Goal: Task Accomplishment & Management: Manage account settings

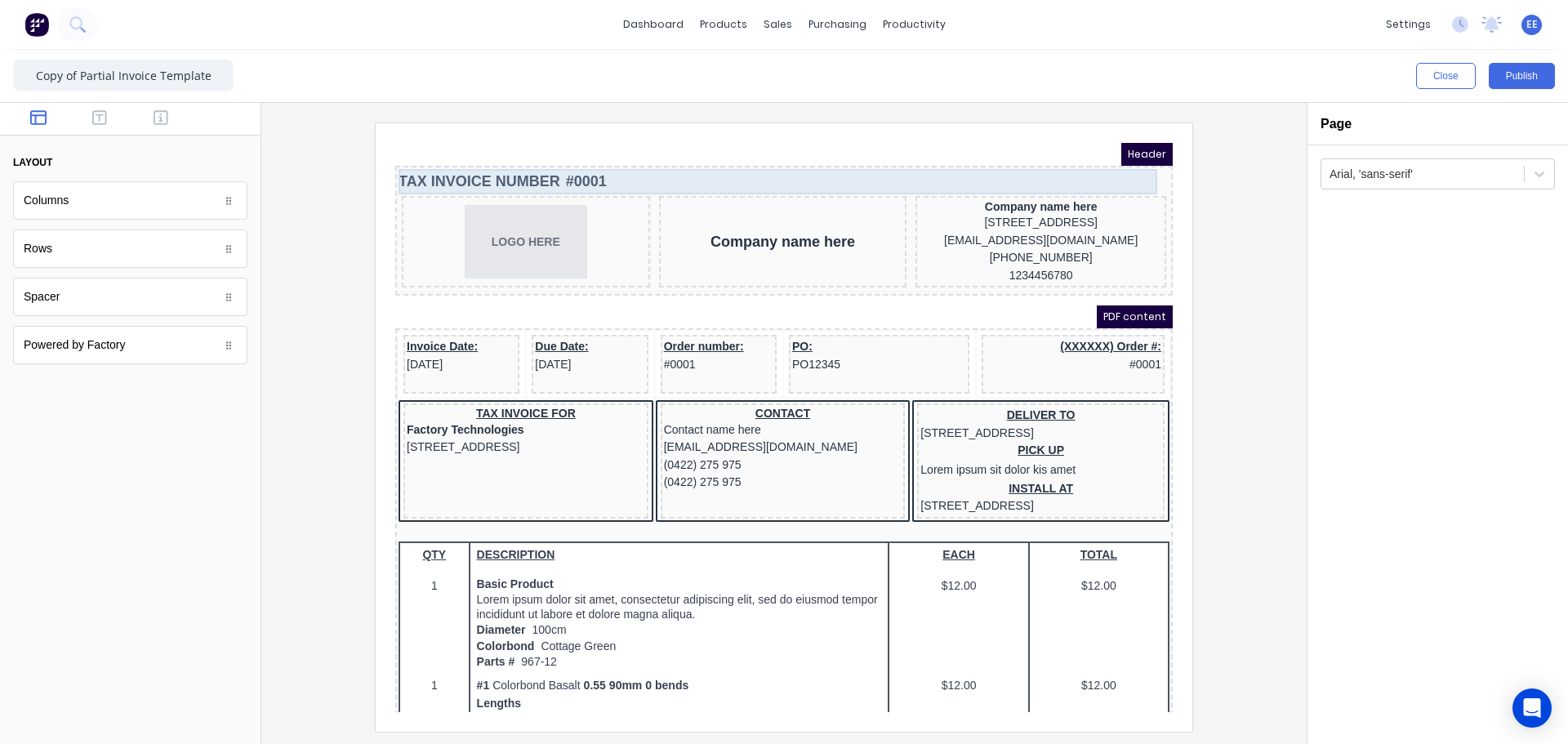
click at [539, 159] on div "TAX INVOICE NUMBER #0001" at bounding box center [764, 162] width 771 height 25
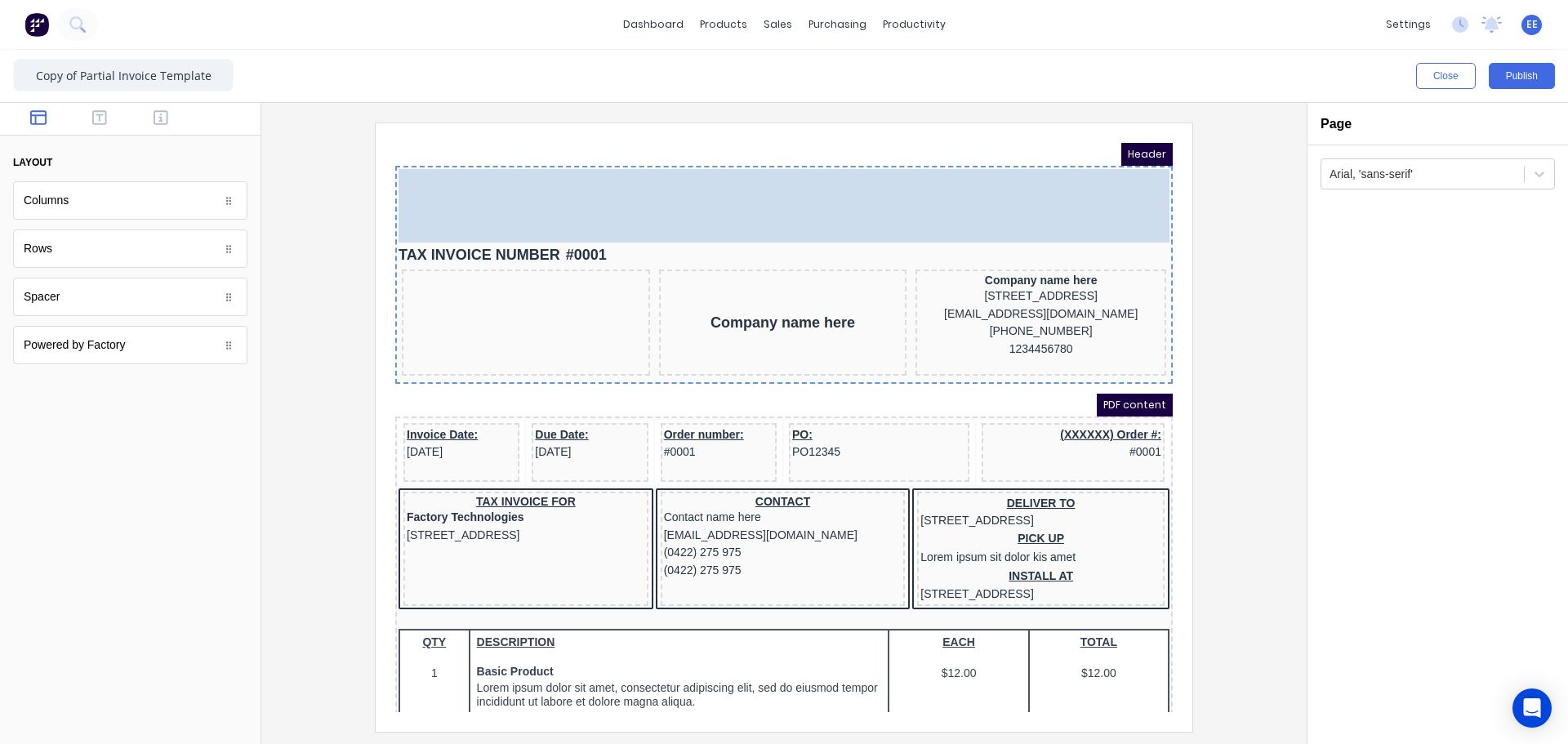
drag, startPoint x: 509, startPoint y: 252, endPoint x: 523, endPoint y: 169, distance: 84.2
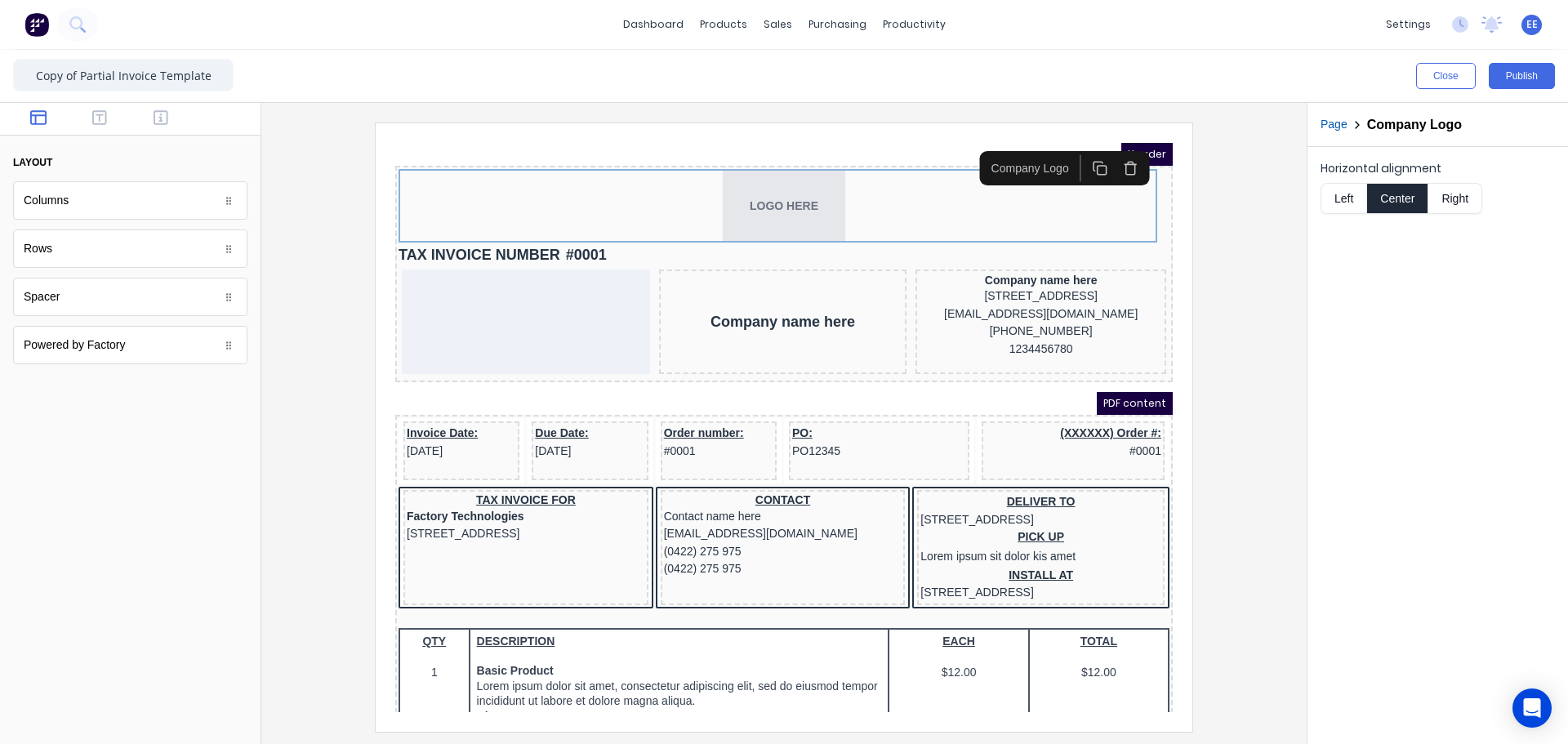
click at [1327, 193] on button "Left" at bounding box center [1342, 198] width 45 height 31
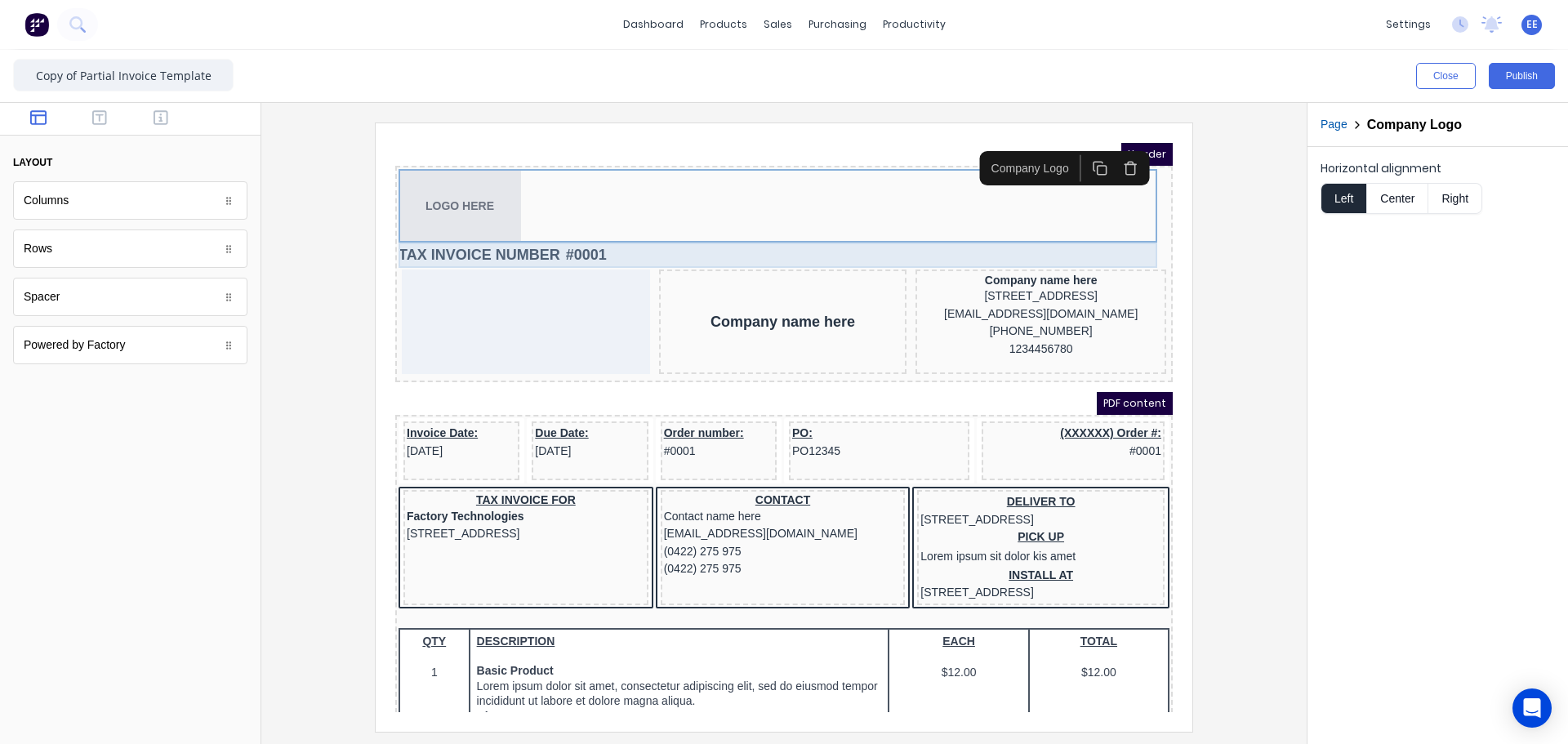
click at [868, 236] on div "TAX INVOICE NUMBER #0001" at bounding box center [764, 236] width 771 height 25
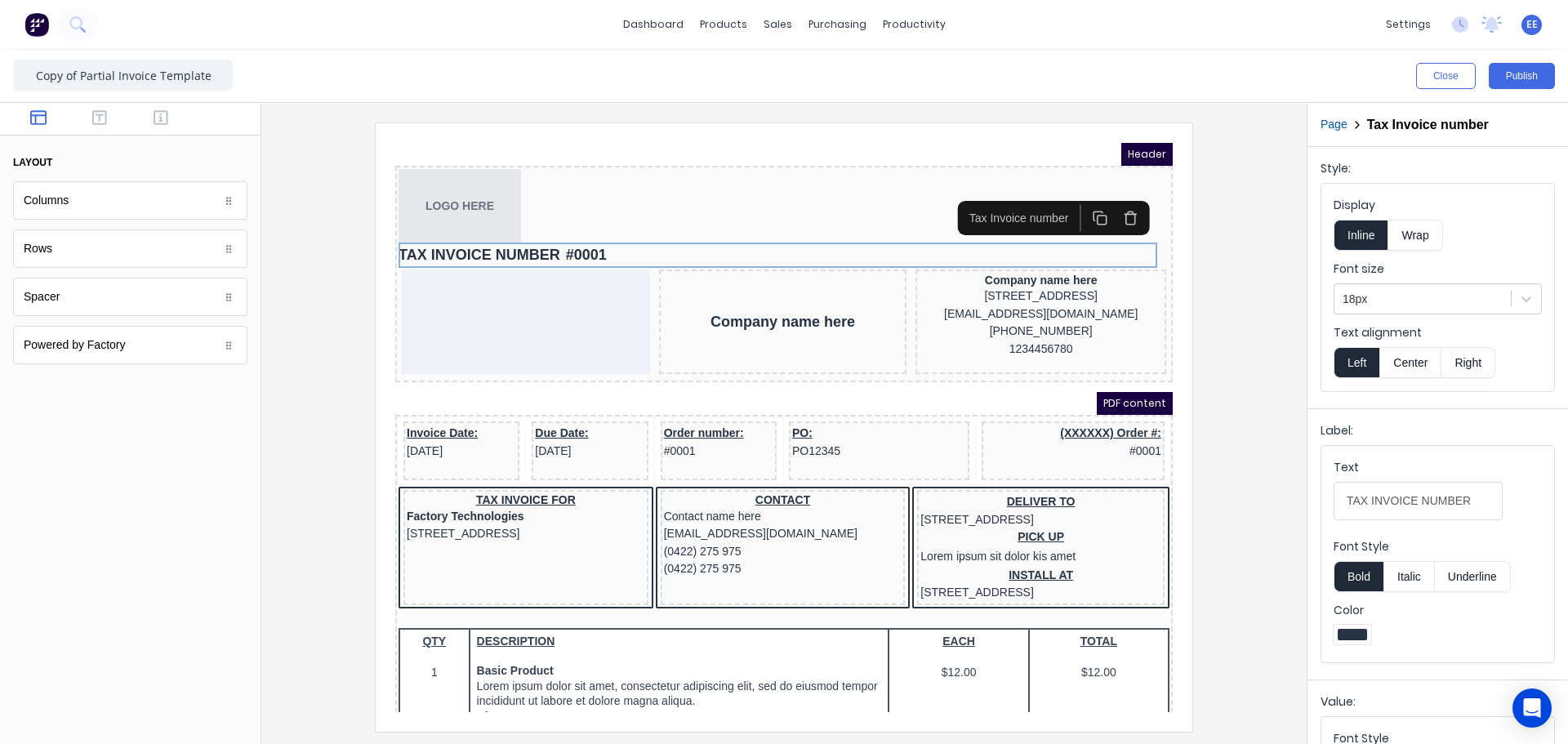
click at [1108, 196] on icon "button" at bounding box center [1110, 197] width 15 height 15
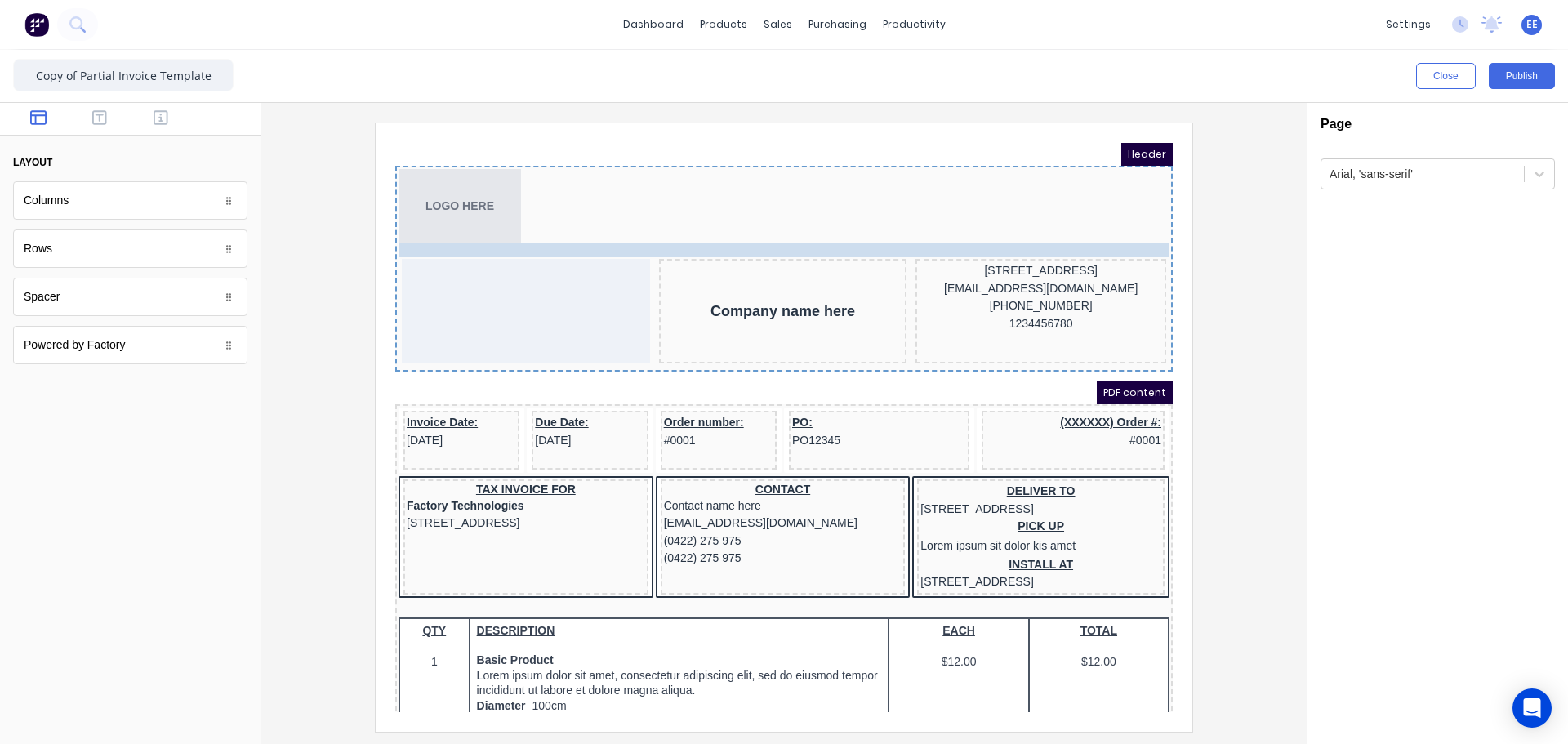
drag, startPoint x: 994, startPoint y: 234, endPoint x: 513, endPoint y: 226, distance: 481.1
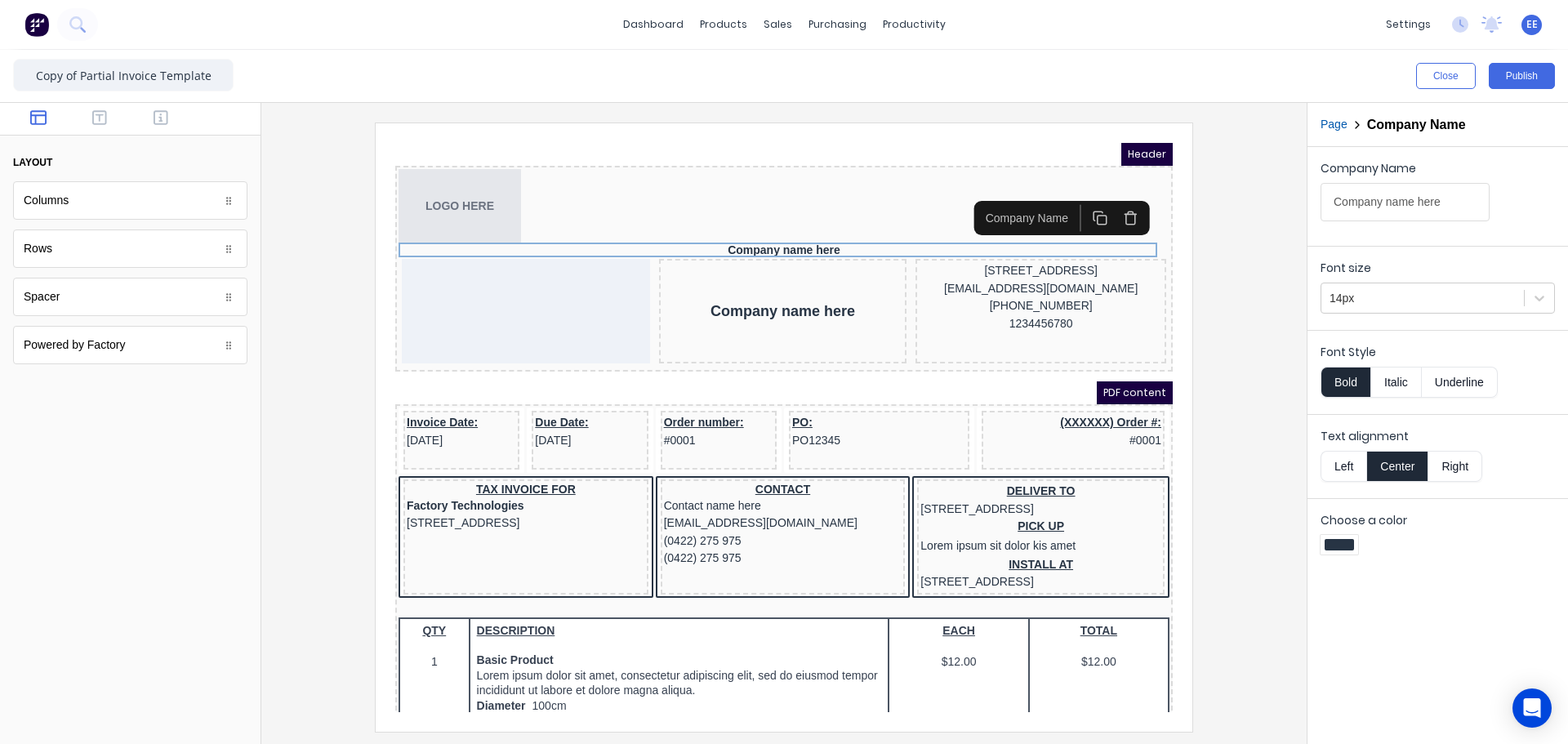
click at [1354, 457] on button "Left" at bounding box center [1342, 466] width 45 height 31
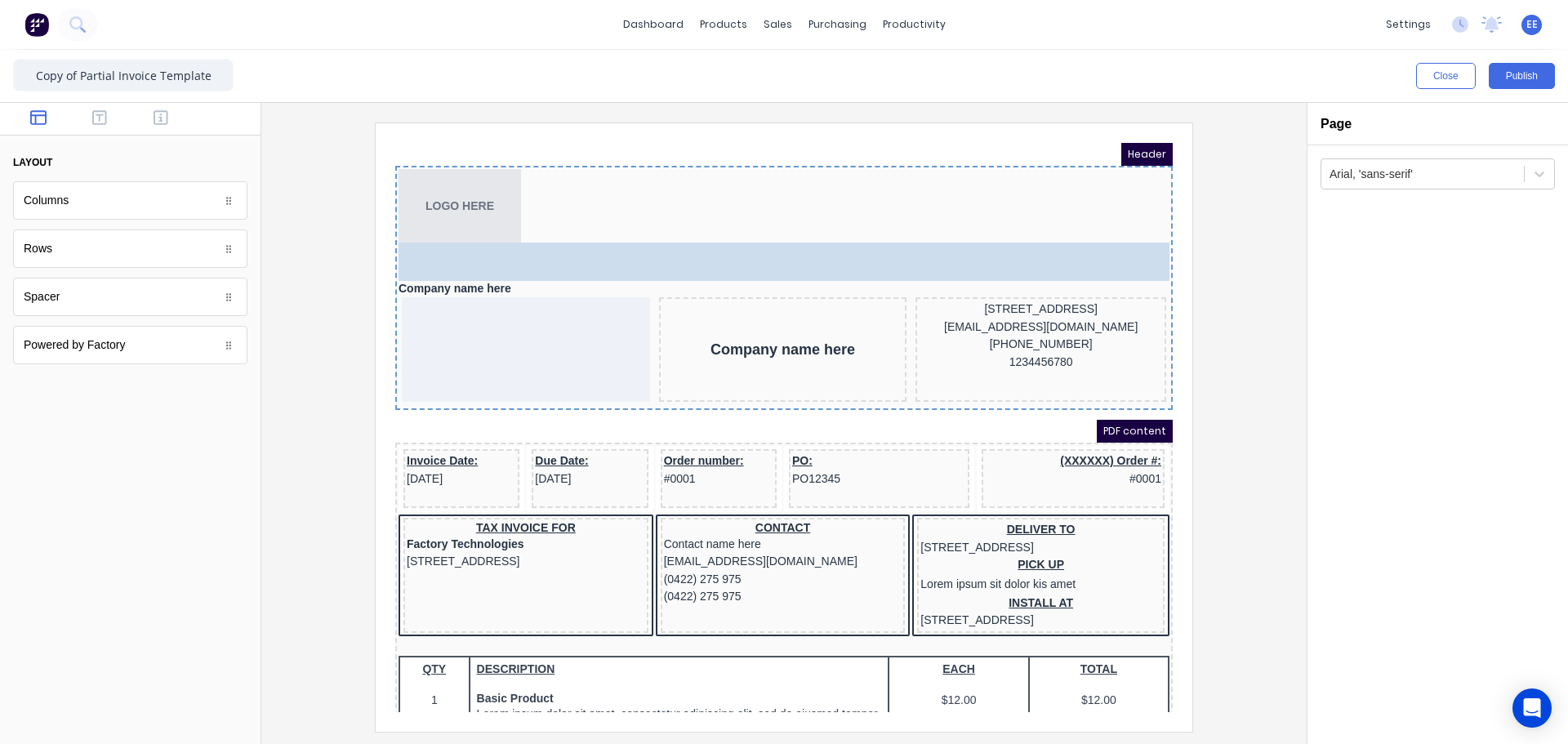
drag, startPoint x: 48, startPoint y: 305, endPoint x: 457, endPoint y: 236, distance: 414.8
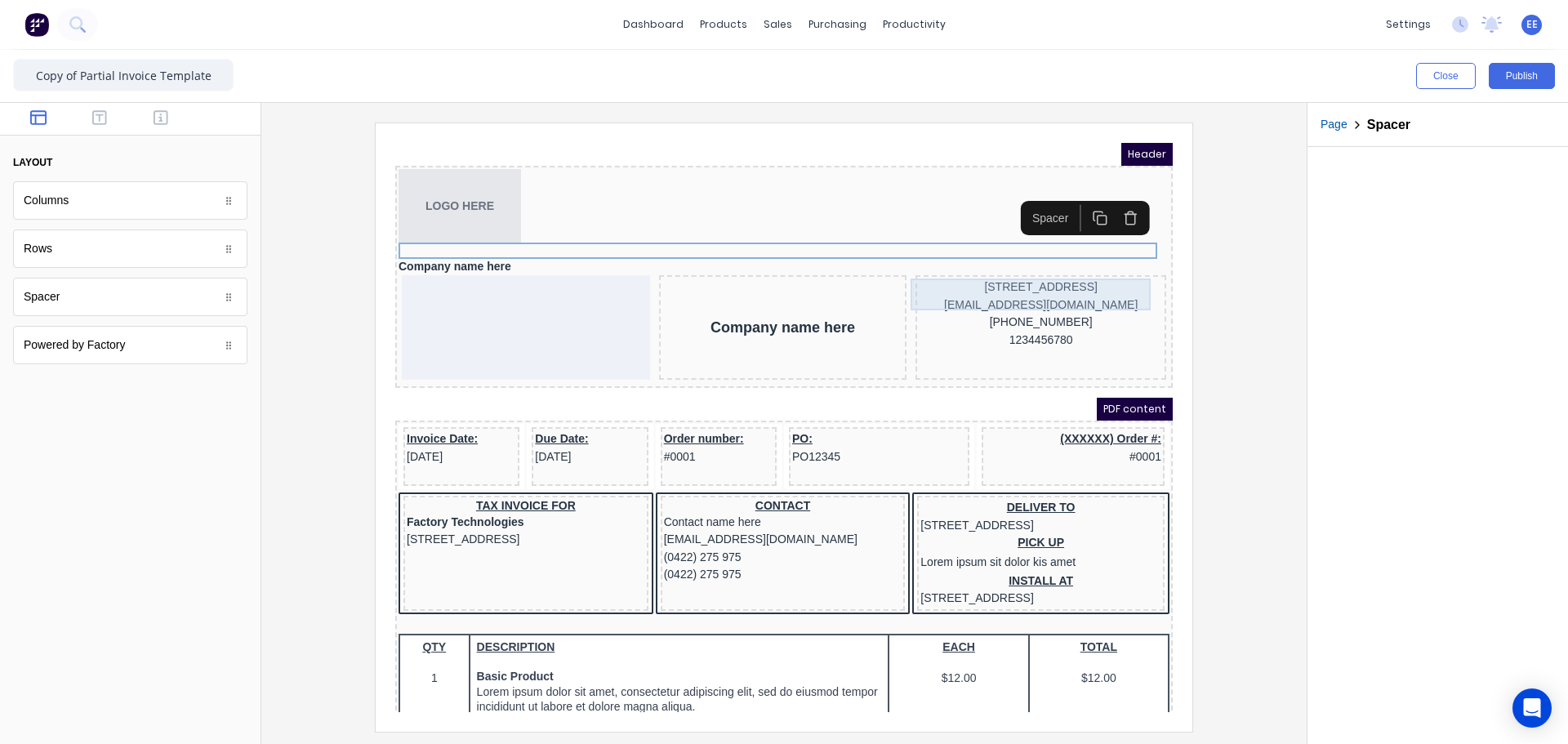
click at [1020, 276] on div "[STREET_ADDRESS]" at bounding box center [1020, 268] width 244 height 18
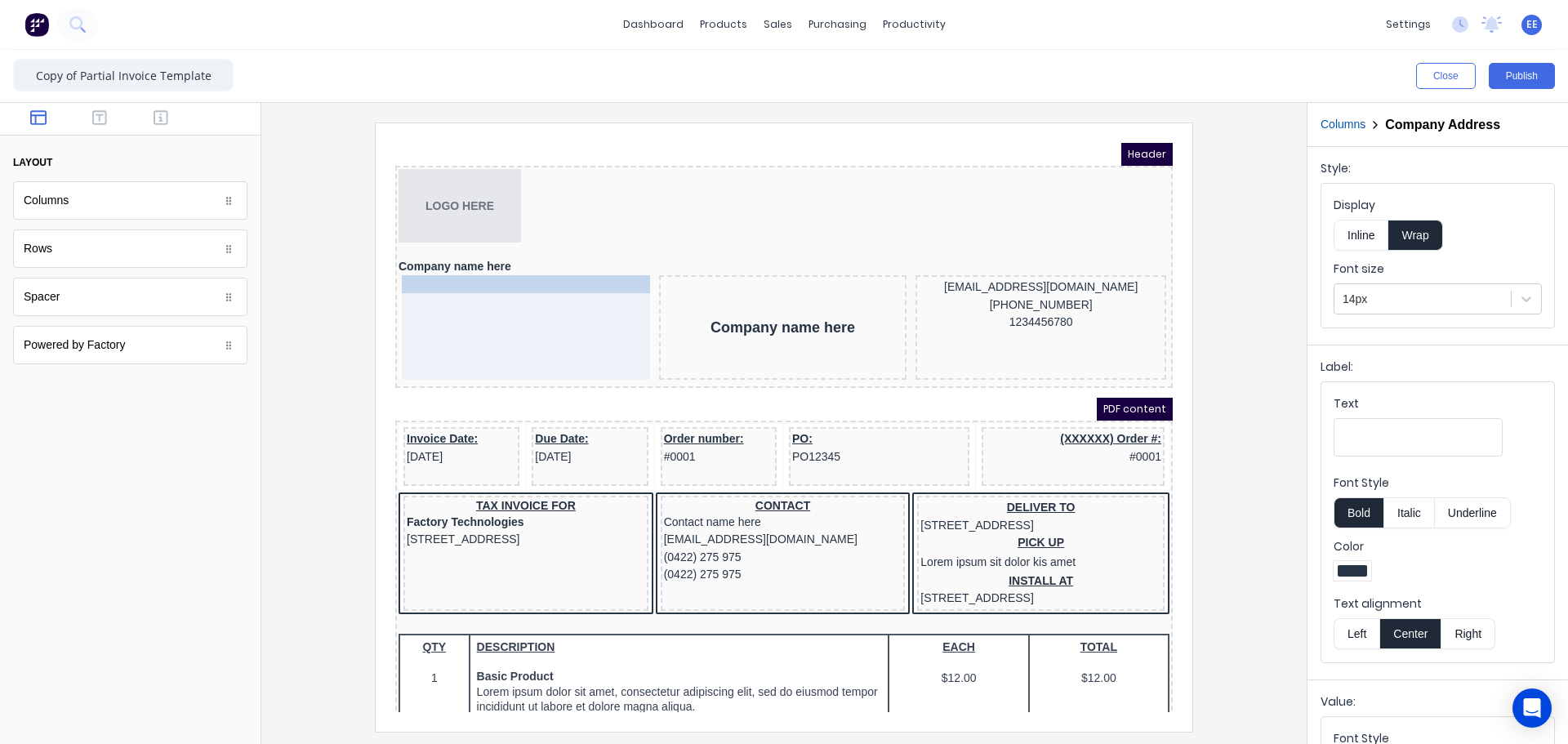
drag, startPoint x: 1007, startPoint y: 281, endPoint x: 604, endPoint y: 276, distance: 403.0
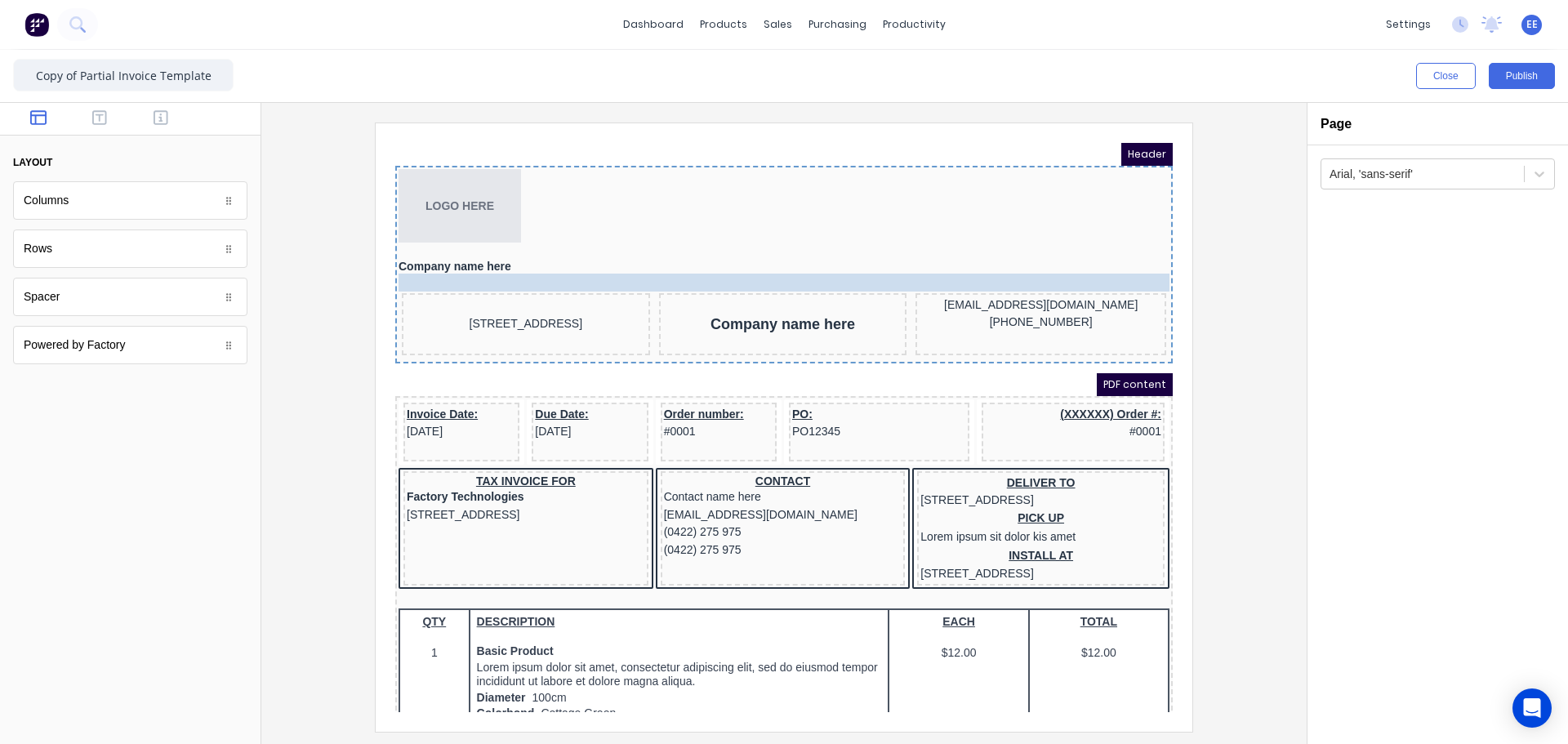
drag, startPoint x: 1015, startPoint y: 300, endPoint x: 514, endPoint y: 251, distance: 503.4
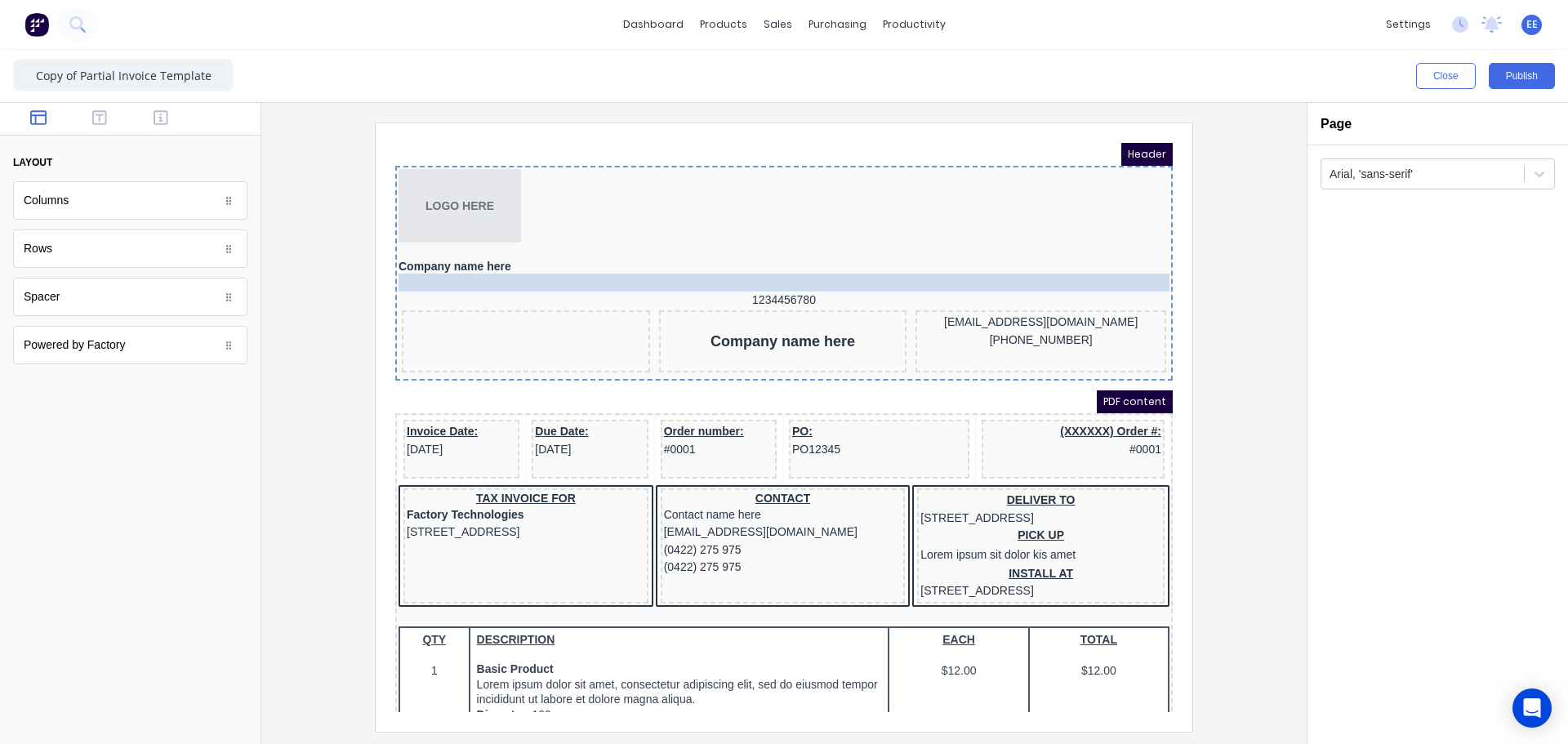
drag, startPoint x: 495, startPoint y: 311, endPoint x: 507, endPoint y: 261, distance: 51.4
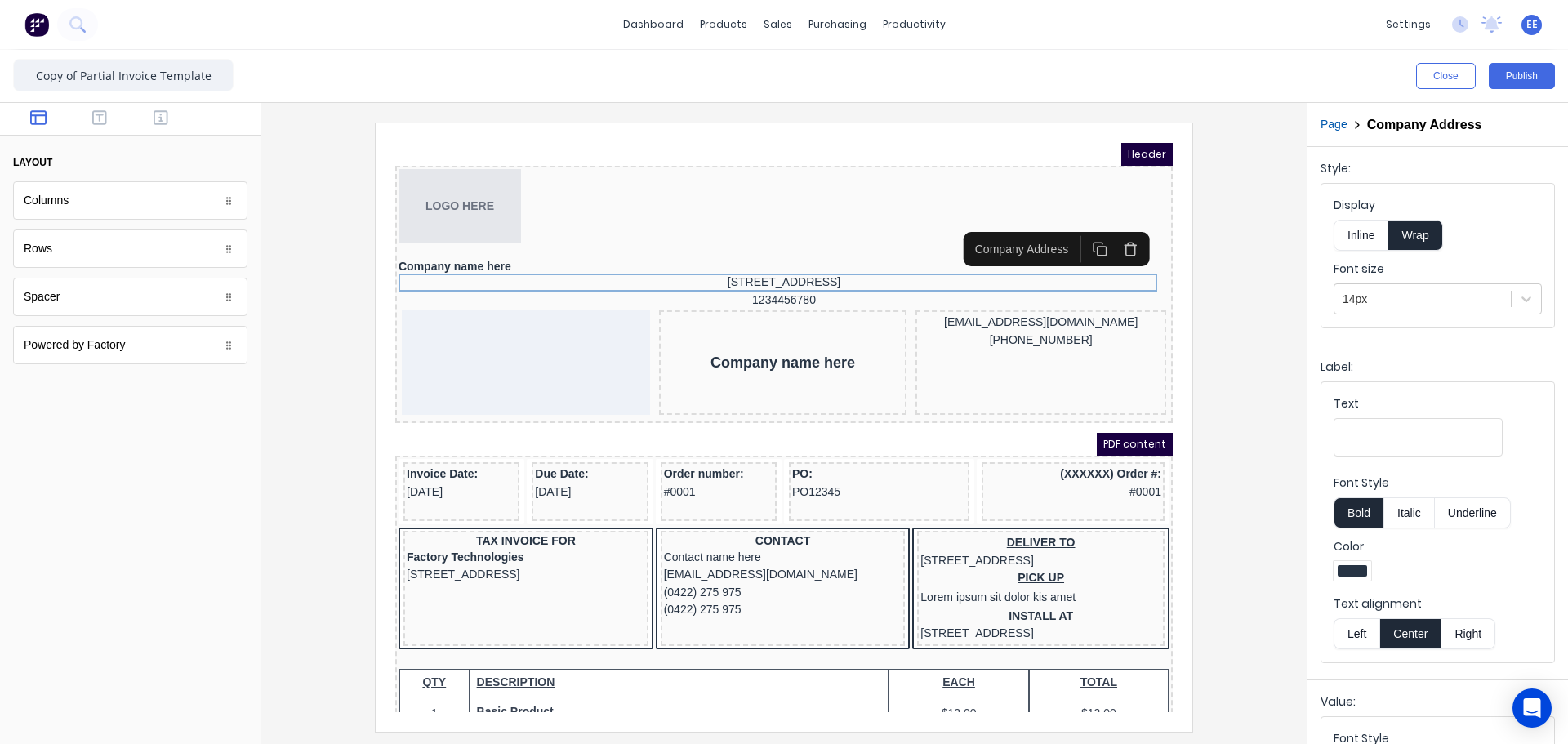
click at [1351, 628] on button "Left" at bounding box center [1356, 633] width 45 height 31
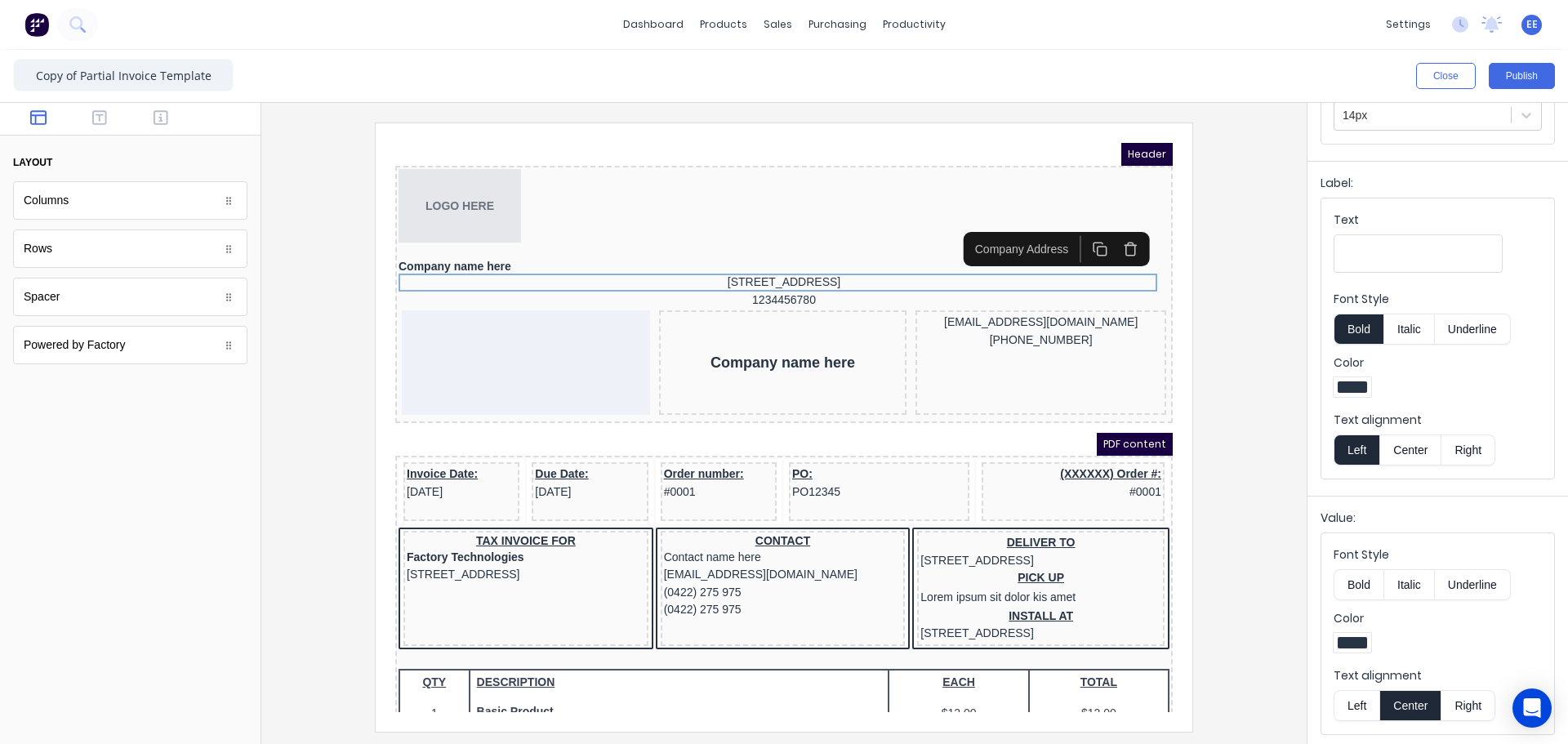
scroll to position [186, 0]
click at [1349, 702] on button "Left" at bounding box center [1356, 702] width 45 height 31
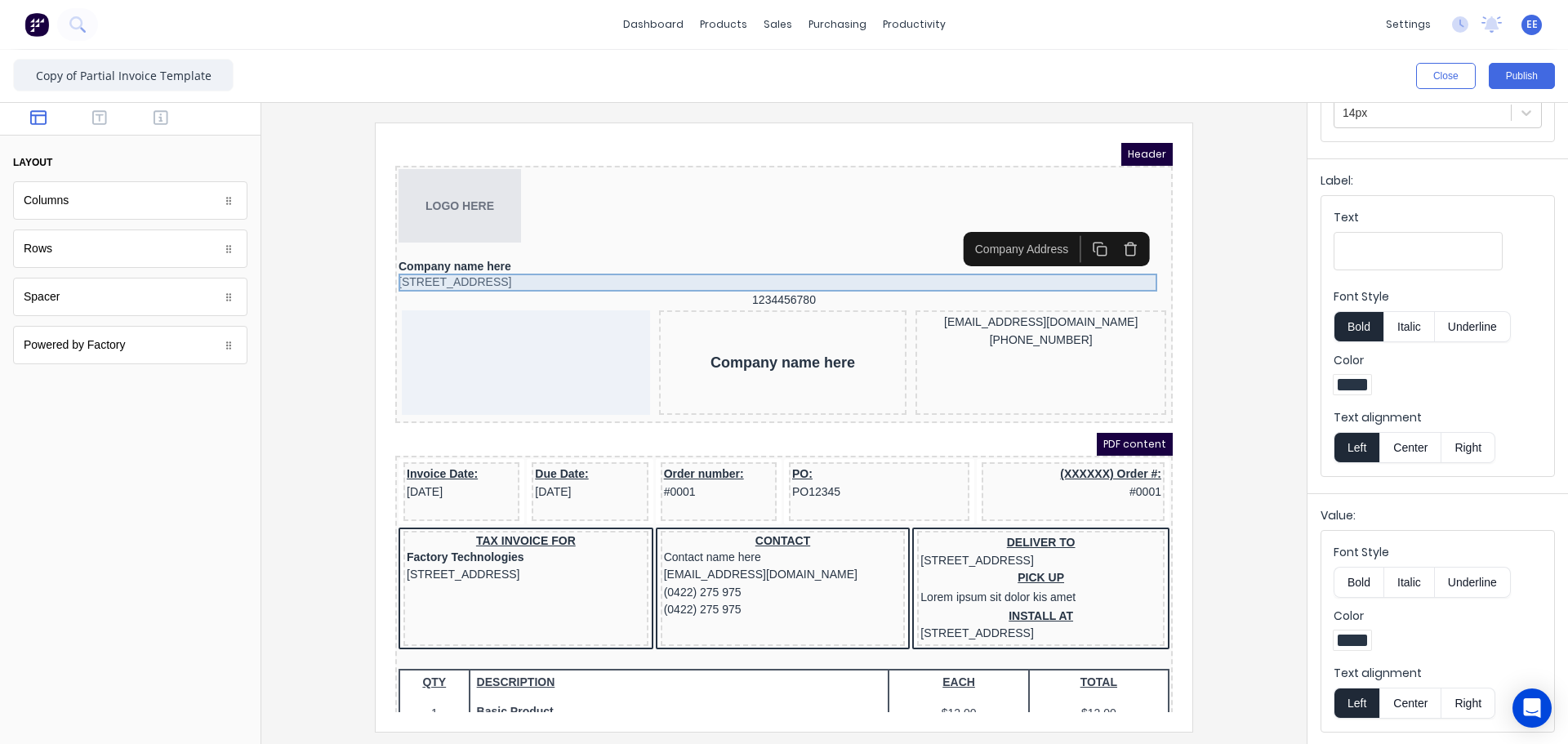
click at [820, 269] on div "234 Beach Road Gold Coast, Queensland, Australia, 4217" at bounding box center [764, 263] width 771 height 18
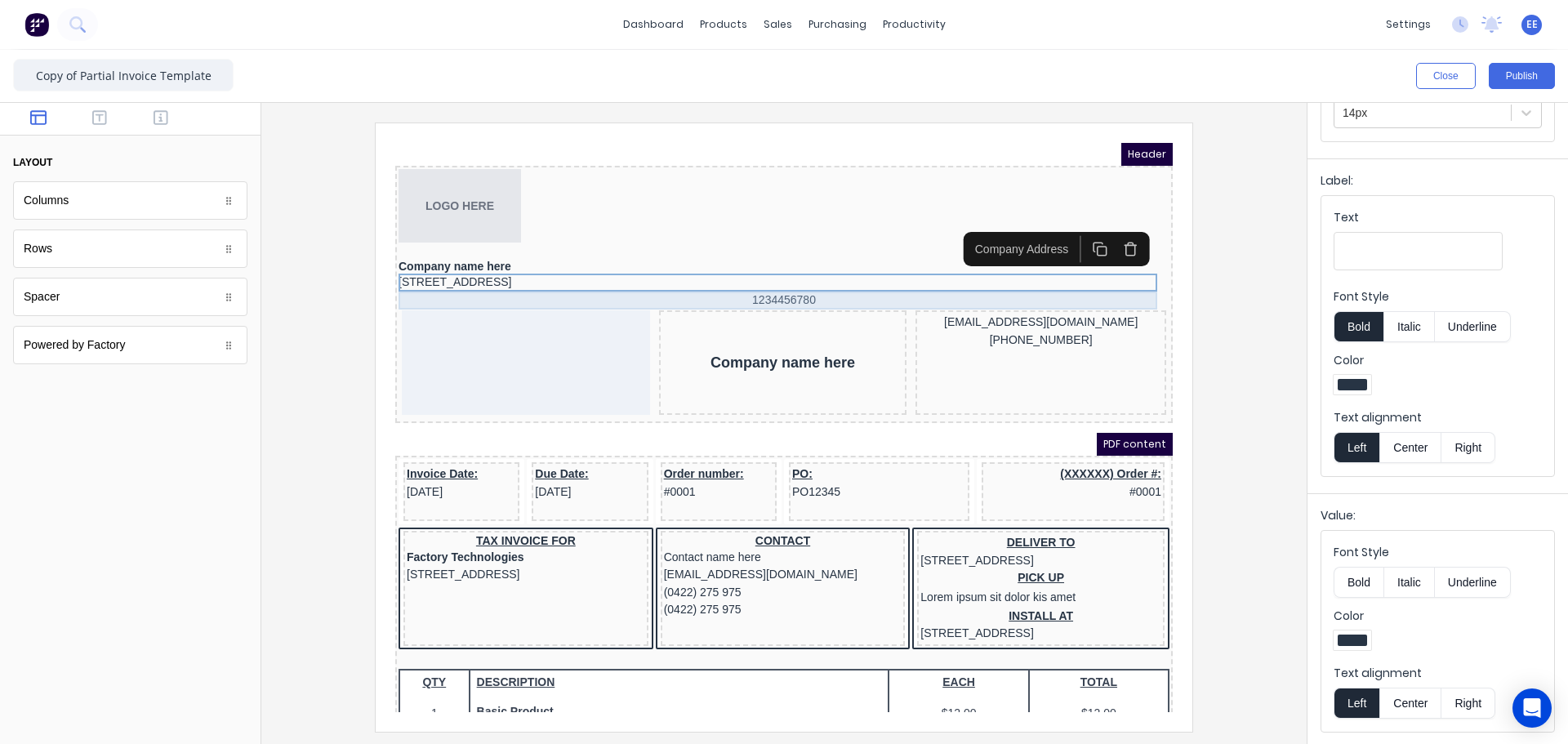
click at [808, 276] on div "1234456780" at bounding box center [764, 281] width 771 height 18
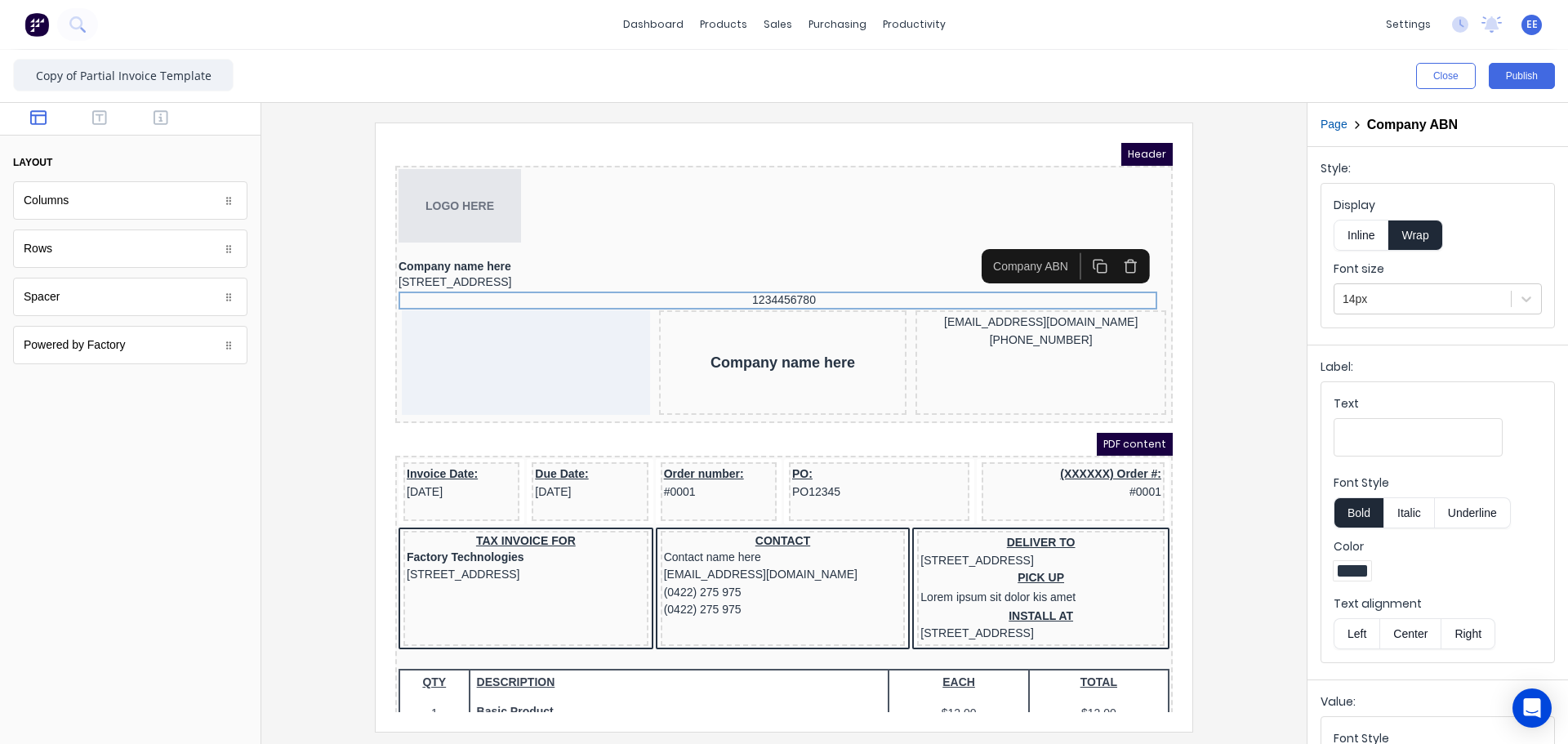
click at [1354, 641] on button "Left" at bounding box center [1356, 633] width 45 height 31
click at [1357, 633] on button "Left" at bounding box center [1356, 633] width 45 height 31
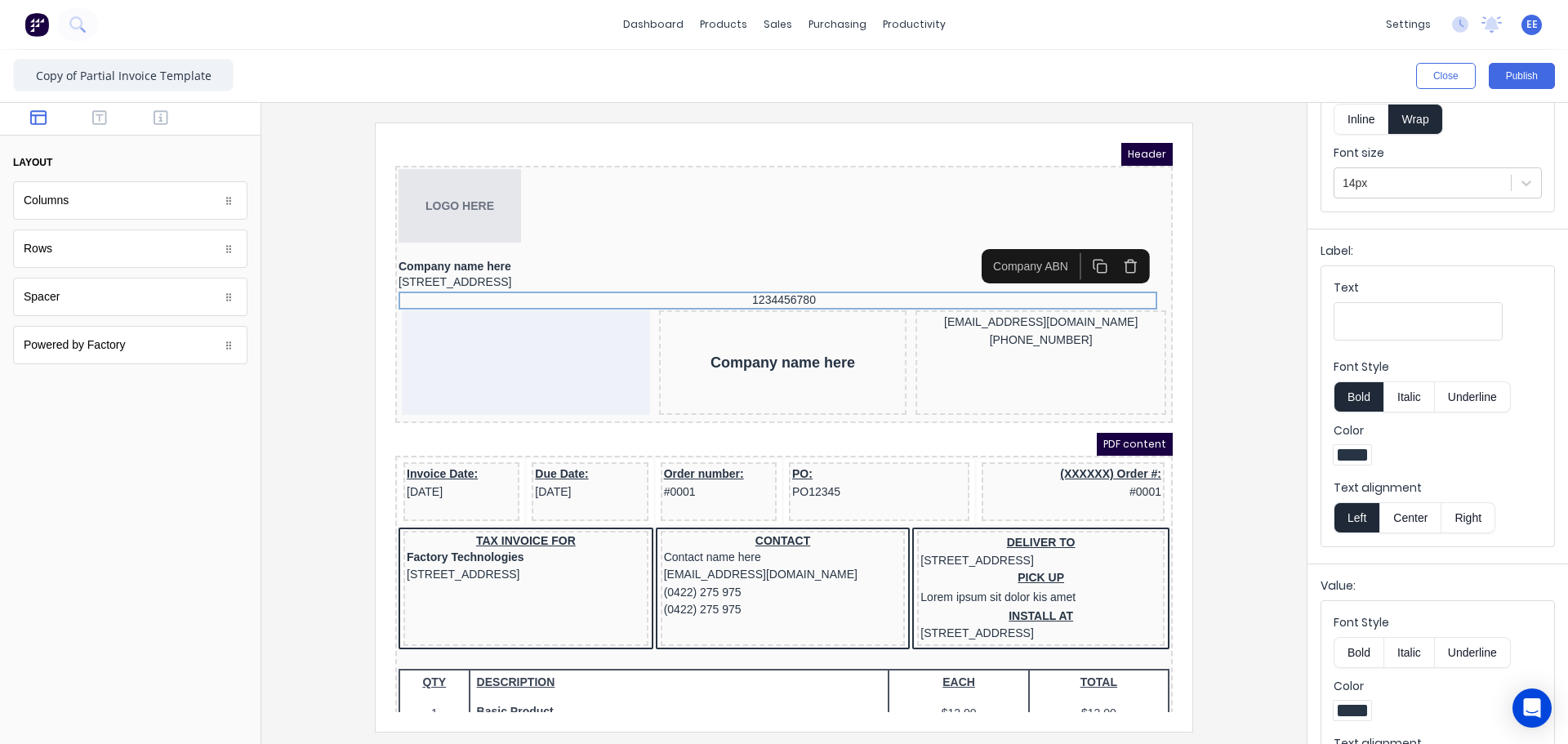
scroll to position [186, 0]
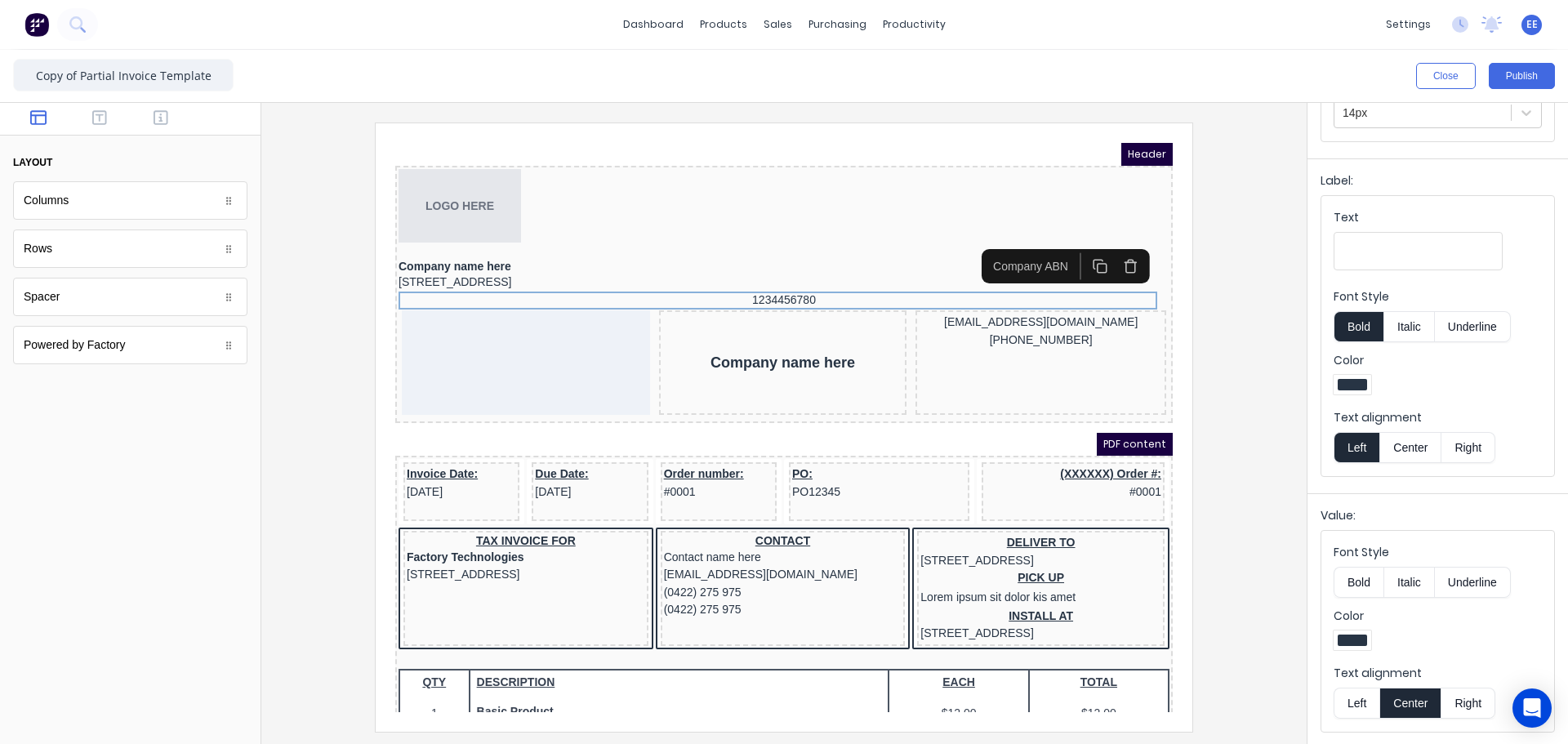
click at [1356, 709] on button "Left" at bounding box center [1356, 702] width 45 height 31
click at [1347, 240] on input "Text" at bounding box center [1418, 251] width 169 height 38
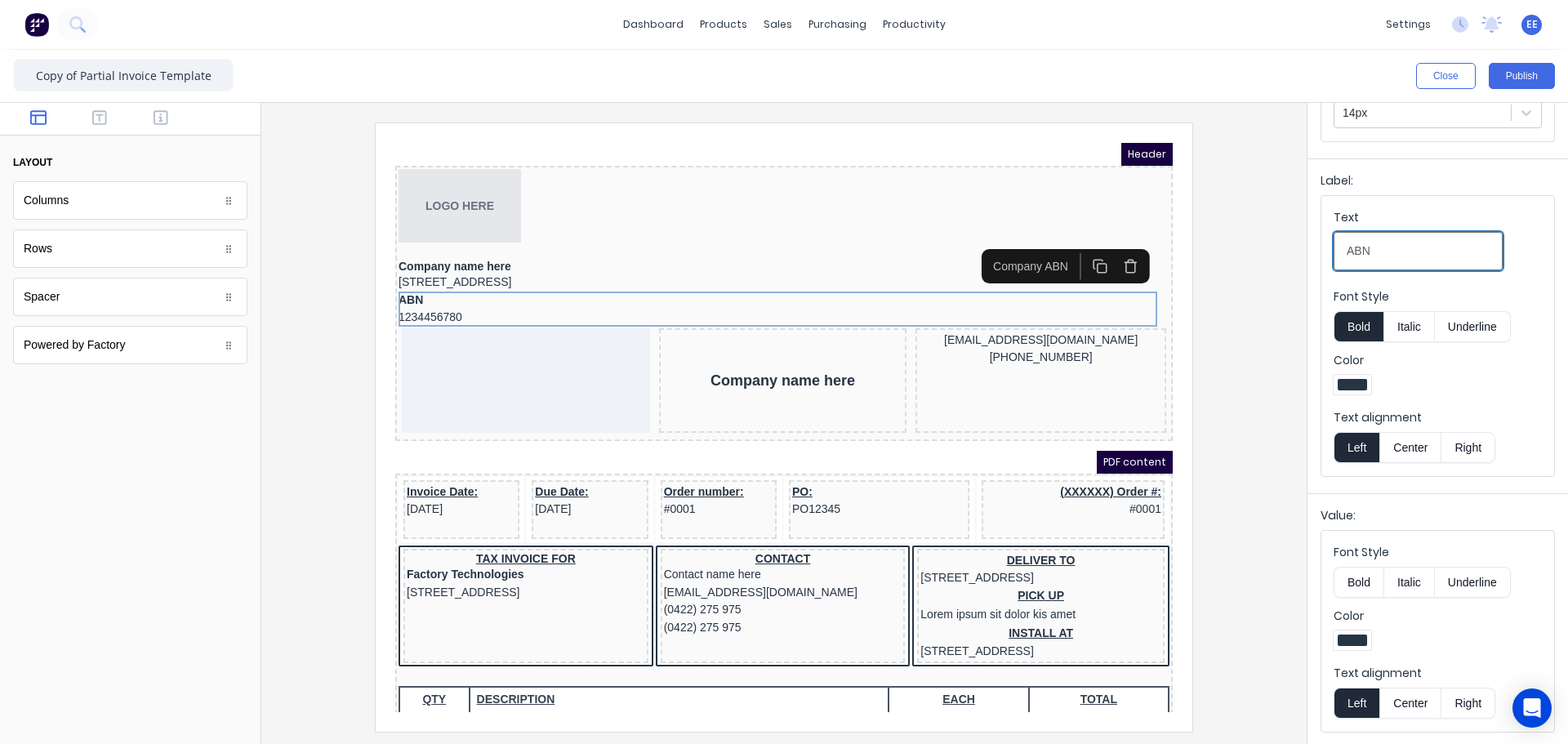
type input "ABN"
click at [1348, 325] on button "Bold" at bounding box center [1358, 326] width 50 height 31
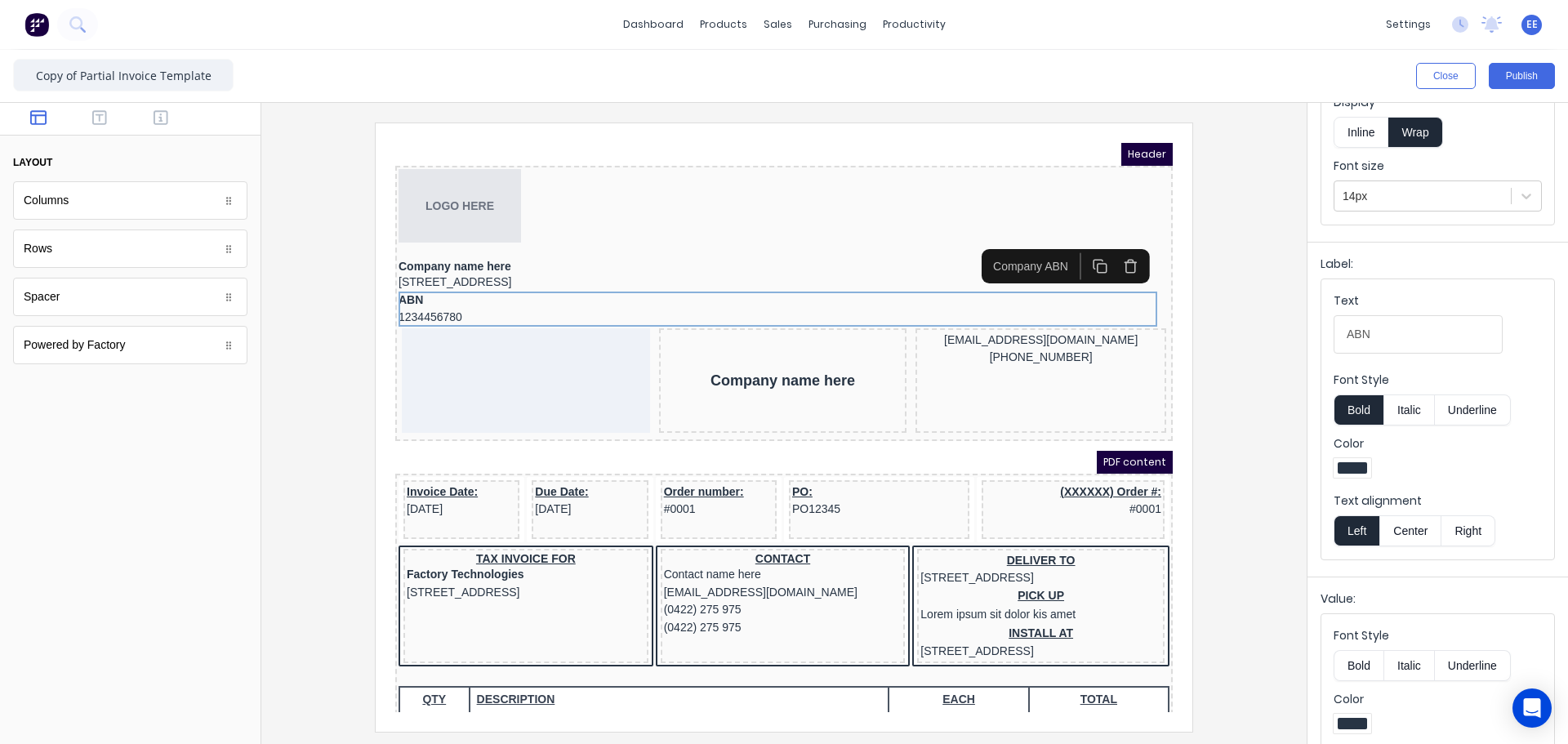
scroll to position [0, 0]
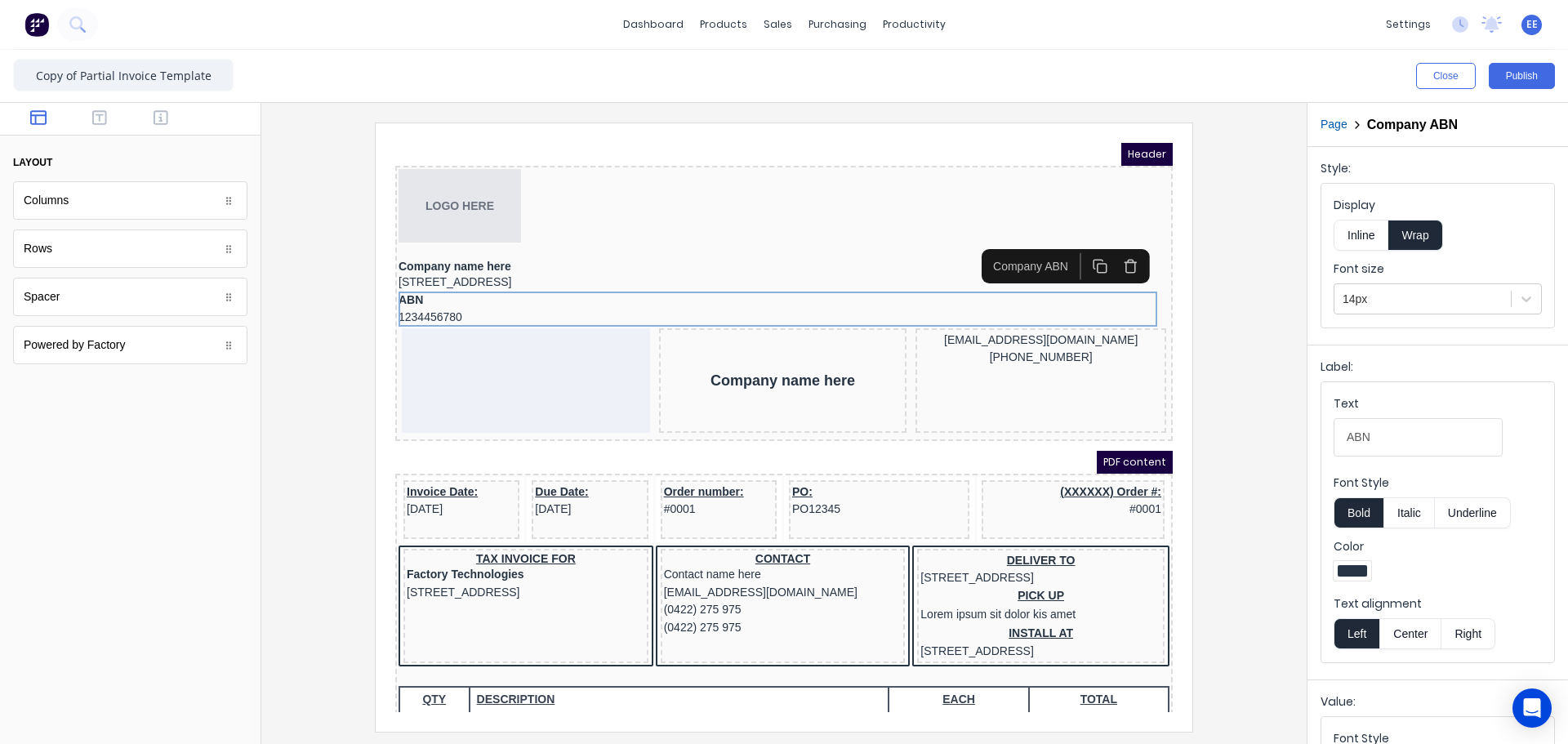
click at [1352, 217] on div "Display Inline Wrap" at bounding box center [1437, 223] width 208 height 54
click at [1354, 228] on button "Inline" at bounding box center [1361, 235] width 55 height 31
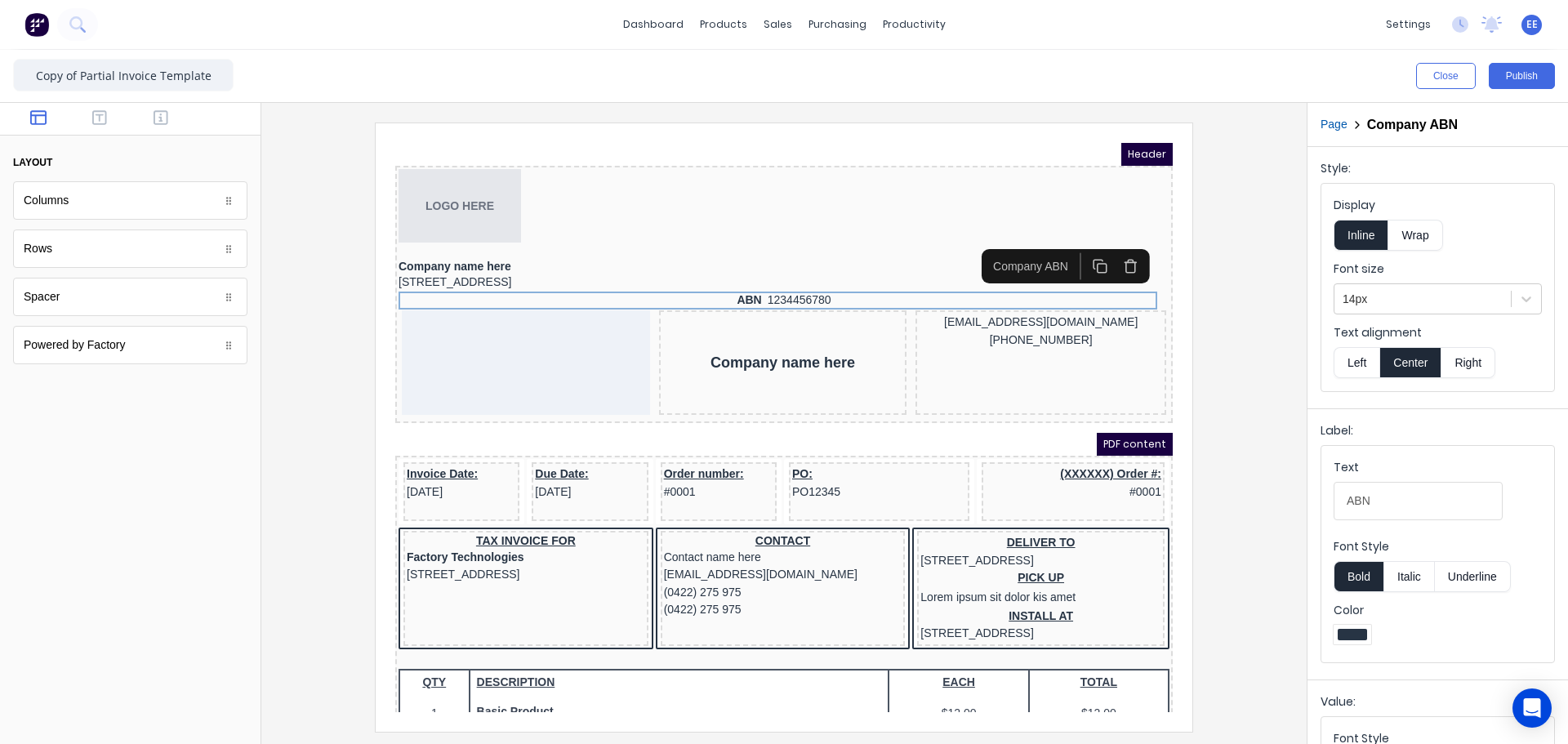
click at [1369, 364] on button "Left" at bounding box center [1356, 362] width 45 height 31
click at [1401, 580] on button "Italic" at bounding box center [1409, 576] width 52 height 31
click at [1419, 577] on button "Italic" at bounding box center [1409, 576] width 52 height 31
click at [108, 116] on button "button" at bounding box center [100, 119] width 52 height 20
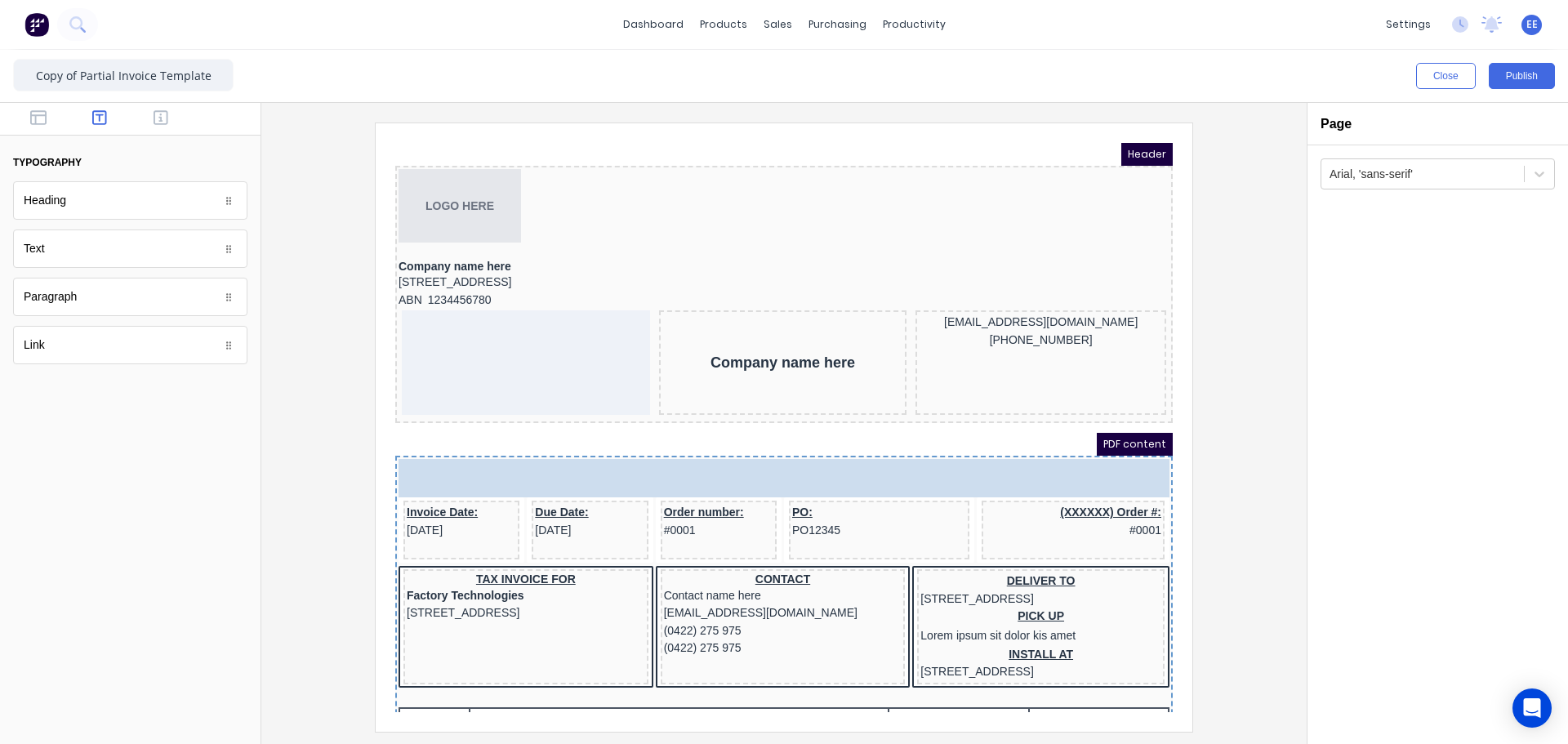
drag, startPoint x: 70, startPoint y: 195, endPoint x: 615, endPoint y: 460, distance: 606.0
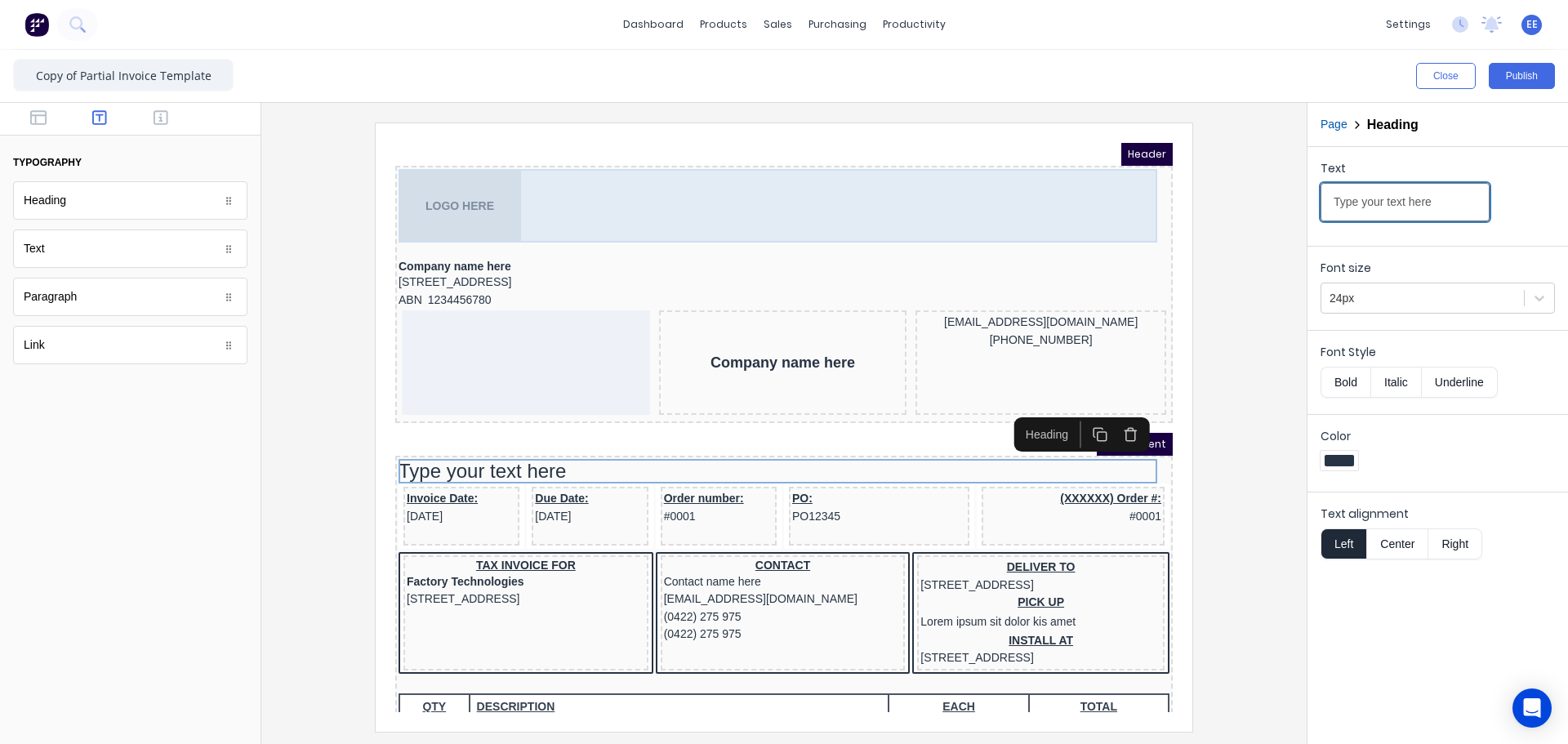
drag, startPoint x: 1822, startPoint y: 331, endPoint x: 1100, endPoint y: 188, distance: 736.0
paste input "ax Invoic"
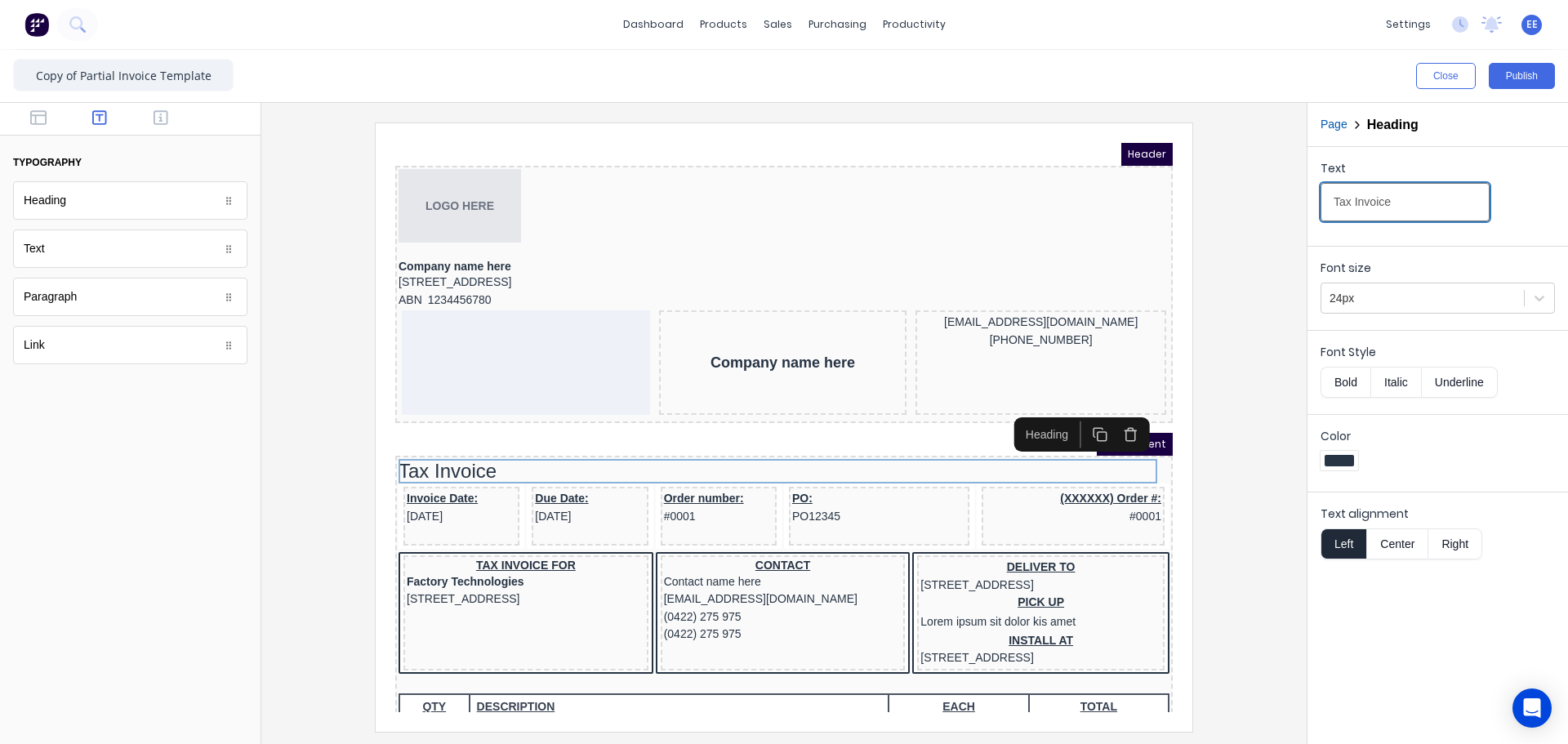
type input "Tax Invoice"
click at [1388, 316] on div "Font size 24px" at bounding box center [1437, 284] width 260 height 77
drag, startPoint x: 1391, startPoint y: 302, endPoint x: 1383, endPoint y: 319, distance: 18.8
click at [1391, 303] on div at bounding box center [1422, 298] width 186 height 20
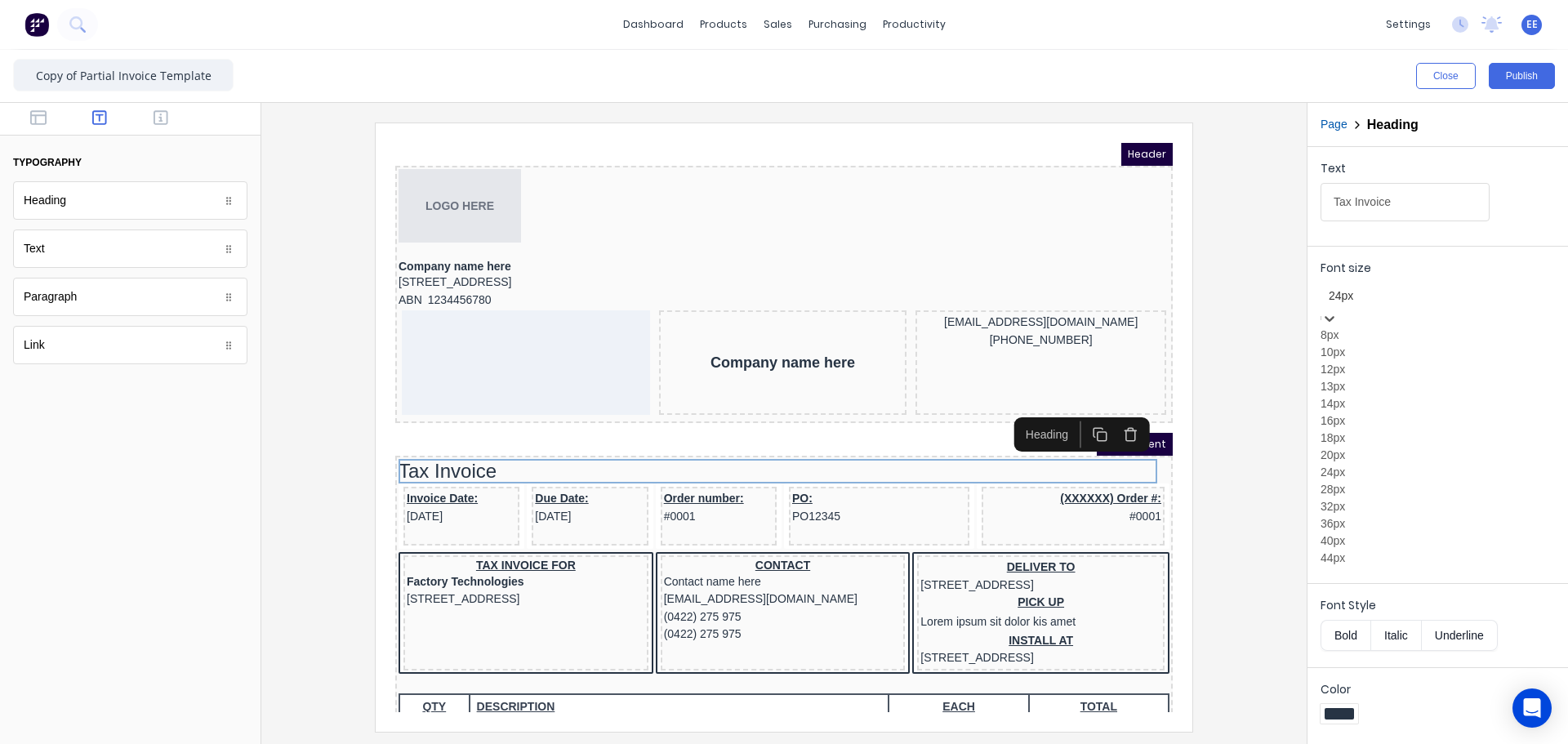
scroll to position [185, 0]
click at [1365, 481] on div "28px" at bounding box center [1437, 489] width 235 height 17
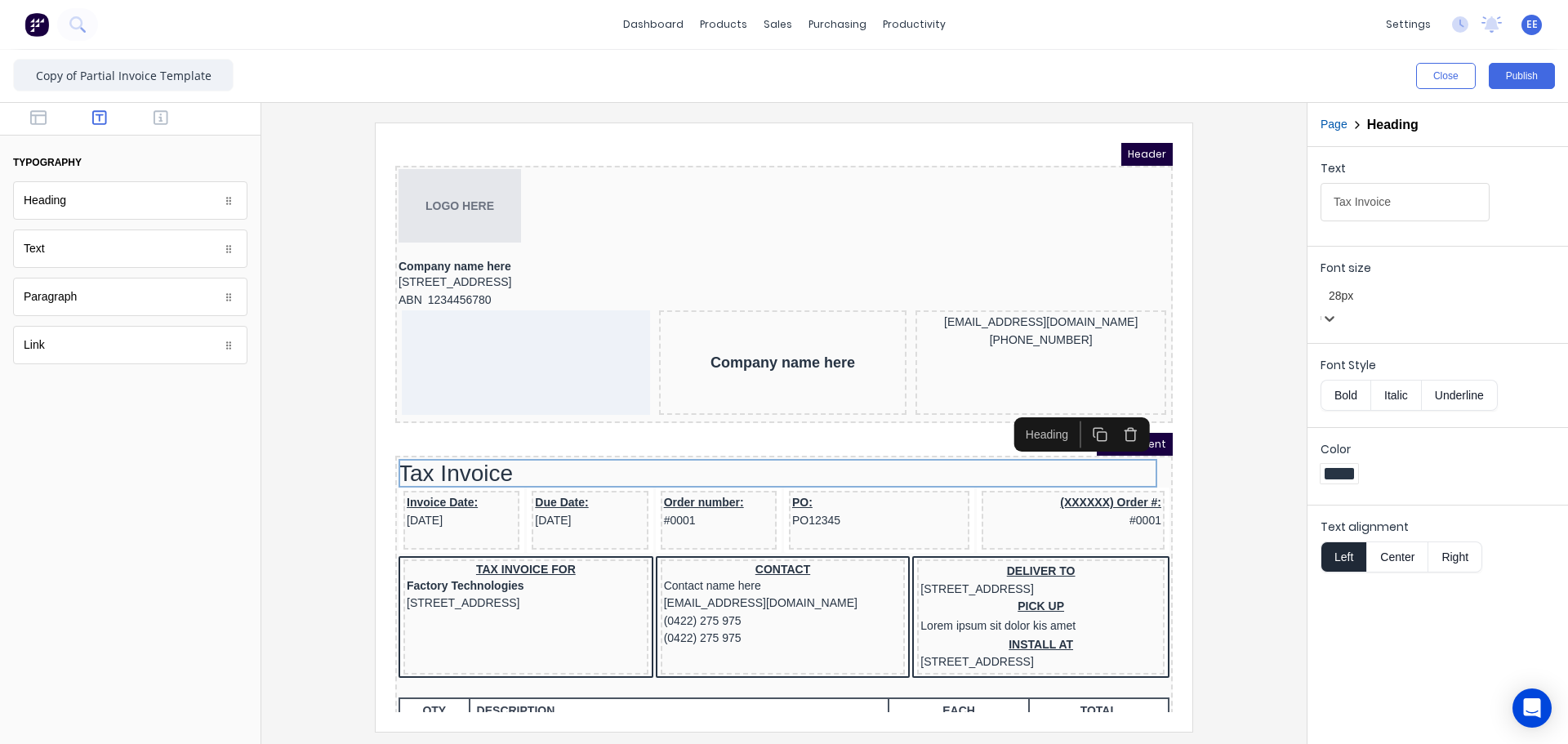
click at [1340, 388] on button "Bold" at bounding box center [1345, 395] width 50 height 31
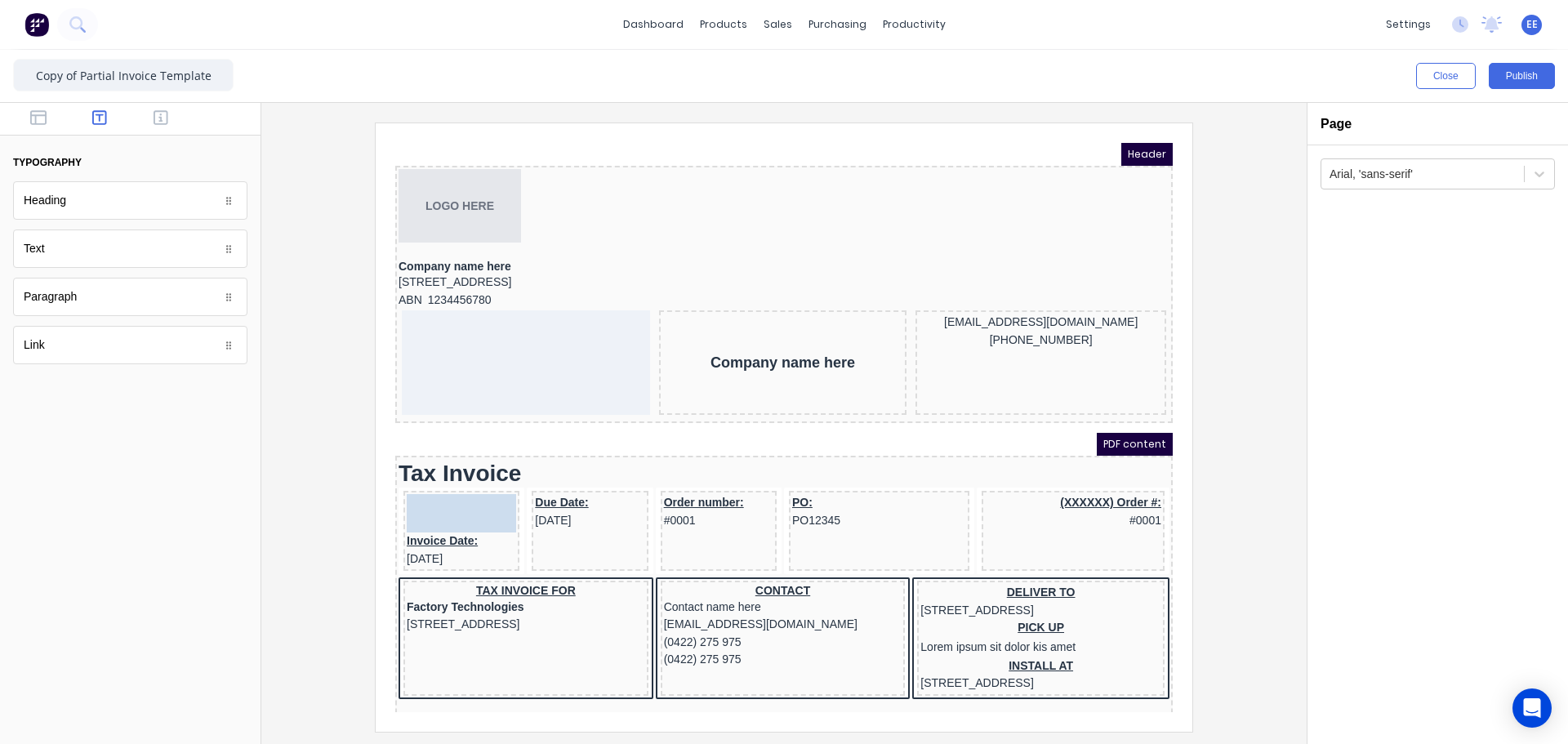
drag, startPoint x: 53, startPoint y: 252, endPoint x: 445, endPoint y: 497, distance: 462.3
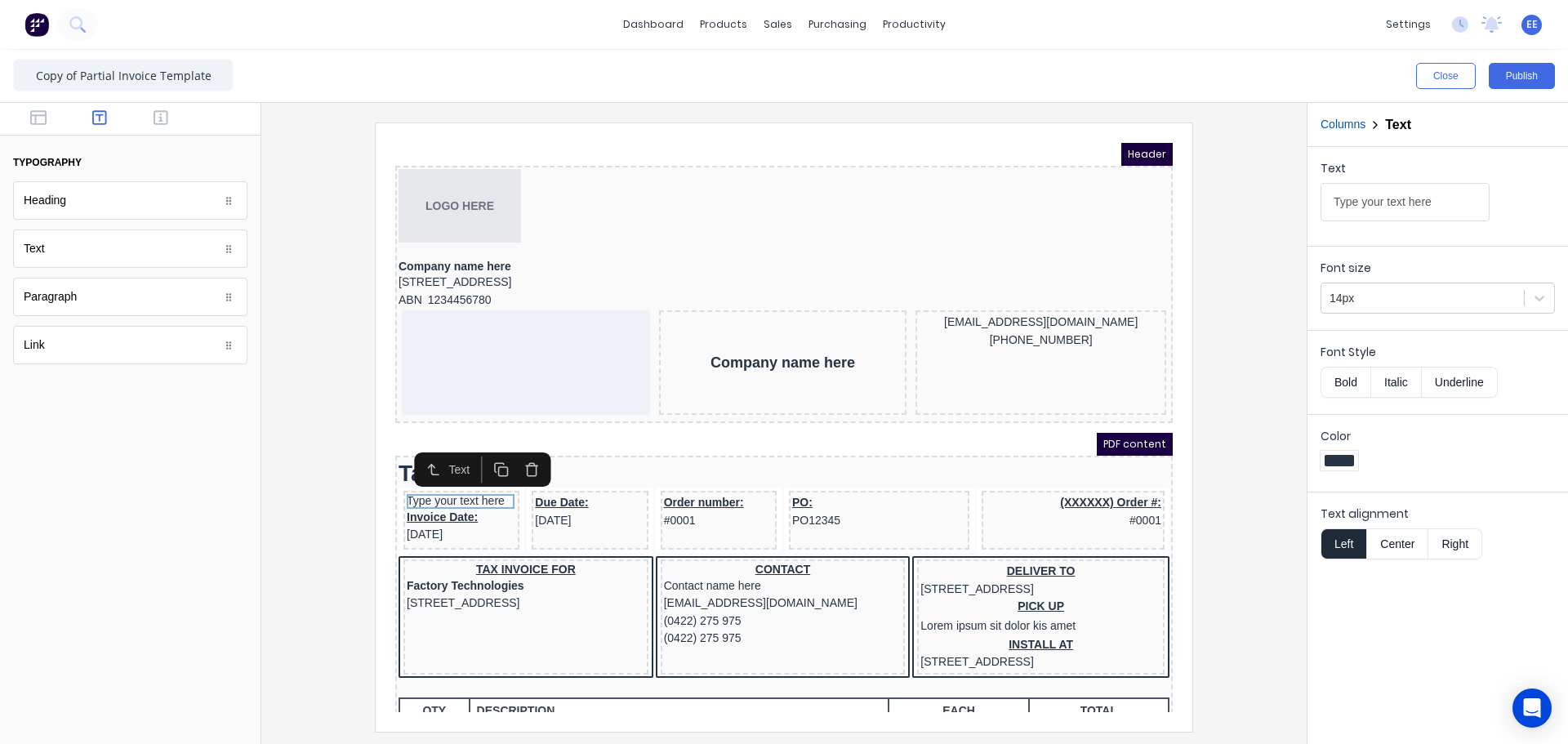
click at [1325, 123] on button "Columns" at bounding box center [1342, 124] width 45 height 17
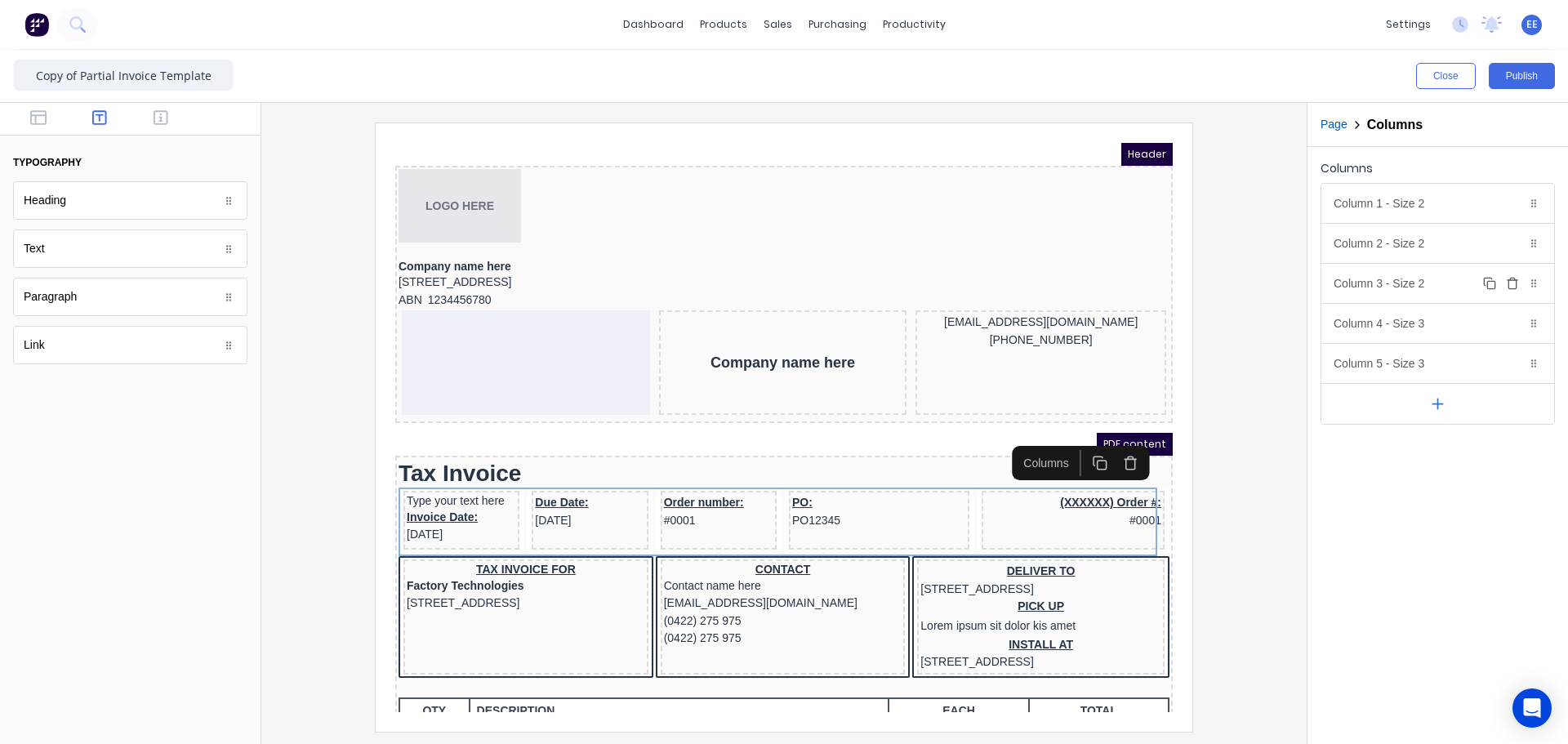
click at [1517, 284] on icon "button" at bounding box center [1512, 283] width 13 height 13
click at [1489, 252] on button "Duplicate" at bounding box center [1490, 244] width 20 height 20
drag, startPoint x: 1510, startPoint y: 284, endPoint x: 1487, endPoint y: 266, distance: 29.2
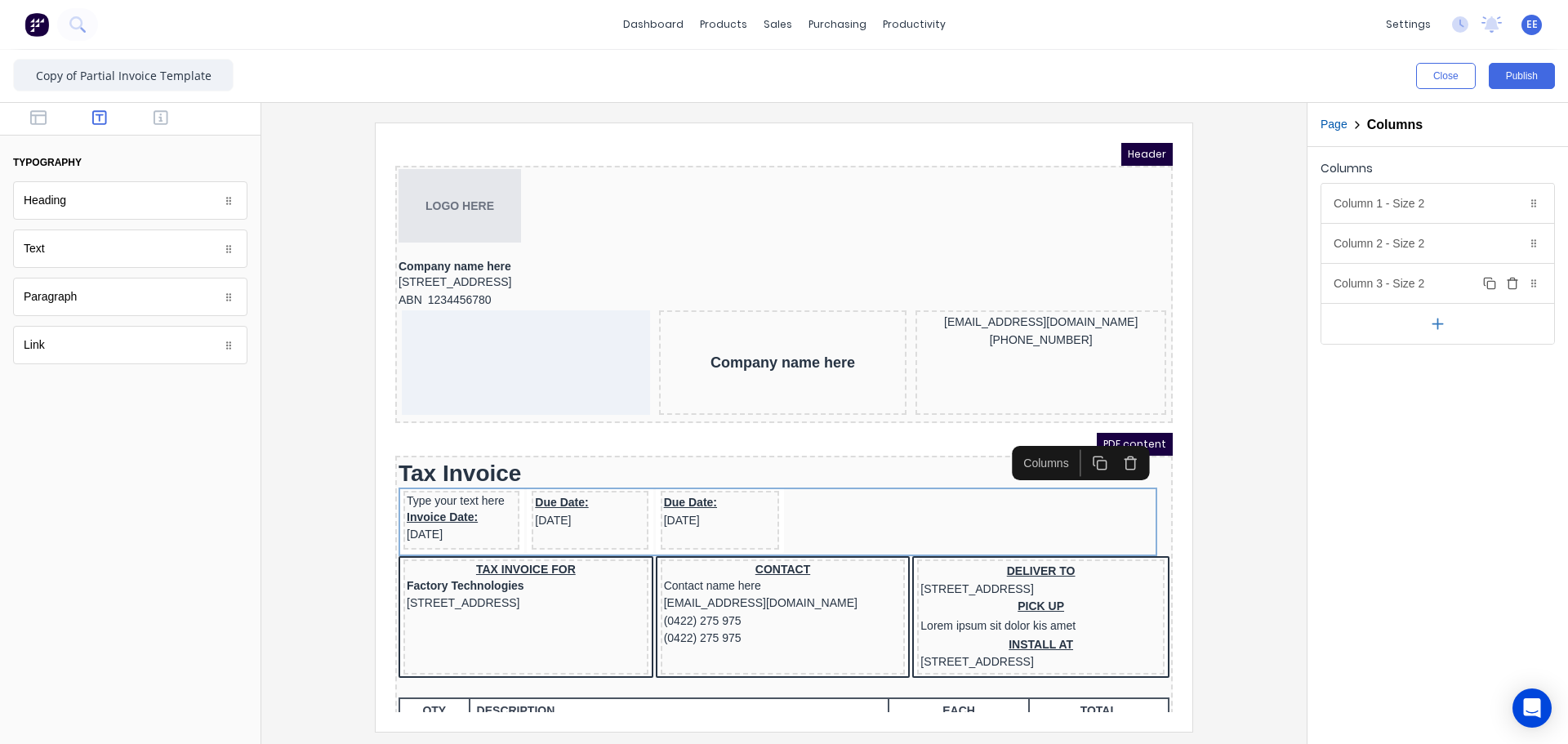
click at [1510, 284] on icon "button" at bounding box center [1512, 283] width 13 height 13
click at [1420, 240] on div "Column 2 - Size 2 Duplicate Delete" at bounding box center [1437, 244] width 233 height 39
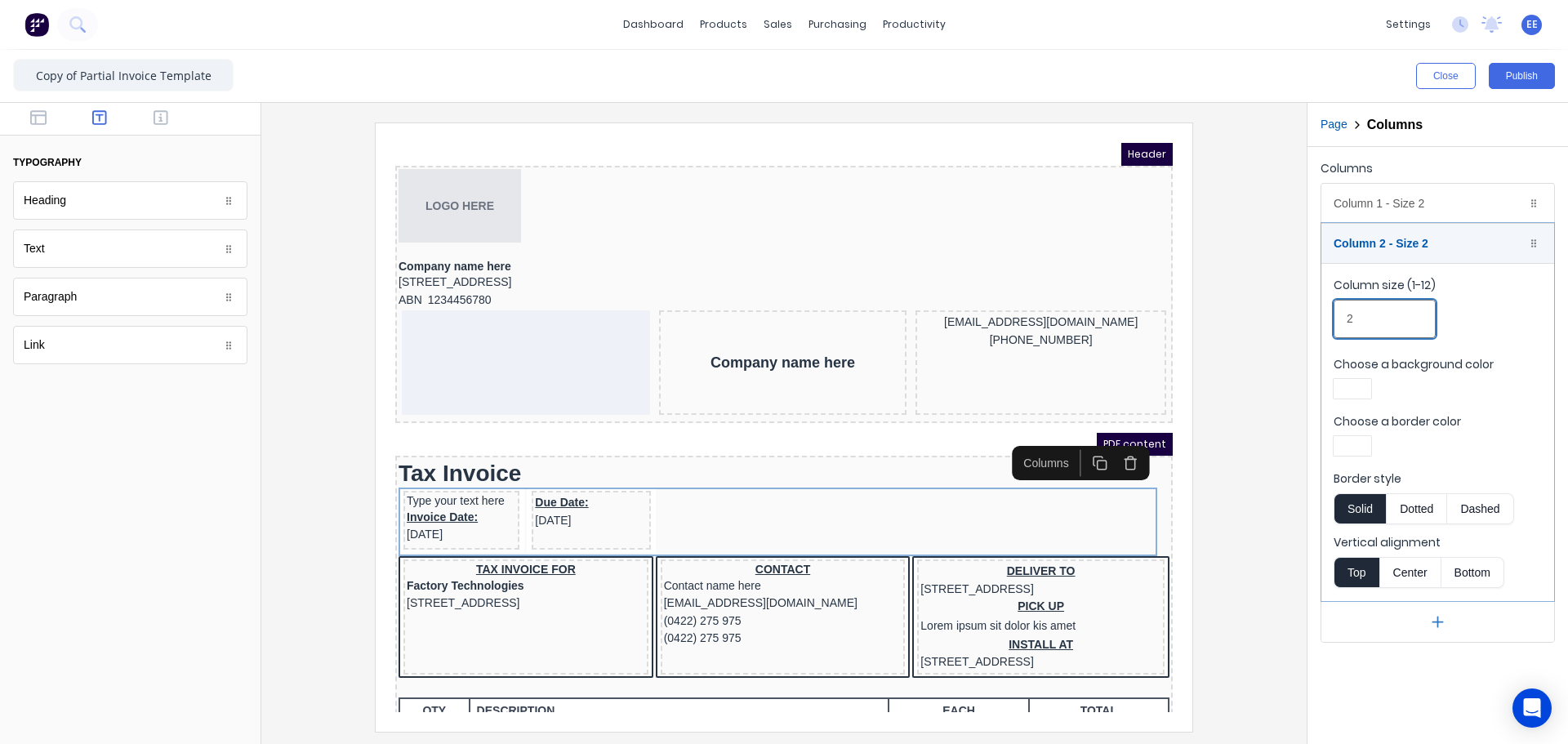
drag, startPoint x: 1372, startPoint y: 323, endPoint x: 1277, endPoint y: 314, distance: 95.4
click at [1277, 314] on div "Close Publish Components typography Heading Heading Text Text Paragraph Paragra…" at bounding box center [784, 396] width 1568 height 694
type input "6"
click at [1378, 197] on div "Column 1 - Size 2 Duplicate Delete" at bounding box center [1437, 204] width 233 height 39
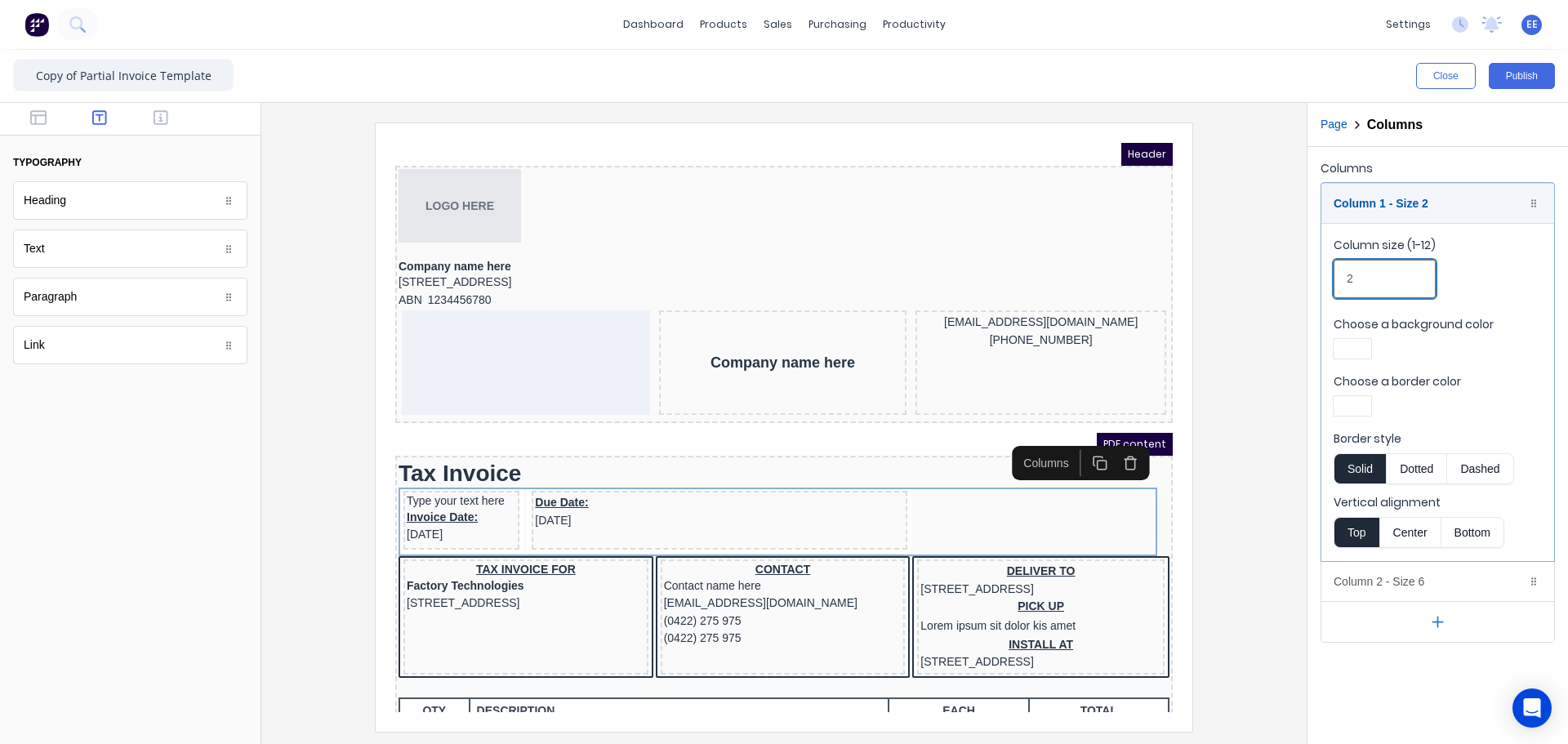
drag, startPoint x: 1351, startPoint y: 278, endPoint x: 1286, endPoint y: 275, distance: 65.1
click at [1290, 276] on div "Close Publish Components typography Heading Heading Text Text Paragraph Paragra…" at bounding box center [784, 396] width 1568 height 694
type input "6"
click at [1268, 268] on div at bounding box center [784, 427] width 1019 height 608
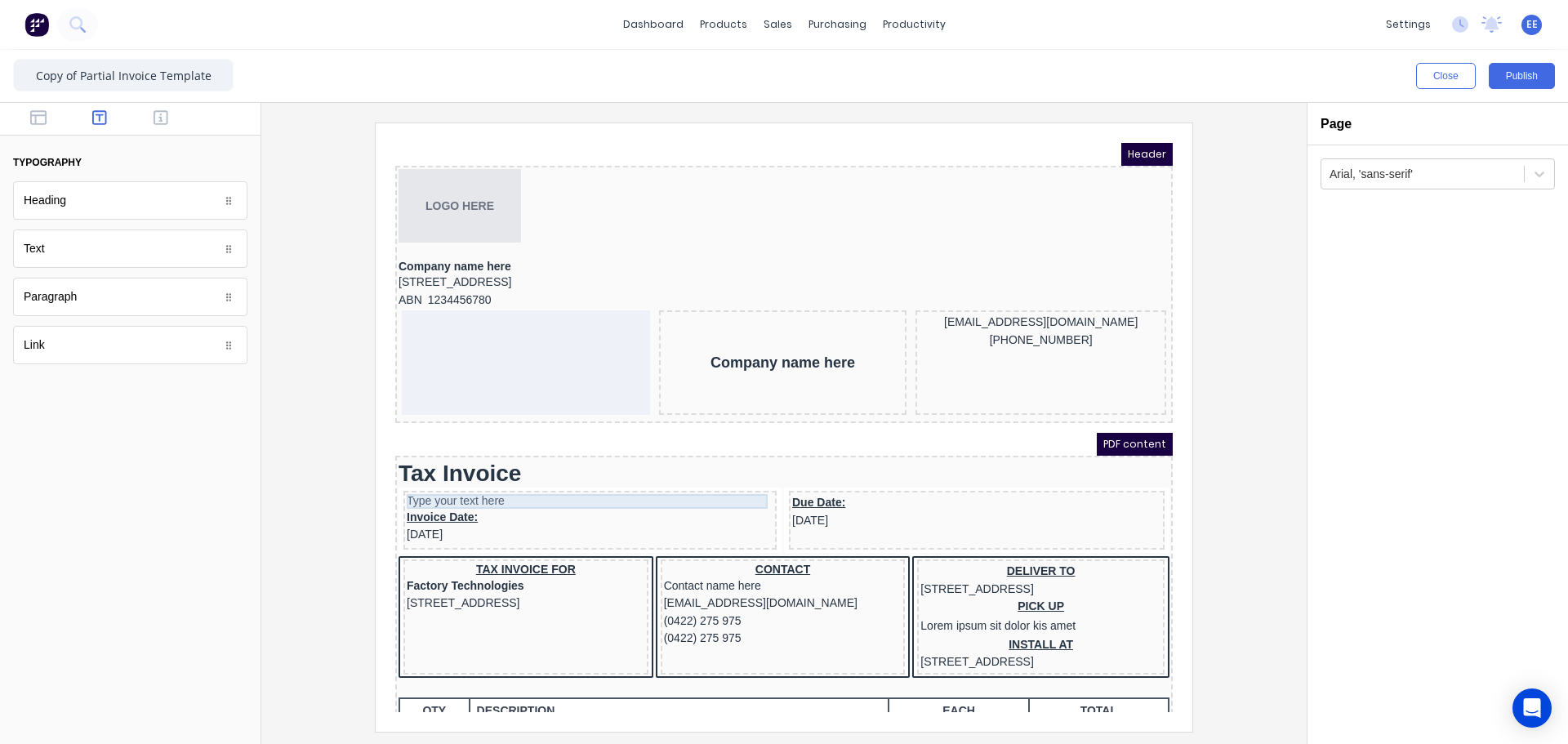
click at [470, 481] on div "Type your text here" at bounding box center [570, 482] width 366 height 15
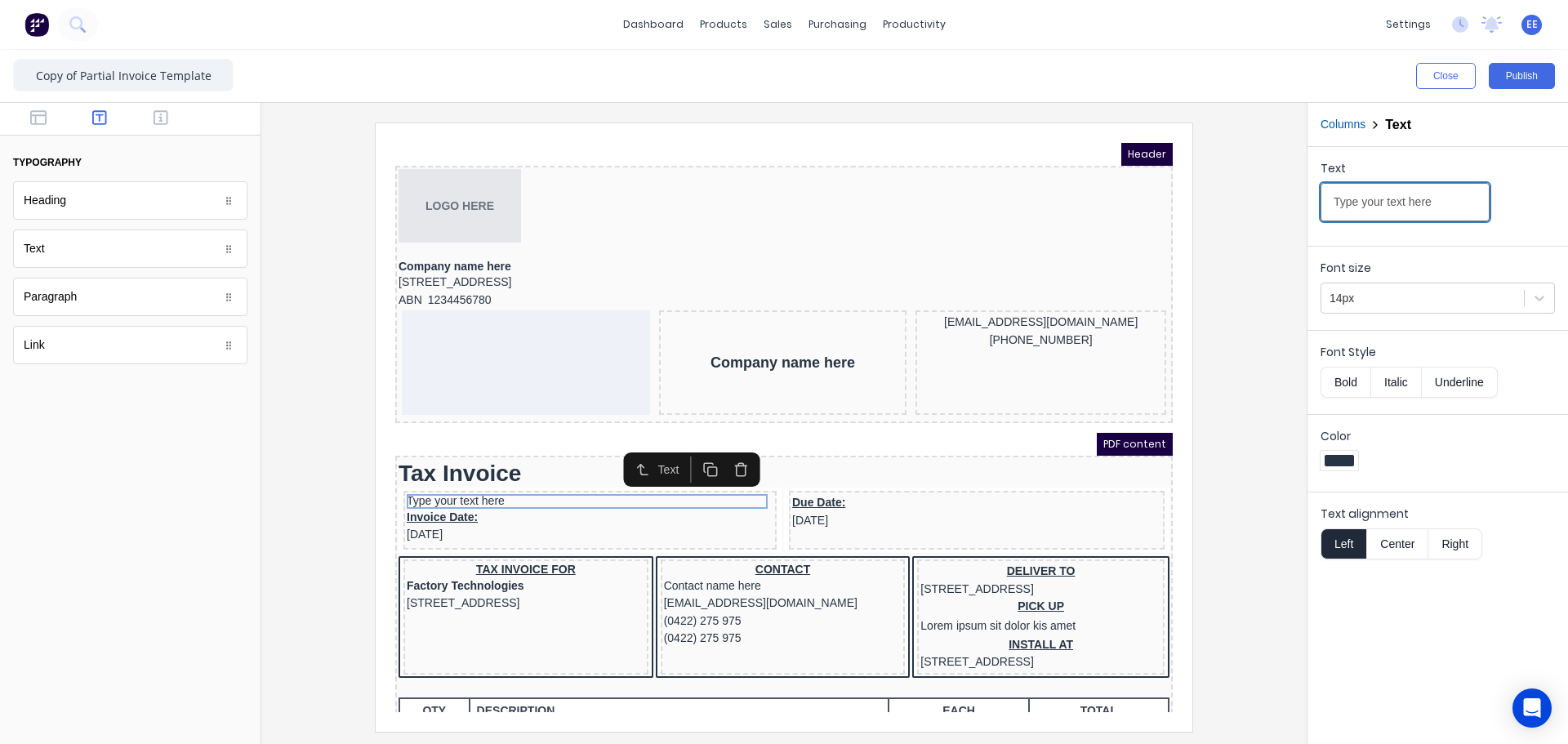
drag, startPoint x: 1440, startPoint y: 203, endPoint x: 1193, endPoint y: 181, distance: 248.0
click at [1193, 181] on div "Close Publish Components typography Heading Heading Text Text Paragraph Paragra…" at bounding box center [784, 396] width 1568 height 694
type input "To"
click at [164, 121] on icon "button" at bounding box center [161, 117] width 15 height 16
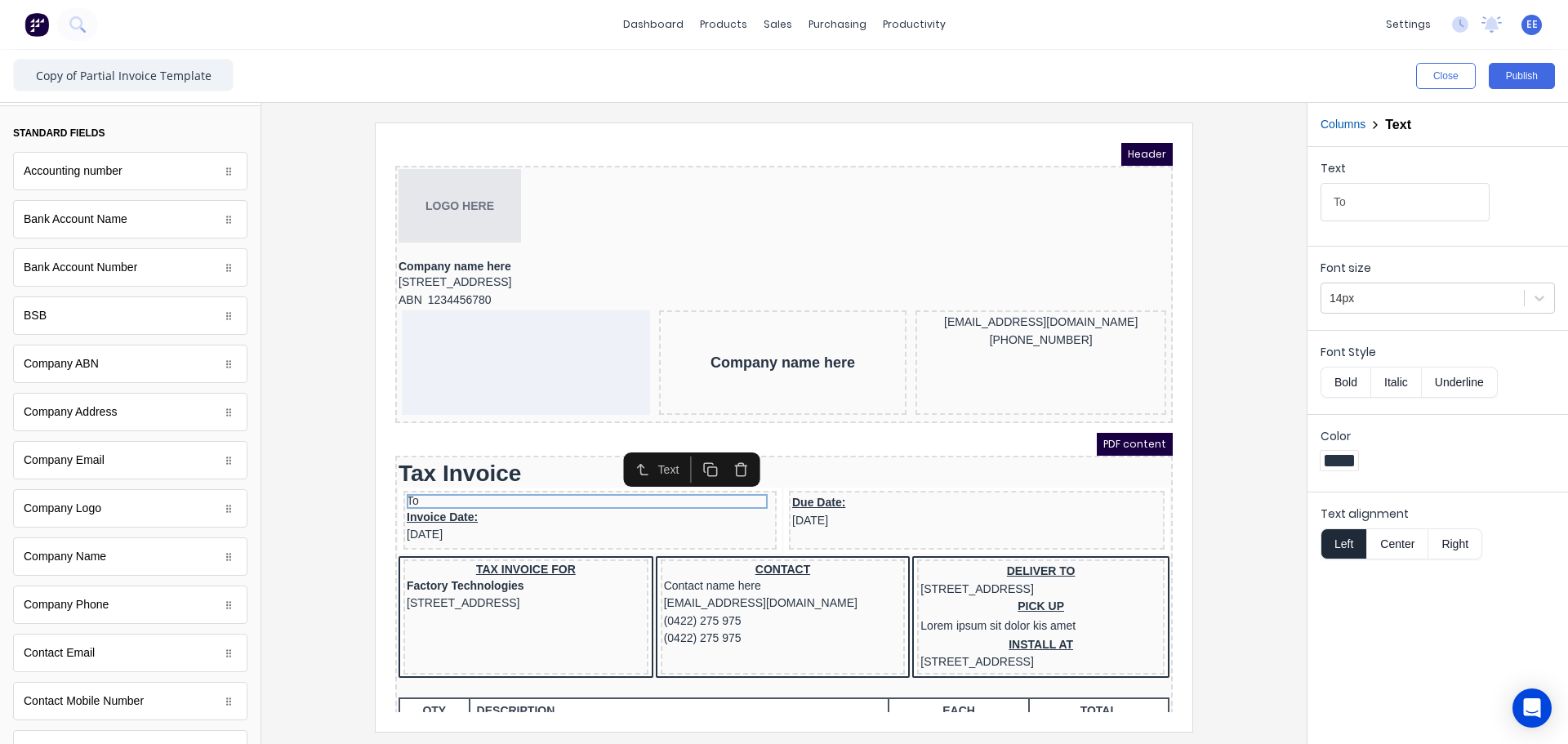
scroll to position [82, 0]
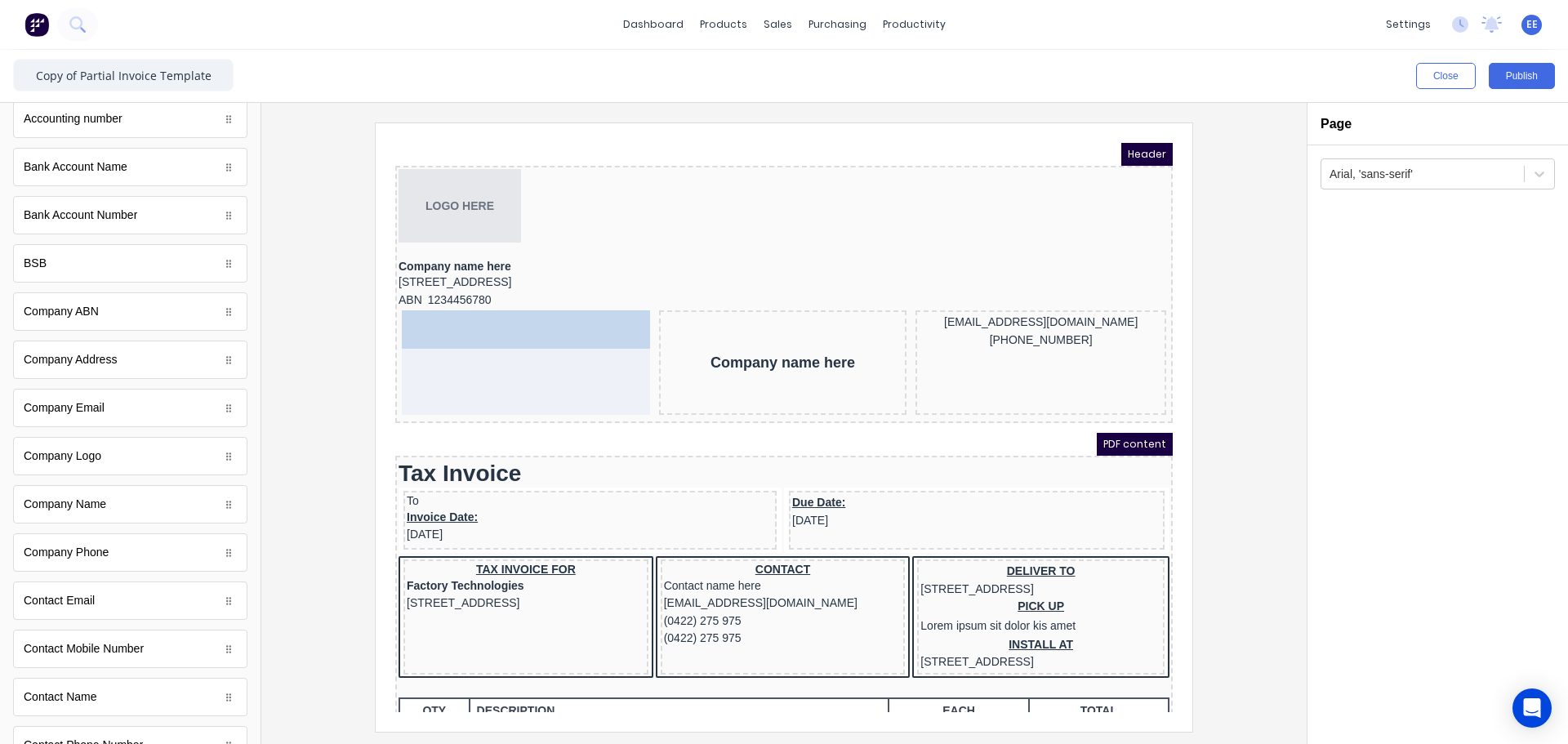
drag, startPoint x: 77, startPoint y: 511, endPoint x: 521, endPoint y: 349, distance: 472.6
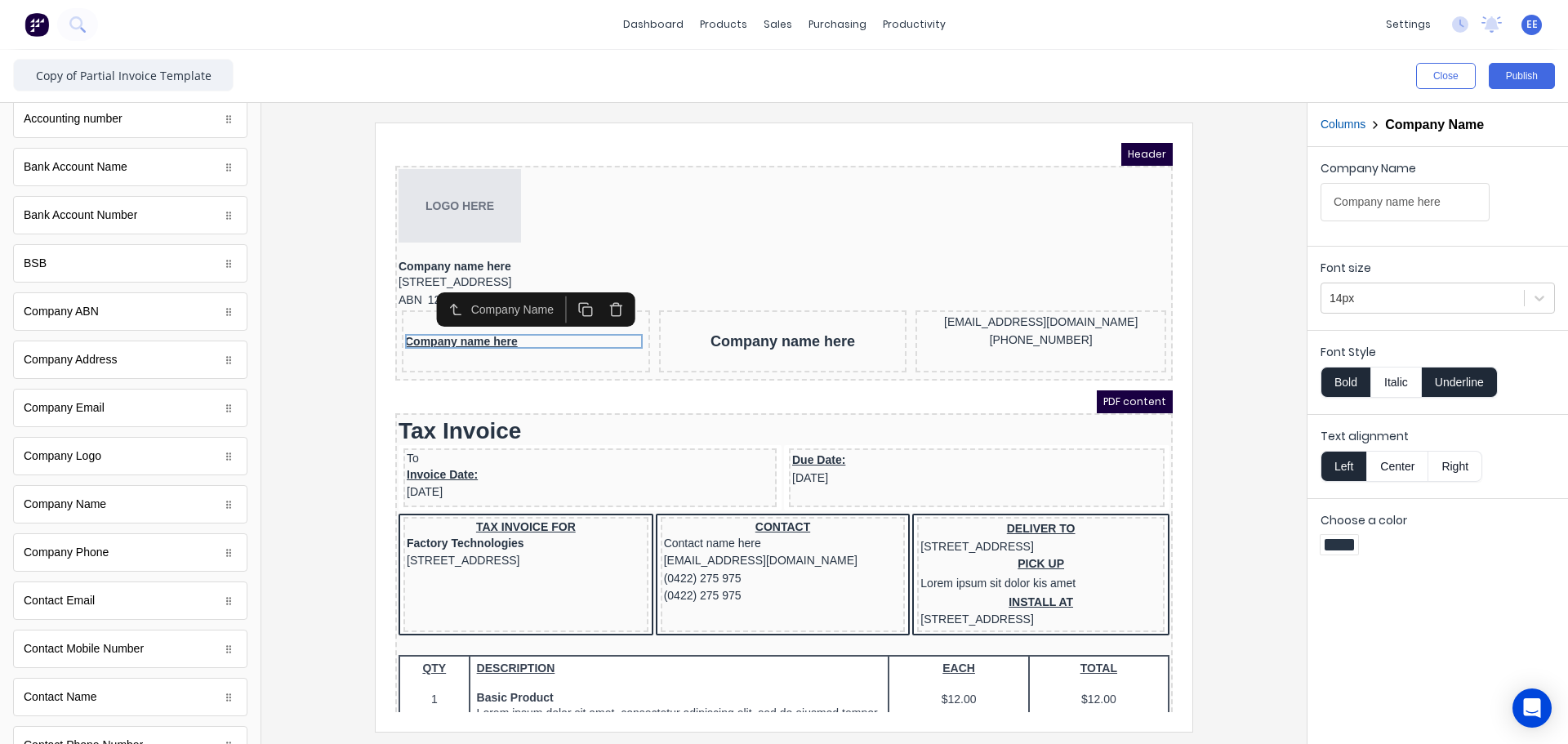
click at [415, 300] on div "Company Name" at bounding box center [516, 290] width 213 height 35
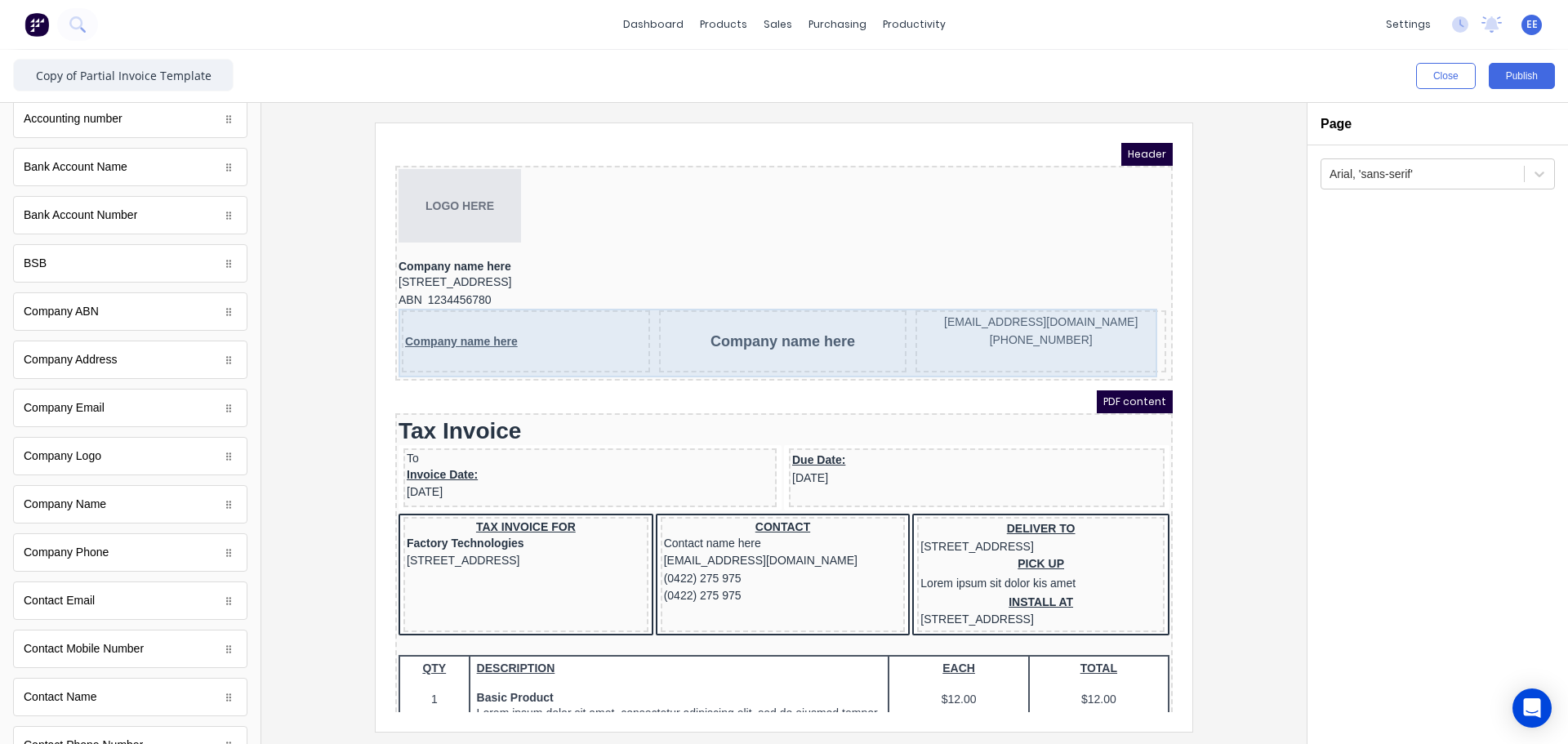
click at [407, 301] on div "Company name here" at bounding box center [506, 322] width 248 height 62
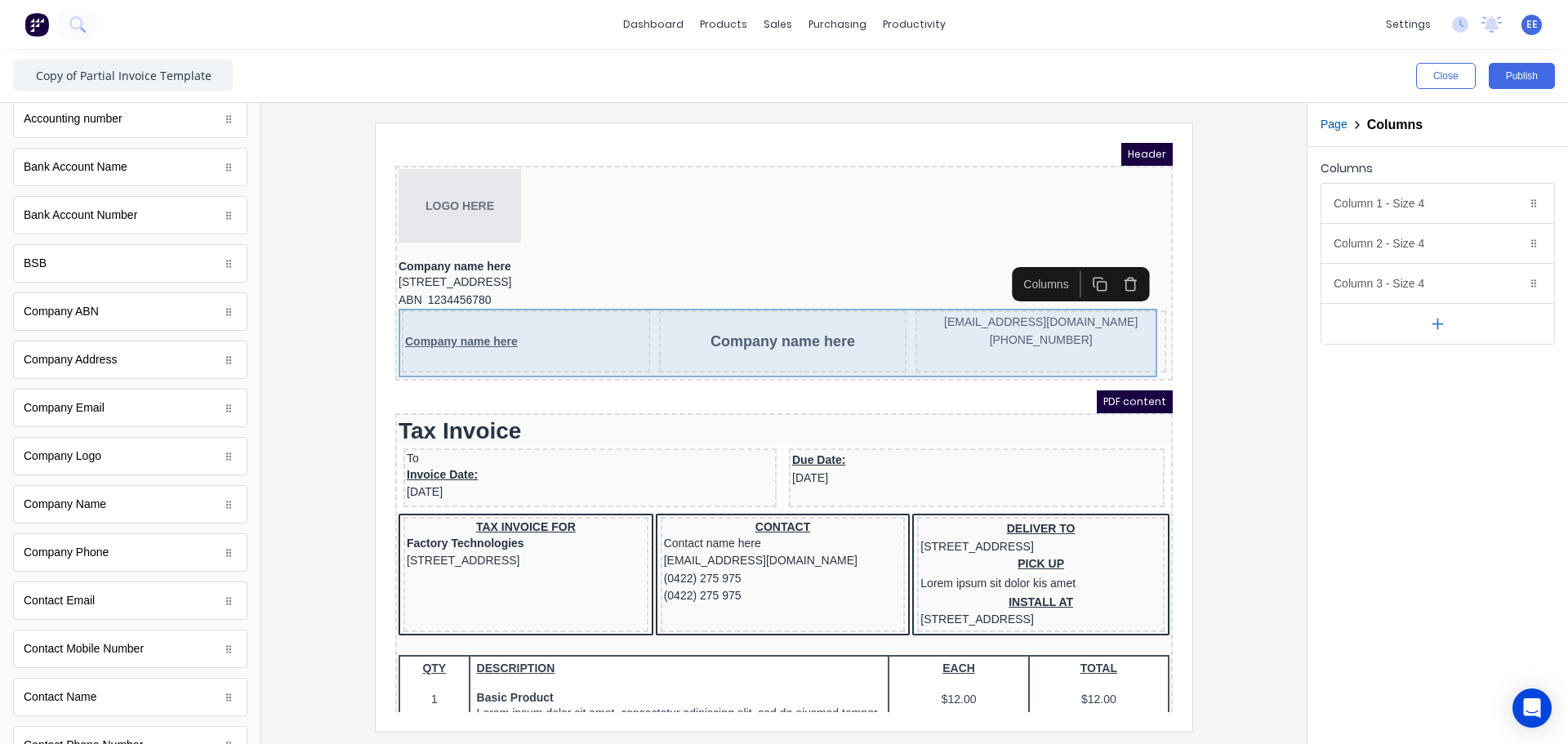
click at [399, 300] on div "Company name here" at bounding box center [506, 322] width 248 height 62
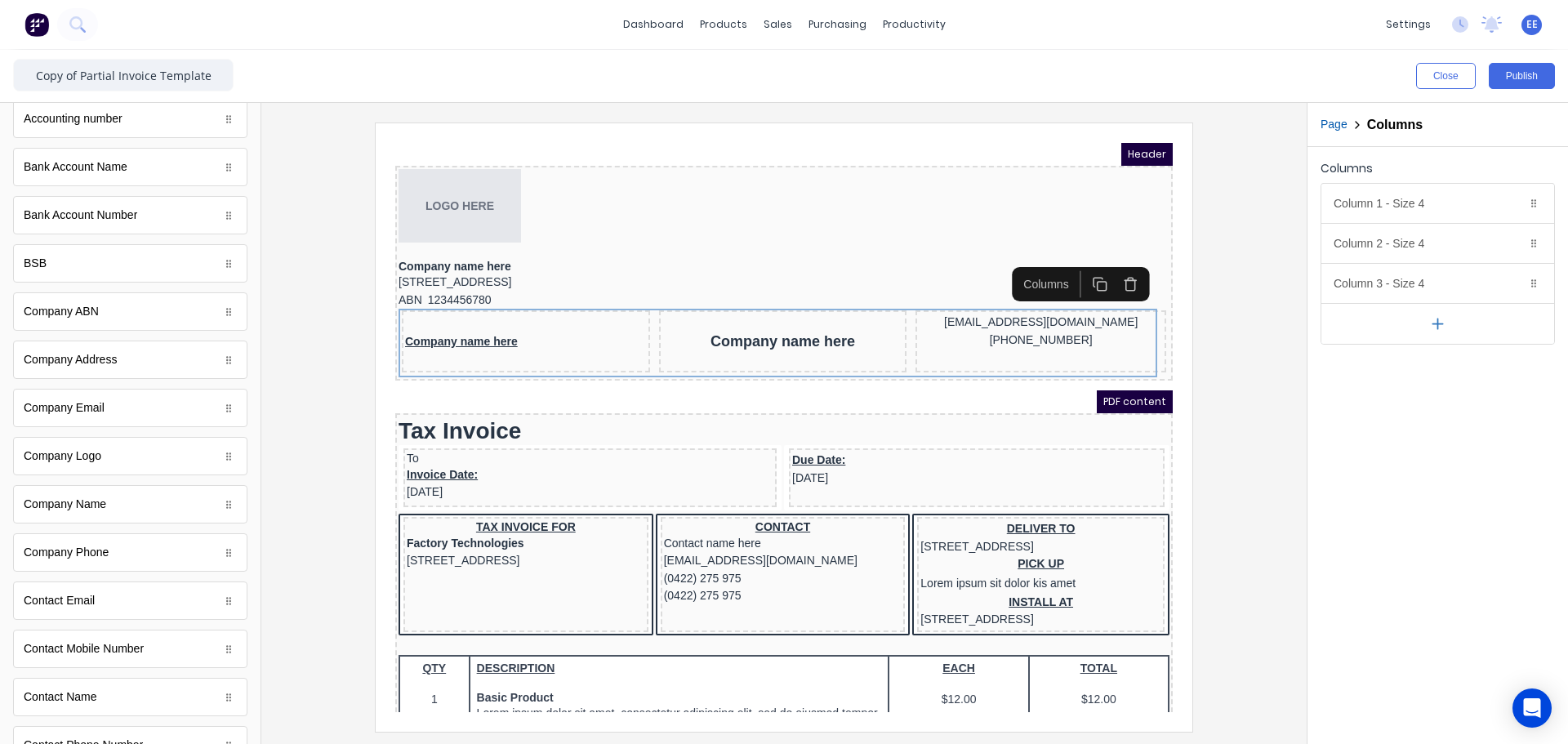
click at [447, 357] on div "LOGO HERE Company name here 234 Beach Road Gold Coast, Queensland, Australia, 4…" at bounding box center [764, 253] width 778 height 215
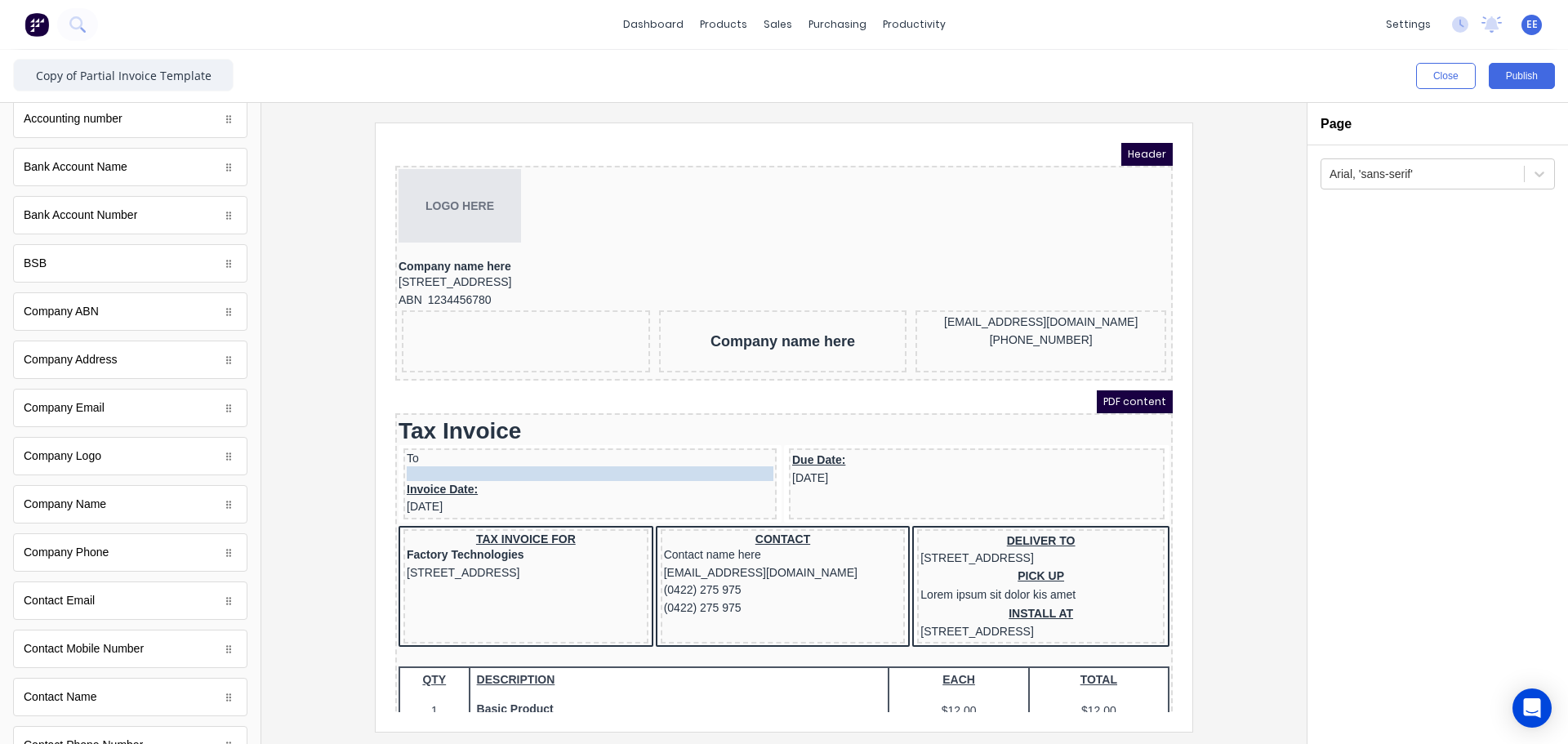
drag, startPoint x: 437, startPoint y: 325, endPoint x: 481, endPoint y: 468, distance: 149.6
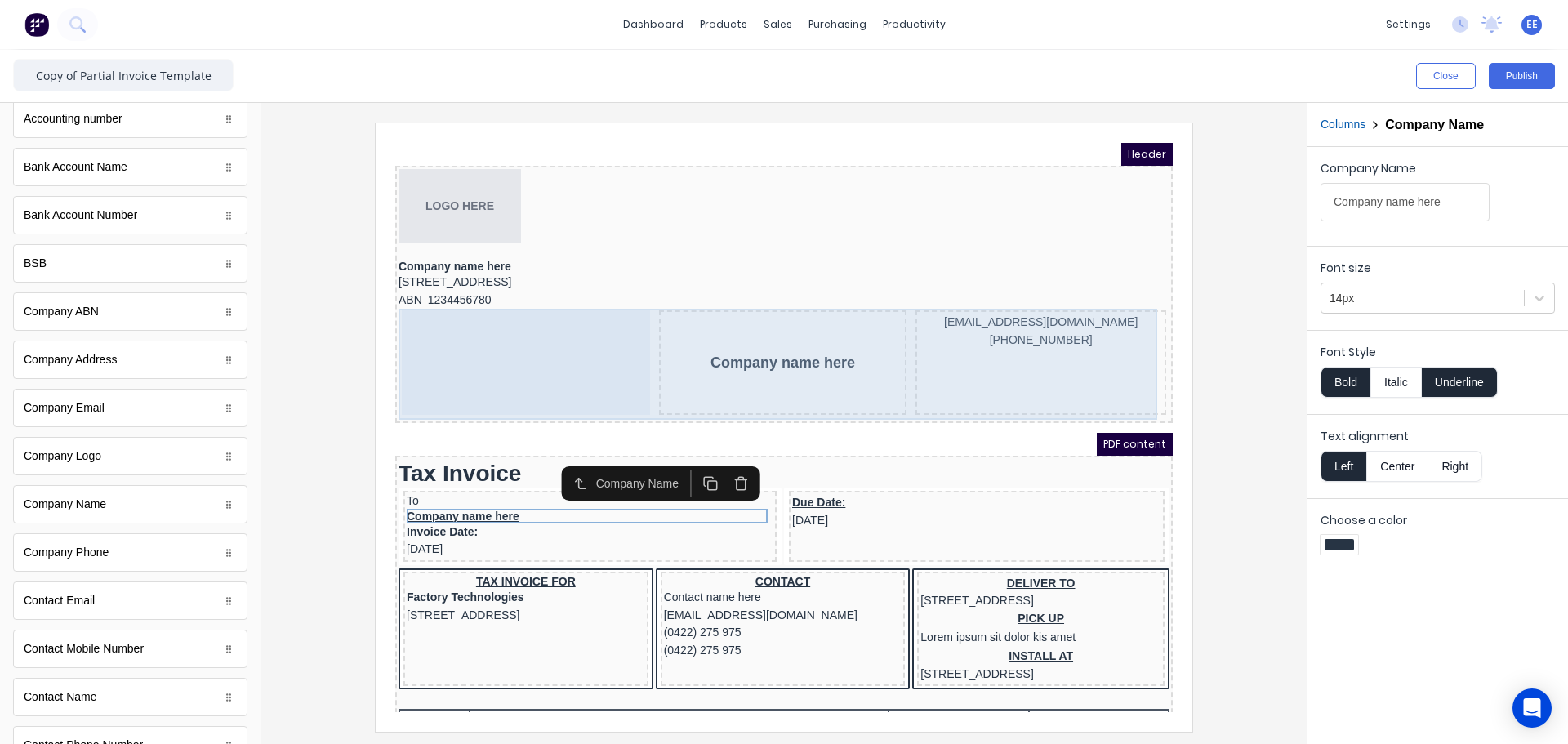
click at [1117, 332] on div "xxxxxxx@xxxxx.com (042) 2222 3333" at bounding box center [1021, 343] width 251 height 105
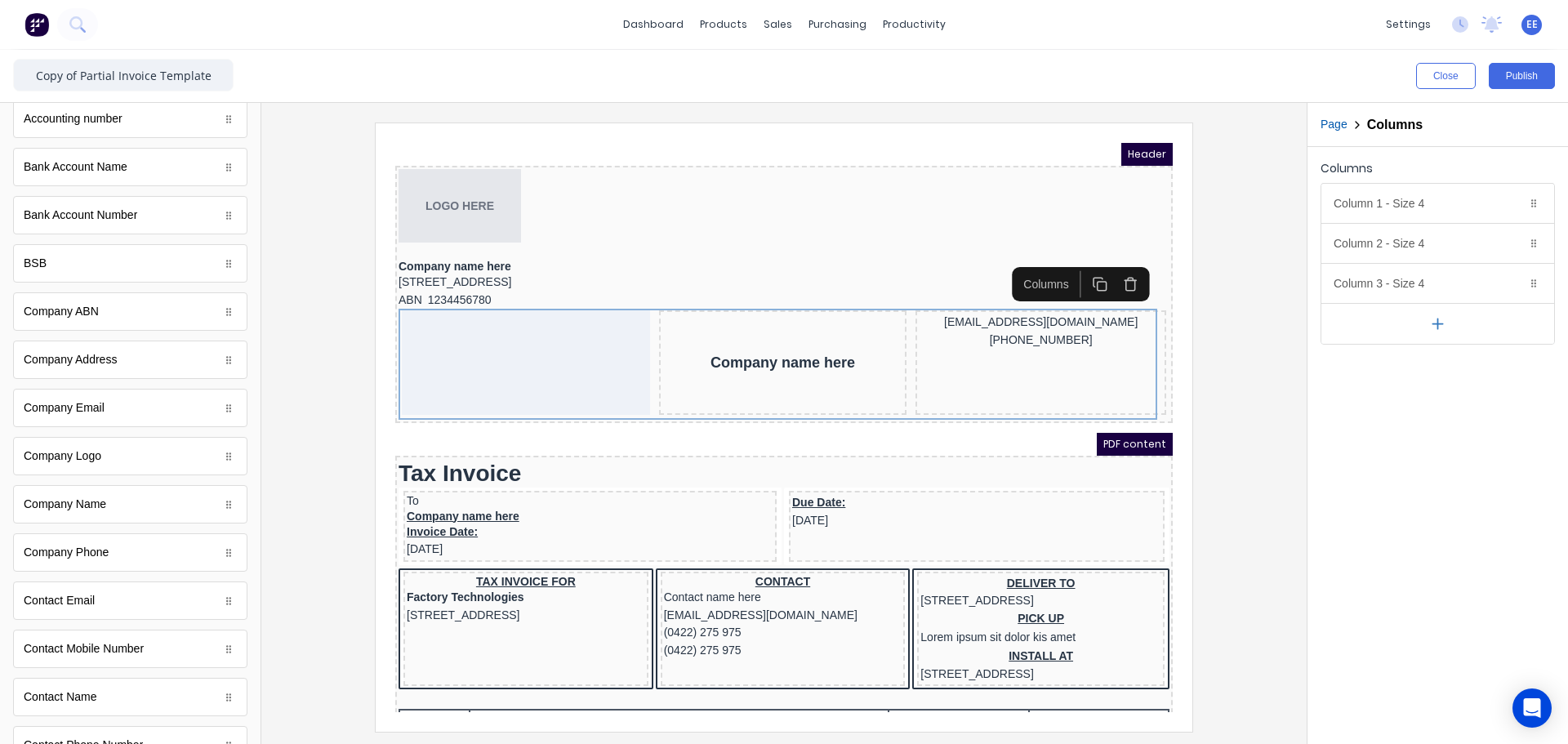
click at [1119, 266] on button "button" at bounding box center [1111, 264] width 30 height 27
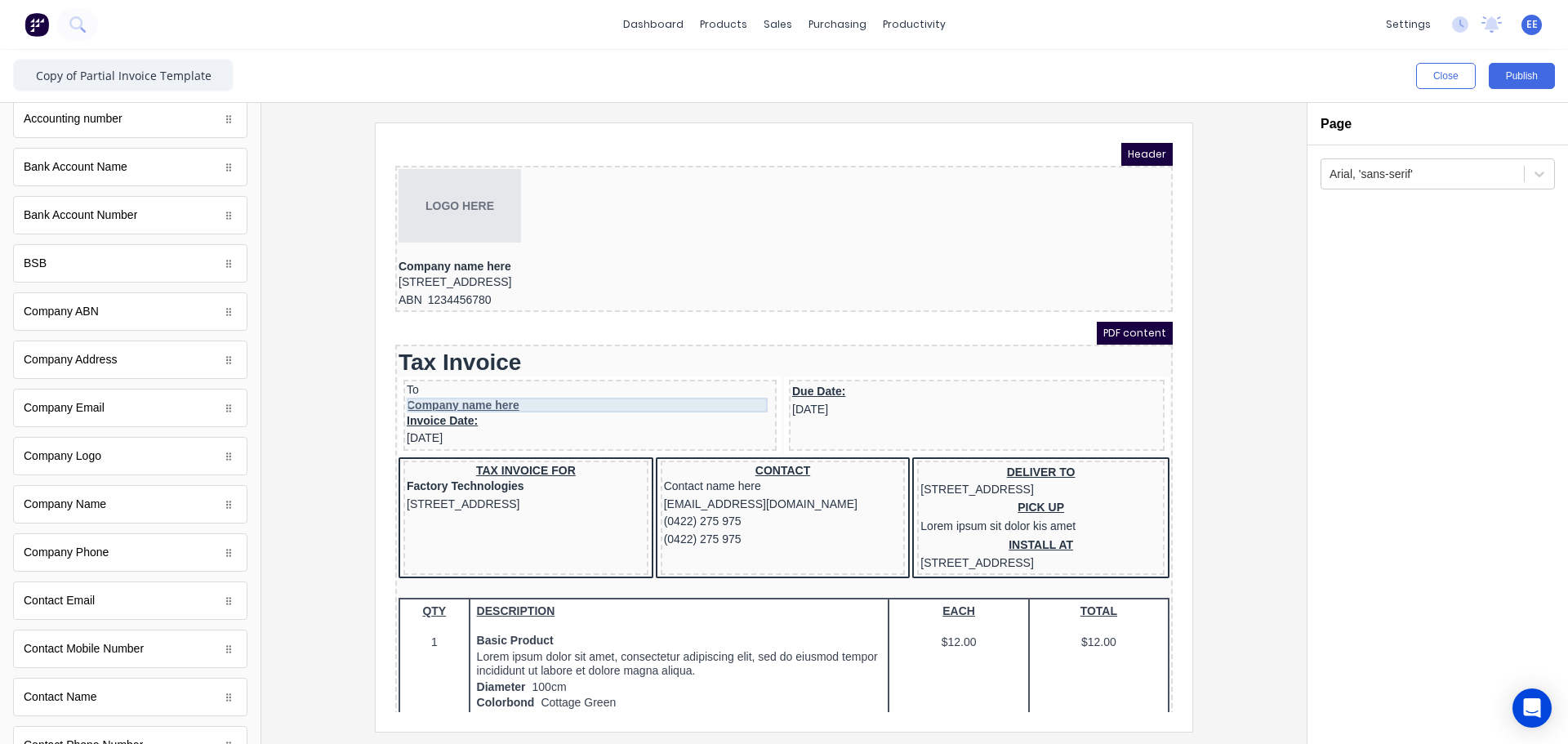
click at [457, 388] on div "Company name here" at bounding box center [570, 385] width 366 height 15
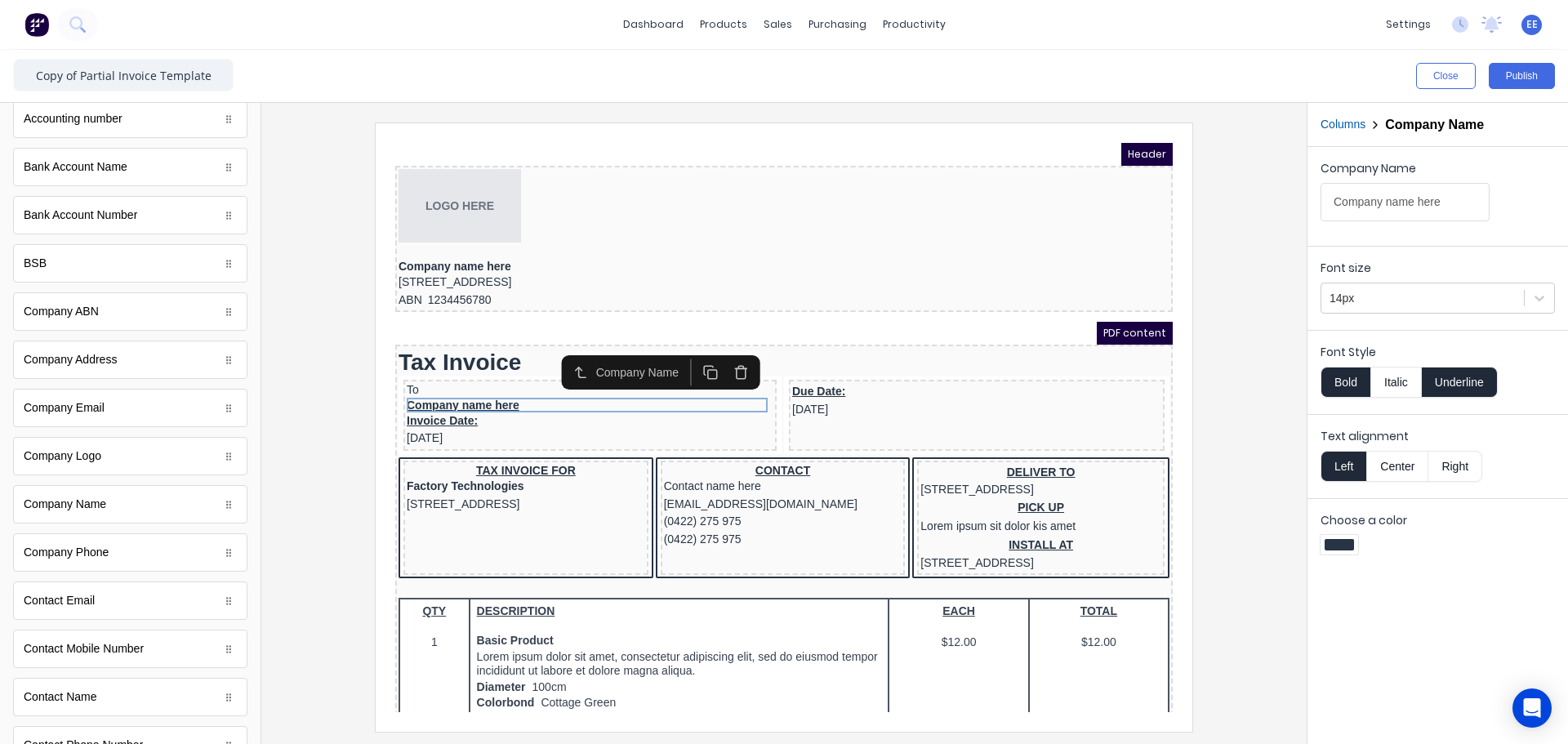
click at [1459, 388] on button "Underline" at bounding box center [1459, 381] width 76 height 31
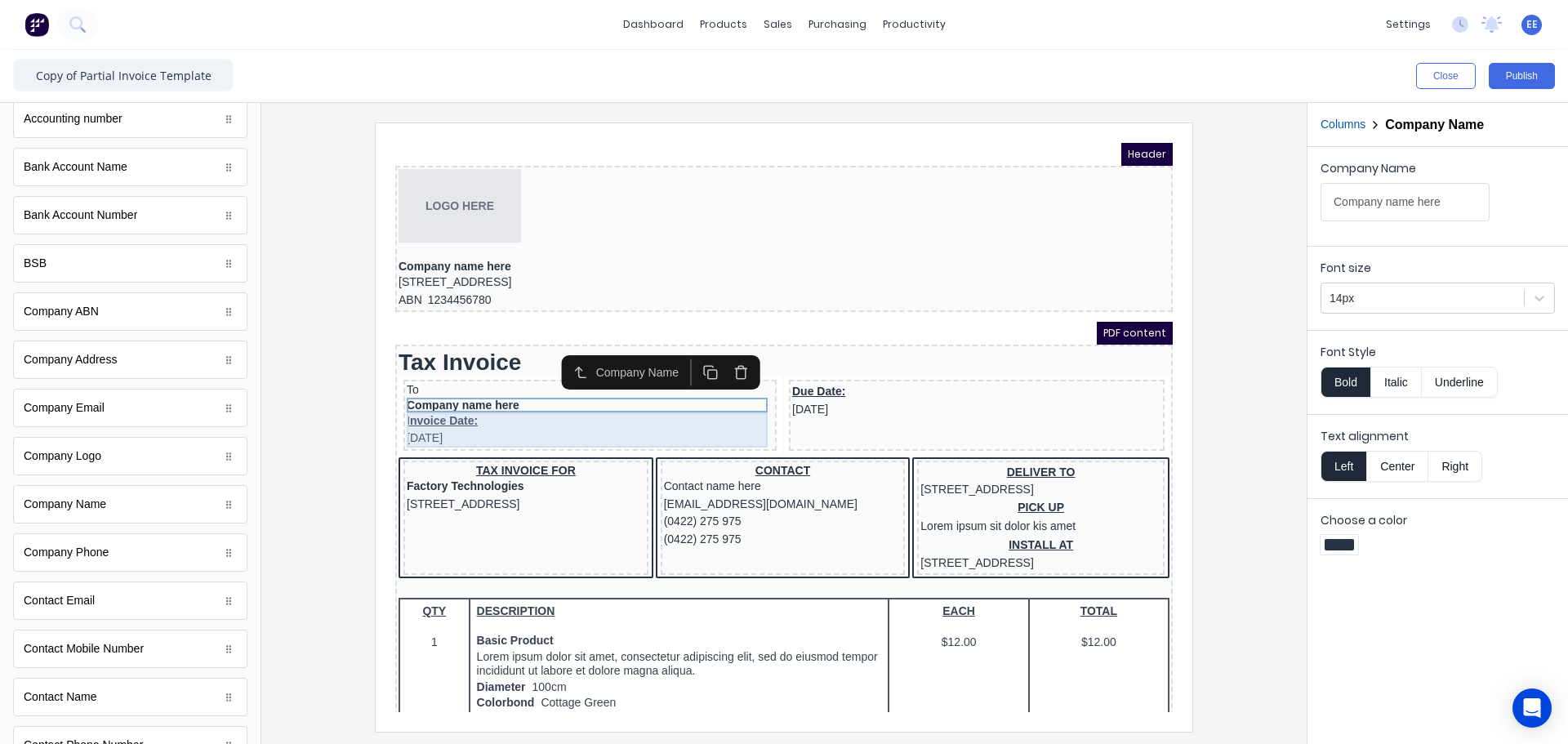
click at [417, 403] on div "Invoice Date: [DATE]" at bounding box center [570, 411] width 366 height 36
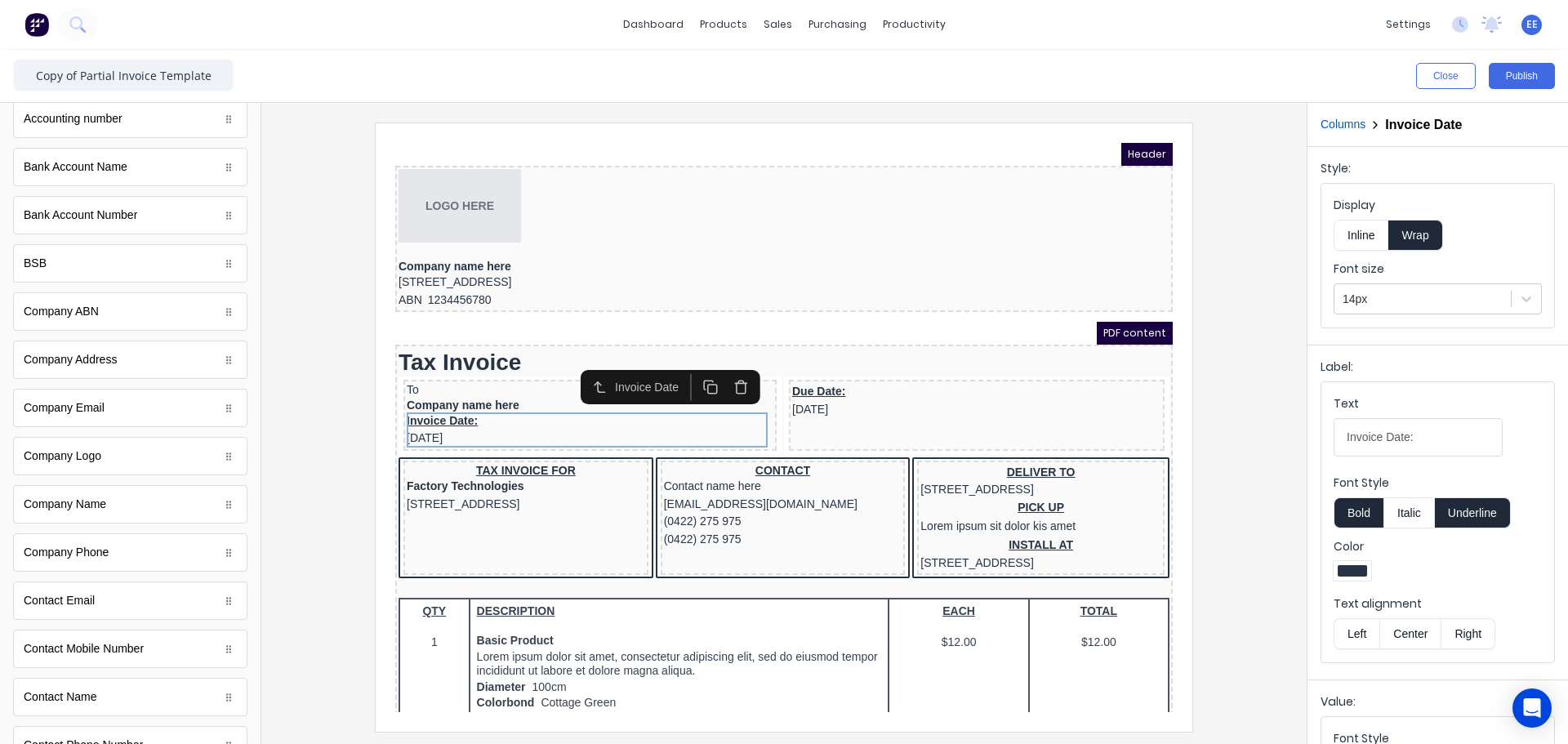
click at [724, 373] on icon "button" at bounding box center [721, 367] width 15 height 15
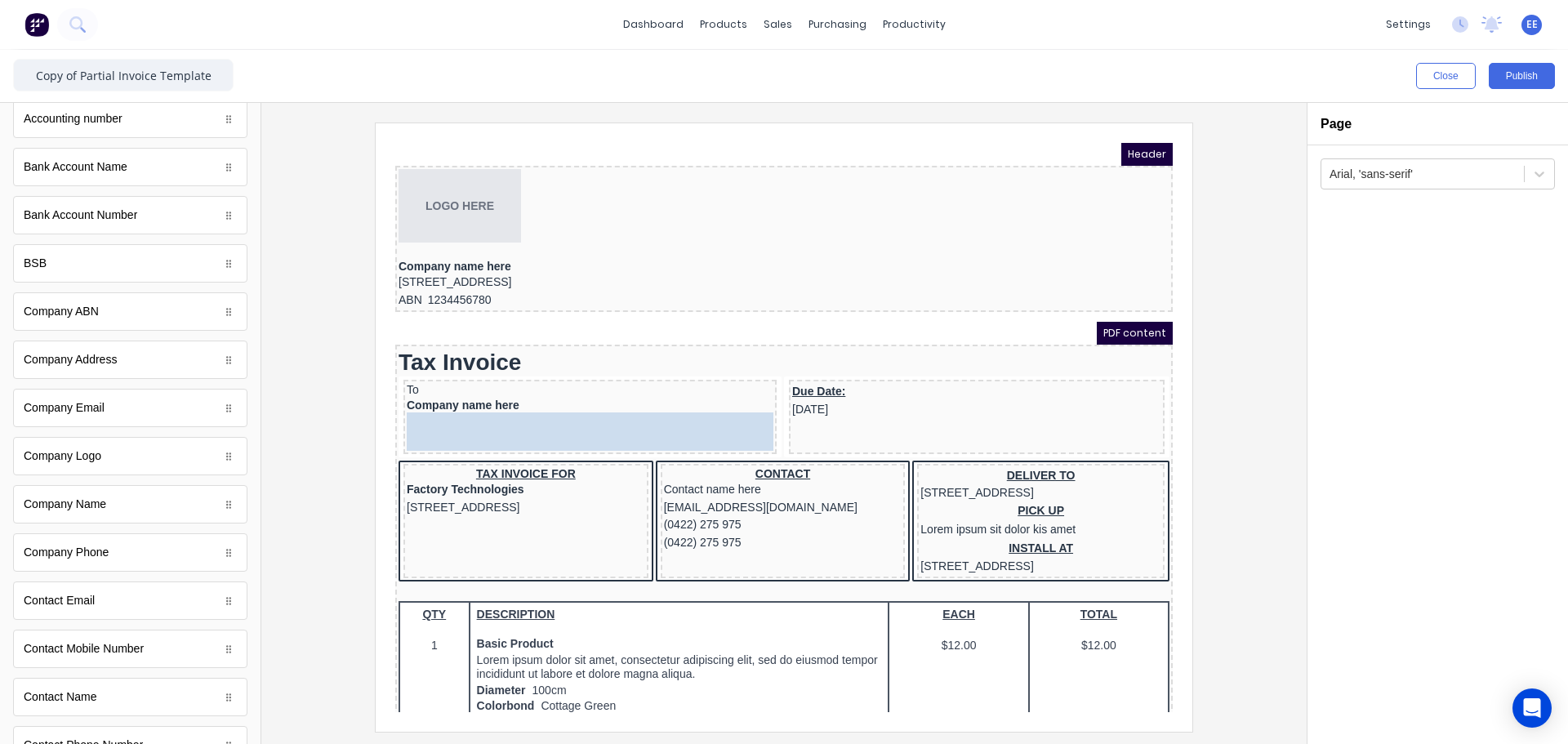
drag, startPoint x: 57, startPoint y: 606, endPoint x: 87, endPoint y: 284, distance: 323.4
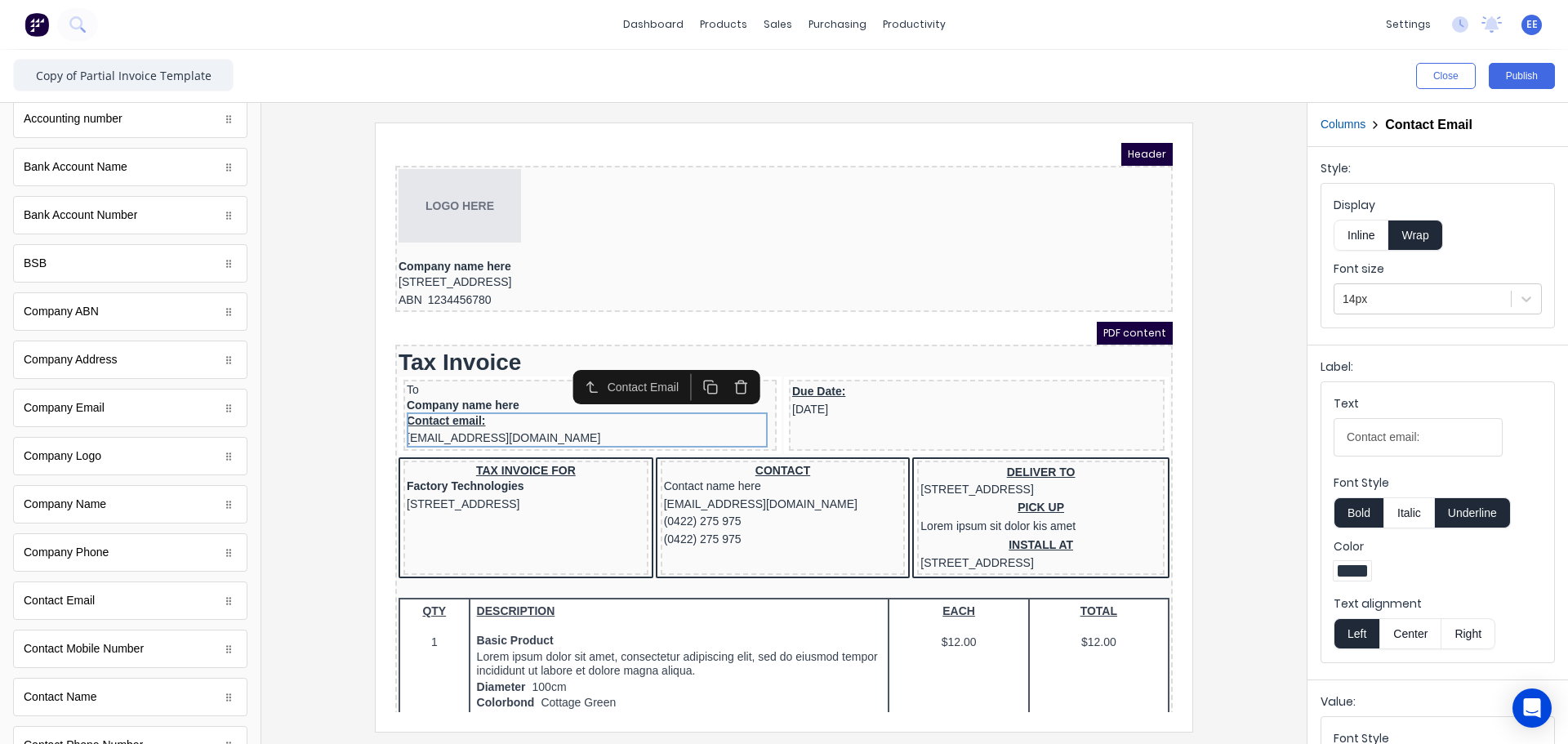
click at [1364, 241] on button "Inline" at bounding box center [1361, 235] width 55 height 31
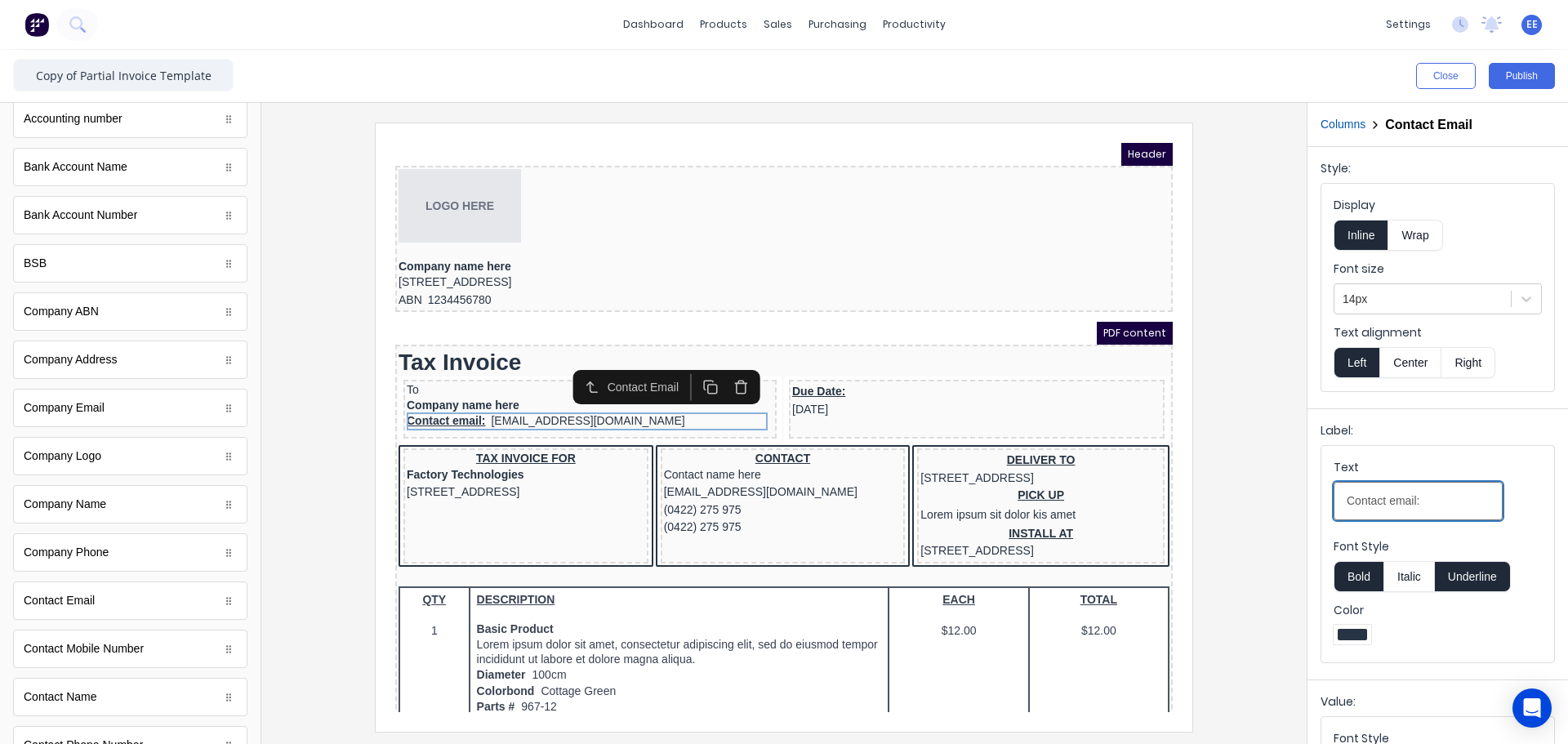
drag, startPoint x: 1799, startPoint y: 627, endPoint x: 1141, endPoint y: 468, distance: 676.9
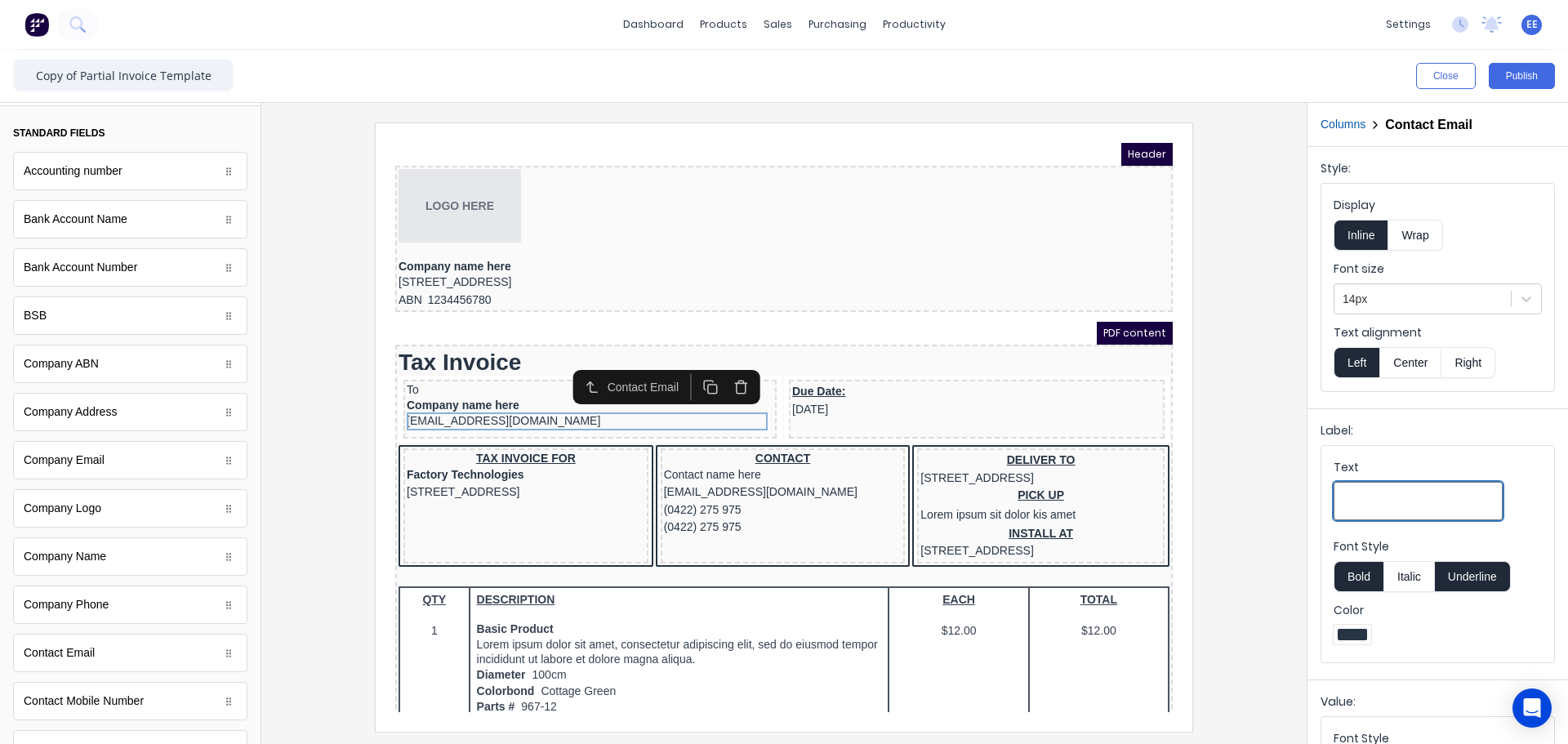
scroll to position [0, 0]
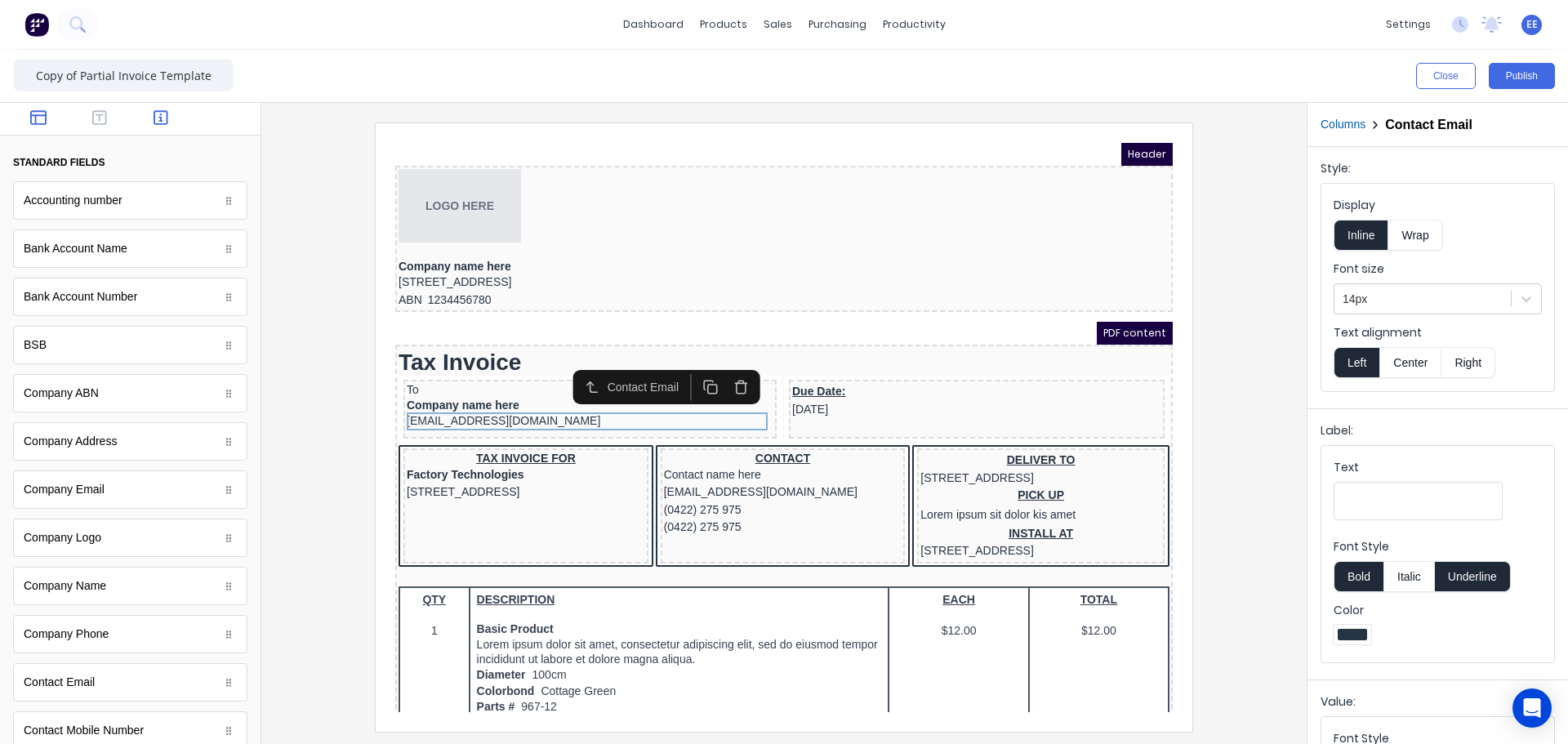
click at [40, 123] on icon "button" at bounding box center [38, 117] width 16 height 16
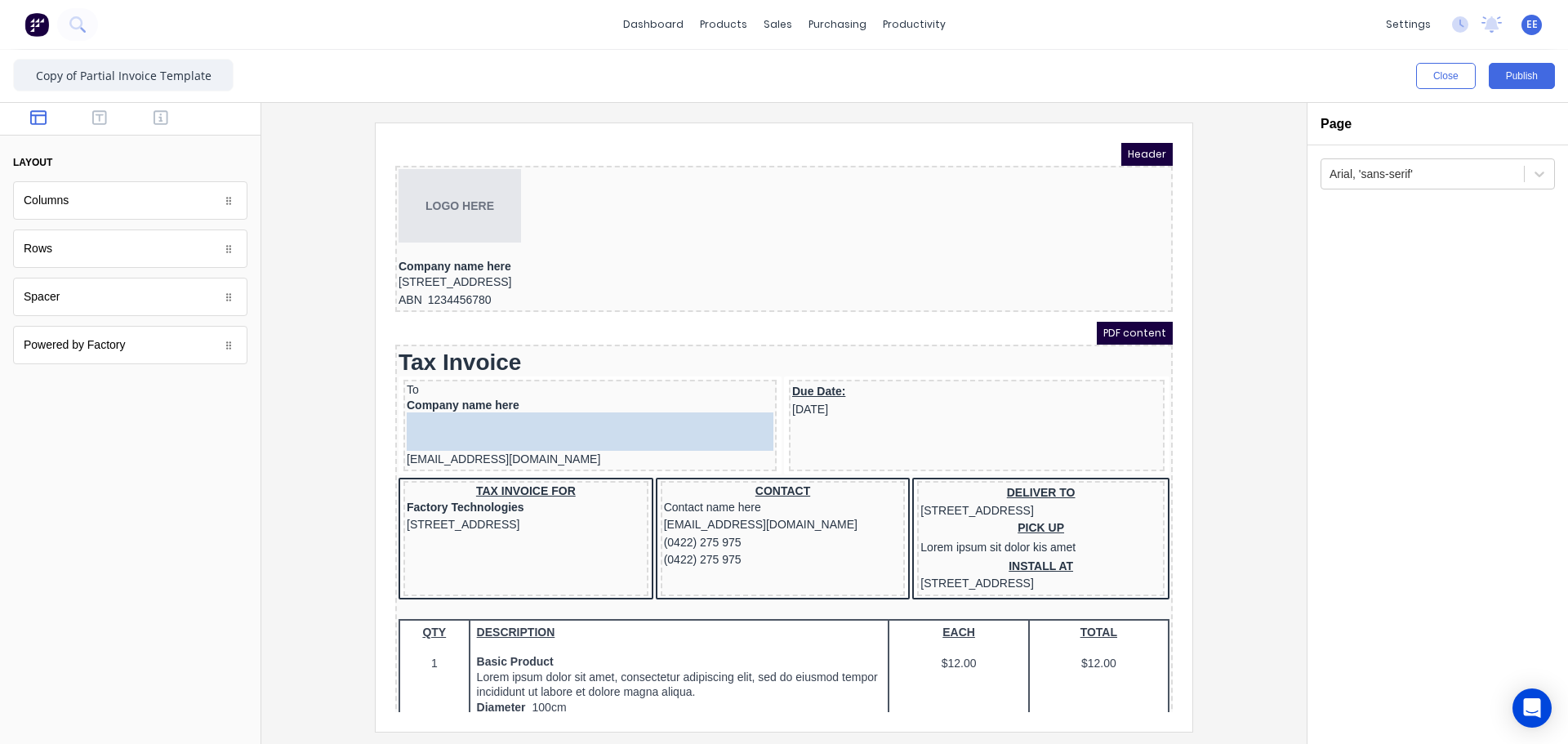
drag, startPoint x: 56, startPoint y: 298, endPoint x: 522, endPoint y: 406, distance: 478.4
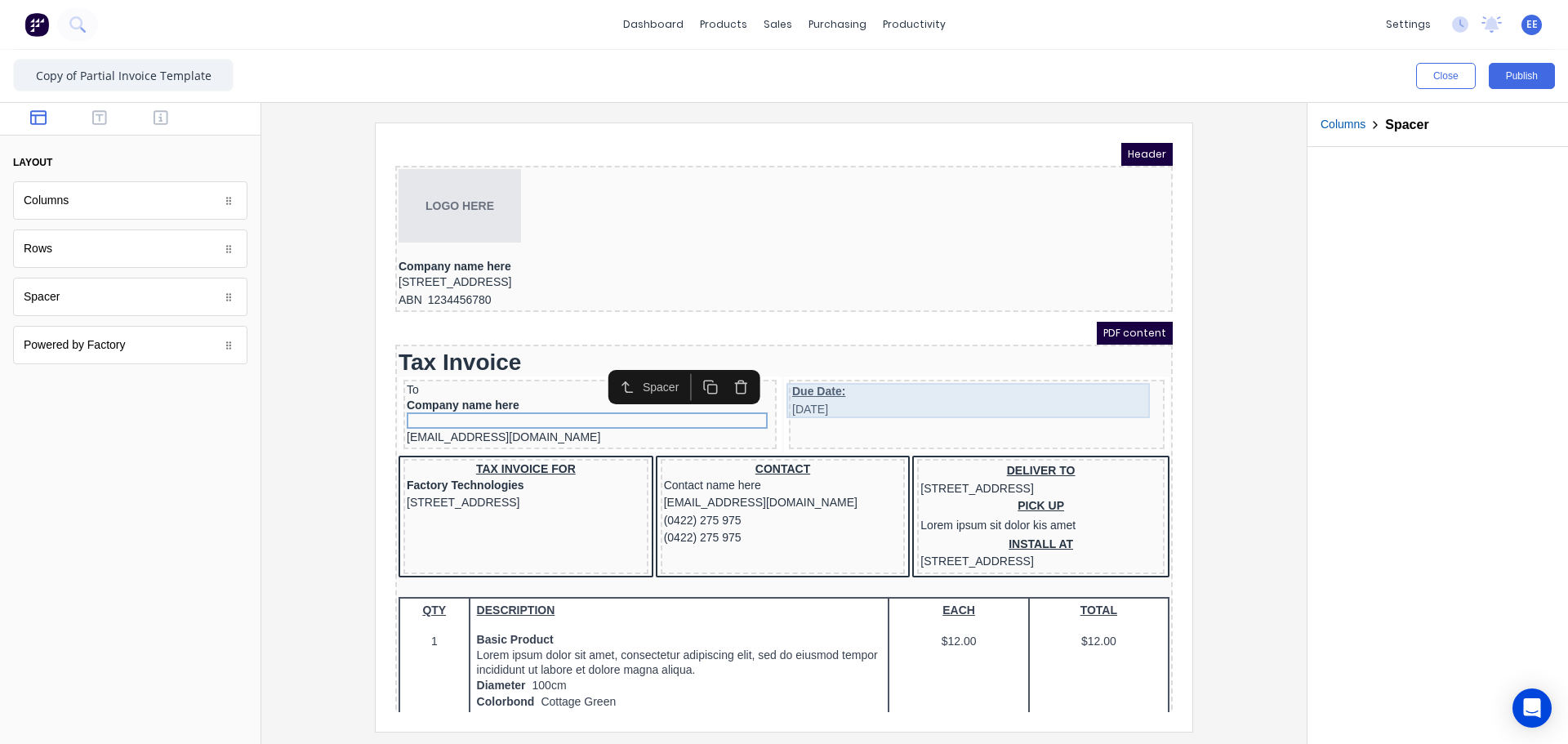
click at [815, 378] on div "Due Date: [DATE]" at bounding box center [956, 381] width 369 height 36
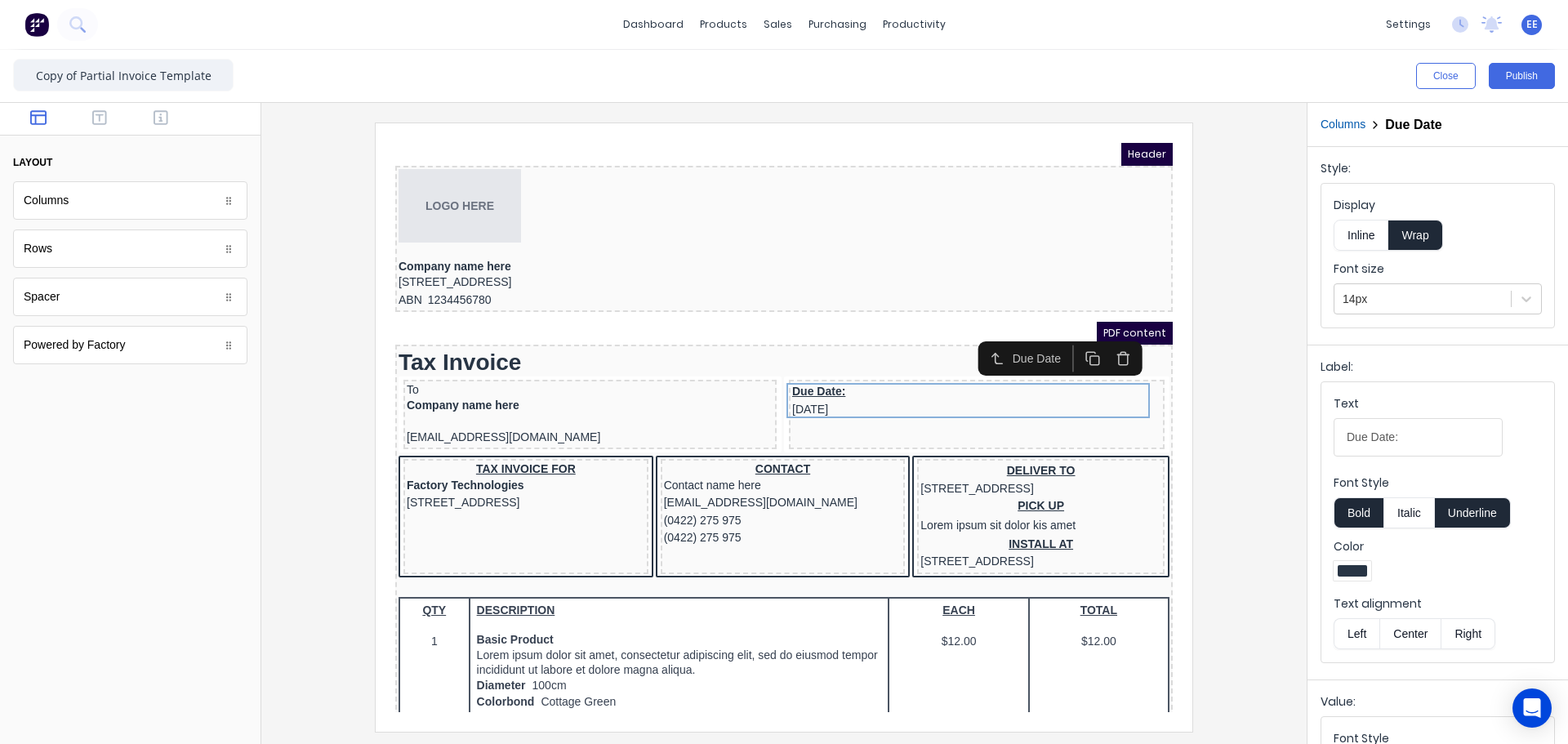
click at [1364, 237] on button "Inline" at bounding box center [1361, 235] width 55 height 31
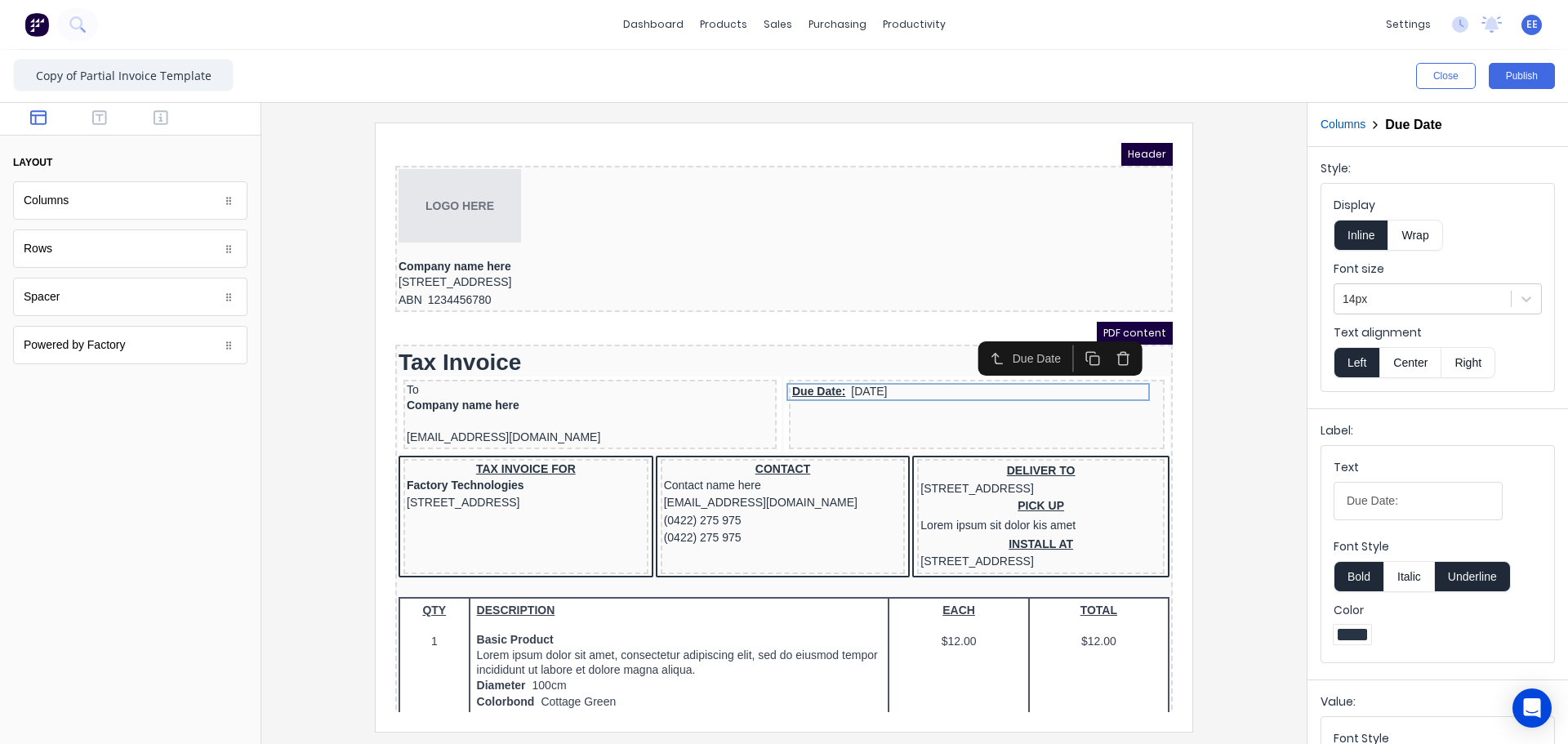
click at [1484, 570] on button "Underline" at bounding box center [1472, 576] width 76 height 31
click at [167, 123] on icon "button" at bounding box center [161, 117] width 15 height 15
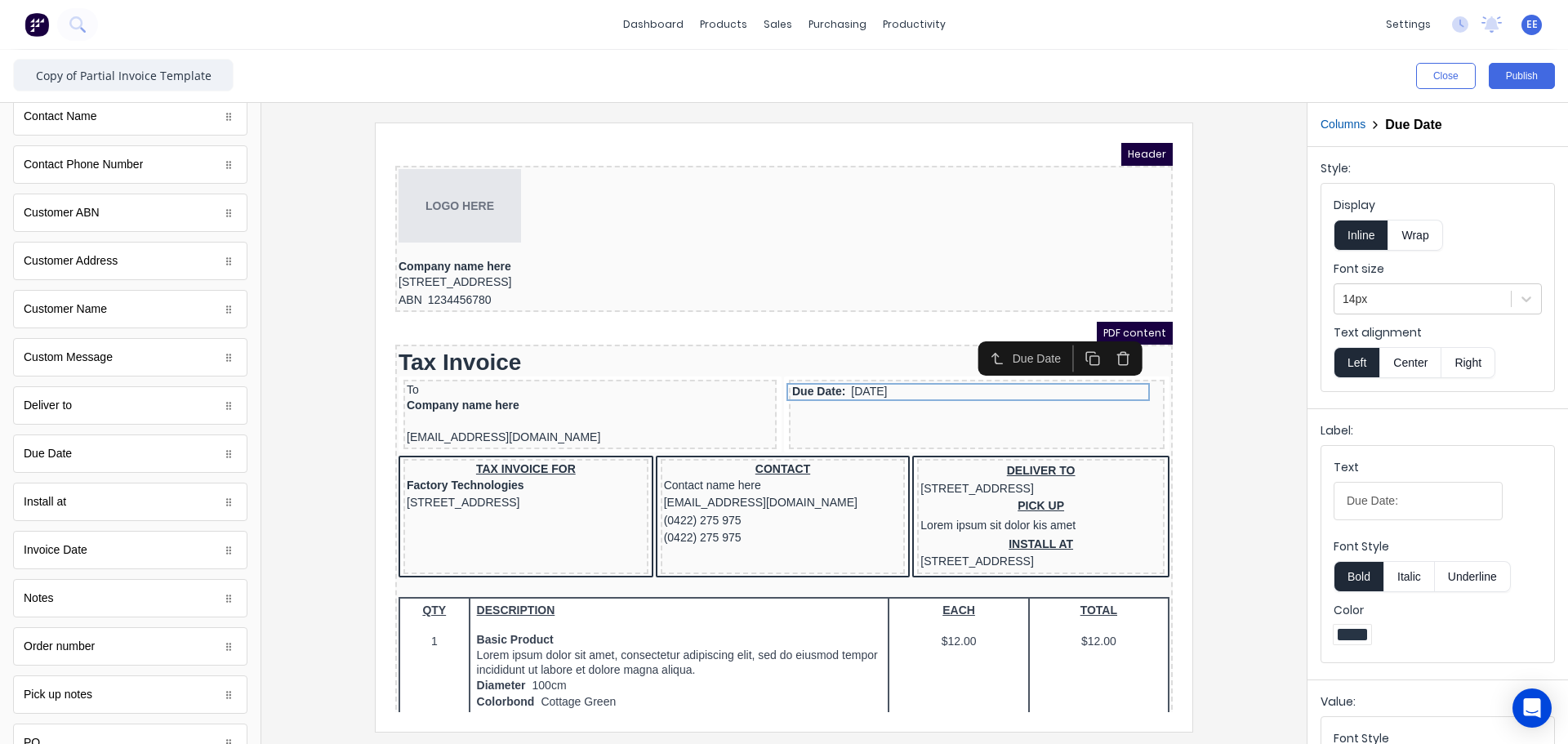
scroll to position [826, 0]
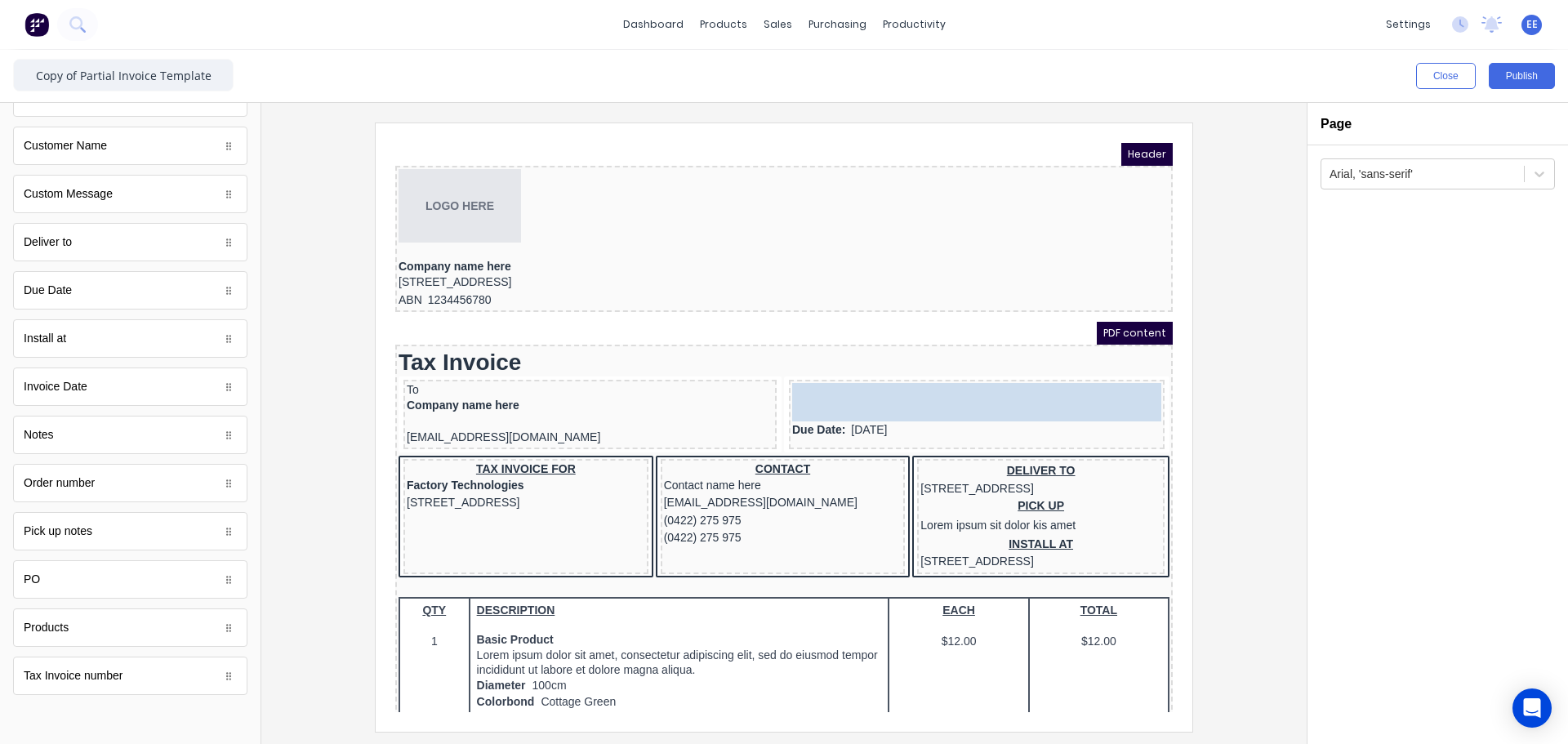
drag, startPoint x: 99, startPoint y: 388, endPoint x: 1092, endPoint y: 380, distance: 993.0
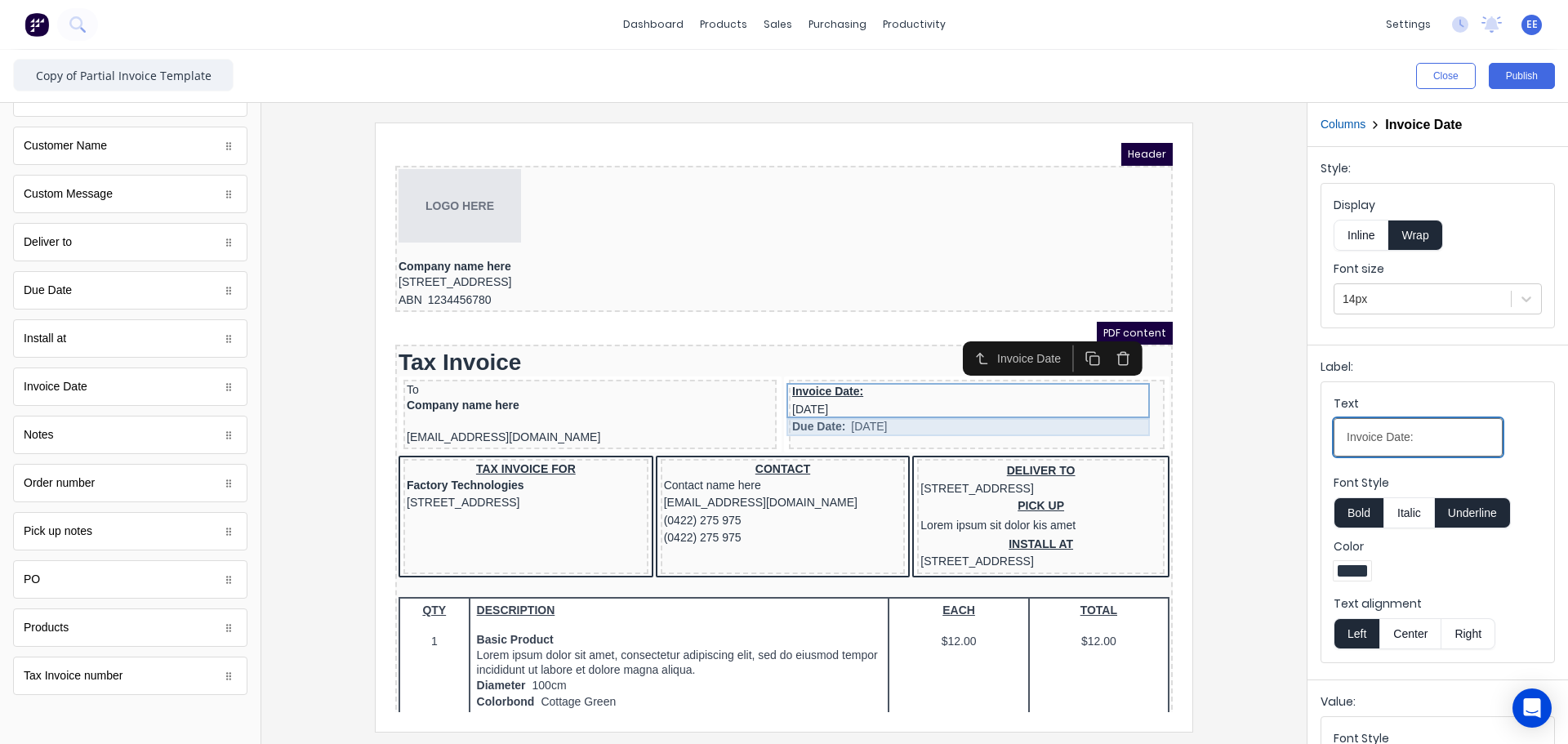
drag, startPoint x: 1756, startPoint y: 562, endPoint x: 1113, endPoint y: 412, distance: 660.3
type input "Issue Date:"
click at [1495, 517] on button "Underline" at bounding box center [1472, 512] width 76 height 31
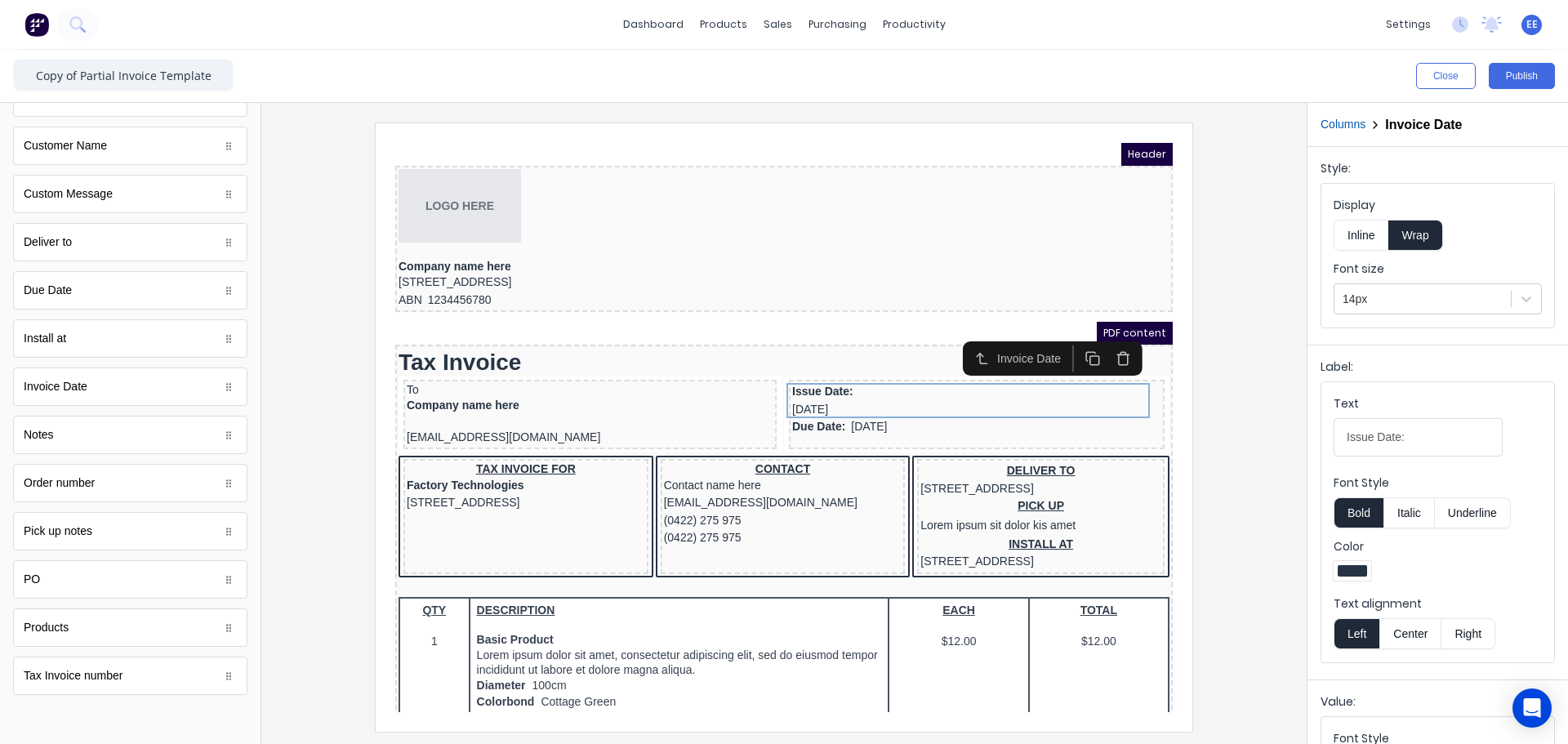
click at [1379, 238] on button "Inline" at bounding box center [1361, 235] width 55 height 31
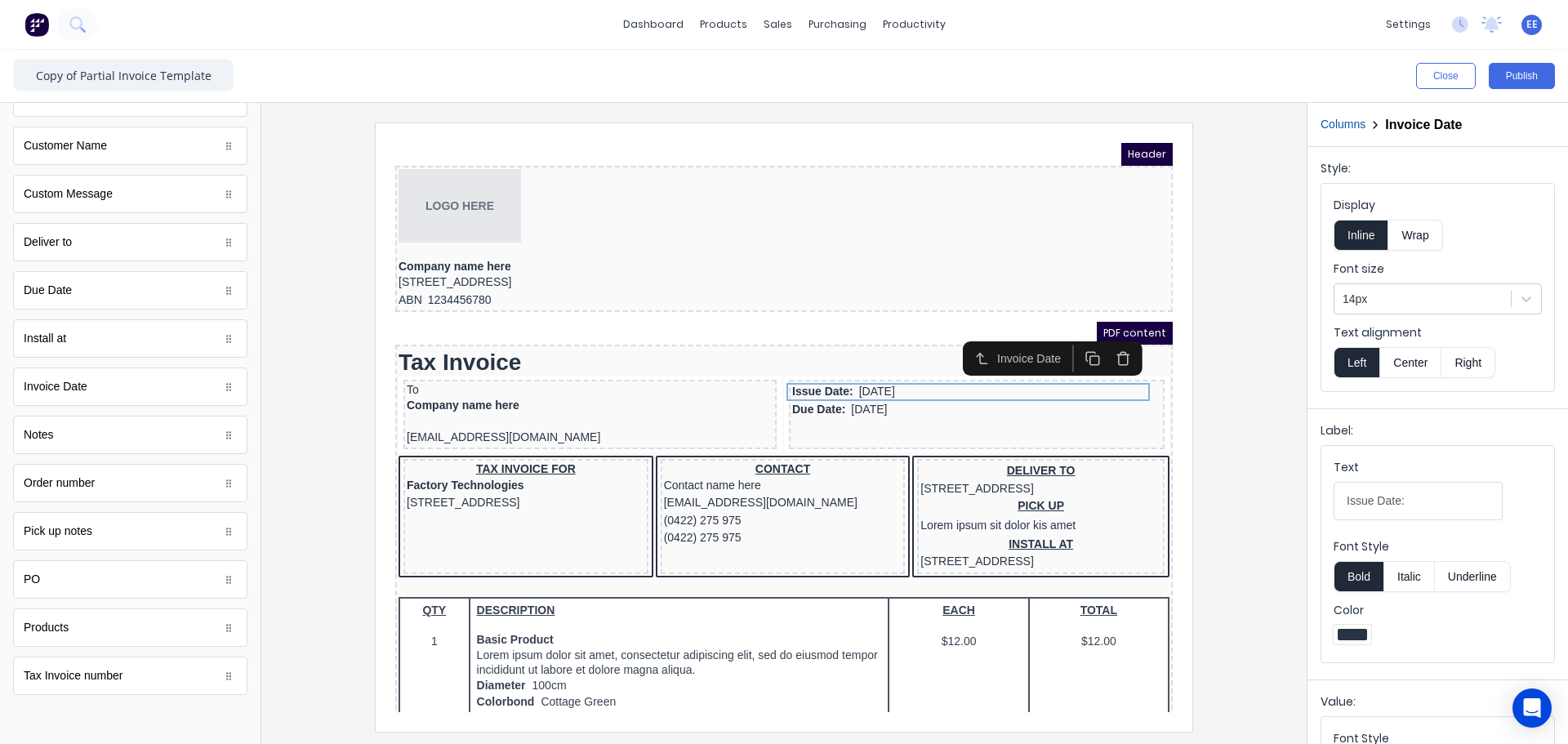
click at [1482, 362] on button "Right" at bounding box center [1468, 362] width 54 height 31
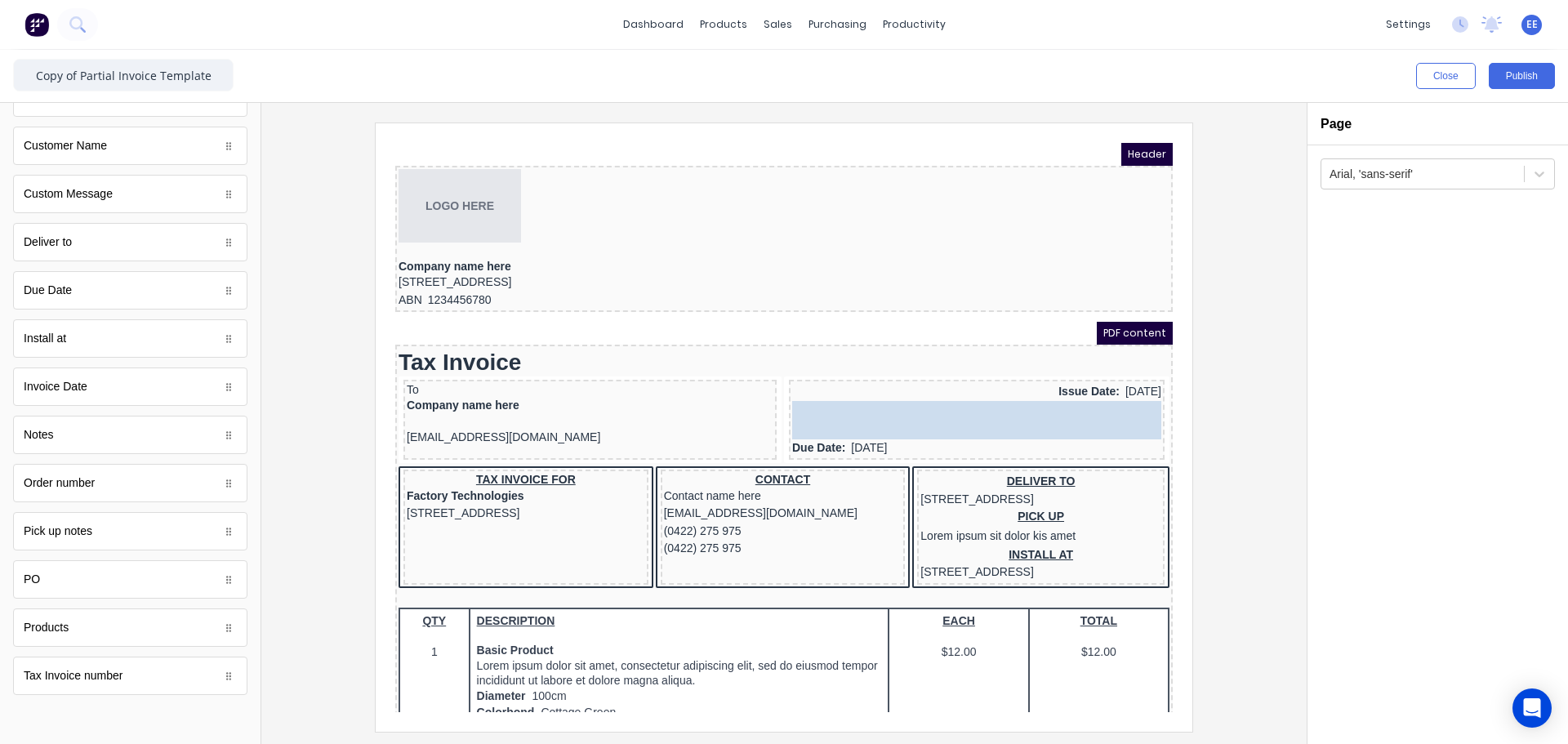
drag, startPoint x: 276, startPoint y: 679, endPoint x: 1097, endPoint y: 402, distance: 866.5
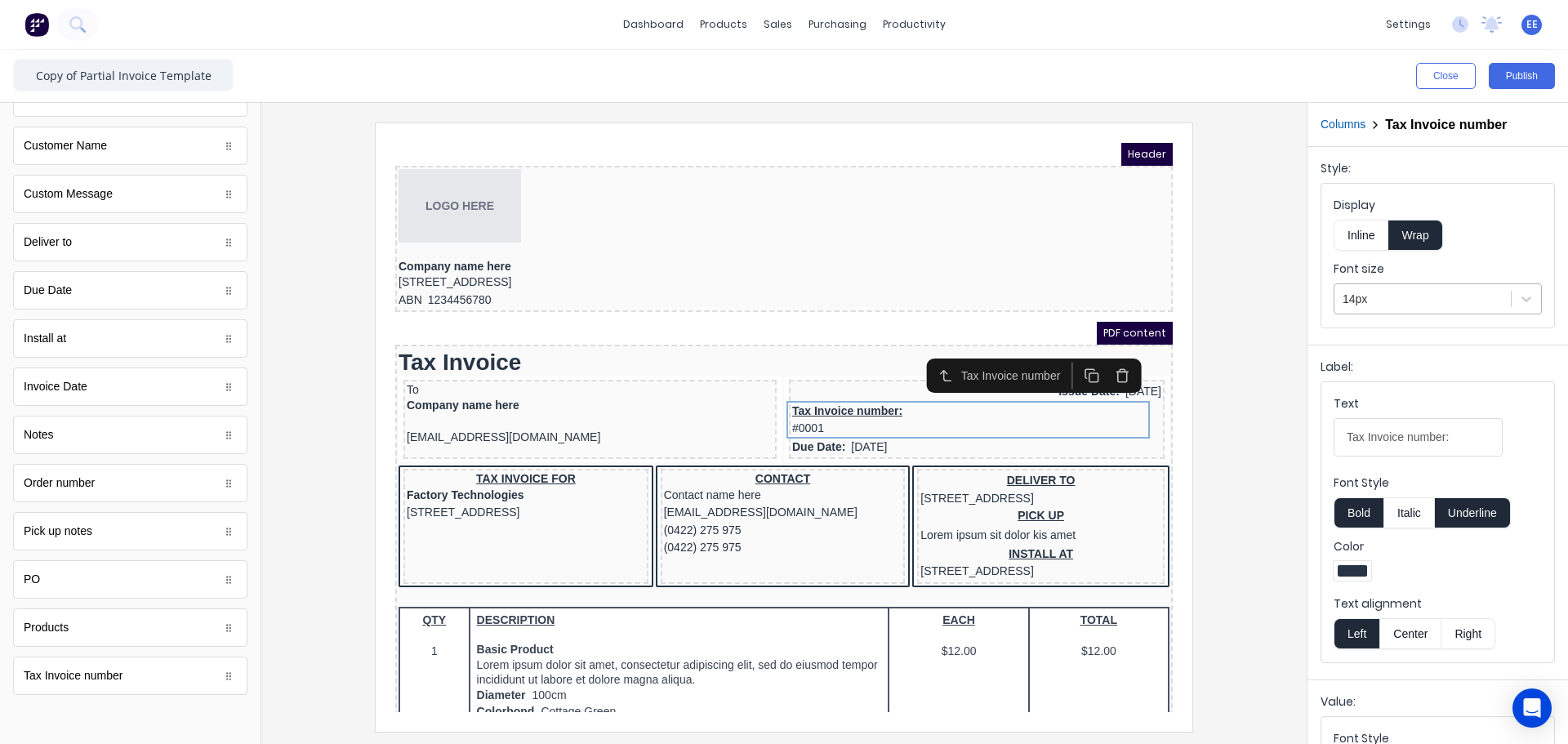
drag, startPoint x: 1360, startPoint y: 236, endPoint x: 1382, endPoint y: 295, distance: 63.0
click at [1361, 236] on button "Inline" at bounding box center [1361, 235] width 55 height 31
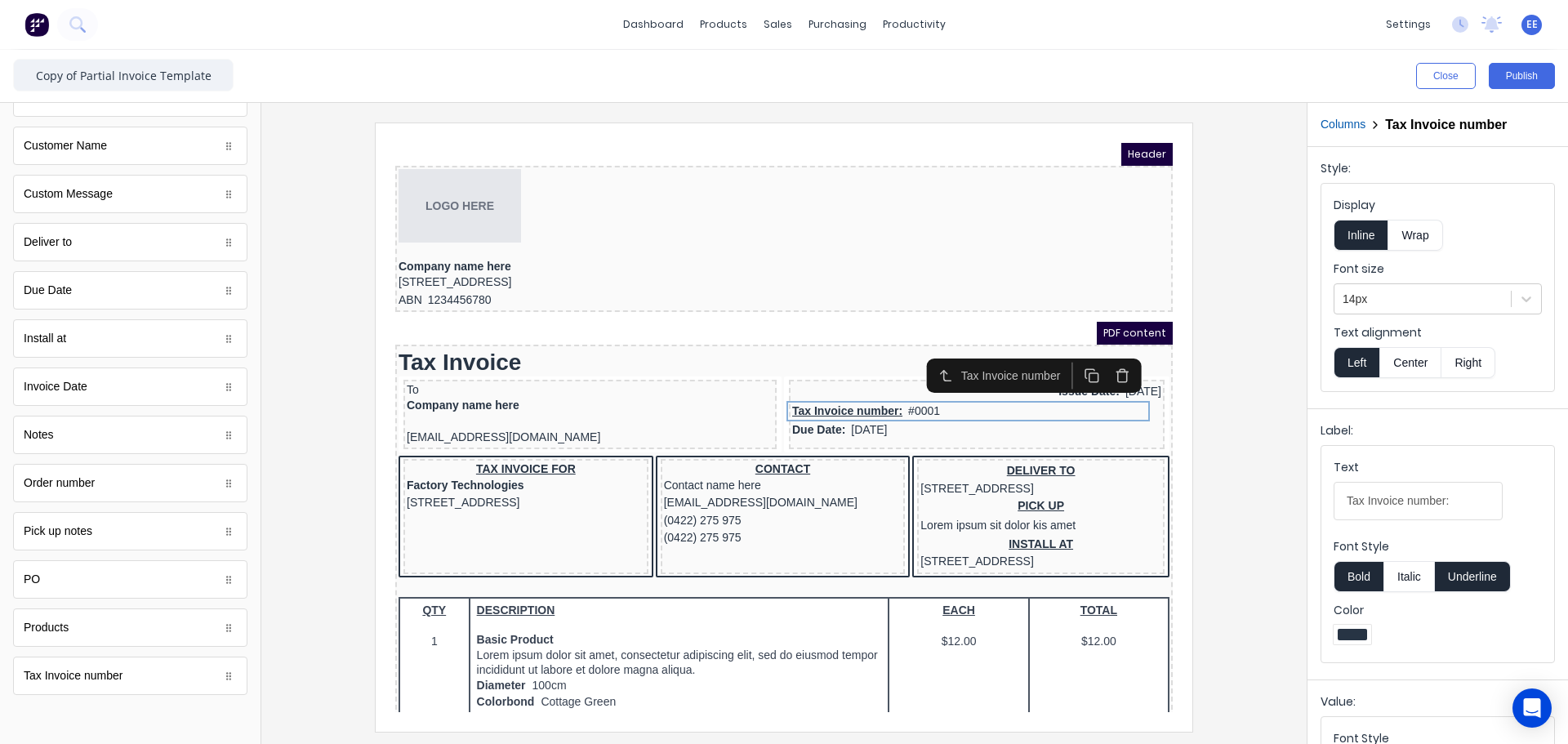
click at [1477, 561] on button "Underline" at bounding box center [1472, 576] width 76 height 31
drag, startPoint x: 1365, startPoint y: 500, endPoint x: 1289, endPoint y: 494, distance: 76.2
click at [1290, 496] on div "Close Publish Components standard fields Accounting number Accounting number Ba…" at bounding box center [784, 396] width 1568 height 694
type input "Invoice number:"
click at [1470, 364] on button "Right" at bounding box center [1468, 362] width 54 height 31
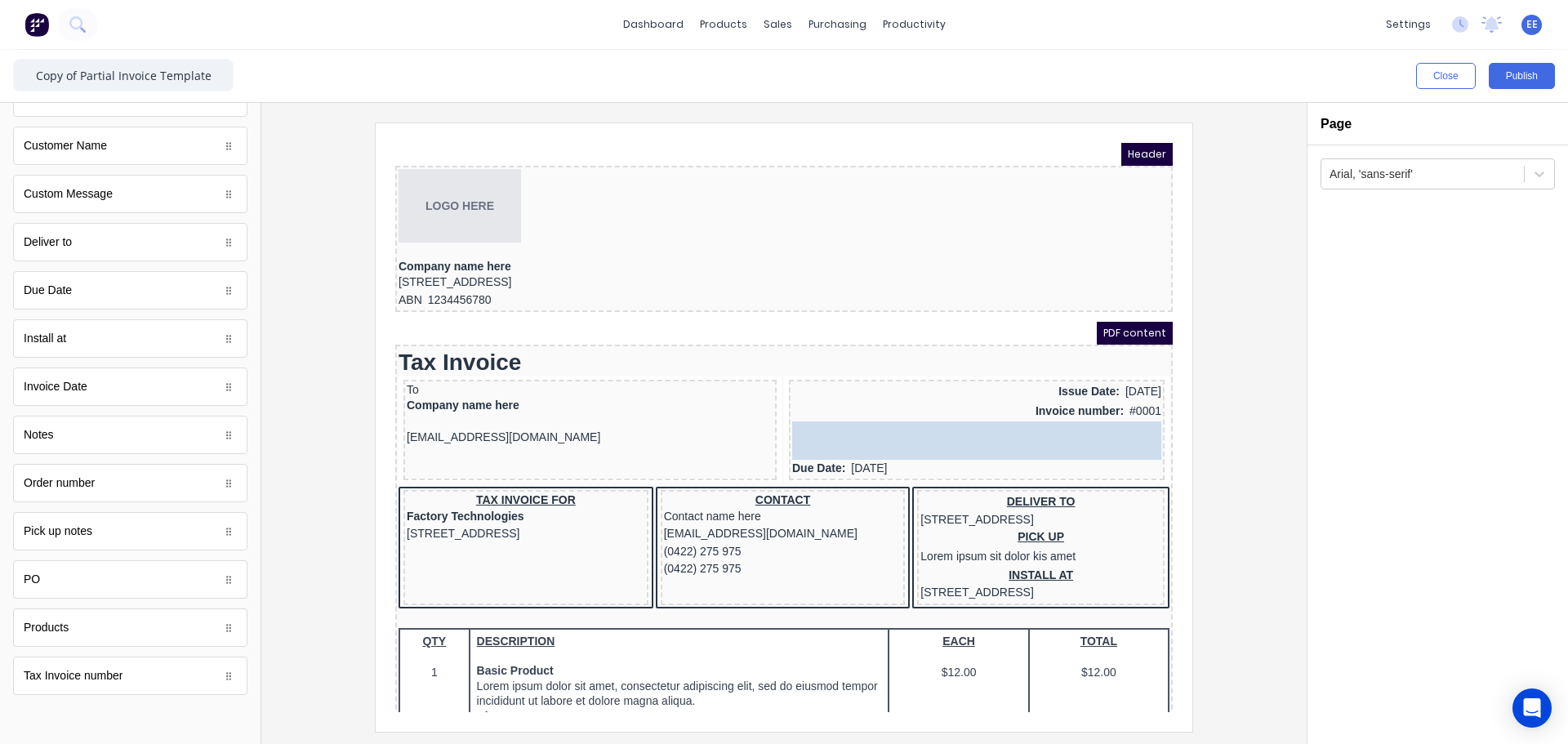
drag, startPoint x: 33, startPoint y: 582, endPoint x: 1045, endPoint y: 436, distance: 1022.5
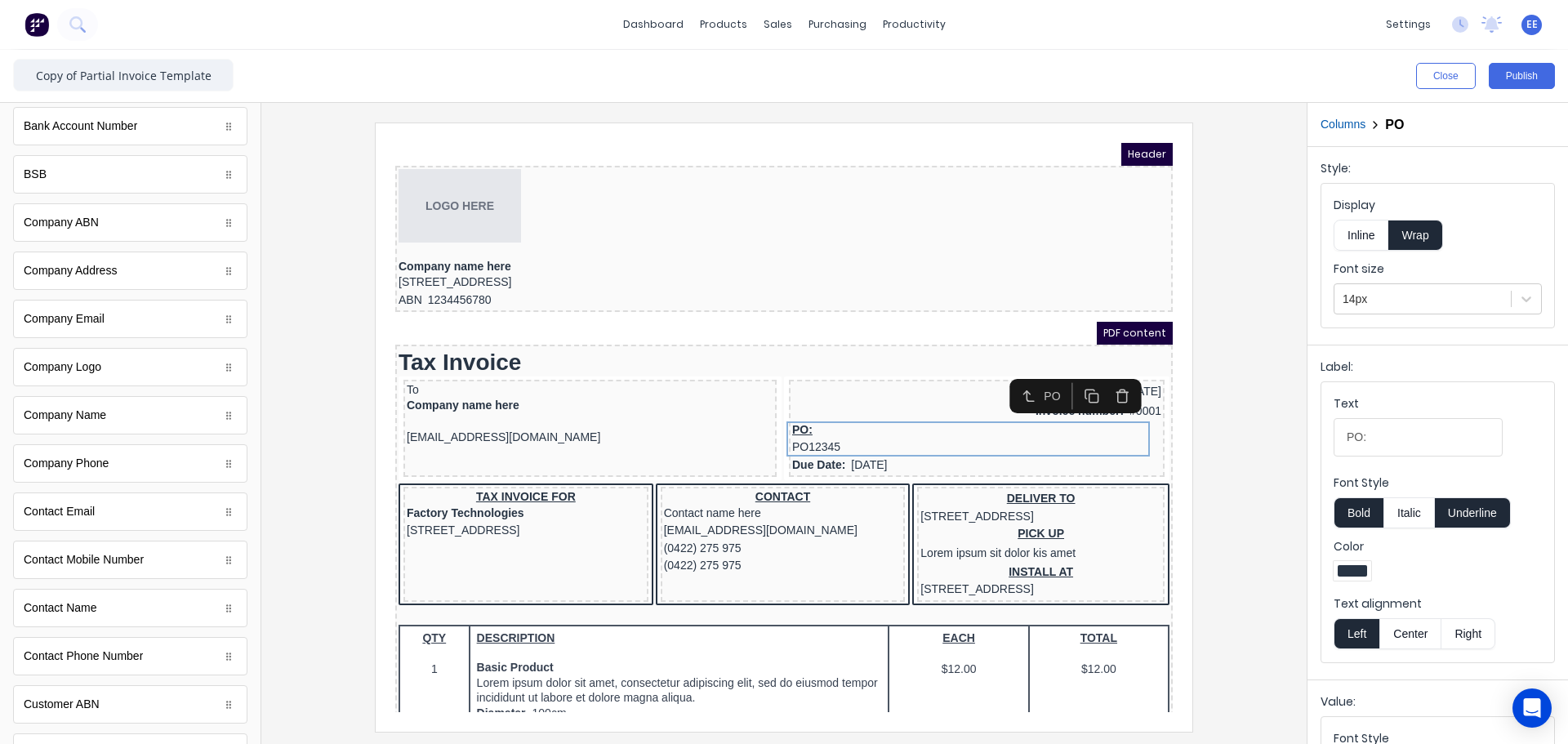
scroll to position [0, 0]
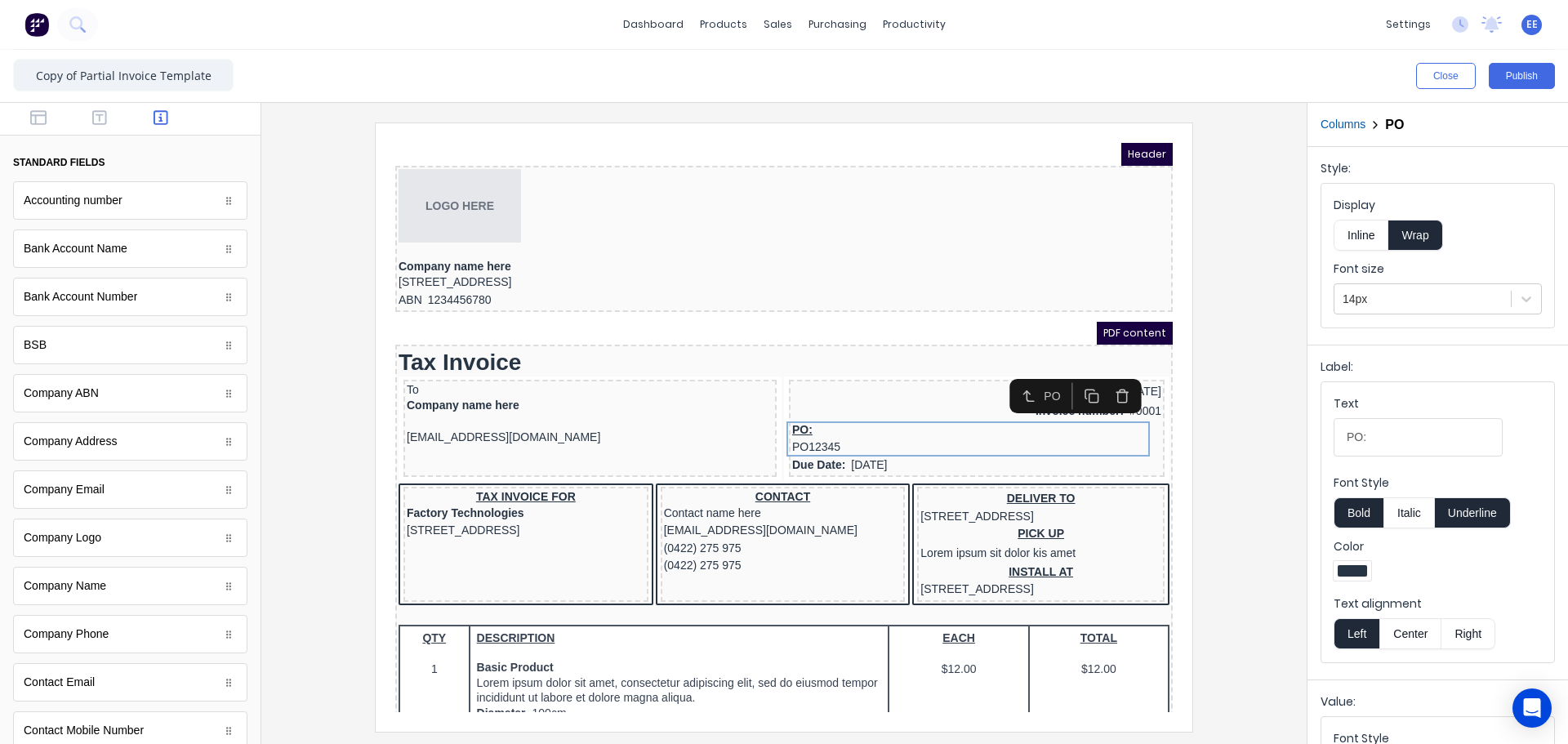
click at [1357, 233] on button "Inline" at bounding box center [1361, 235] width 55 height 31
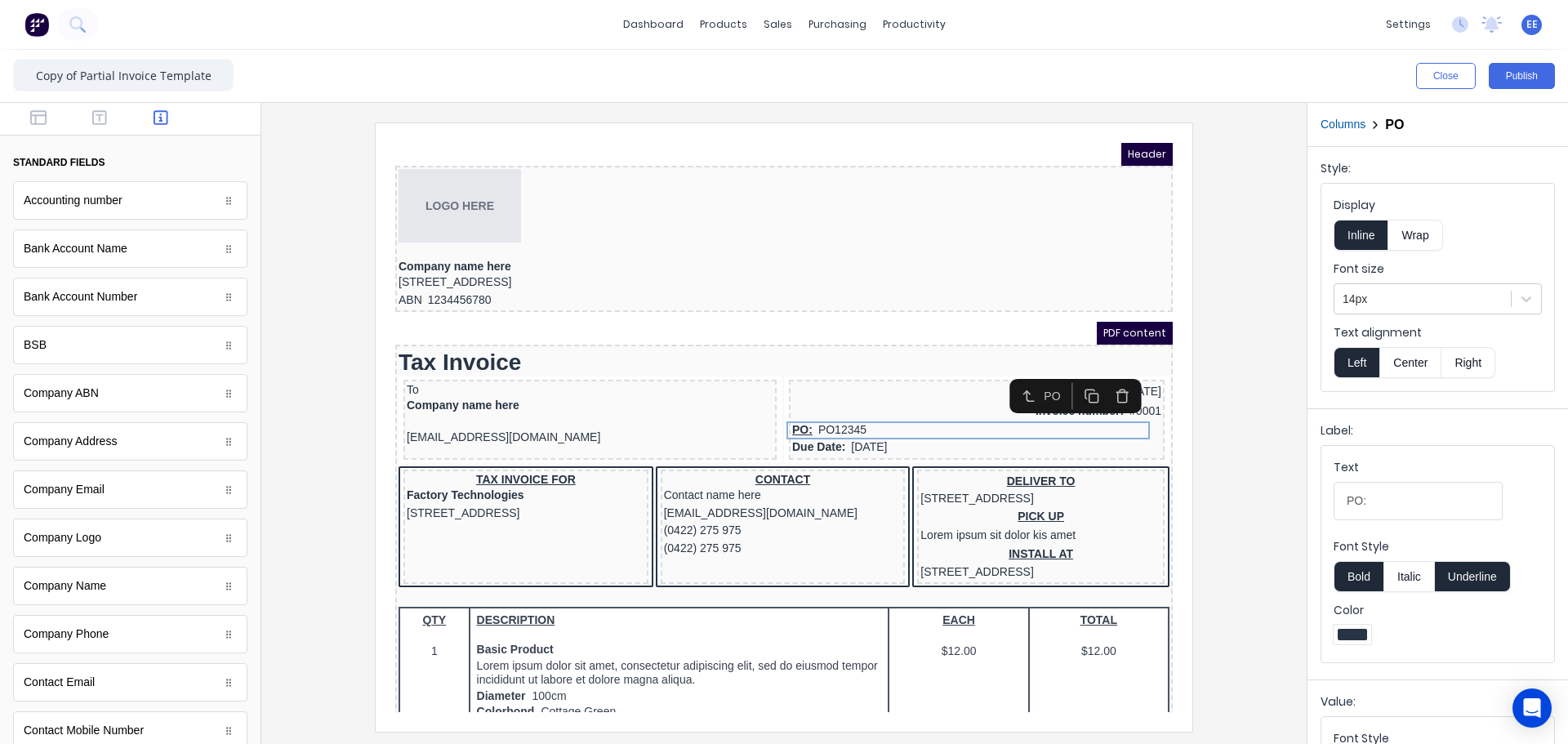
click at [1468, 576] on button "Underline" at bounding box center [1472, 576] width 76 height 31
drag, startPoint x: 1358, startPoint y: 500, endPoint x: 1300, endPoint y: 496, distance: 58.1
click at [1307, 503] on div "Columns PO Style: Display Inline Wrap Font size 14px Text alignment Left Center…" at bounding box center [1437, 423] width 261 height 641
type input "Reference:"
drag, startPoint x: 81, startPoint y: 76, endPoint x: -8, endPoint y: 80, distance: 89.1
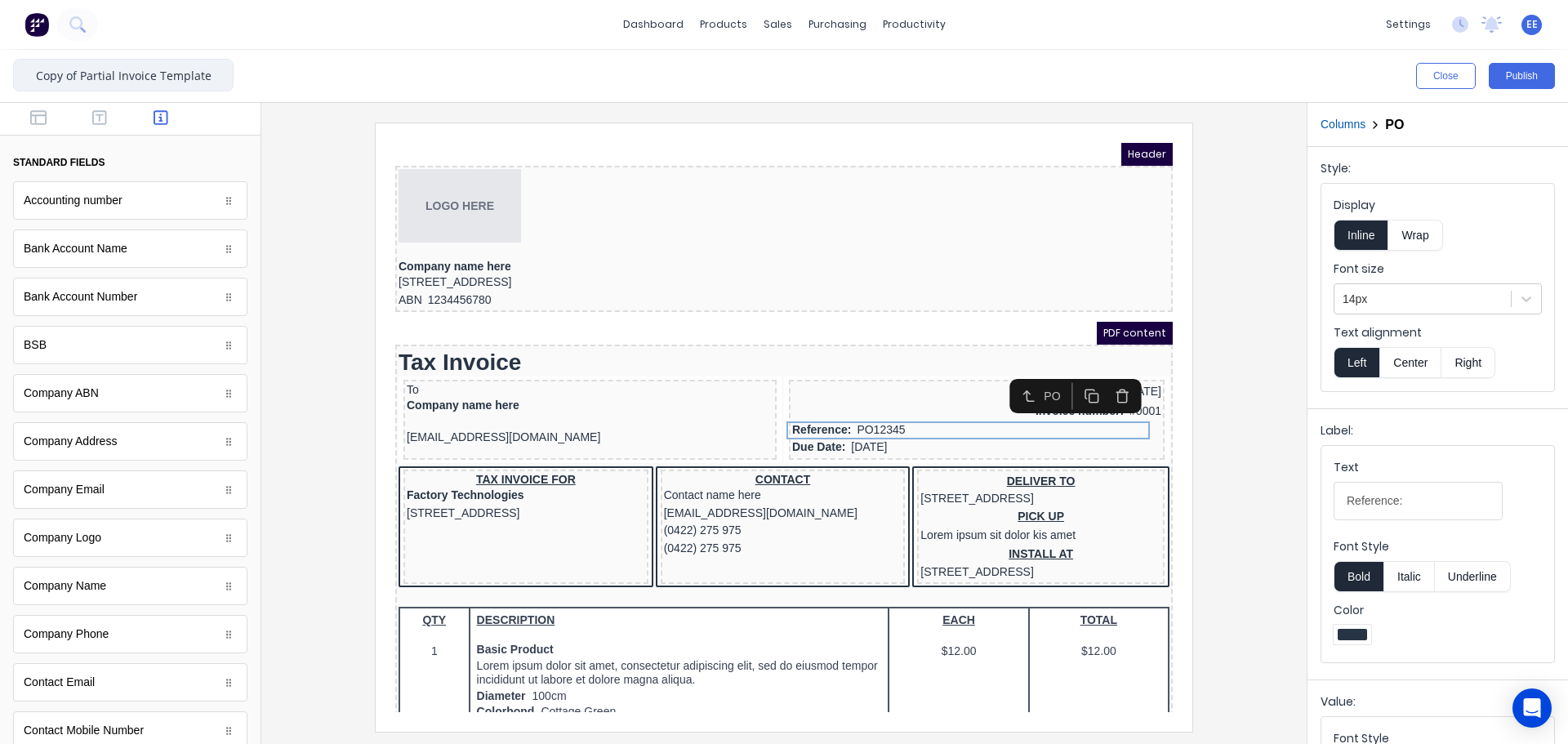
click at [0, 80] on html "dashboard products sales purchasing productivity dashboard products Product Cat…" at bounding box center [784, 372] width 1568 height 744
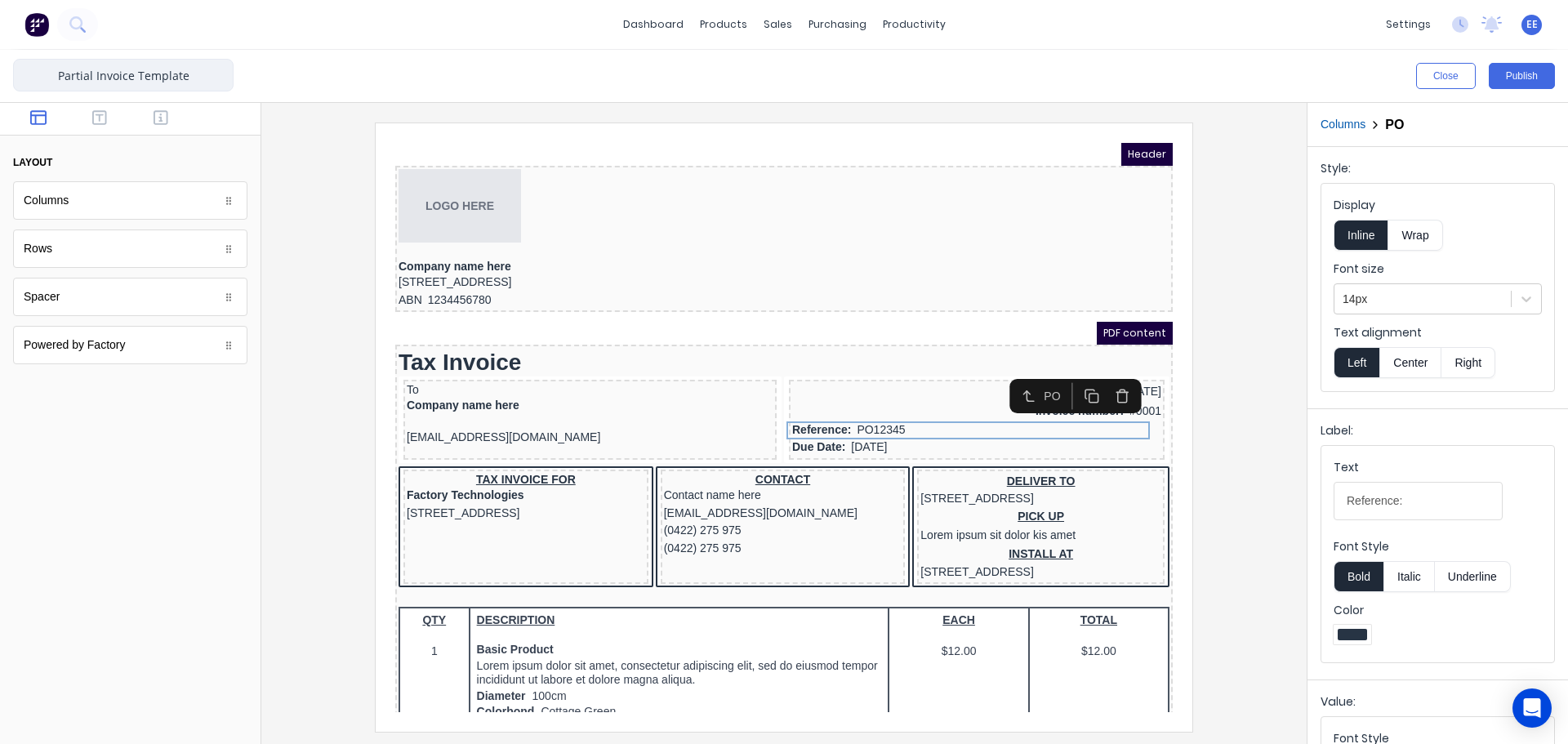
click at [196, 76] on input "Partial Invoice Template" at bounding box center [124, 75] width 220 height 33
type input "Partial Invoice Template - FABCO"
click at [1236, 378] on div at bounding box center [784, 427] width 1019 height 608
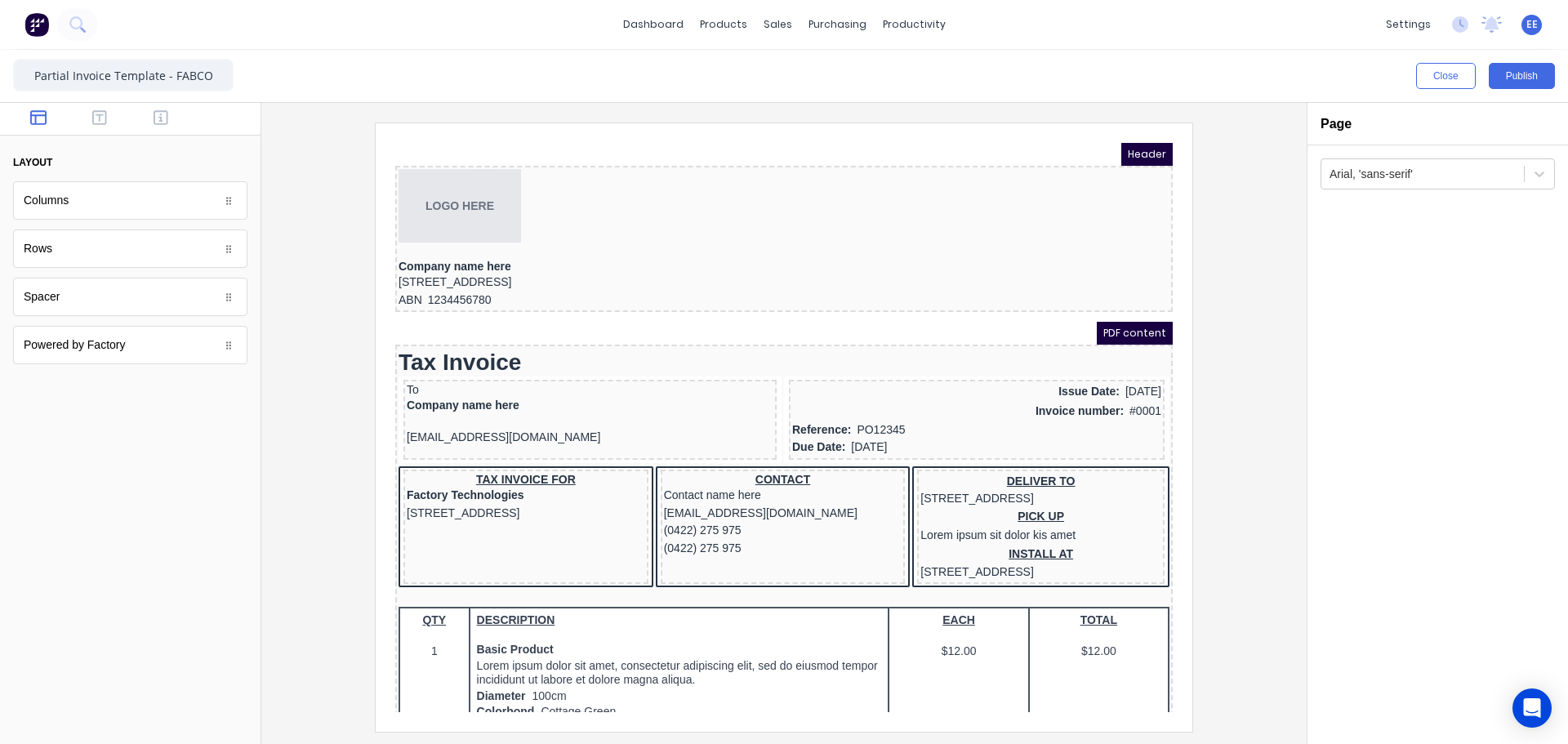
click at [1243, 335] on div at bounding box center [784, 427] width 1019 height 608
click at [1068, 396] on div "Invoice number: #0001" at bounding box center [956, 391] width 369 height 20
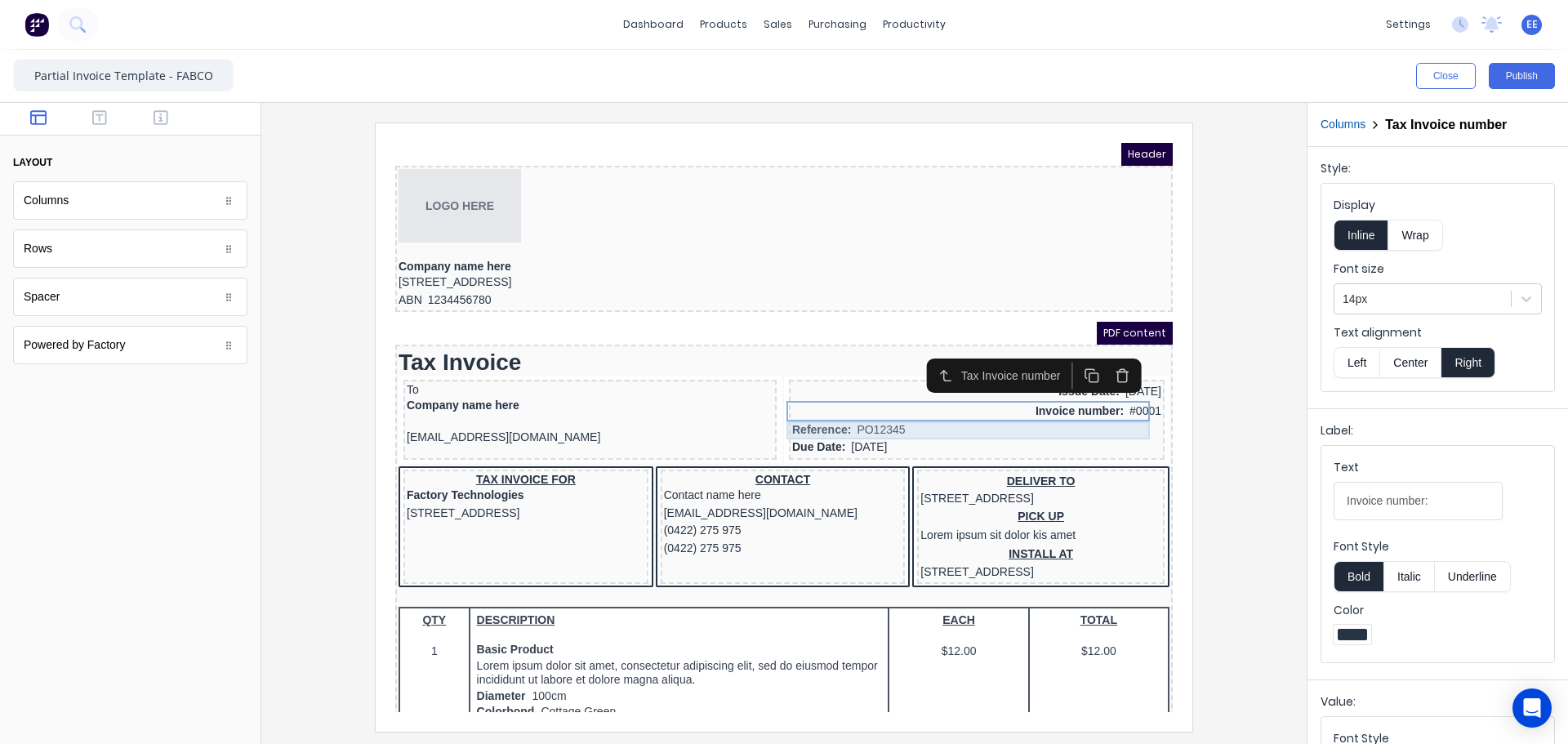
click at [1037, 402] on div "Reference: PO12345" at bounding box center [956, 411] width 369 height 18
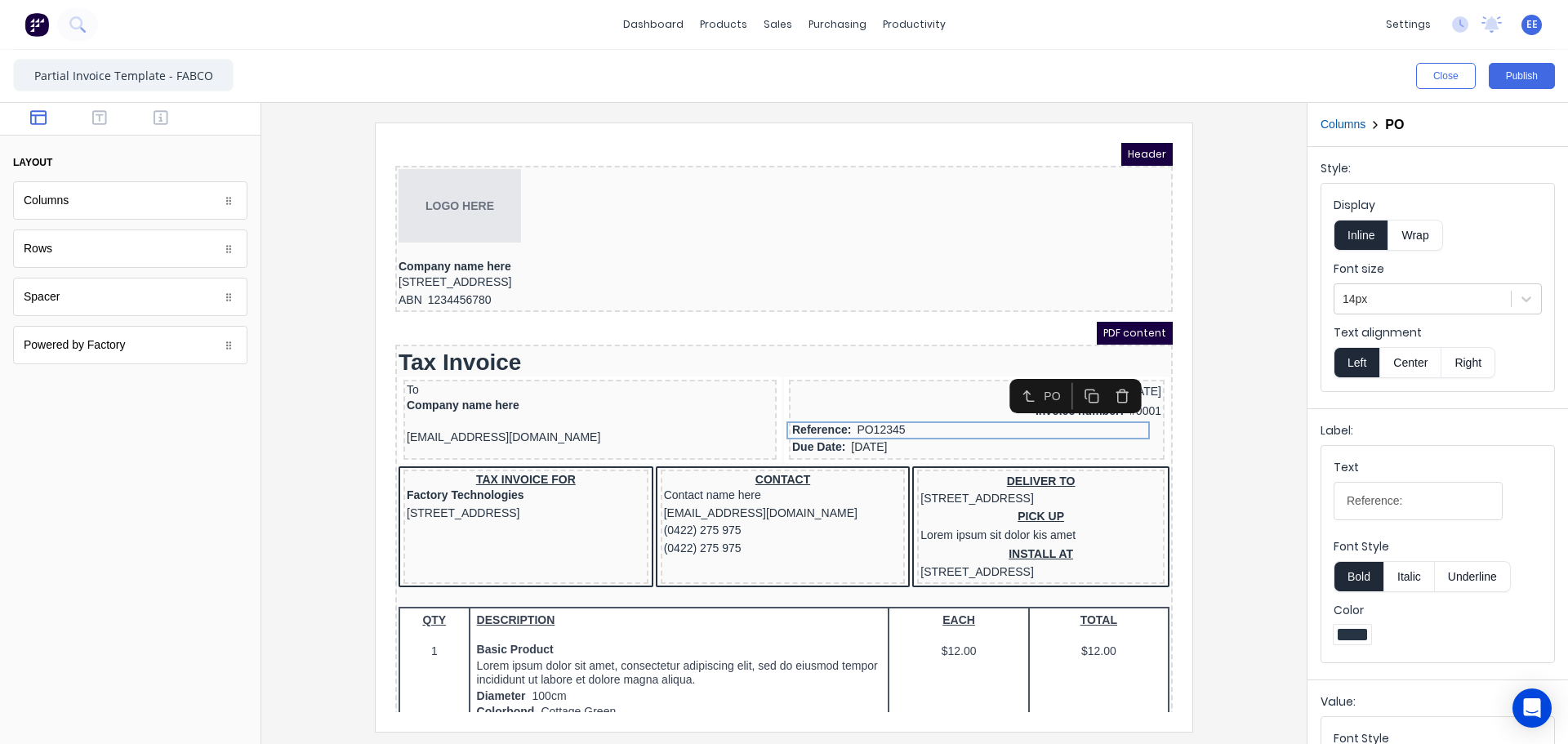
click at [1470, 362] on button "Right" at bounding box center [1468, 362] width 54 height 31
click at [836, 426] on div "Due Date: [DATE]" at bounding box center [956, 428] width 369 height 18
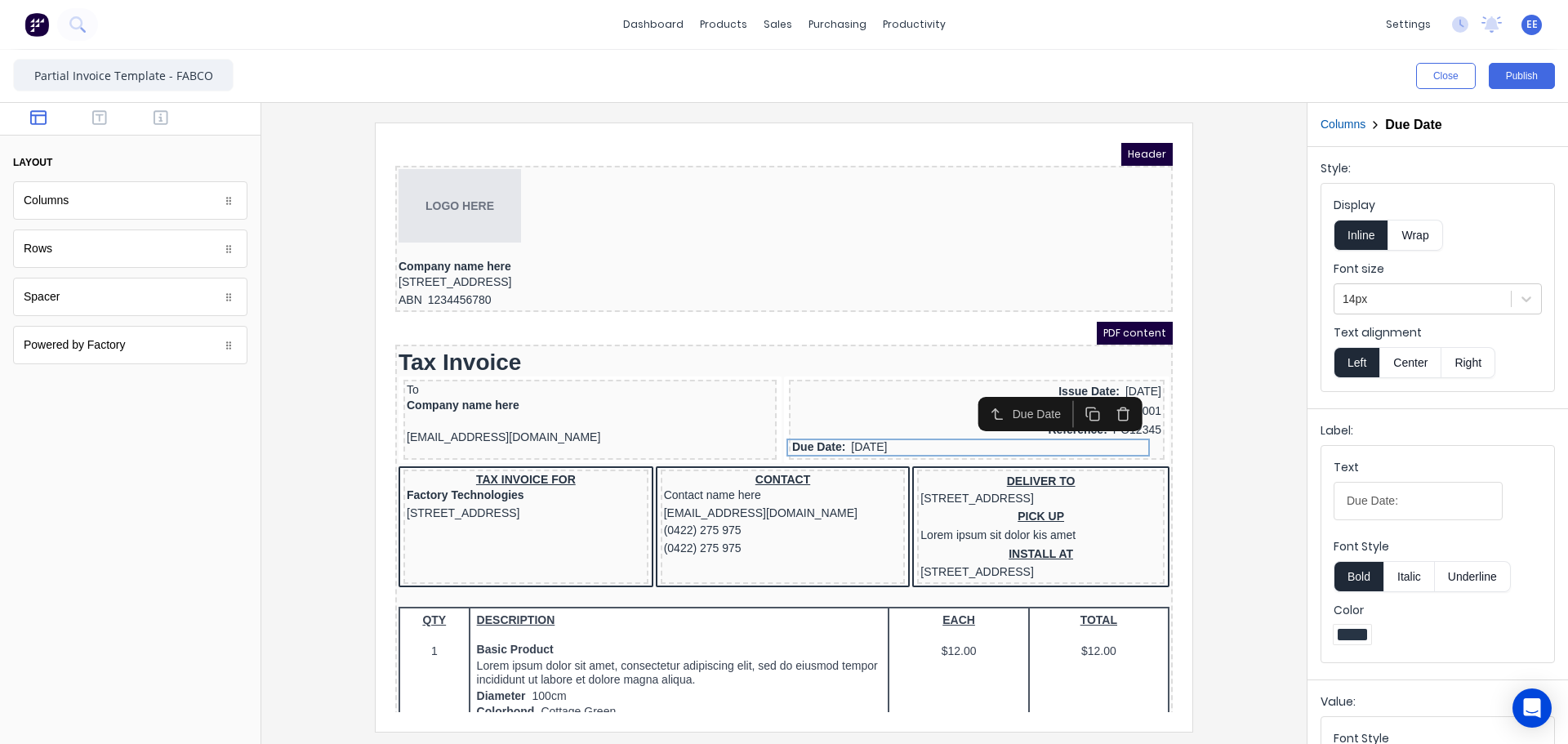
click at [1450, 362] on button "Right" at bounding box center [1468, 362] width 54 height 31
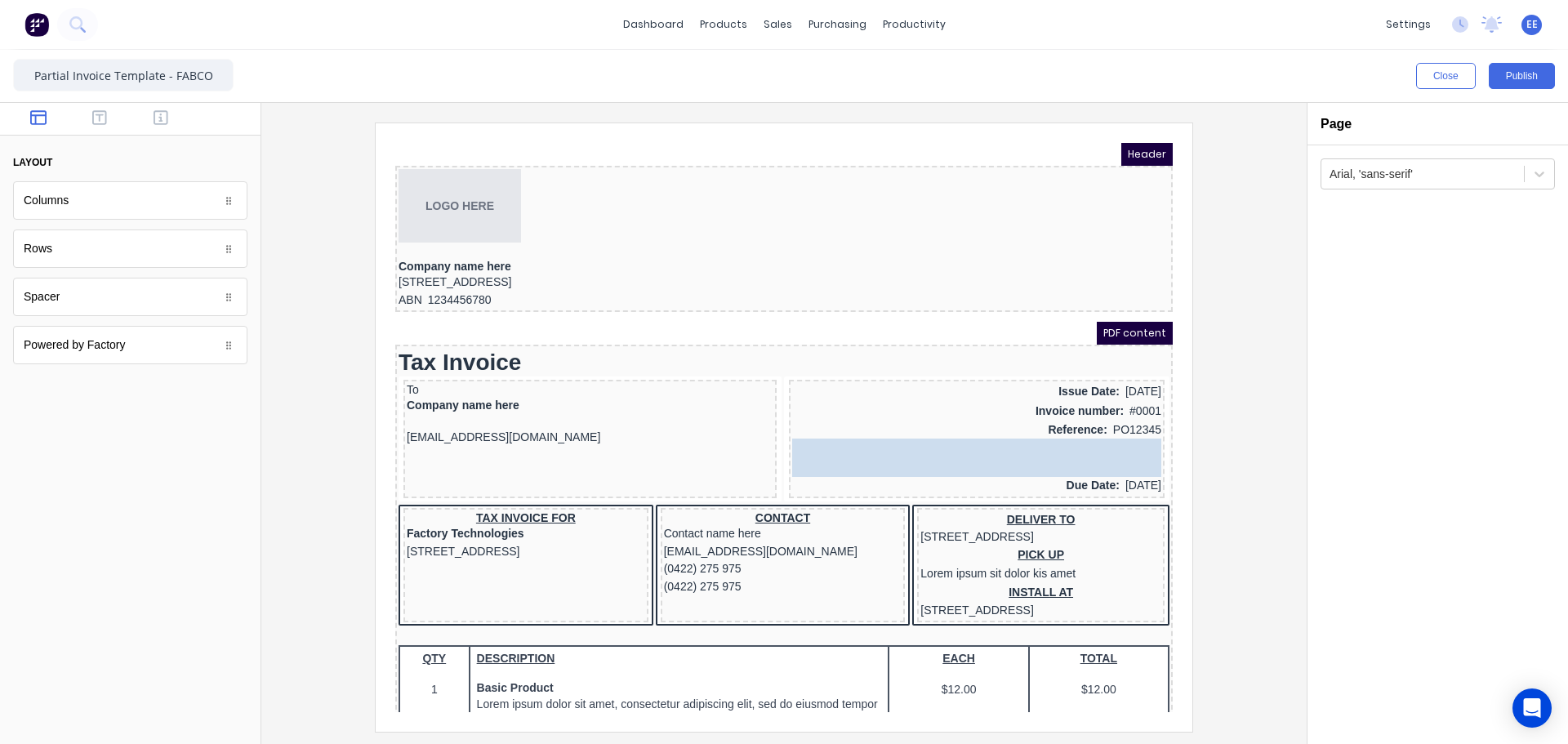
drag, startPoint x: 139, startPoint y: 328, endPoint x: 1132, endPoint y: 449, distance: 1000.3
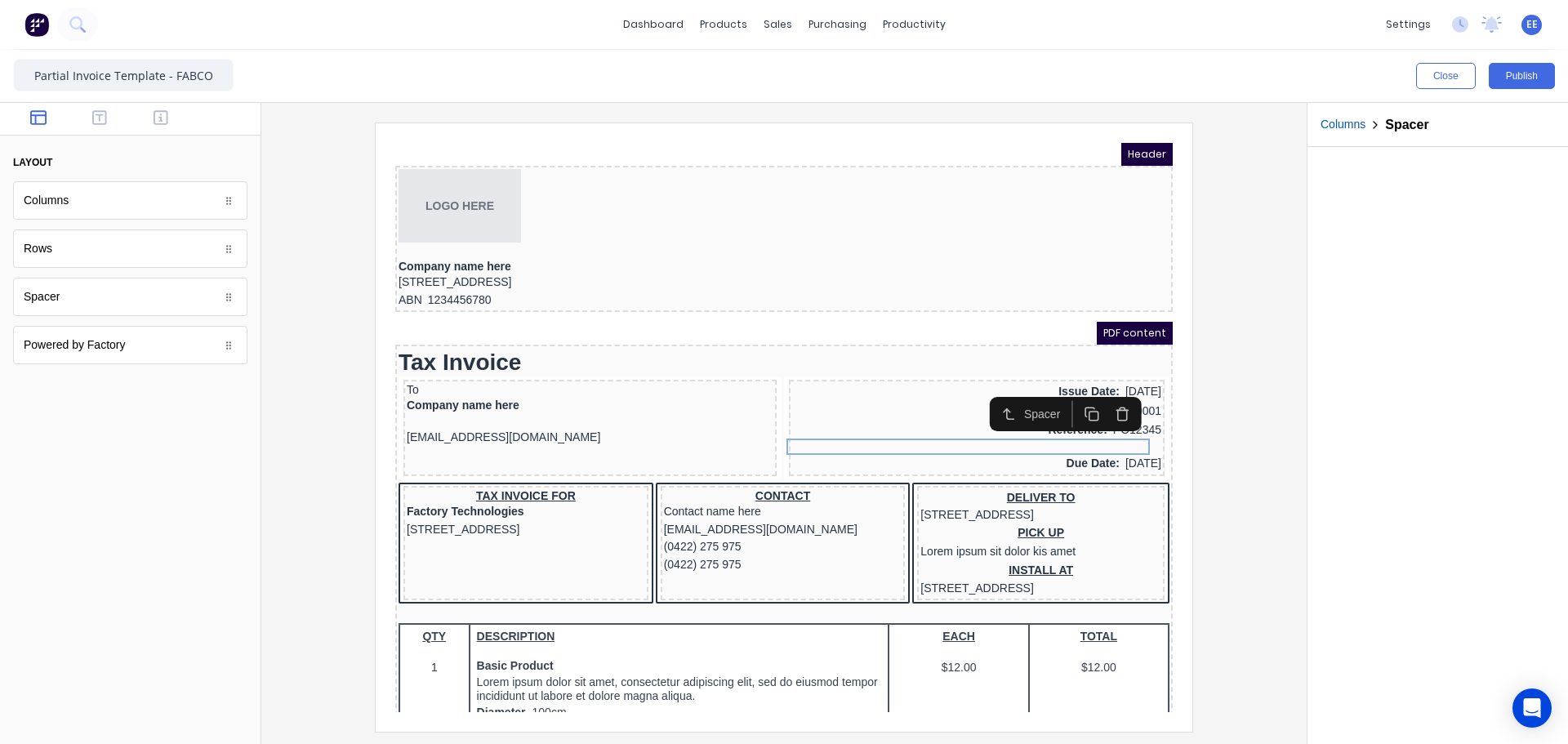
click at [1072, 396] on icon "button" at bounding box center [1072, 394] width 15 height 15
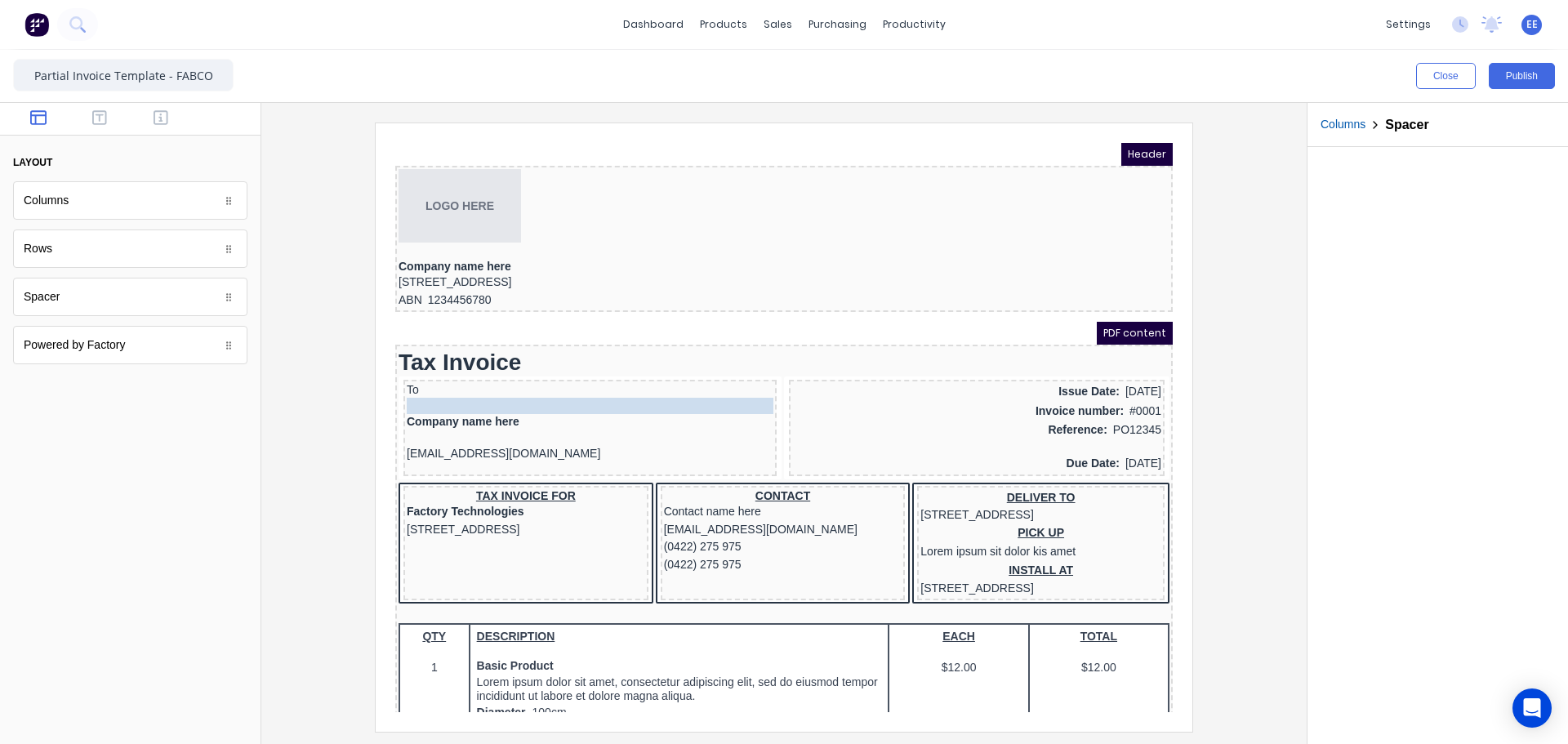
drag, startPoint x: 983, startPoint y: 441, endPoint x: 553, endPoint y: 375, distance: 435.0
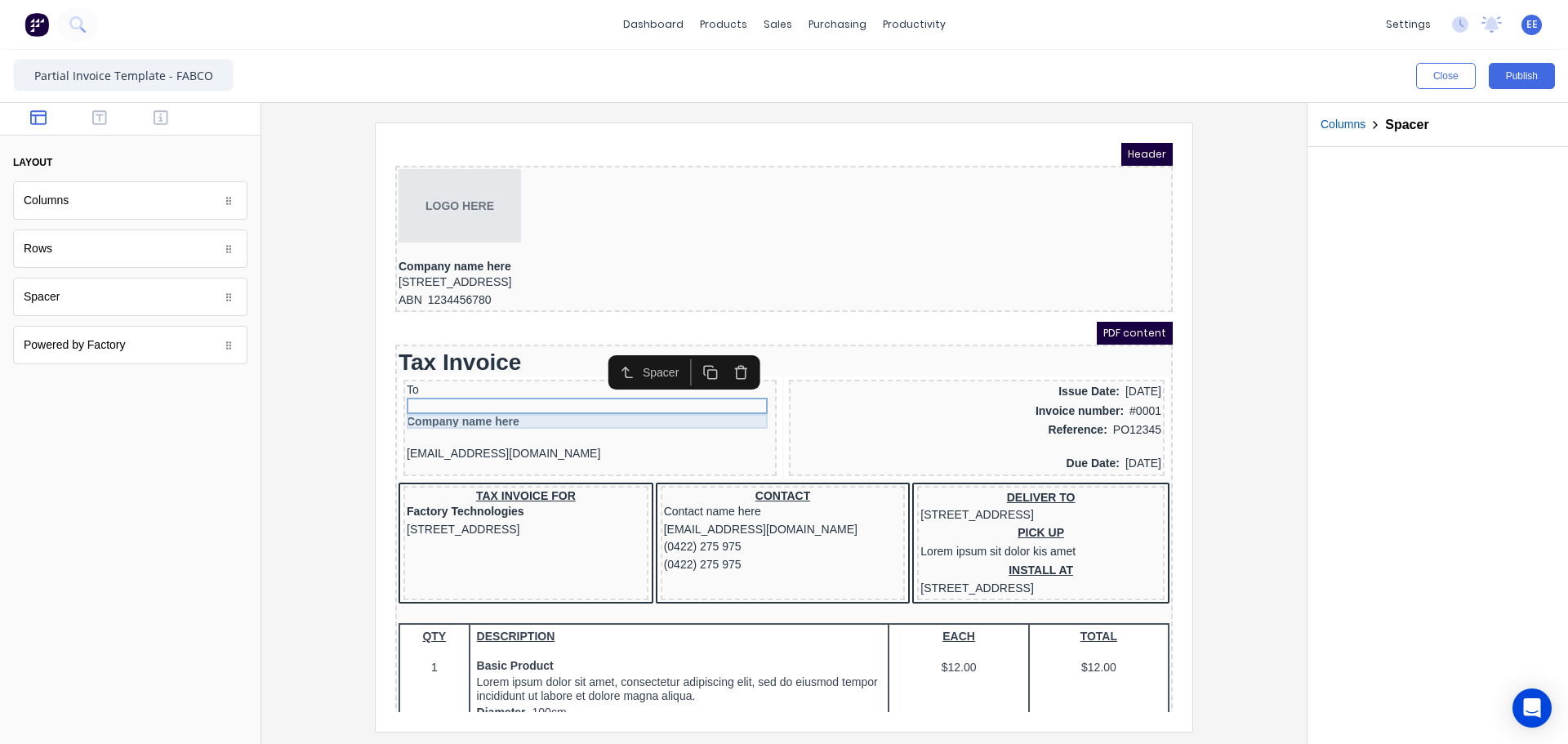
click at [454, 406] on div "Company name here" at bounding box center [570, 402] width 366 height 15
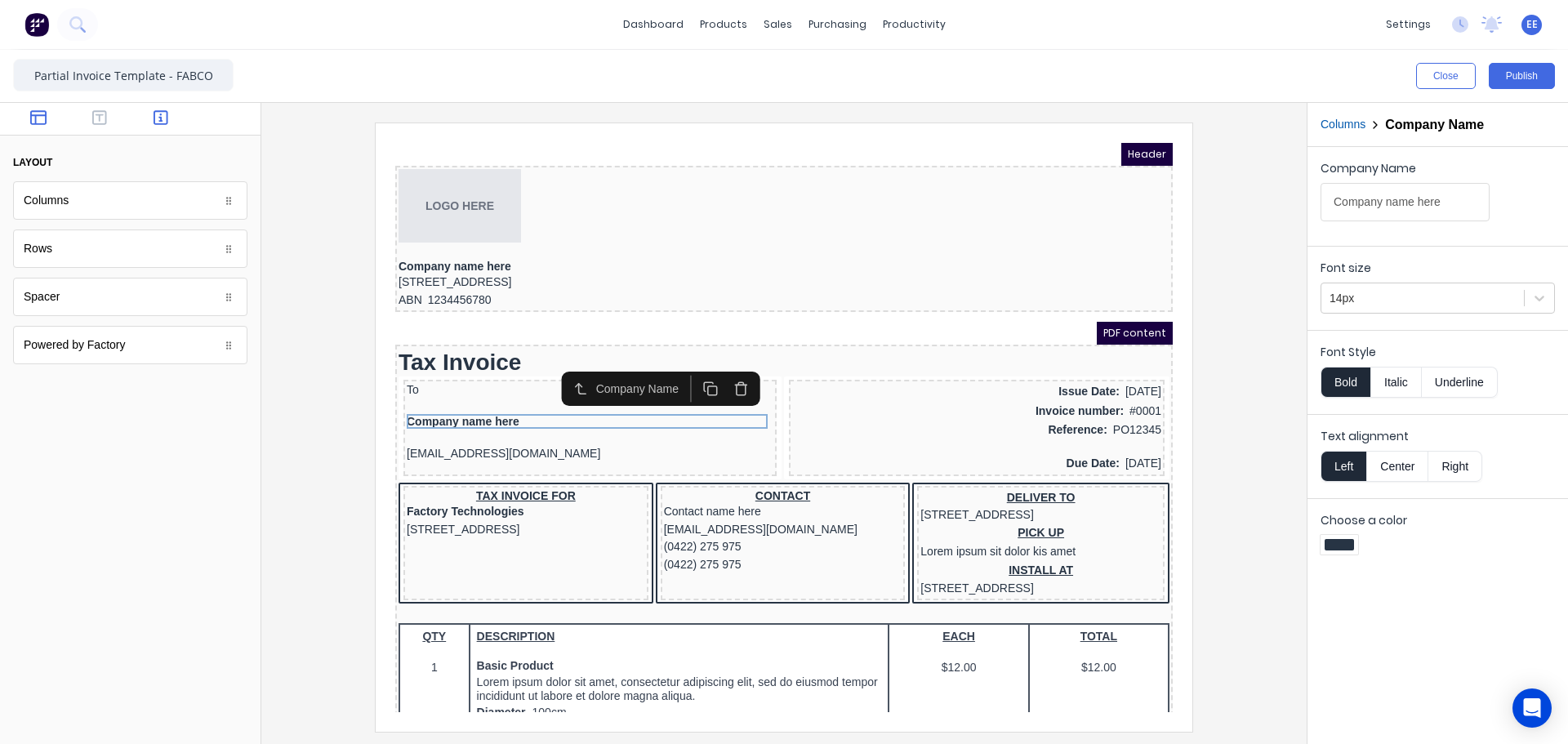
click at [173, 121] on button "button" at bounding box center [161, 119] width 52 height 20
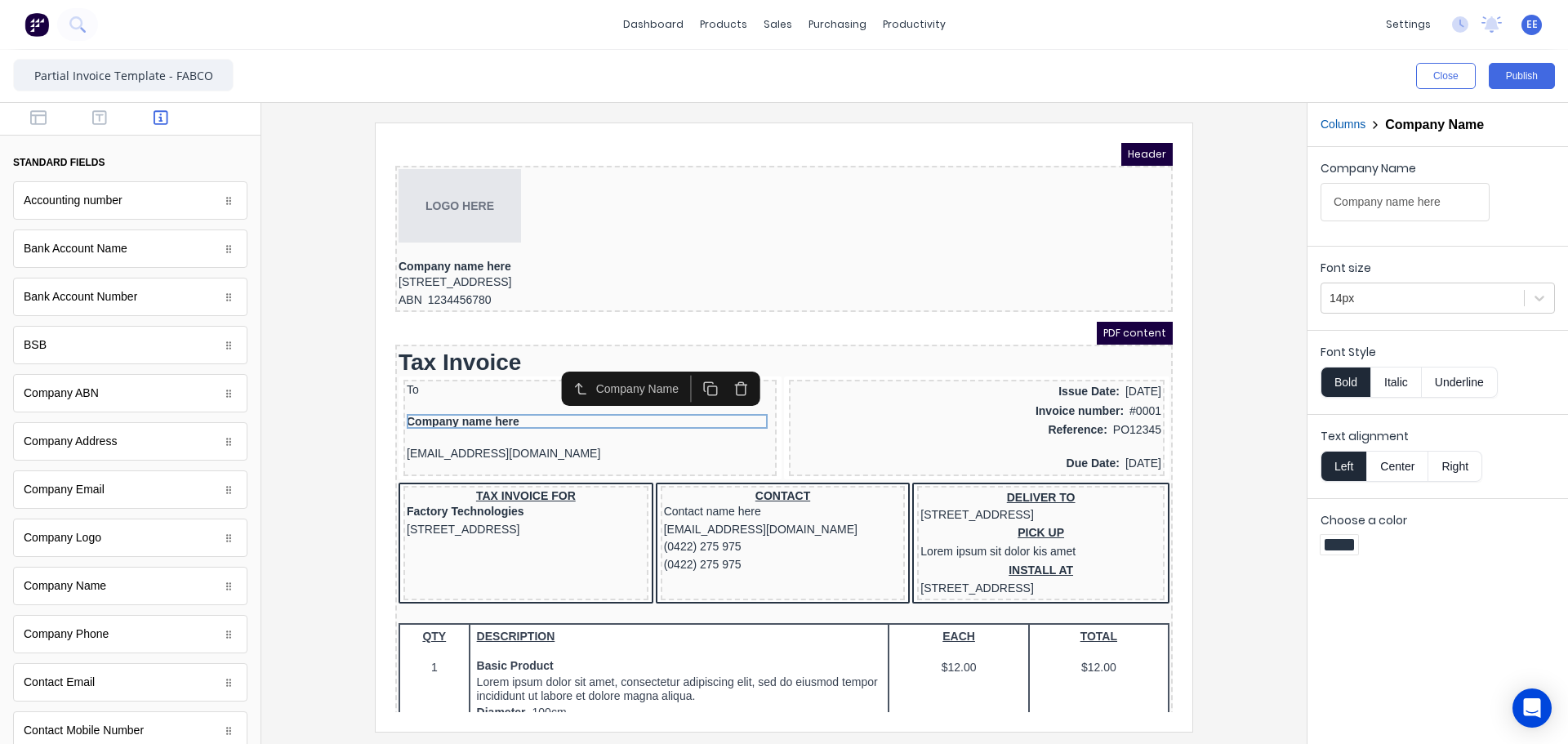
click at [729, 372] on icon "button" at bounding box center [721, 369] width 15 height 15
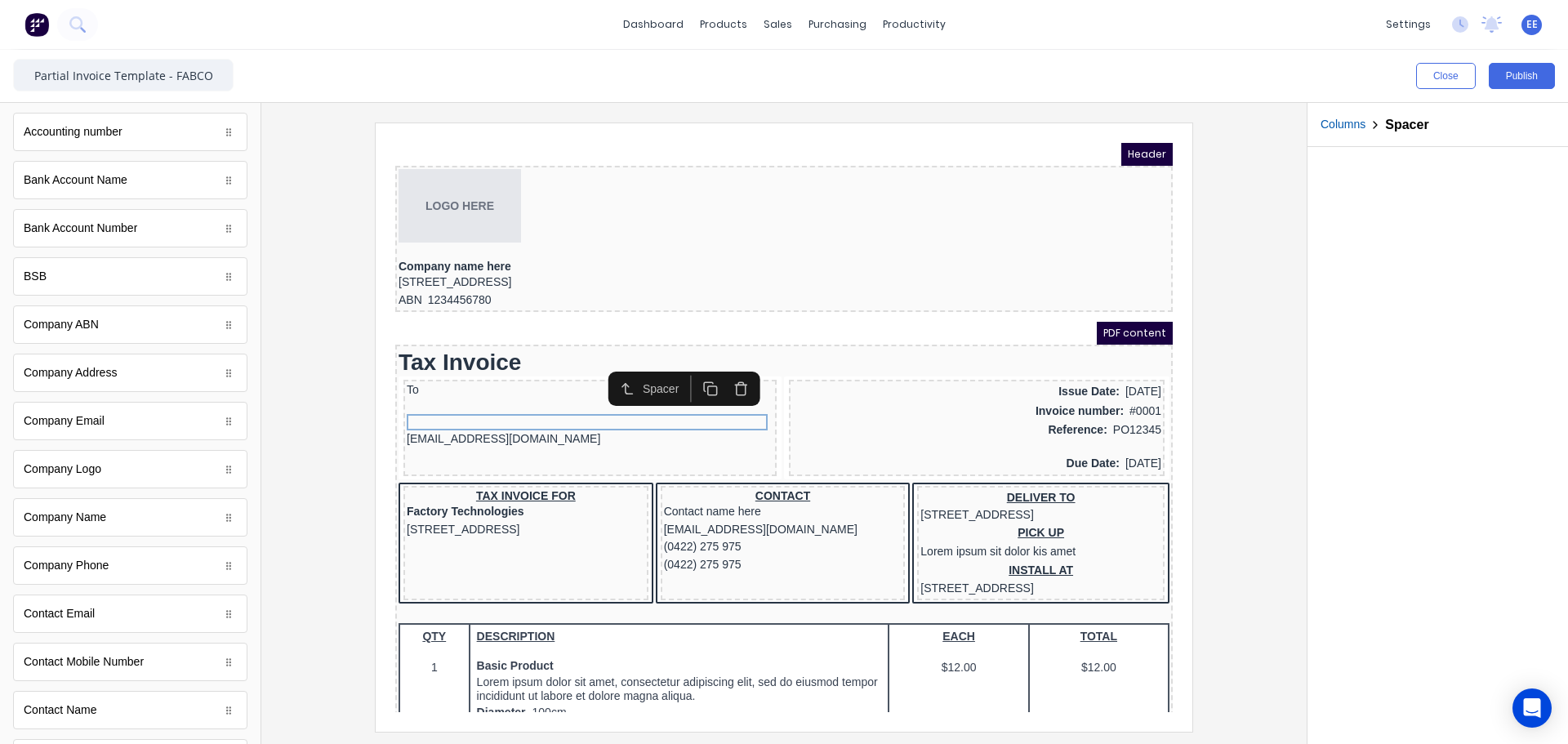
scroll to position [245, 0]
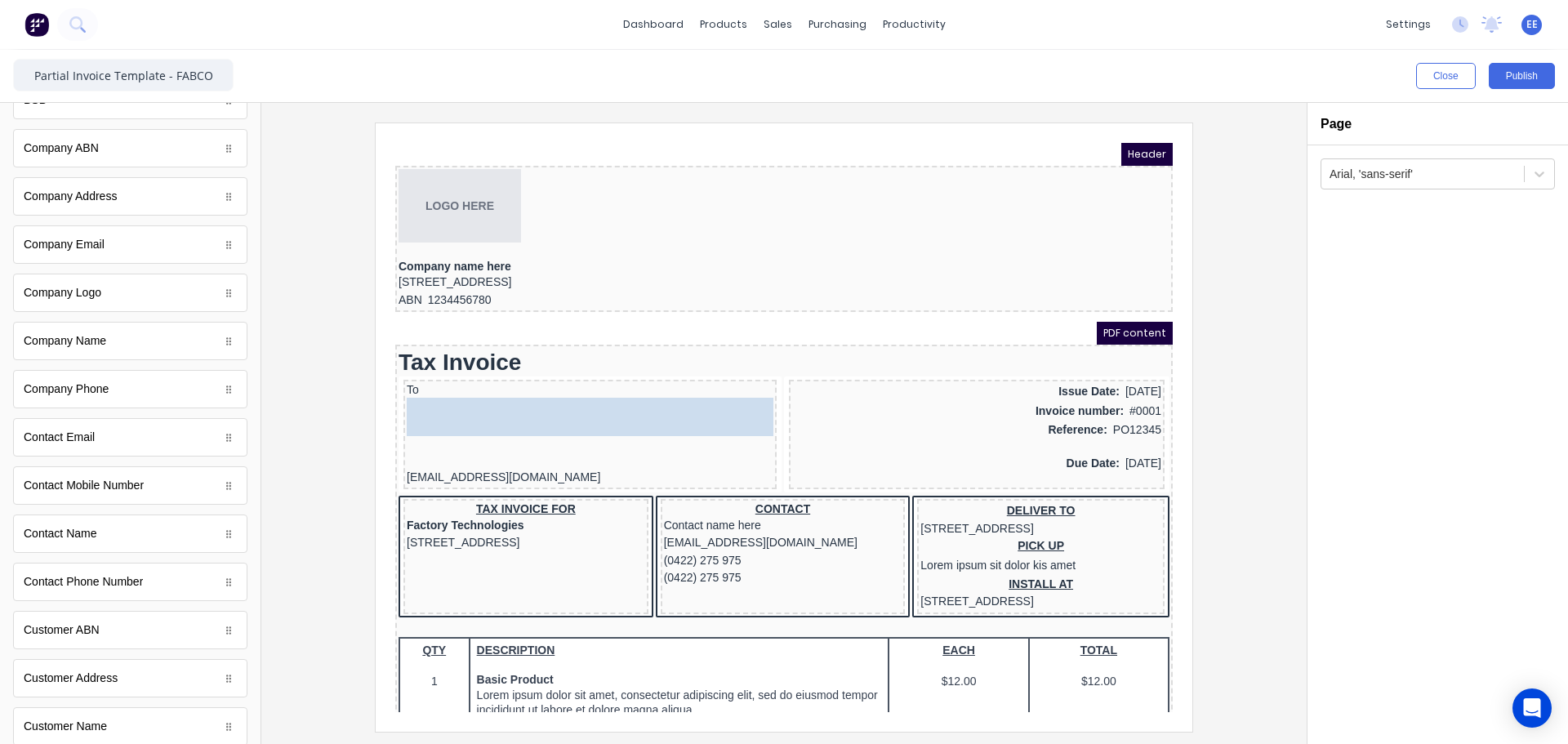
drag, startPoint x: 84, startPoint y: 730, endPoint x: 106, endPoint y: 261, distance: 469.5
drag, startPoint x: 451, startPoint y: 420, endPoint x: 450, endPoint y: 384, distance: 36.0
click at [455, 384] on body "Header LOGO HERE Company name here 234 Beach Road Gold Coast, Queensland, Austr…" at bounding box center [764, 408] width 778 height 569
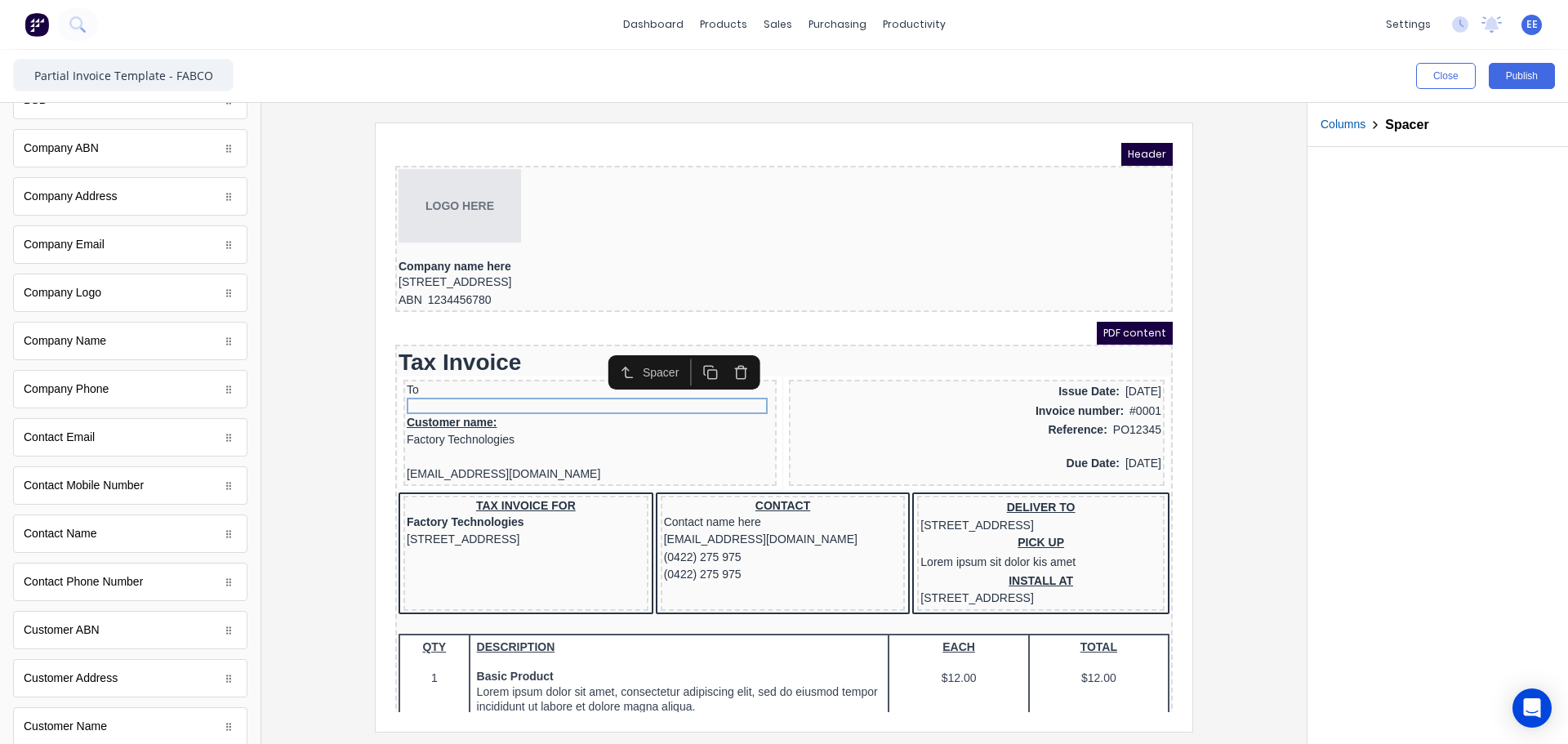
click at [437, 422] on div "Customer name: Factory Technologies" at bounding box center [570, 412] width 366 height 36
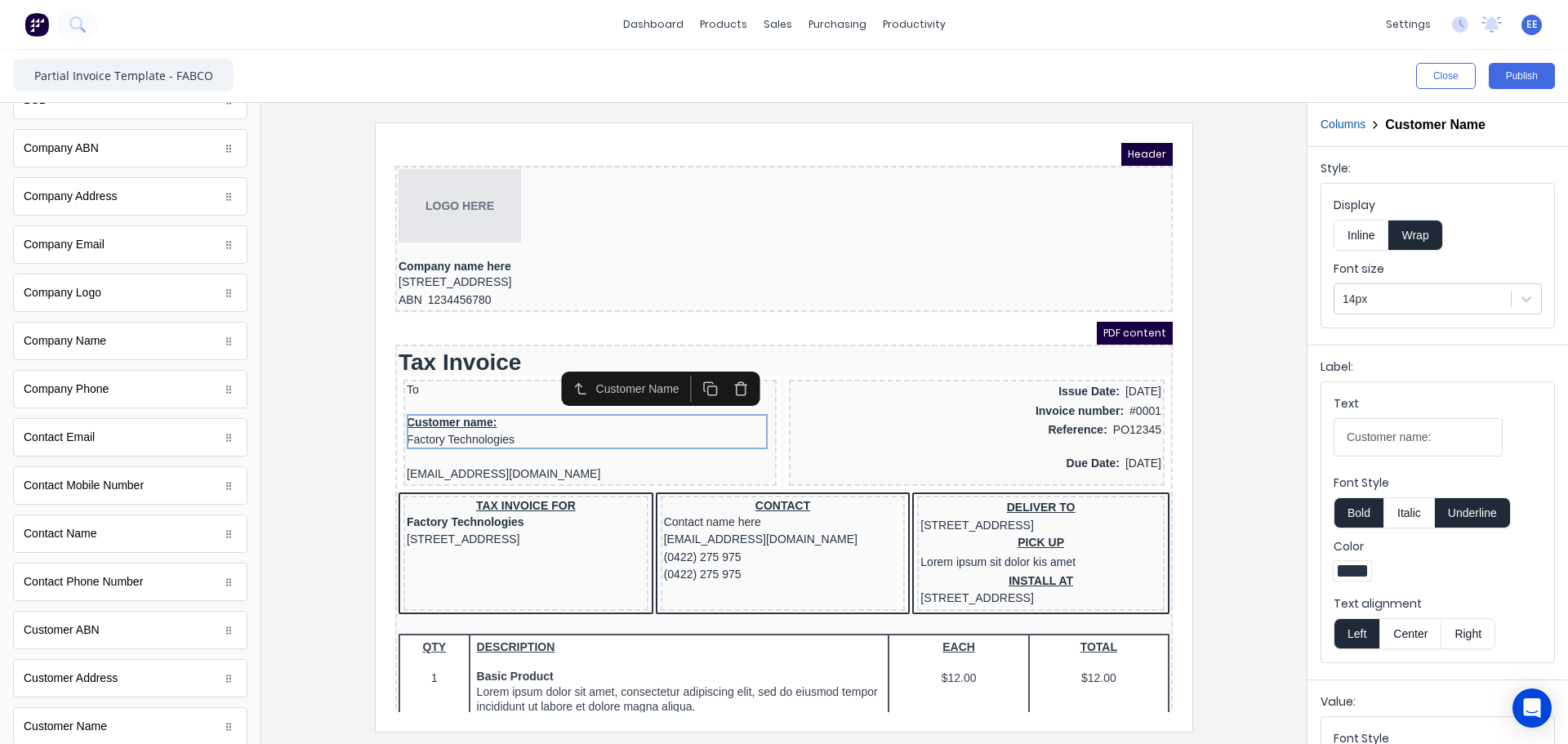
click at [1351, 230] on button "Inline" at bounding box center [1361, 235] width 55 height 31
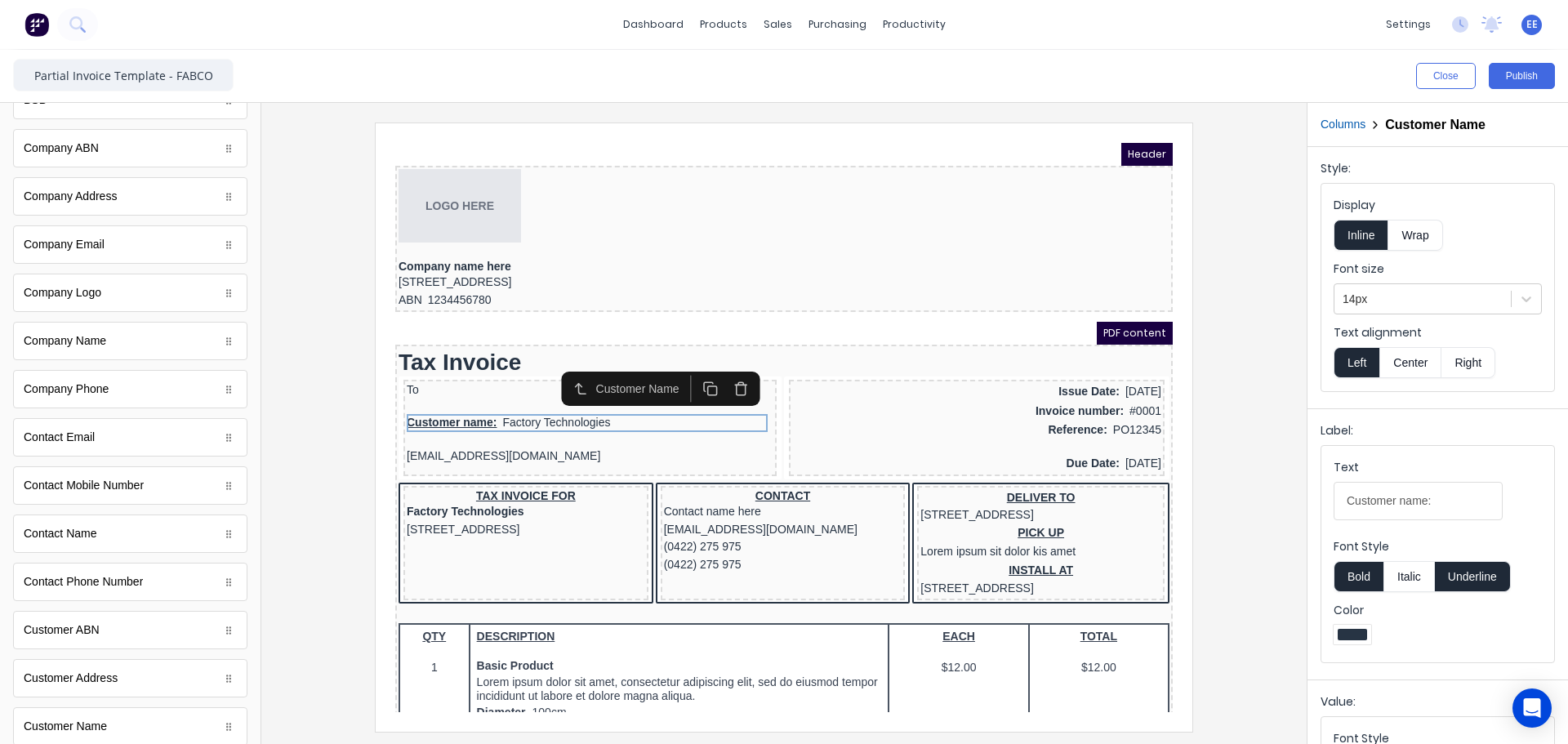
click at [1469, 573] on button "Underline" at bounding box center [1472, 576] width 76 height 31
drag, startPoint x: 1449, startPoint y: 510, endPoint x: 1220, endPoint y: 508, distance: 229.0
click at [1220, 508] on div "Close Publish Components standard fields Accounting number Accounting number Ba…" at bounding box center [784, 396] width 1568 height 694
click at [1262, 494] on div at bounding box center [784, 427] width 1019 height 608
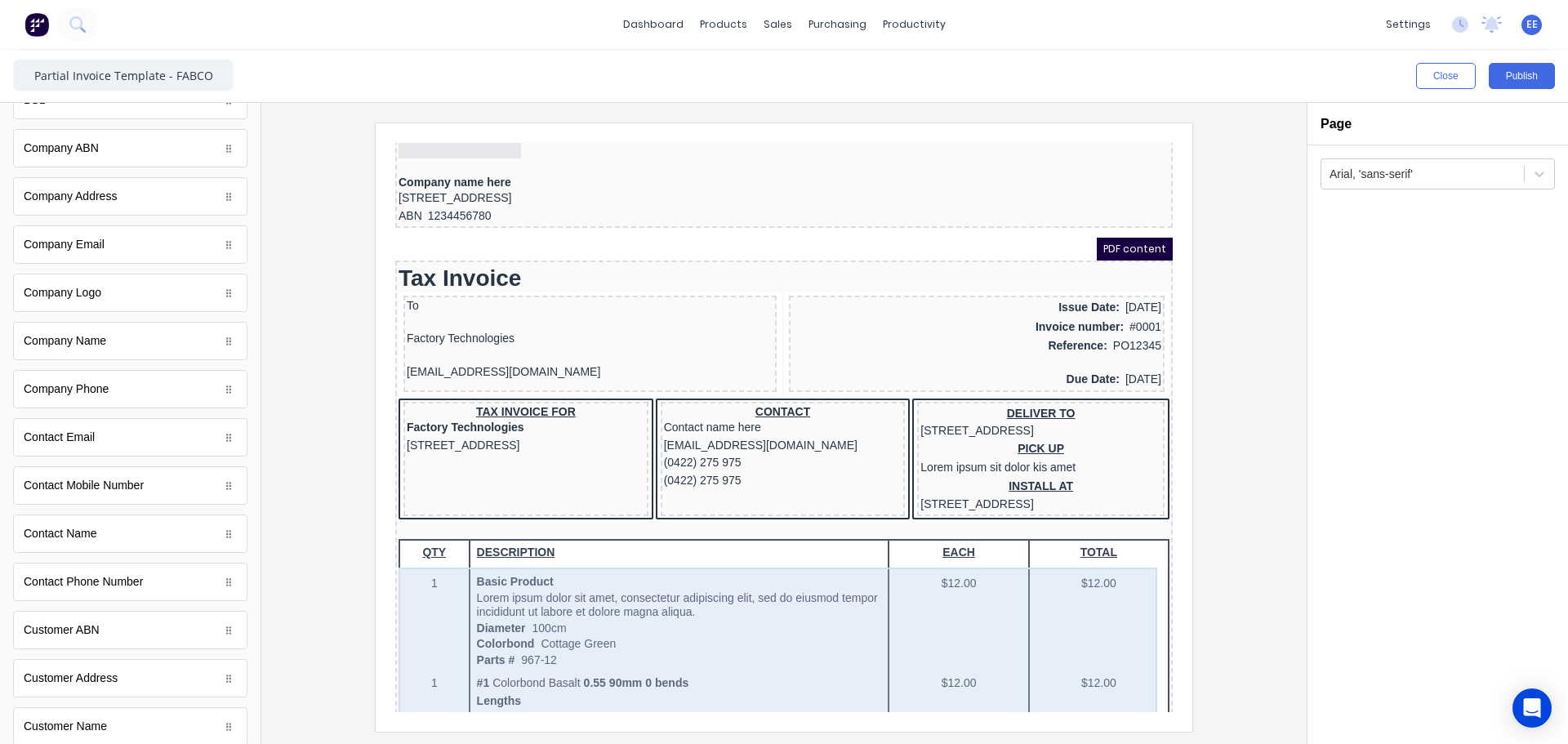
scroll to position [82, 0]
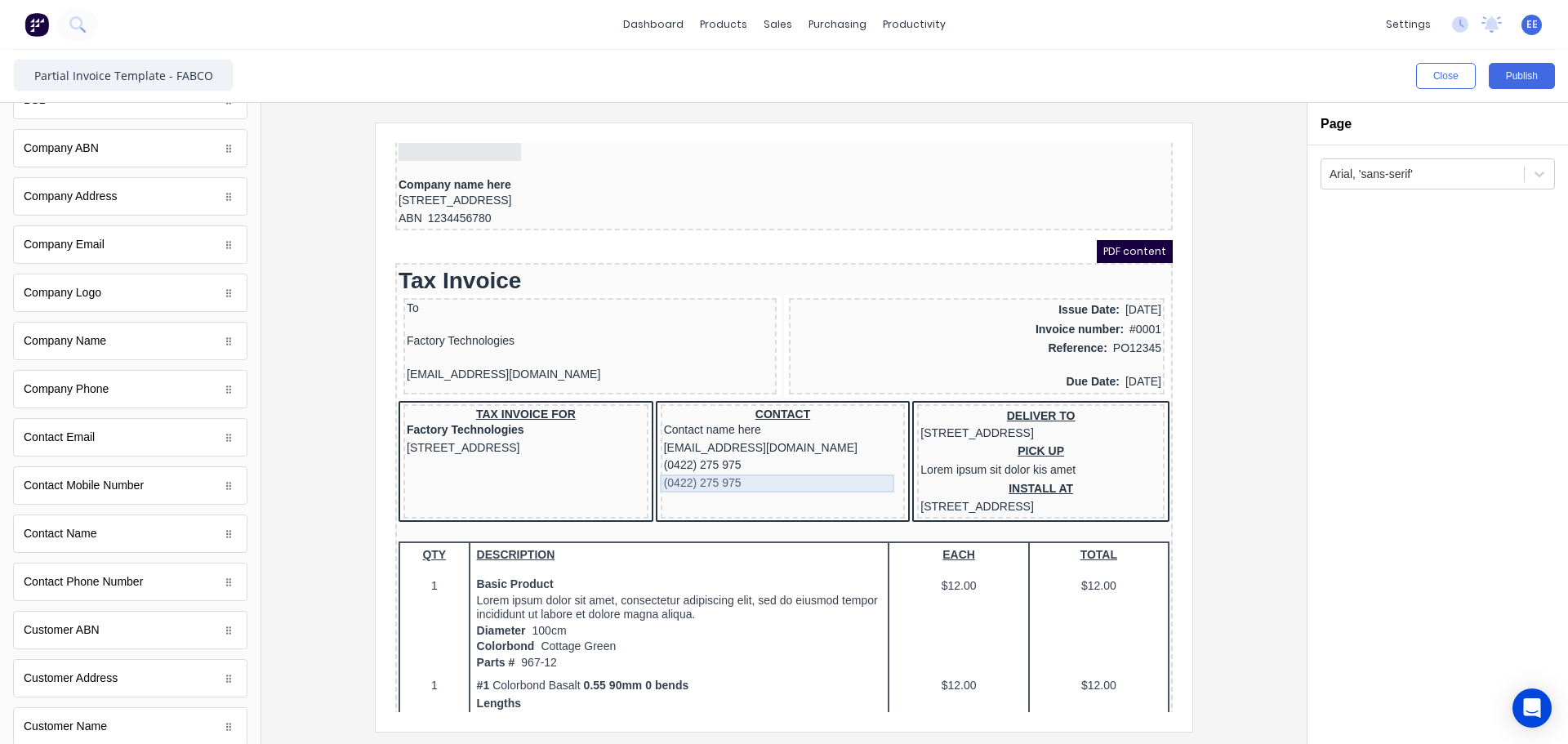
click at [753, 471] on div "(0422) 275 975" at bounding box center [764, 464] width 238 height 18
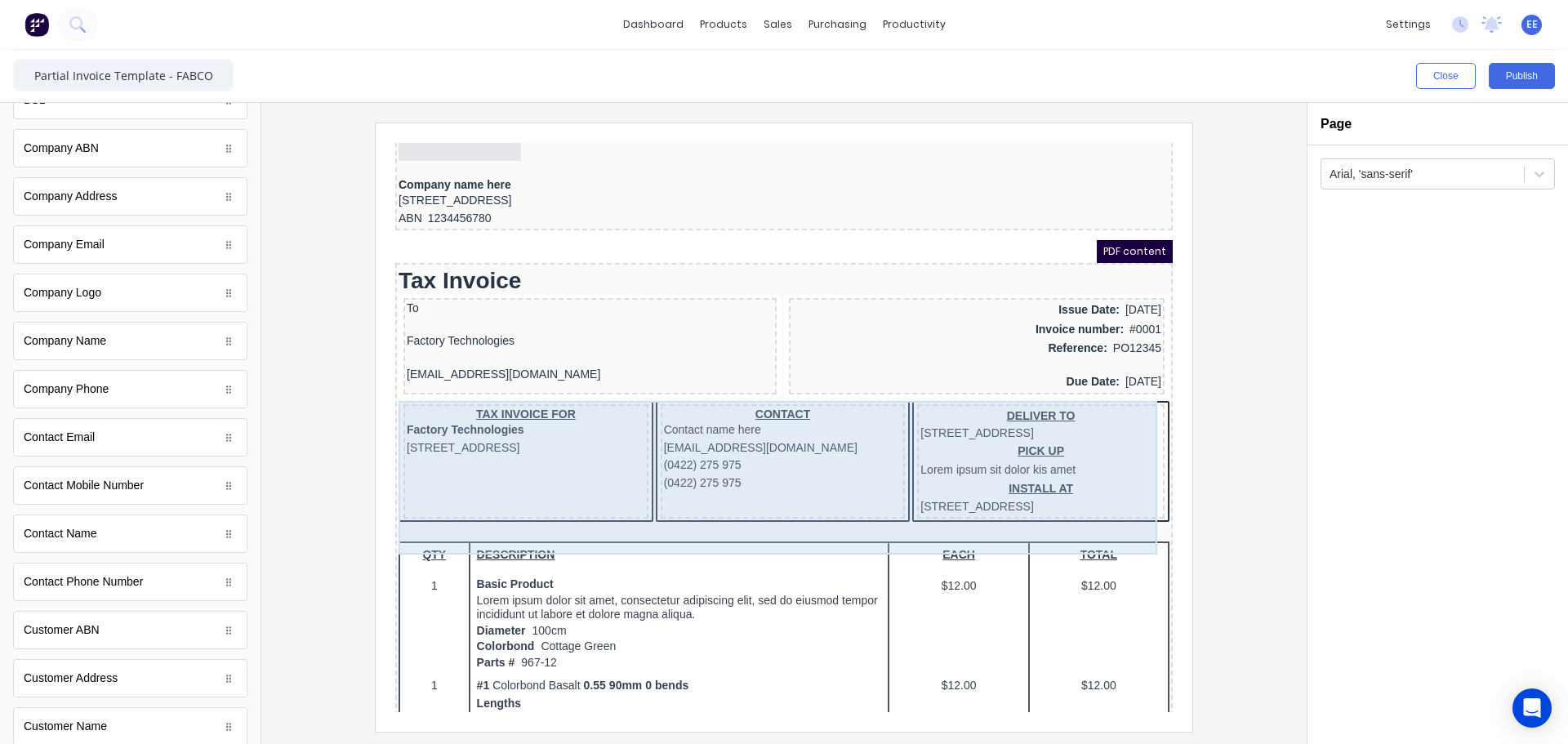
click at [1129, 387] on div "DELIVER TO 234 Beach Road Gold Coast, Queensland, Australia PICK UP Lorem ipsum…" at bounding box center [1021, 443] width 247 height 116
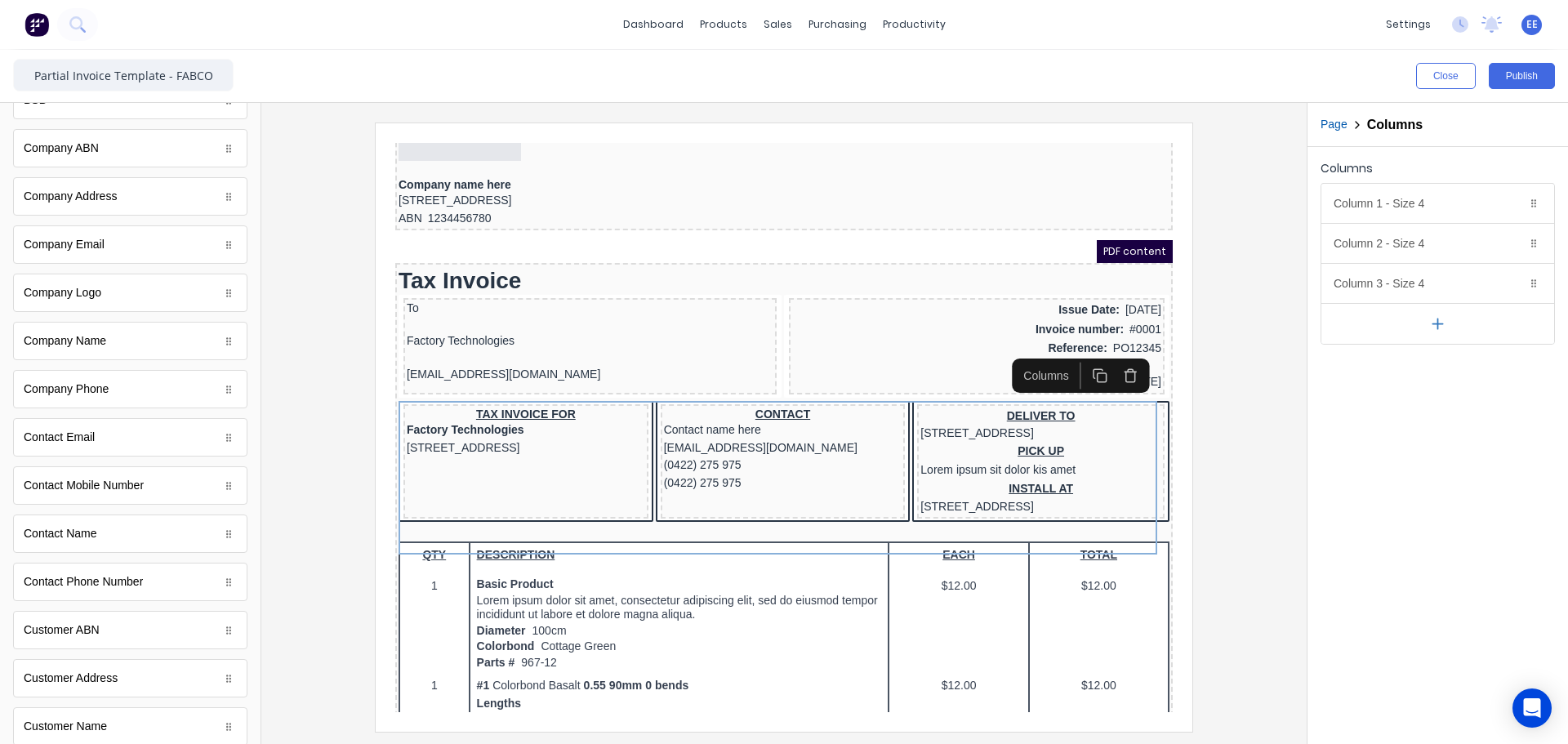
click at [1114, 356] on icon "button" at bounding box center [1110, 356] width 15 height 15
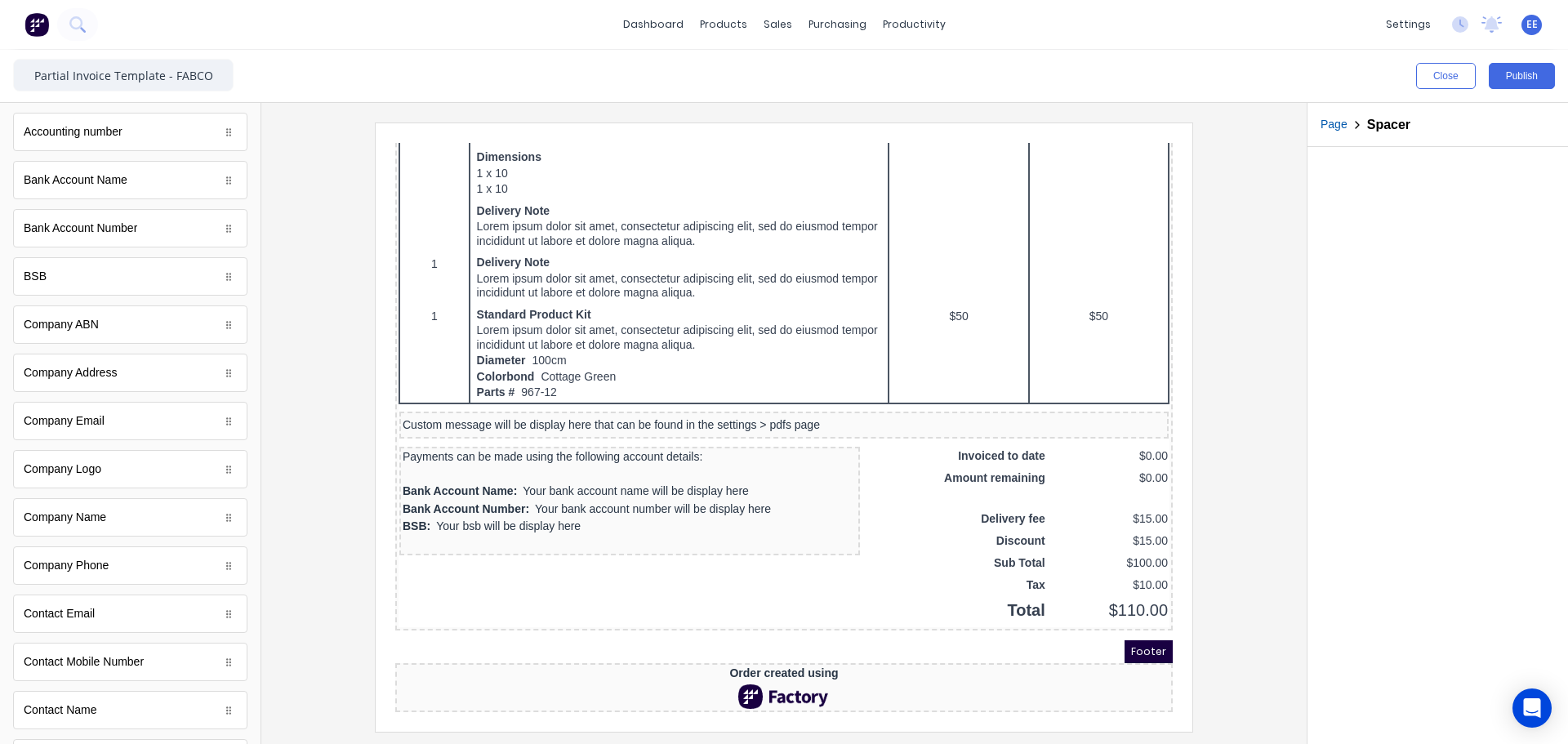
scroll to position [0, 0]
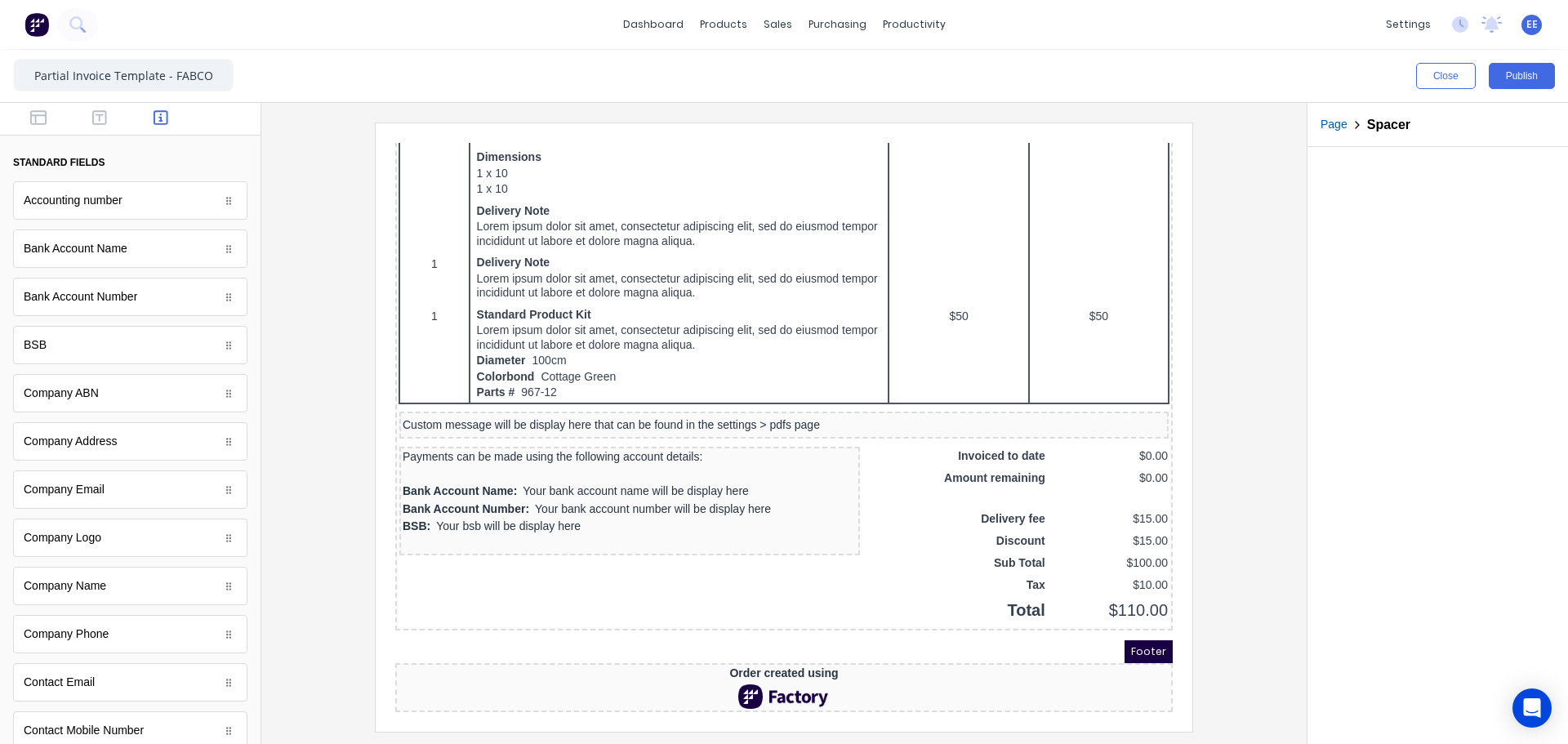
click at [44, 106] on div at bounding box center [130, 119] width 260 height 33
click at [42, 108] on div at bounding box center [130, 119] width 260 height 33
click at [40, 122] on icon "button" at bounding box center [38, 117] width 16 height 16
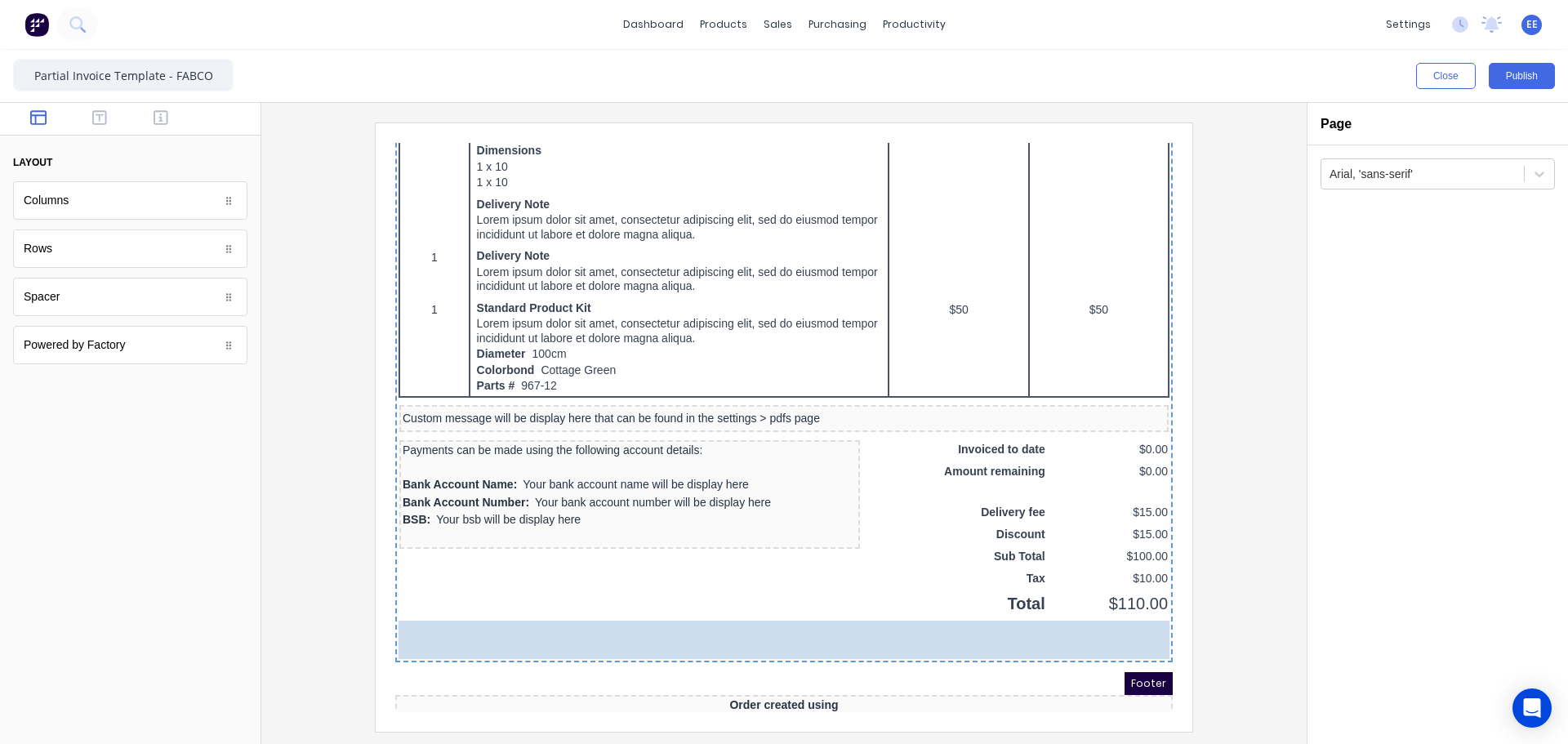
drag, startPoint x: 55, startPoint y: 251, endPoint x: 266, endPoint y: 508, distance: 332.5
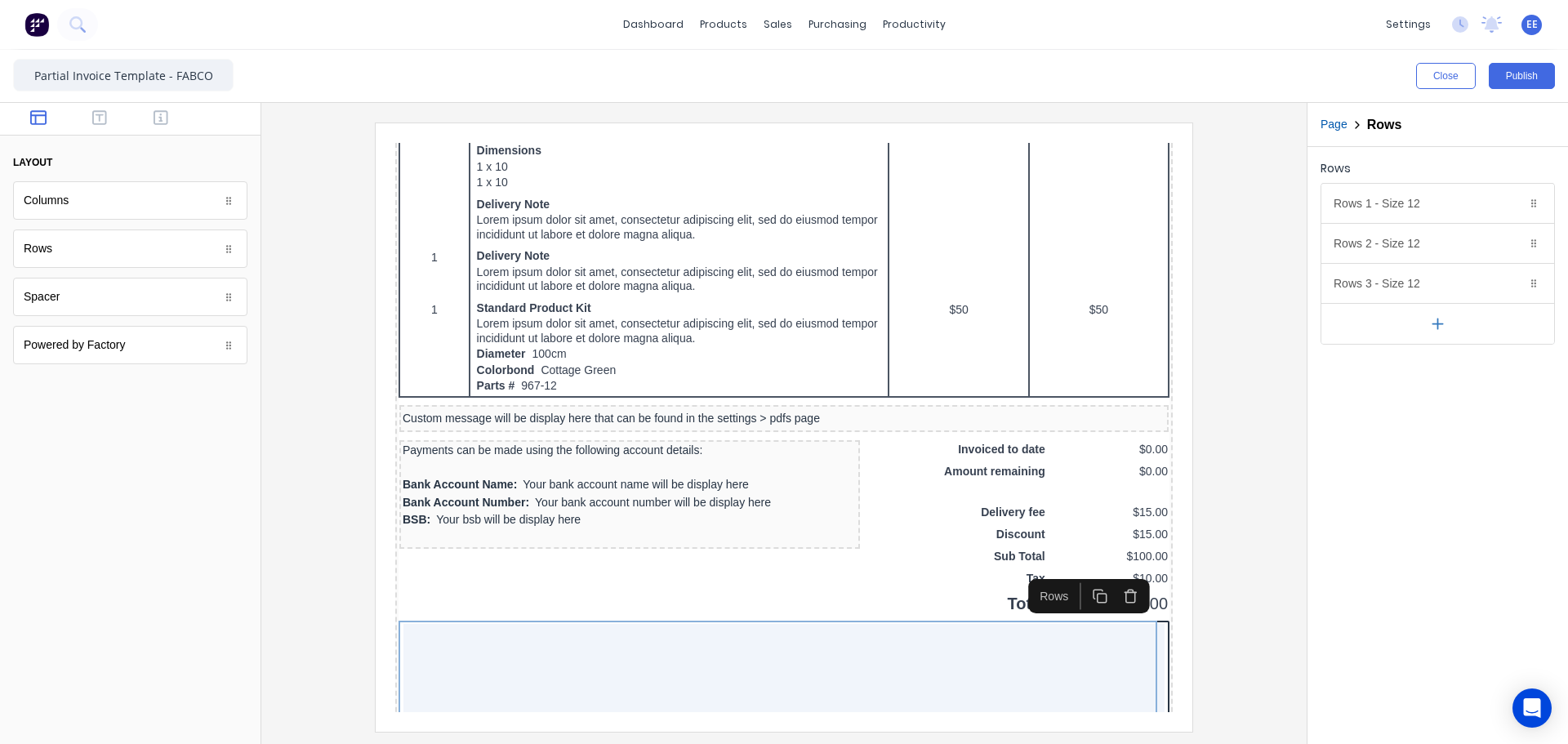
click at [1440, 326] on icon "button" at bounding box center [1437, 324] width 17 height 17
click at [1514, 285] on icon "button" at bounding box center [1512, 283] width 13 height 13
drag, startPoint x: 1516, startPoint y: 245, endPoint x: 1516, endPoint y: 228, distance: 17.0
click at [1516, 244] on icon "button" at bounding box center [1512, 243] width 13 height 13
click at [1515, 205] on icon "button" at bounding box center [1512, 203] width 13 height 13
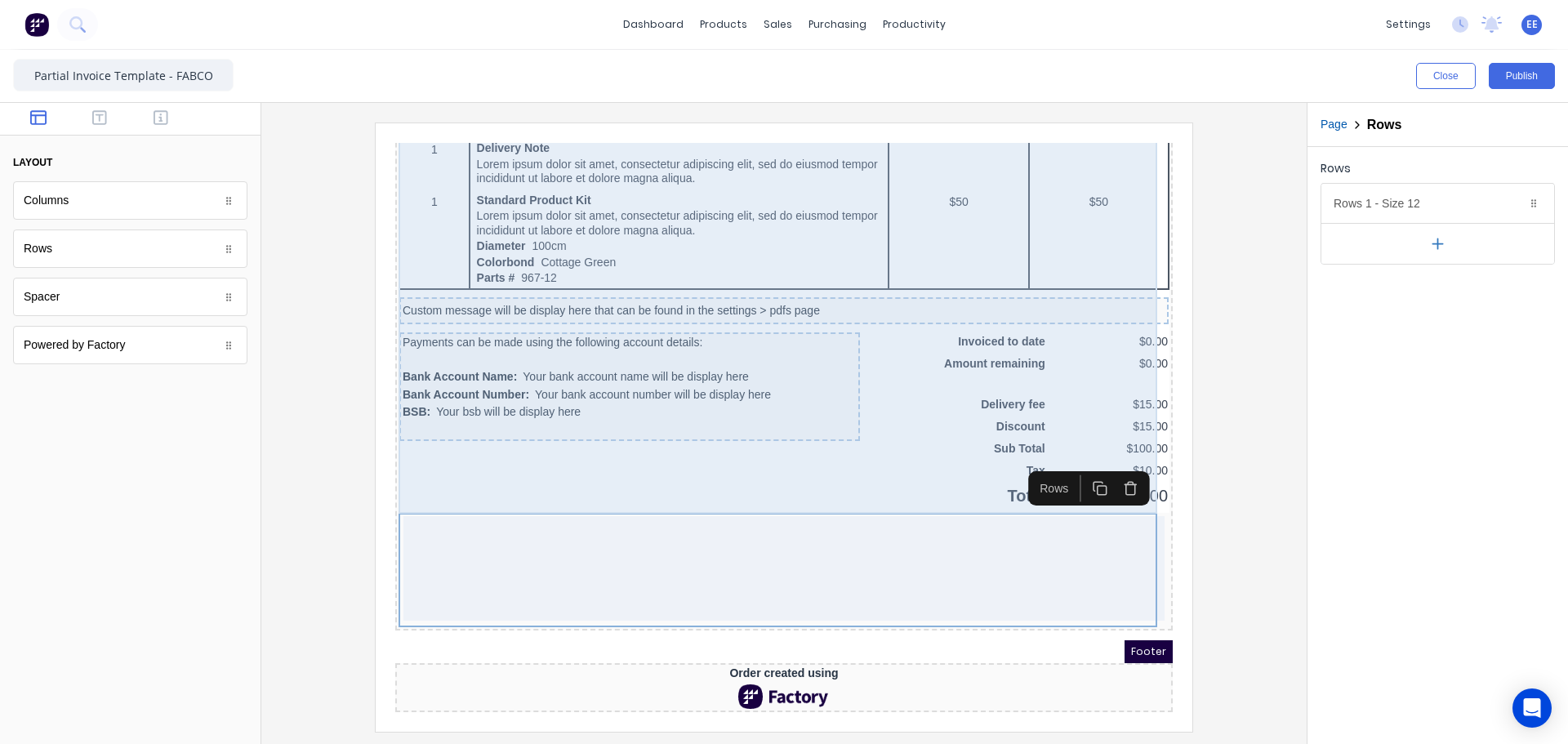
scroll to position [1028, 0]
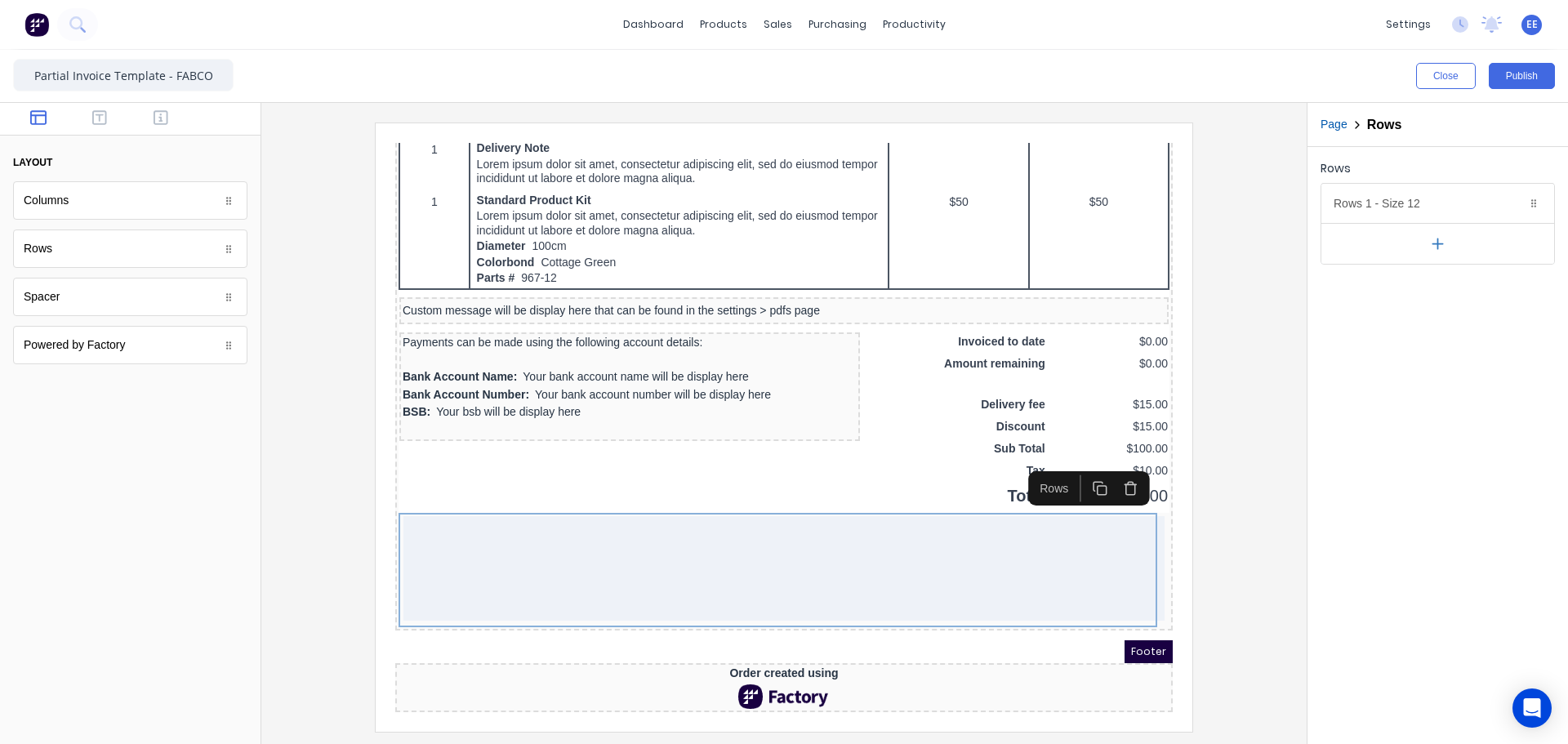
click at [1435, 242] on icon "button" at bounding box center [1437, 244] width 17 height 17
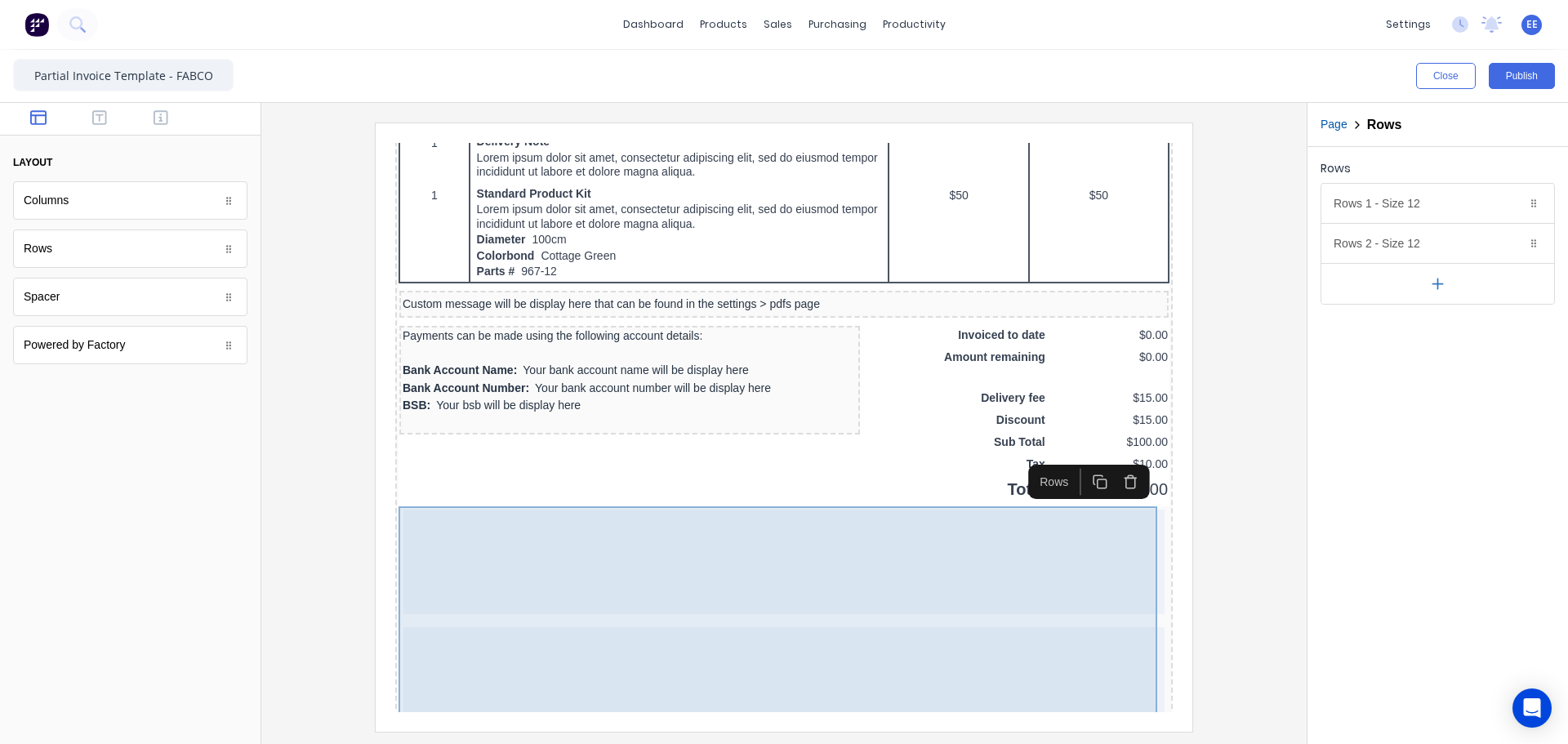
click at [556, 530] on div at bounding box center [764, 542] width 761 height 105
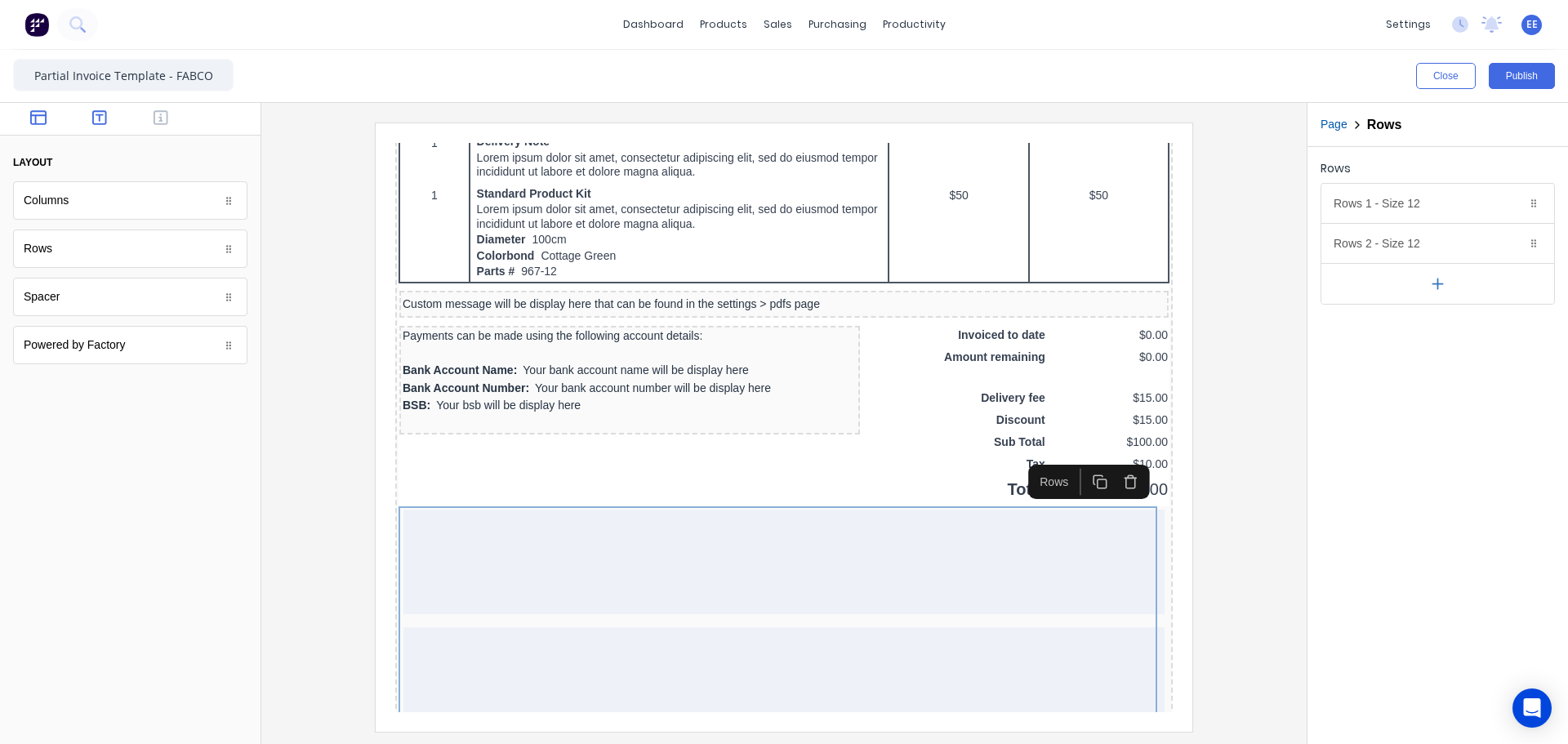
click at [98, 117] on icon "button" at bounding box center [100, 117] width 15 height 16
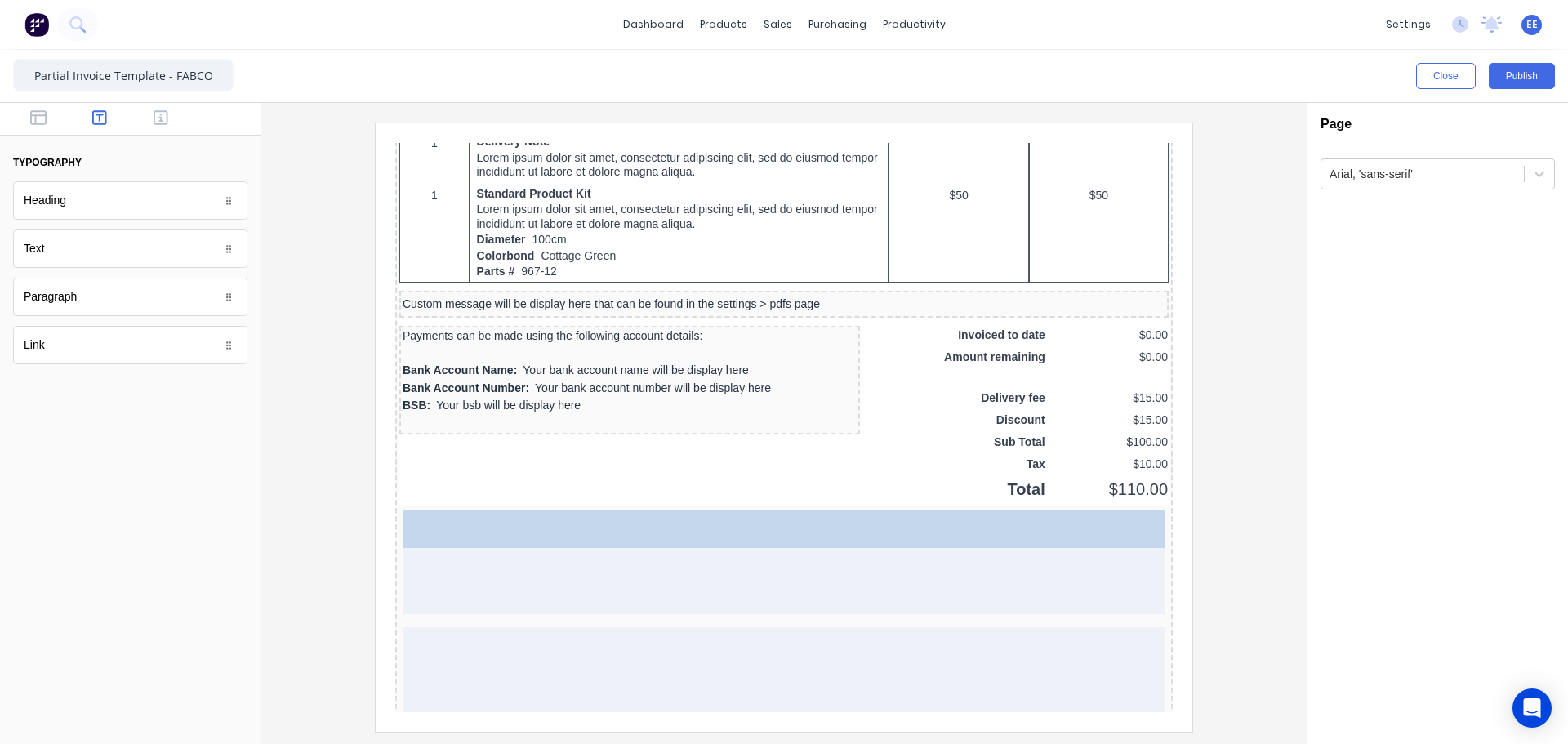
drag, startPoint x: 68, startPoint y: 254, endPoint x: 659, endPoint y: 540, distance: 656.6
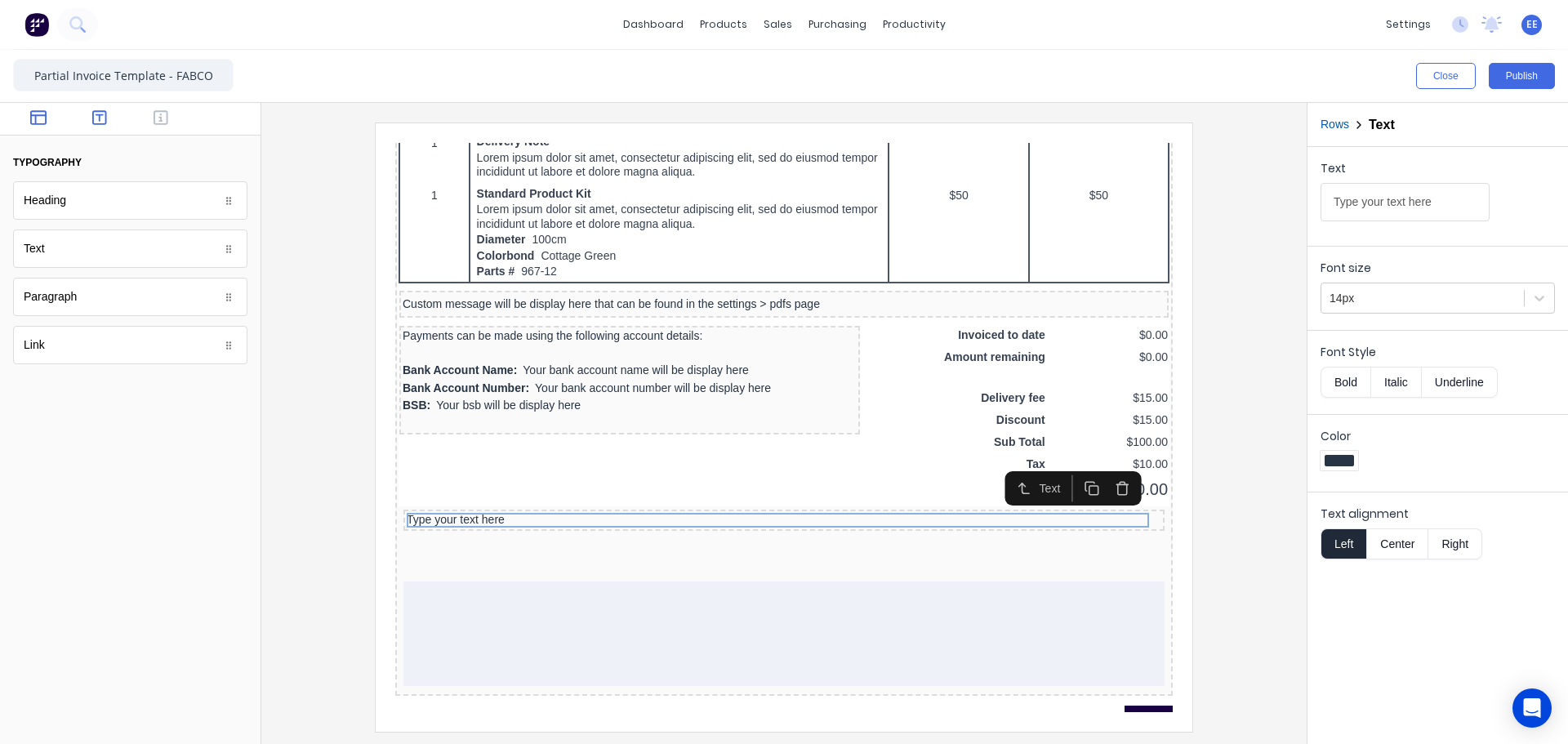
click at [38, 124] on icon "button" at bounding box center [38, 117] width 16 height 15
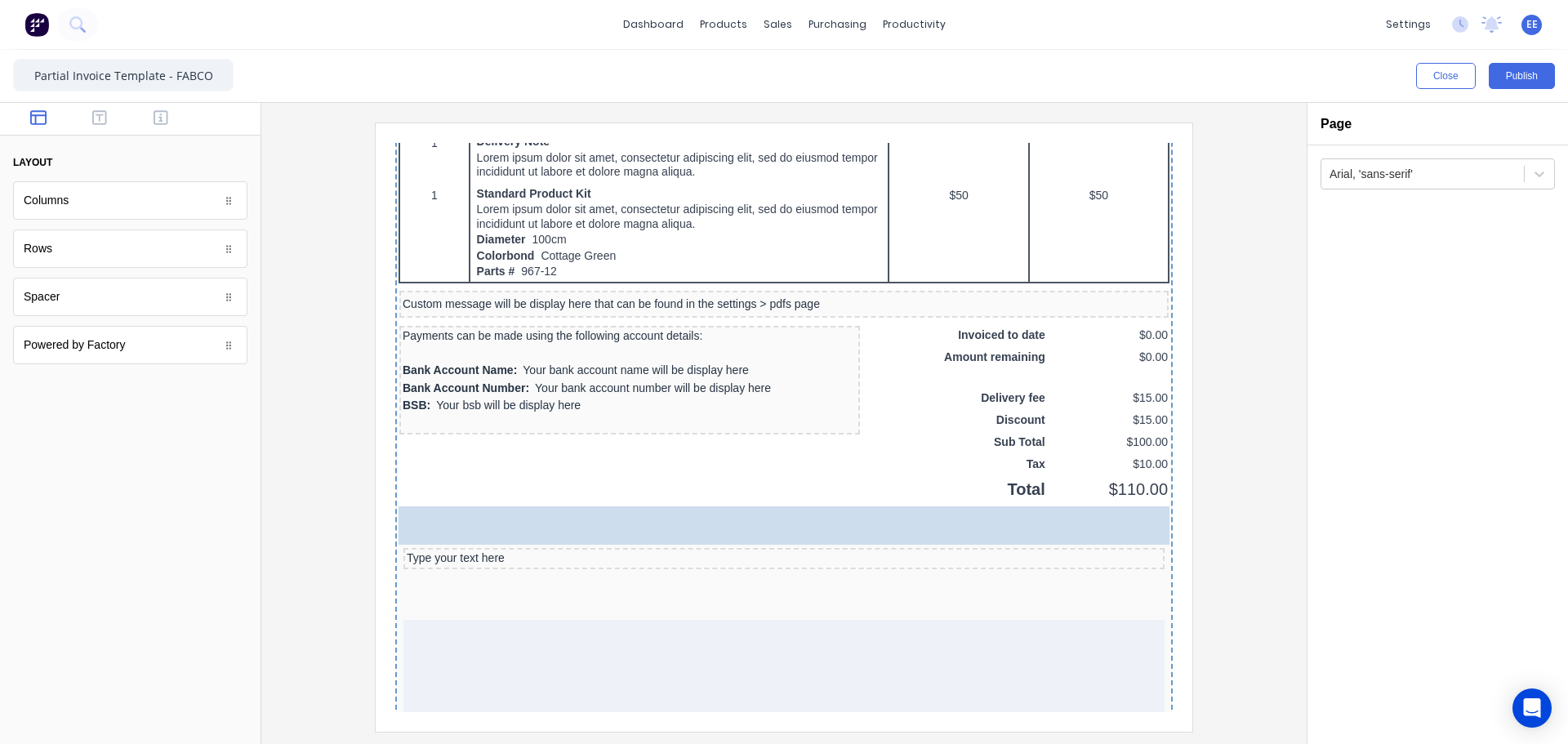
drag, startPoint x: 37, startPoint y: 297, endPoint x: 294, endPoint y: 364, distance: 265.6
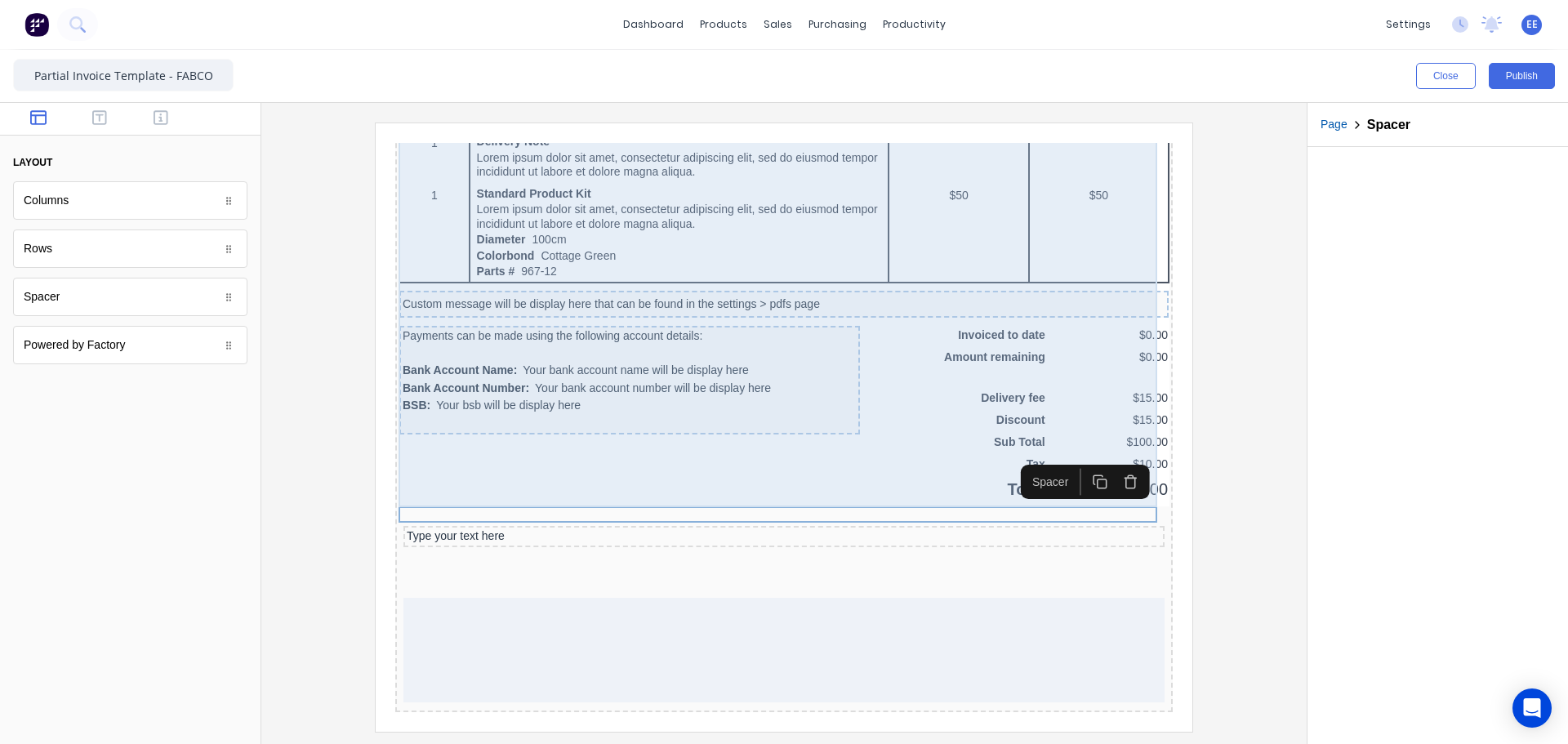
drag, startPoint x: 405, startPoint y: 245, endPoint x: 388, endPoint y: 416, distance: 171.8
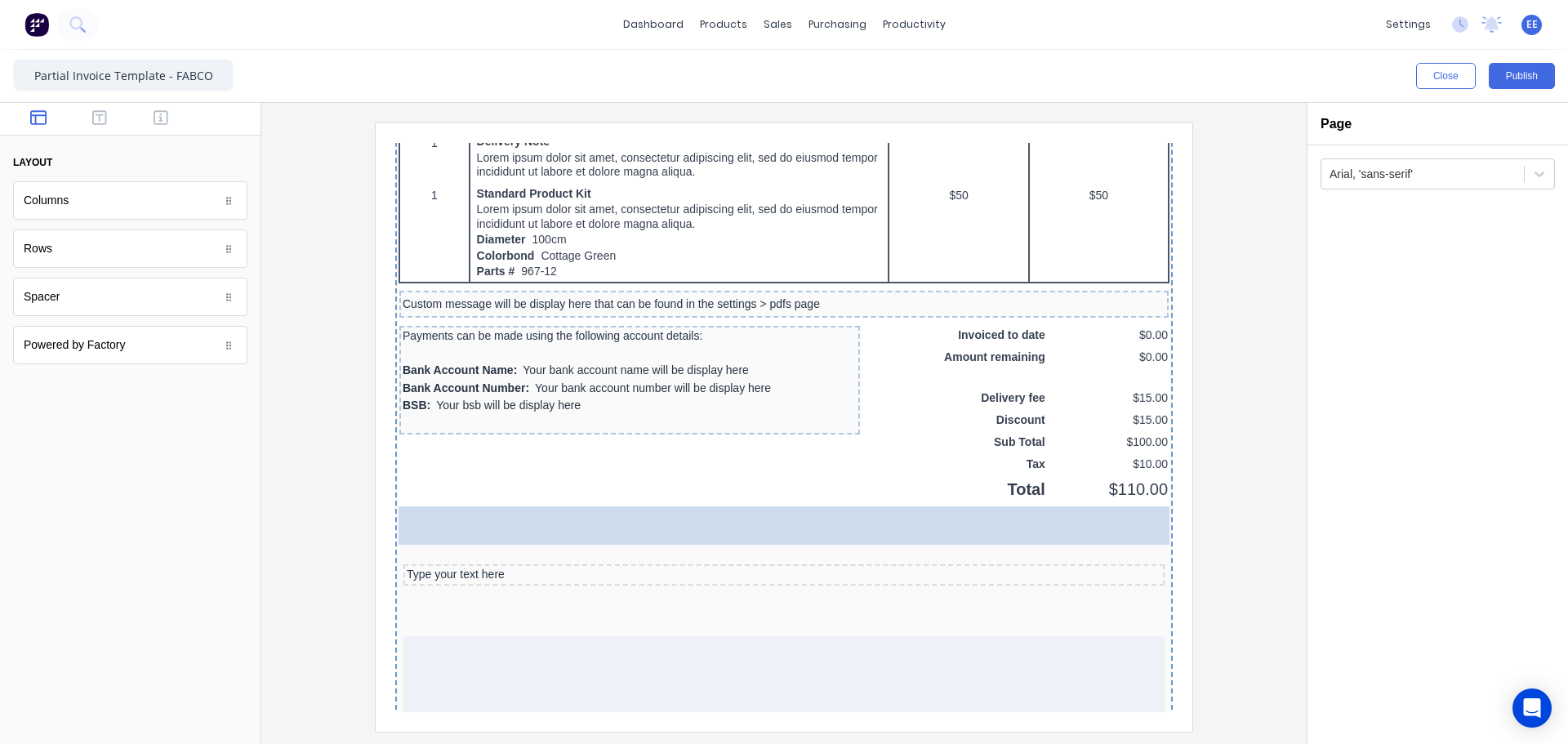
drag, startPoint x: 76, startPoint y: 321, endPoint x: 646, endPoint y: 507, distance: 599.6
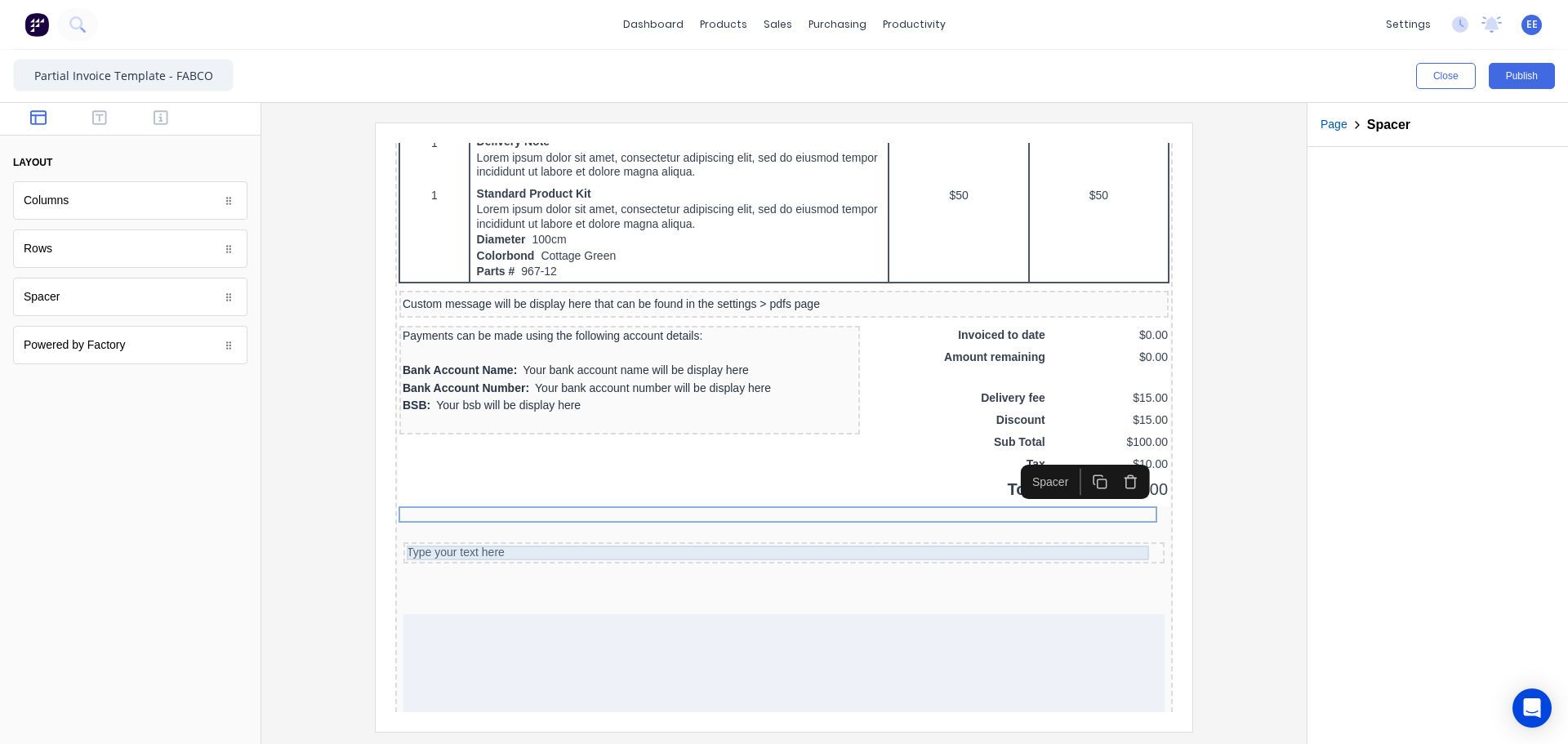
click at [519, 535] on div "Type your text here" at bounding box center [764, 533] width 755 height 15
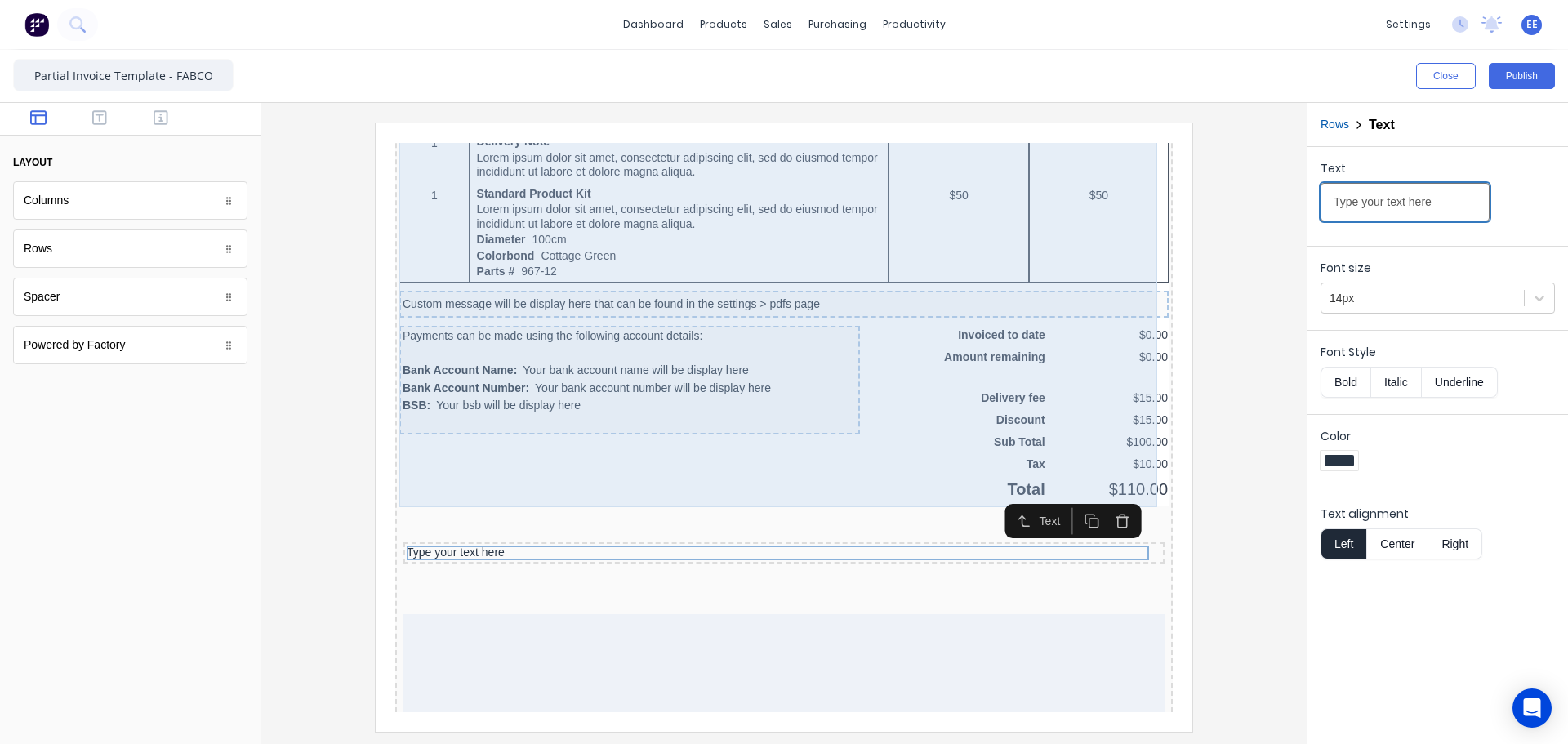
drag, startPoint x: 1589, startPoint y: 329, endPoint x: 1011, endPoint y: 186, distance: 595.4
paste input "Please make payment to:"
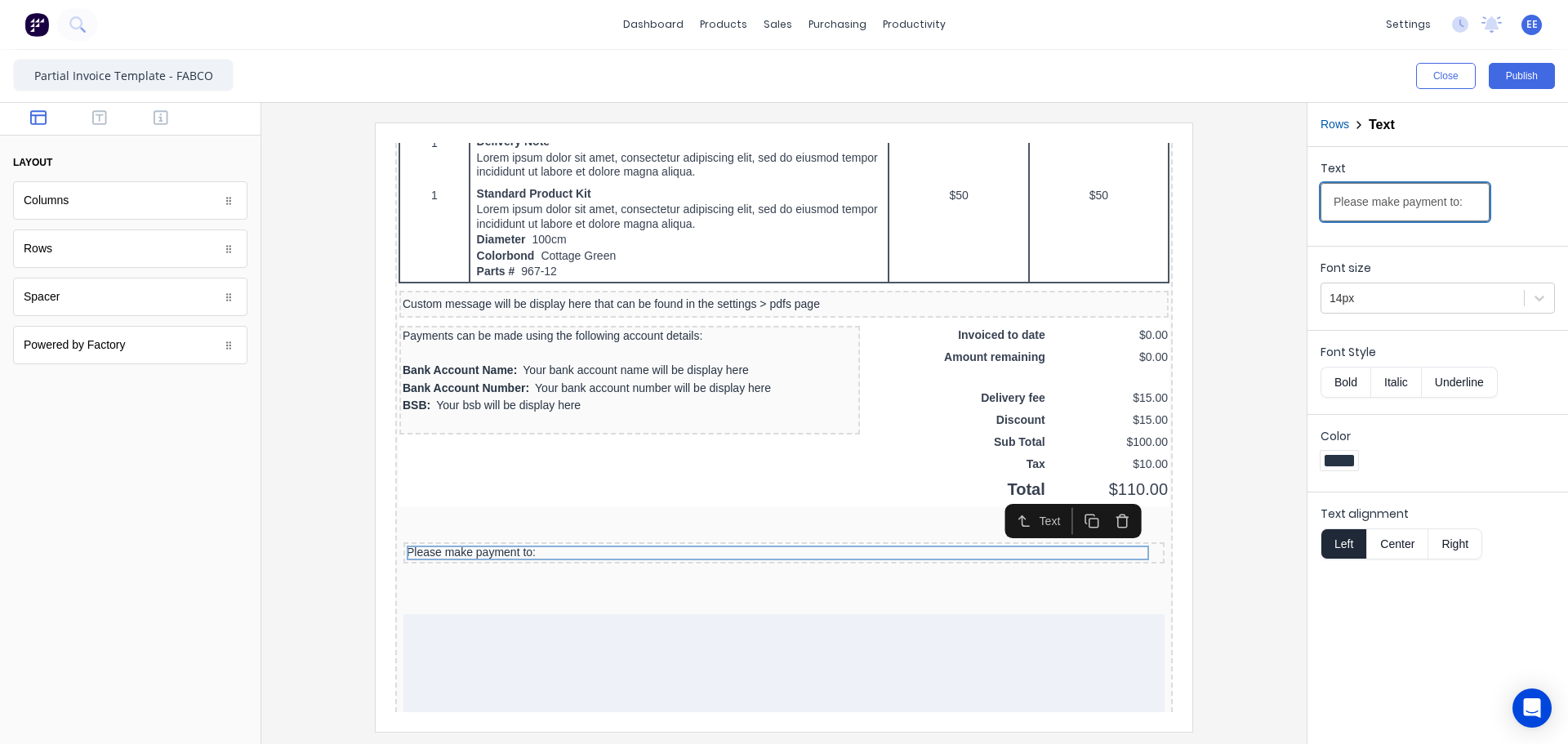
type input "Please make payment to:"
click at [1344, 379] on button "Bold" at bounding box center [1345, 381] width 50 height 31
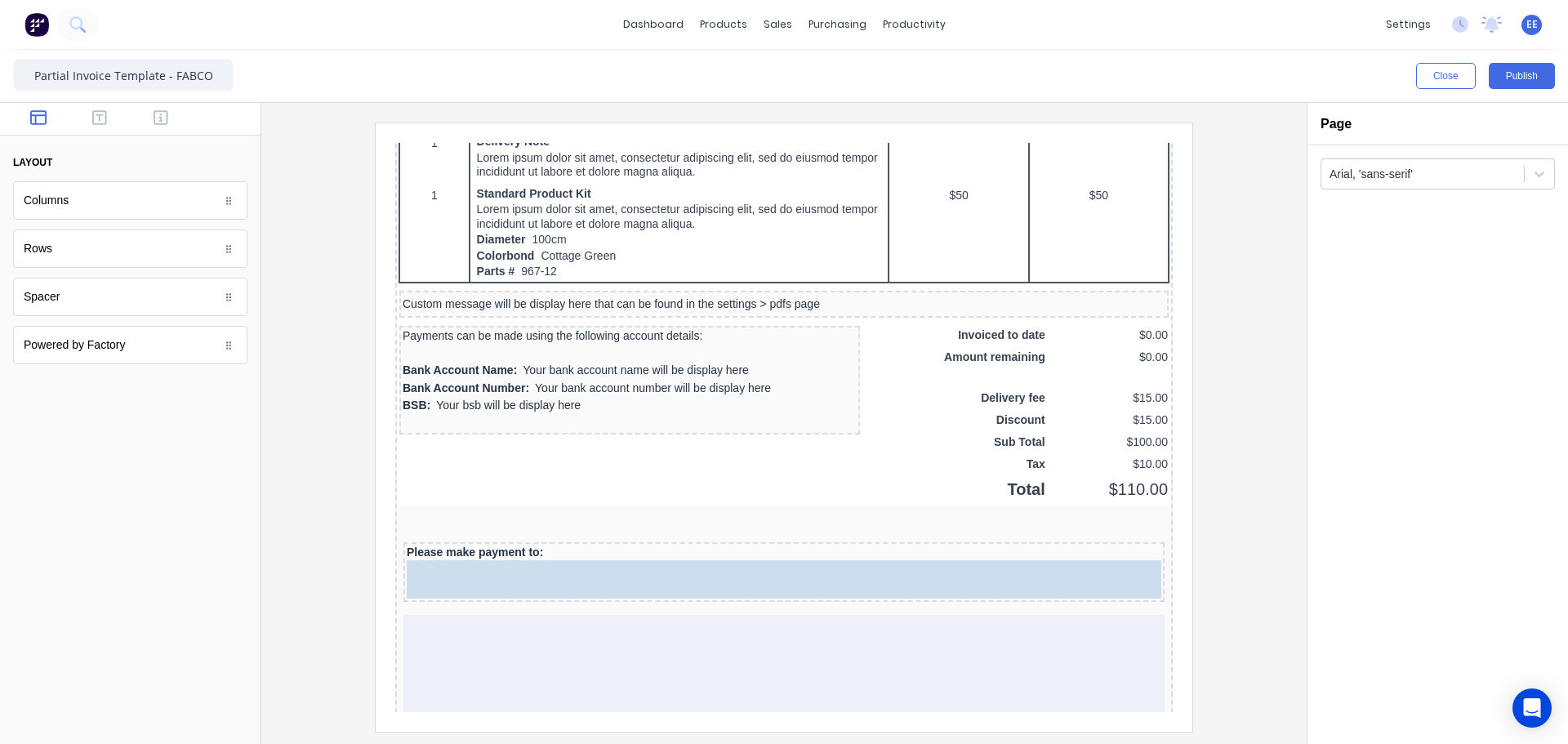
drag, startPoint x: 83, startPoint y: 205, endPoint x: 612, endPoint y: 597, distance: 658.4
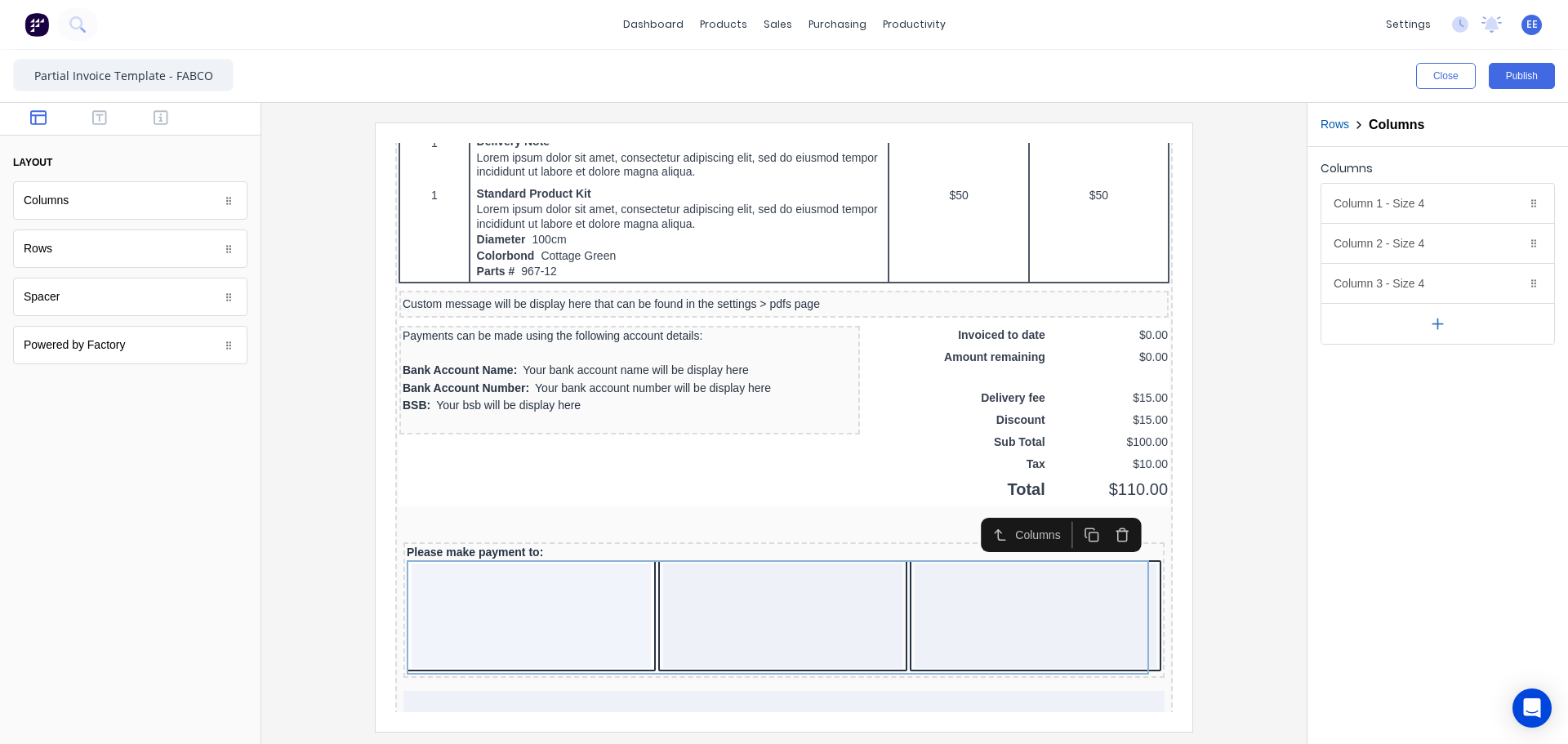
click at [1443, 317] on icon "button" at bounding box center [1437, 324] width 17 height 17
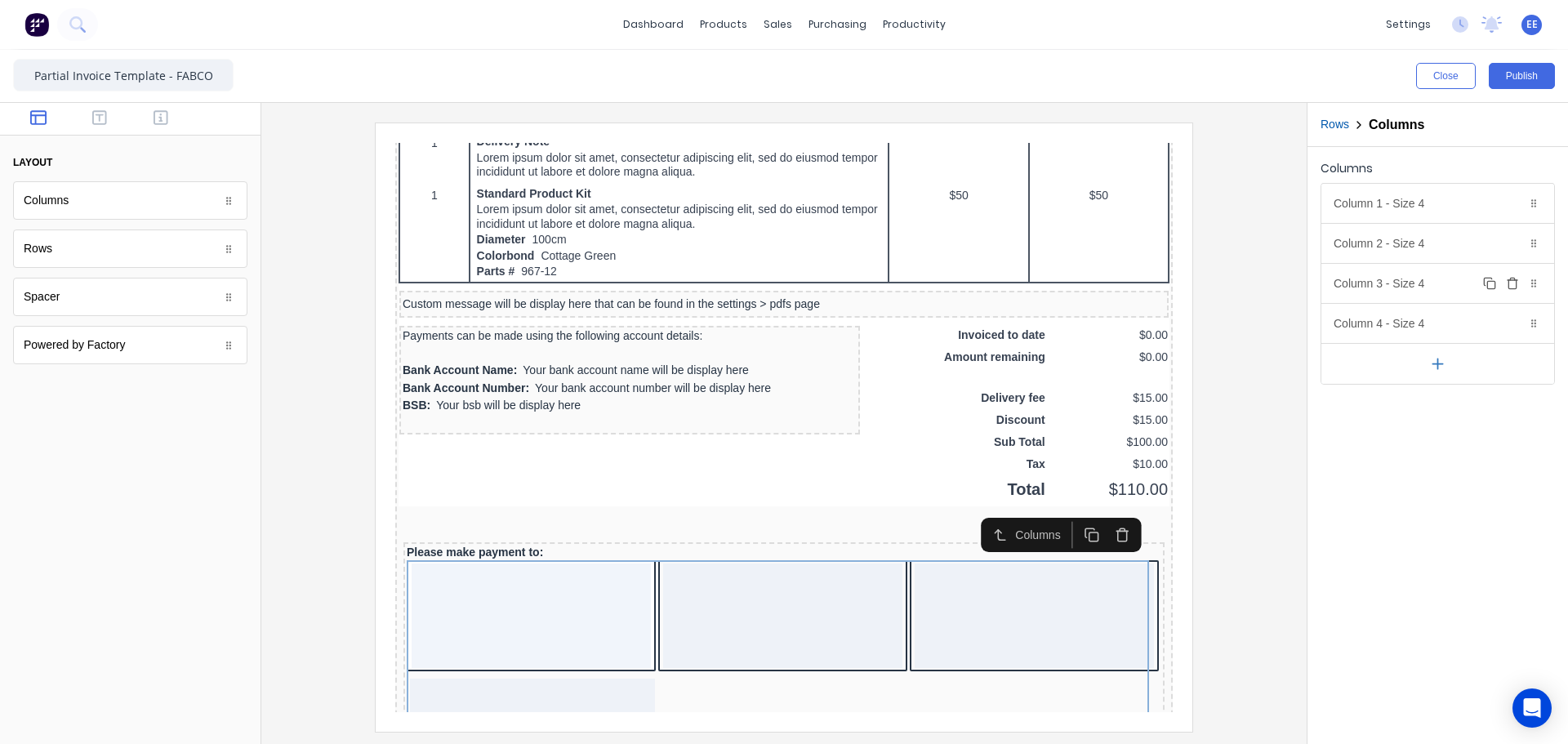
click at [1510, 281] on icon "button" at bounding box center [1512, 283] width 13 height 13
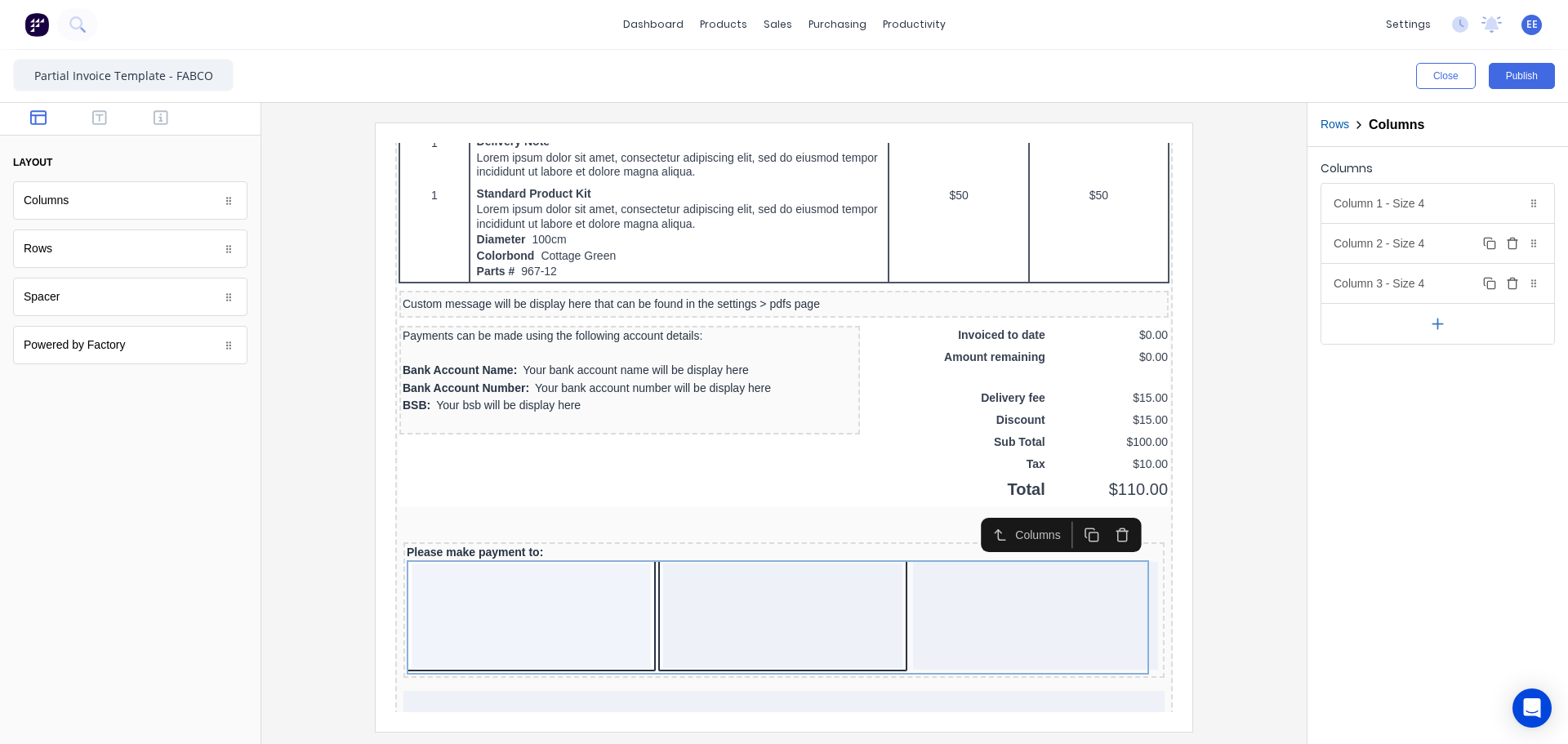
click at [1511, 244] on icon "button" at bounding box center [1512, 243] width 13 height 13
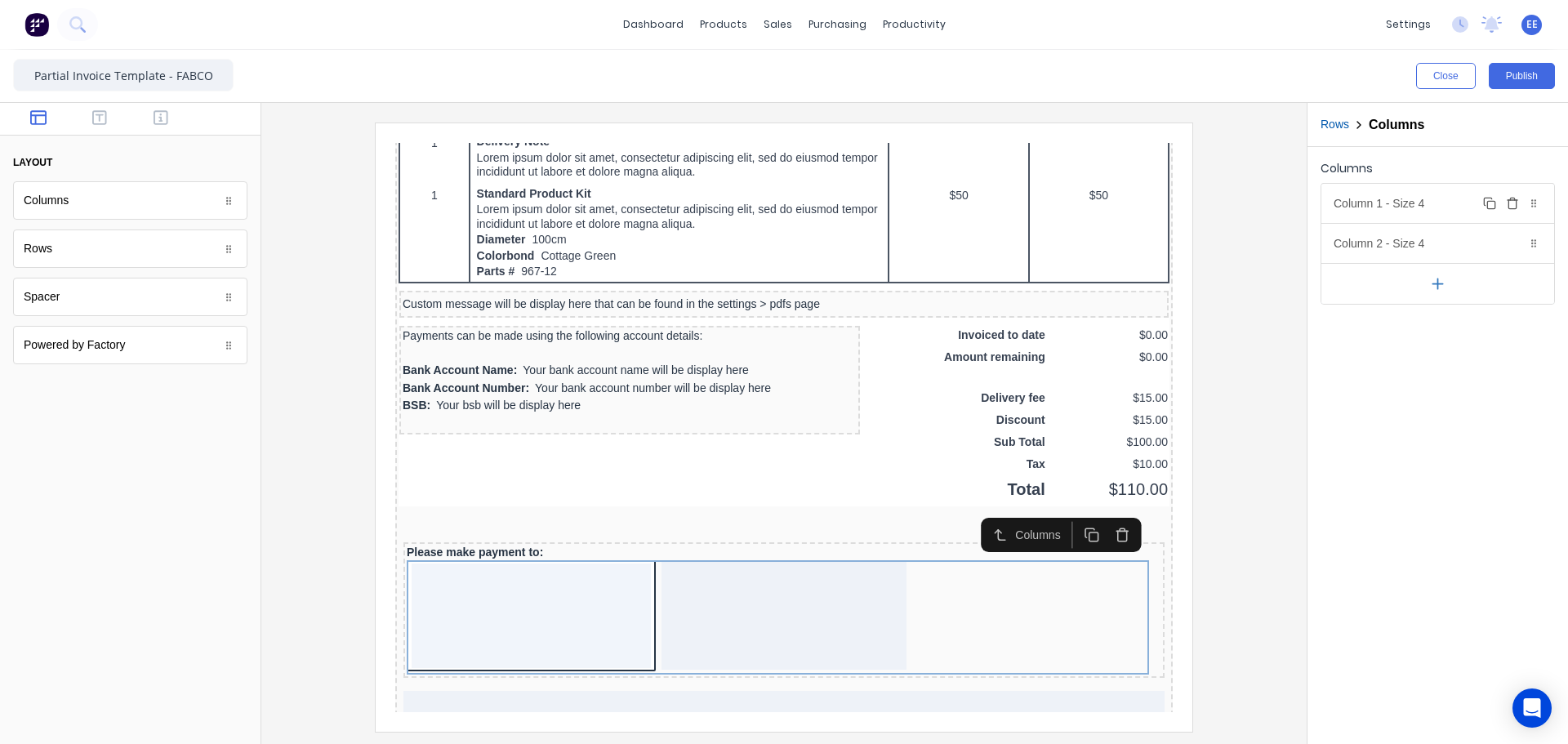
click at [1511, 207] on icon "button" at bounding box center [1512, 203] width 13 height 13
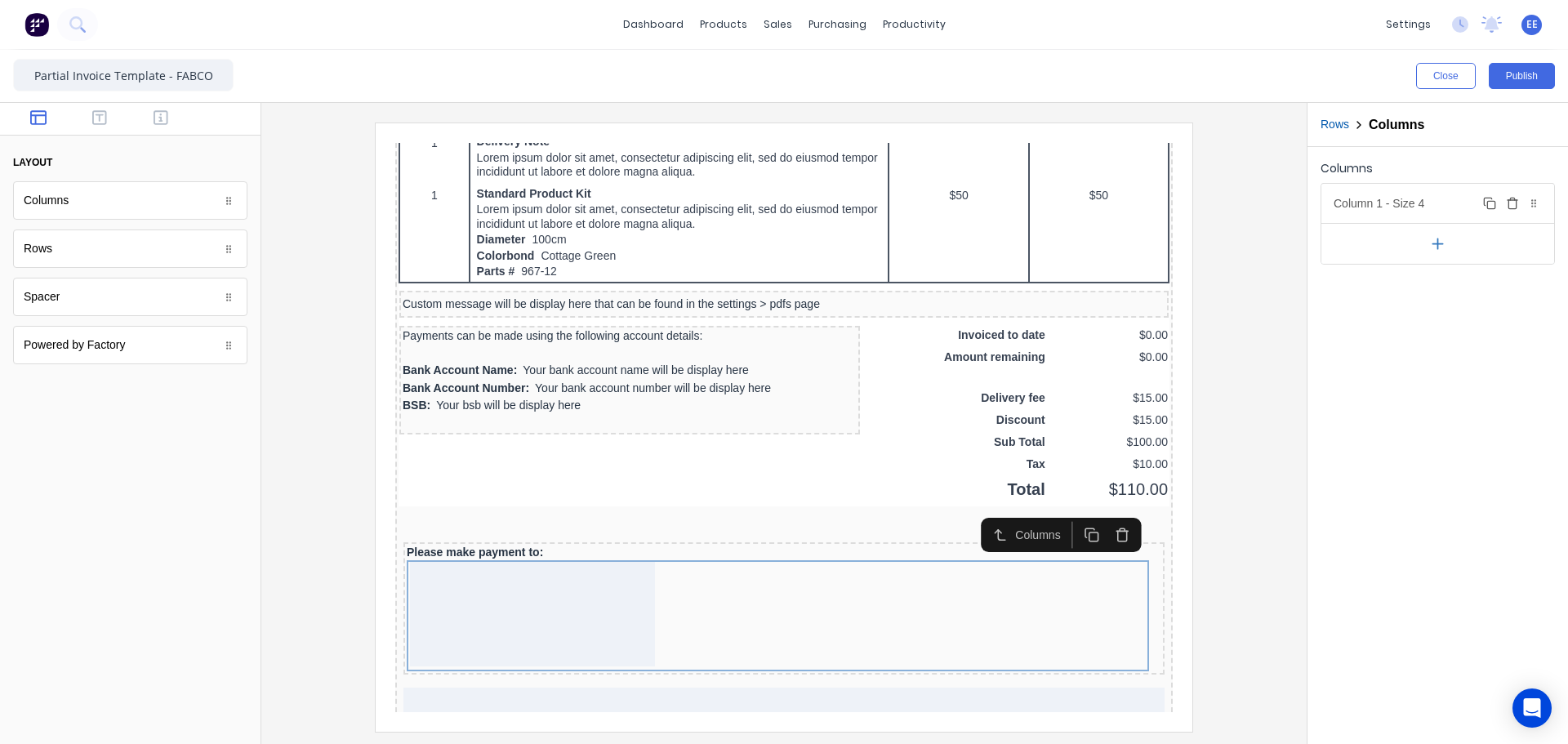
click at [1422, 196] on div "Column 1 - Size 4 Duplicate Delete" at bounding box center [1437, 204] width 233 height 39
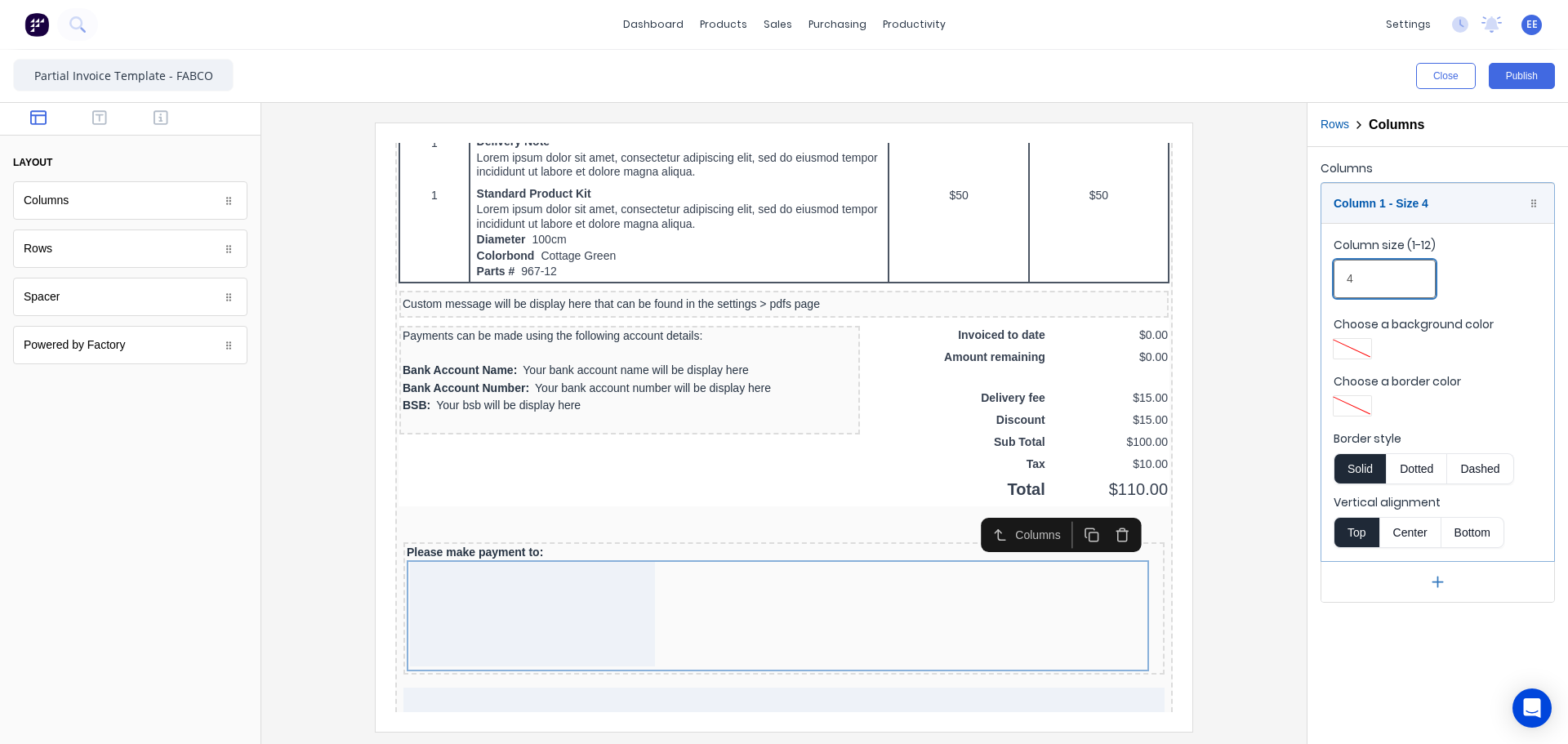
drag, startPoint x: 1303, startPoint y: 278, endPoint x: 1269, endPoint y: 276, distance: 34.1
click at [1269, 276] on div "Close Publish Components layout Columns Columns Rows Rows Spacer Spacer Powered…" at bounding box center [784, 396] width 1568 height 694
type input "6"
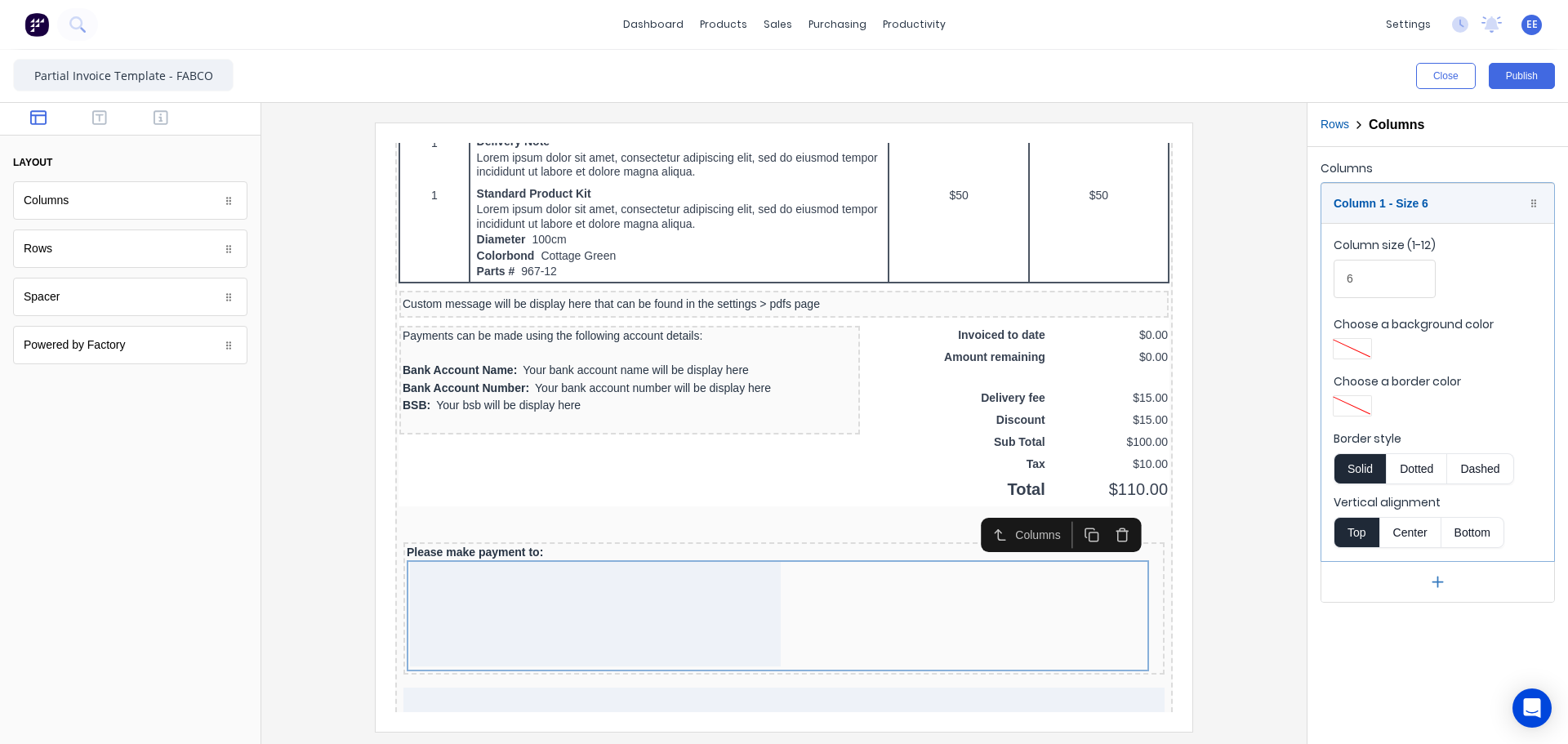
click at [1288, 466] on div at bounding box center [784, 423] width 1045 height 641
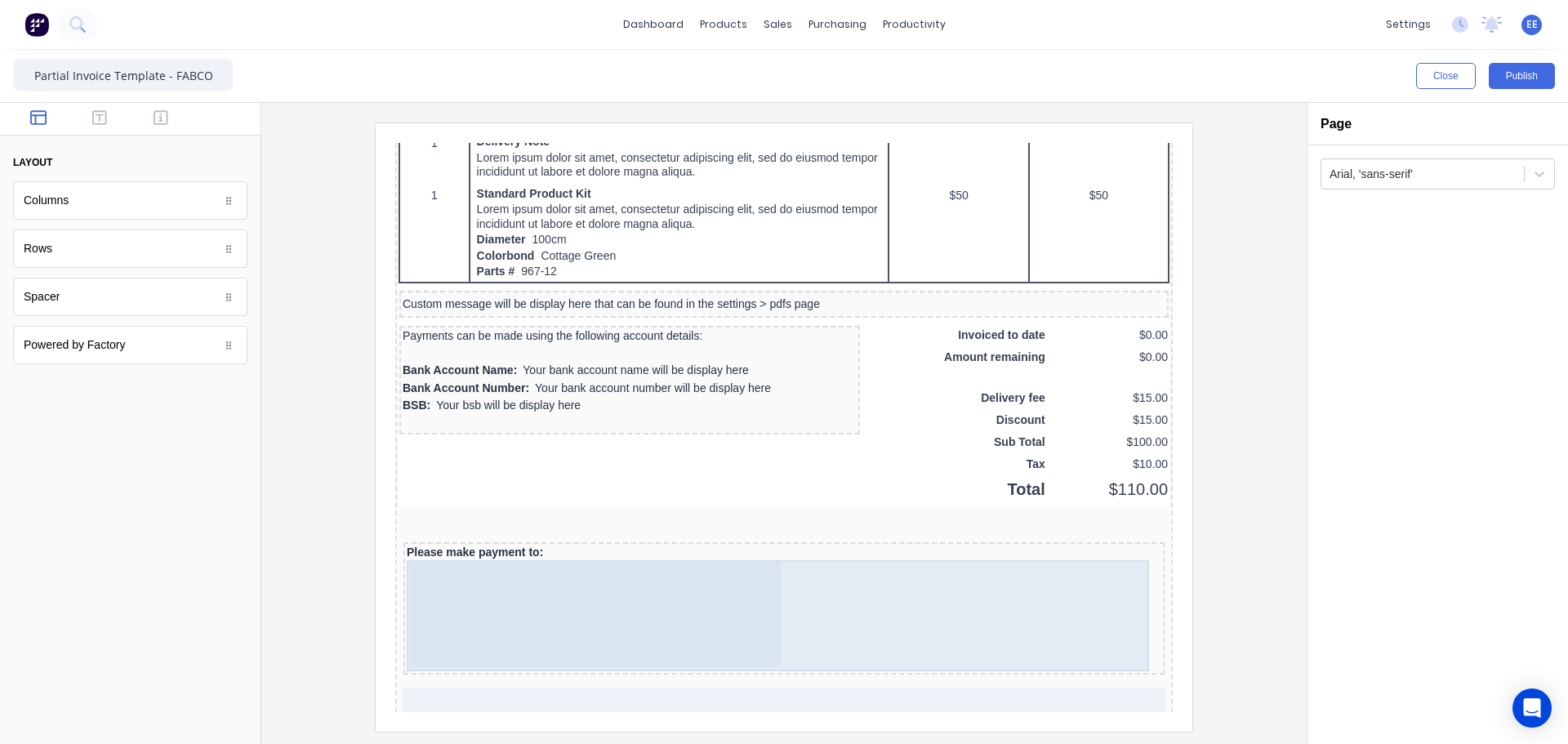
click at [664, 569] on div at bounding box center [575, 595] width 371 height 105
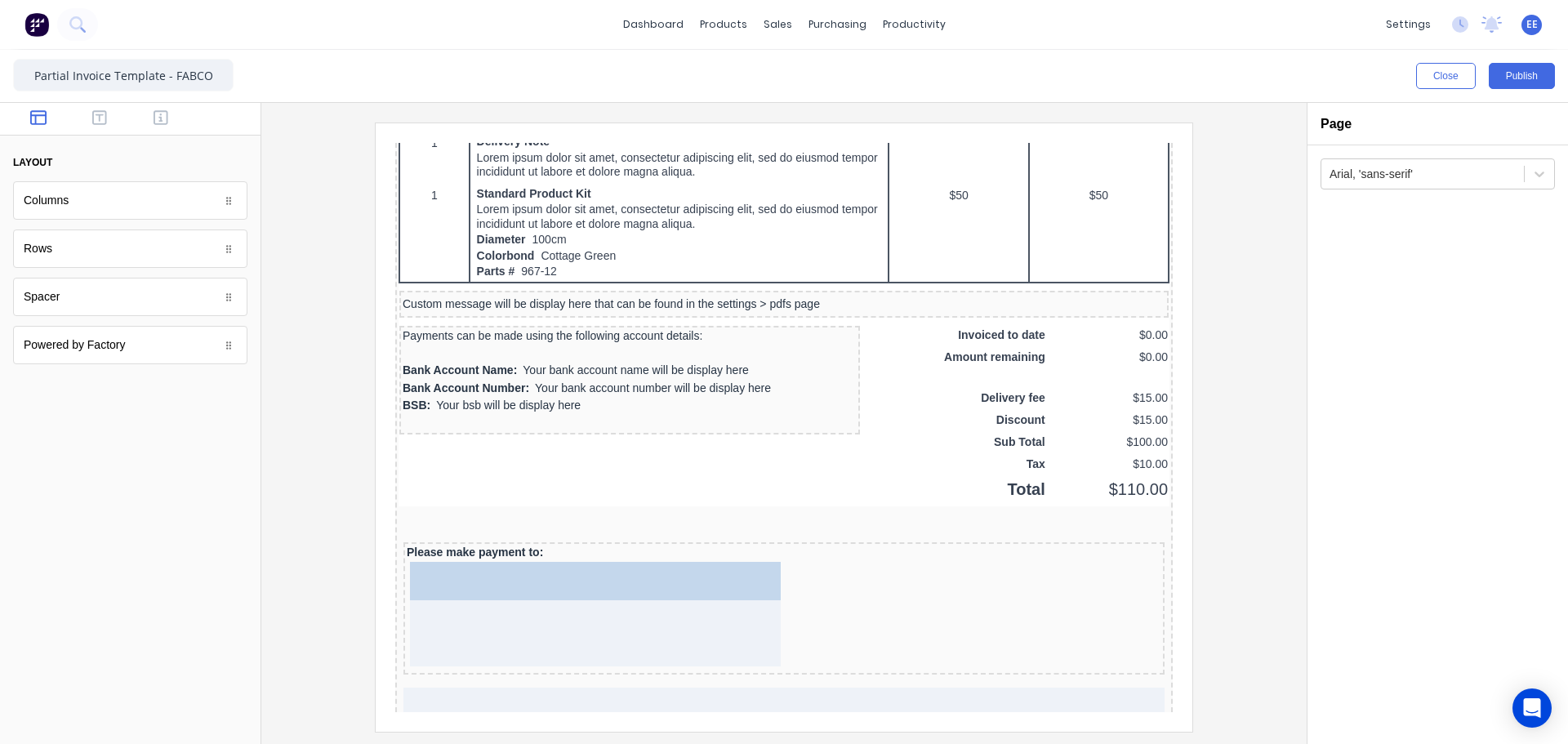
drag, startPoint x: 93, startPoint y: 208, endPoint x: 473, endPoint y: 604, distance: 548.8
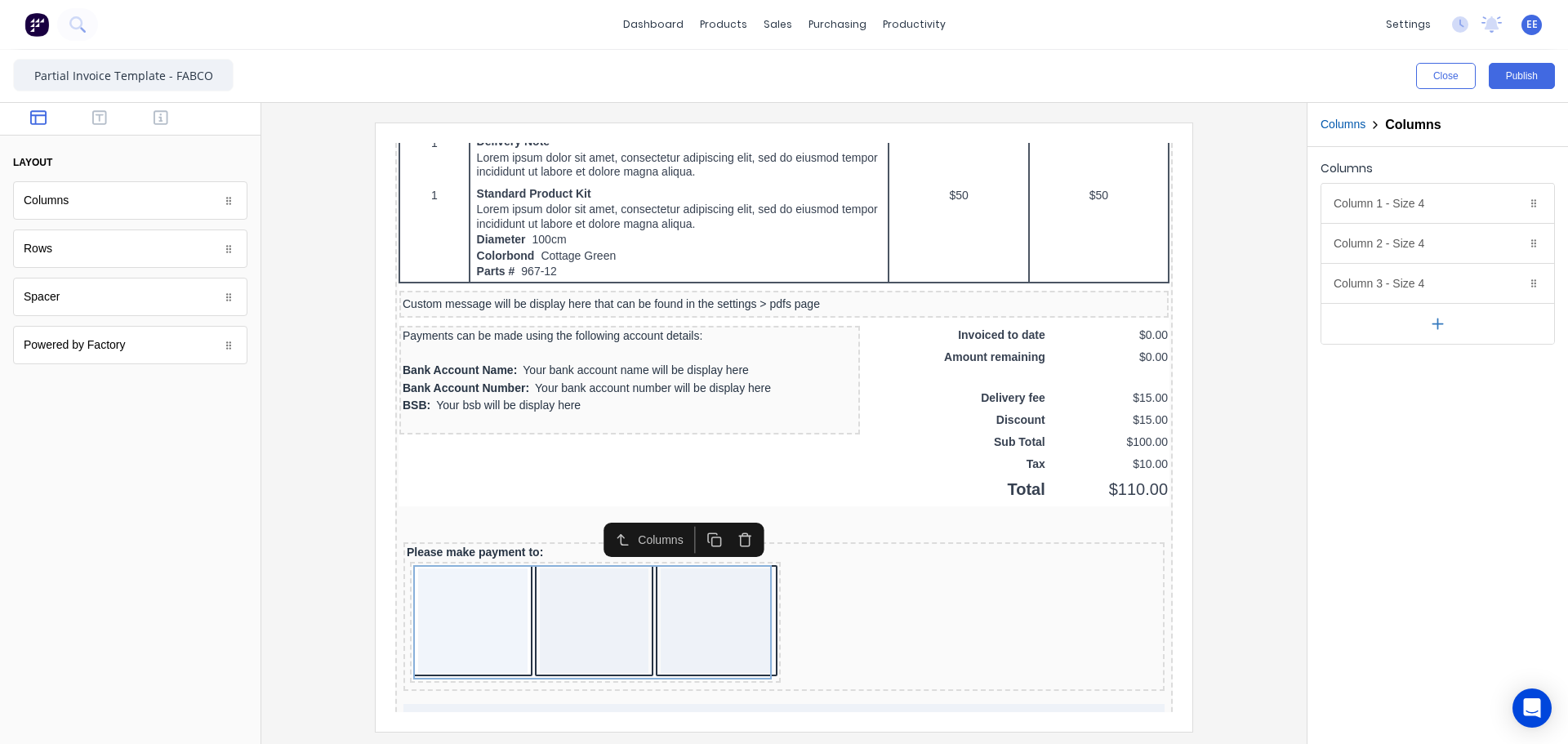
click at [1437, 332] on button "button" at bounding box center [1437, 324] width 233 height 41
click at [1441, 364] on icon "button" at bounding box center [1436, 364] width 10 height 0
click at [1430, 377] on body "dashboard products sales purchasing productivity dashboard products Product Cat…" at bounding box center [784, 372] width 1568 height 744
click at [1430, 404] on icon "button" at bounding box center [1437, 404] width 17 height 17
click at [1430, 368] on icon "button" at bounding box center [1437, 364] width 17 height 17
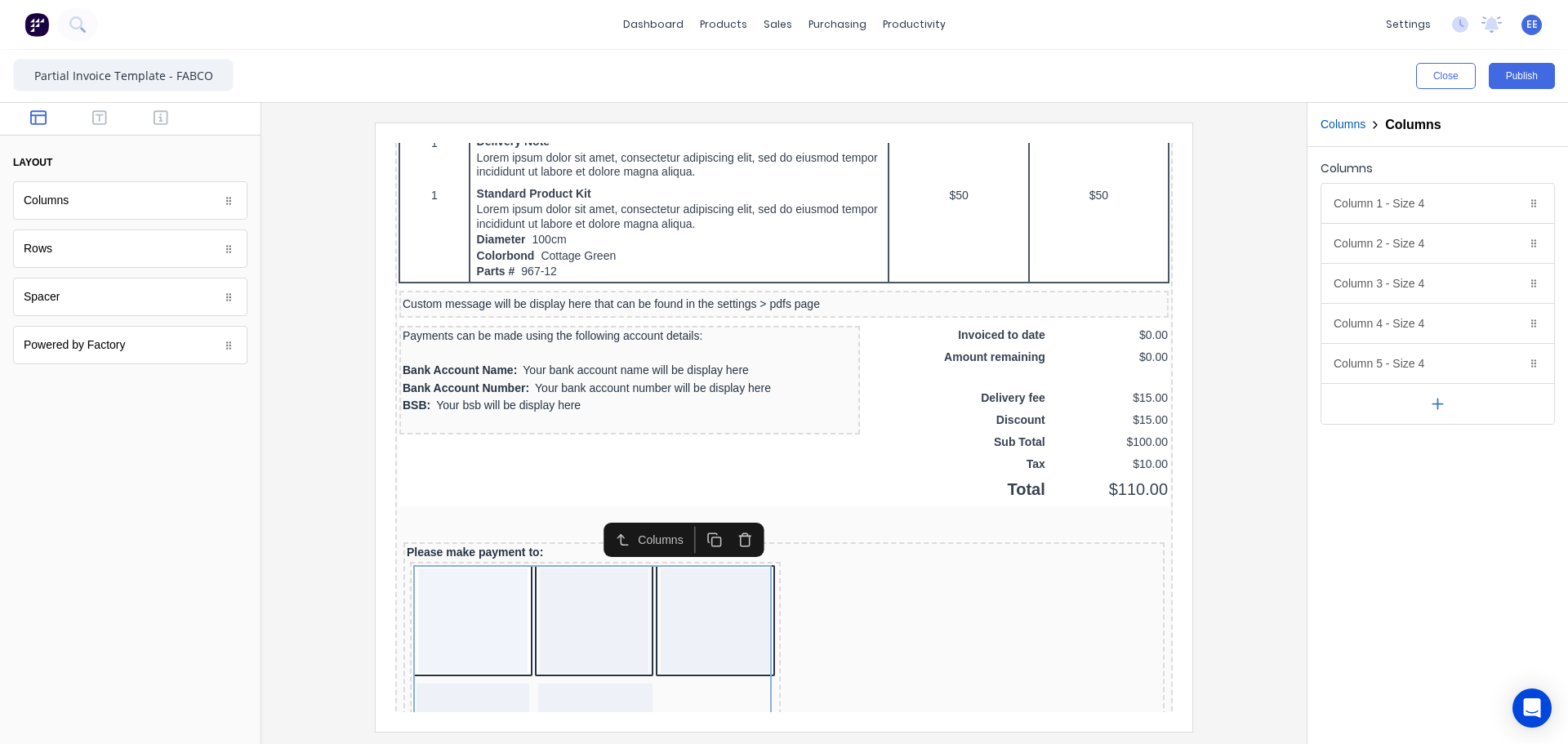
click at [1444, 408] on icon "button" at bounding box center [1437, 404] width 17 height 17
click at [1511, 283] on icon "button" at bounding box center [1512, 283] width 13 height 13
click at [1511, 275] on button "Delete" at bounding box center [1512, 284] width 20 height 20
click at [1515, 208] on icon "button" at bounding box center [1512, 204] width 7 height 9
click at [1439, 323] on icon "button" at bounding box center [1437, 324] width 17 height 17
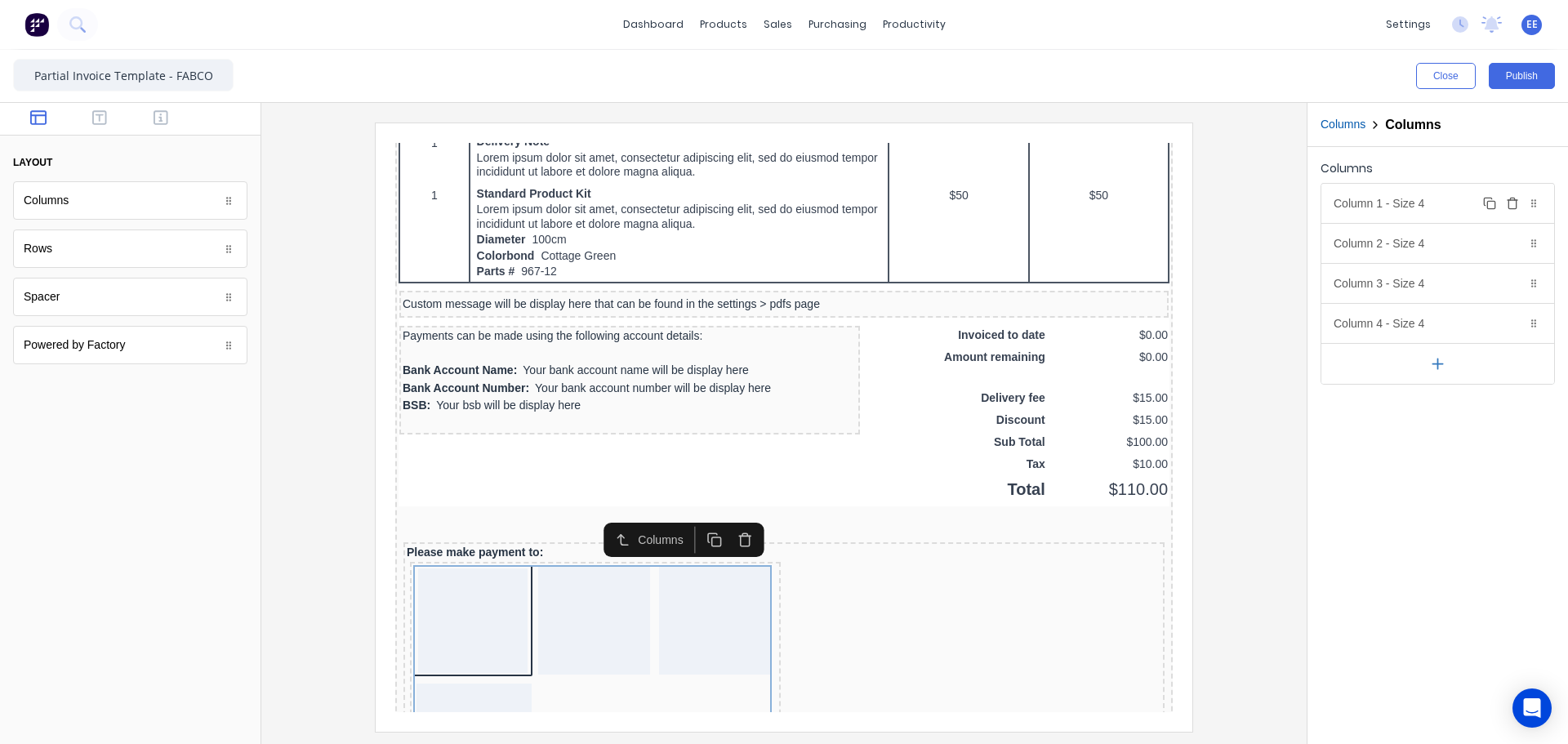
click at [1510, 203] on icon "button" at bounding box center [1512, 203] width 13 height 13
click at [167, 116] on icon "button" at bounding box center [161, 117] width 15 height 15
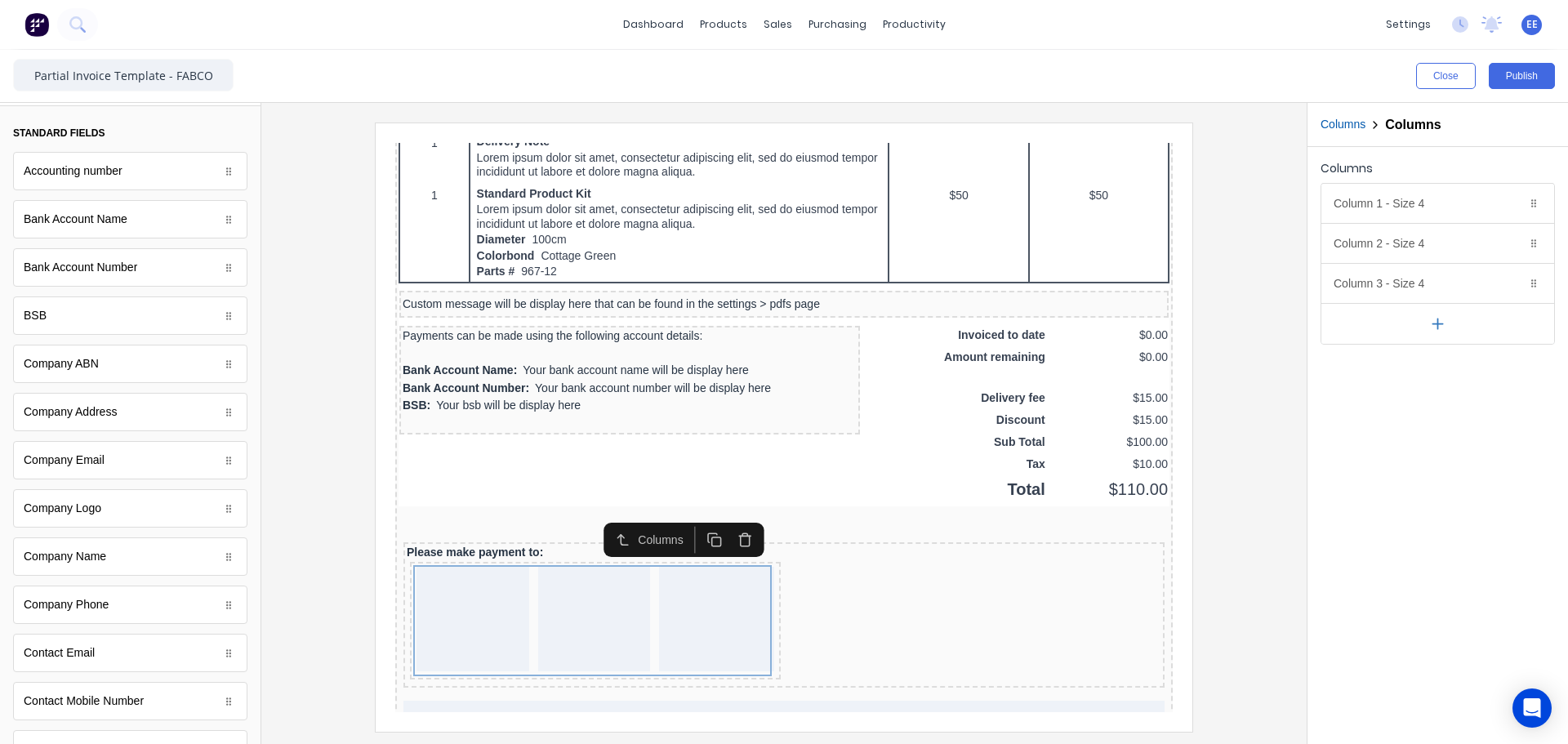
scroll to position [0, 0]
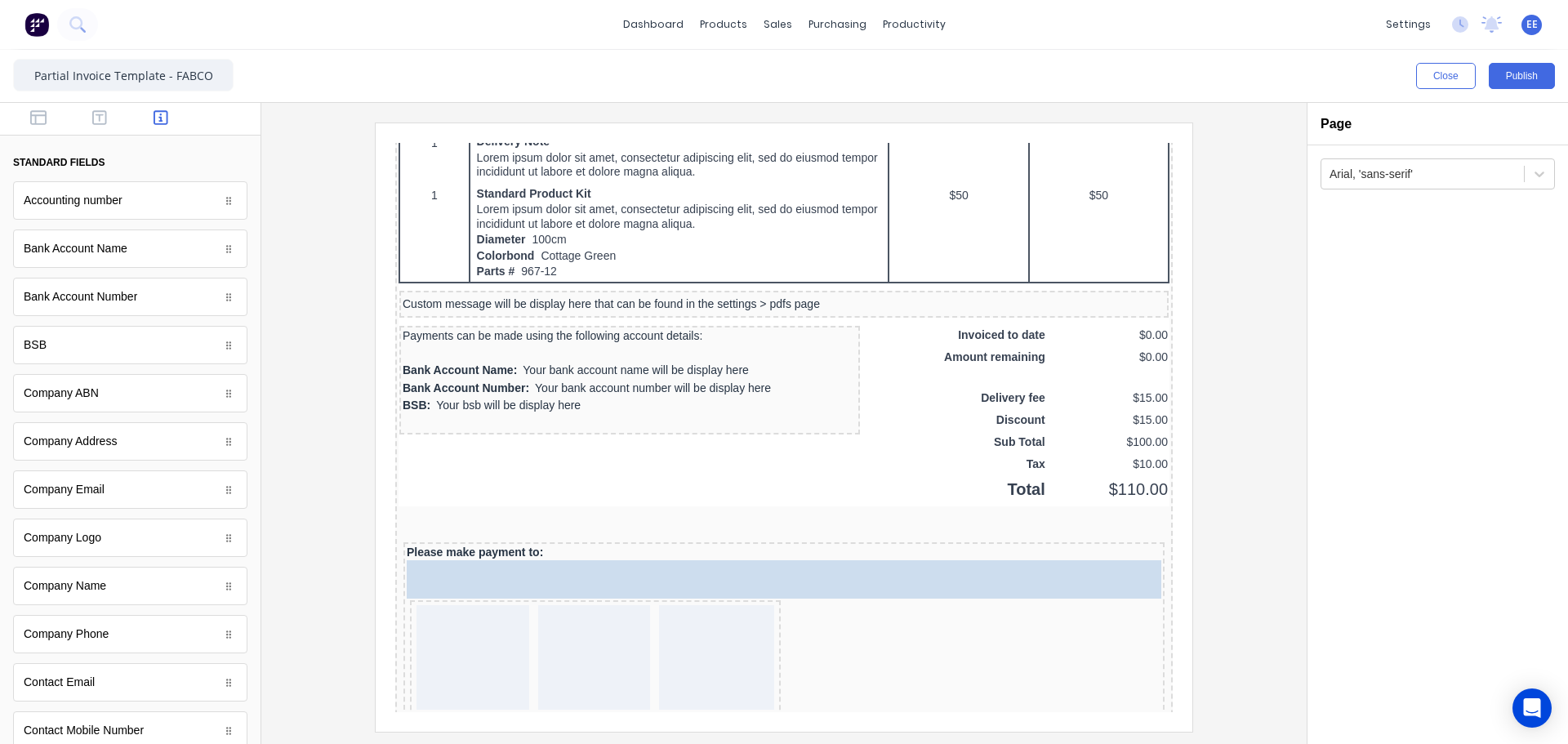
drag, startPoint x: 95, startPoint y: 284, endPoint x: 182, endPoint y: 419, distance: 160.6
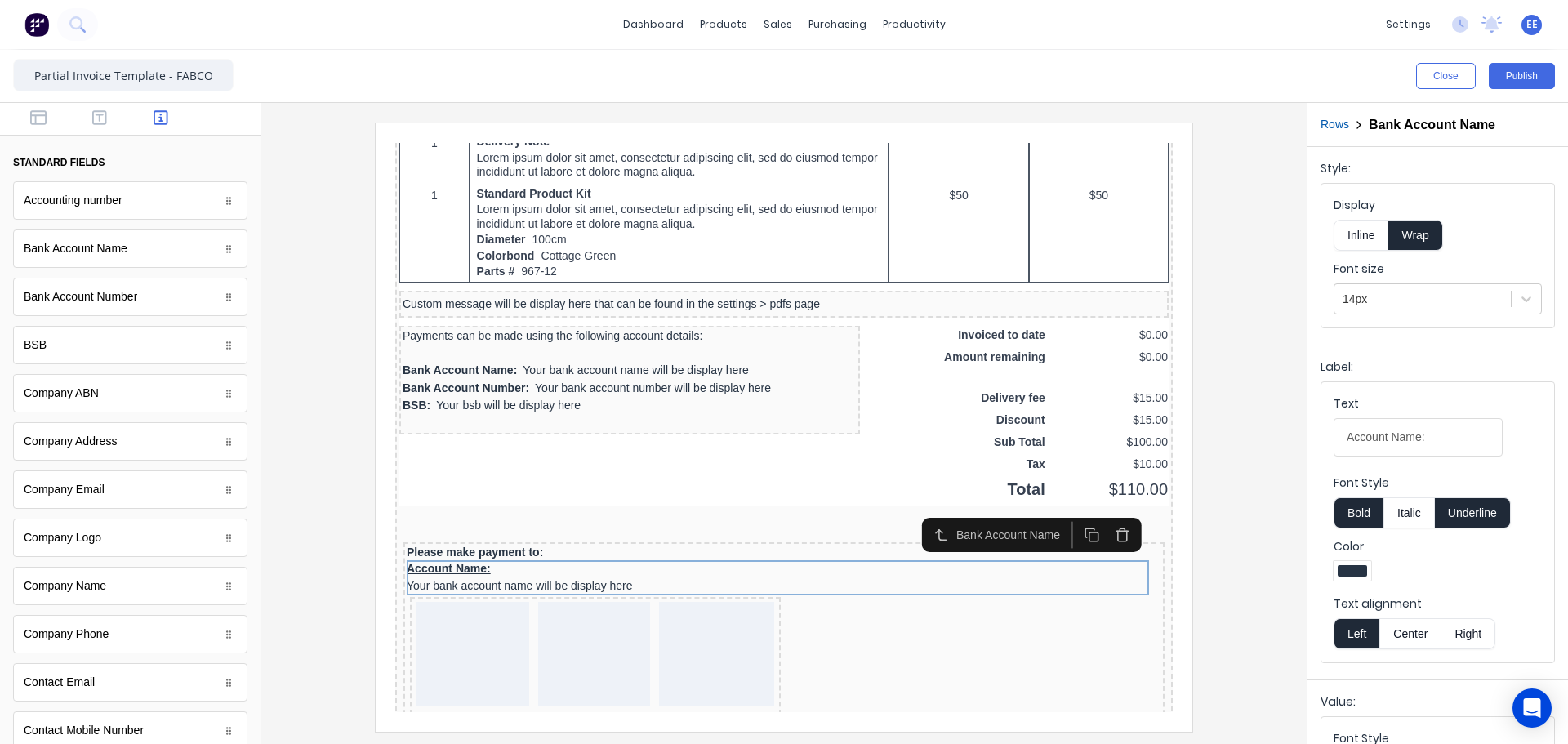
click at [1370, 235] on button "Inline" at bounding box center [1361, 235] width 55 height 31
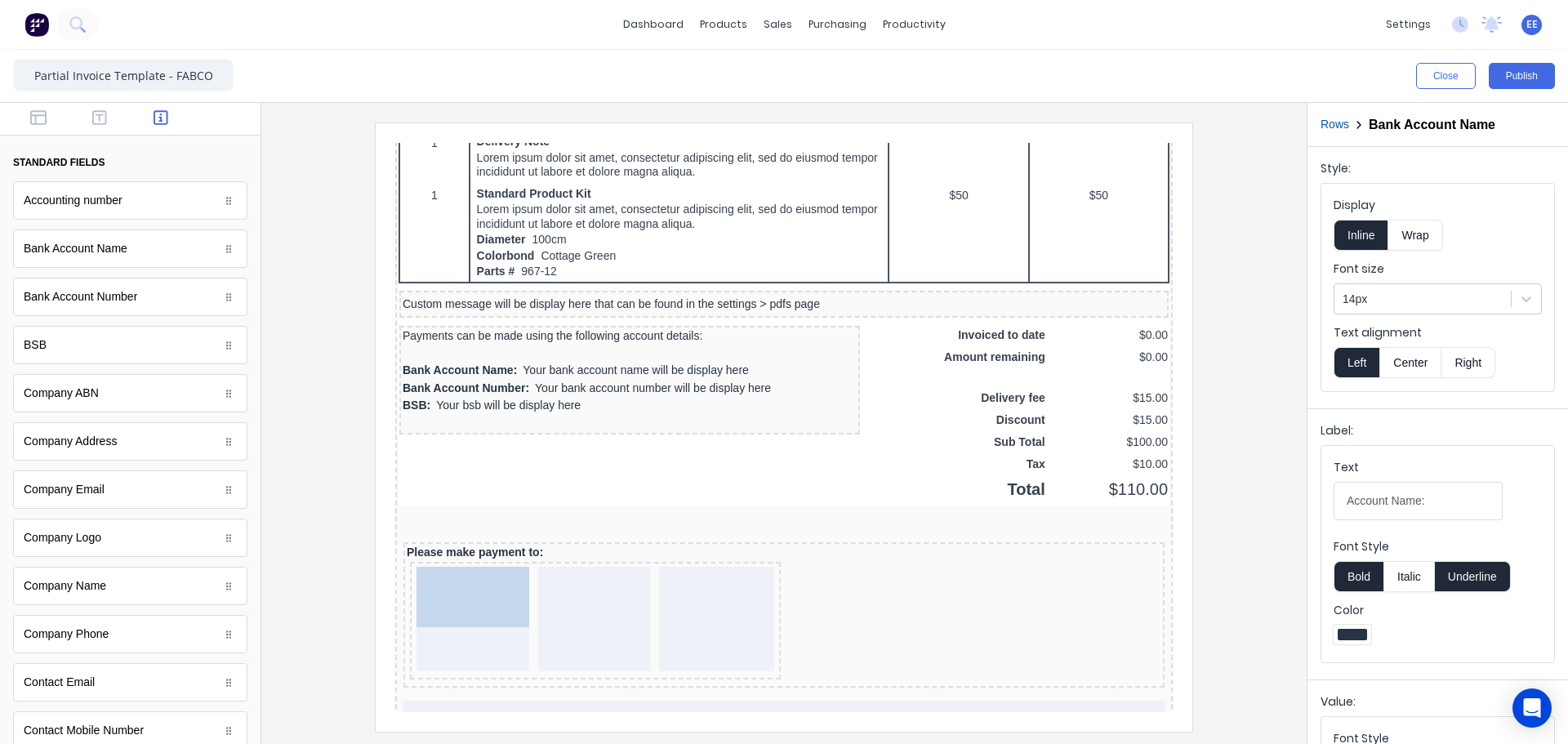
drag, startPoint x: 649, startPoint y: 547, endPoint x: 502, endPoint y: 571, distance: 148.9
drag, startPoint x: 459, startPoint y: 563, endPoint x: 459, endPoint y: 549, distance: 14.0
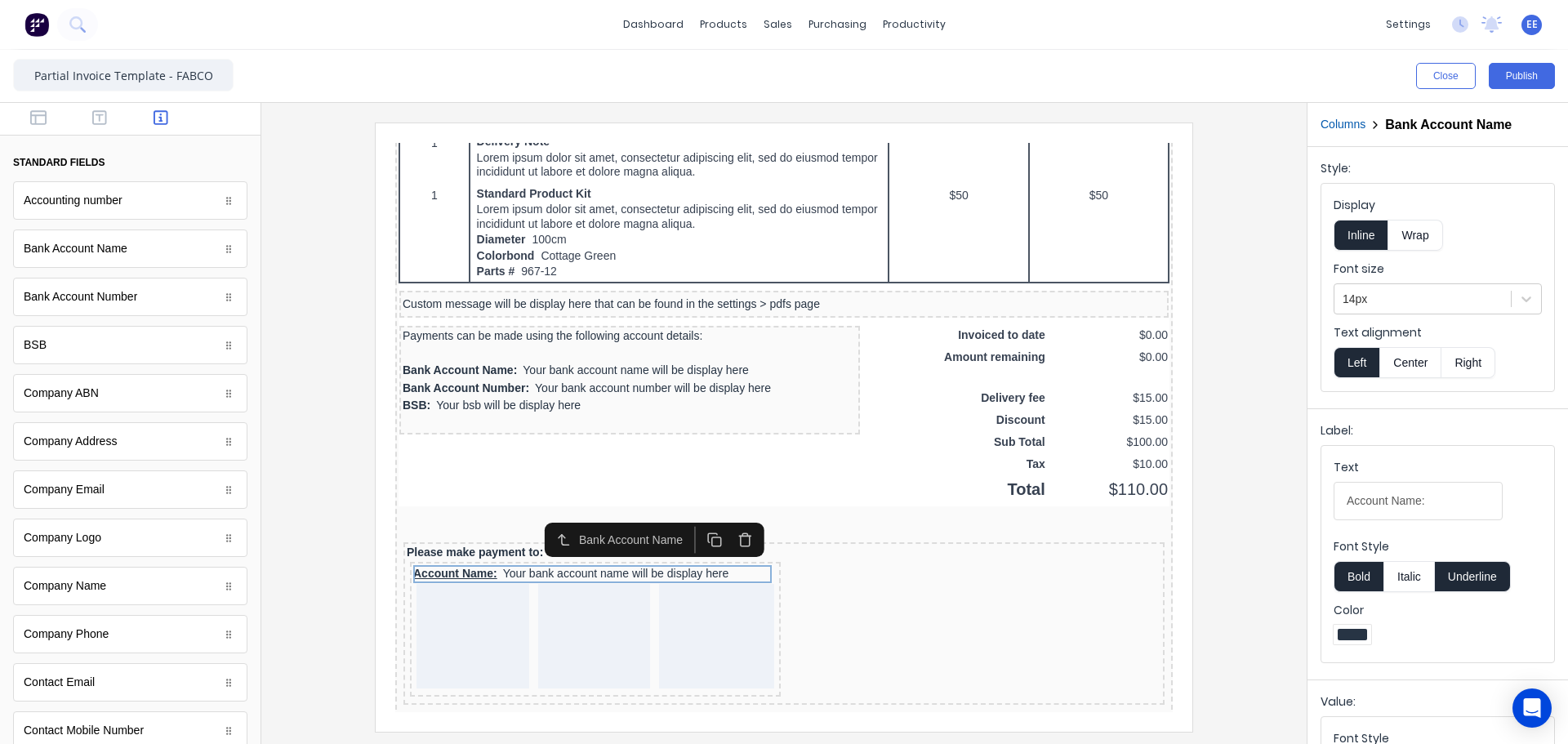
click at [1481, 574] on button "Underline" at bounding box center [1472, 576] width 76 height 31
click at [1353, 577] on button "Bold" at bounding box center [1358, 576] width 50 height 31
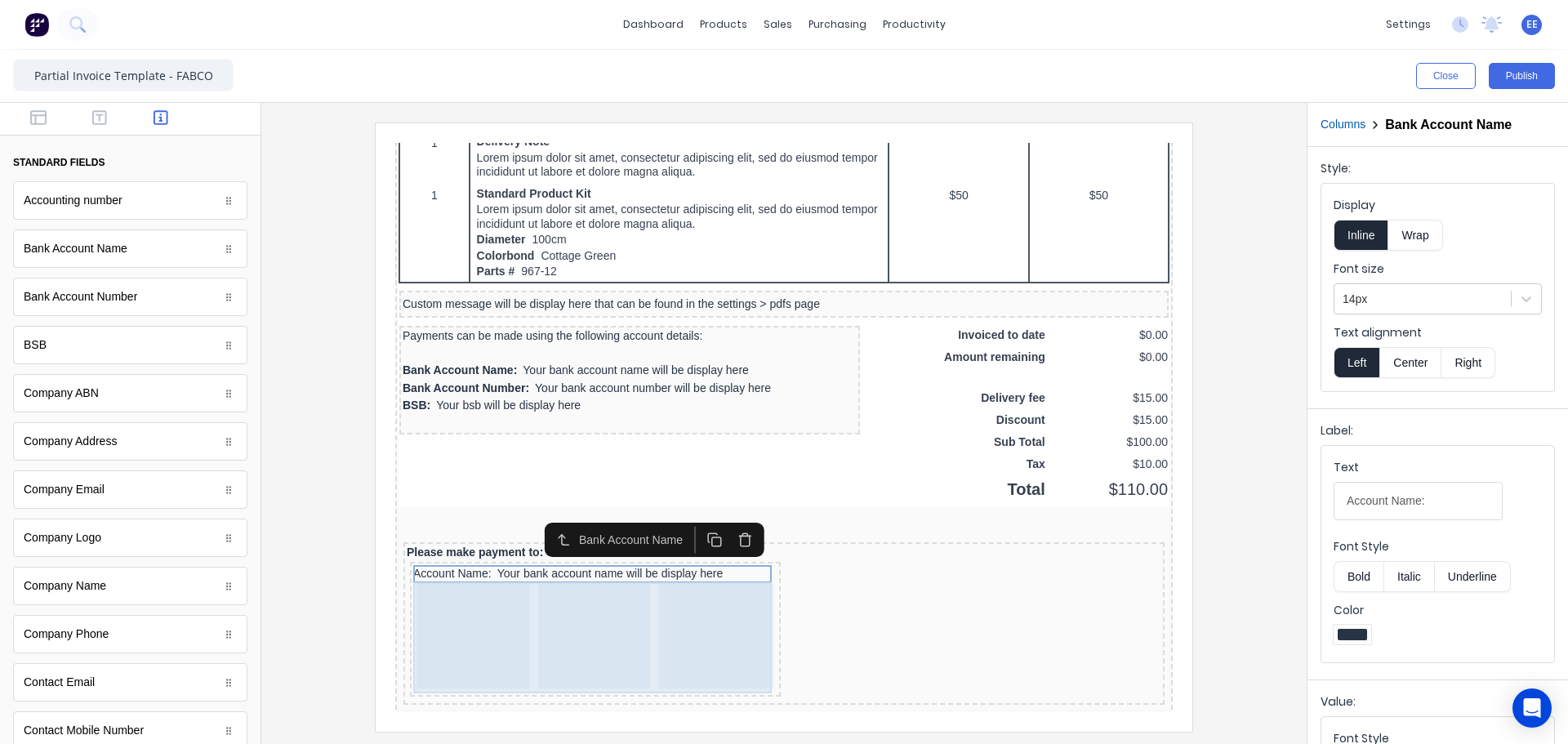
click at [452, 600] on div at bounding box center [452, 617] width 113 height 105
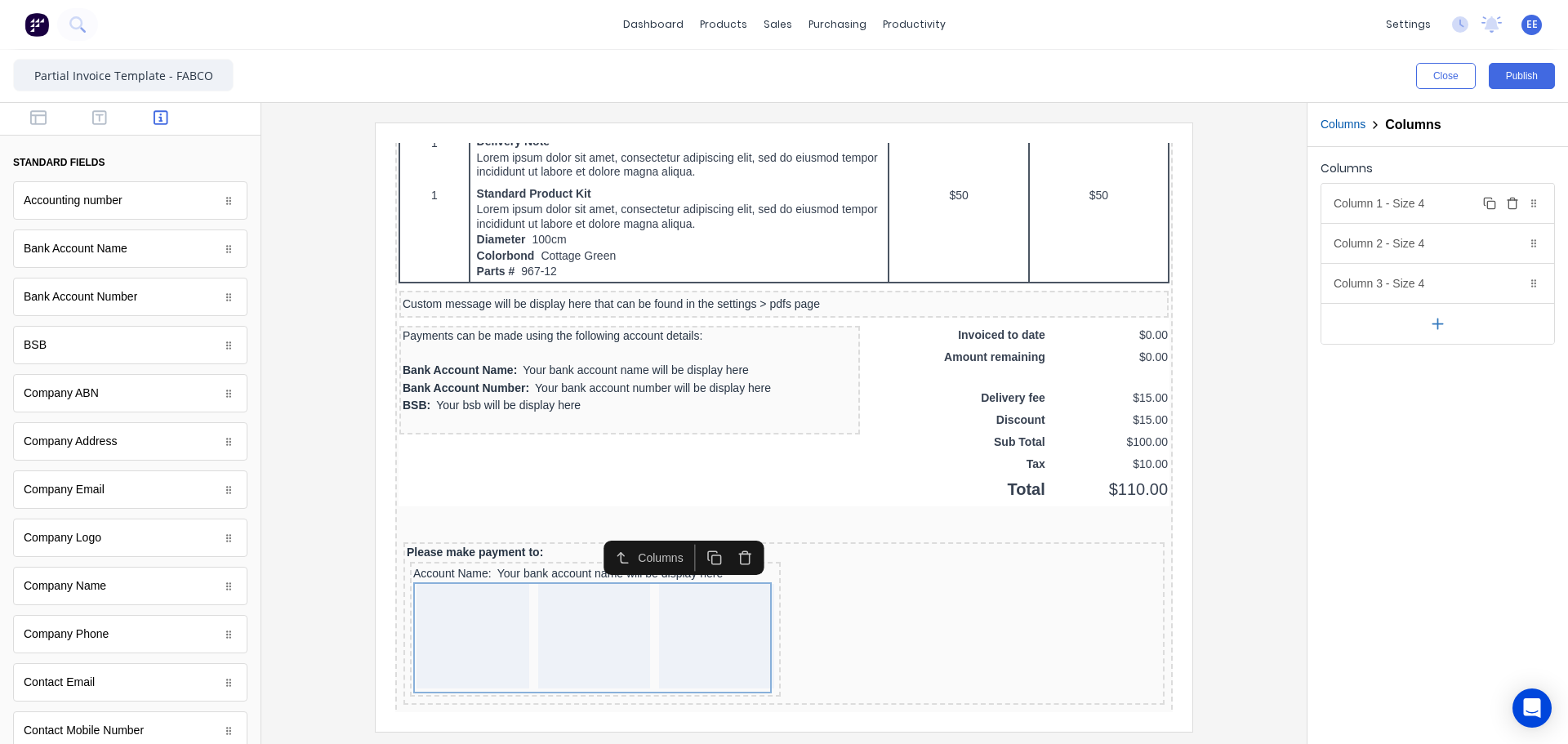
click at [1448, 203] on div "Column 1 - Size 4 Duplicate Delete" at bounding box center [1437, 204] width 233 height 39
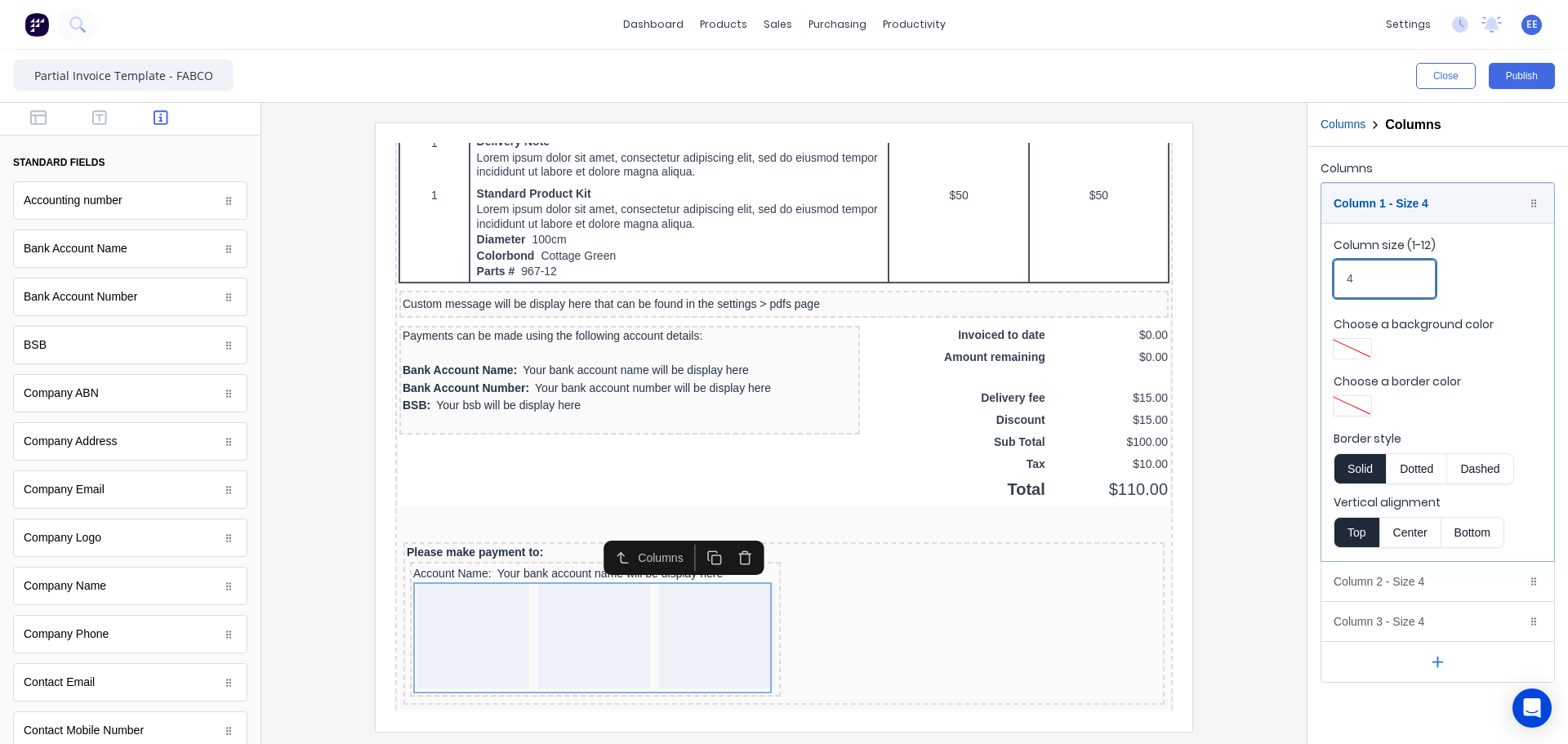
drag, startPoint x: 1343, startPoint y: 274, endPoint x: 1357, endPoint y: 276, distance: 14.1
click at [1357, 276] on input "4" at bounding box center [1384, 278] width 102 height 38
type input "5"
click at [1382, 209] on div "Column 1 - Size 5 Duplicate Delete" at bounding box center [1437, 204] width 233 height 39
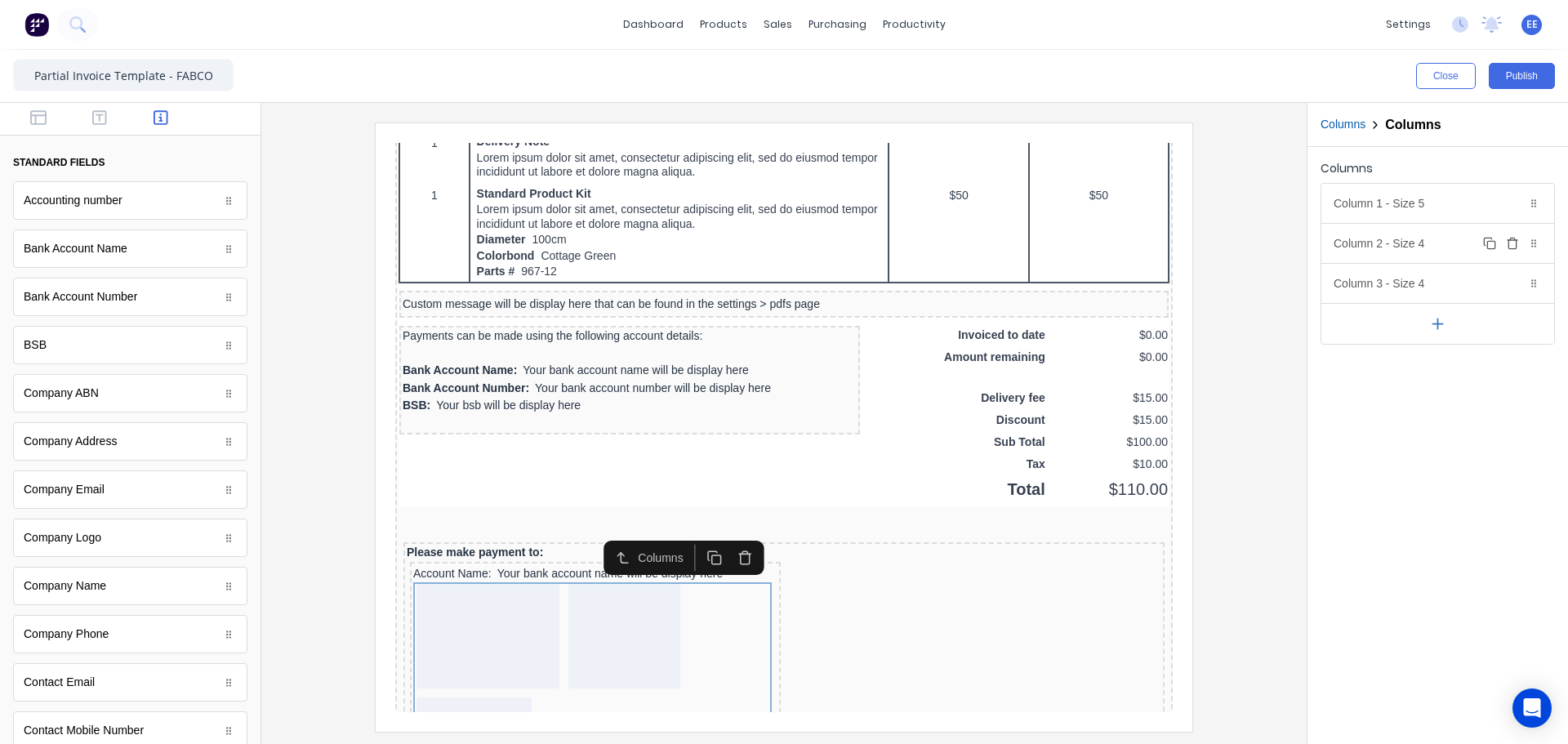
click at [1393, 257] on div "Column 2 - Size 4 Duplicate Delete" at bounding box center [1437, 244] width 233 height 39
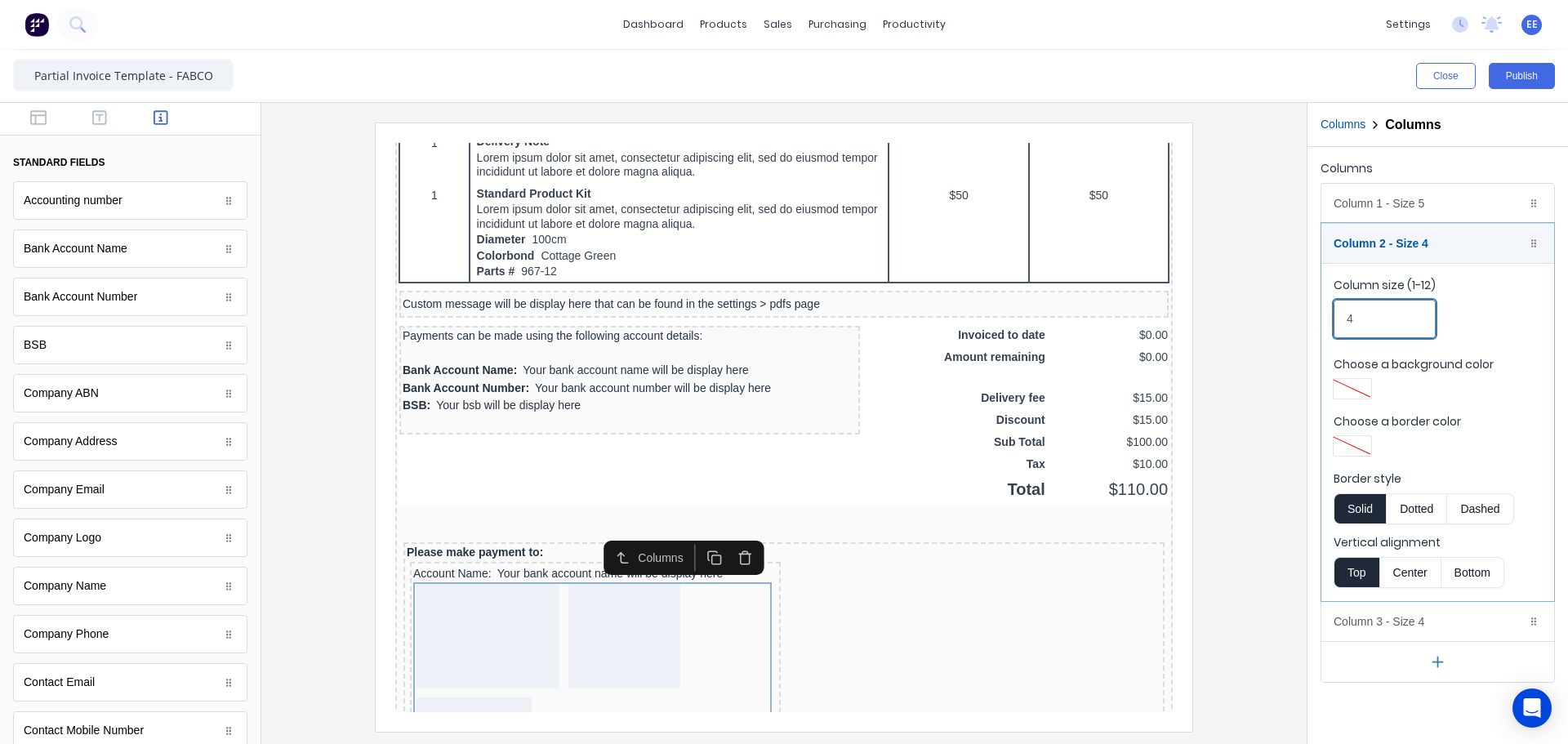
drag, startPoint x: 1373, startPoint y: 311, endPoint x: 1301, endPoint y: 312, distance: 72.0
click at [1301, 312] on div "Close Publish Components standard fields Accounting number Accounting number Ba…" at bounding box center [784, 396] width 1568 height 694
type input "1"
click at [1391, 244] on div "Column 2 - Size 1 Duplicate Delete" at bounding box center [1437, 244] width 233 height 39
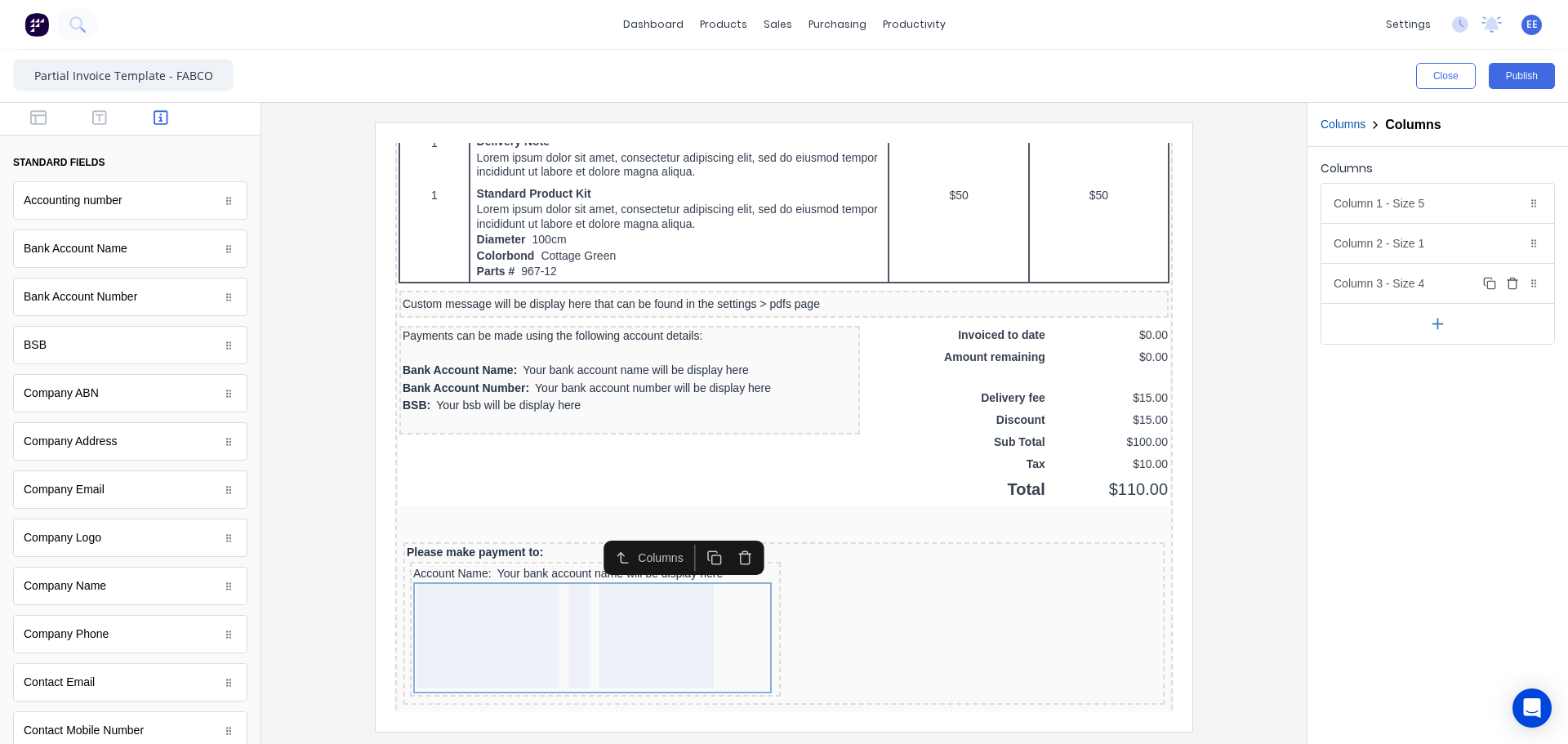
click at [1397, 287] on div "Column 3 - Size 4 Duplicate Delete" at bounding box center [1437, 284] width 233 height 39
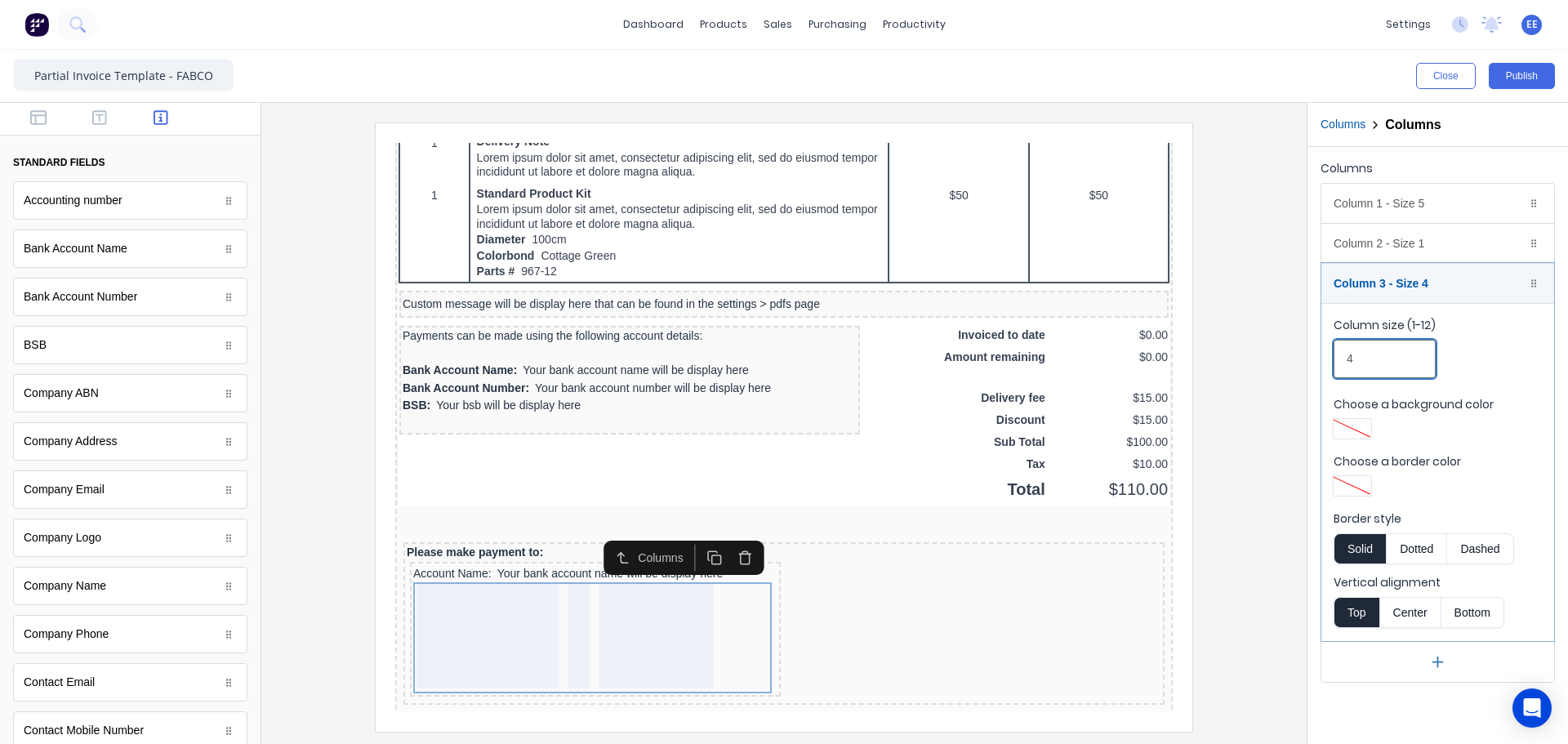
drag, startPoint x: 1360, startPoint y: 362, endPoint x: 1320, endPoint y: 358, distance: 40.2
click at [1320, 358] on div "Columns Column 1 - Size 5 Duplicate Delete Column size (1-12) 5 Choose a backgr…" at bounding box center [1437, 420] width 260 height 546
type input "6"
click at [1253, 294] on div at bounding box center [784, 427] width 1019 height 608
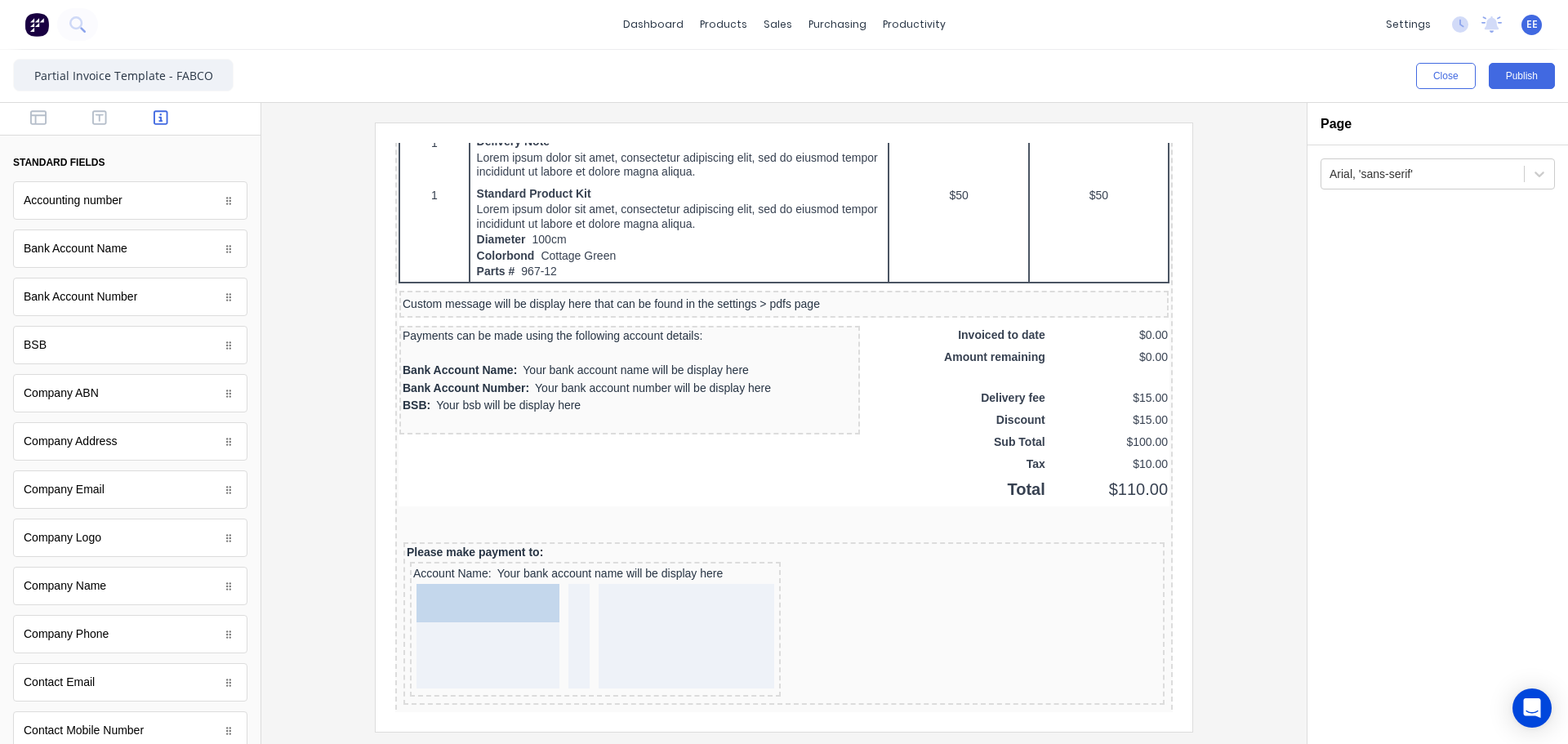
drag, startPoint x: 84, startPoint y: 339, endPoint x: 491, endPoint y: 634, distance: 502.7
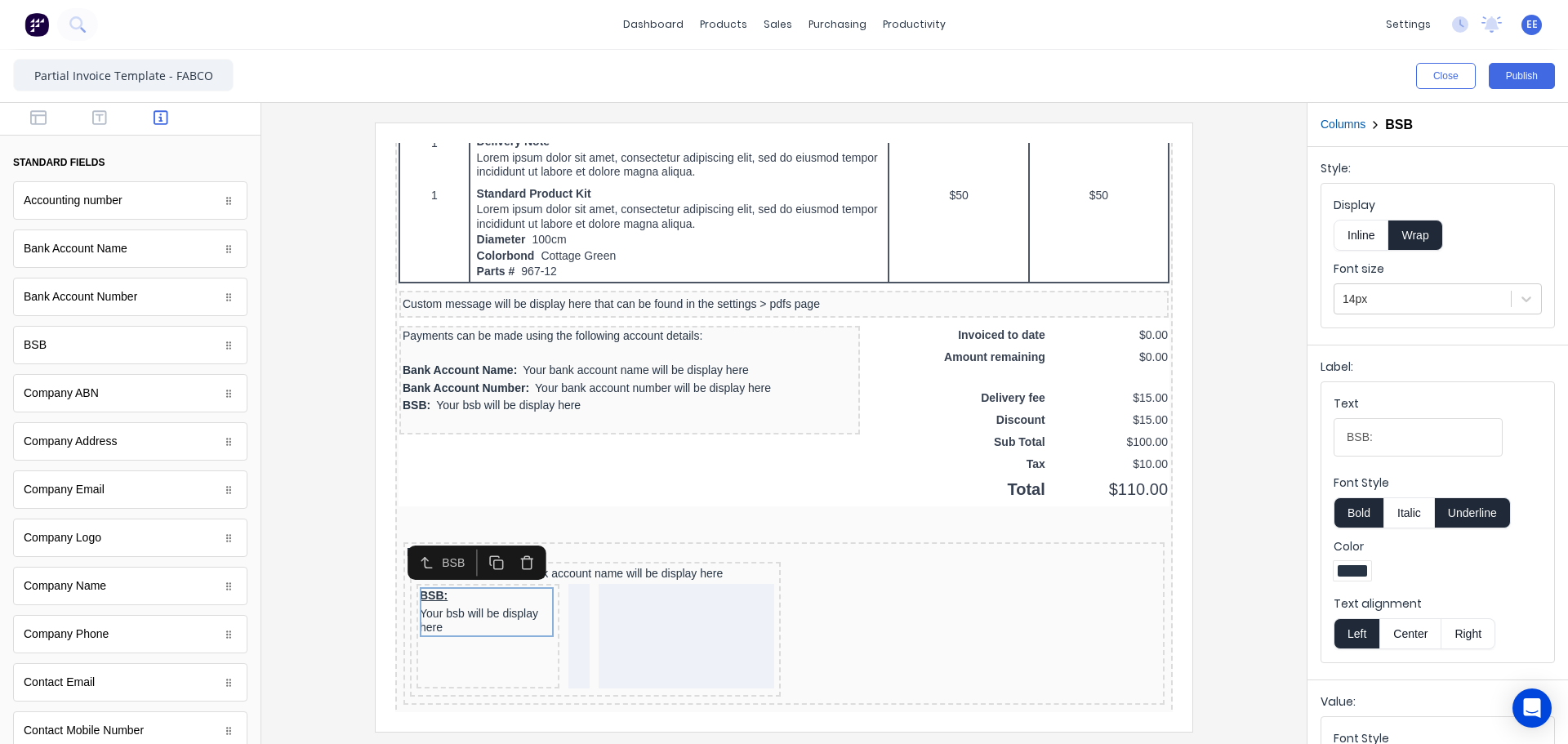
click at [1491, 505] on button "Underline" at bounding box center [1472, 512] width 76 height 31
click at [1357, 513] on button "Bold" at bounding box center [1358, 512] width 50 height 31
click at [92, 116] on icon "button" at bounding box center [100, 117] width 15 height 16
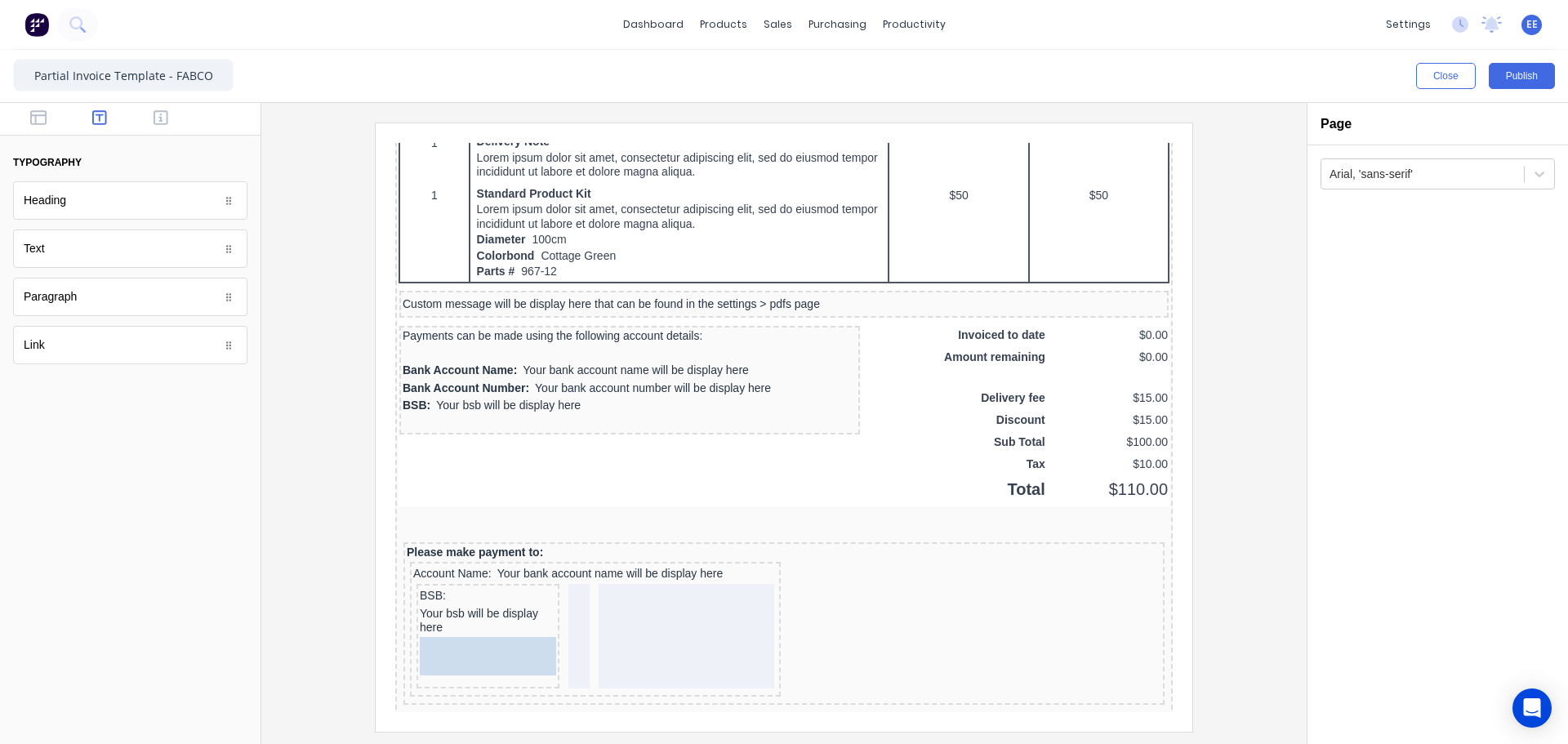
drag, startPoint x: 41, startPoint y: 256, endPoint x: 144, endPoint y: 465, distance: 233.0
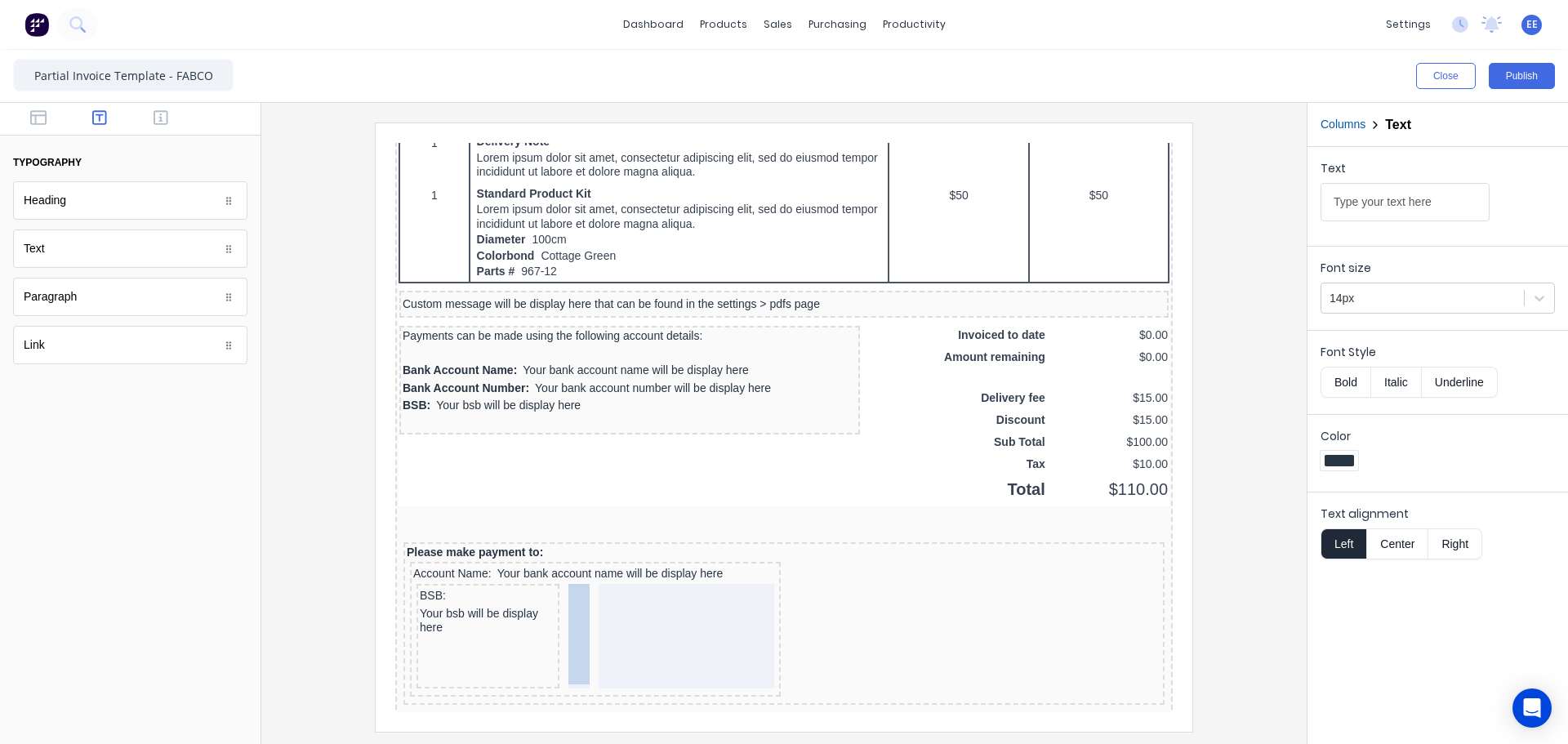
drag, startPoint x: 476, startPoint y: 619, endPoint x: 558, endPoint y: 587, distance: 88.0
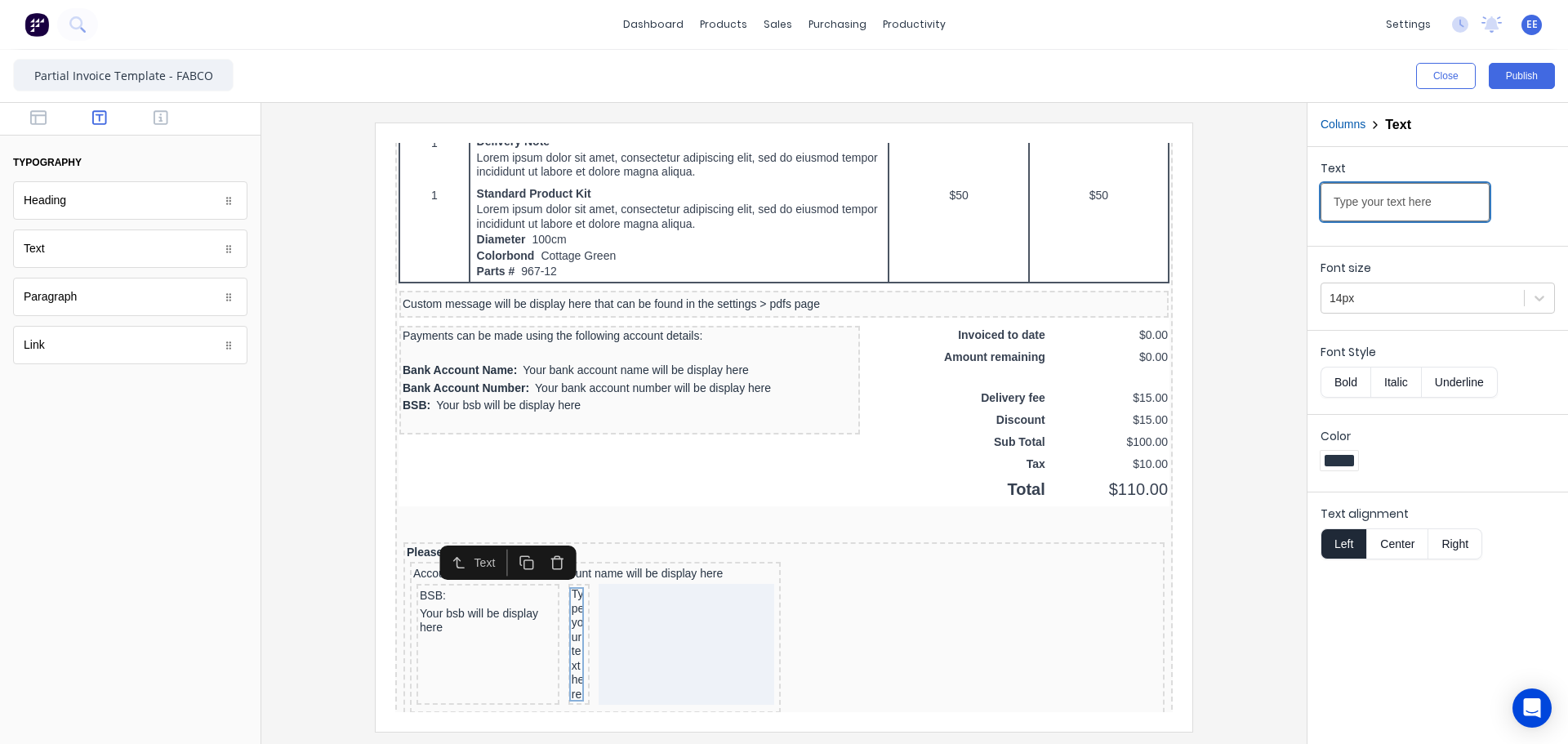
drag, startPoint x: 1461, startPoint y: 196, endPoint x: 1194, endPoint y: 196, distance: 267.0
click at [1194, 196] on div "Close Publish Components typography Heading Heading Text Text Paragraph Paragra…" at bounding box center [784, 396] width 1568 height 694
type input "|"
click at [1389, 548] on button "Center" at bounding box center [1397, 543] width 62 height 31
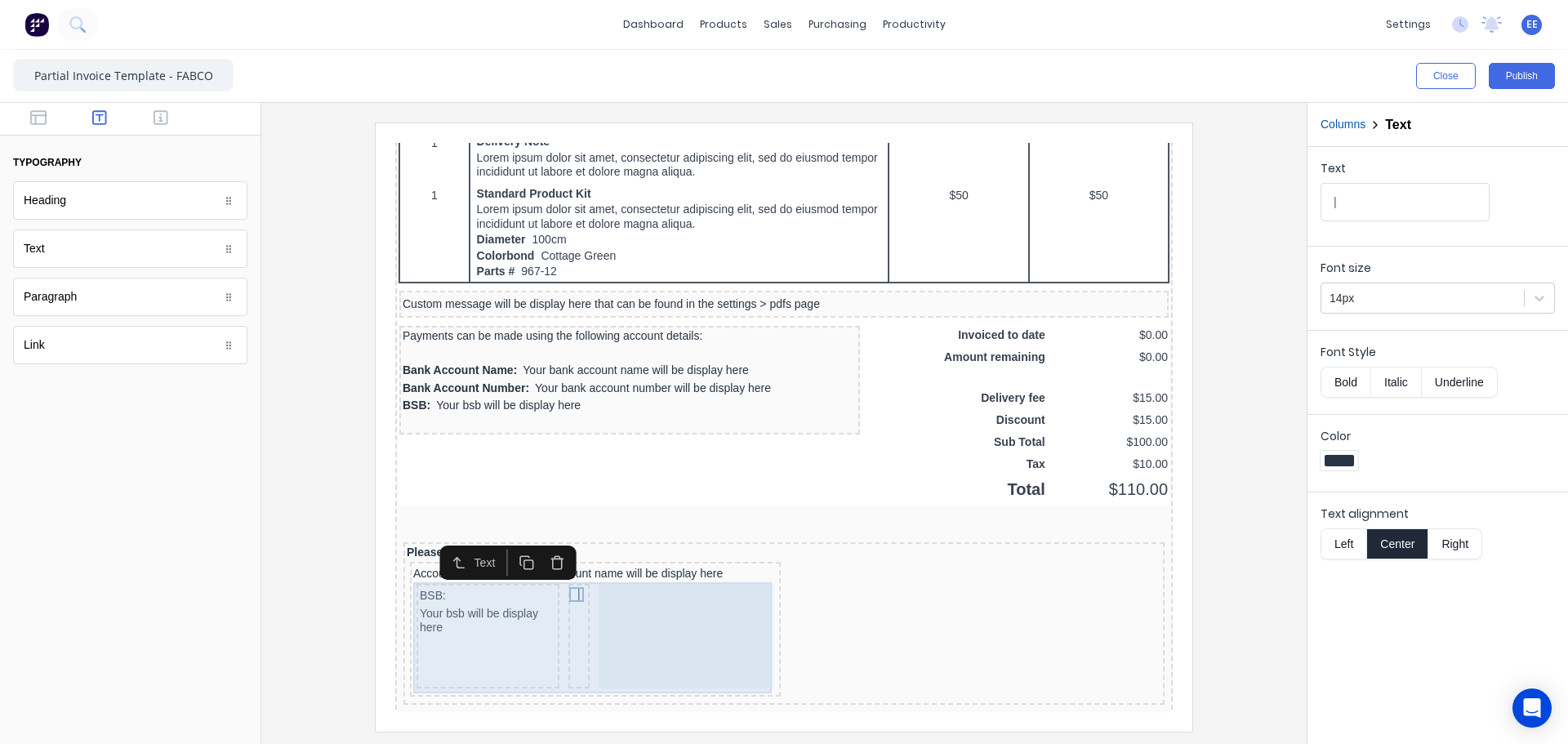
click at [621, 597] on div at bounding box center [667, 617] width 176 height 105
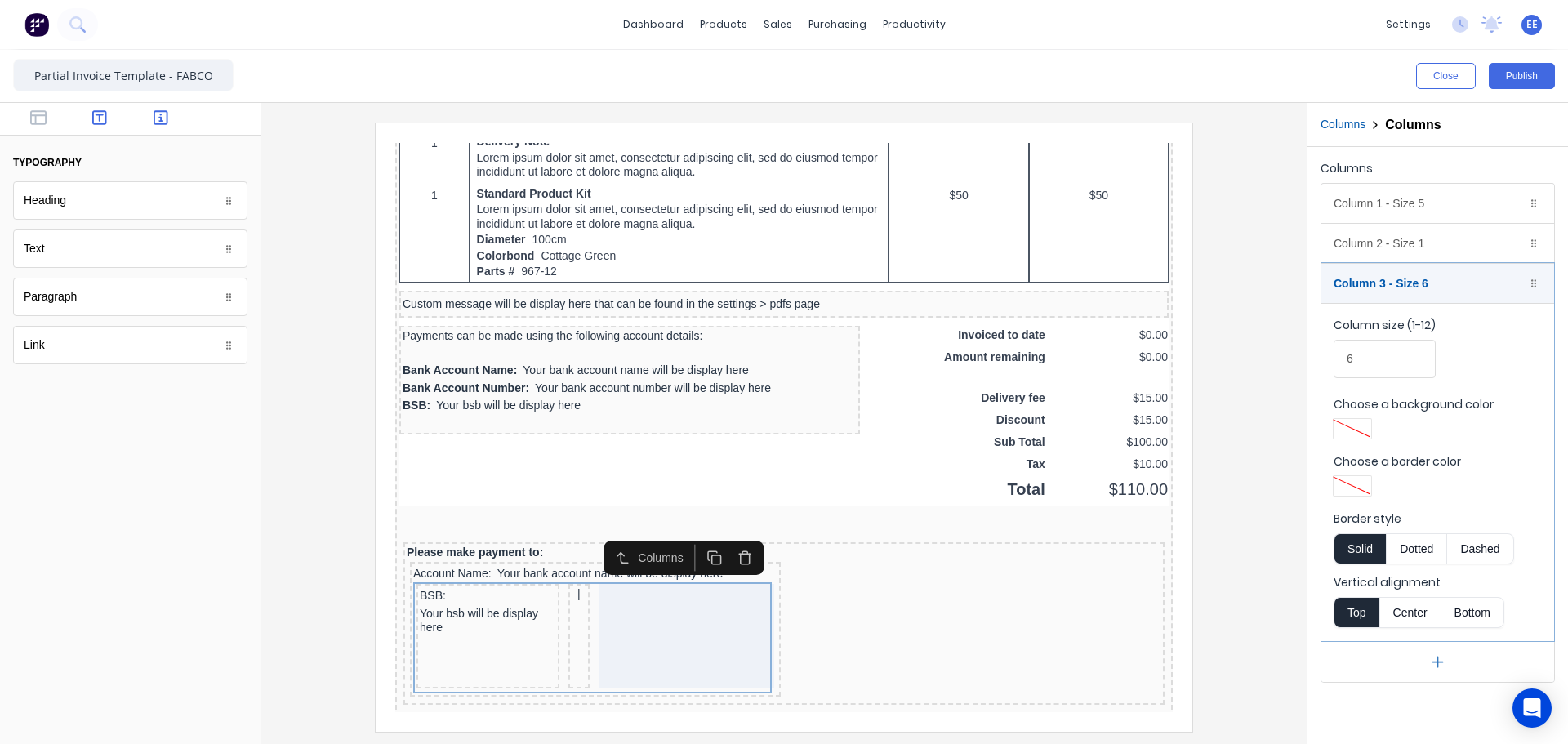
click at [162, 123] on icon "button" at bounding box center [161, 117] width 15 height 16
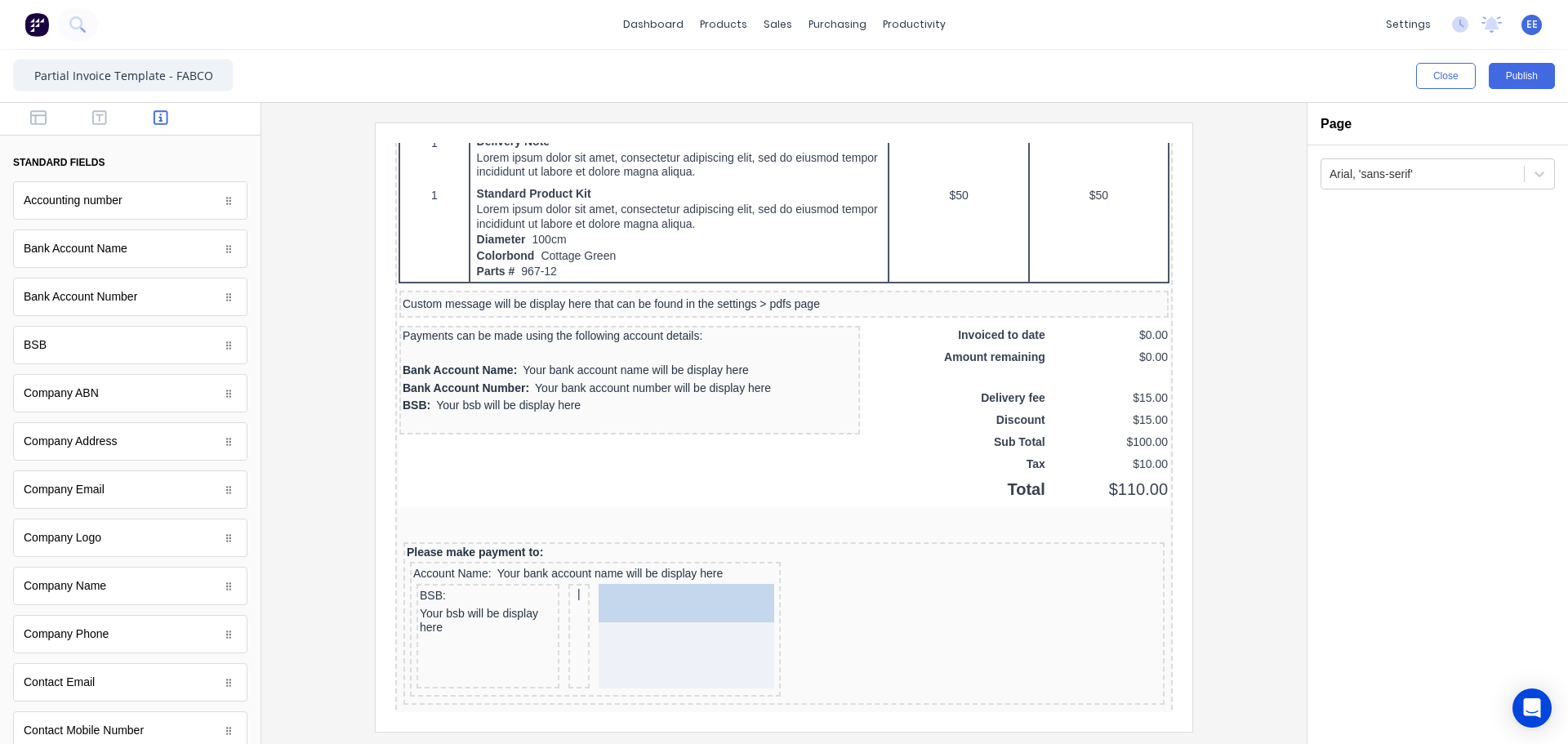
drag, startPoint x: 82, startPoint y: 296, endPoint x: 717, endPoint y: 644, distance: 724.1
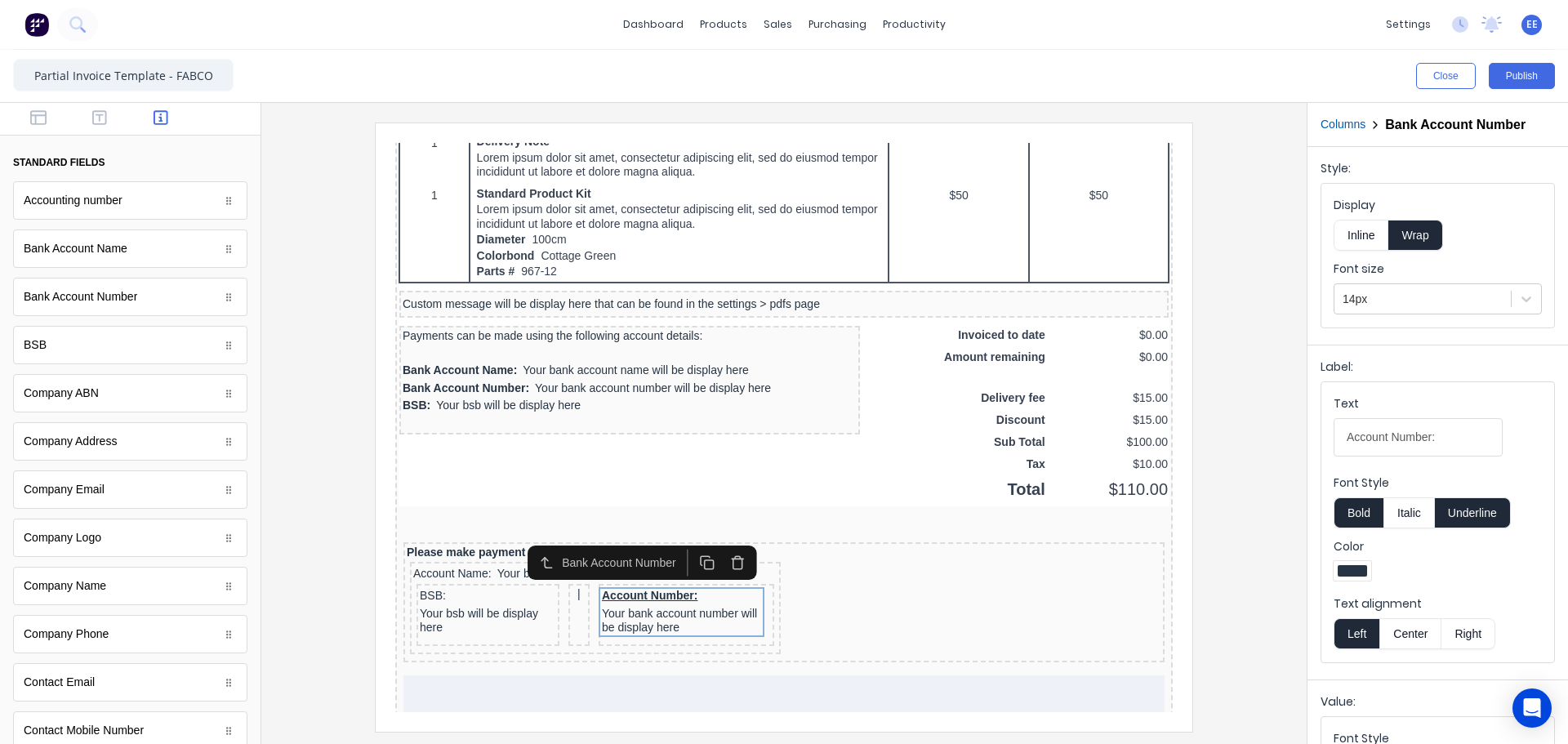
drag, startPoint x: 1484, startPoint y: 516, endPoint x: 1384, endPoint y: 519, distance: 100.0
click at [1484, 516] on button "Underline" at bounding box center [1472, 512] width 76 height 31
click at [1361, 519] on button "Bold" at bounding box center [1358, 512] width 50 height 31
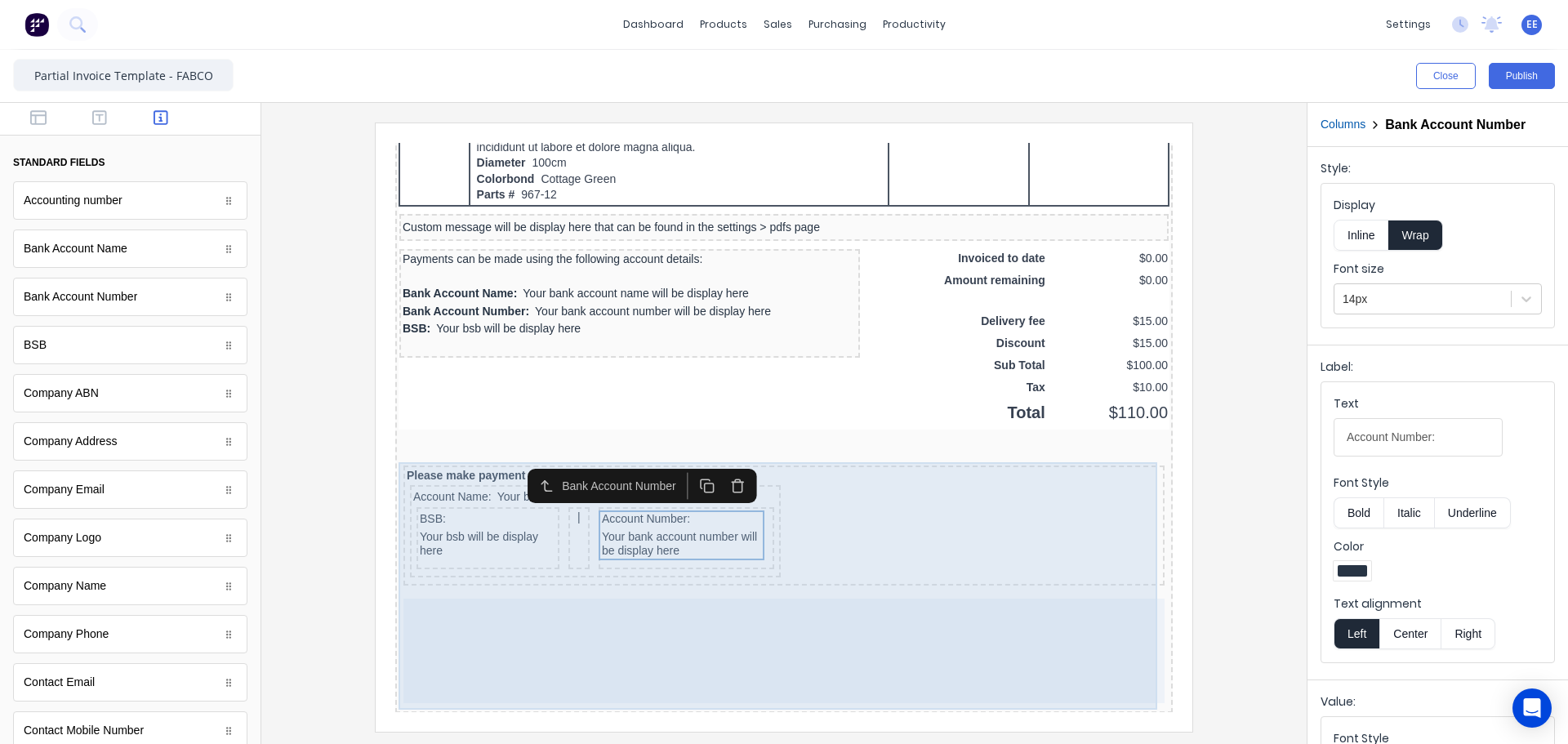
scroll to position [1193, 0]
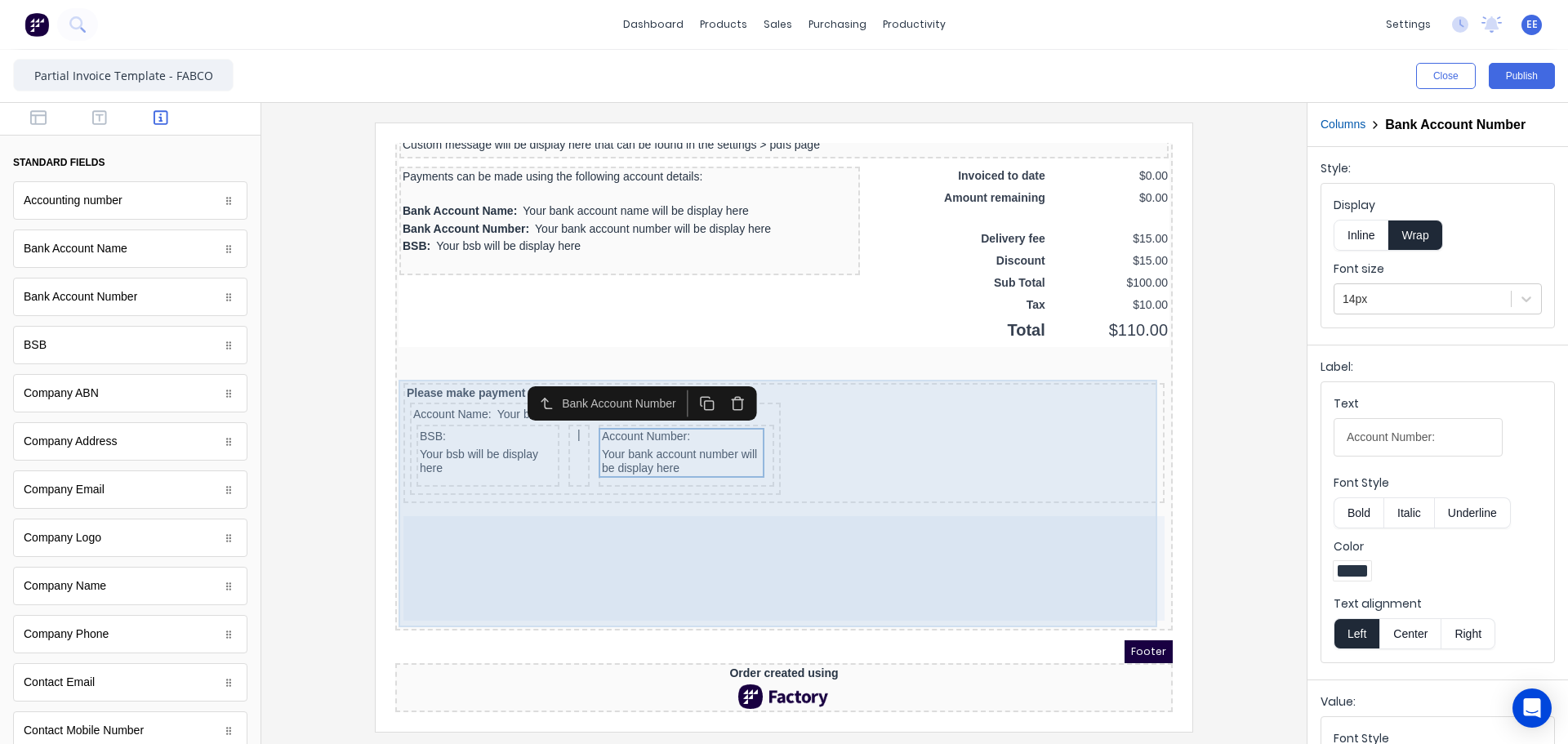
click at [814, 548] on div at bounding box center [764, 549] width 761 height 105
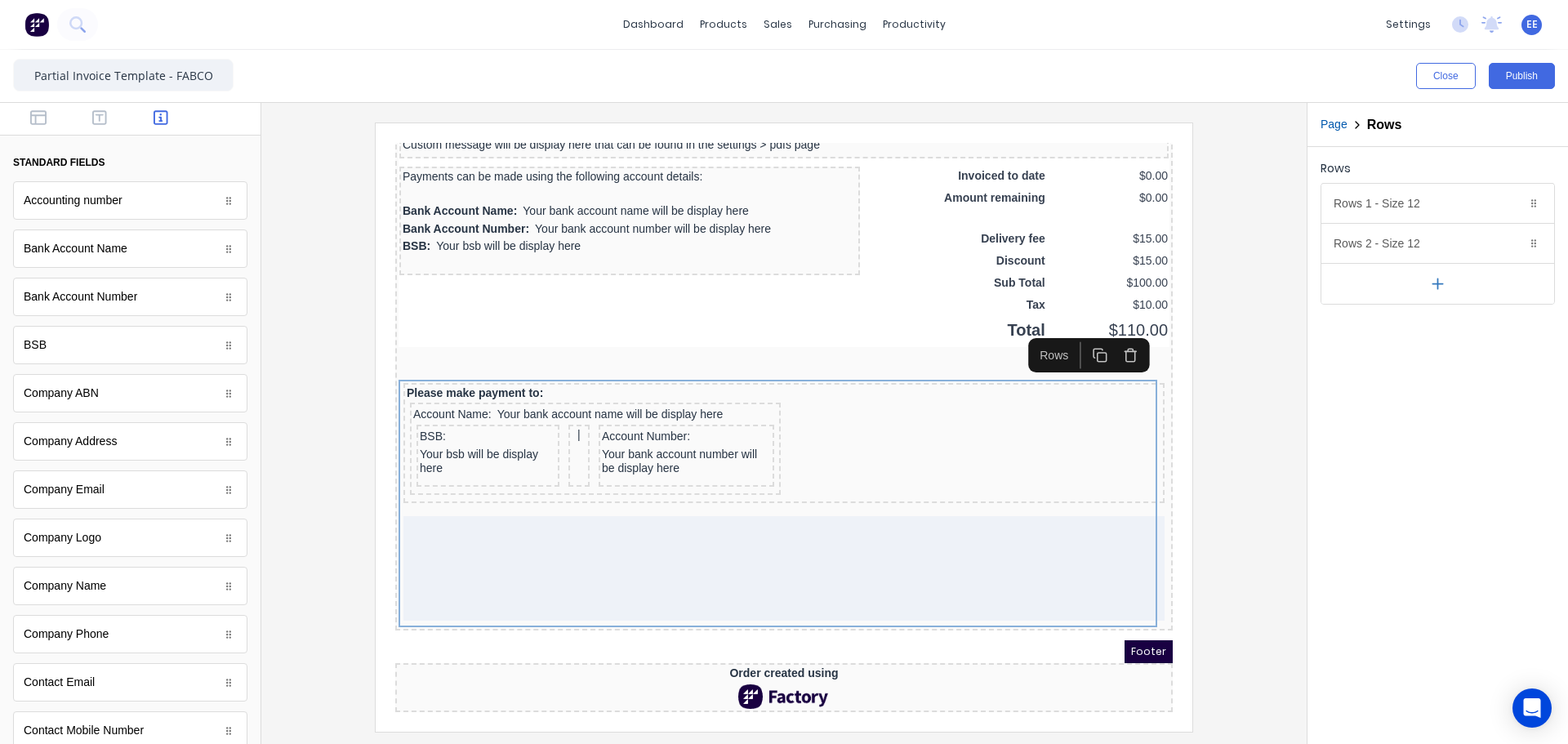
click at [1438, 278] on icon "button" at bounding box center [1438, 283] width 0 height 10
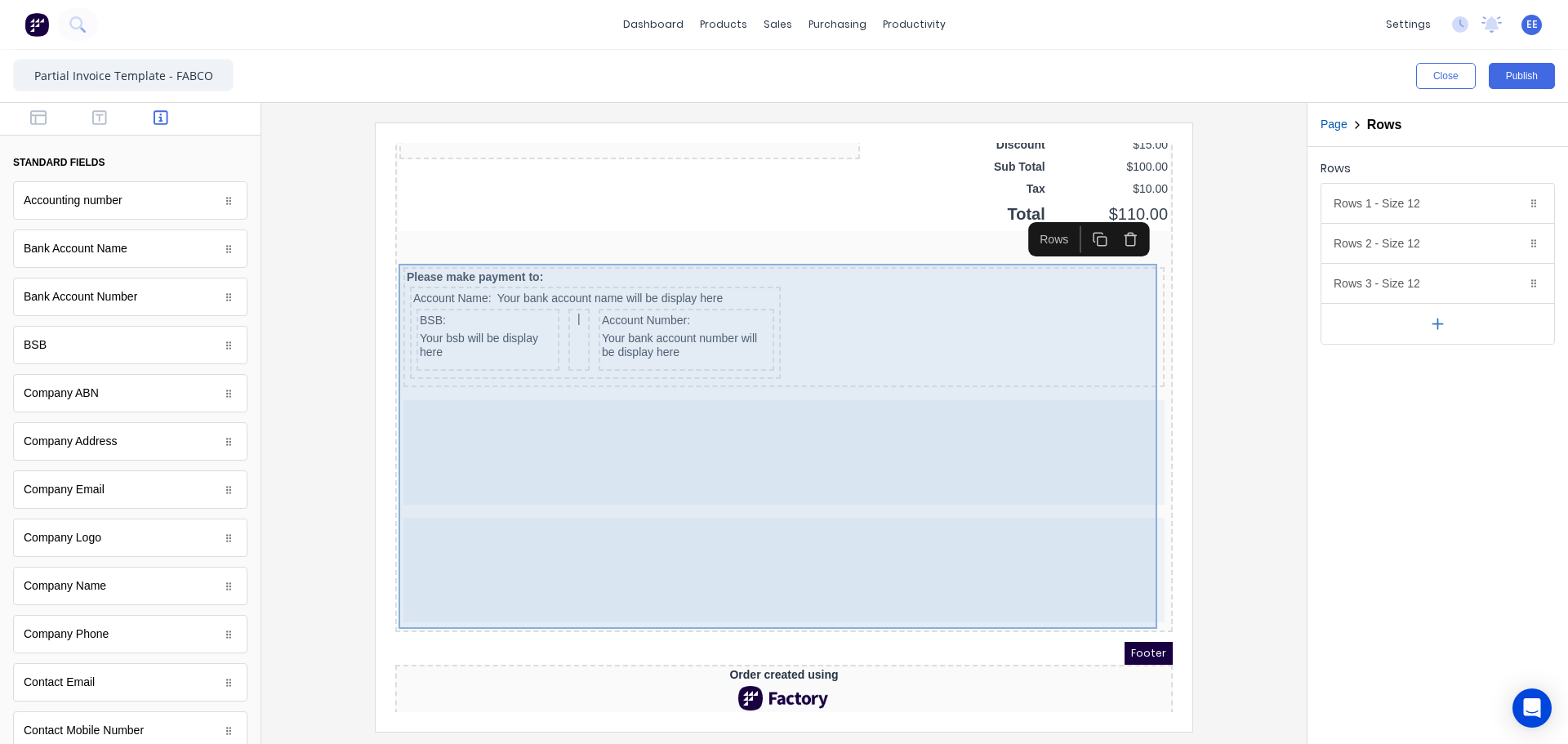
scroll to position [1310, 0]
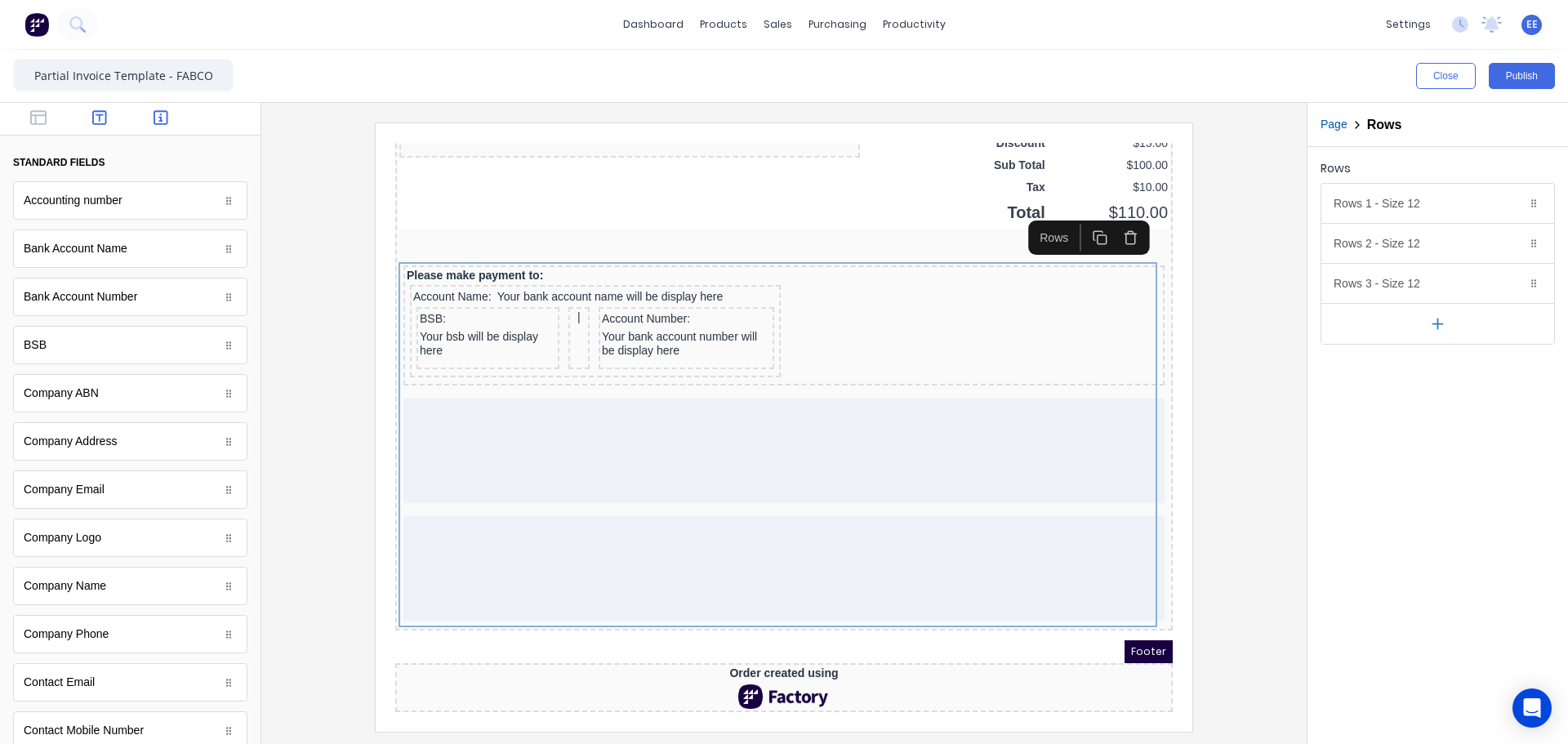
click at [99, 120] on icon "button" at bounding box center [100, 117] width 15 height 16
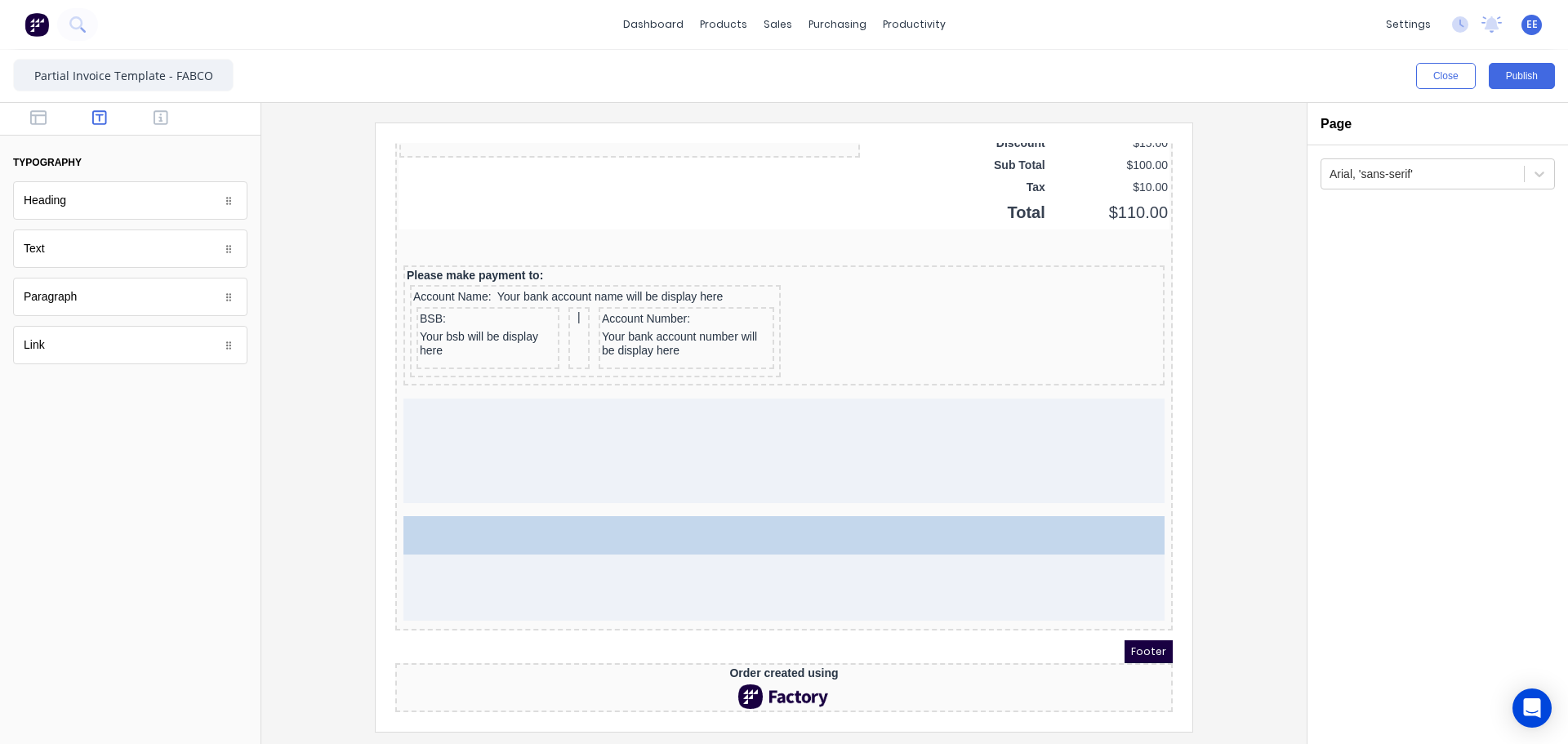
drag, startPoint x: 71, startPoint y: 260, endPoint x: 604, endPoint y: 540, distance: 602.1
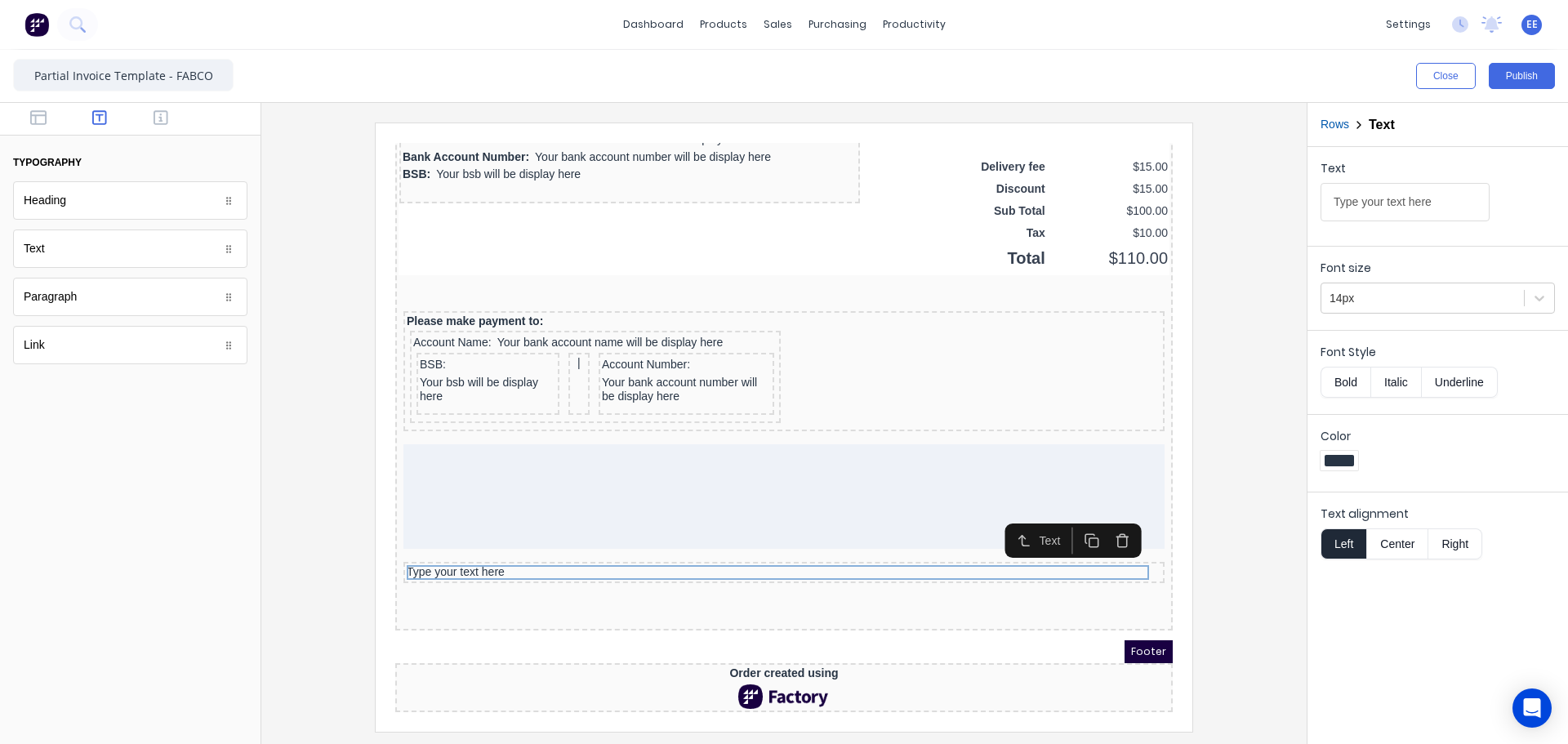
scroll to position [1265, 0]
drag, startPoint x: 1440, startPoint y: 192, endPoint x: 1208, endPoint y: 211, distance: 232.8
click at [1209, 211] on div "Close Publish Components typography Heading Heading Text Text Paragraph Paragra…" at bounding box center [784, 396] width 1568 height 694
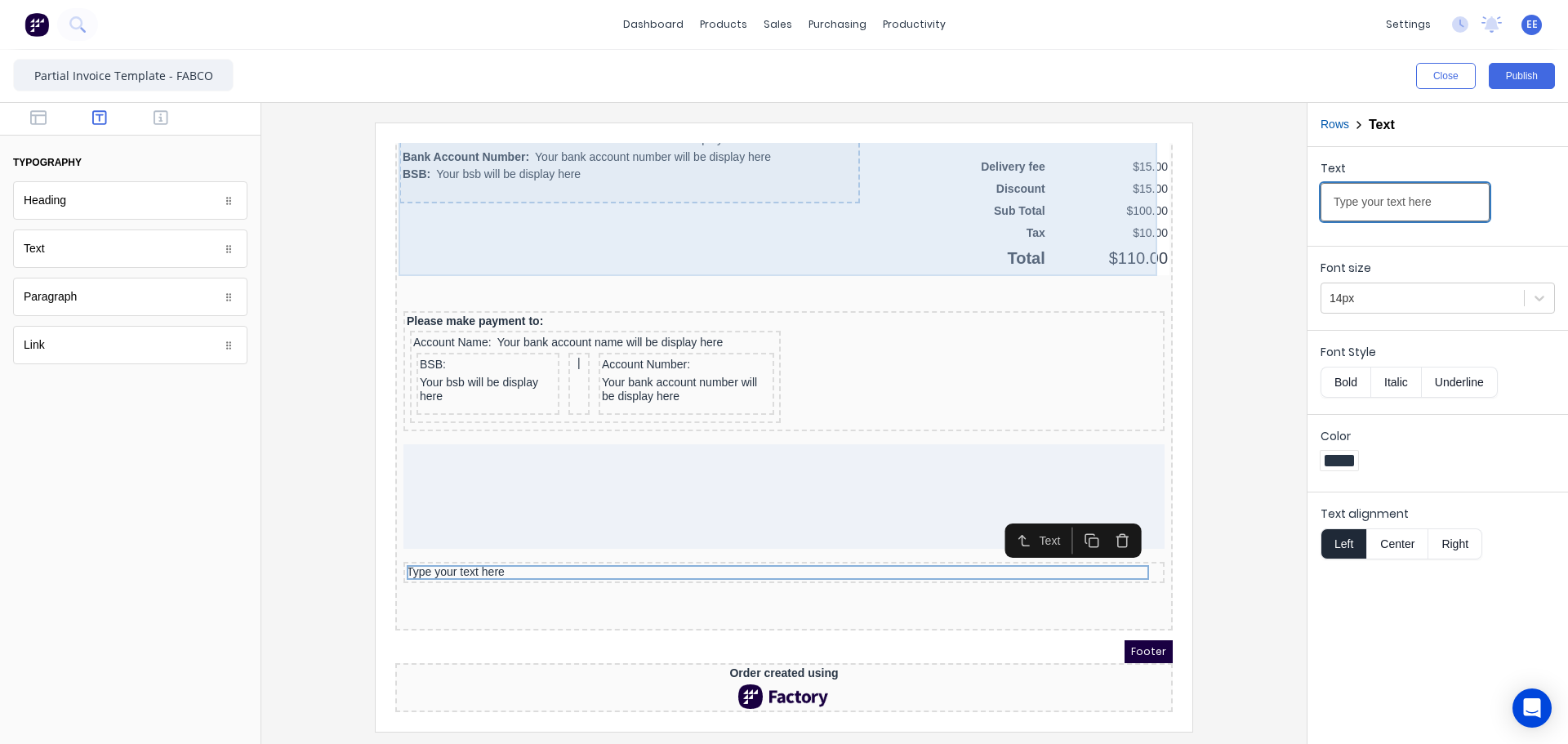
paste input "Important Notice:"
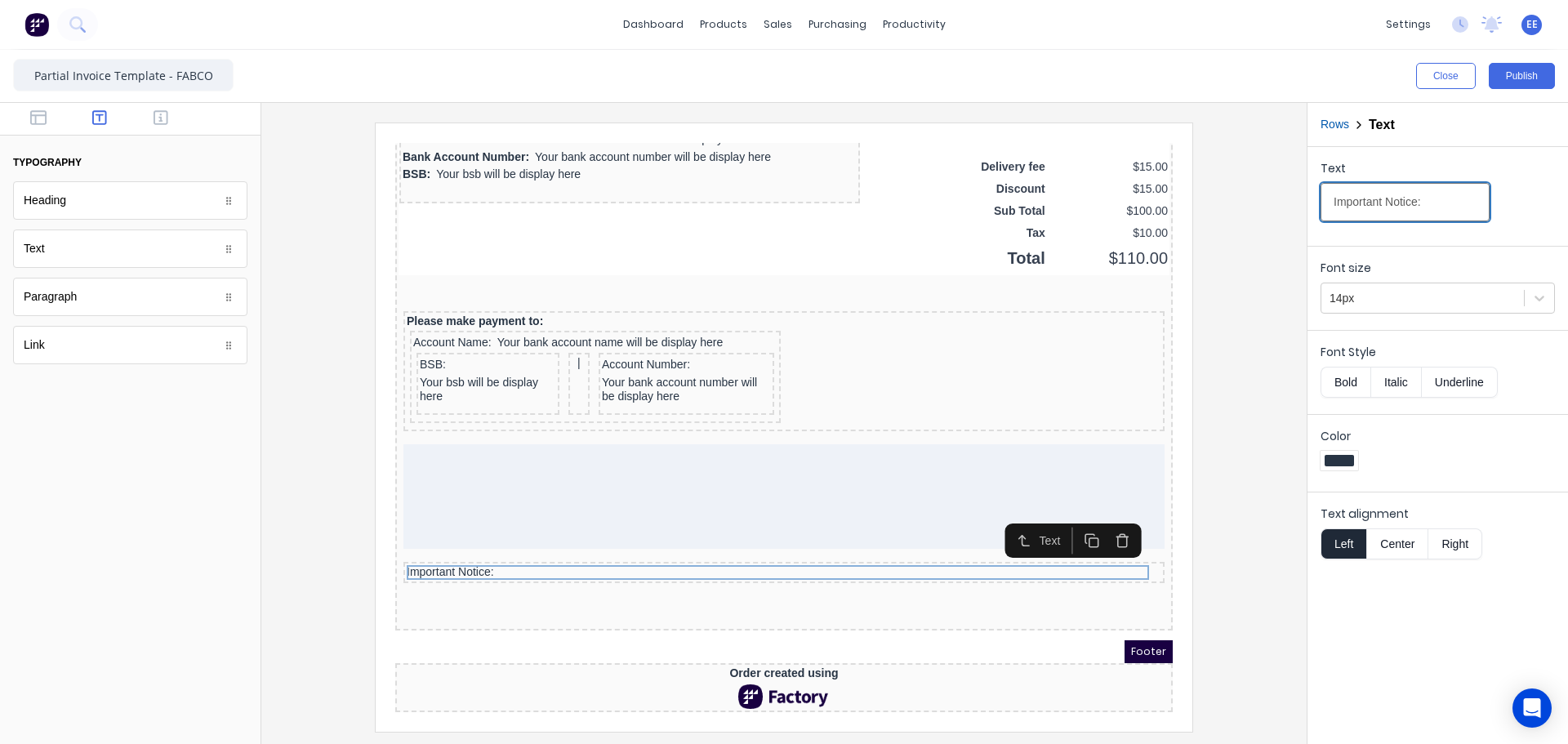
type input "Important Notice:"
click at [1351, 385] on button "Bold" at bounding box center [1345, 381] width 50 height 31
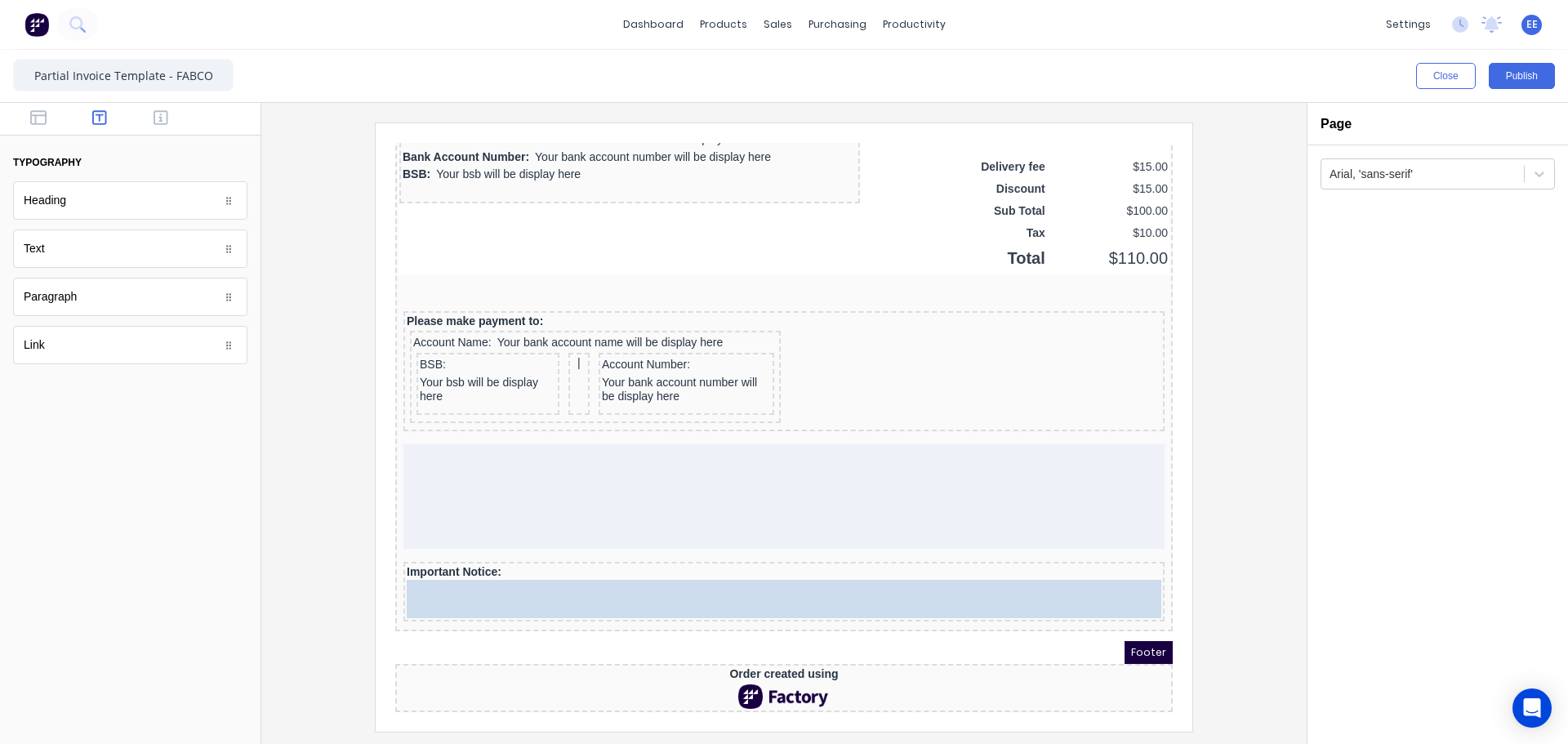
drag, startPoint x: 67, startPoint y: 312, endPoint x: 596, endPoint y: 608, distance: 606.2
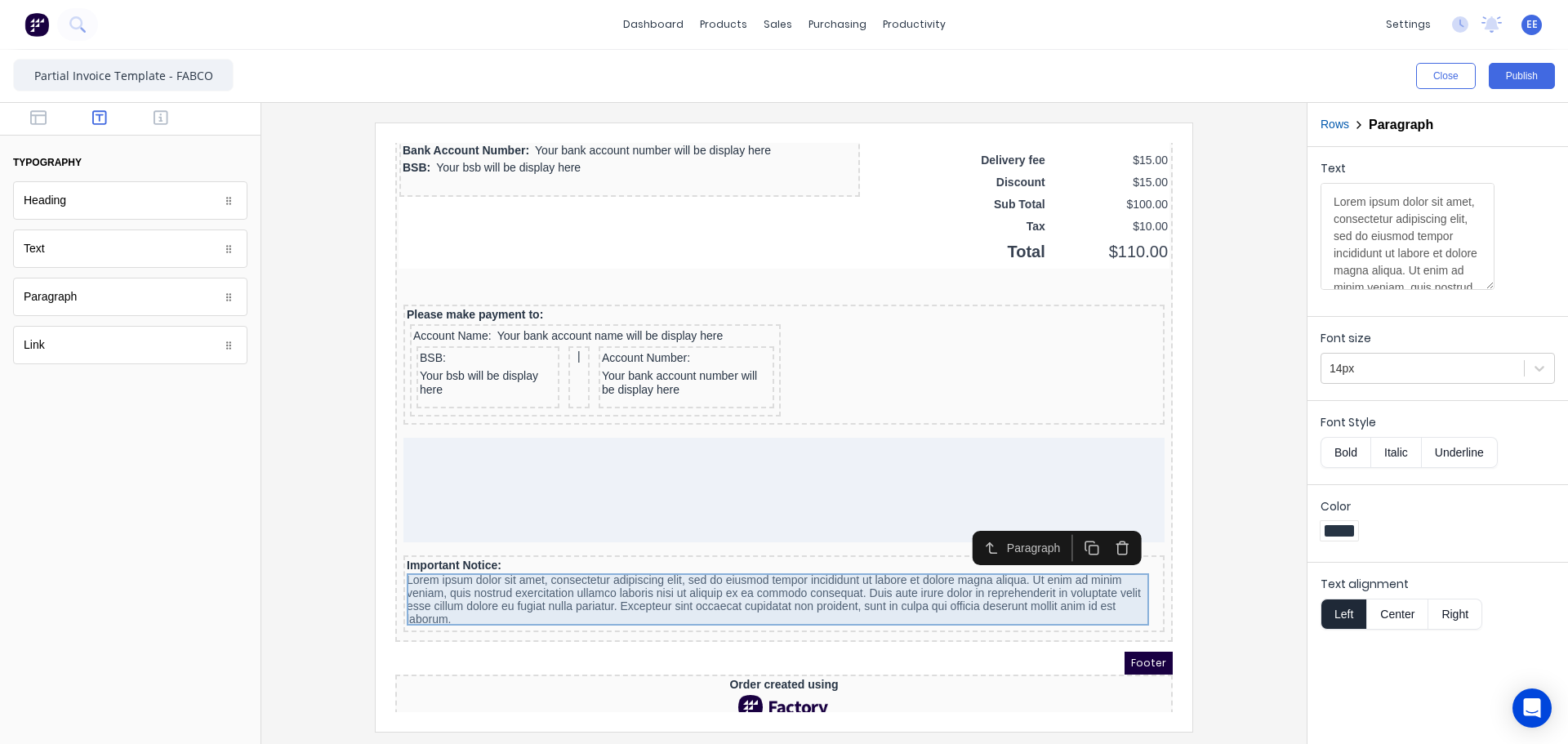
scroll to position [1282, 0]
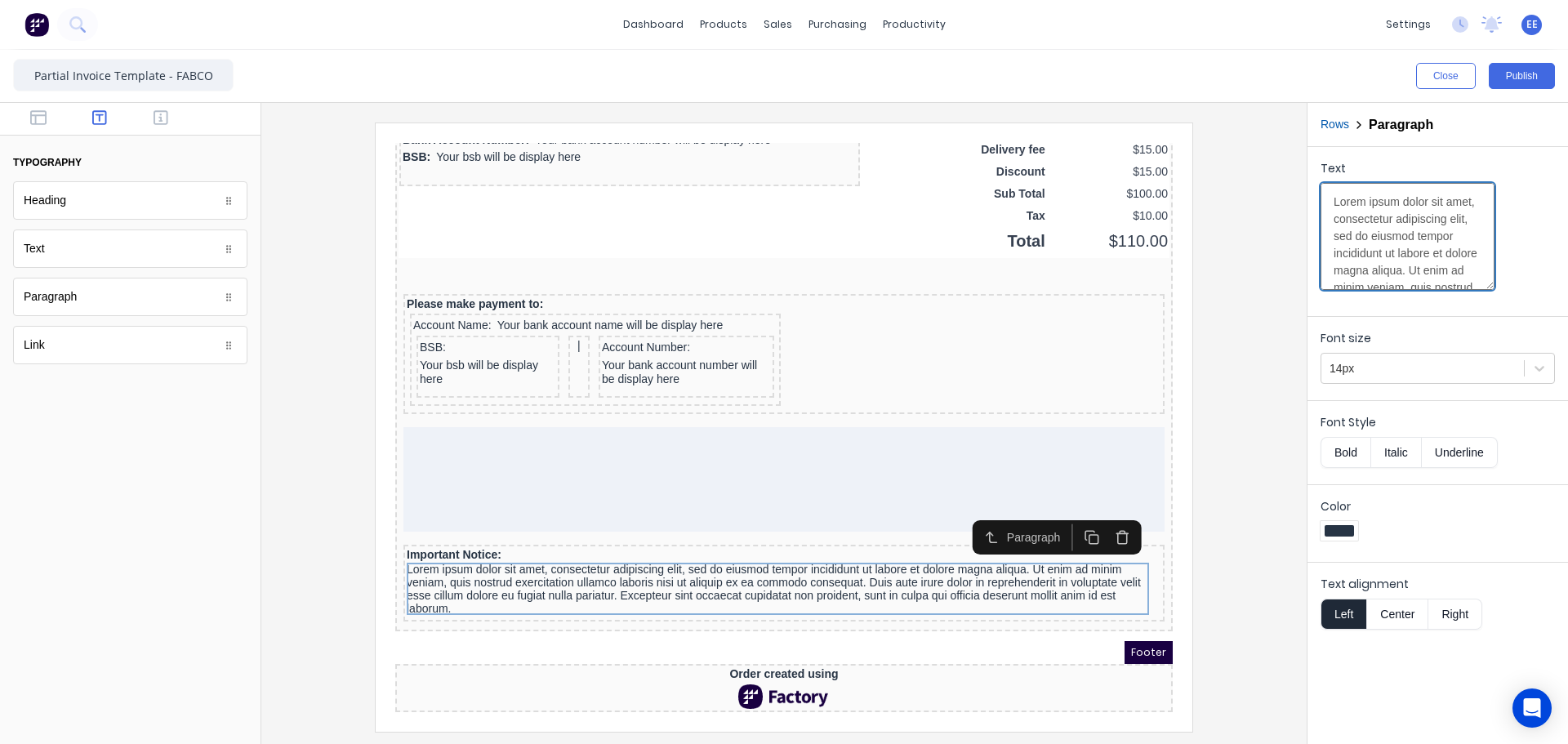
click at [1381, 213] on textarea "Lorem ipsum dolor sit amet, consectetur adipiscing elit, sed do eiusmod tempor …" at bounding box center [1407, 236] width 174 height 107
paste textarea "This payment claim is made in accordance with the Building and Construction Ind…"
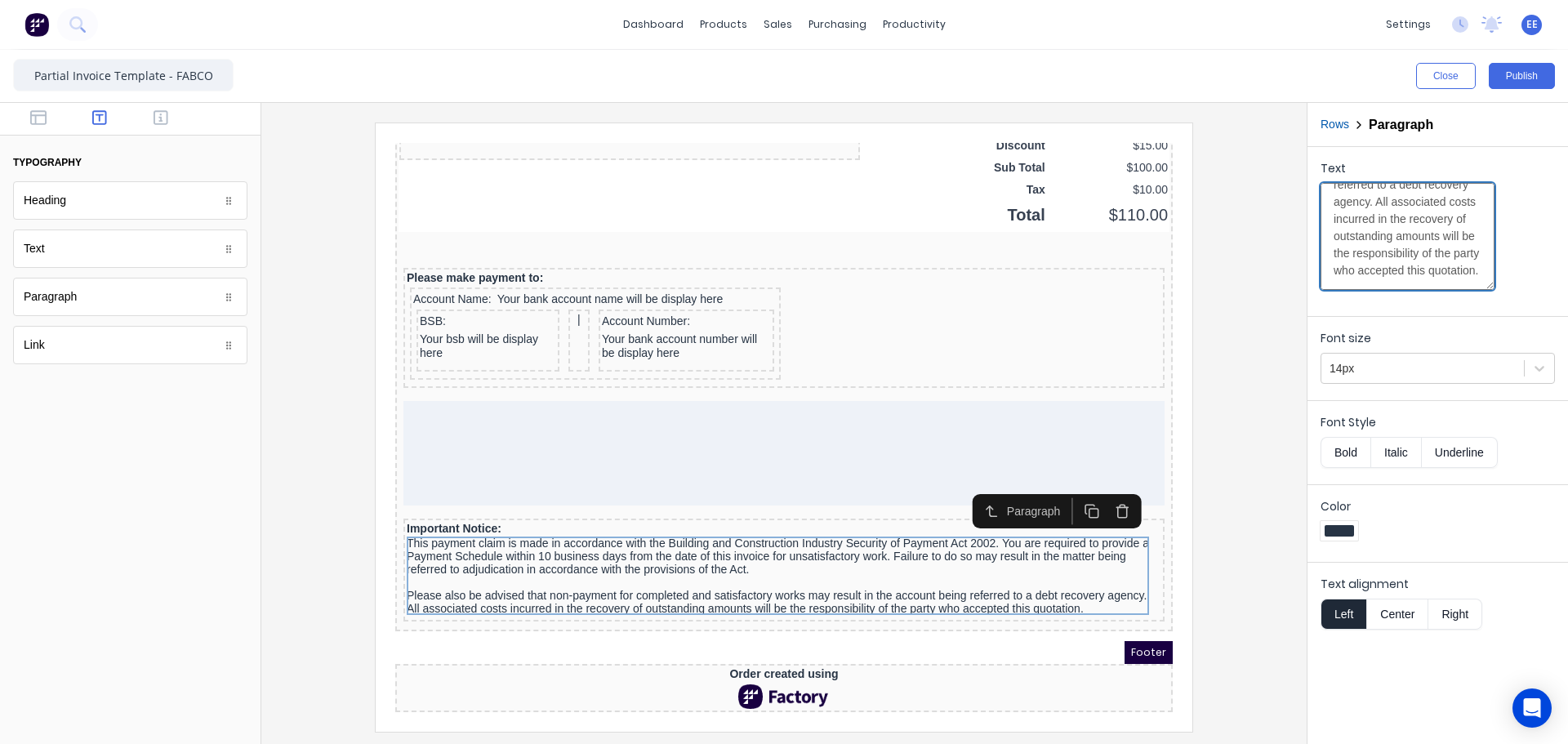
type textarea "This payment claim is made in accordance with the Building and Construction Ind…"
click at [1262, 598] on div at bounding box center [784, 427] width 1019 height 608
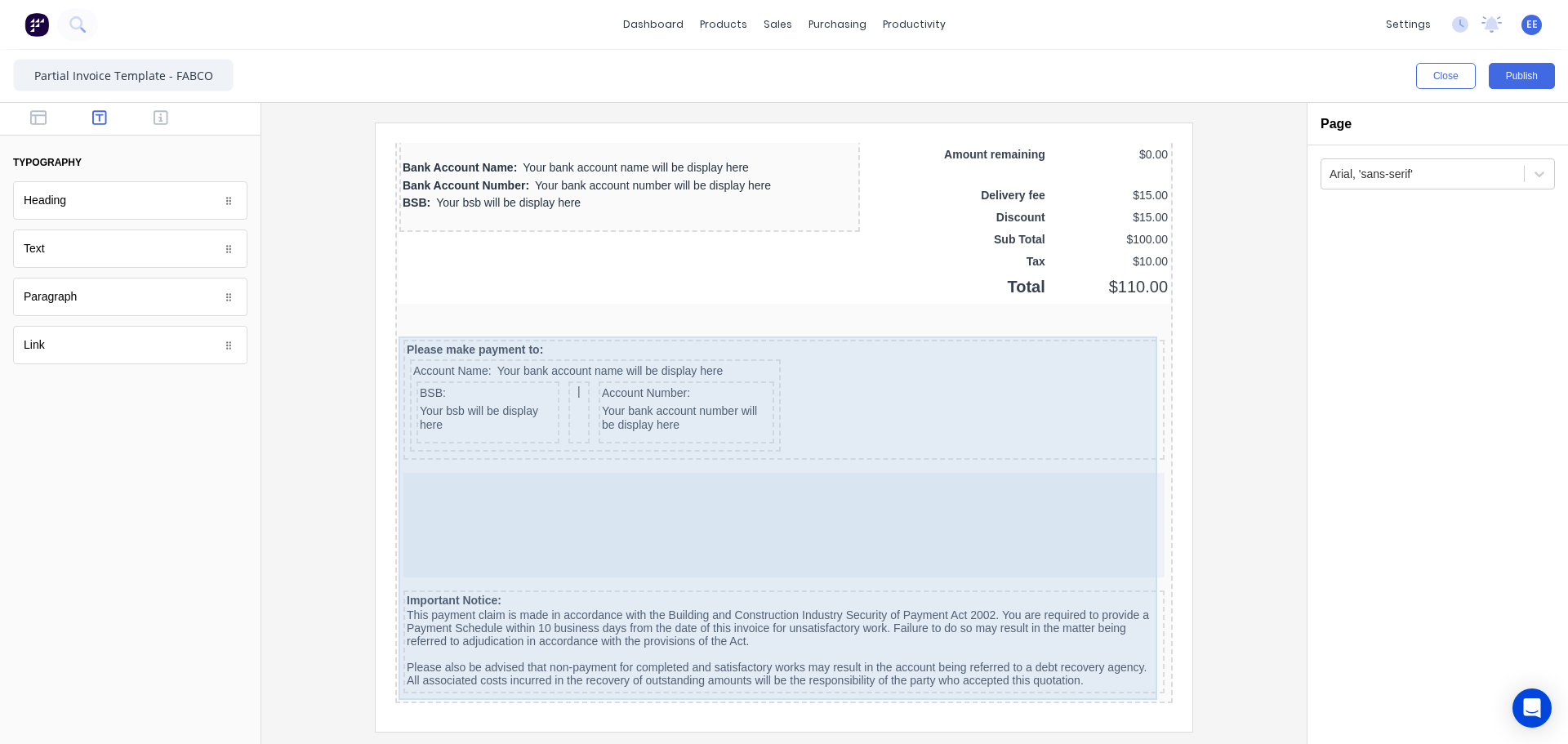
scroll to position [1308, 0]
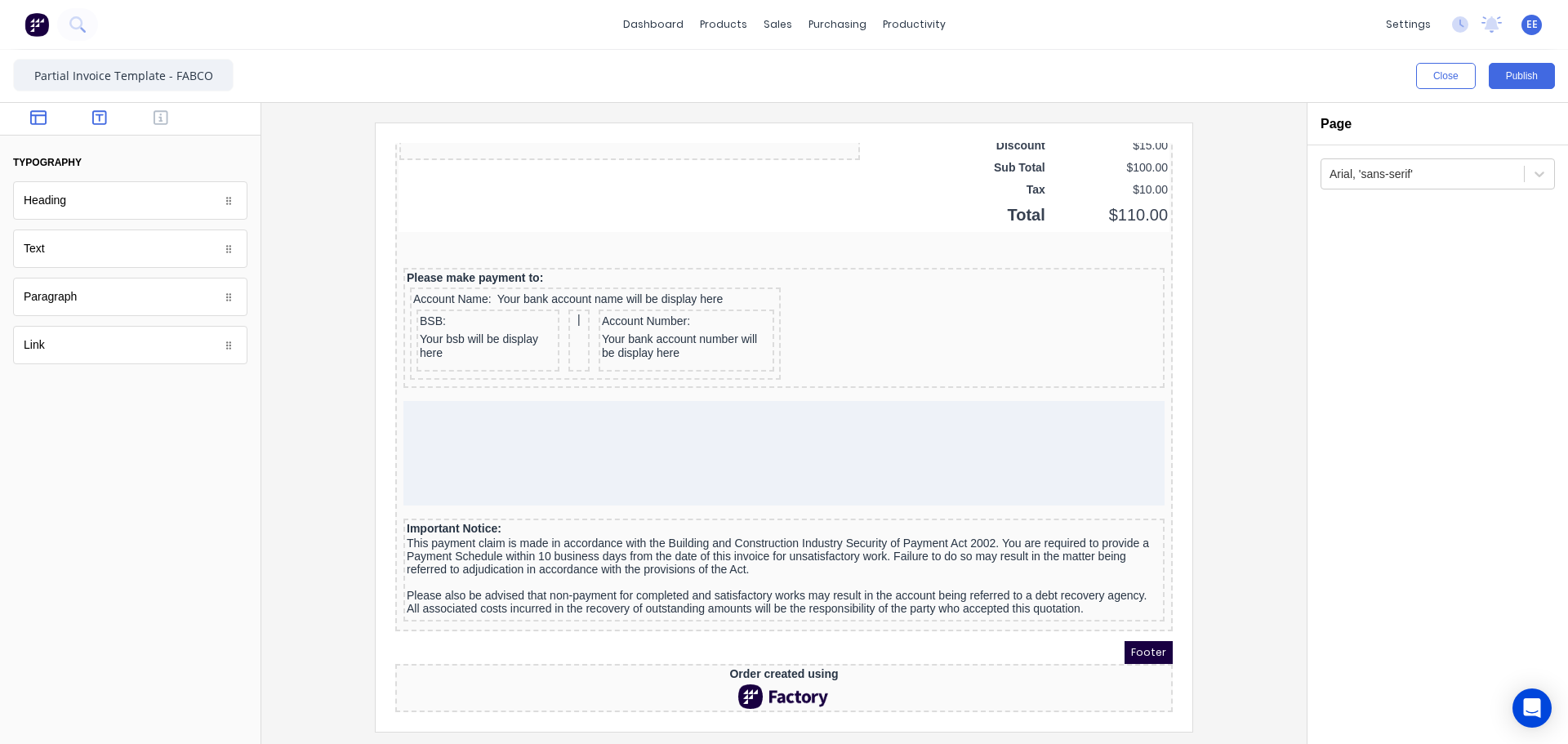
click at [39, 119] on icon "button" at bounding box center [38, 117] width 16 height 16
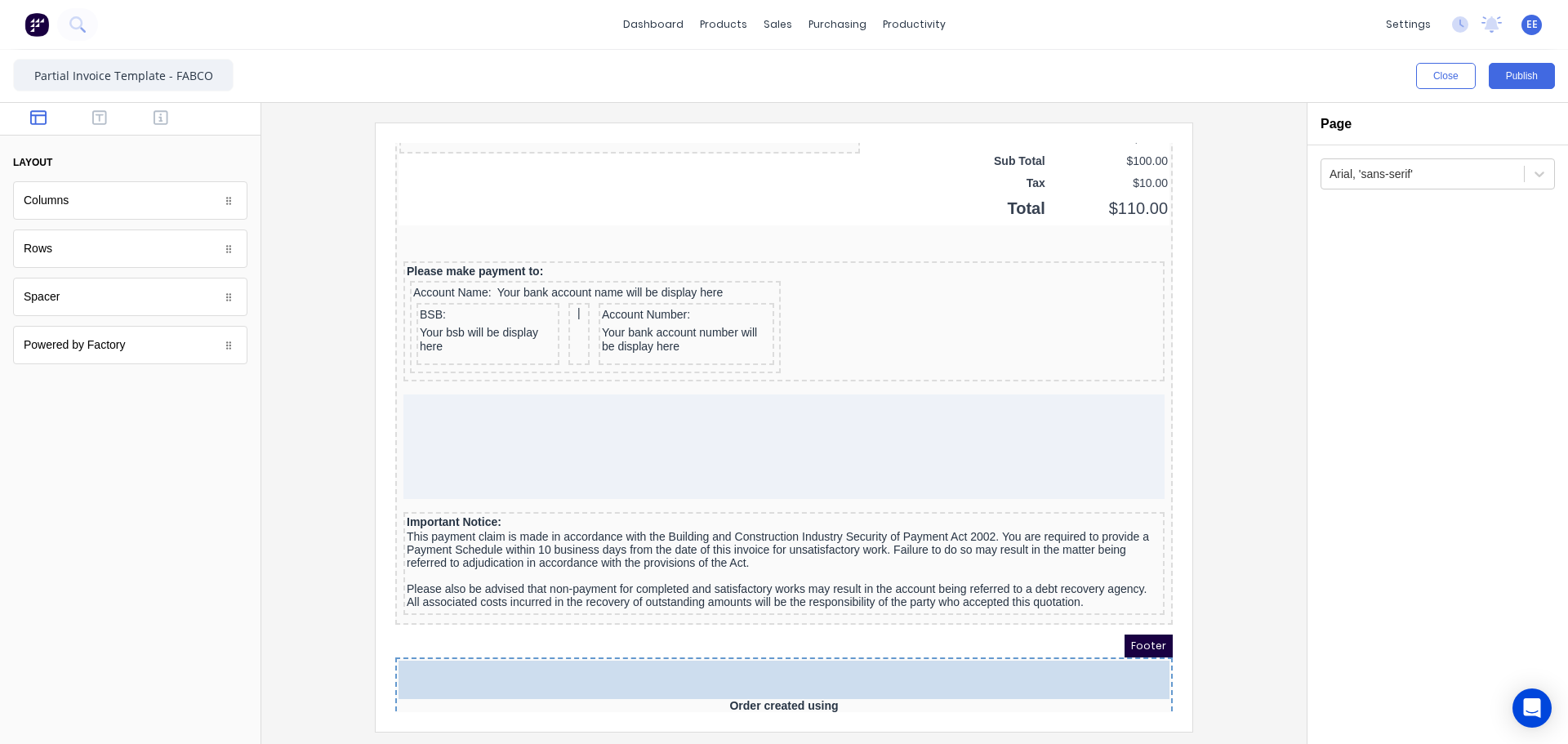
drag, startPoint x: 98, startPoint y: 213, endPoint x: 696, endPoint y: 689, distance: 764.3
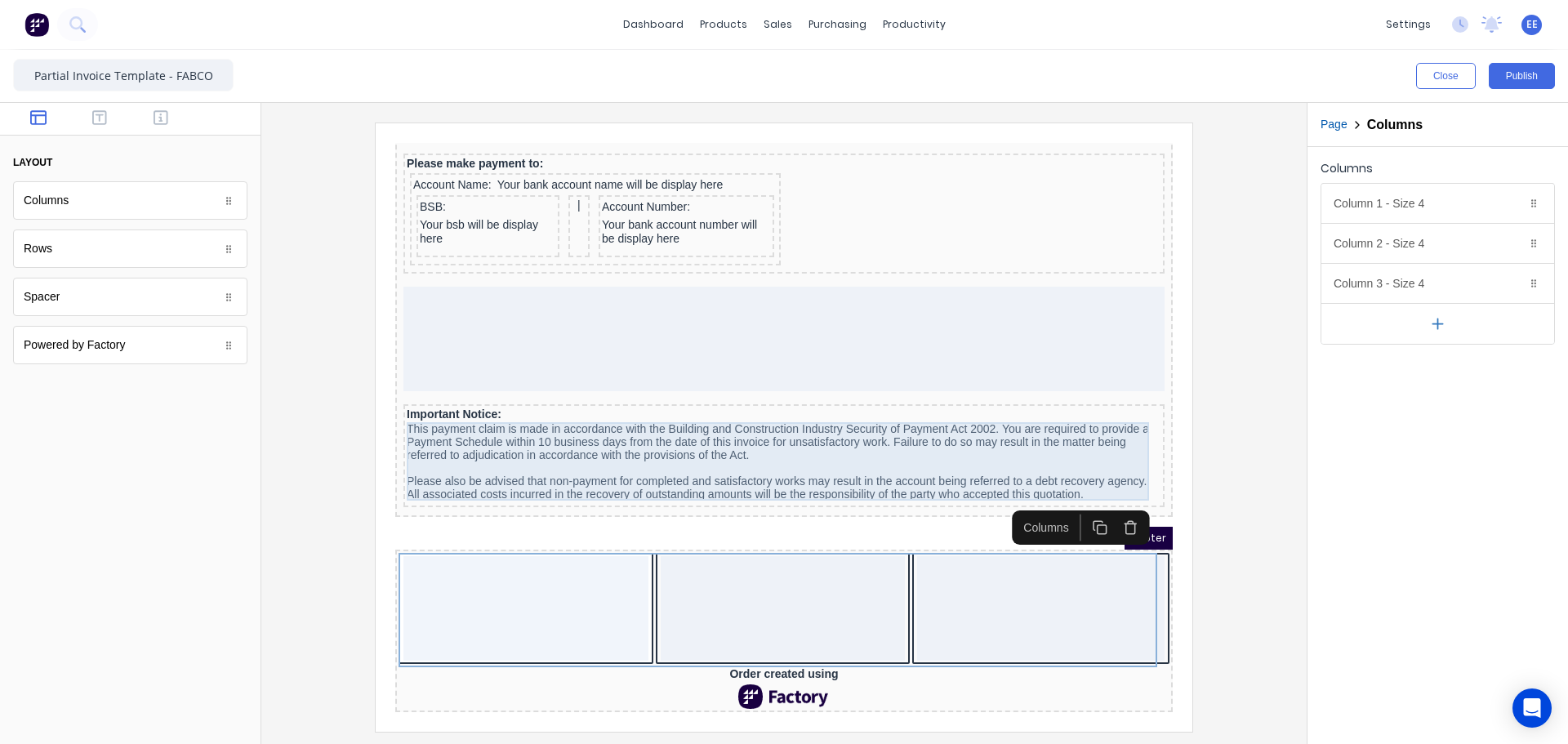
scroll to position [1422, 0]
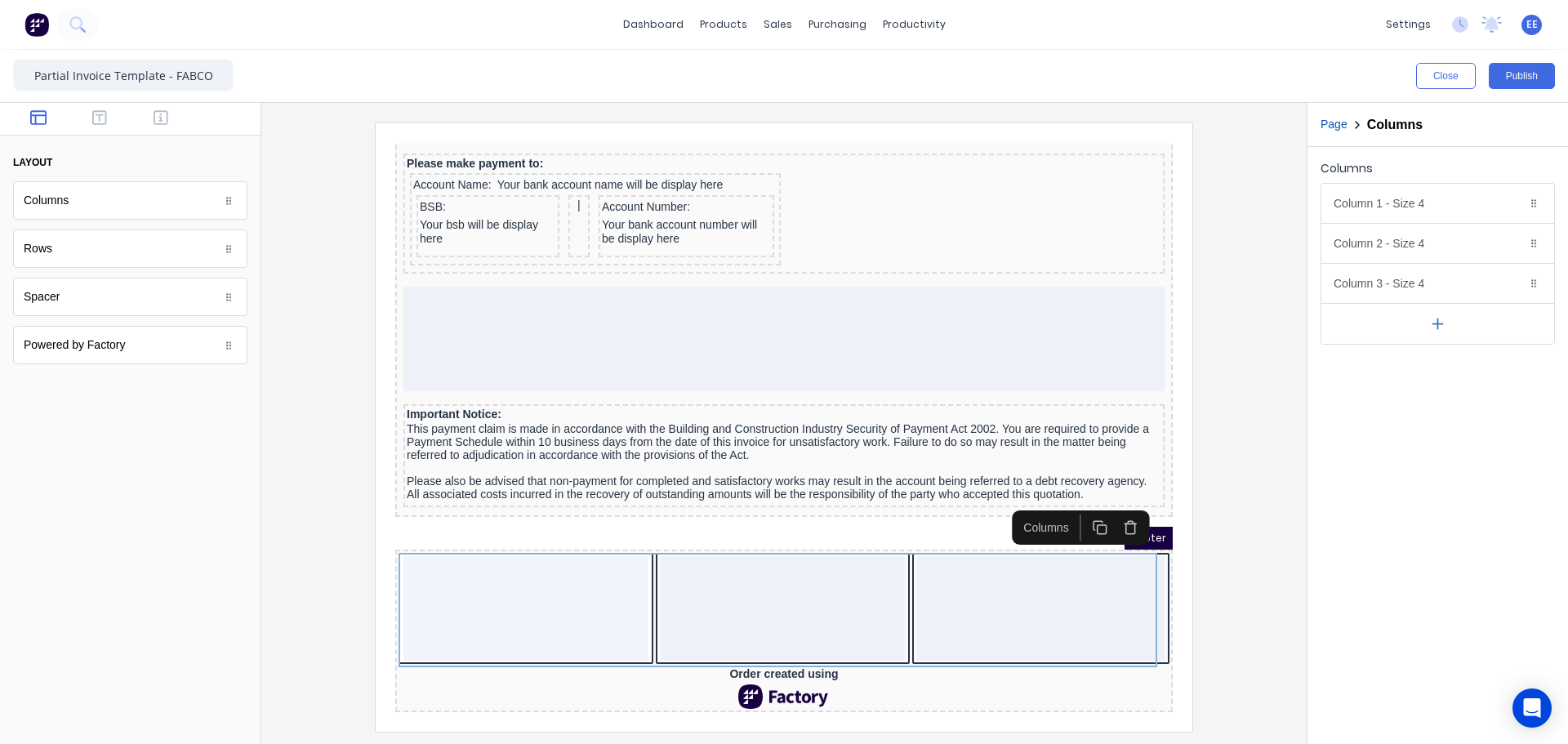
click at [1442, 332] on button "button" at bounding box center [1437, 324] width 233 height 41
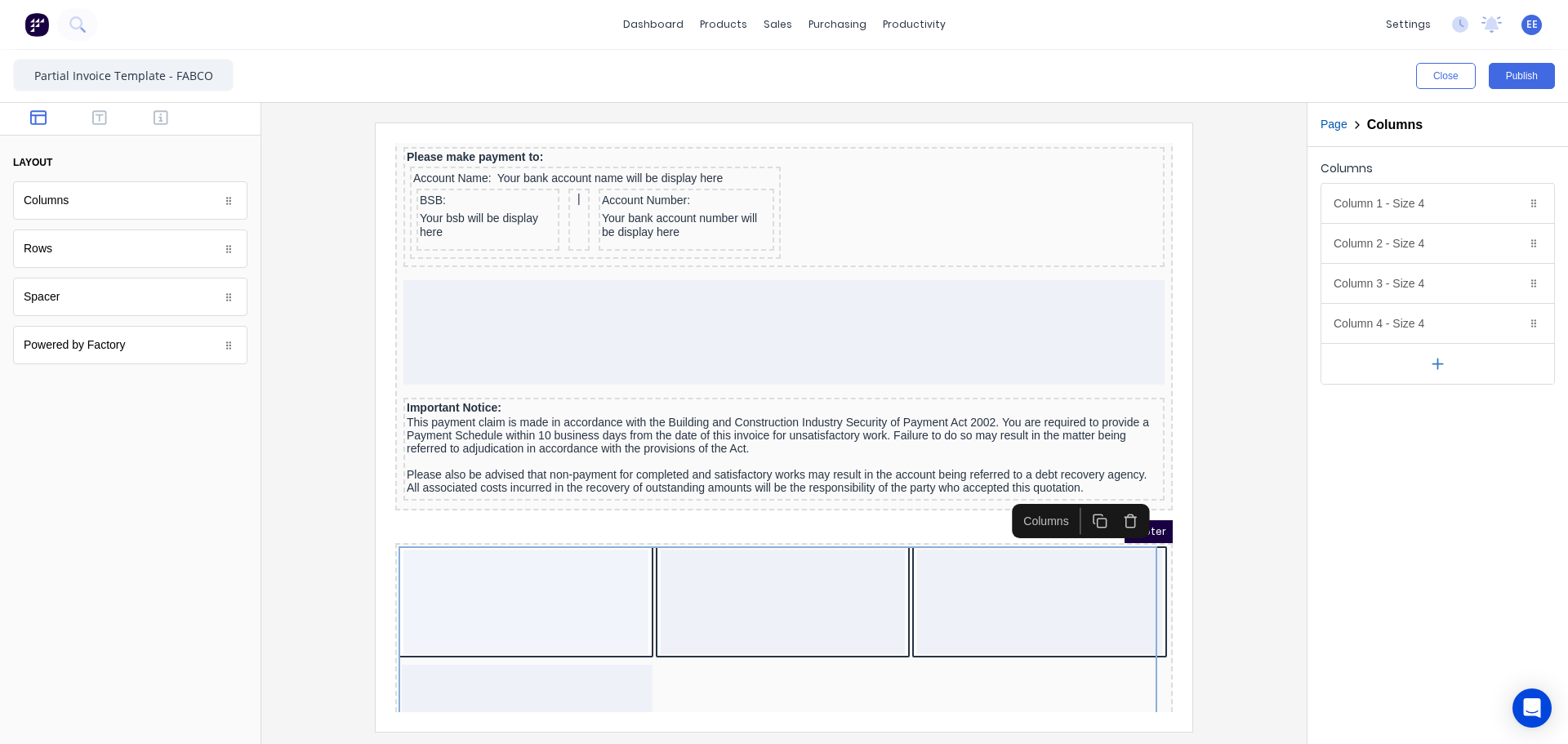
click at [1440, 364] on icon "button" at bounding box center [1437, 364] width 17 height 17
click at [1434, 402] on icon "button" at bounding box center [1437, 404] width 17 height 17
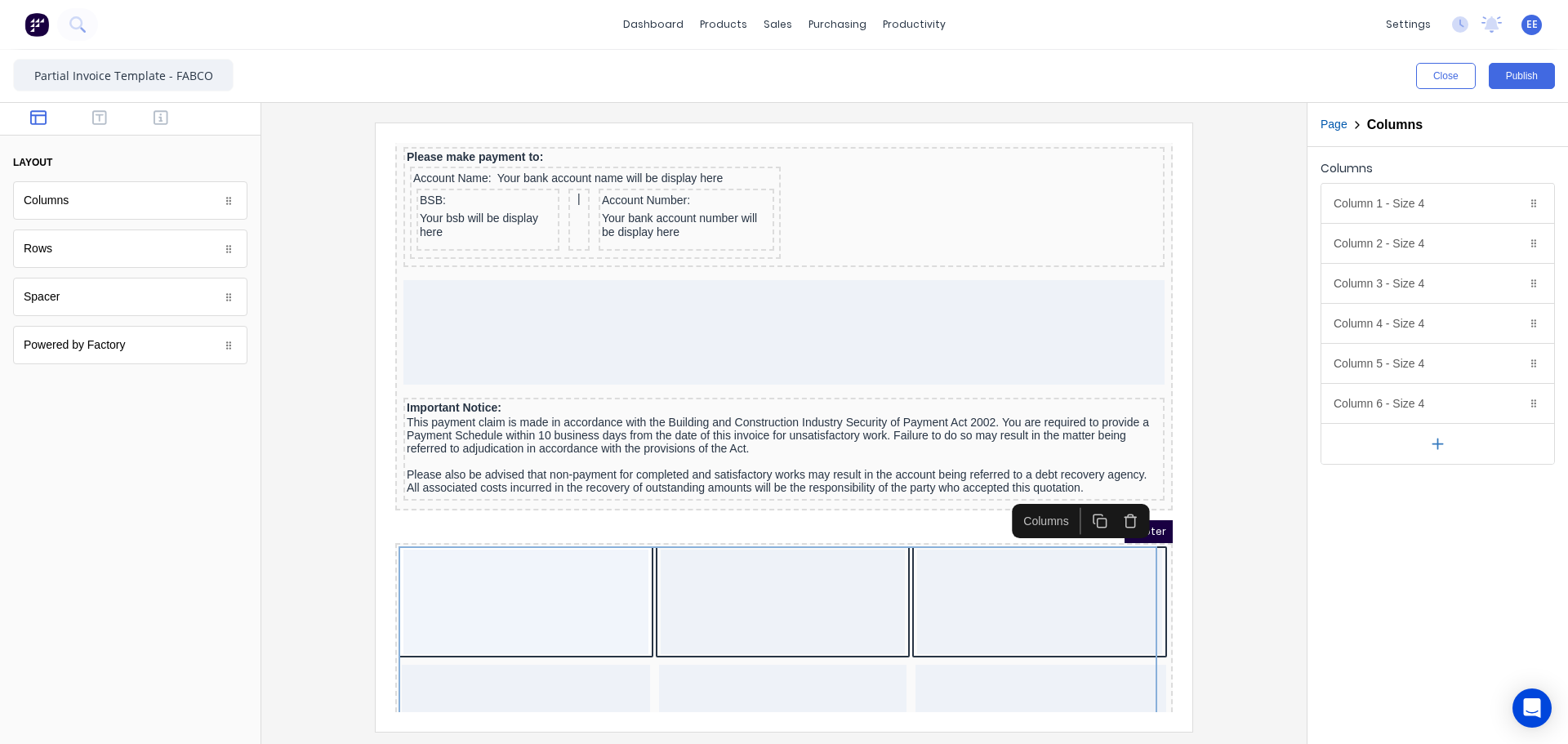
click at [1431, 451] on icon "button" at bounding box center [1437, 444] width 17 height 17
click at [1440, 487] on icon "button" at bounding box center [1437, 484] width 17 height 17
click at [1514, 203] on icon "button" at bounding box center [1512, 203] width 13 height 13
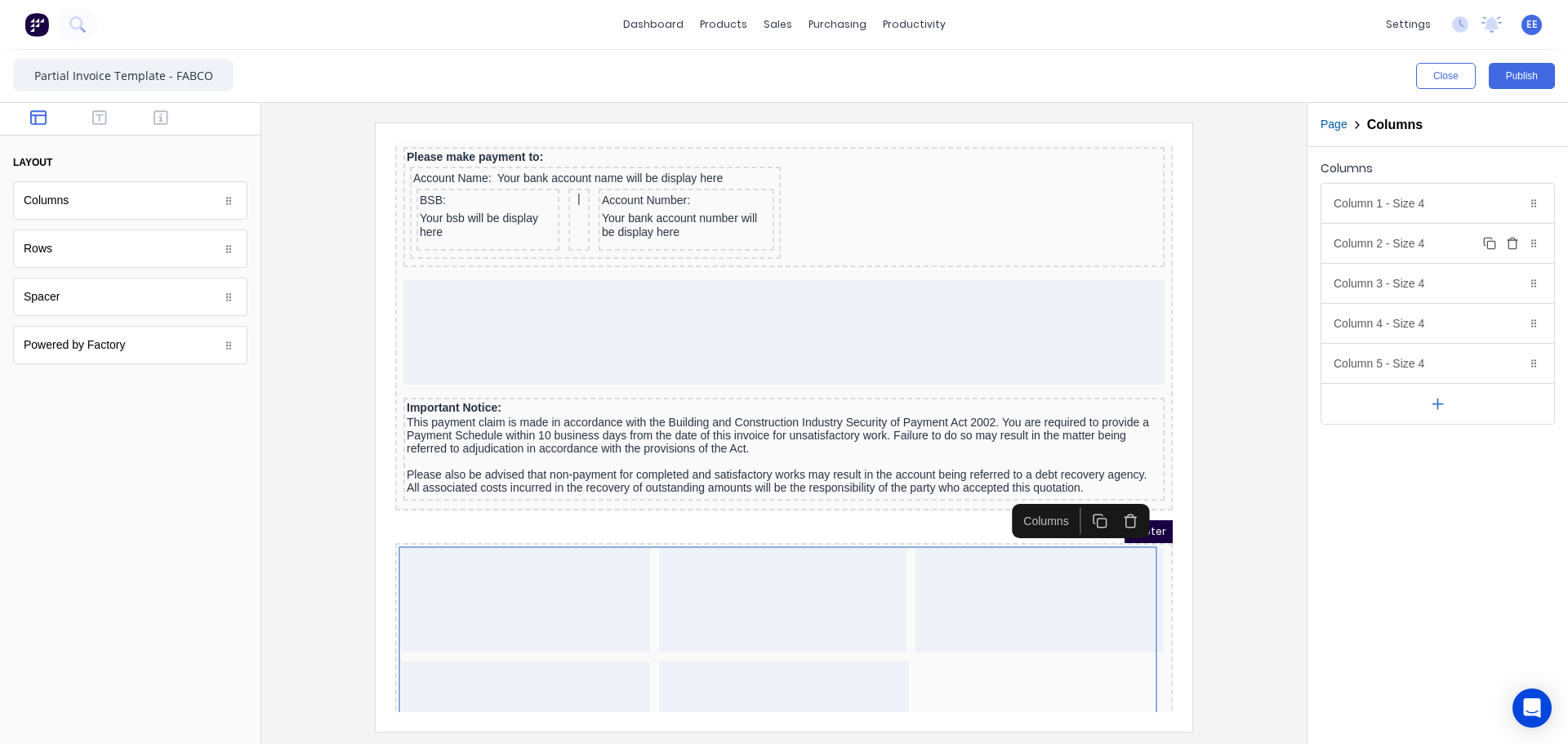
click at [1413, 243] on div "Column 2 - Size 4 Duplicate Delete" at bounding box center [1437, 244] width 233 height 39
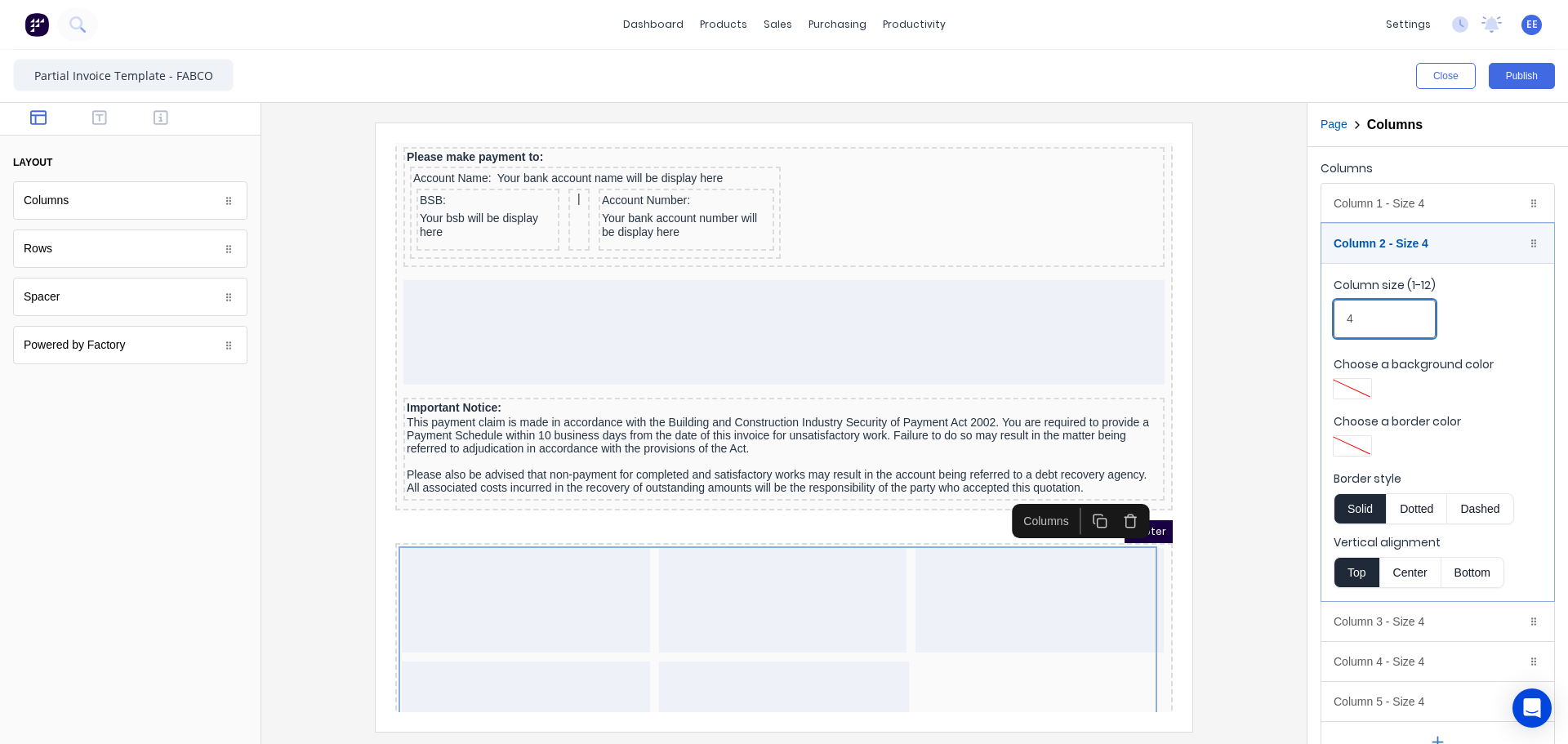
drag, startPoint x: 1357, startPoint y: 326, endPoint x: 1286, endPoint y: 316, distance: 71.7
click at [1287, 317] on div "Close Publish Components layout Columns Columns Rows Rows Spacer Spacer Powered…" at bounding box center [784, 396] width 1568 height 694
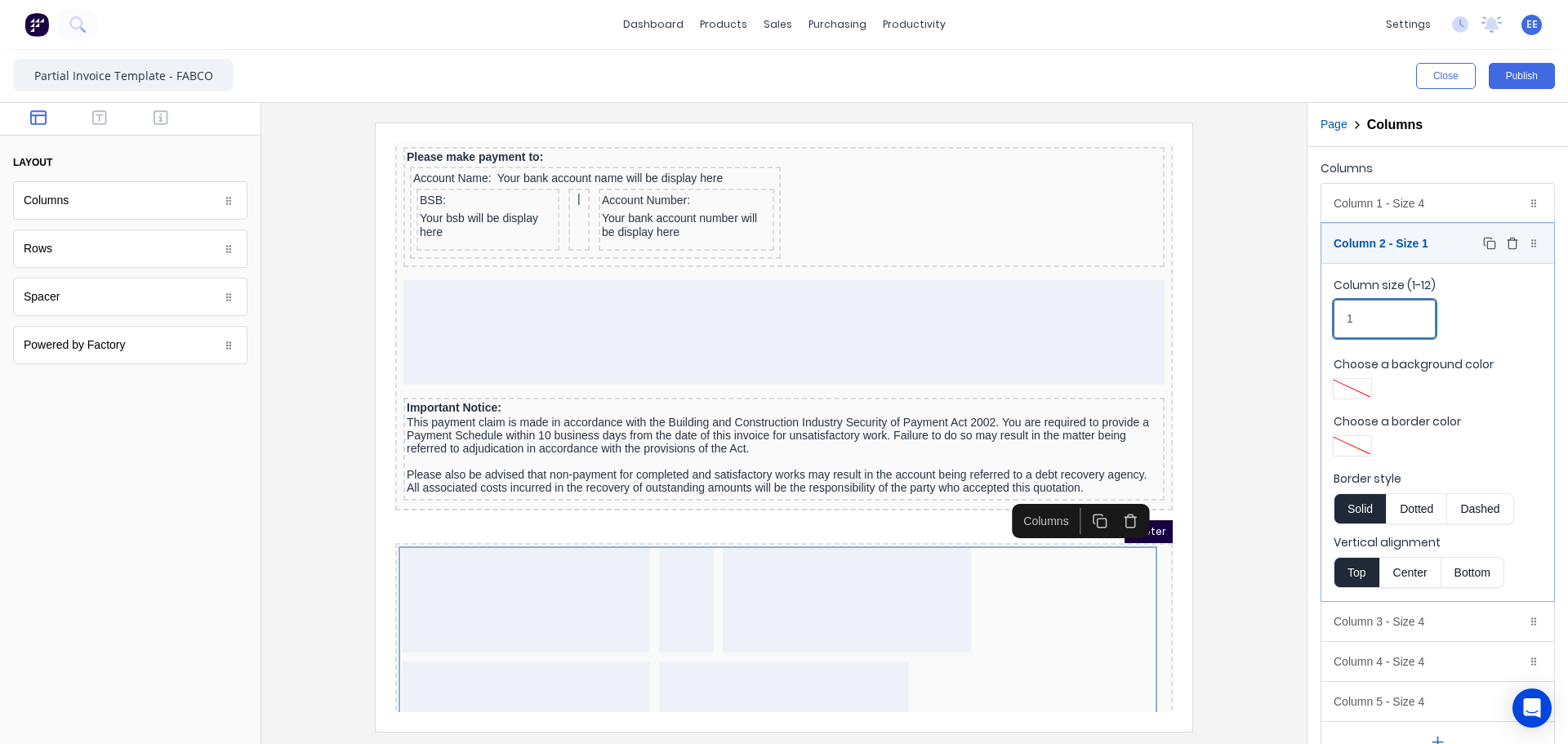
type input "1"
click at [1375, 235] on div "Column 2 - Size 1 Duplicate Delete" at bounding box center [1437, 244] width 233 height 39
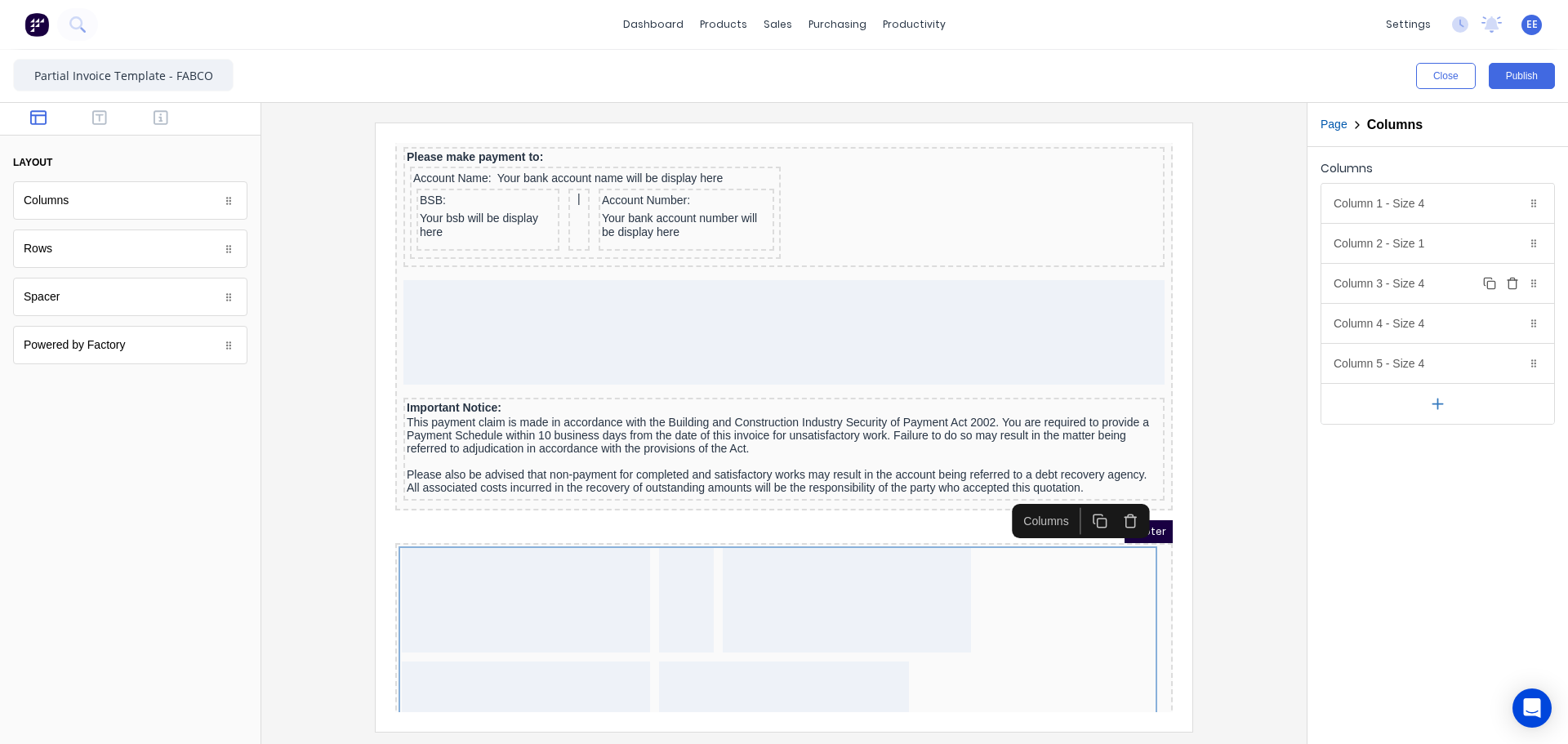
click at [1403, 298] on div "Column 3 - Size 4 Duplicate Delete" at bounding box center [1437, 284] width 233 height 39
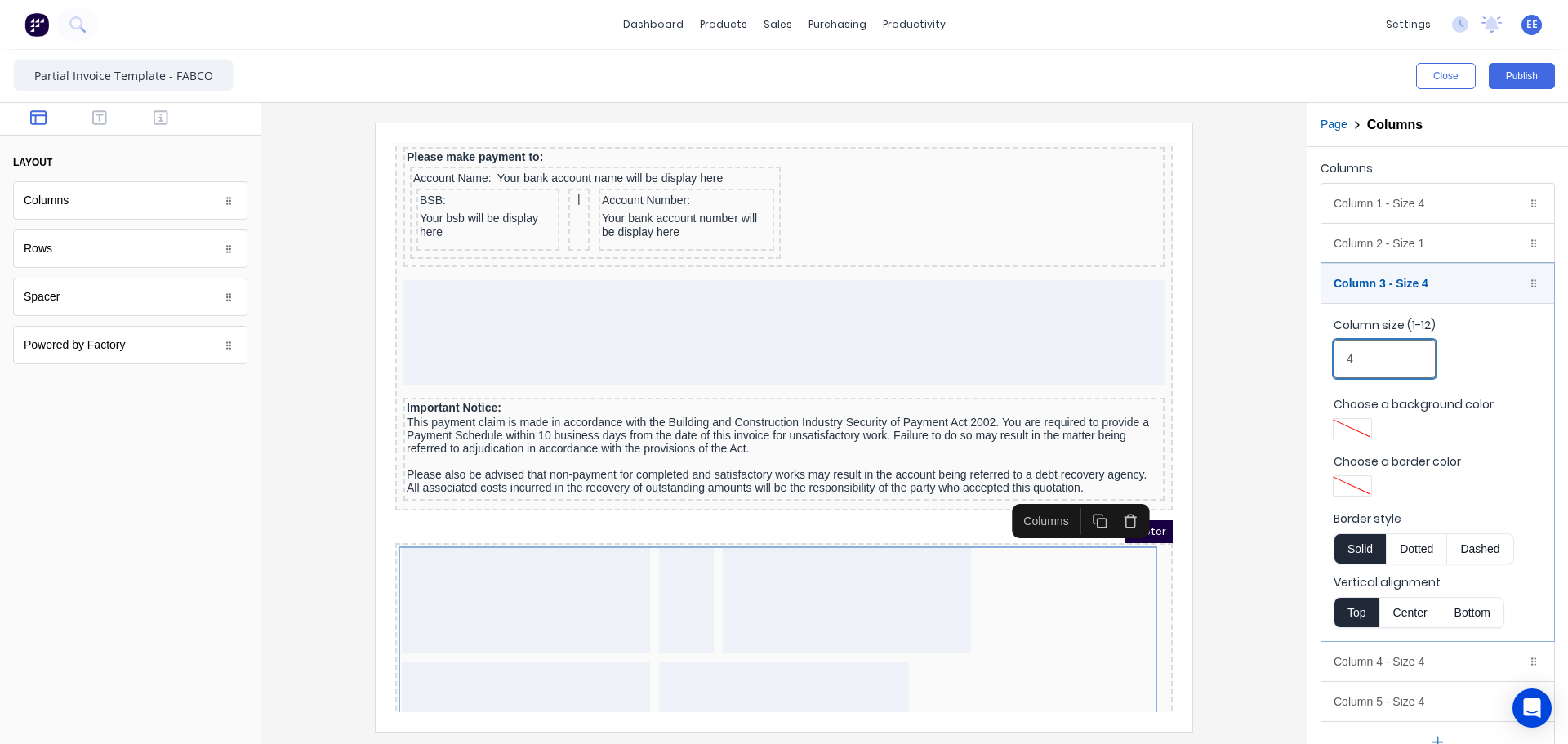
drag, startPoint x: 1358, startPoint y: 364, endPoint x: 1315, endPoint y: 361, distance: 43.1
click at [1315, 361] on div "Columns Column 1 - Size 4 Duplicate Delete Column size (1-12) 4 Choose a backgr…" at bounding box center [1437, 460] width 260 height 626
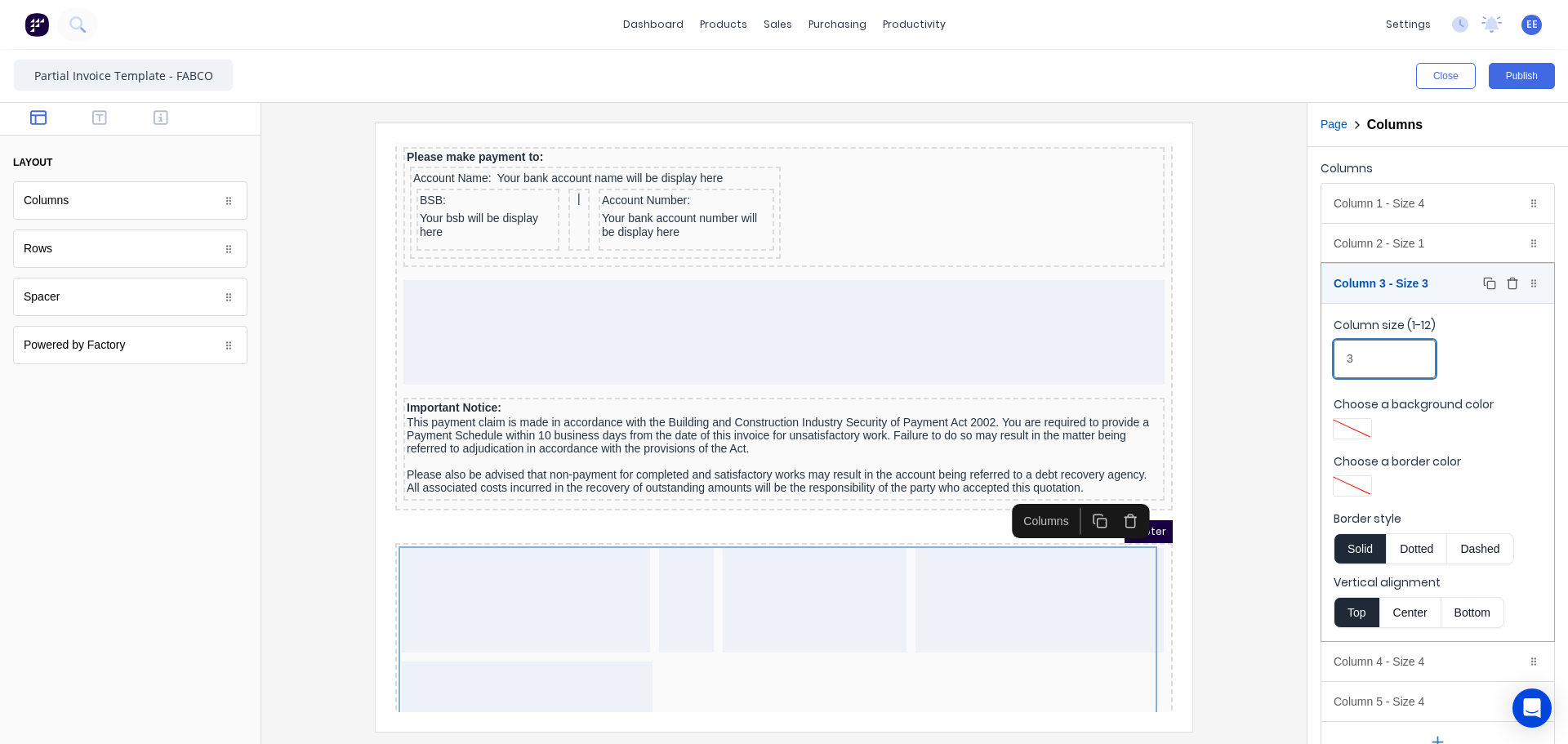
type input "3"
click at [1396, 276] on div "Column 3 - Size 3 Duplicate Delete" at bounding box center [1437, 284] width 233 height 39
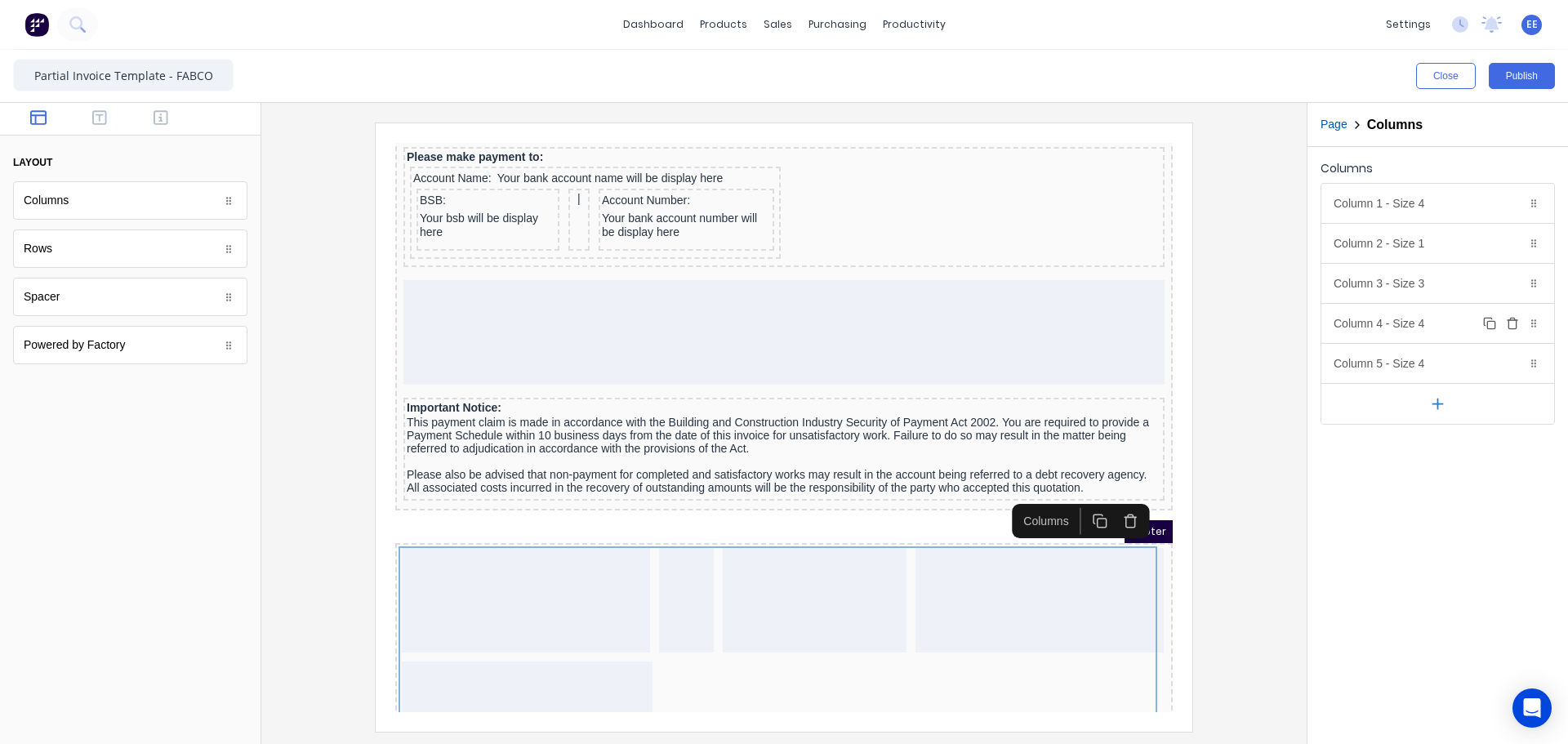
drag, startPoint x: 1410, startPoint y: 332, endPoint x: 1408, endPoint y: 345, distance: 13.2
click at [1410, 332] on div "Column 4 - Size 4 Duplicate Delete" at bounding box center [1437, 324] width 233 height 39
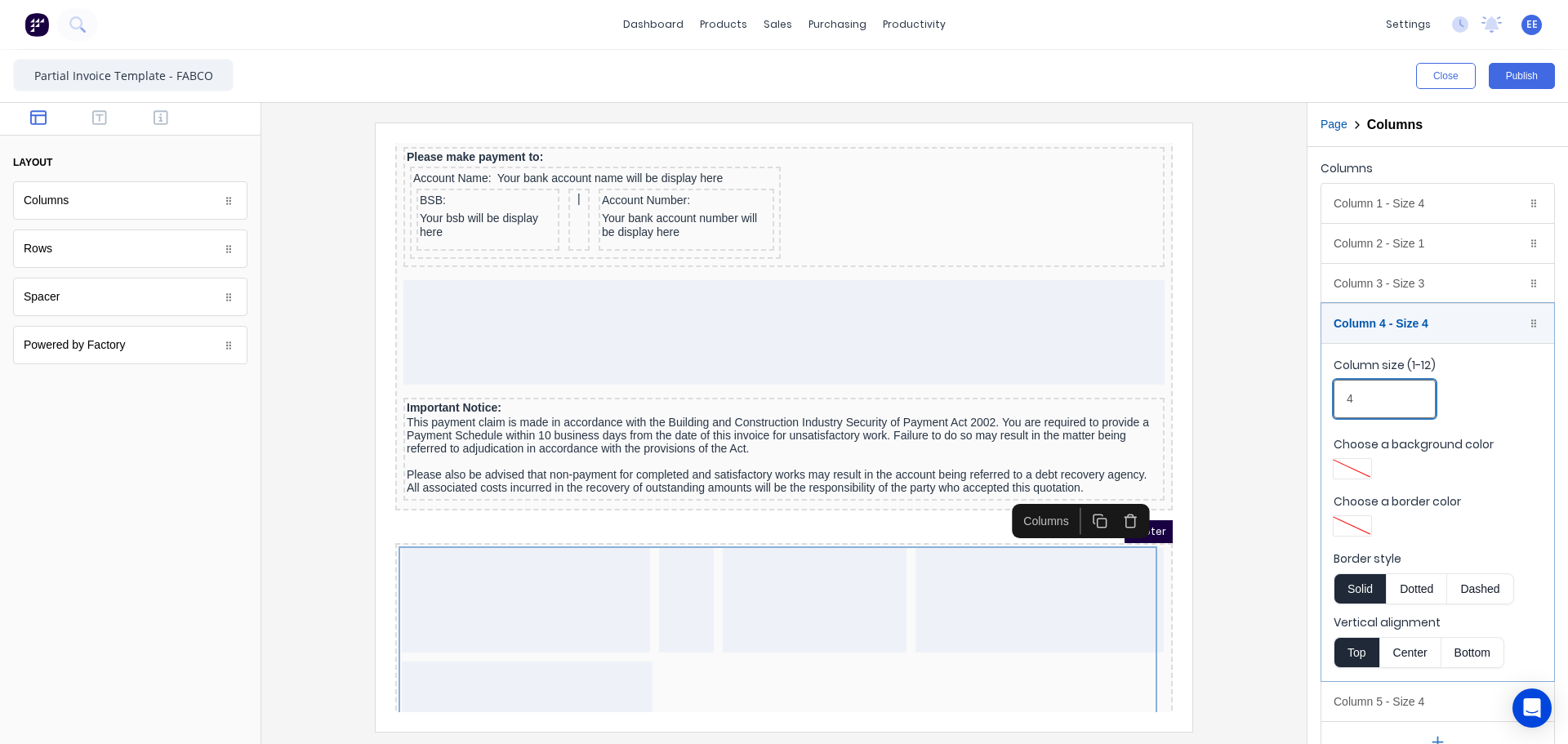
drag, startPoint x: 1361, startPoint y: 396, endPoint x: 1308, endPoint y: 395, distance: 53.0
click at [1312, 394] on div "Columns Column 1 - Size 4 Duplicate Delete Column size (1-12) 4 Choose a backgr…" at bounding box center [1437, 460] width 260 height 626
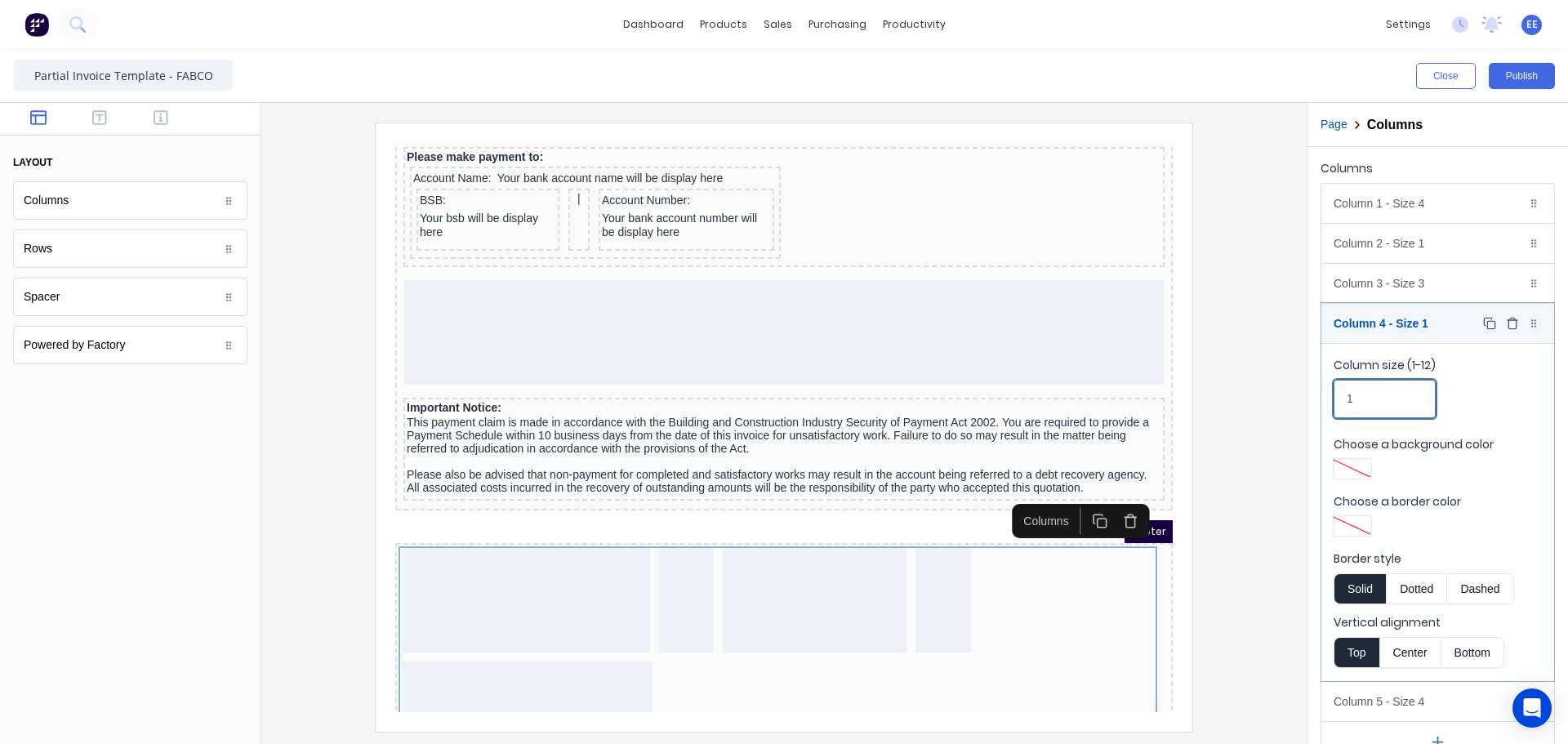
type input "1"
click at [1352, 327] on div "Column 4 - Size 1 Duplicate Delete" at bounding box center [1437, 324] width 233 height 39
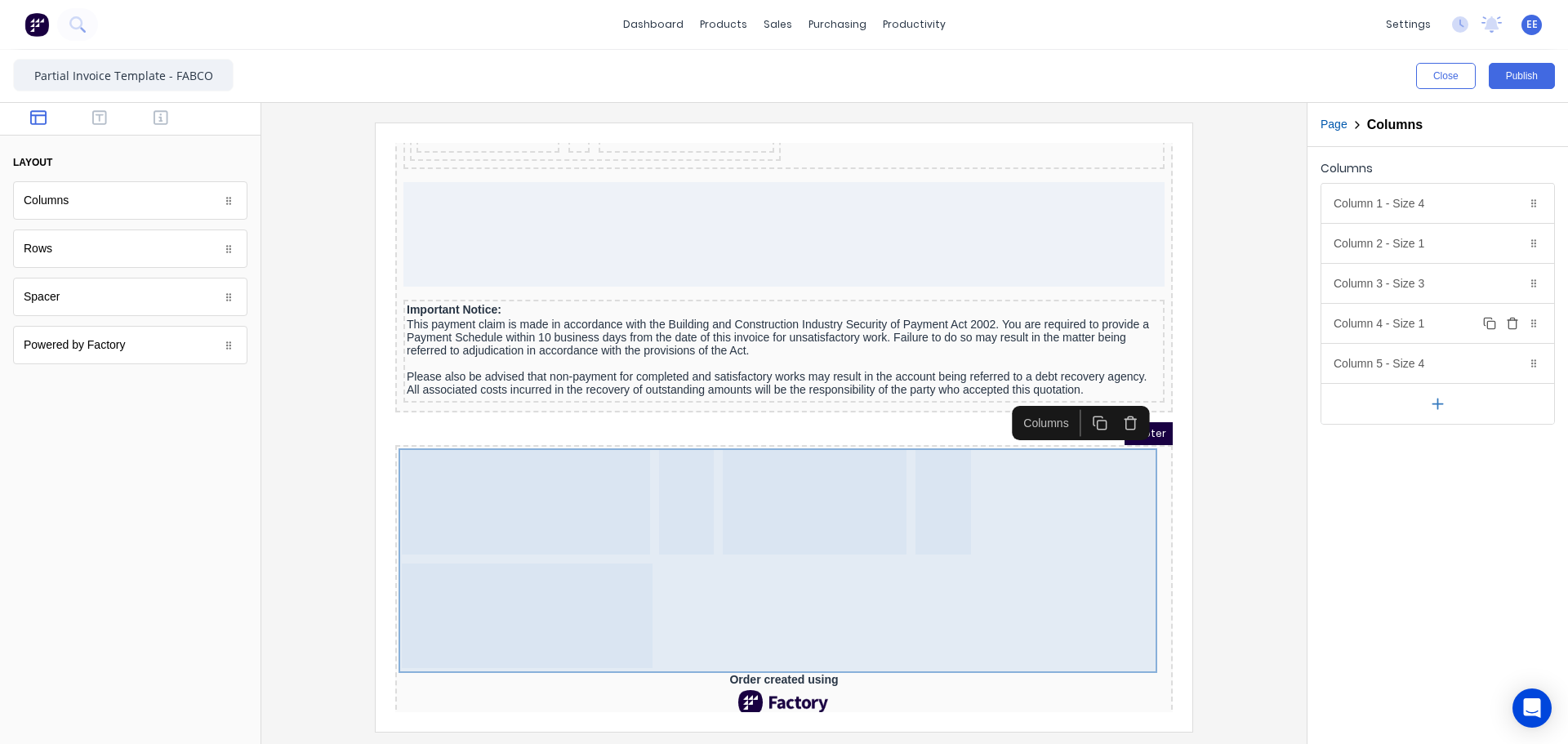
scroll to position [1532, 0]
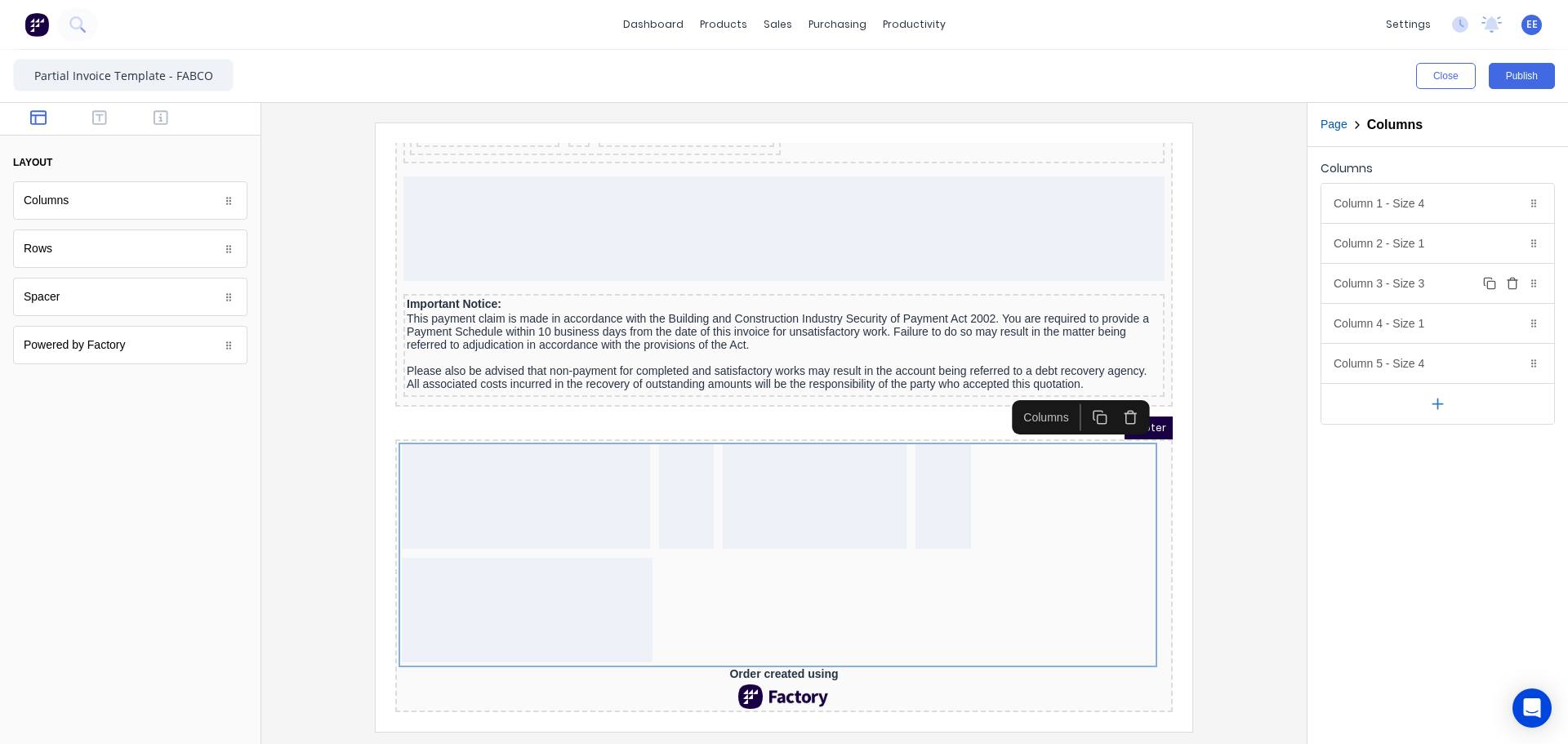
click at [1422, 276] on div "Column 3 - Size 3 Duplicate Delete" at bounding box center [1437, 284] width 233 height 39
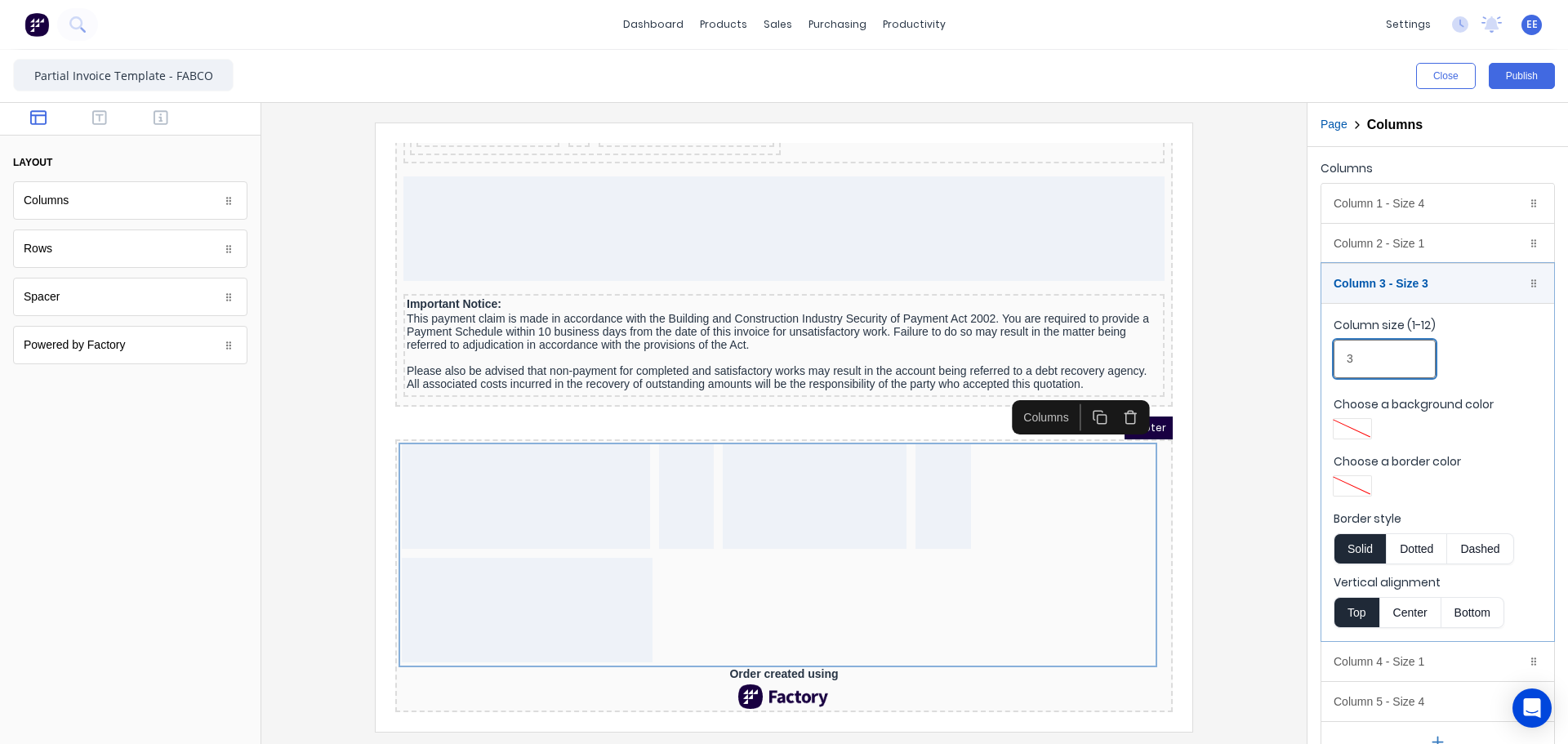
drag, startPoint x: 1350, startPoint y: 364, endPoint x: 1322, endPoint y: 363, distance: 28.0
click at [1322, 363] on fieldset "Column size (1-12) 3 Choose a background color Choose a border color Border sty…" at bounding box center [1437, 472] width 233 height 338
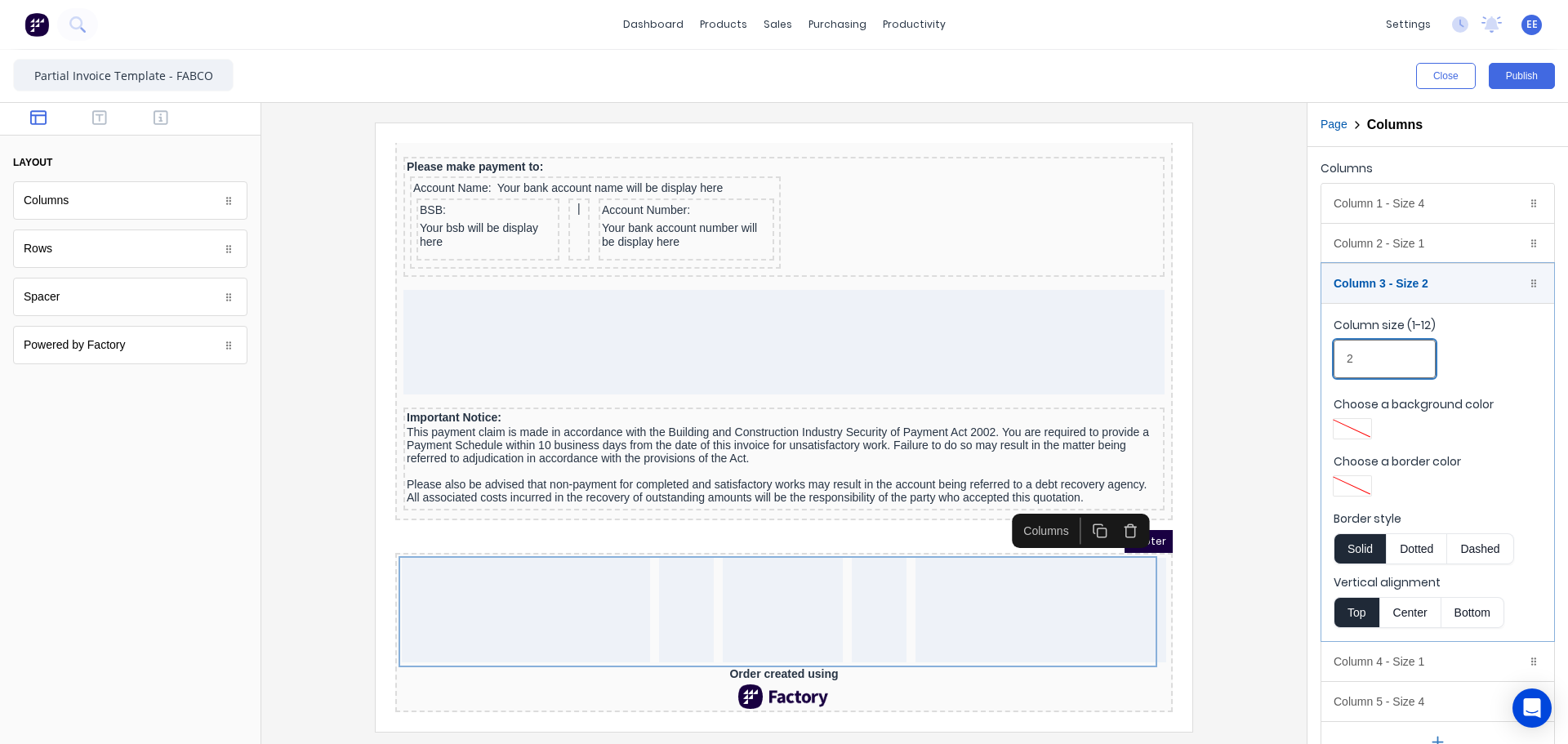
scroll to position [1420, 0]
type input "2"
click at [1254, 440] on div at bounding box center [784, 427] width 1019 height 608
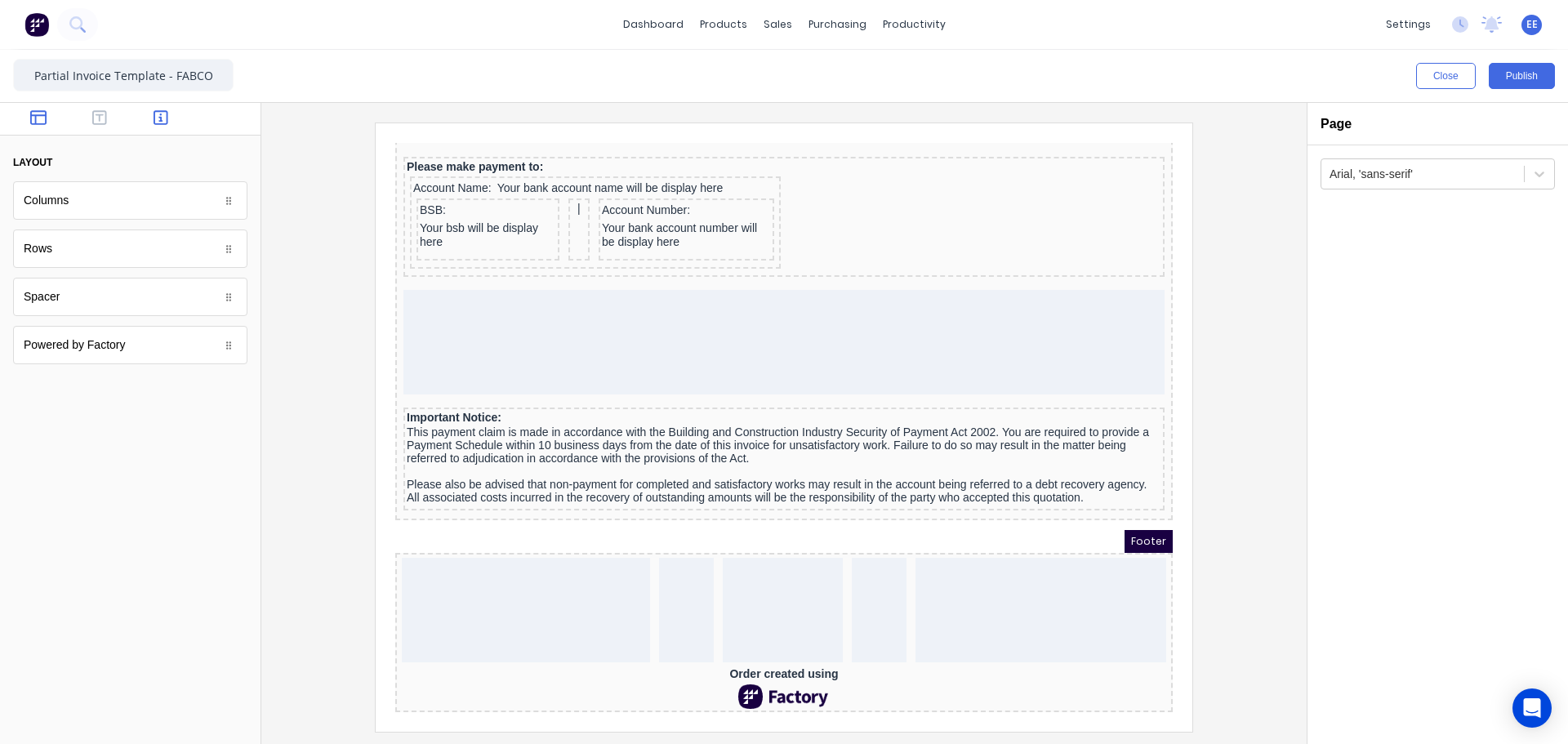
click at [172, 117] on button "button" at bounding box center [161, 119] width 52 height 20
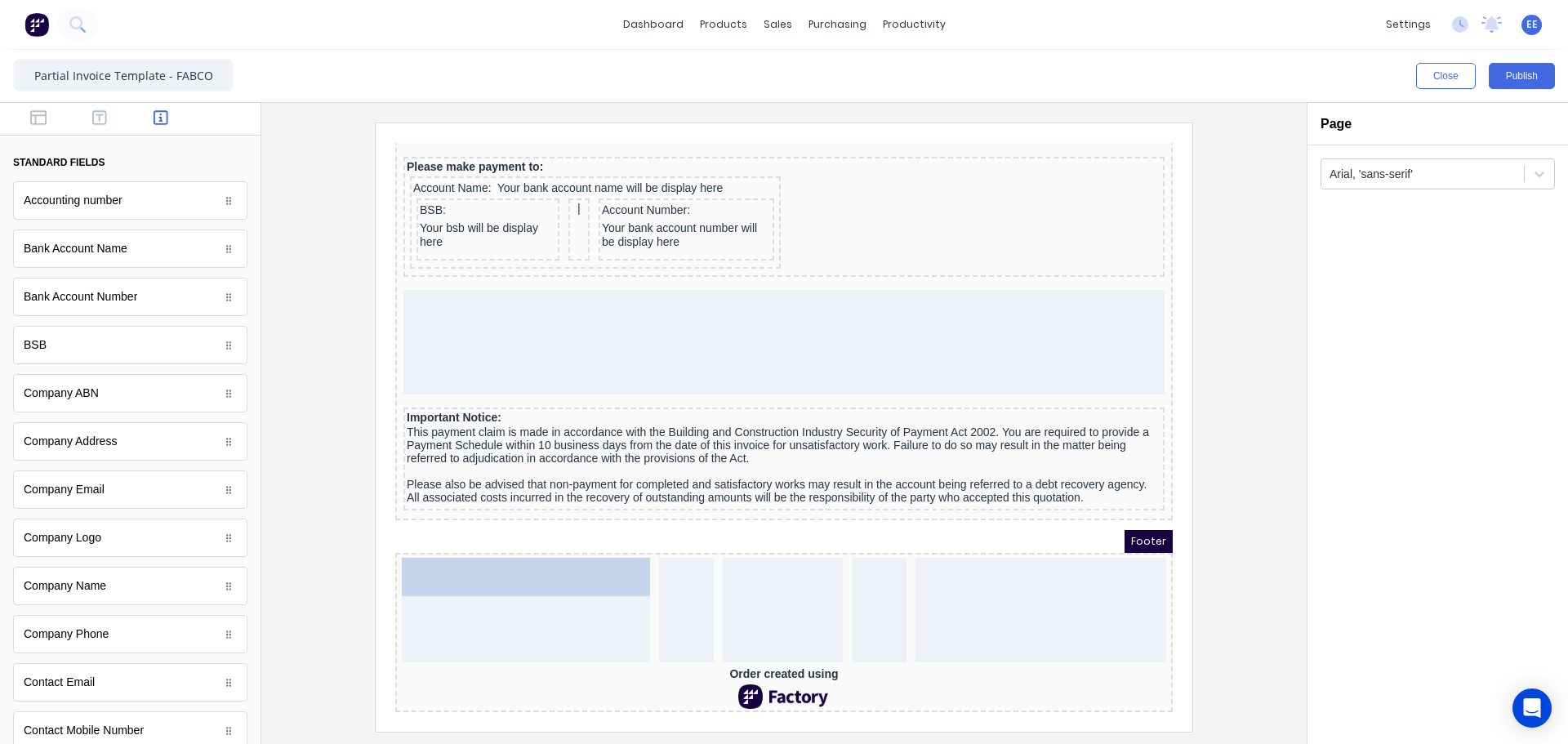
drag, startPoint x: 107, startPoint y: 493, endPoint x: 130, endPoint y: 447, distance: 51.4
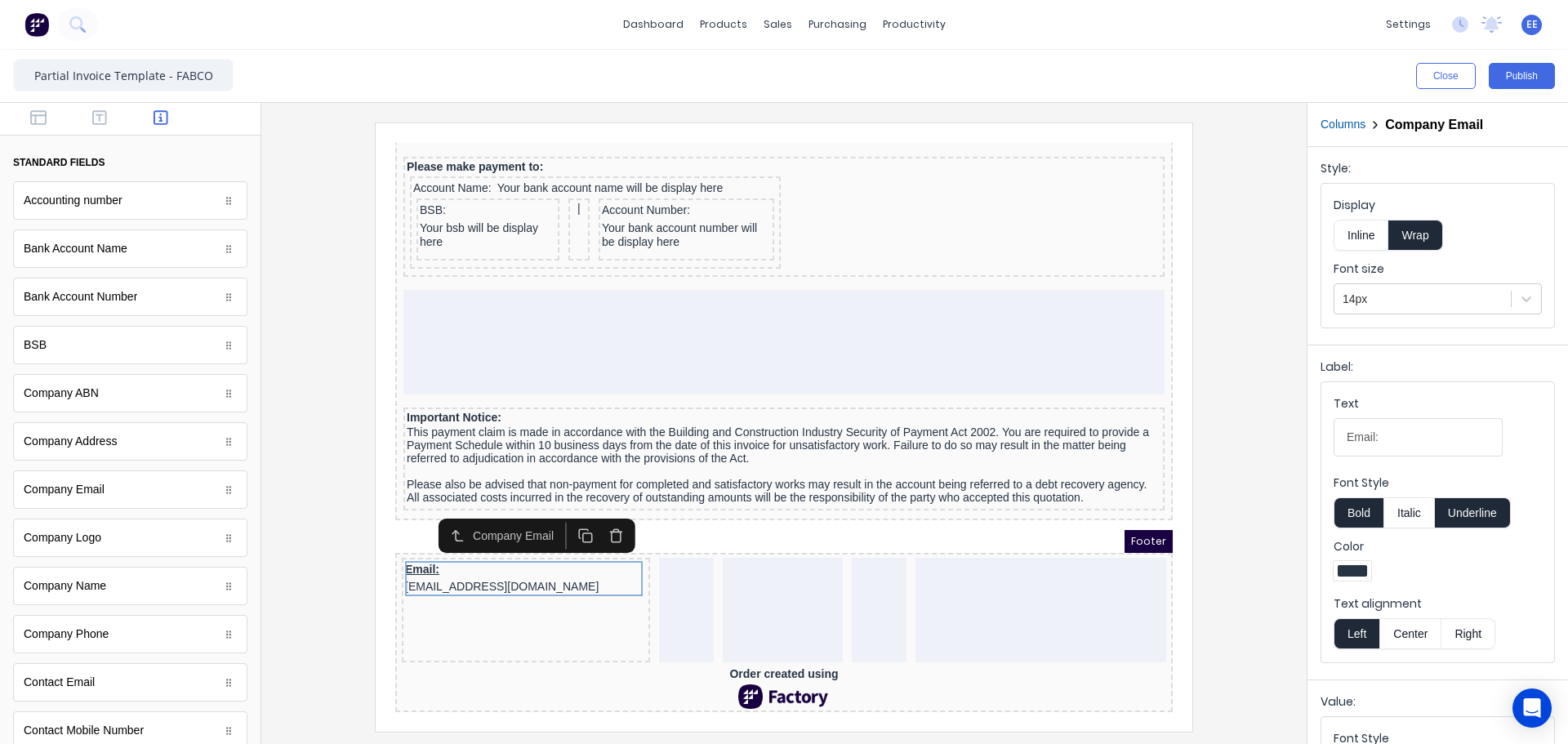
drag, startPoint x: 1470, startPoint y: 636, endPoint x: 1468, endPoint y: 587, distance: 49.0
click at [1470, 635] on button "Right" at bounding box center [1468, 633] width 54 height 31
click at [1490, 517] on button "Underline" at bounding box center [1472, 512] width 76 height 31
click at [1364, 225] on button "Inline" at bounding box center [1361, 235] width 55 height 31
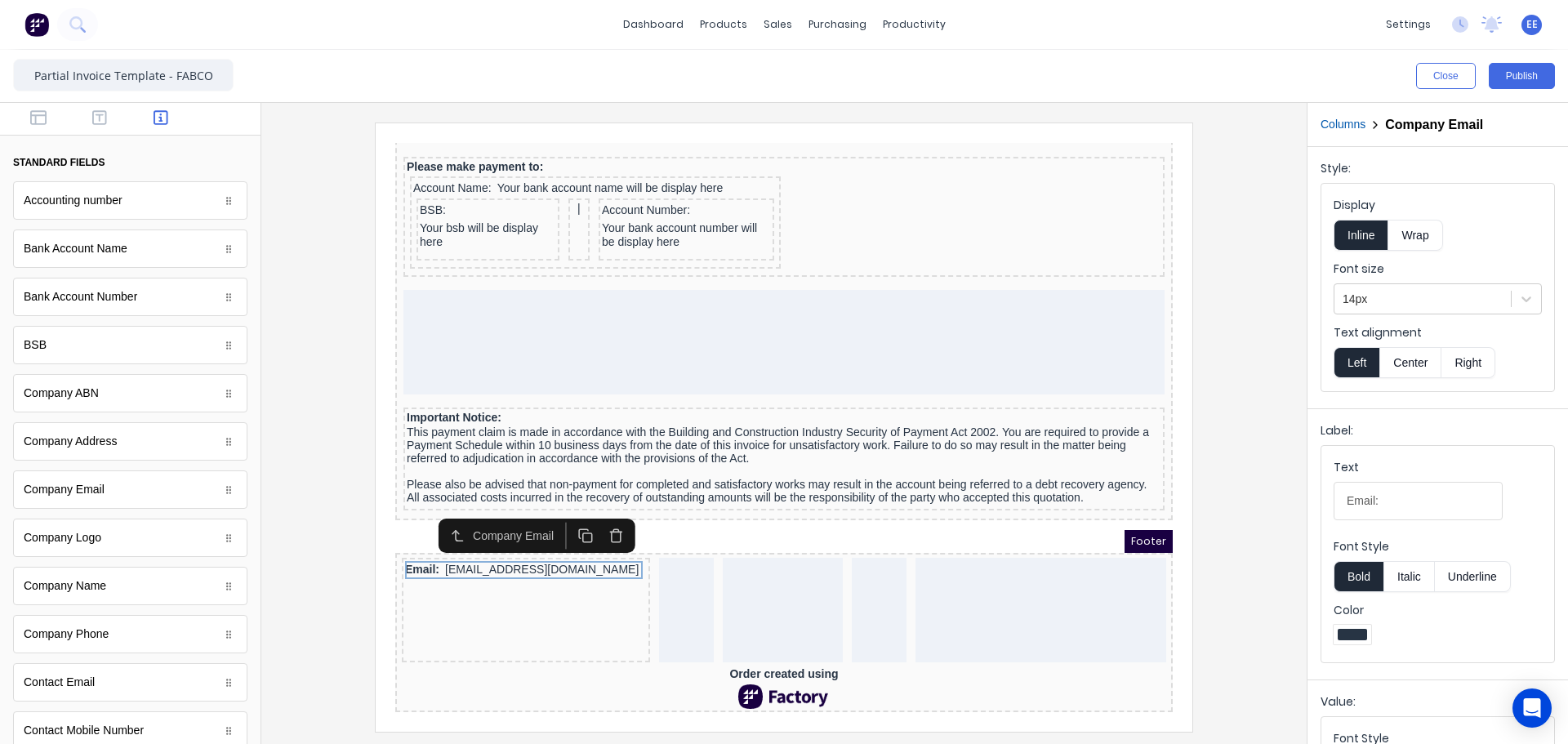
click at [1476, 363] on button "Right" at bounding box center [1468, 362] width 54 height 31
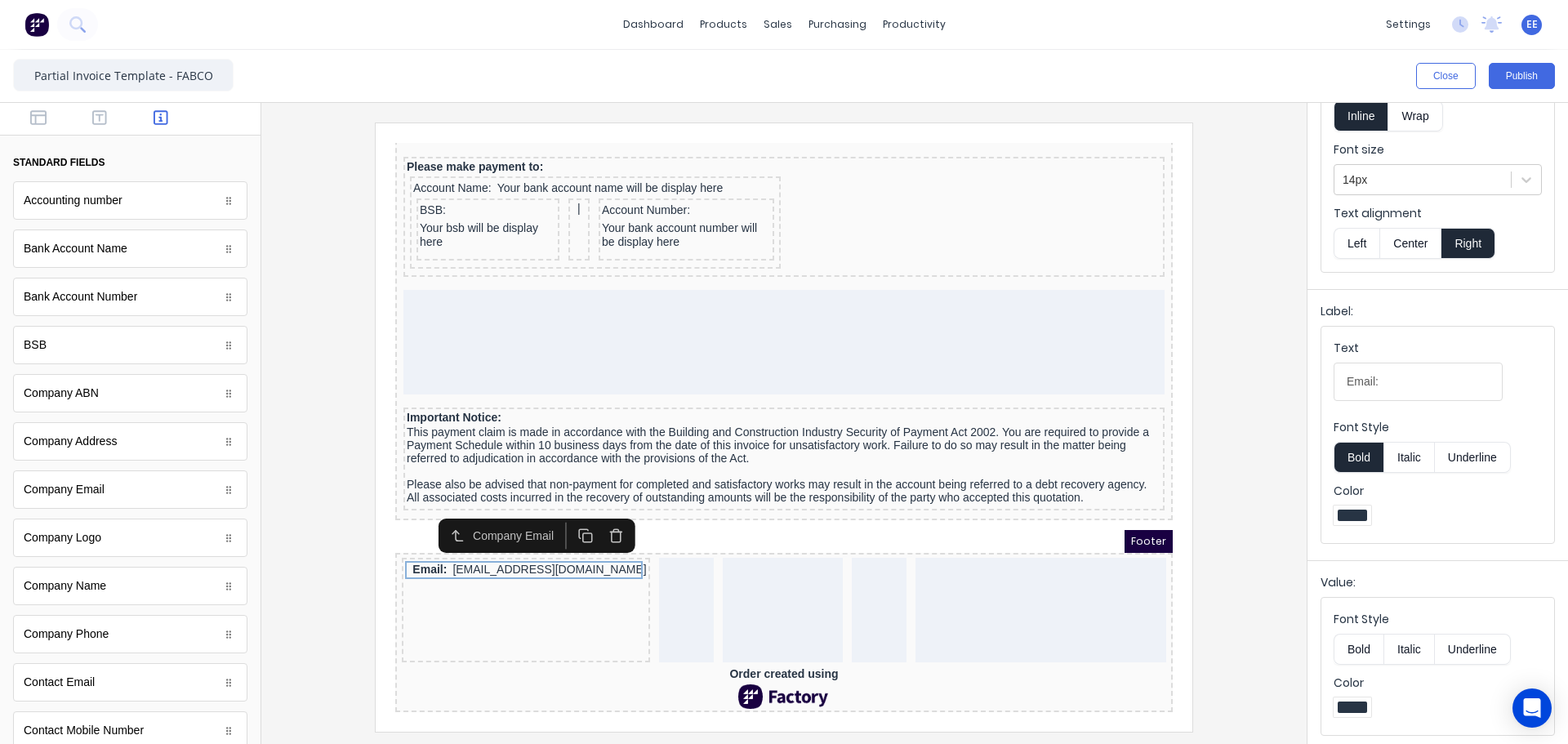
scroll to position [123, 0]
click at [1350, 652] on button "Bold" at bounding box center [1358, 645] width 50 height 31
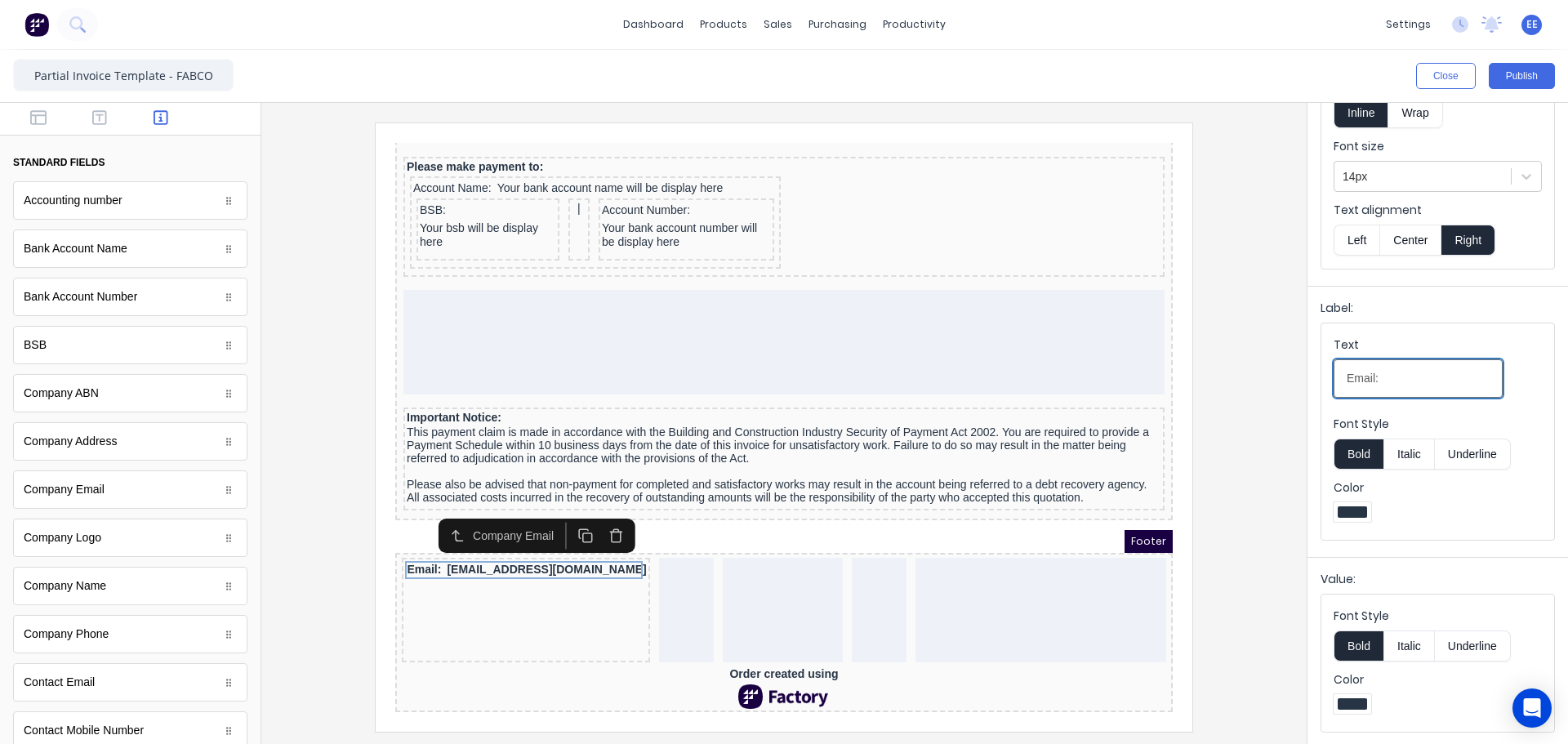
drag, startPoint x: 1427, startPoint y: 389, endPoint x: 1218, endPoint y: 396, distance: 209.1
click at [1218, 396] on div "Close Publish Components standard fields Accounting number Accounting number Ba…" at bounding box center [784, 396] width 1568 height 694
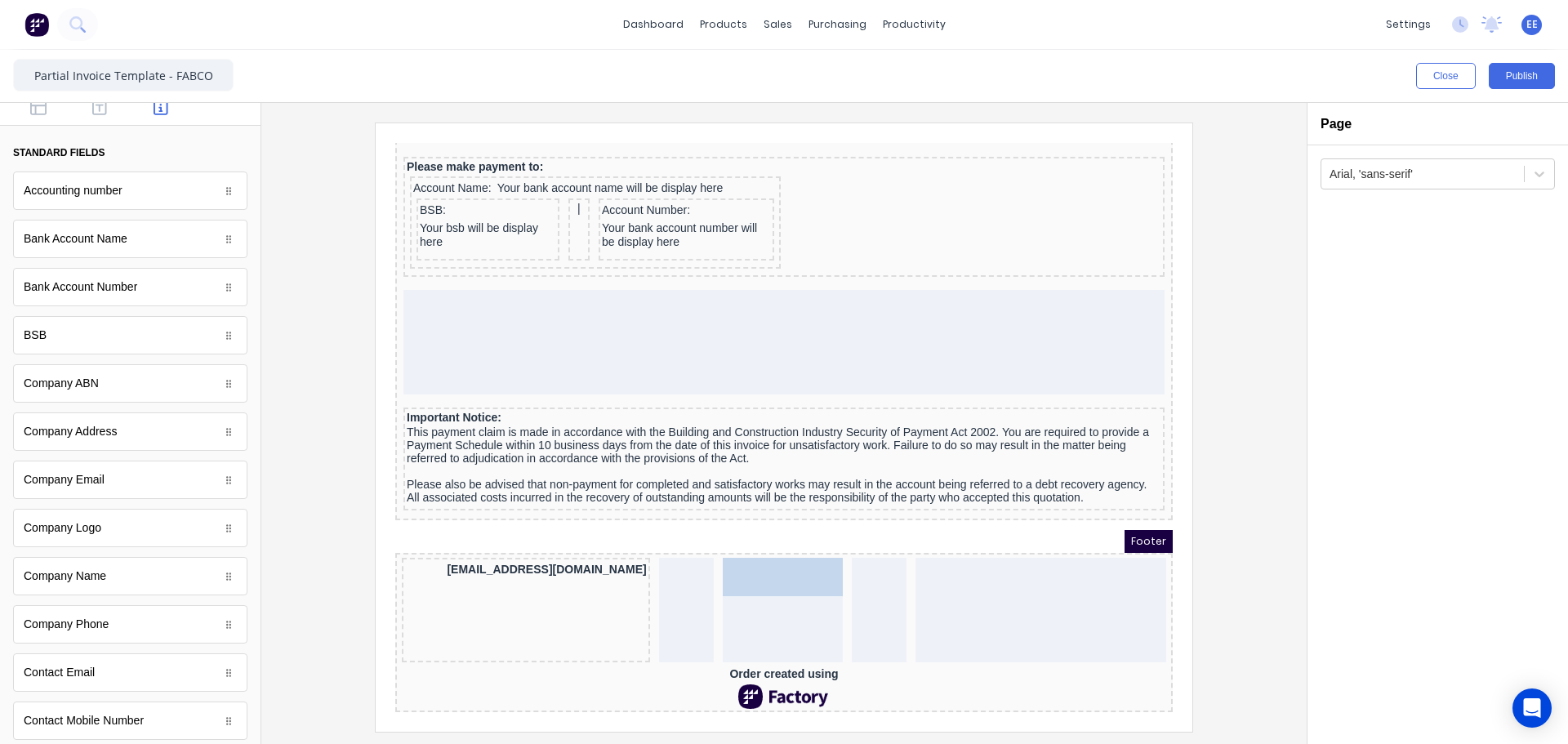
scroll to position [1420, 0]
drag, startPoint x: 68, startPoint y: 632, endPoint x: 448, endPoint y: 429, distance: 430.8
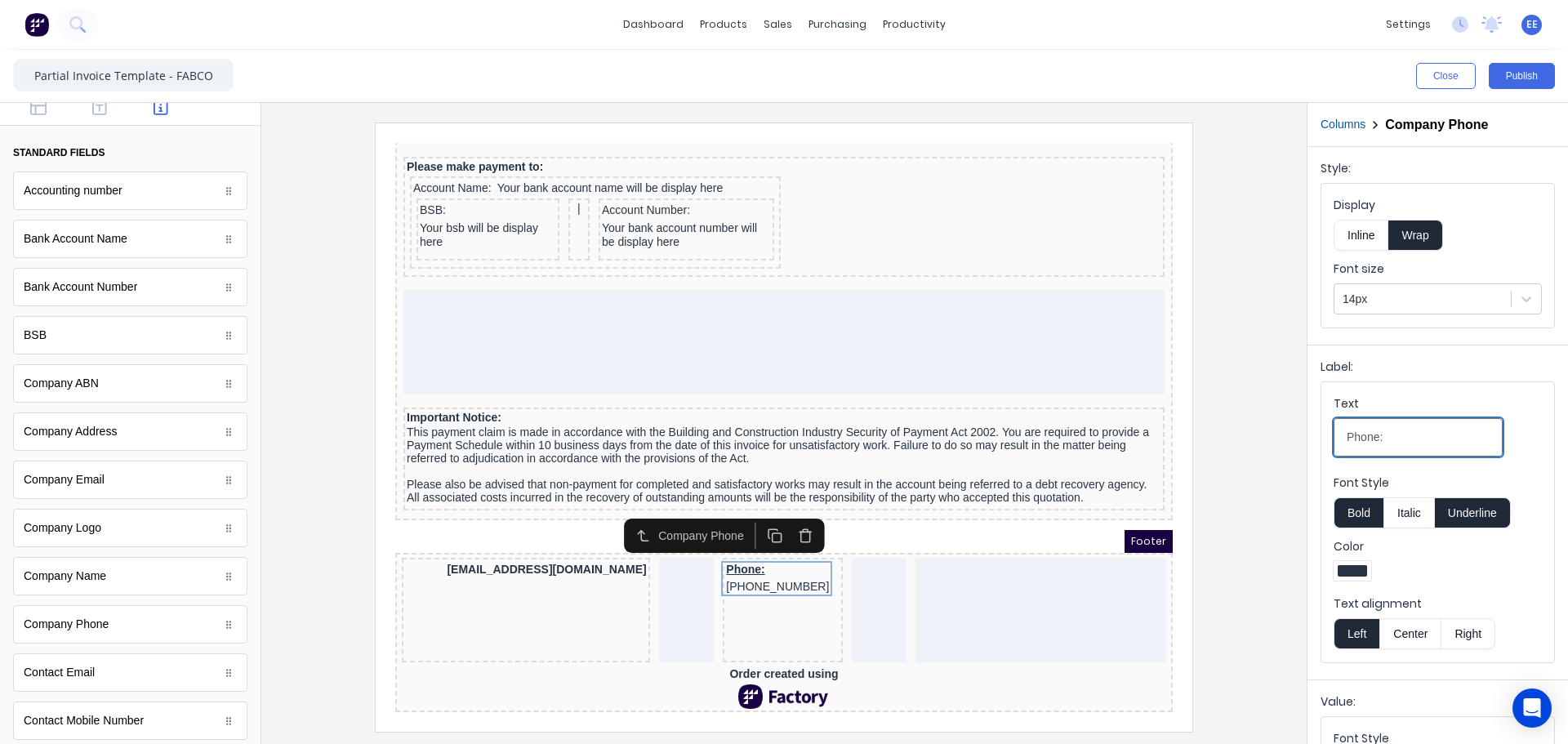
drag, startPoint x: 1419, startPoint y: 440, endPoint x: 1289, endPoint y: 449, distance: 130.3
click at [1289, 449] on div "Close Publish Components standard fields Accounting number Accounting number Ba…" at bounding box center [784, 396] width 1568 height 694
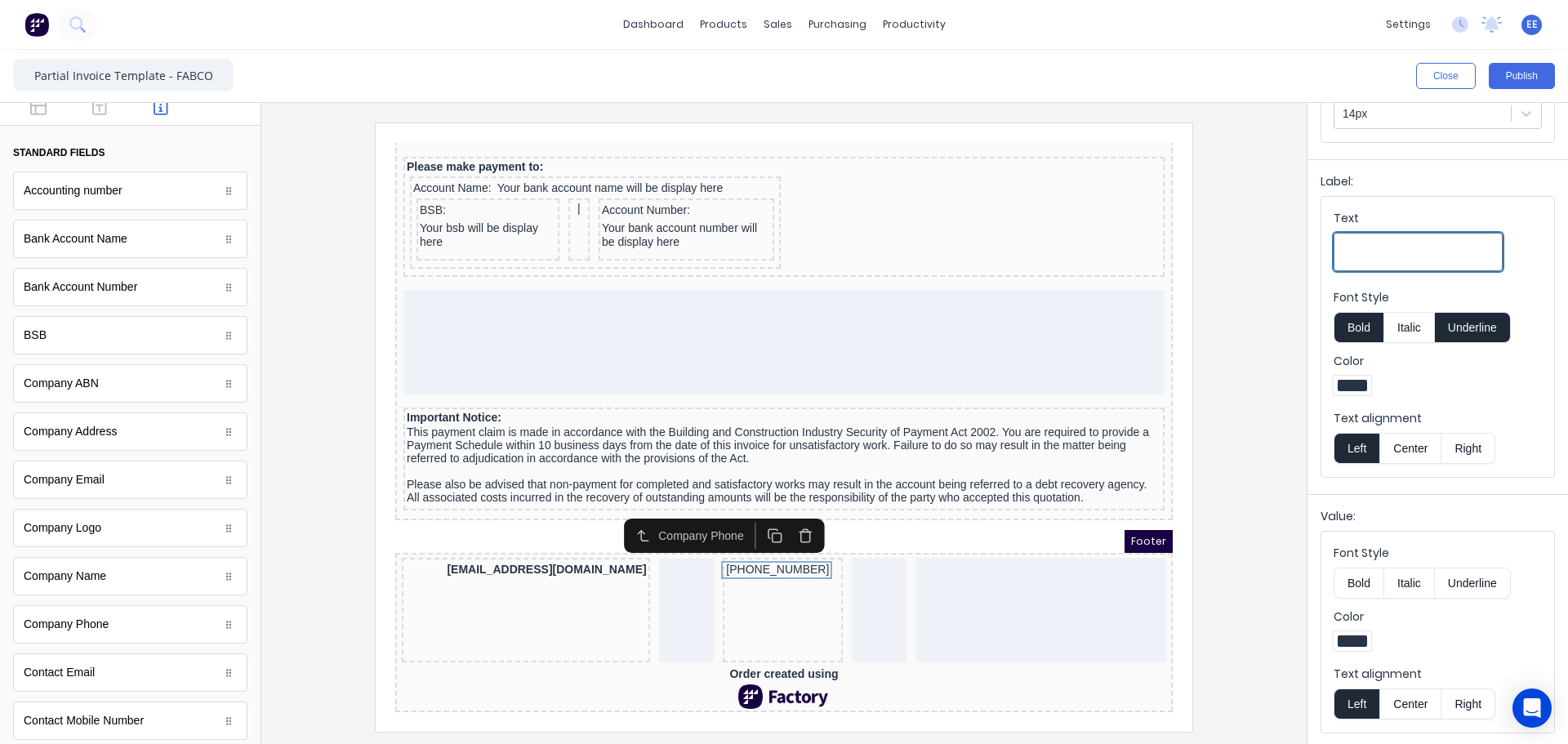
scroll to position [186, 0]
click at [1415, 704] on button "Center" at bounding box center [1411, 702] width 62 height 31
click at [1361, 581] on button "Bold" at bounding box center [1358, 582] width 50 height 31
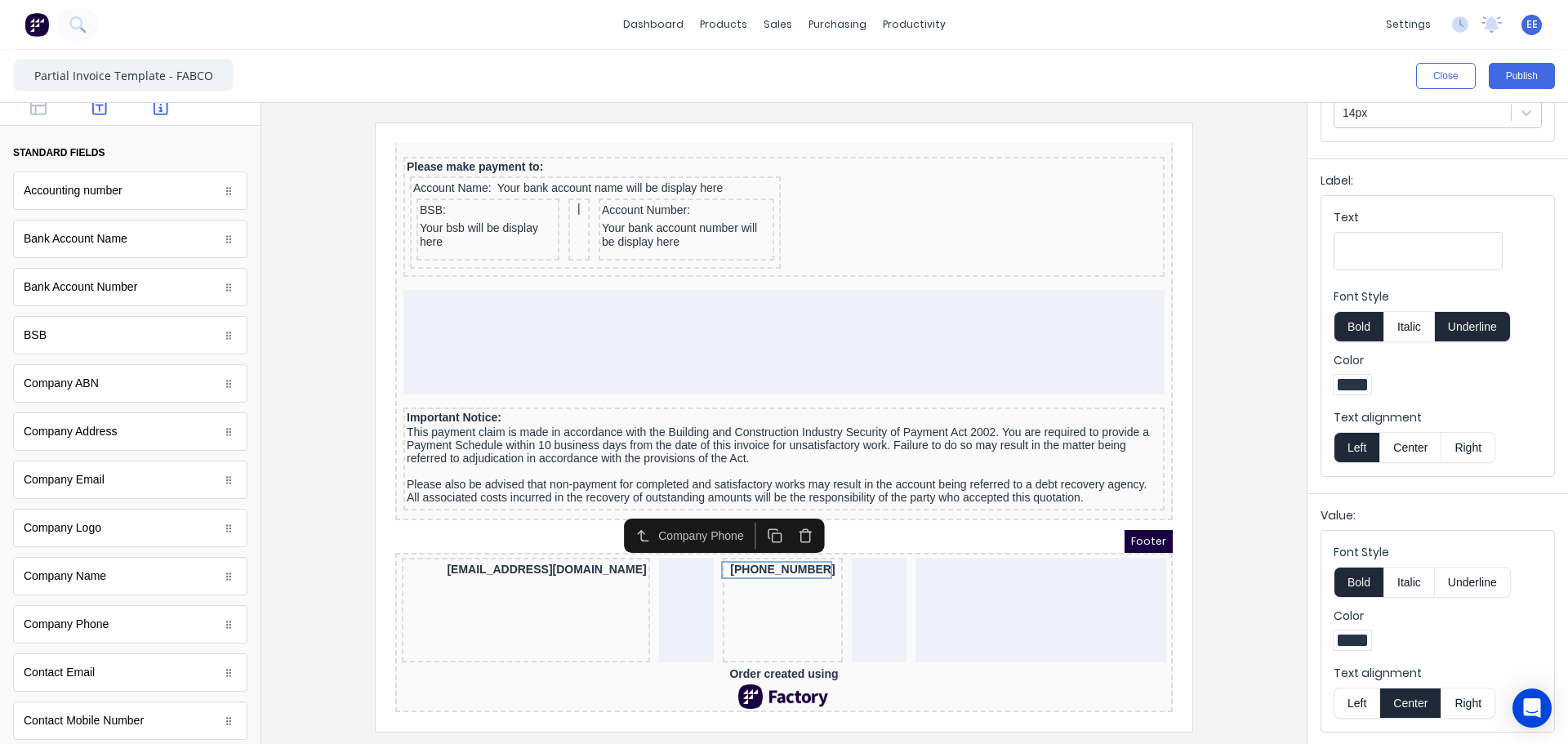
click at [84, 112] on button "button" at bounding box center [100, 109] width 52 height 20
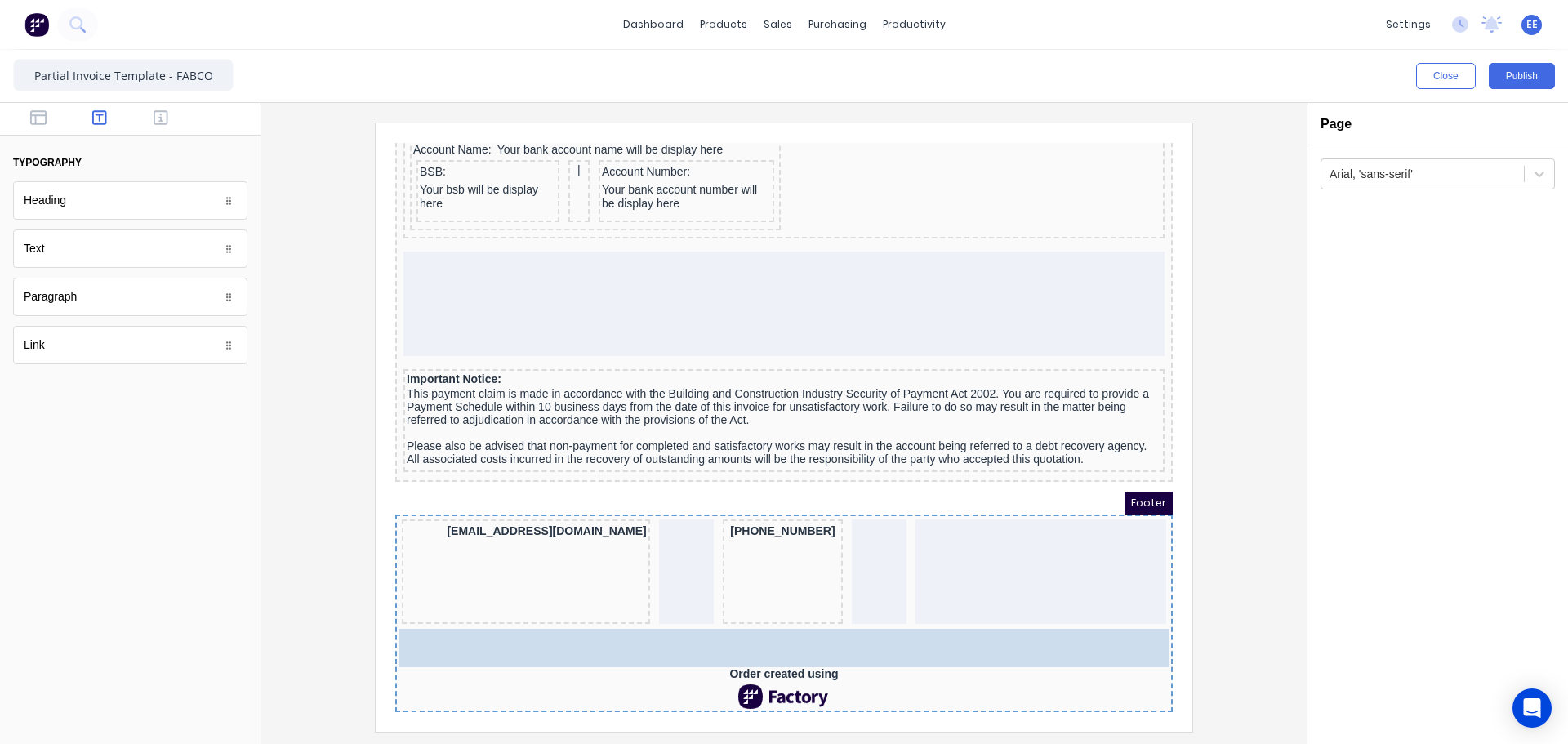
scroll to position [1420, 0]
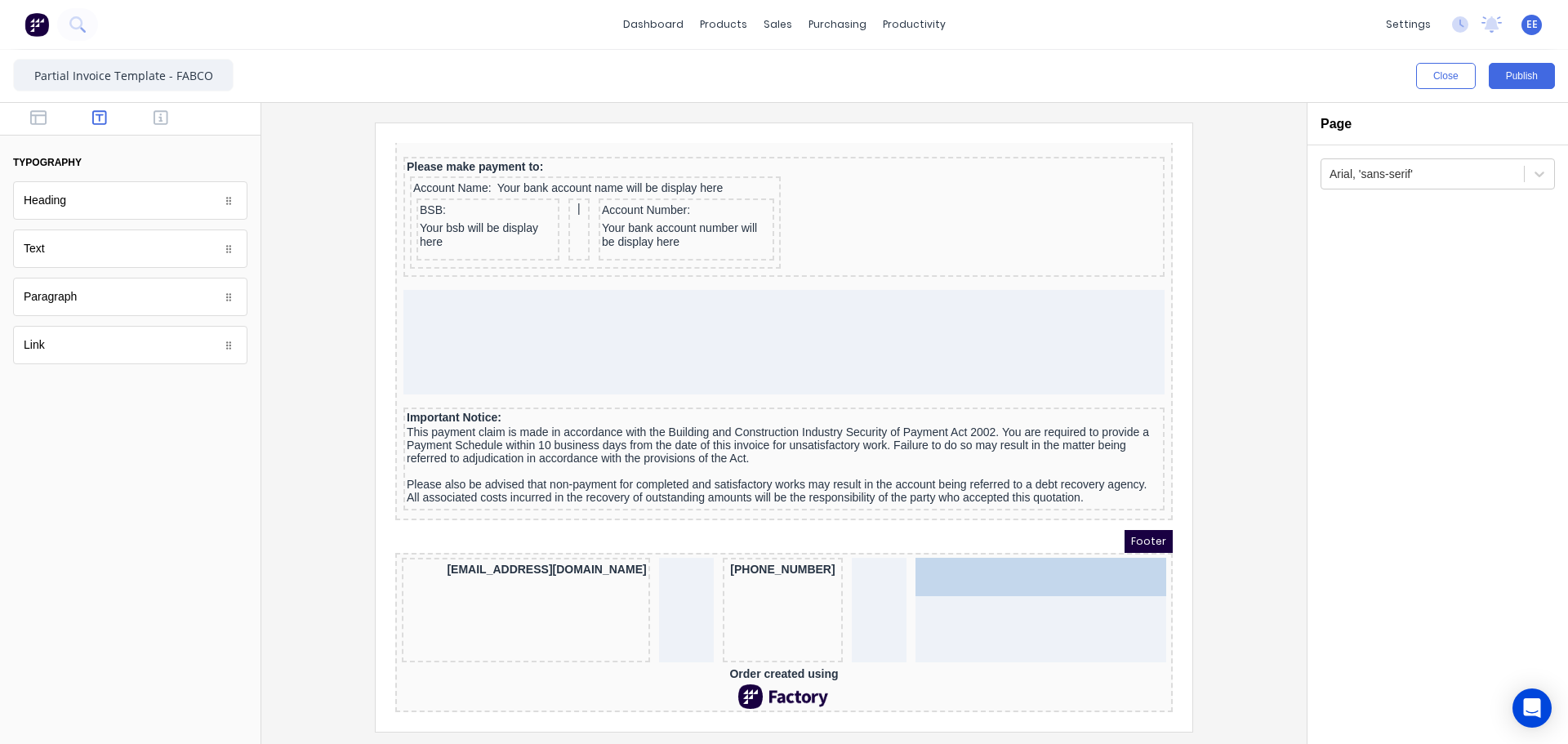
drag, startPoint x: 76, startPoint y: 388, endPoint x: 657, endPoint y: 413, distance: 581.5
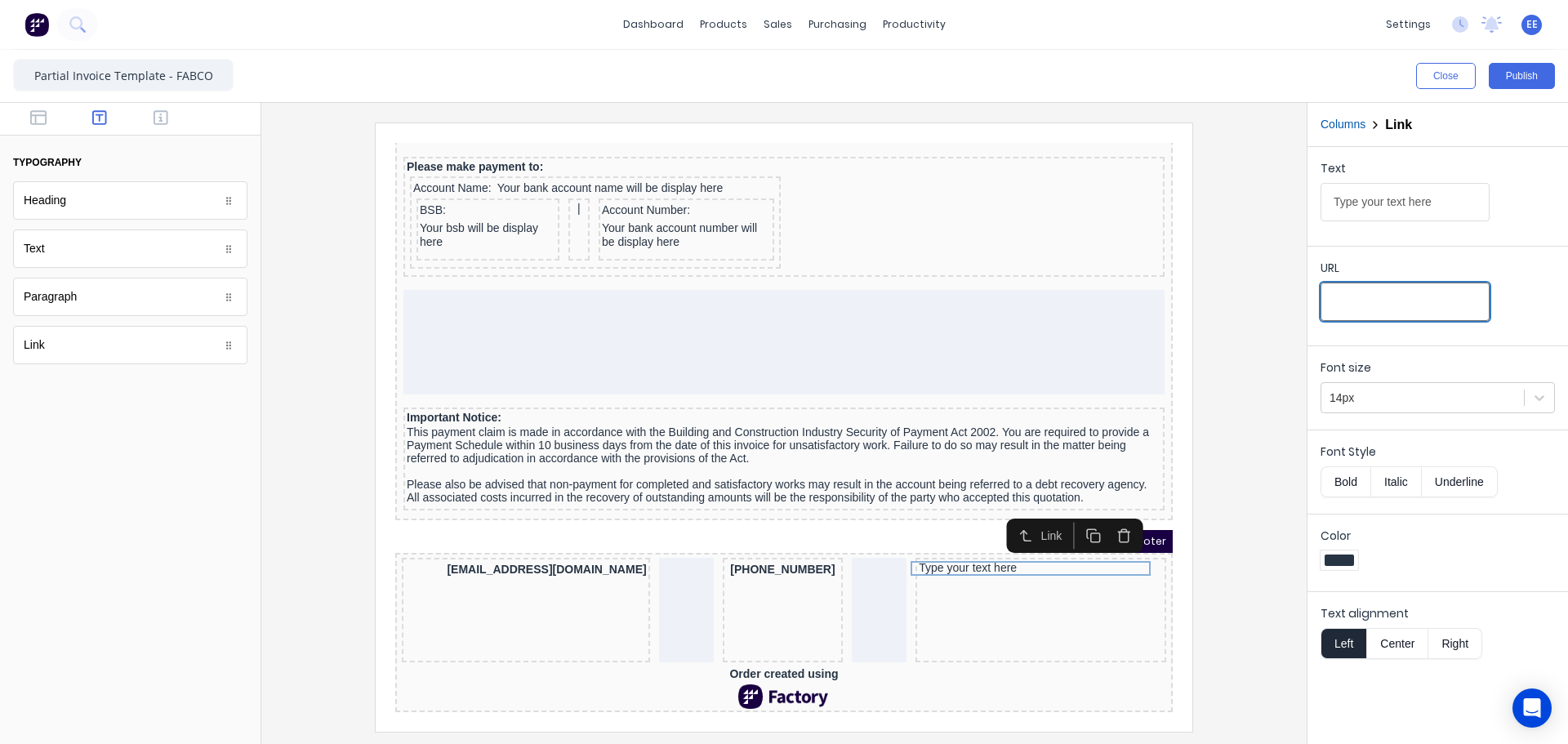
click at [1338, 300] on input "URL" at bounding box center [1404, 301] width 169 height 38
paste input "https://www.fabco.net.au/"
type input "https://www.fabco.net.au/"
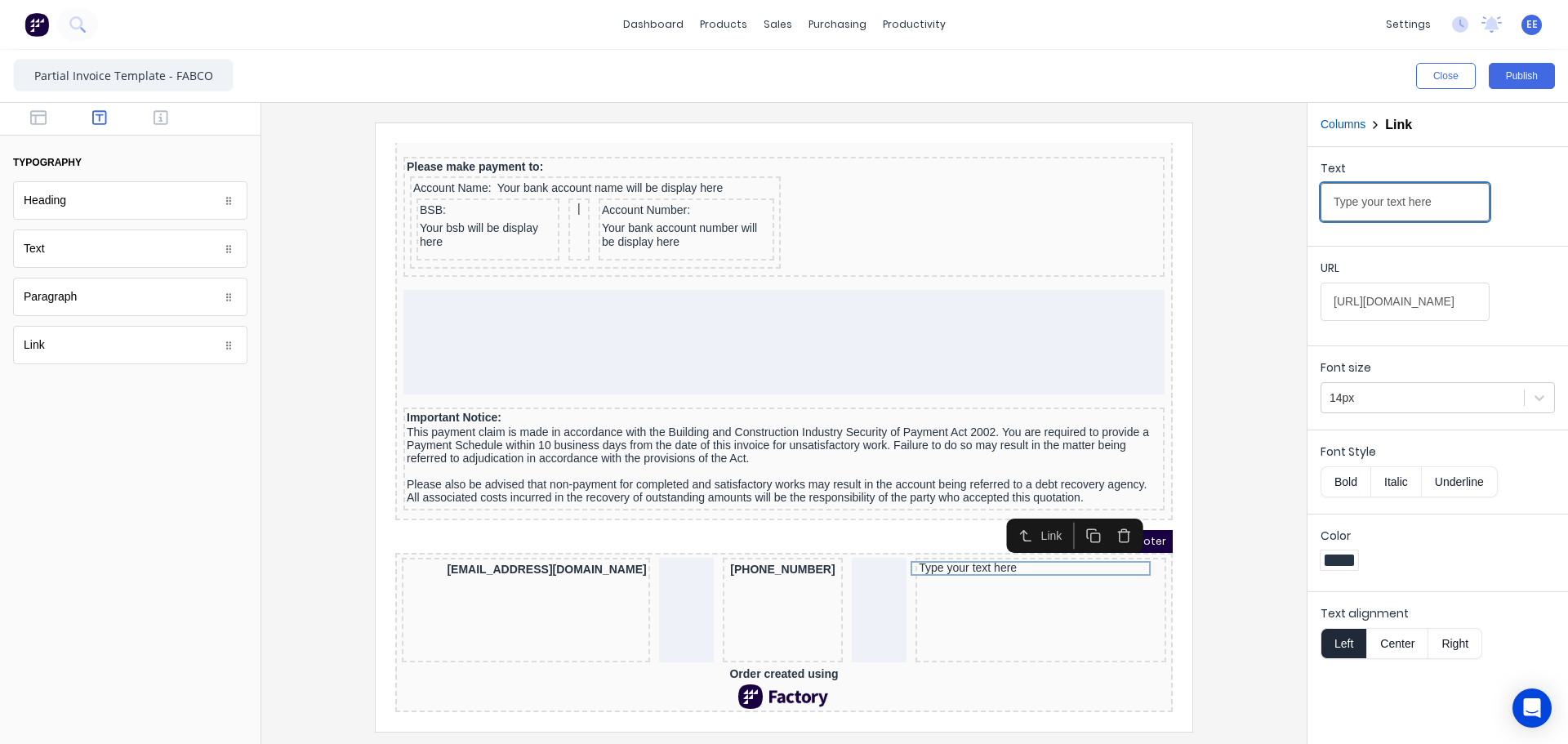
drag, startPoint x: 1219, startPoint y: 207, endPoint x: 1211, endPoint y: 212, distance: 9.4
click at [1211, 212] on div "Close Publish Components typography Heading Heading Text Text Paragraph Paragra…" at bounding box center [784, 396] width 1568 height 694
paste input "www.fabco.net.au"
type input "www.fabco.net.au"
click at [1343, 485] on button "Bold" at bounding box center [1345, 482] width 50 height 31
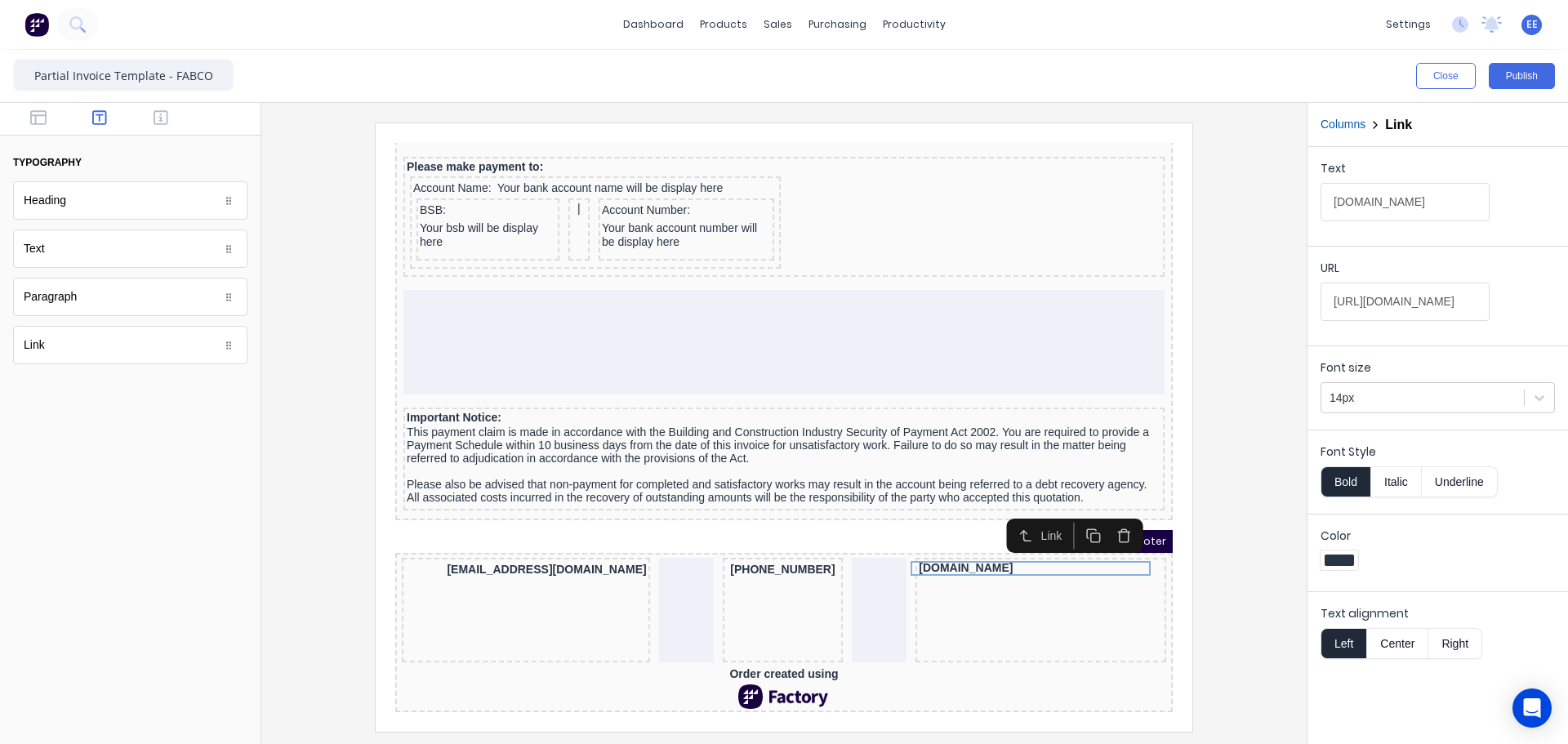
click at [1264, 356] on div at bounding box center [784, 427] width 1019 height 608
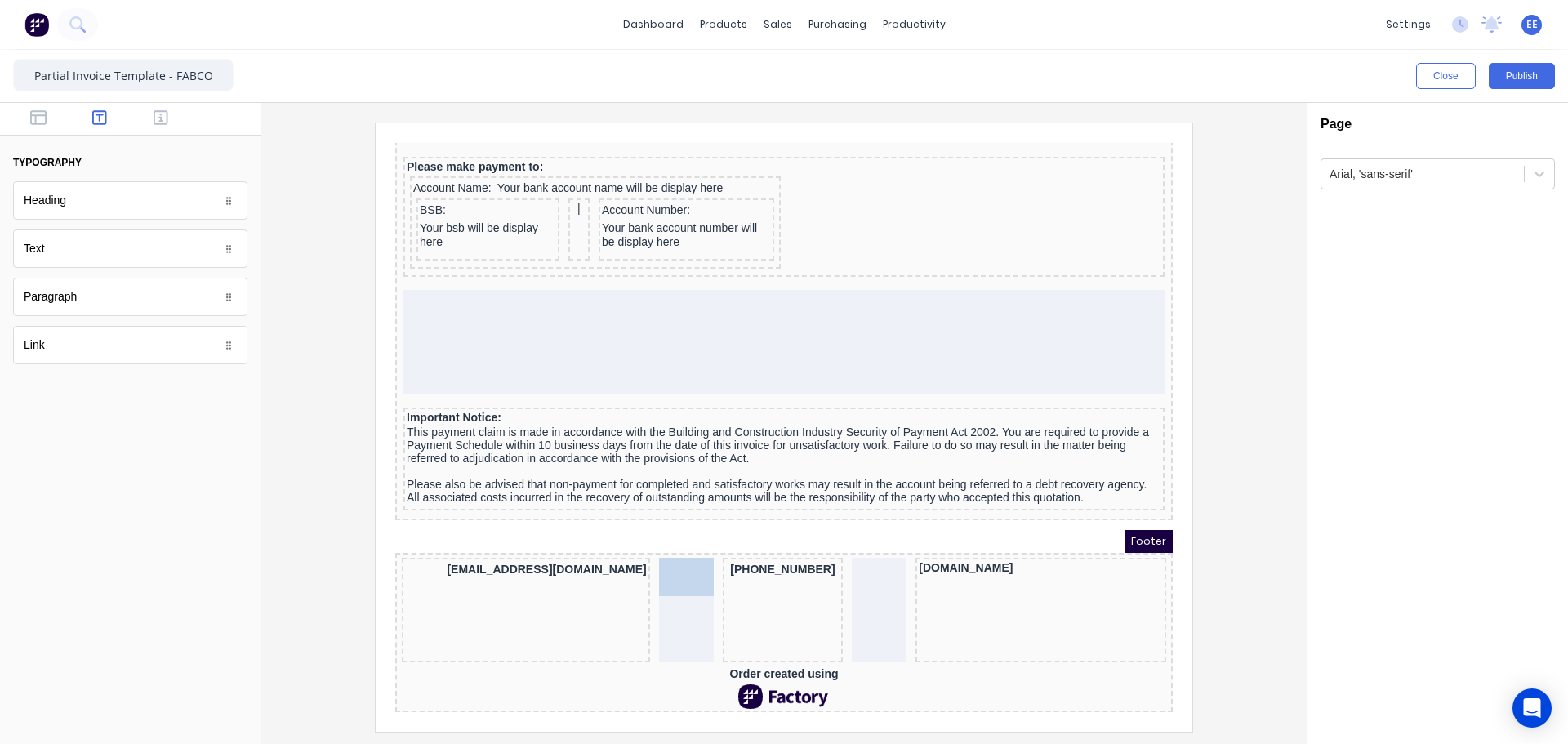
drag, startPoint x: 45, startPoint y: 260, endPoint x: 677, endPoint y: 589, distance: 712.5
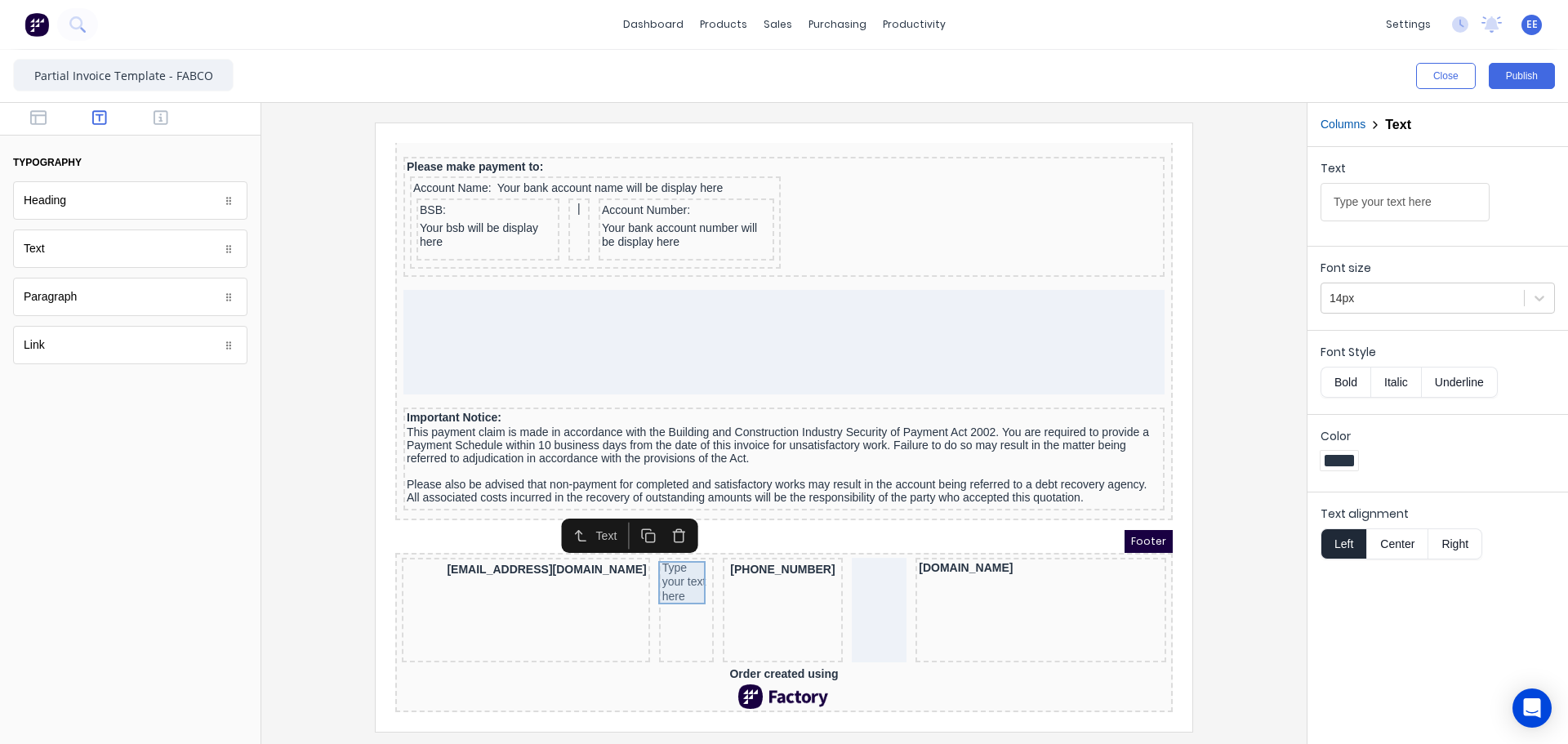
click at [661, 548] on div "Type your text here" at bounding box center [667, 563] width 49 height 44
click at [660, 548] on div "Type your text here" at bounding box center [667, 563] width 49 height 44
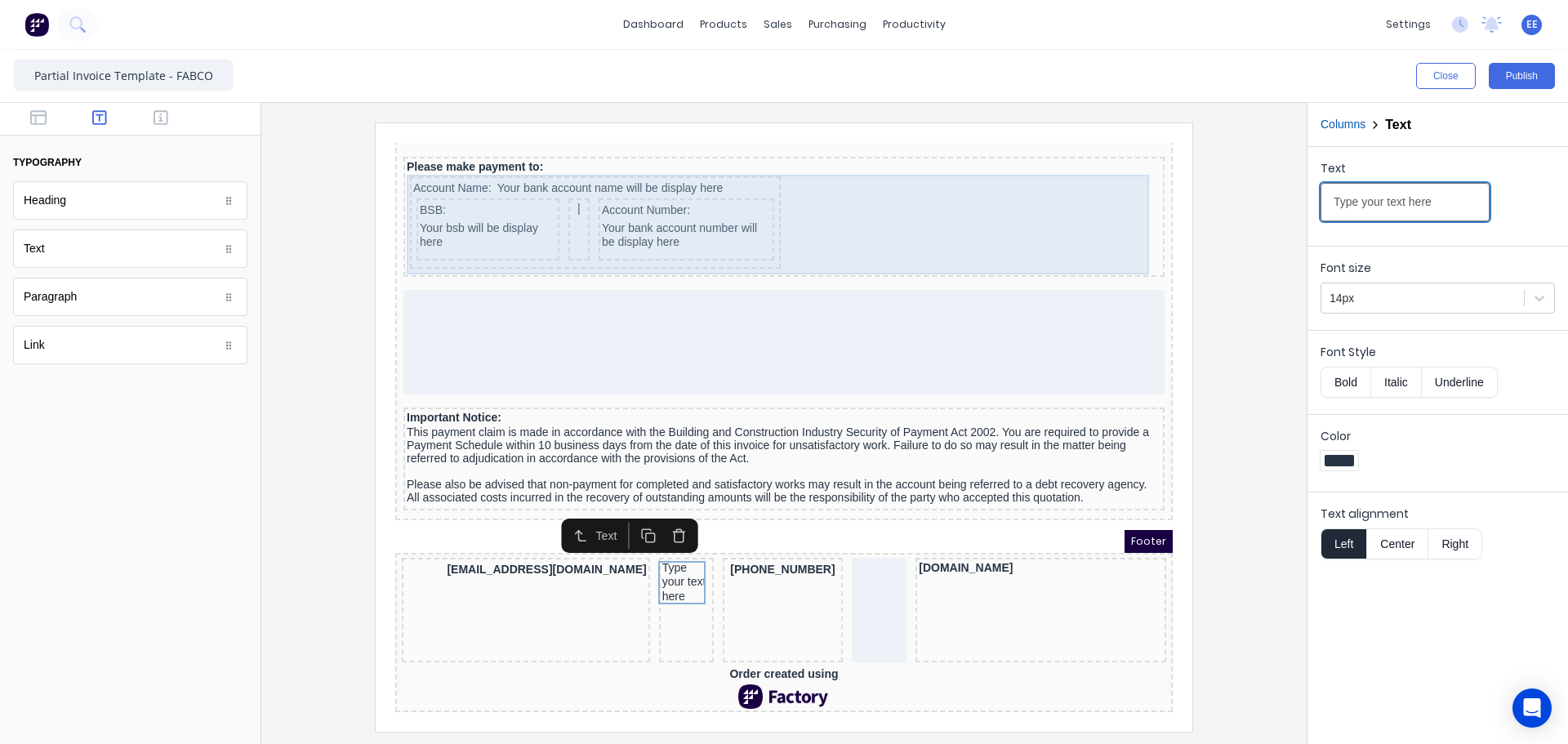
drag, startPoint x: 1812, startPoint y: 330, endPoint x: 1068, endPoint y: 186, distance: 757.8
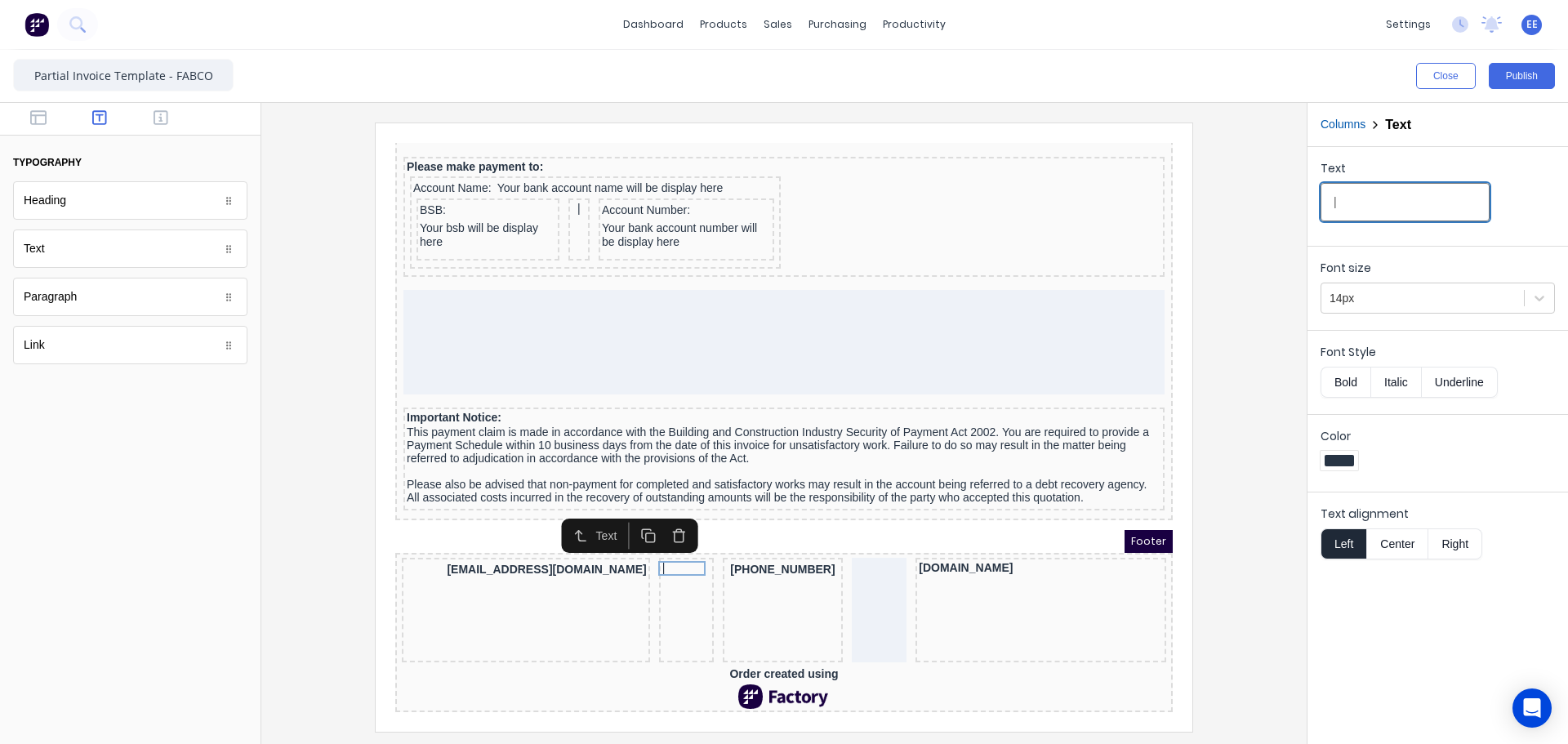
type input "|"
click at [1409, 541] on button "Center" at bounding box center [1397, 543] width 62 height 31
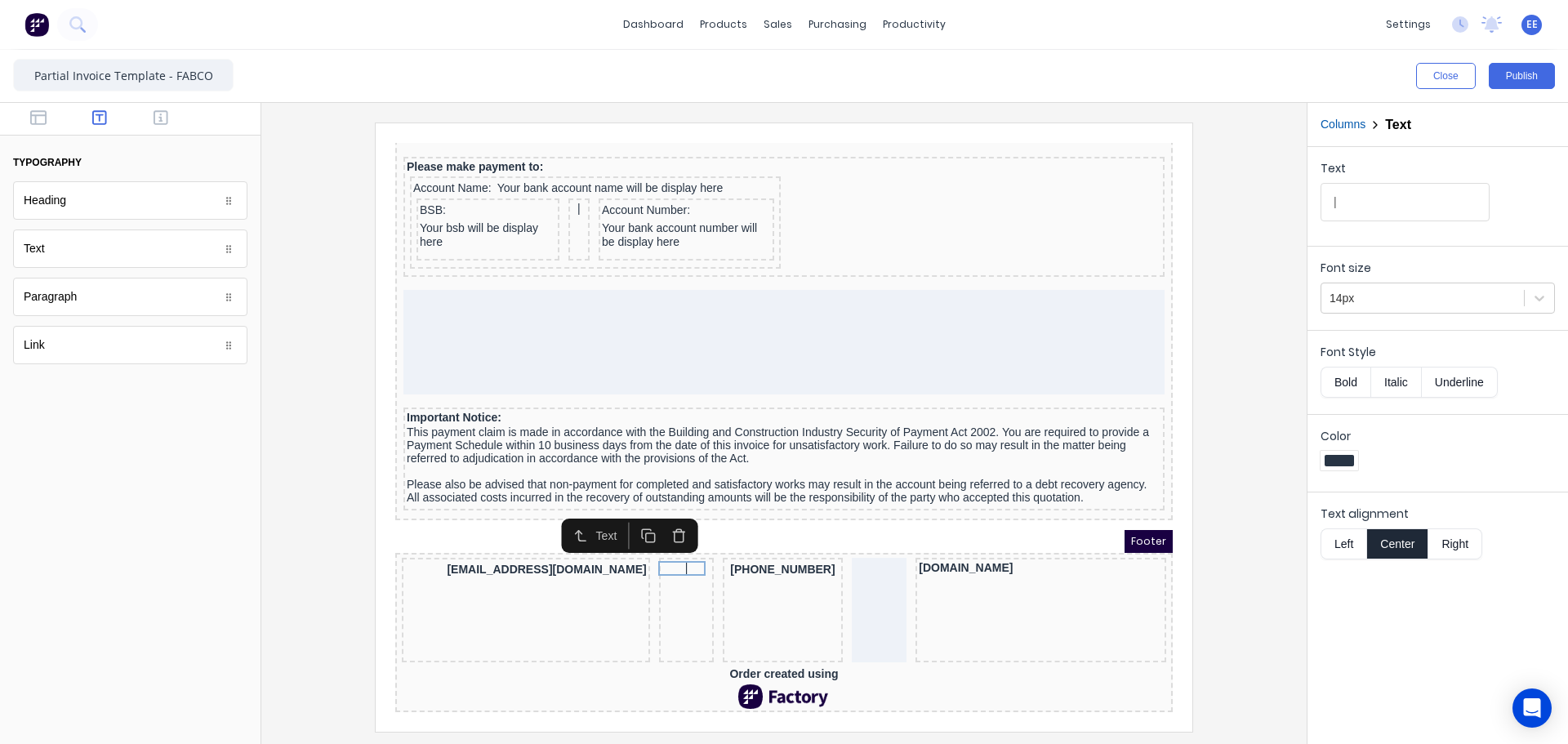
click at [631, 513] on icon "button" at bounding box center [628, 516] width 15 height 15
drag, startPoint x: 657, startPoint y: 557, endPoint x: 850, endPoint y: 555, distance: 193.0
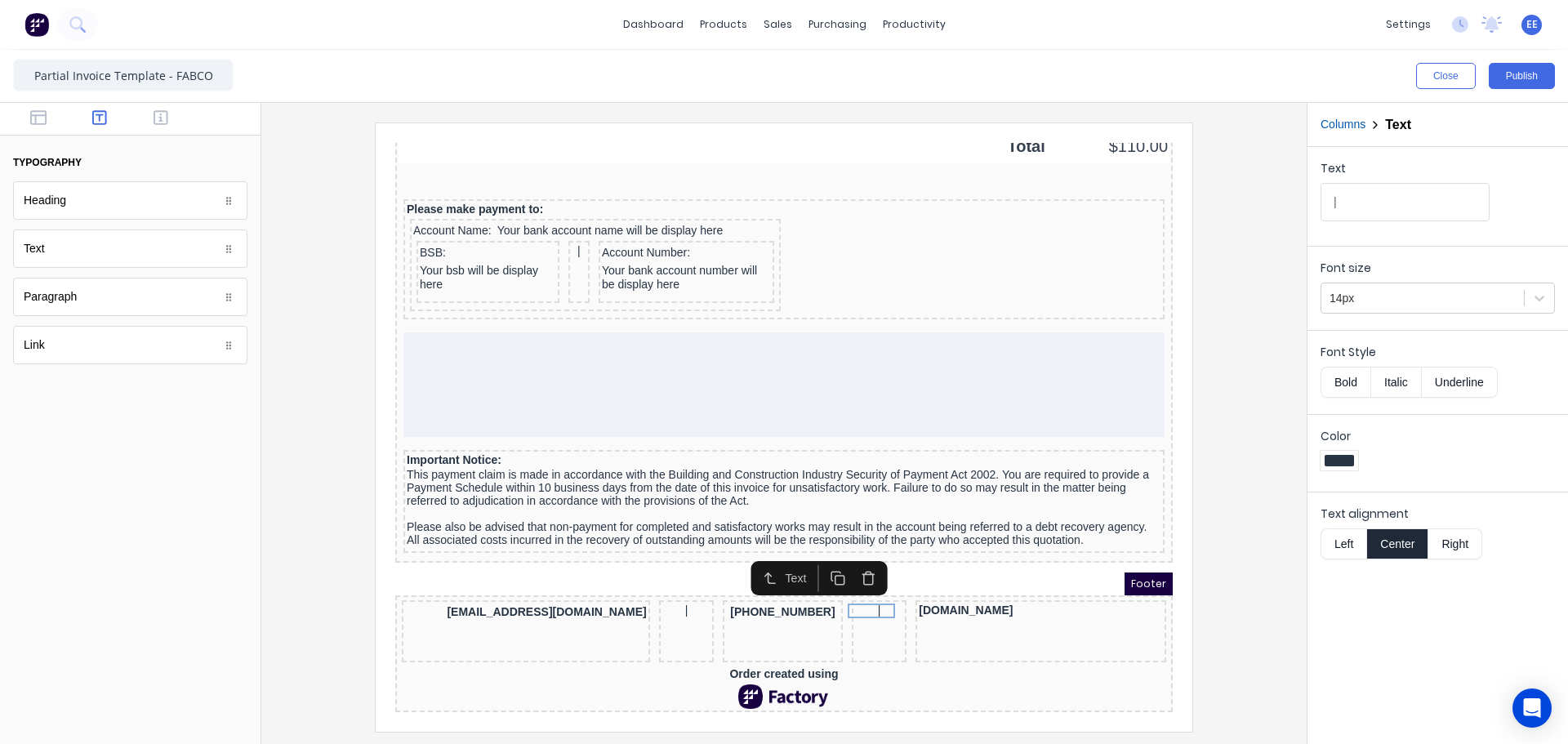
click at [1215, 604] on div at bounding box center [784, 427] width 1019 height 608
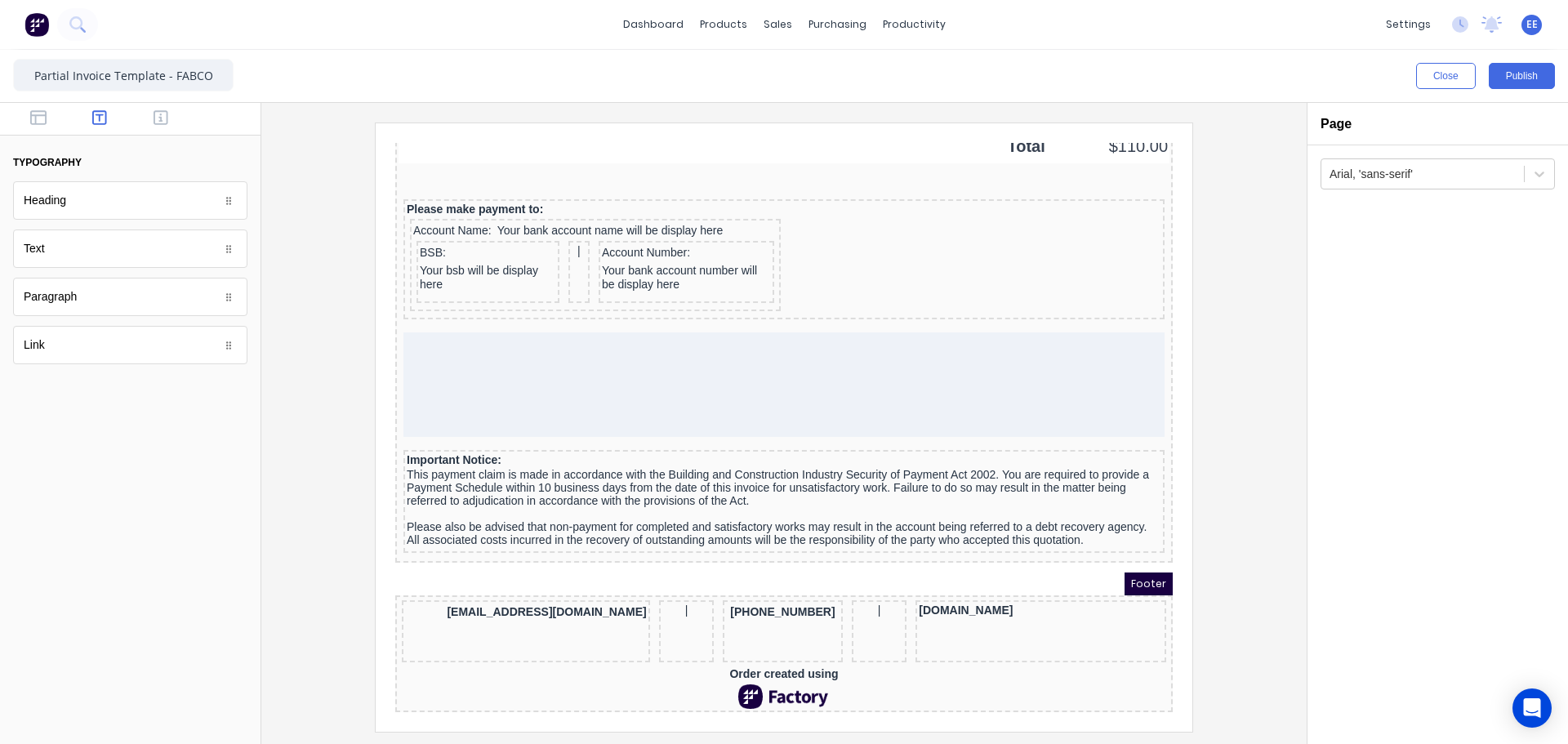
click at [727, 657] on div "xxxxxxx@xxxxx.com | (042) 2222 3333 | www.fabco.net.au Order created using" at bounding box center [764, 635] width 778 height 117
click at [729, 647] on div "Order created using" at bounding box center [764, 654] width 771 height 15
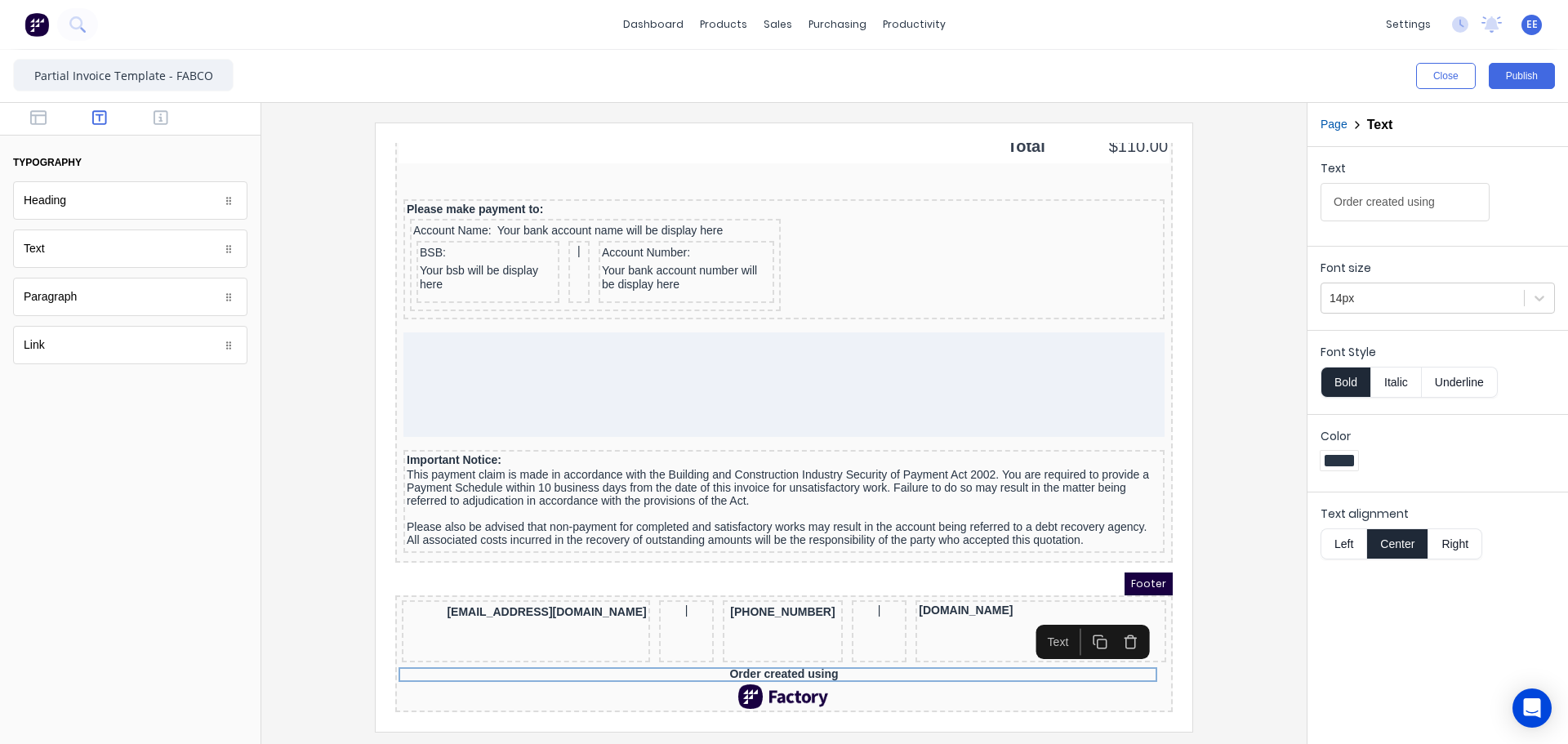
click at [1116, 620] on icon "button" at bounding box center [1110, 622] width 15 height 15
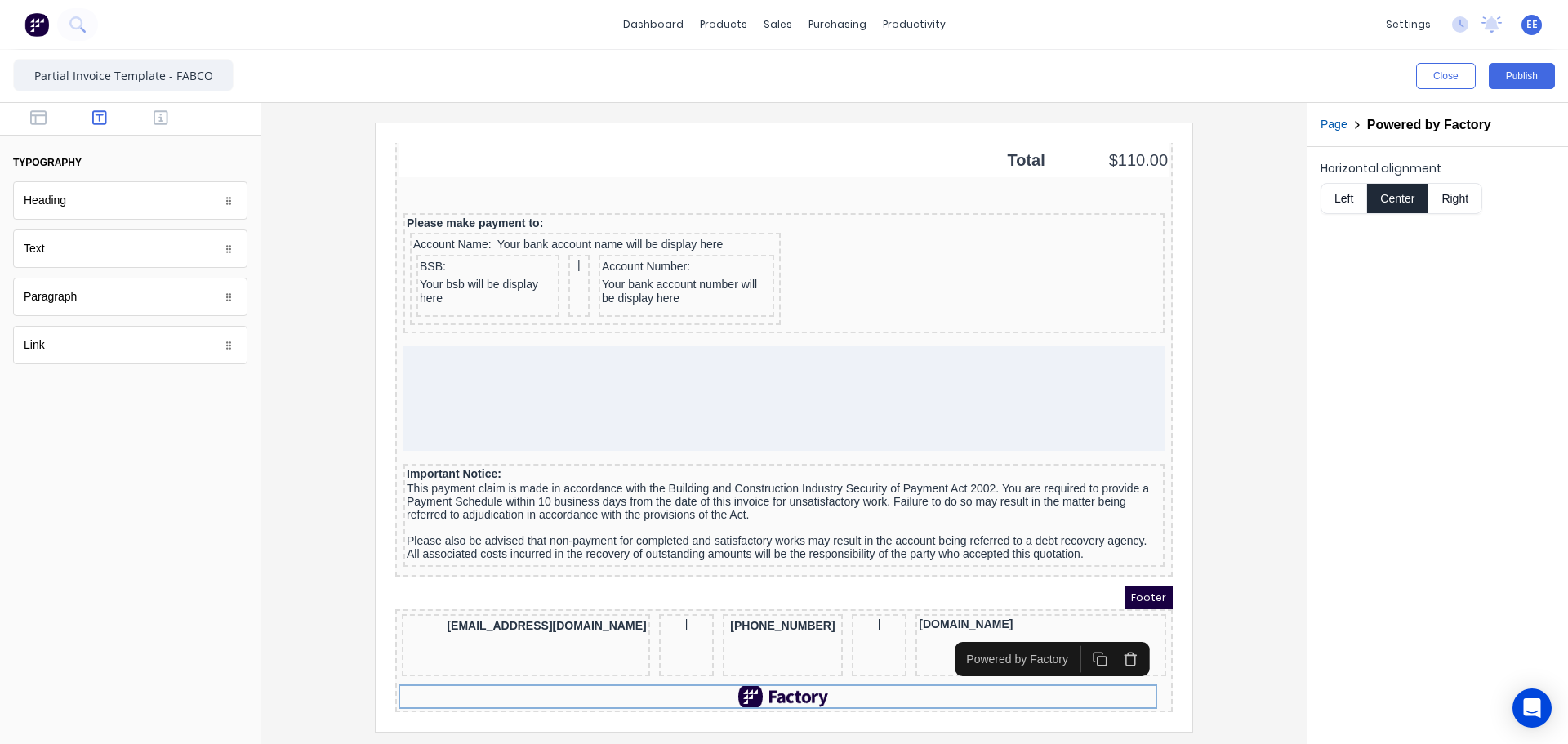
click at [1117, 637] on icon "button" at bounding box center [1110, 639] width 15 height 15
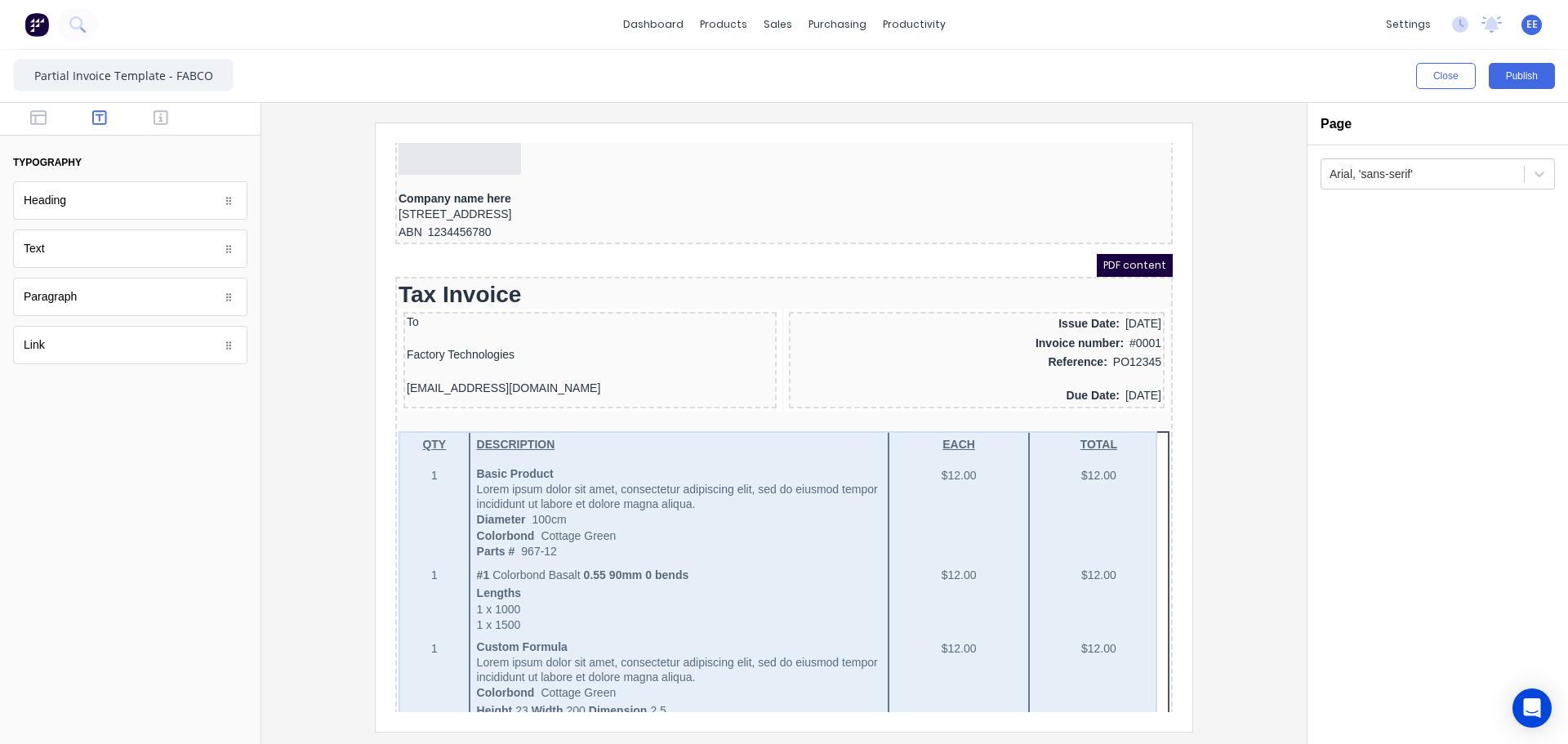
scroll to position [0, 0]
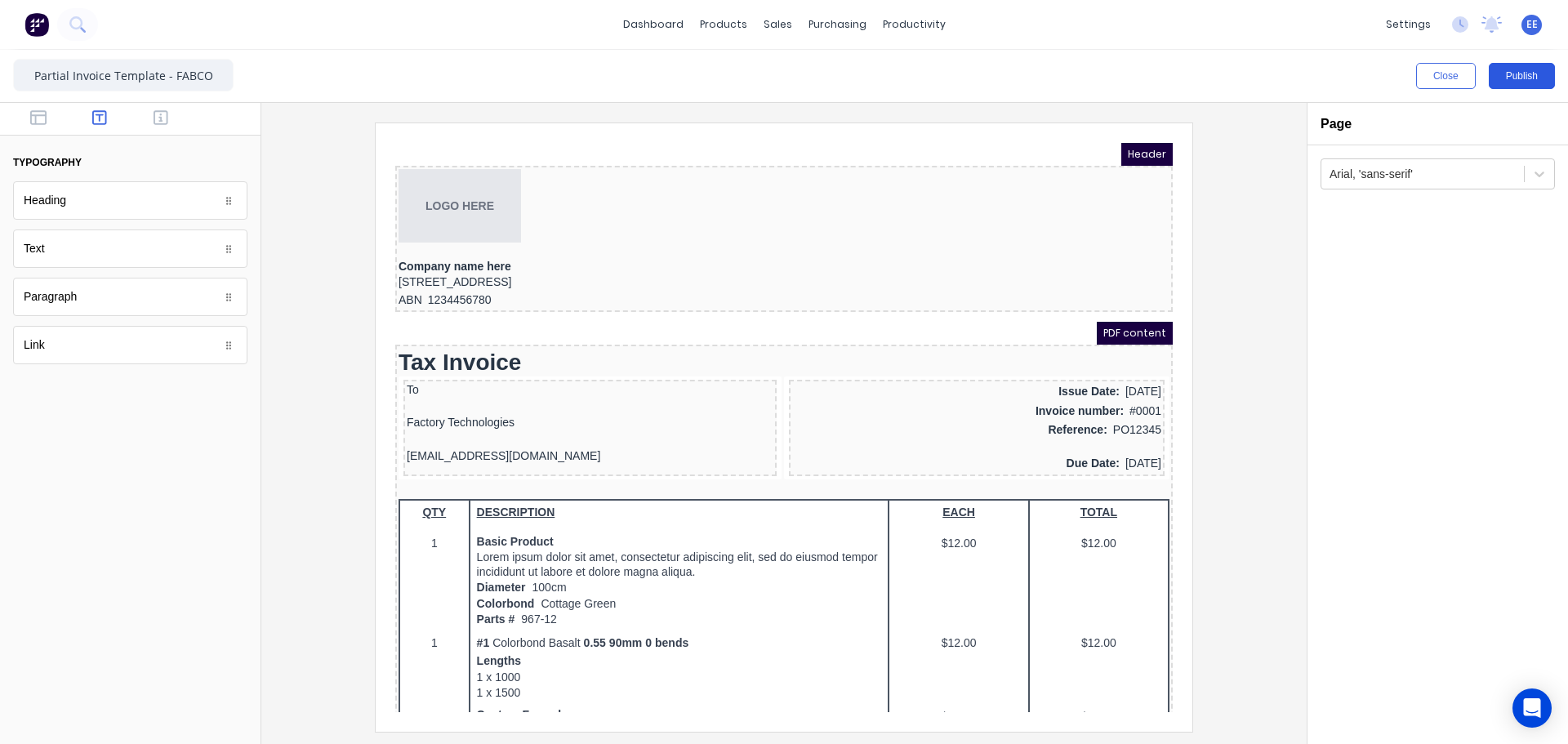
click at [1536, 76] on button "Publish" at bounding box center [1522, 76] width 66 height 26
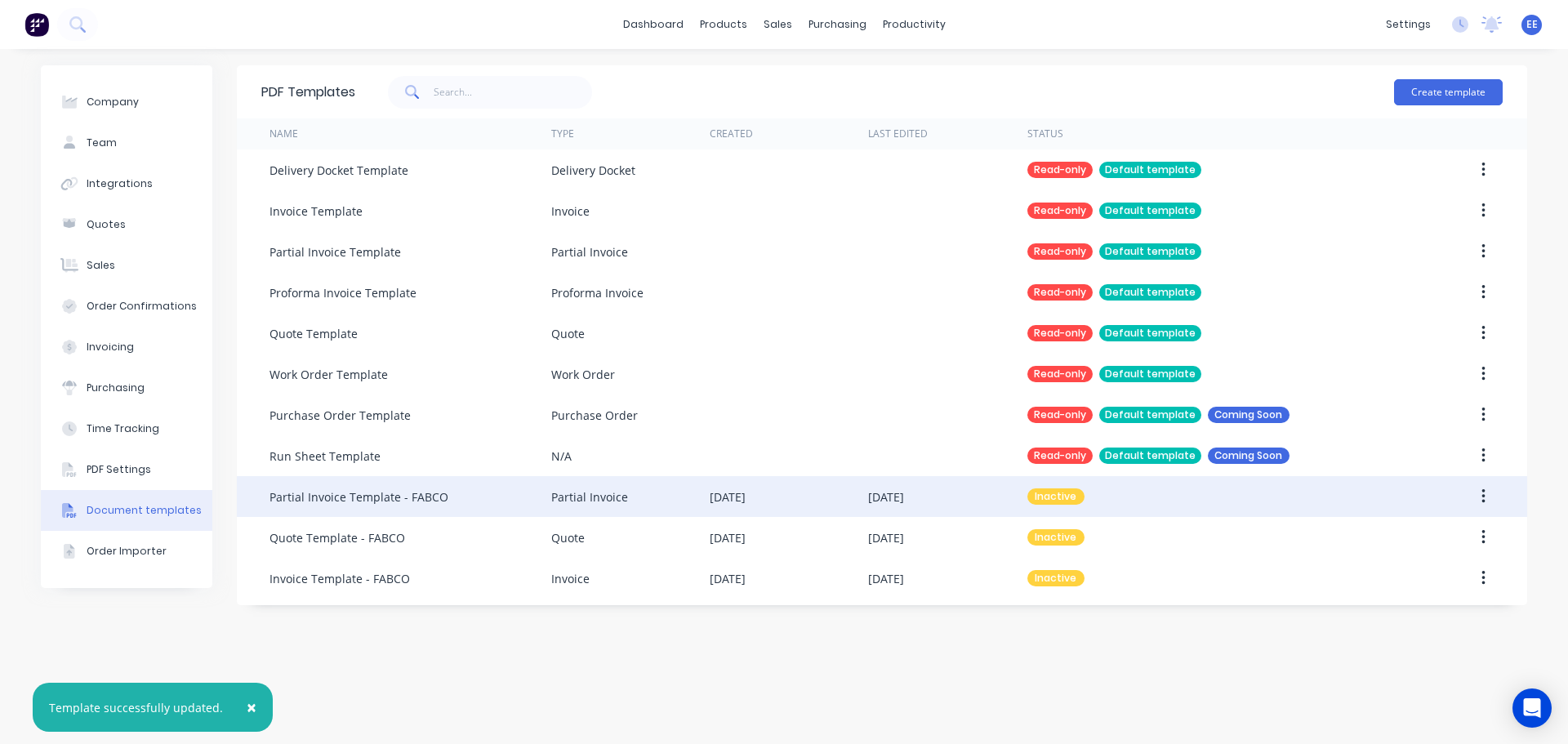
click at [419, 510] on div "Partial Invoice Template - FABCO" at bounding box center [410, 497] width 282 height 41
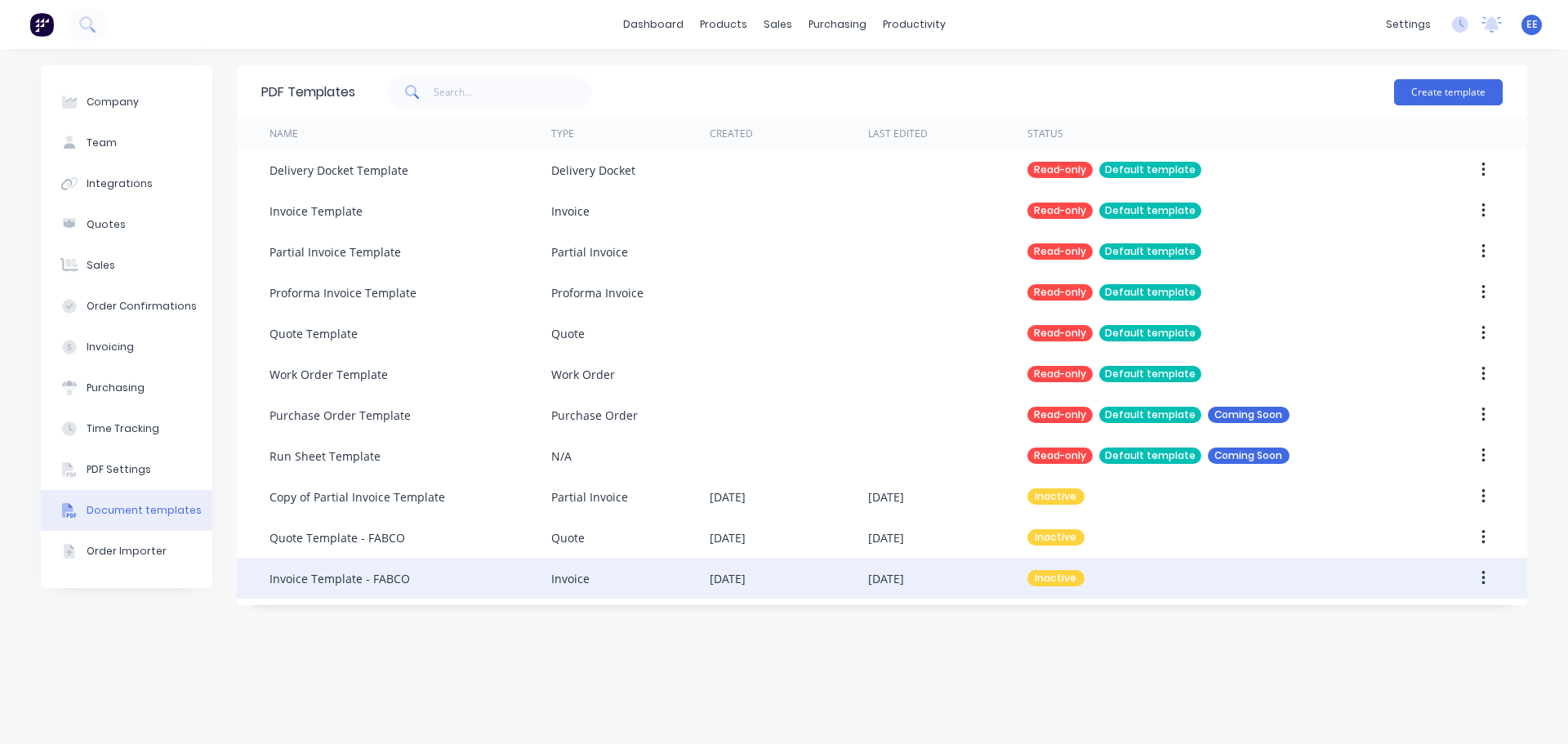
click at [306, 577] on div "Invoice Template - FABCO" at bounding box center [340, 578] width 140 height 17
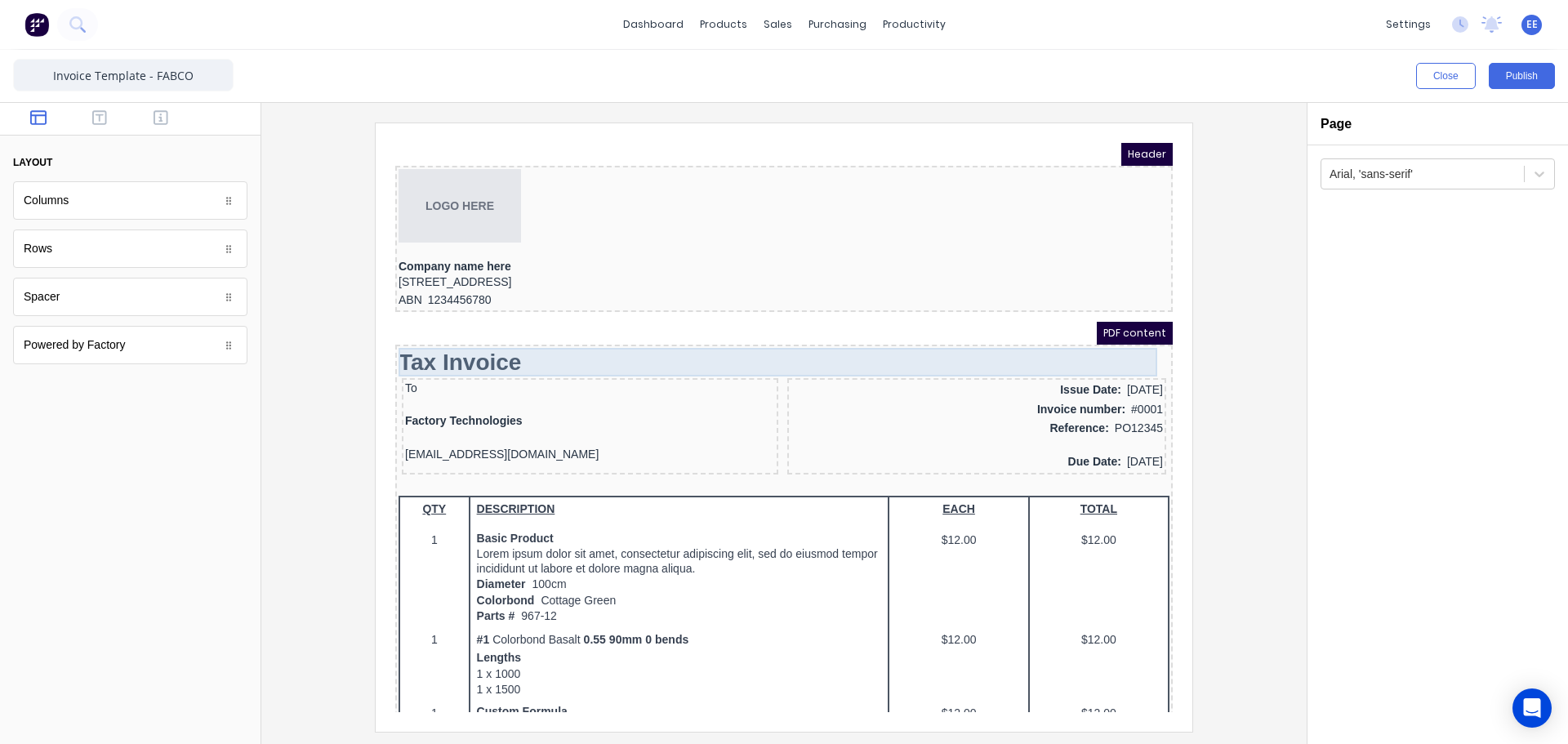
click at [543, 346] on div "Tax Invoice" at bounding box center [764, 342] width 771 height 28
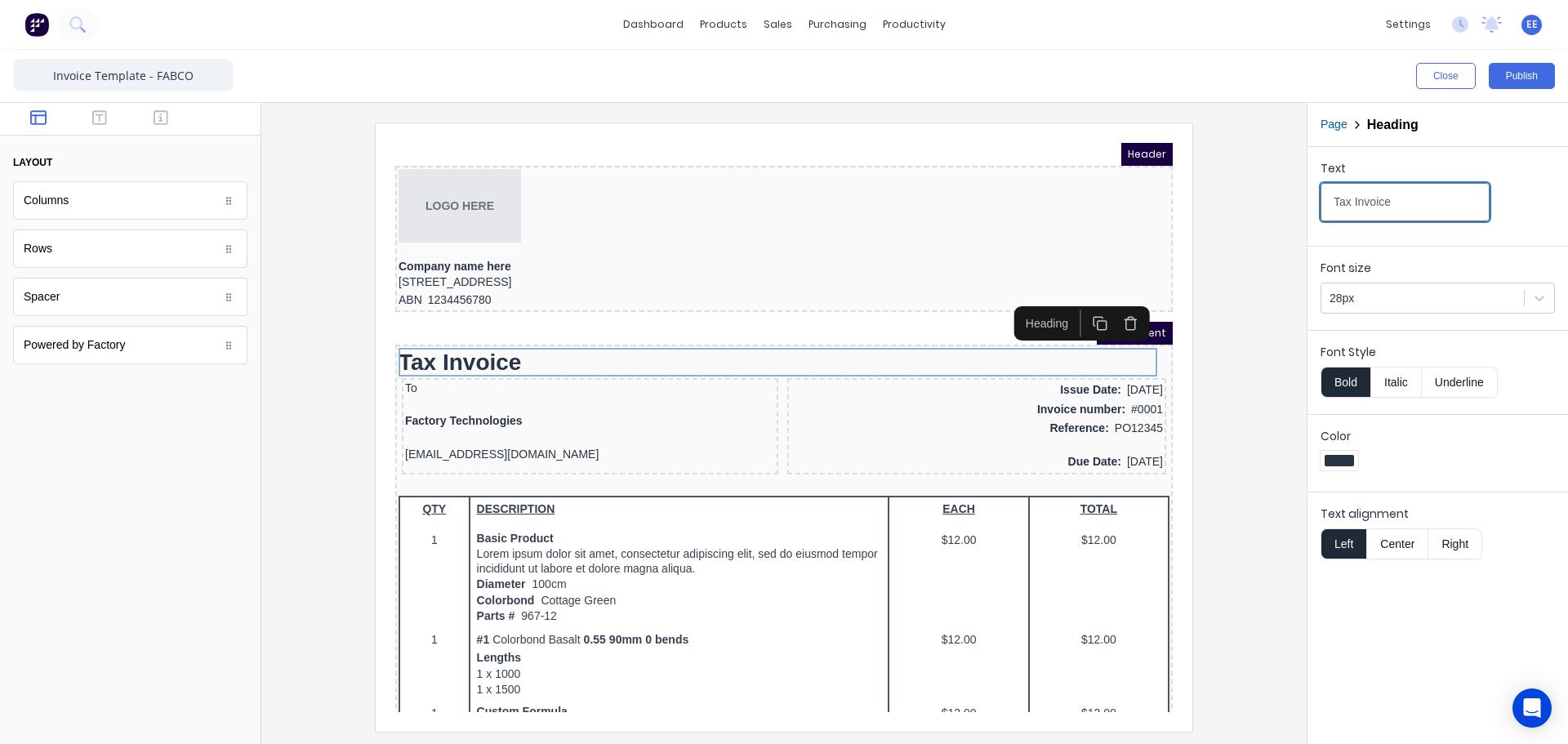
drag, startPoint x: 1343, startPoint y: 202, endPoint x: 1188, endPoint y: 196, distance: 155.1
click at [1199, 194] on div "Close Publish Components layout Columns Columns Rows Rows Spacer Spacer Powered…" at bounding box center [784, 396] width 1568 height 694
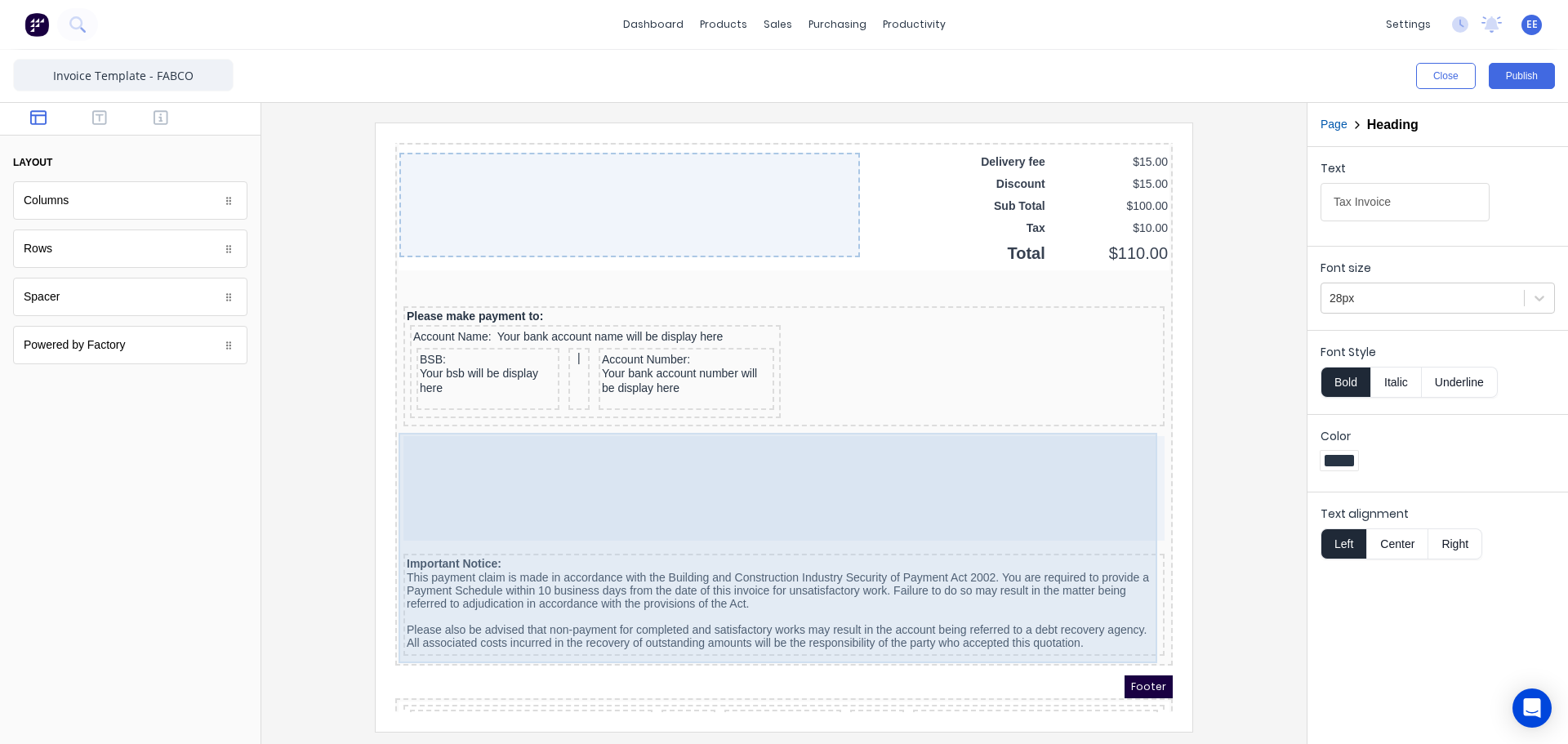
scroll to position [1196, 0]
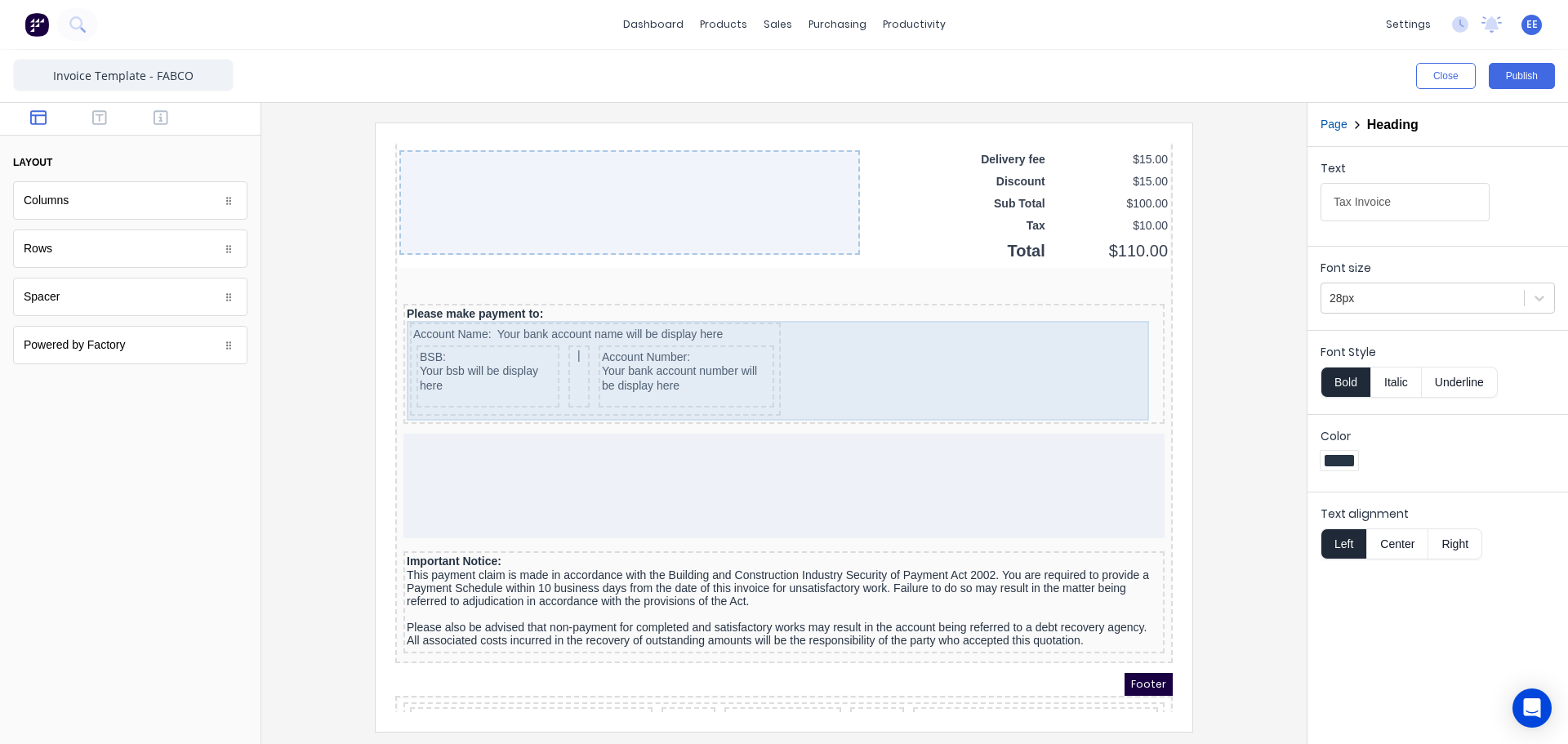
click at [639, 304] on div "Account Name: Your bank account name will be display here BSB: Your bsb will be…" at bounding box center [575, 349] width 371 height 93
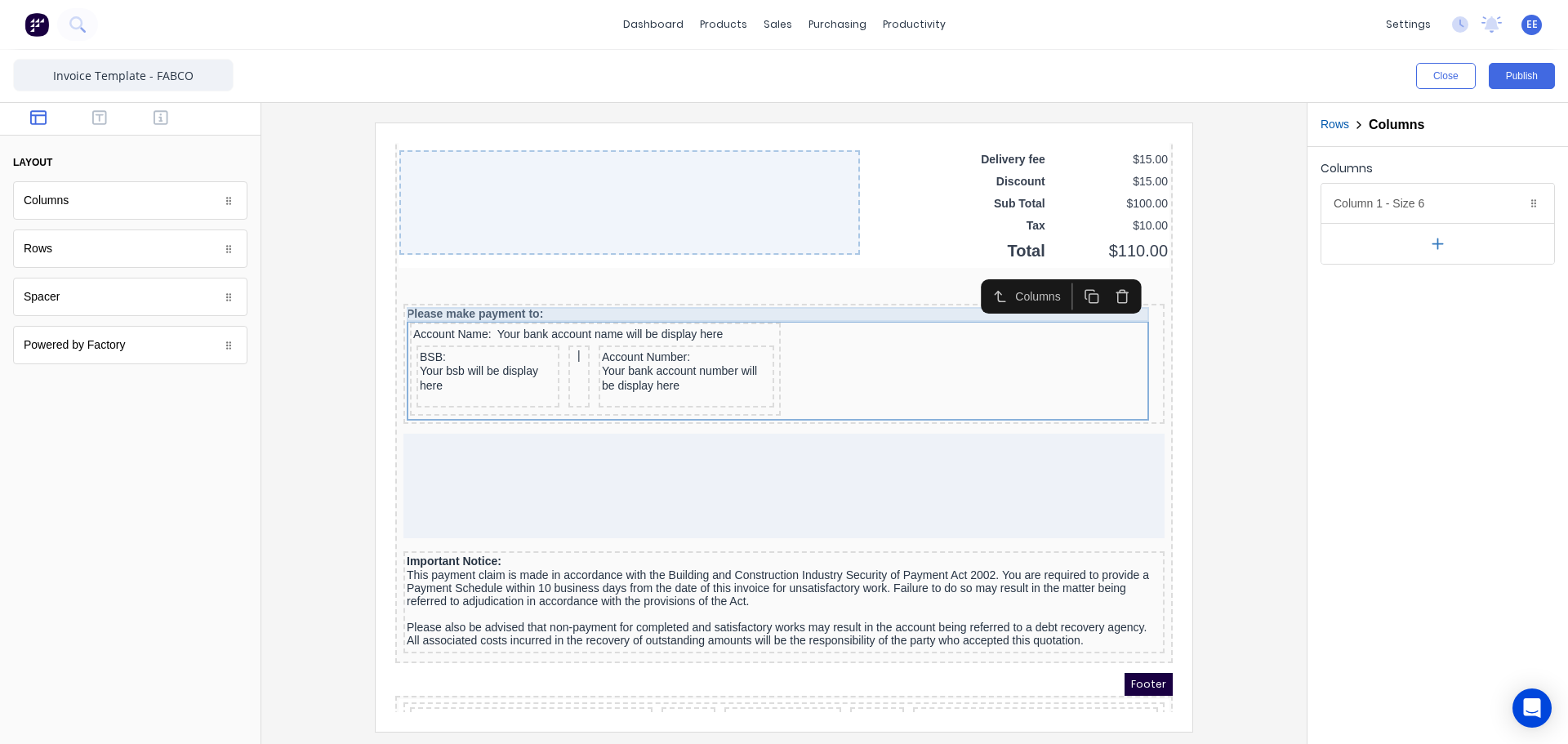
click at [639, 293] on div "Please make payment to:" at bounding box center [764, 294] width 755 height 15
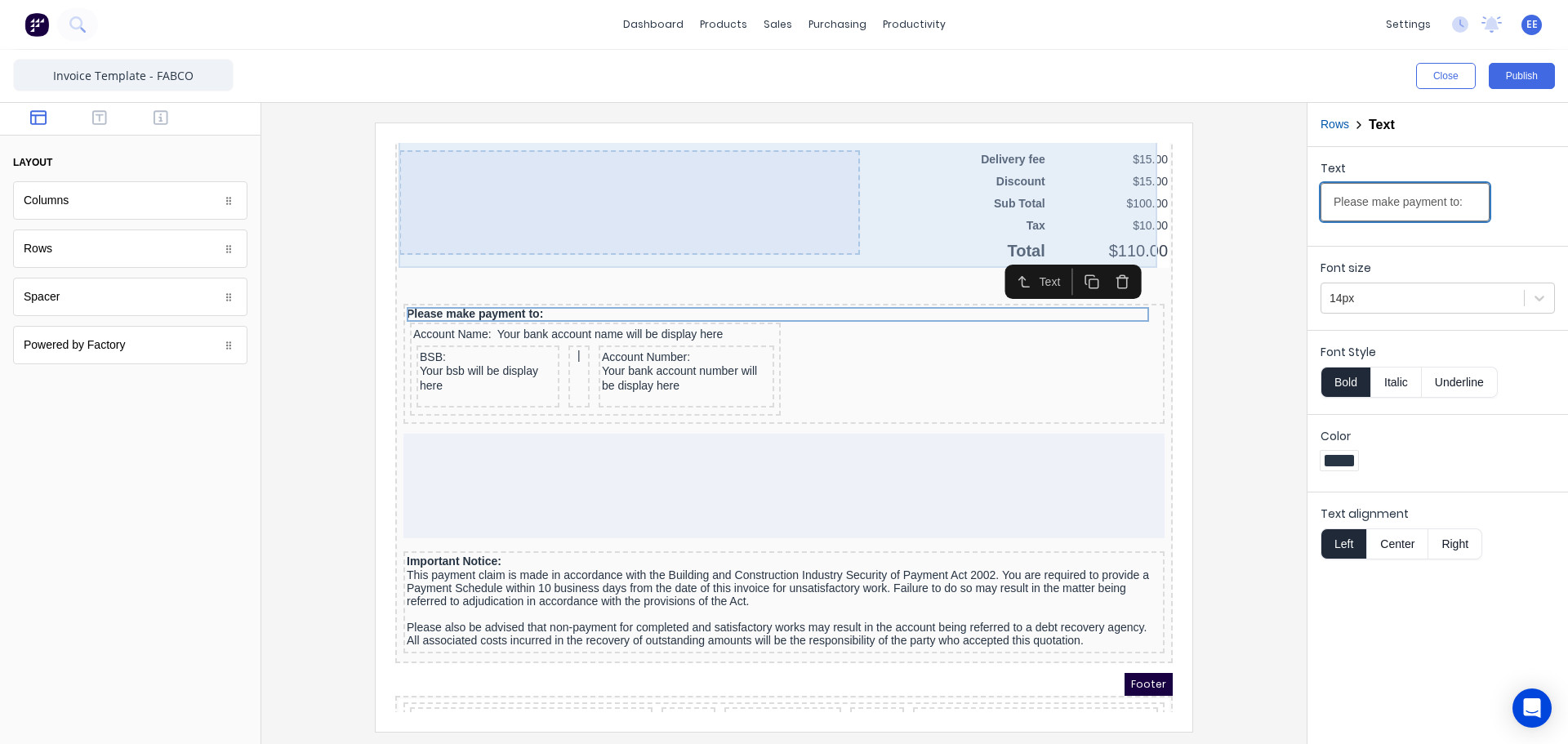
drag, startPoint x: 1772, startPoint y: 333, endPoint x: 1127, endPoint y: 188, distance: 661.1
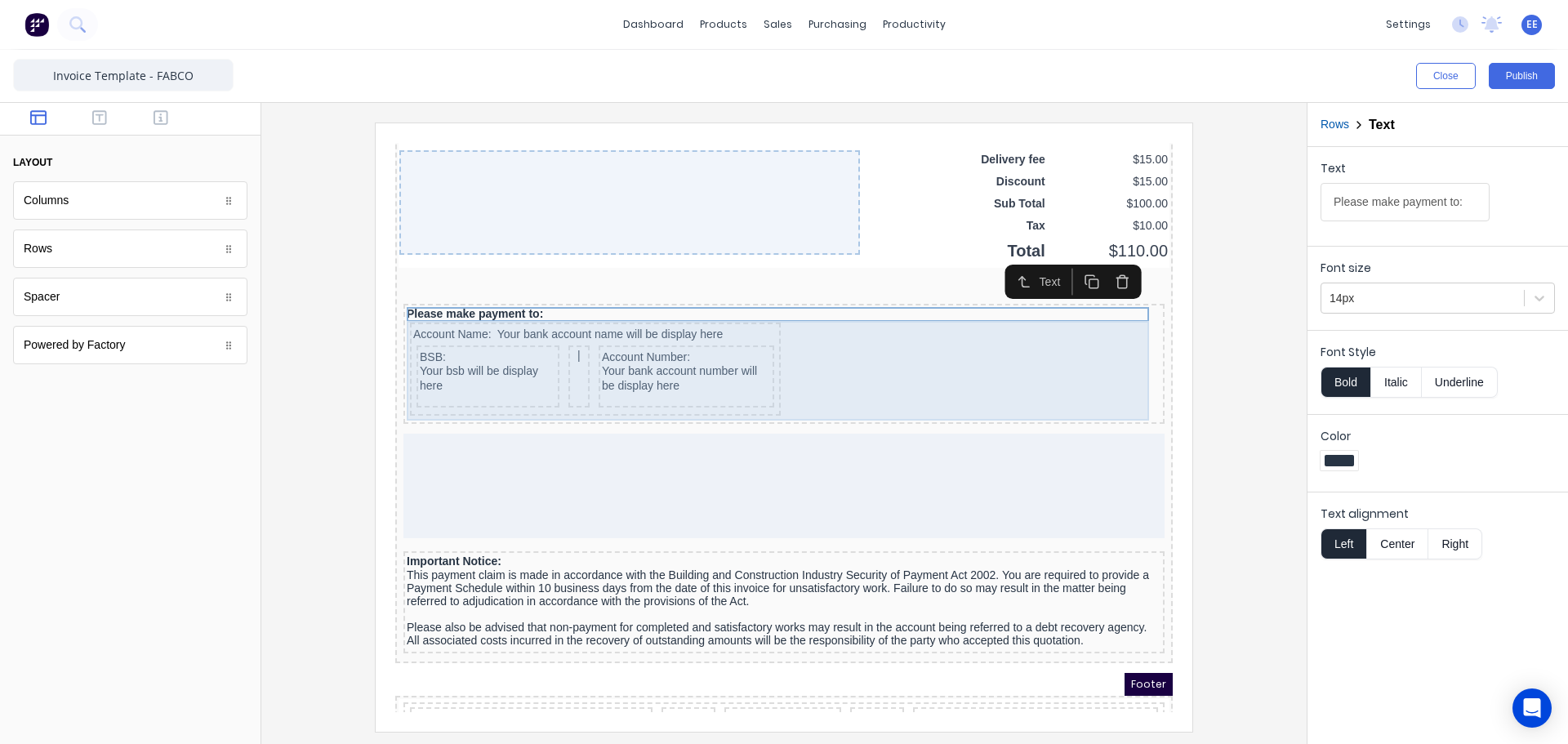
click at [482, 306] on div "Account Name: Your bank account name will be display here BSB: Your bsb will be…" at bounding box center [575, 349] width 371 height 93
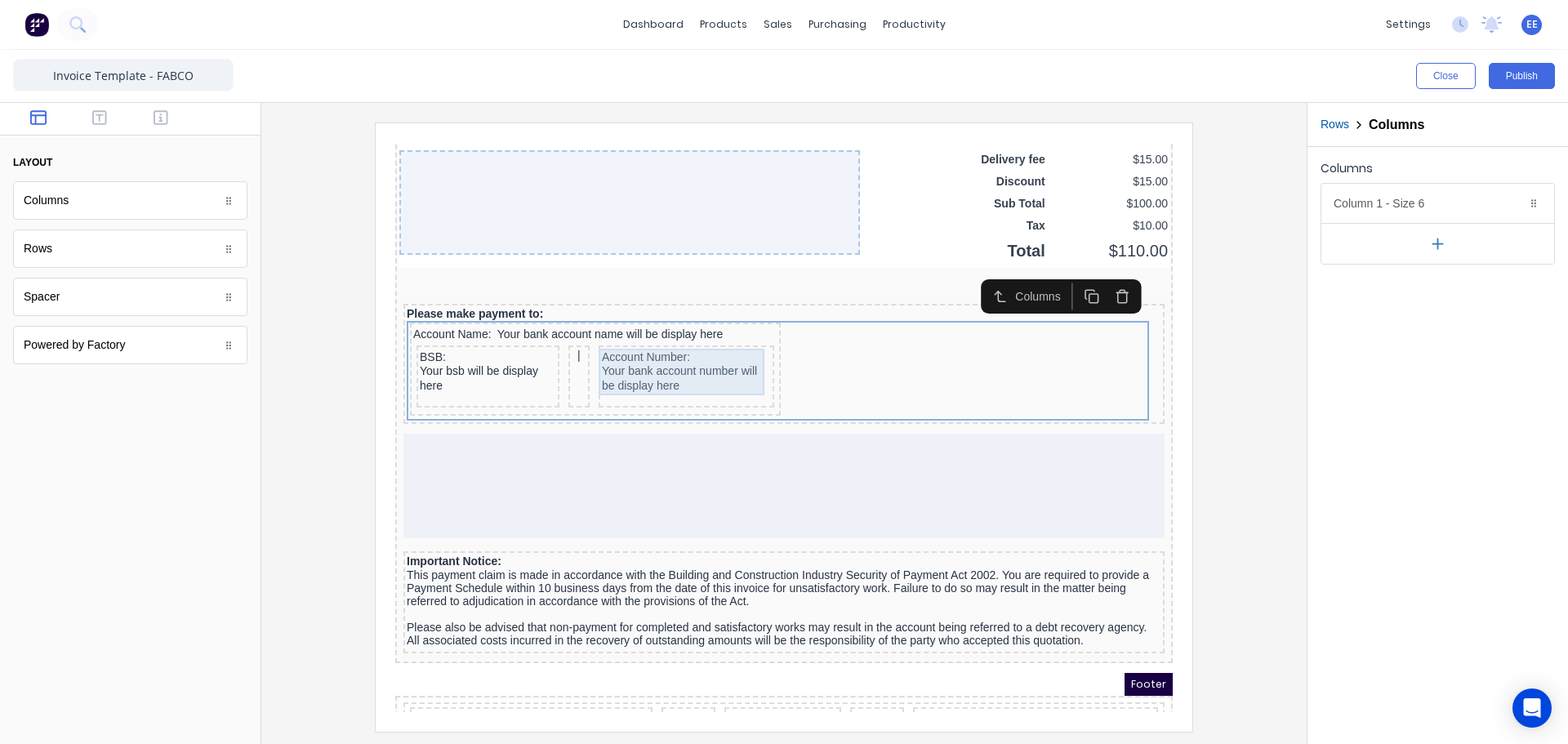
click at [591, 363] on div "Account Number: Your bank account number will be display here" at bounding box center [667, 352] width 169 height 46
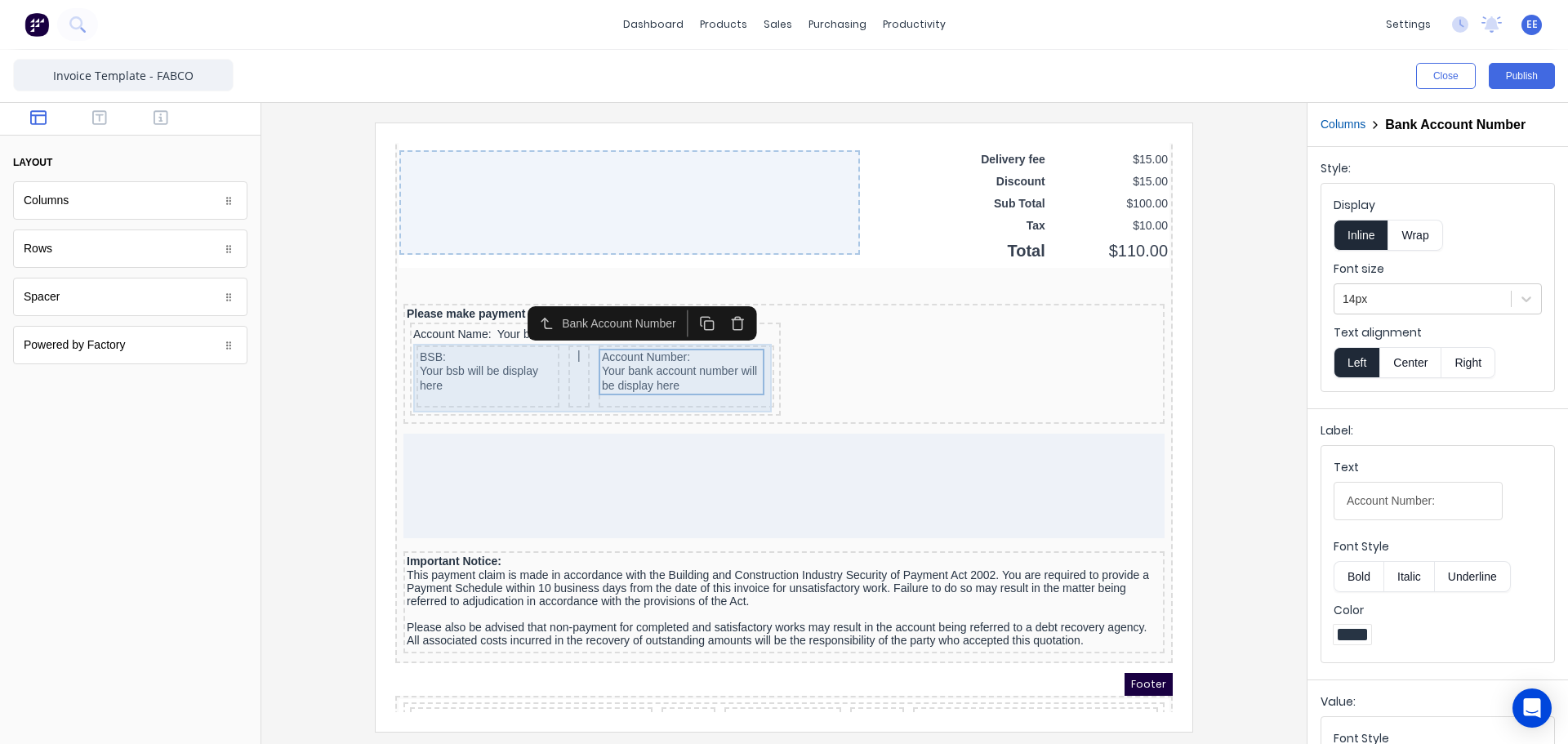
click at [537, 369] on div "BSB: Your bsb will be display here" at bounding box center [468, 357] width 143 height 62
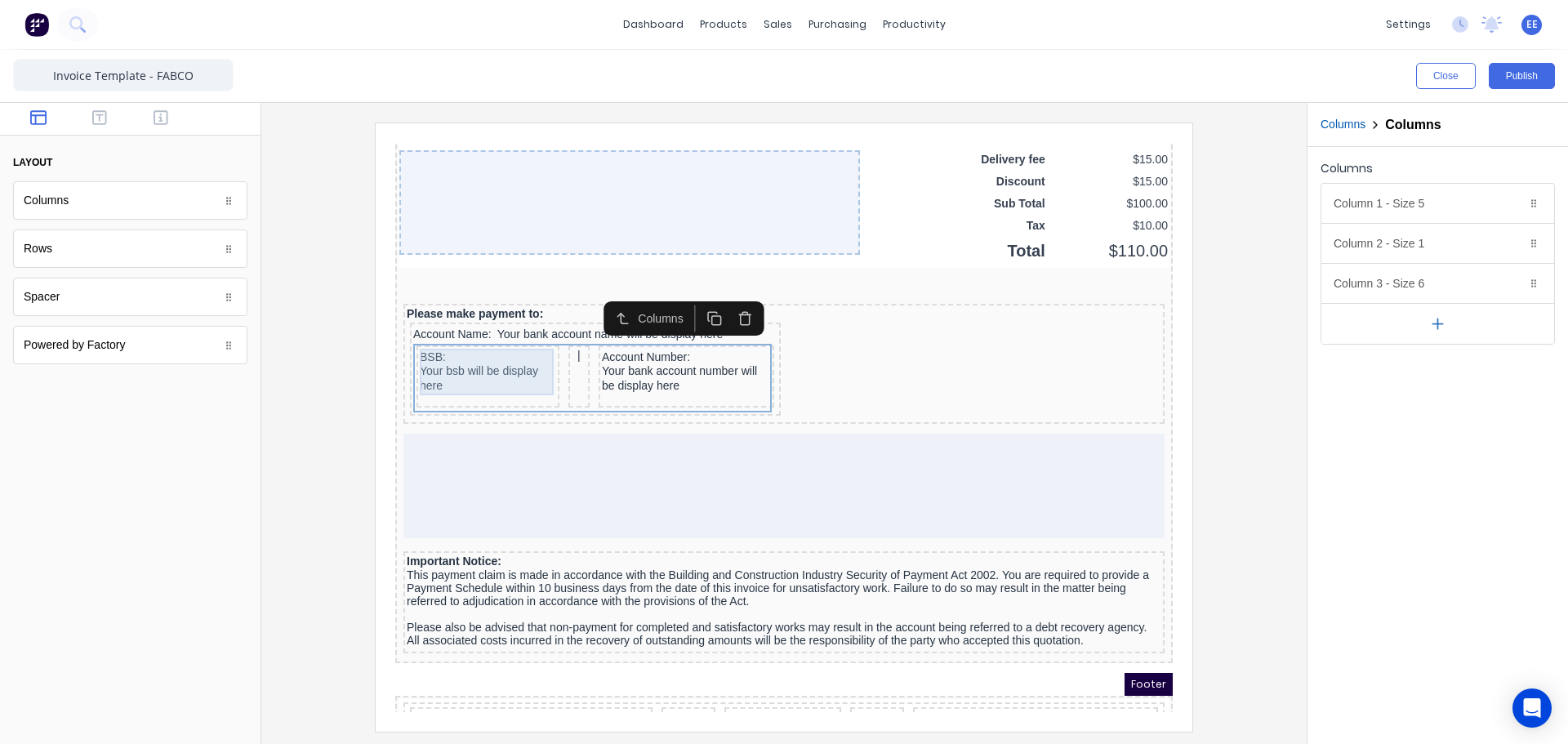
click at [458, 340] on div "BSB: Your bsb will be display here" at bounding box center [468, 352] width 136 height 46
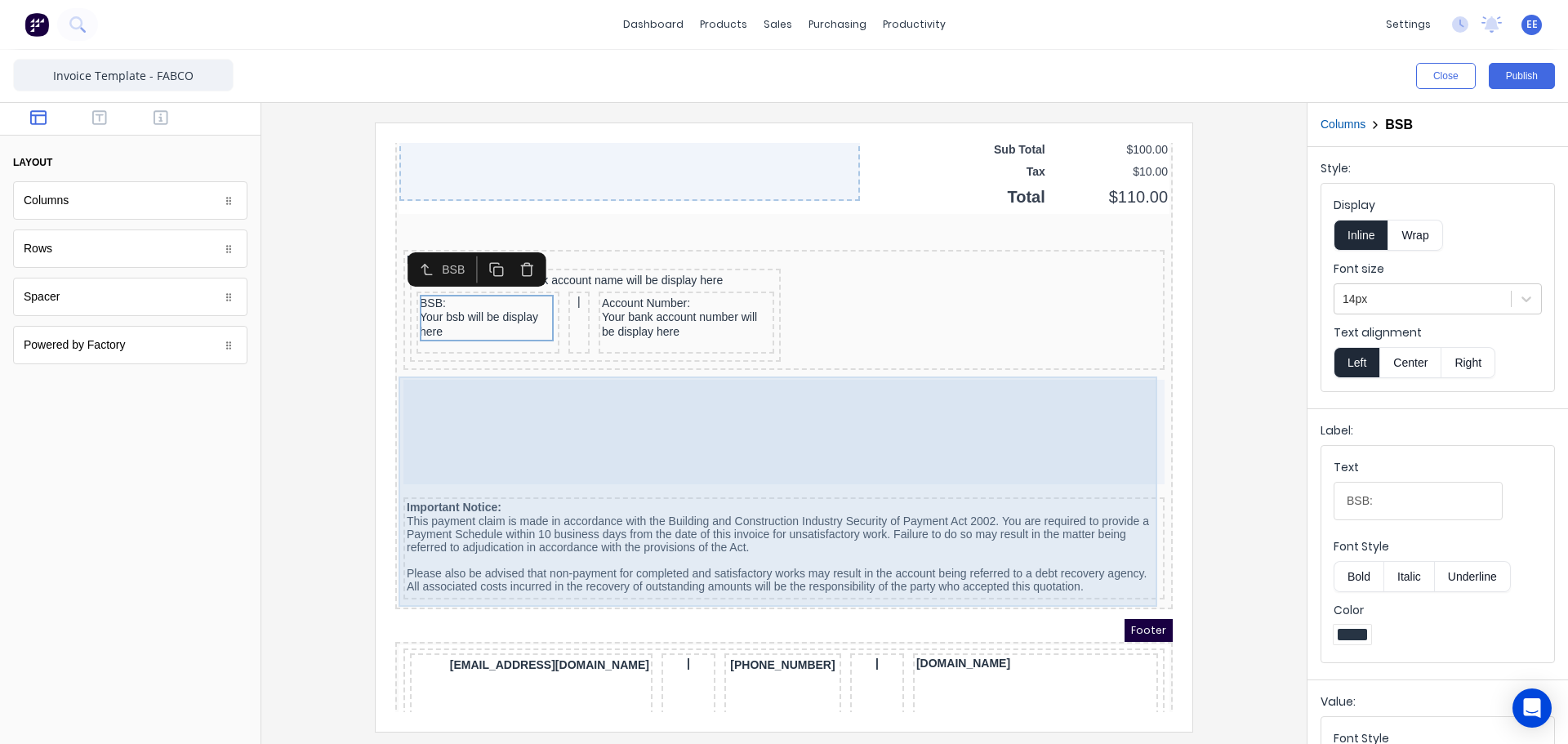
scroll to position [1277, 0]
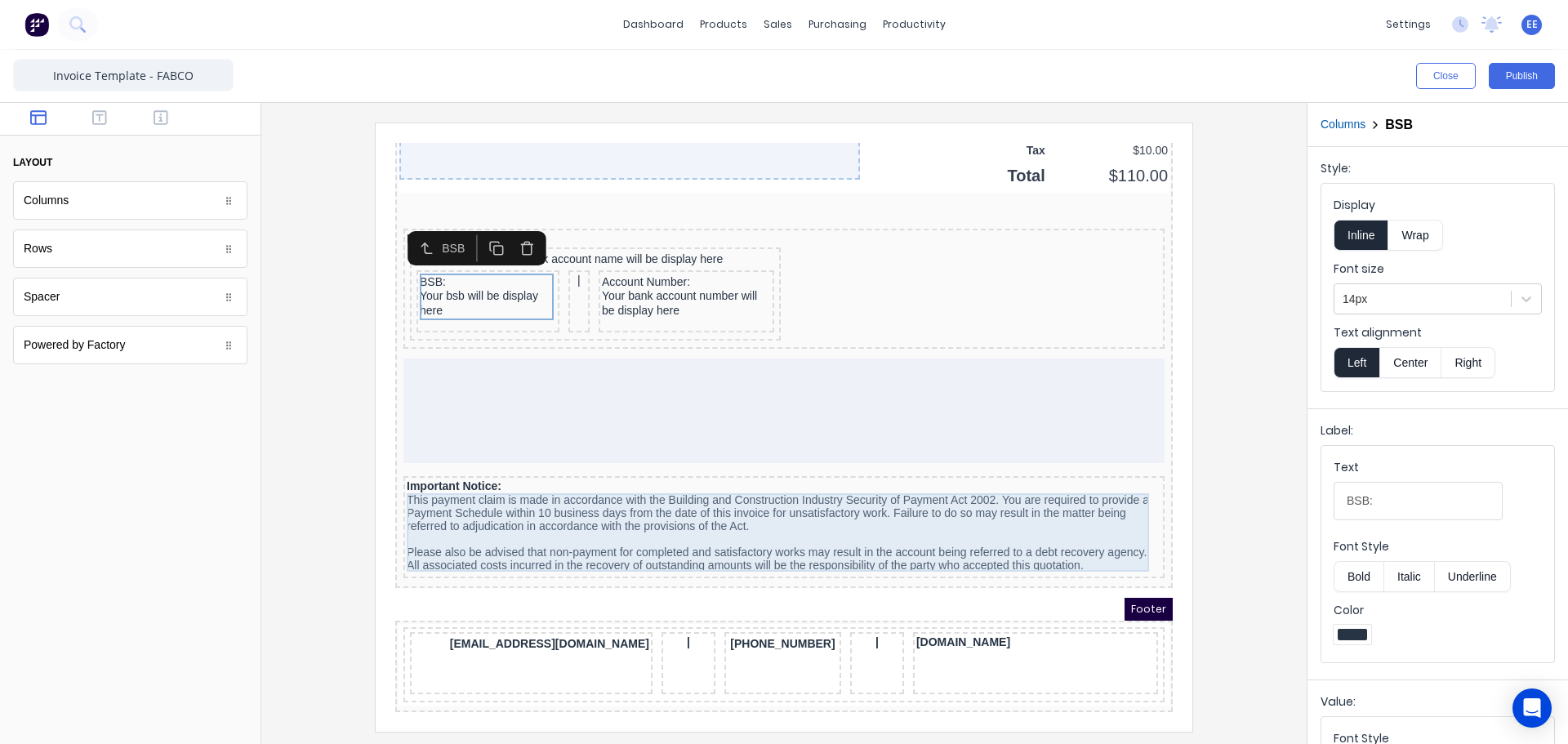
click at [426, 474] on div "This payment claim is made in accordance with the Building and Construction Ind…" at bounding box center [764, 513] width 755 height 78
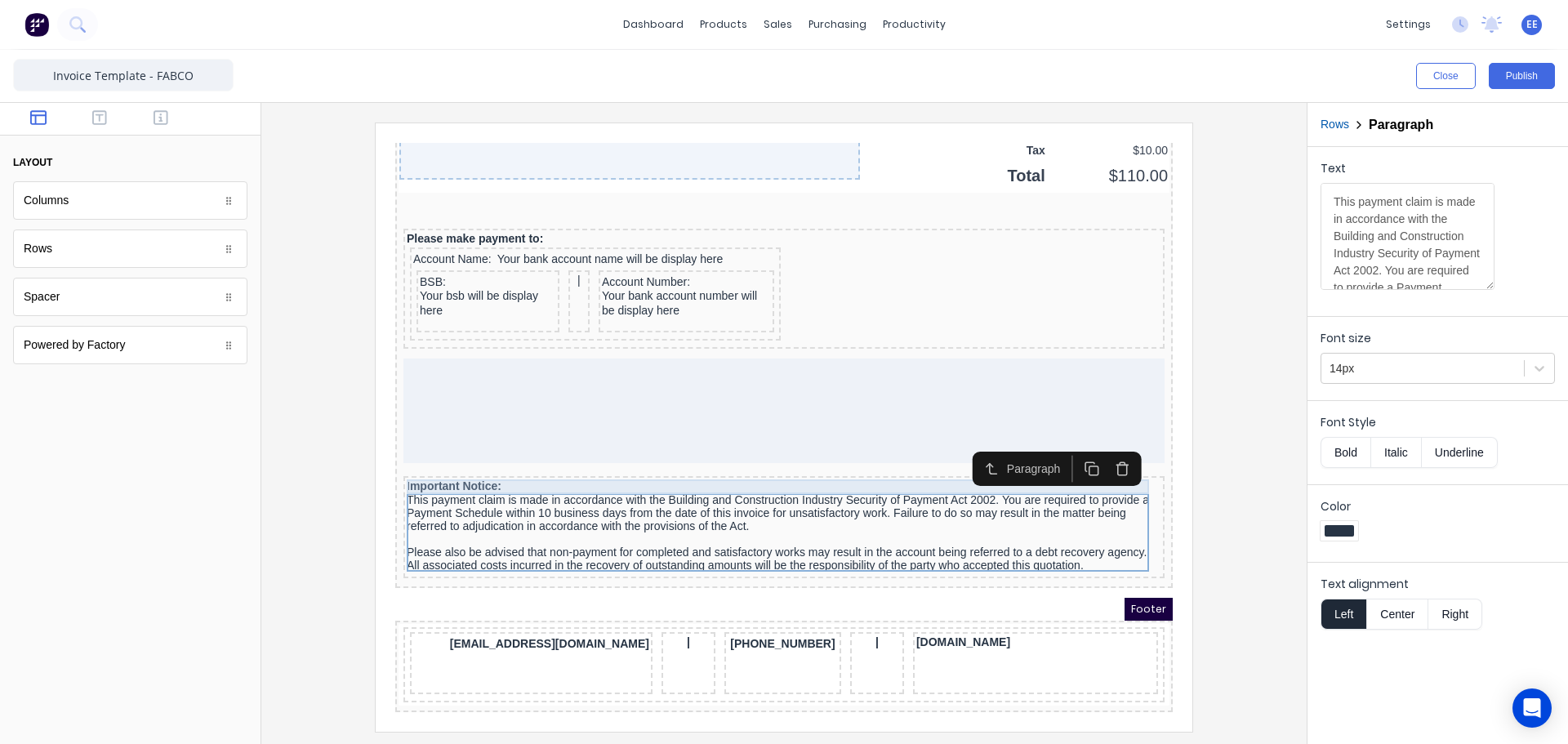
click at [444, 460] on div "Important Notice:" at bounding box center [764, 467] width 755 height 15
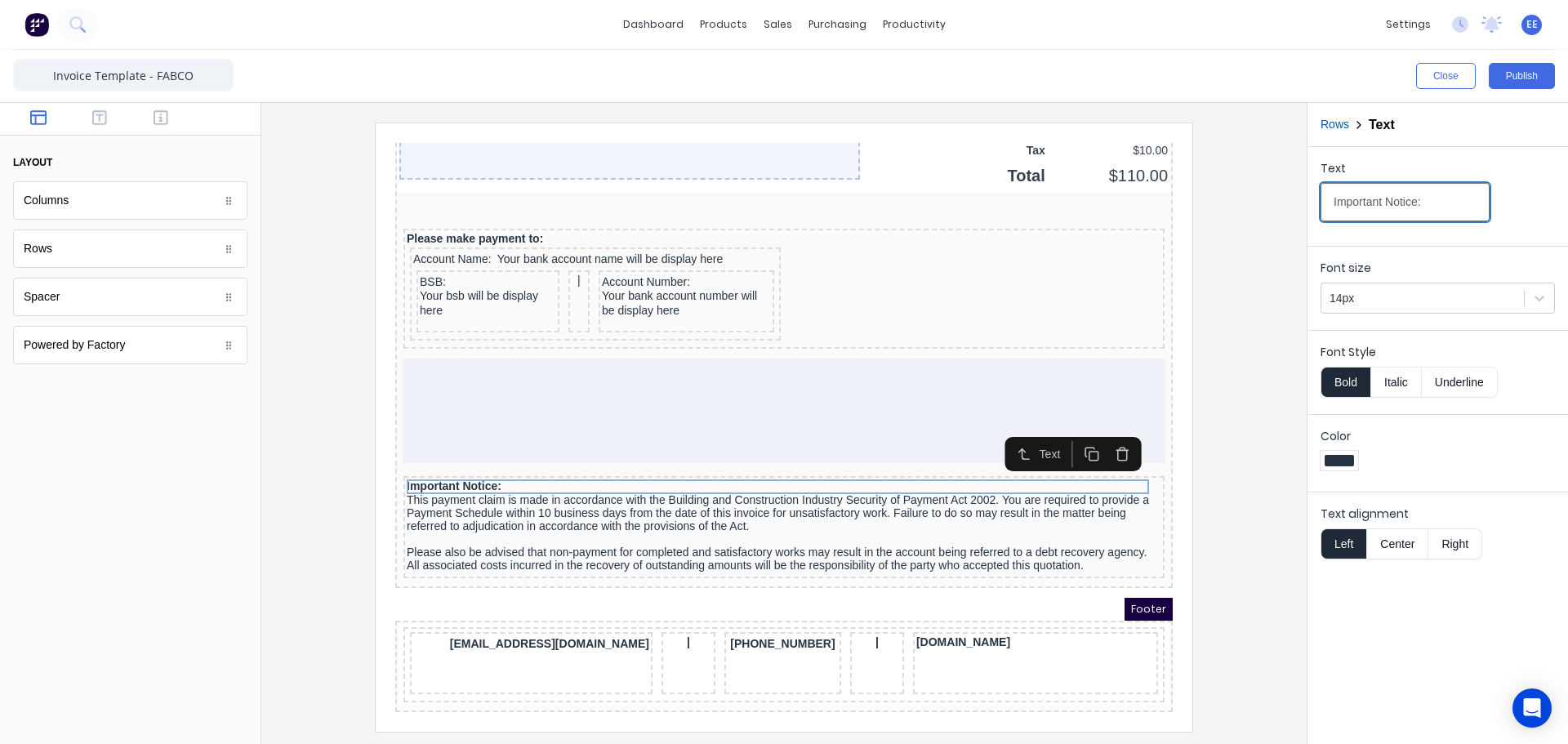
drag, startPoint x: 1435, startPoint y: 204, endPoint x: 1281, endPoint y: 211, distance: 154.2
click at [1281, 211] on div "Close Publish Components layout Columns Columns Rows Rows Spacer Spacer Powered…" at bounding box center [784, 396] width 1568 height 694
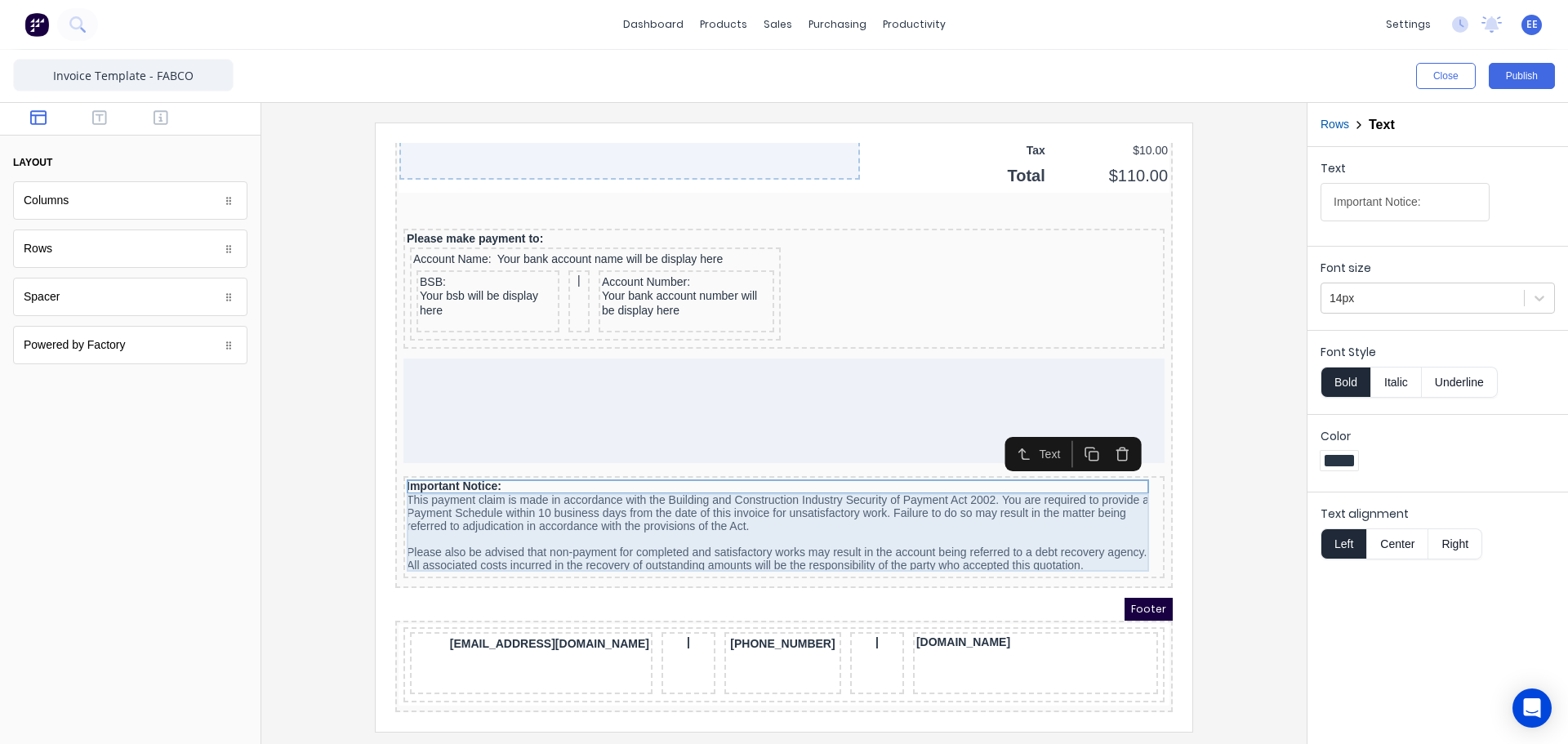
click at [436, 493] on div "This payment claim is made in accordance with the Building and Construction Ind…" at bounding box center [764, 513] width 755 height 78
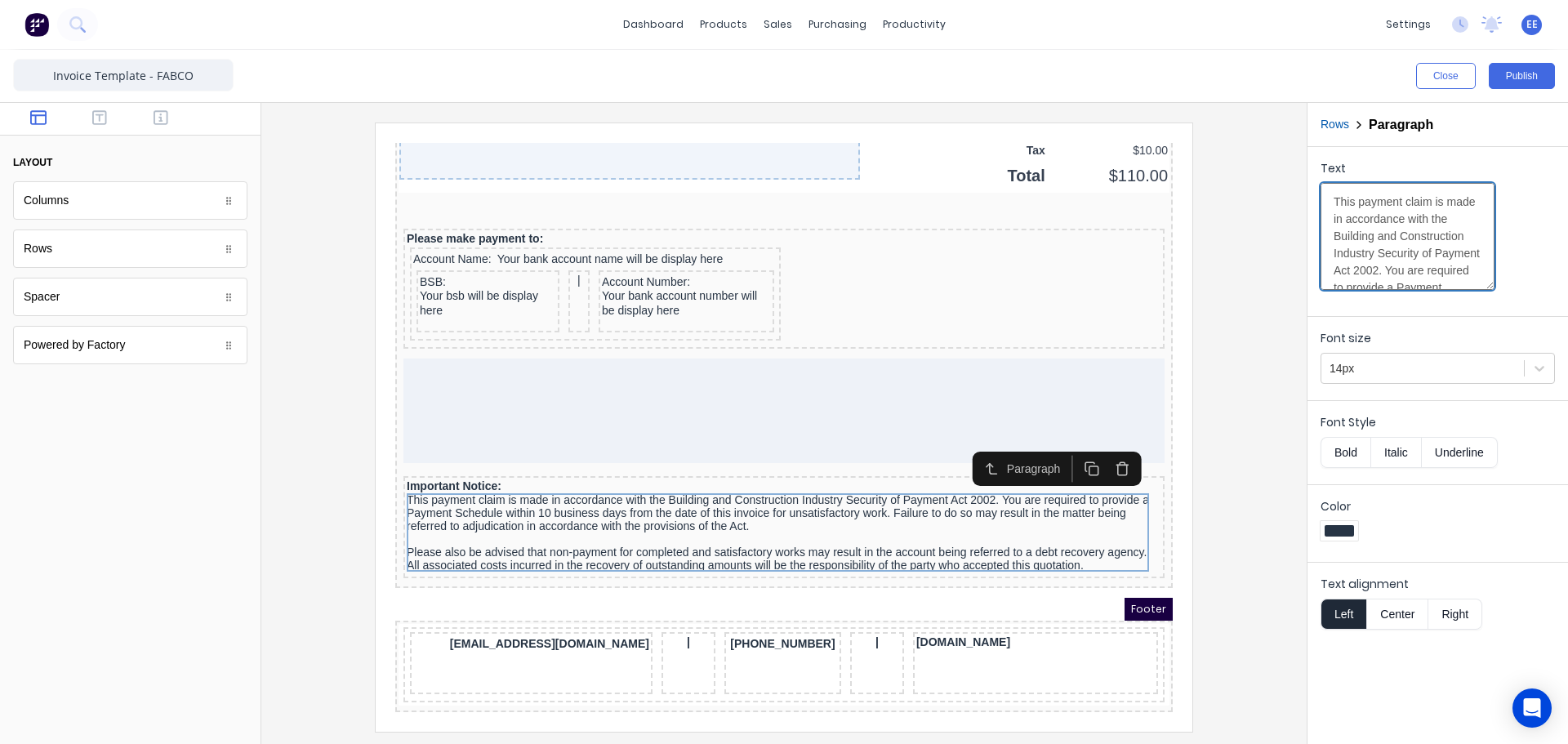
click at [1374, 230] on textarea "This payment claim is made in accordance with the Building and Construction Ind…" at bounding box center [1407, 236] width 174 height 107
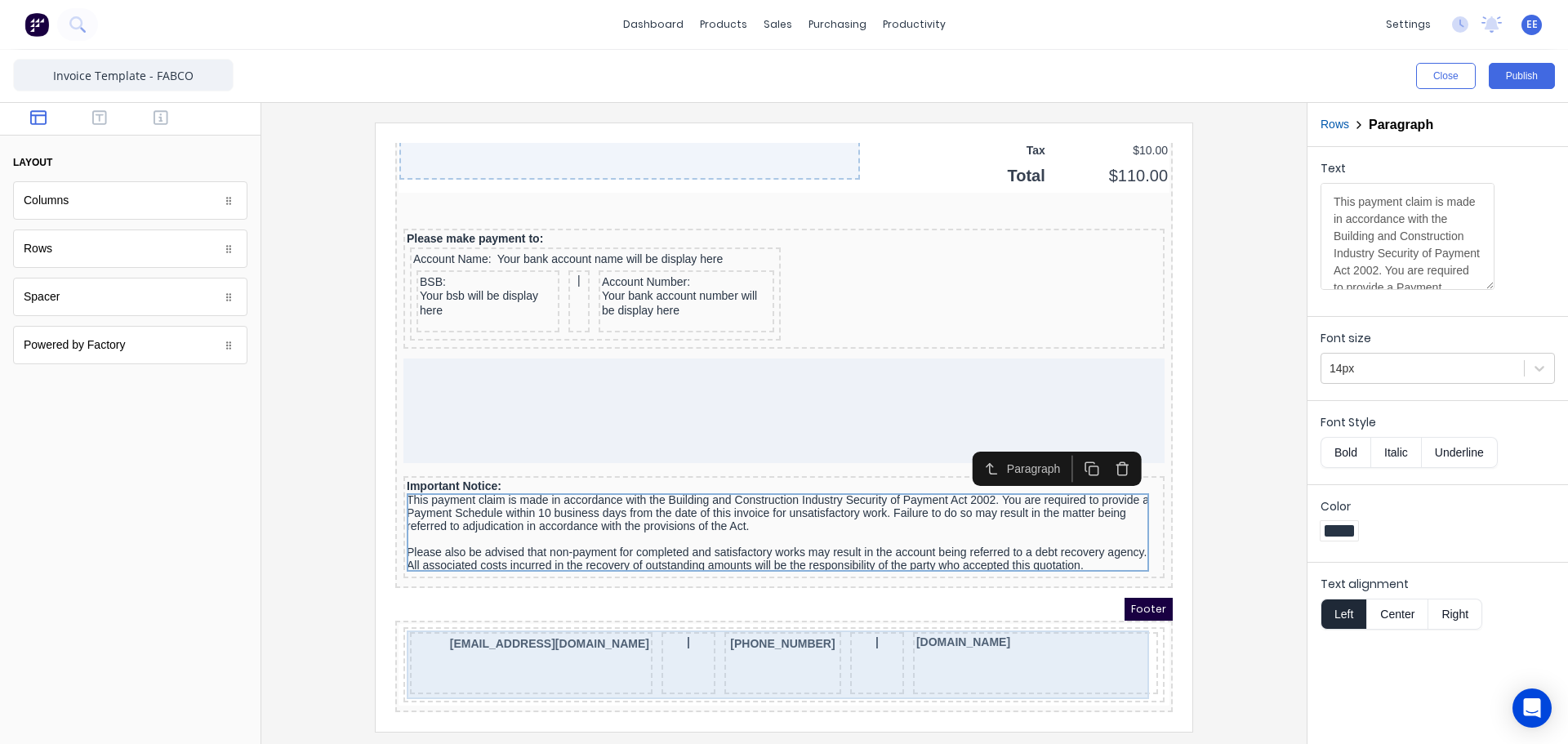
click at [551, 641] on div "[EMAIL_ADDRESS][DOMAIN_NAME]" at bounding box center [511, 644] width 243 height 62
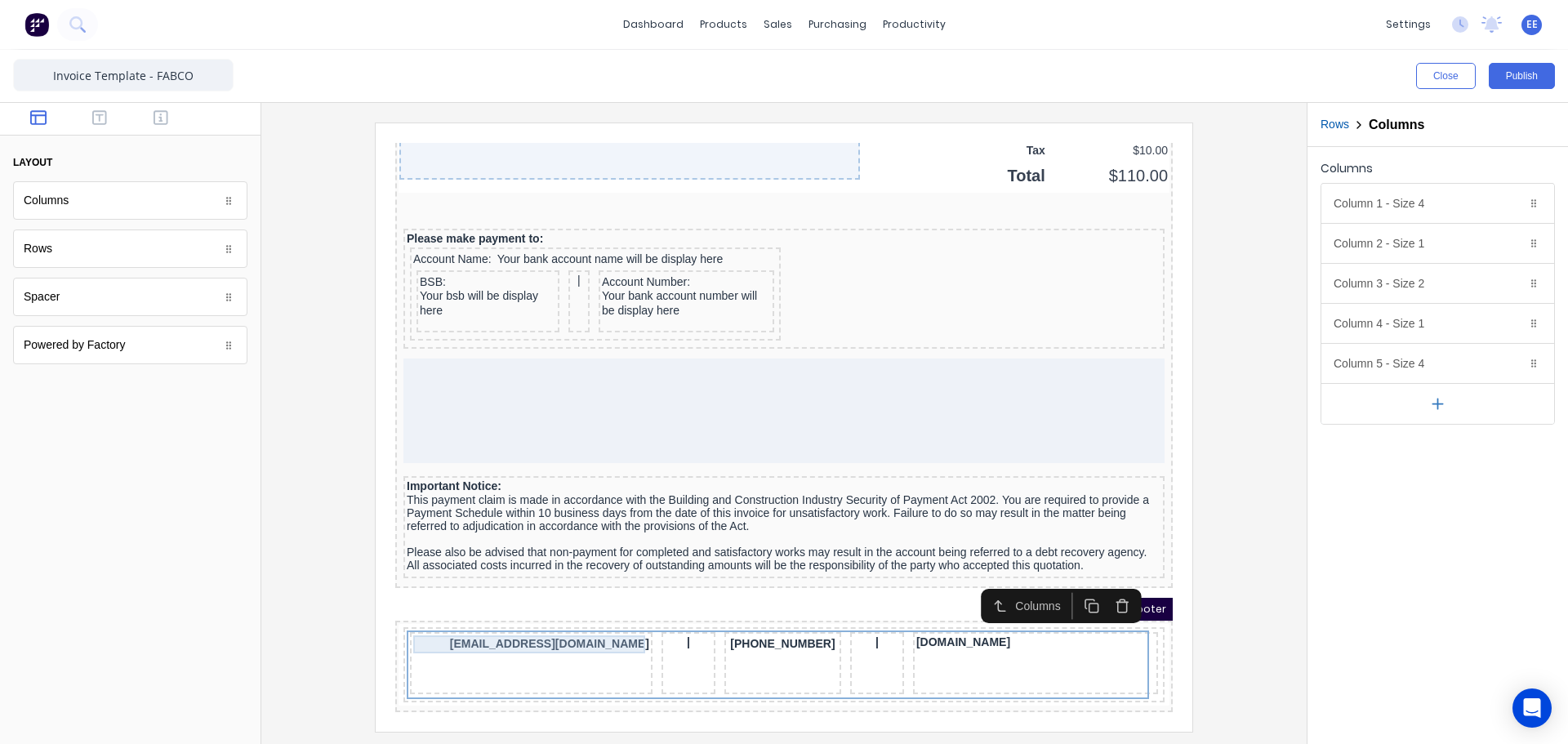
click at [554, 620] on div "[EMAIL_ADDRESS][DOMAIN_NAME]" at bounding box center [511, 625] width 236 height 18
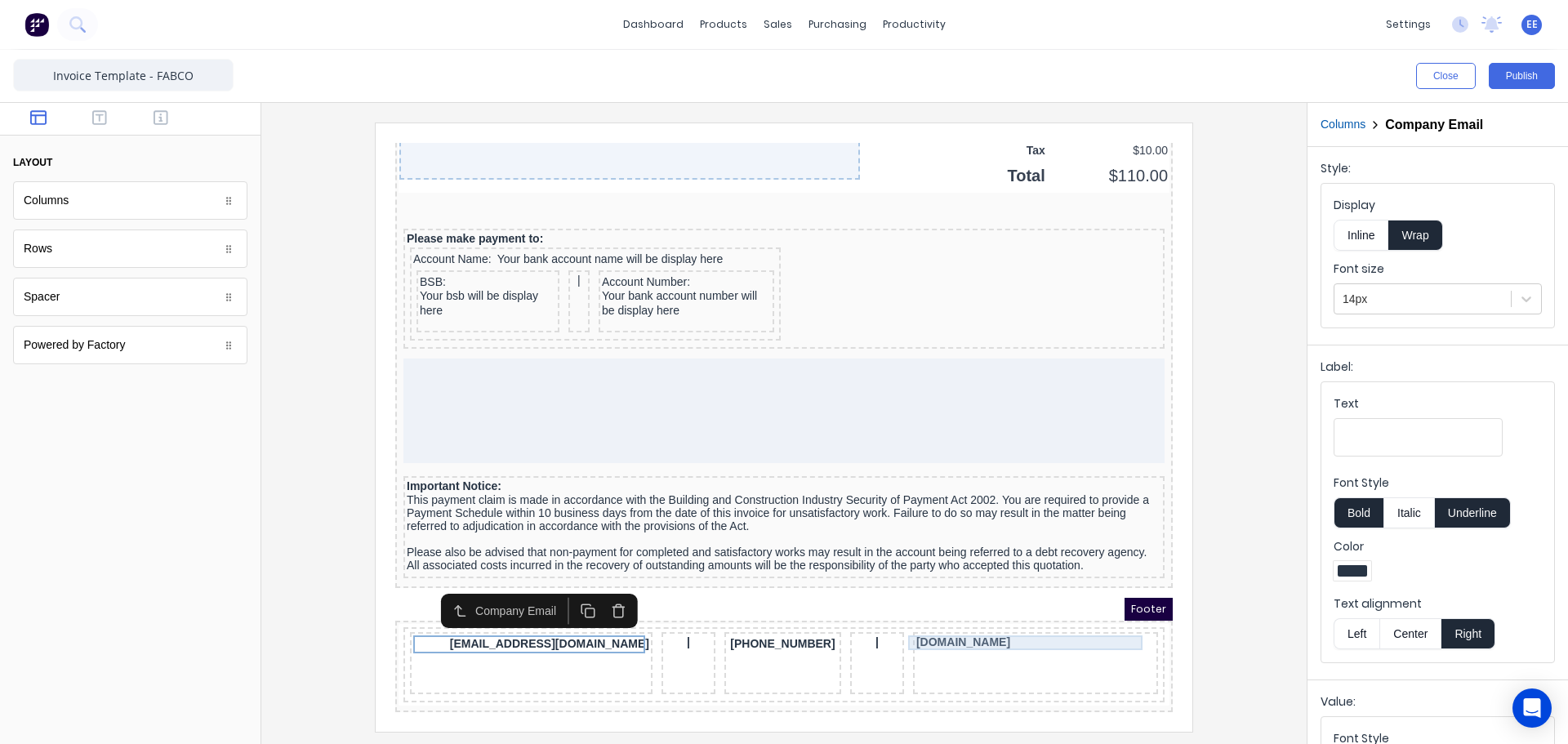
click at [965, 616] on div "[DOMAIN_NAME]" at bounding box center [1016, 623] width 238 height 15
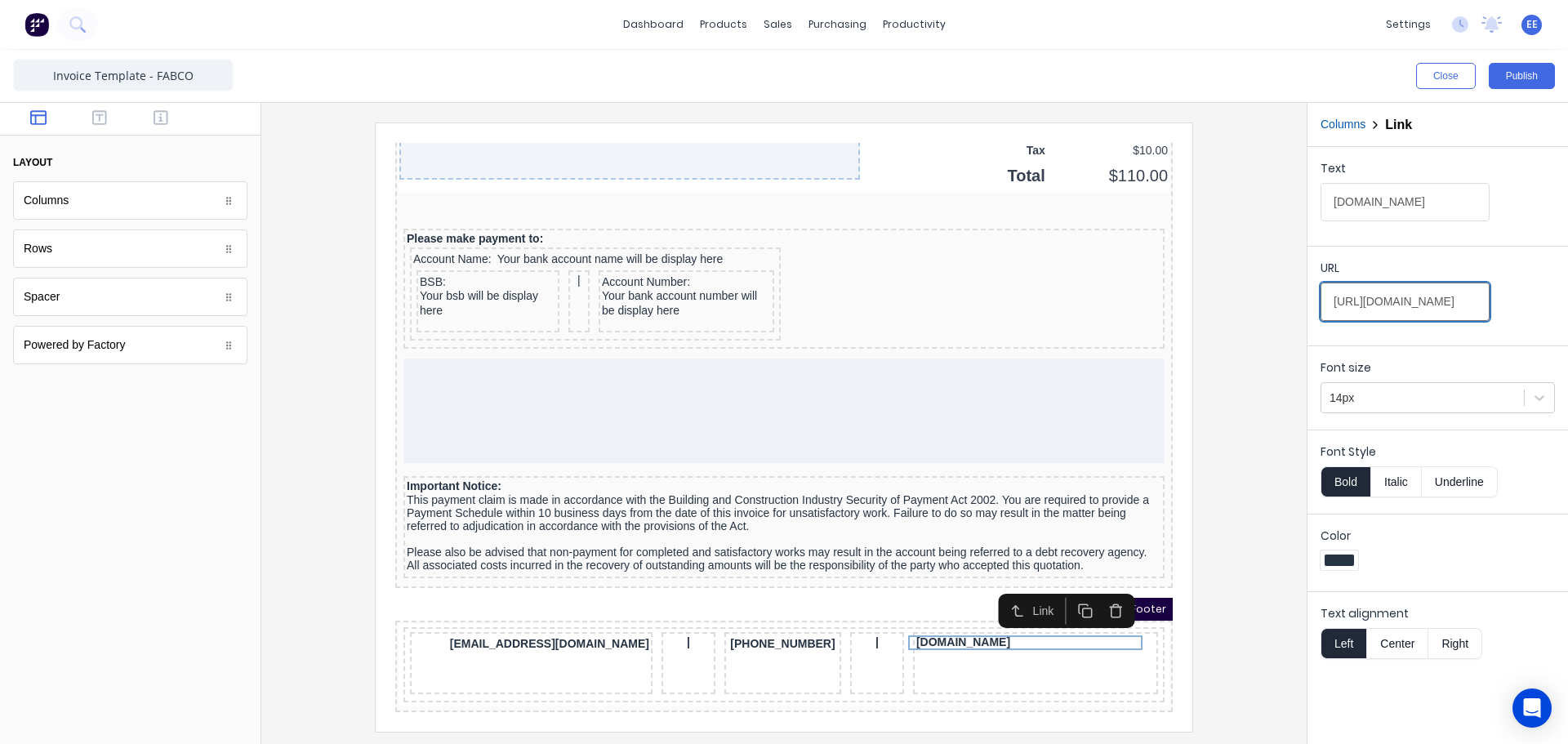
click at [1420, 308] on input "https://www.fabco.net.au/" at bounding box center [1404, 301] width 169 height 38
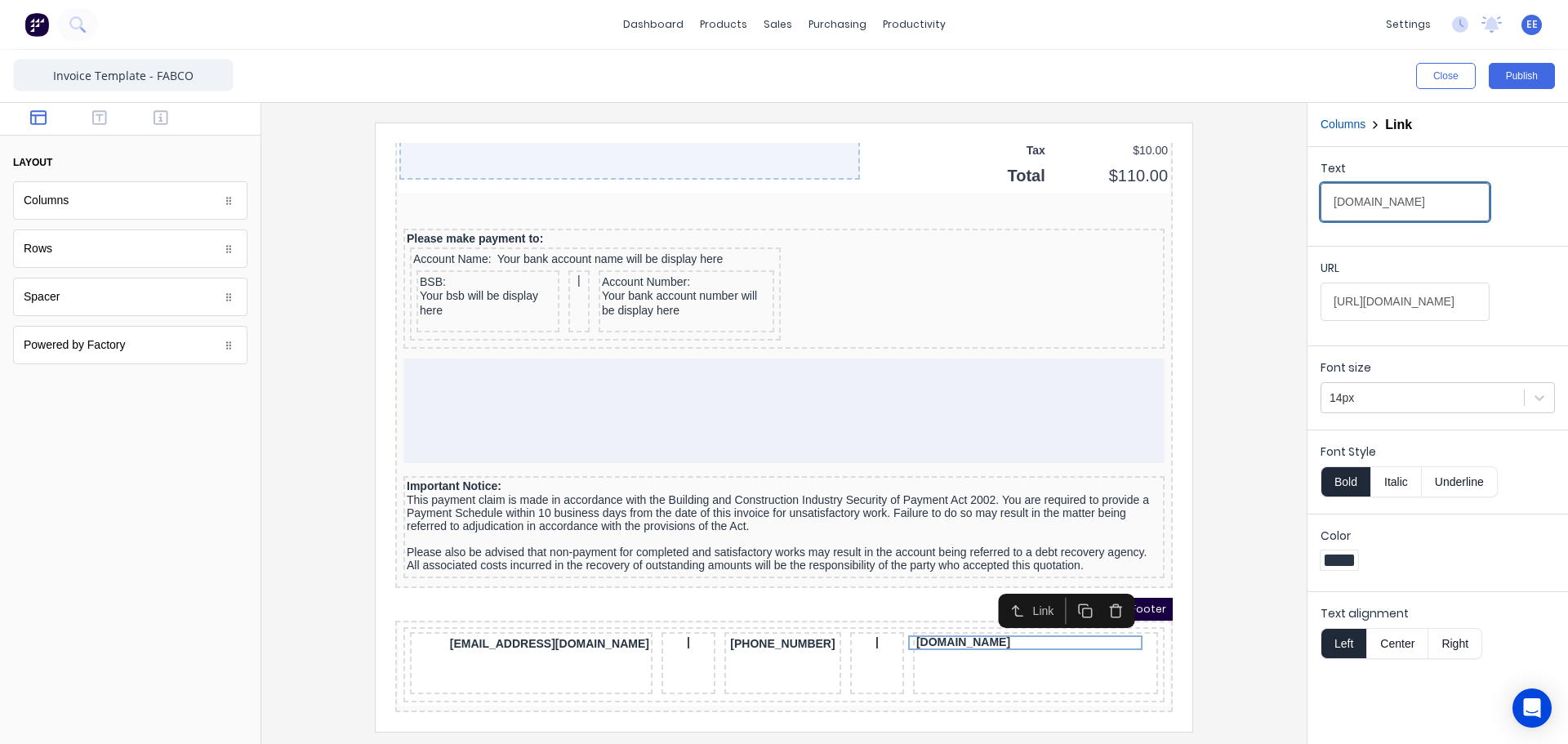
drag, startPoint x: 1406, startPoint y: 198, endPoint x: 1423, endPoint y: 198, distance: 17.0
click at [1410, 198] on input "[DOMAIN_NAME]" at bounding box center [1404, 202] width 169 height 38
drag, startPoint x: 1420, startPoint y: 209, endPoint x: 1280, endPoint y: 213, distance: 140.1
click at [1278, 213] on div "Close Publish Components layout Columns Columns Rows Rows Spacer Spacer Powered…" at bounding box center [784, 396] width 1568 height 694
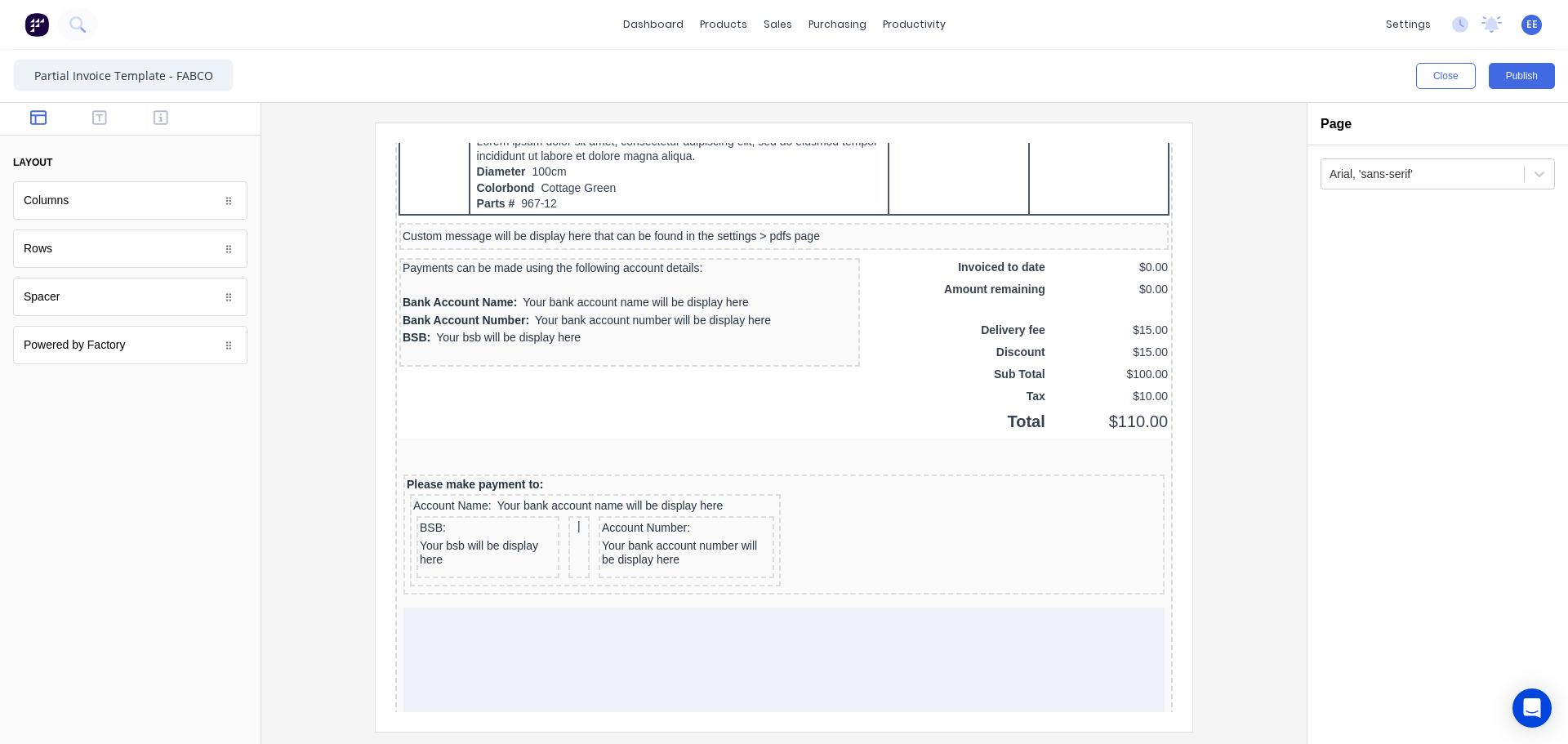
scroll to position [1090, 0]
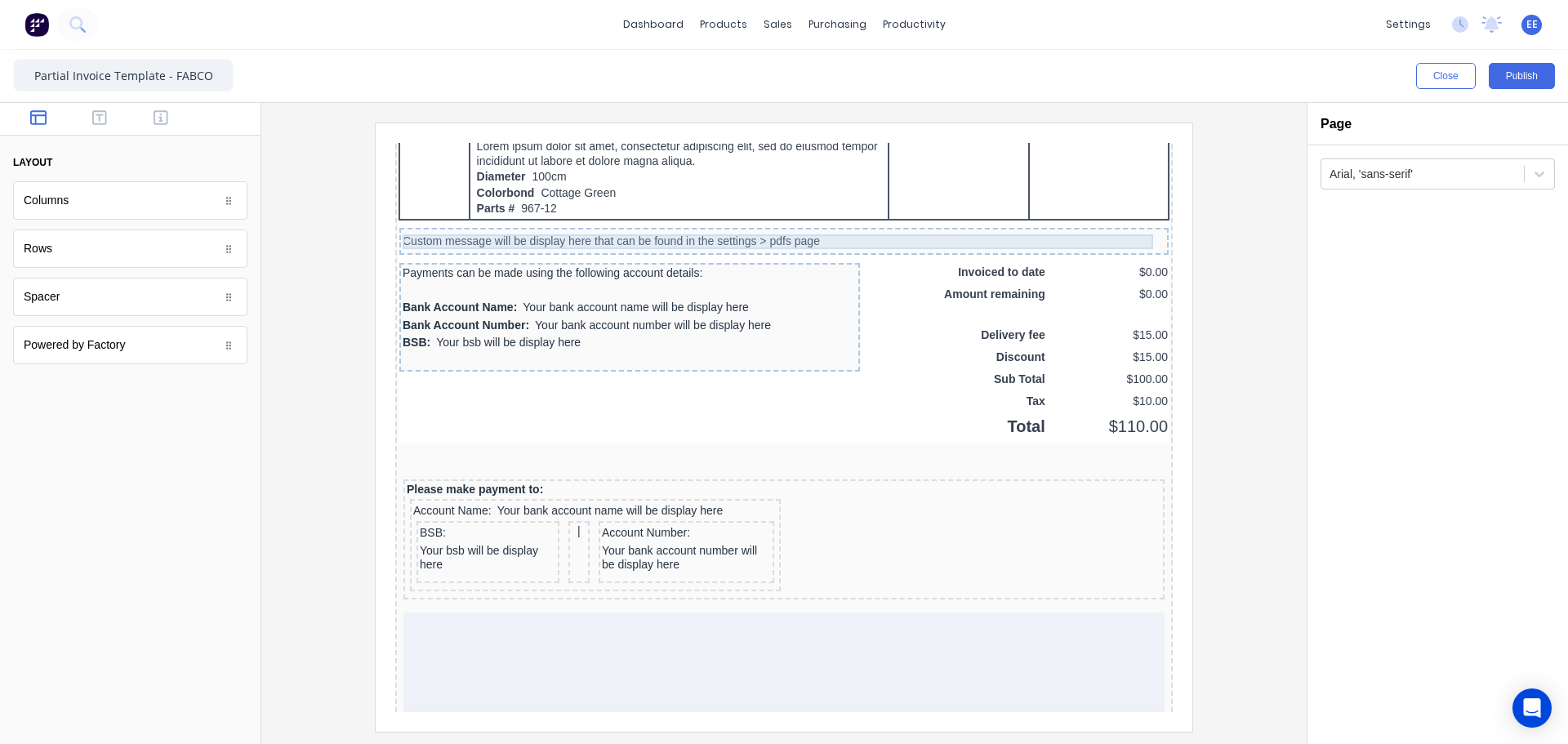
click at [634, 219] on div "Custom message will be display here that can be found in the settings > pdfs pa…" at bounding box center [764, 222] width 763 height 15
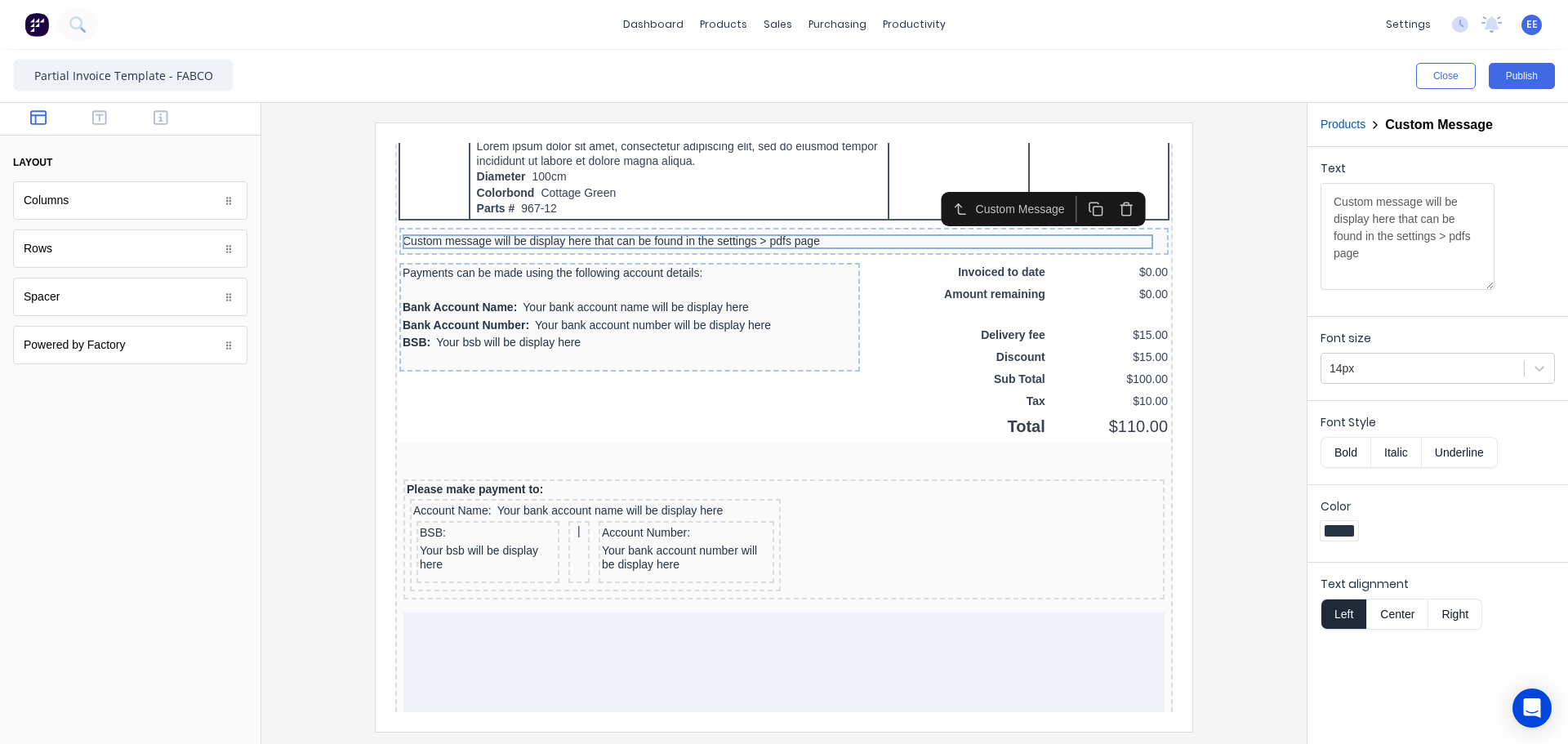
click at [1103, 193] on icon "button" at bounding box center [1106, 189] width 15 height 15
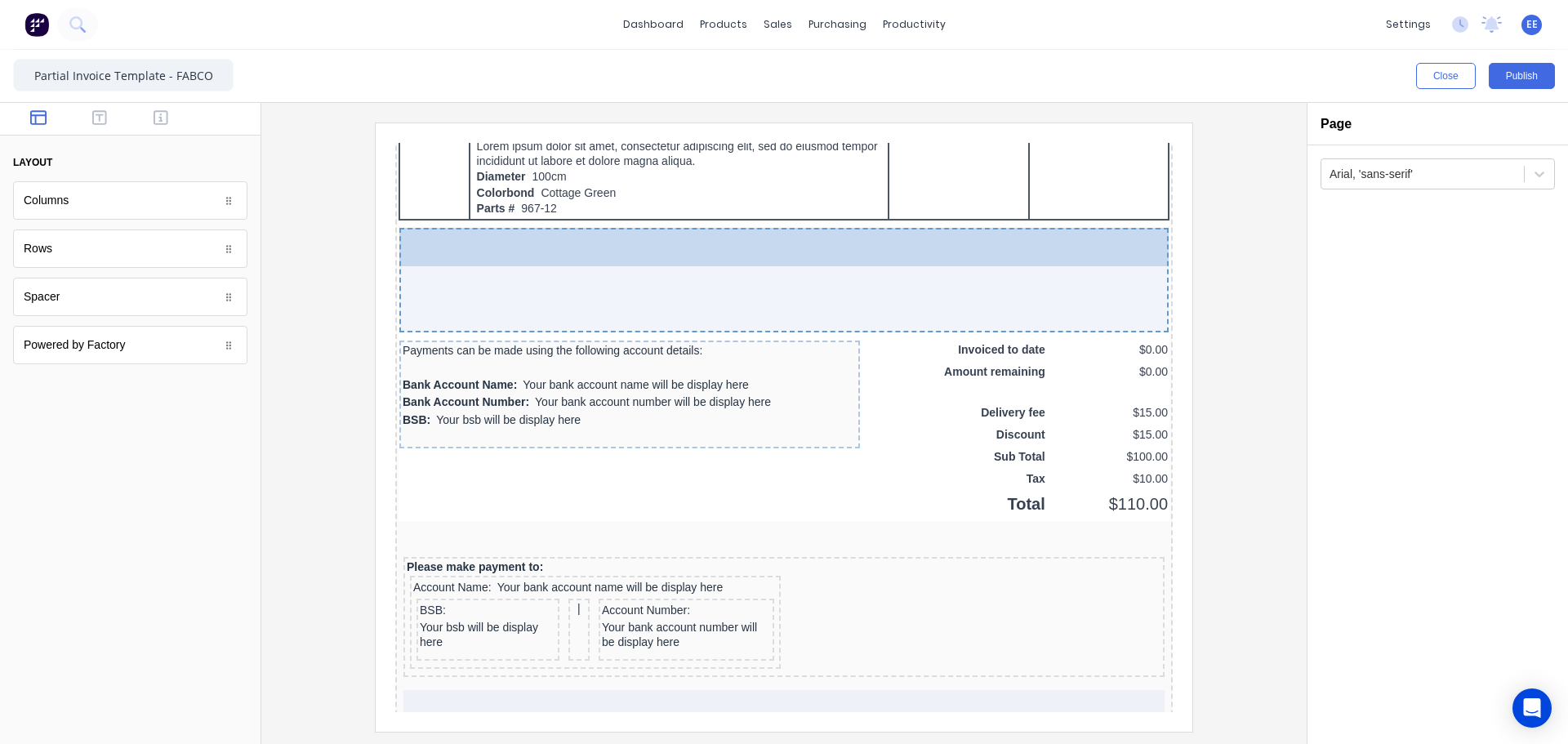
drag, startPoint x: 76, startPoint y: 302, endPoint x: 698, endPoint y: 286, distance: 622.2
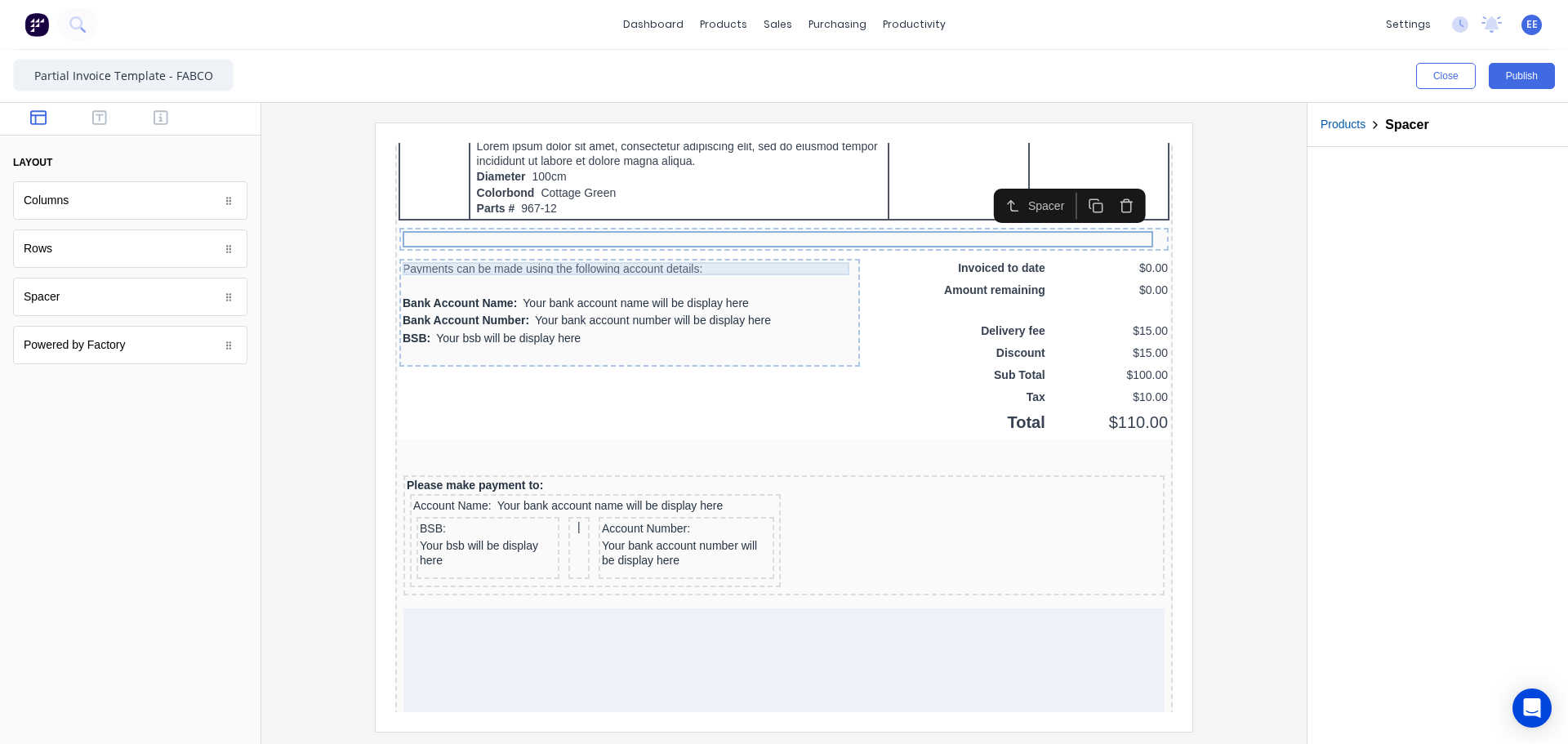
click at [816, 251] on div "Payments can be made using the following account details:" at bounding box center [610, 249] width 454 height 13
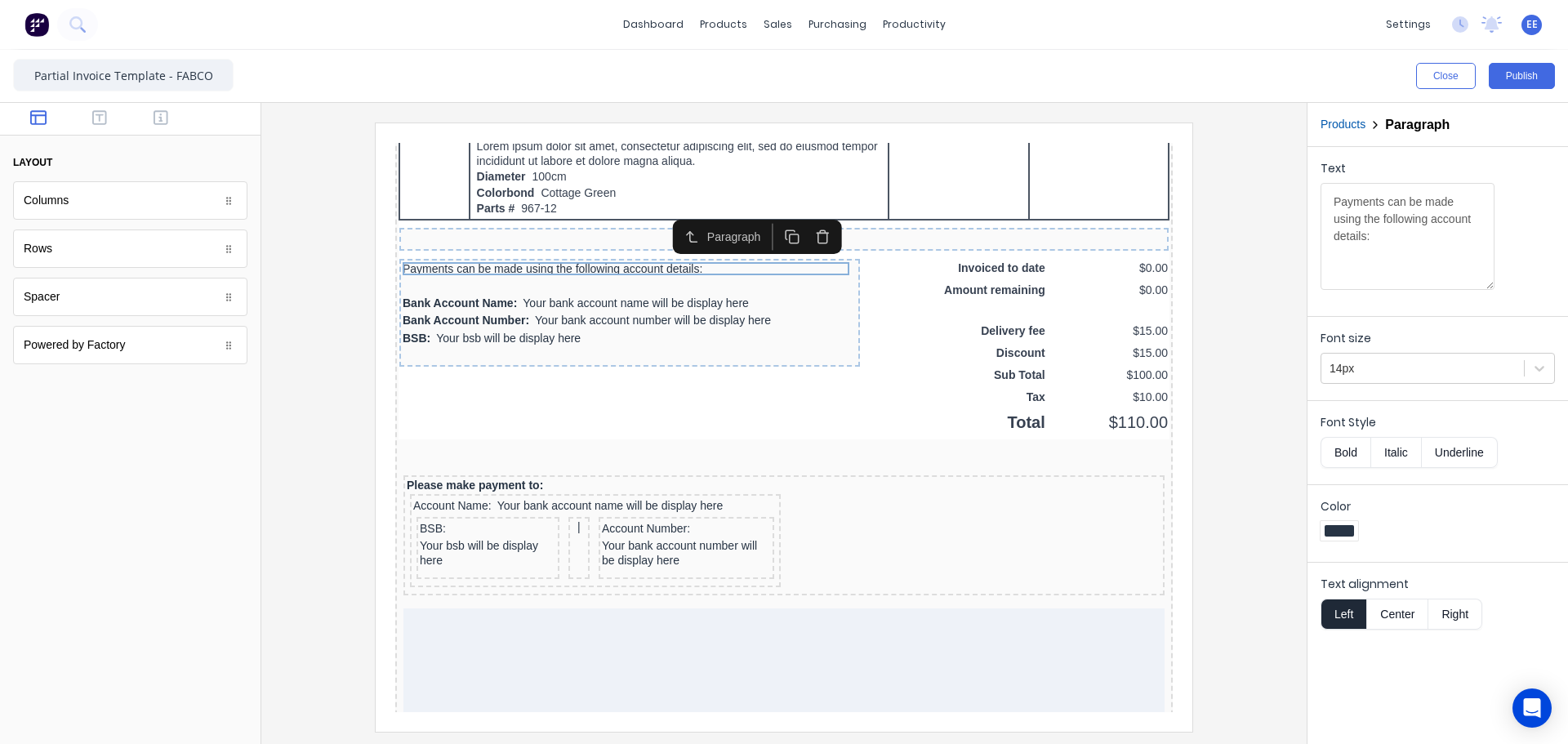
click at [808, 224] on icon "button" at bounding box center [803, 217] width 15 height 15
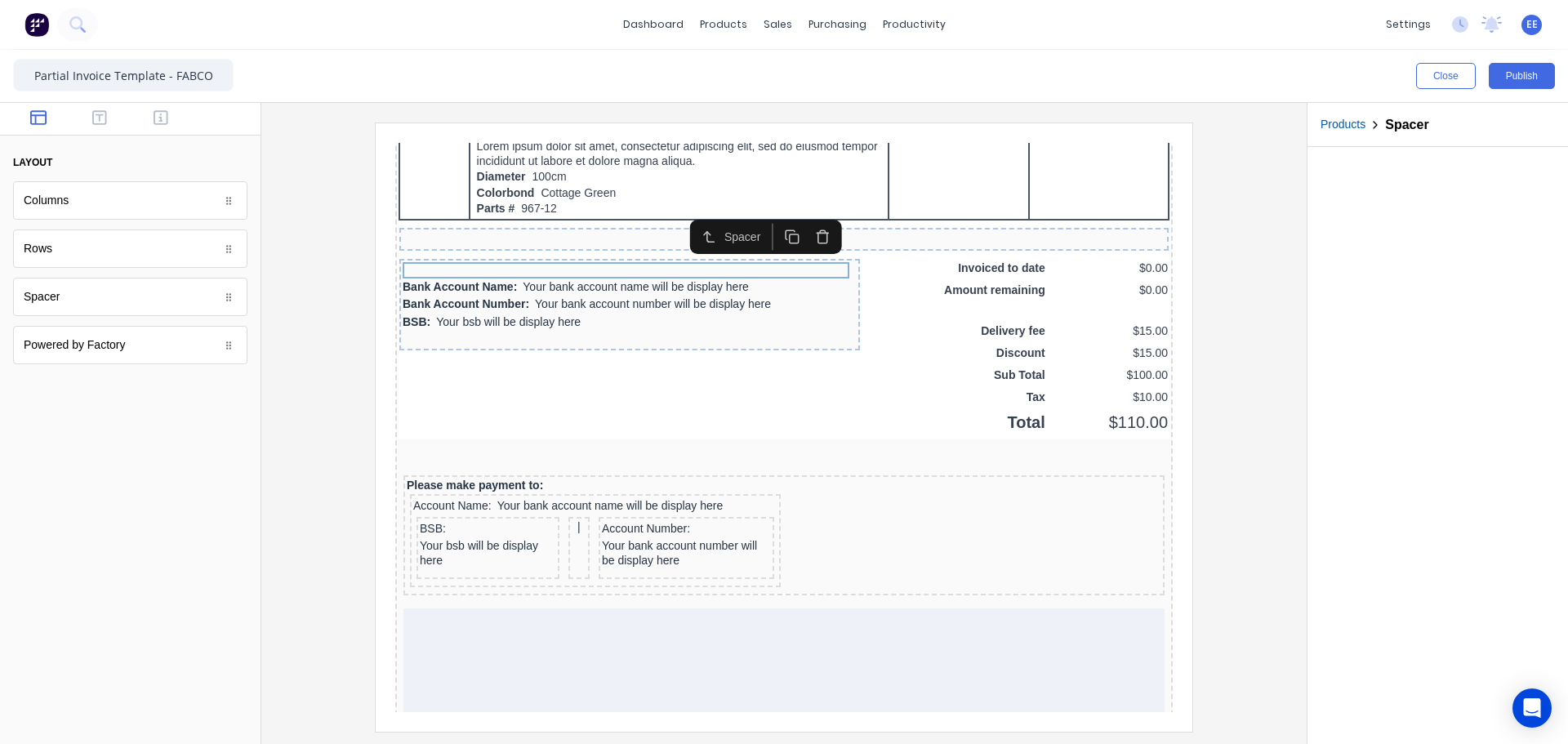
click at [802, 222] on icon "button" at bounding box center [803, 217] width 15 height 15
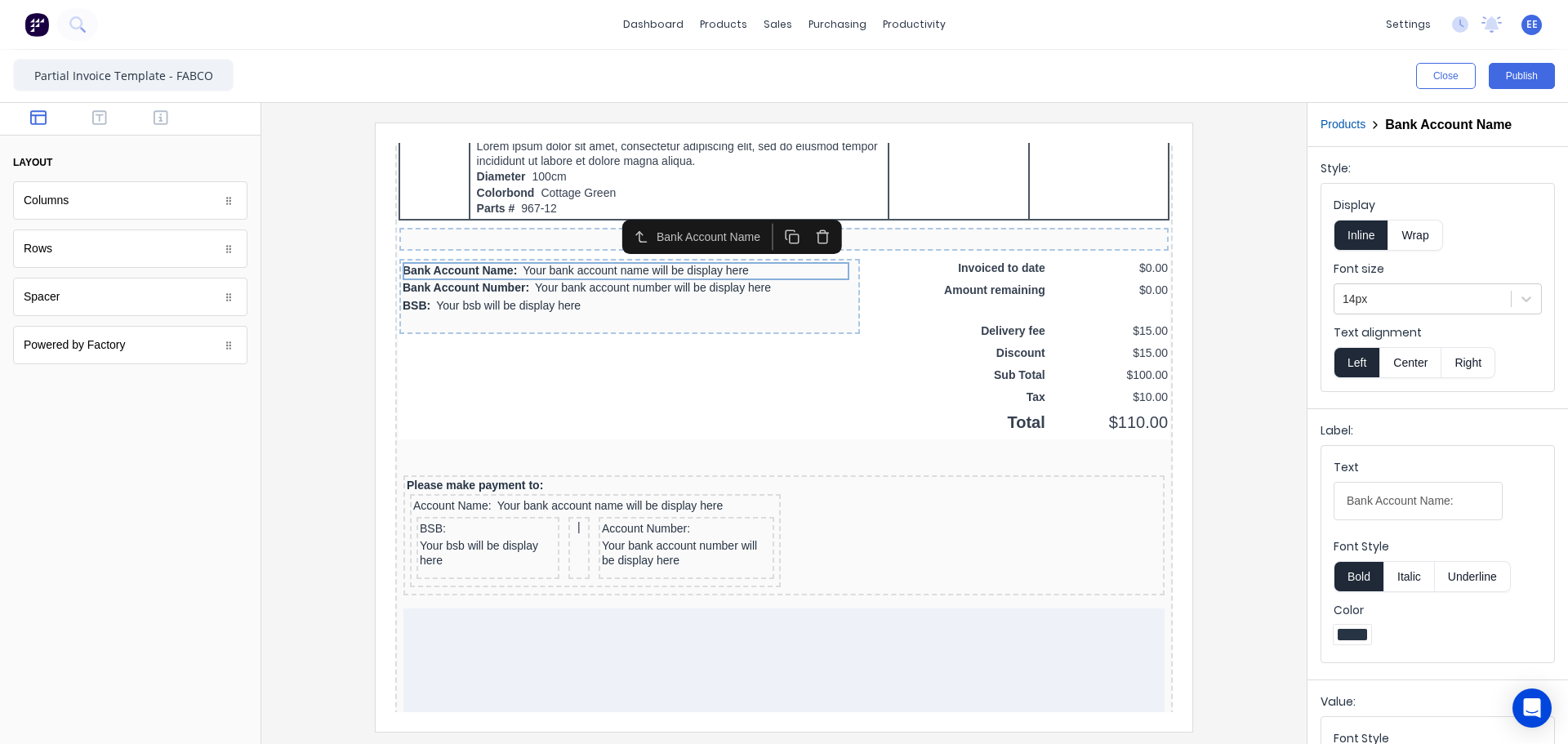
click at [802, 222] on icon "button" at bounding box center [803, 217] width 15 height 15
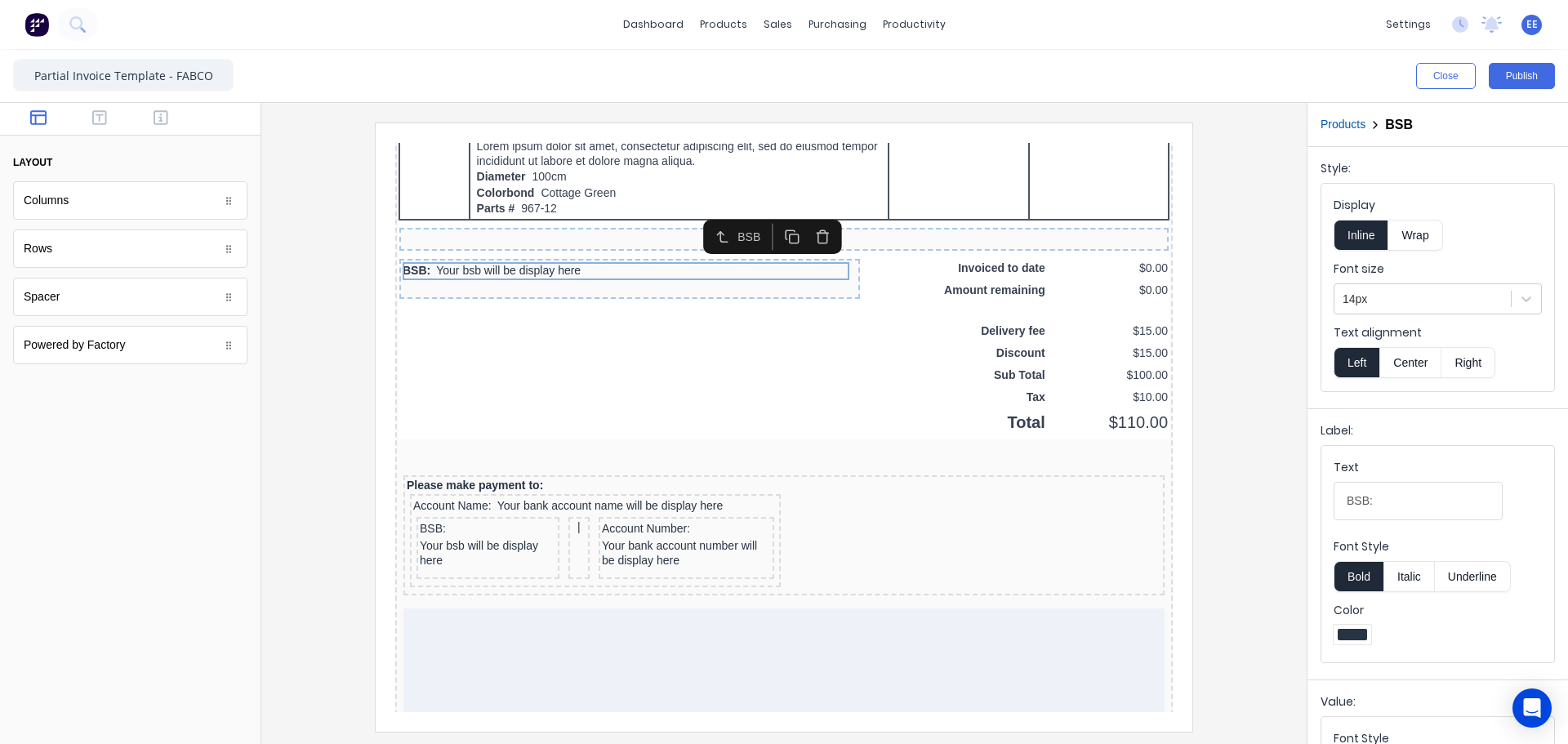
click at [802, 222] on icon "button" at bounding box center [803, 217] width 15 height 15
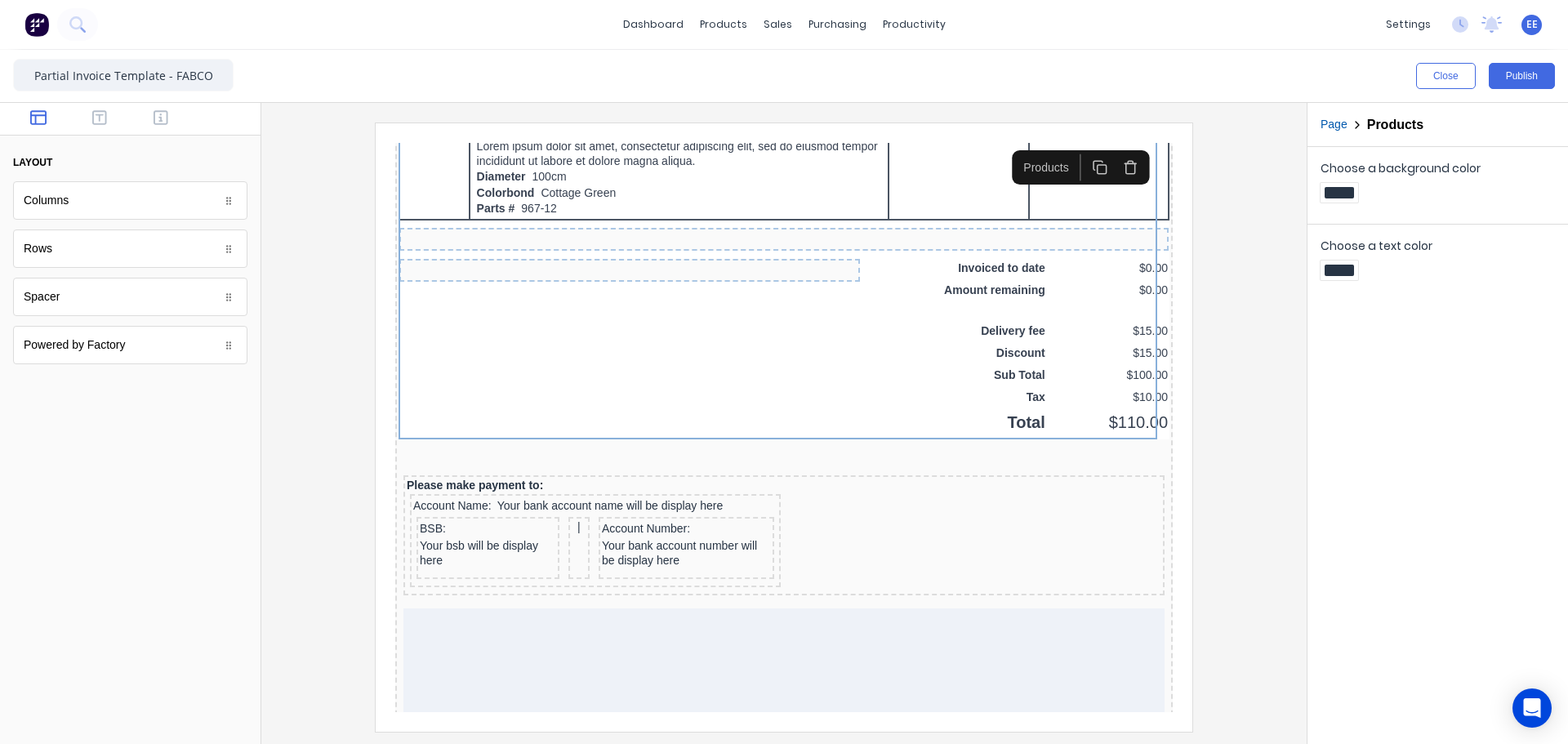
click at [1213, 339] on div at bounding box center [784, 427] width 1019 height 608
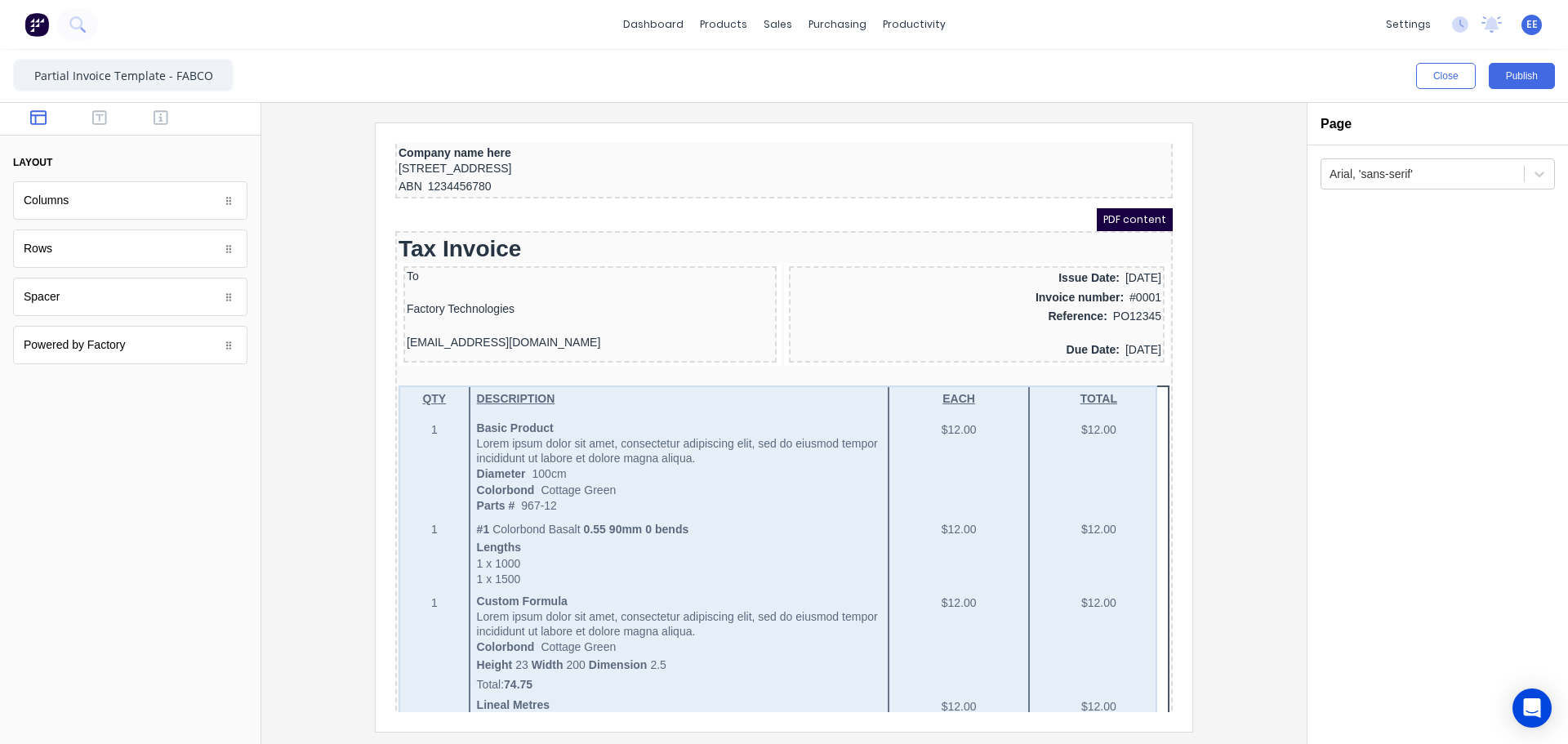
scroll to position [0, 0]
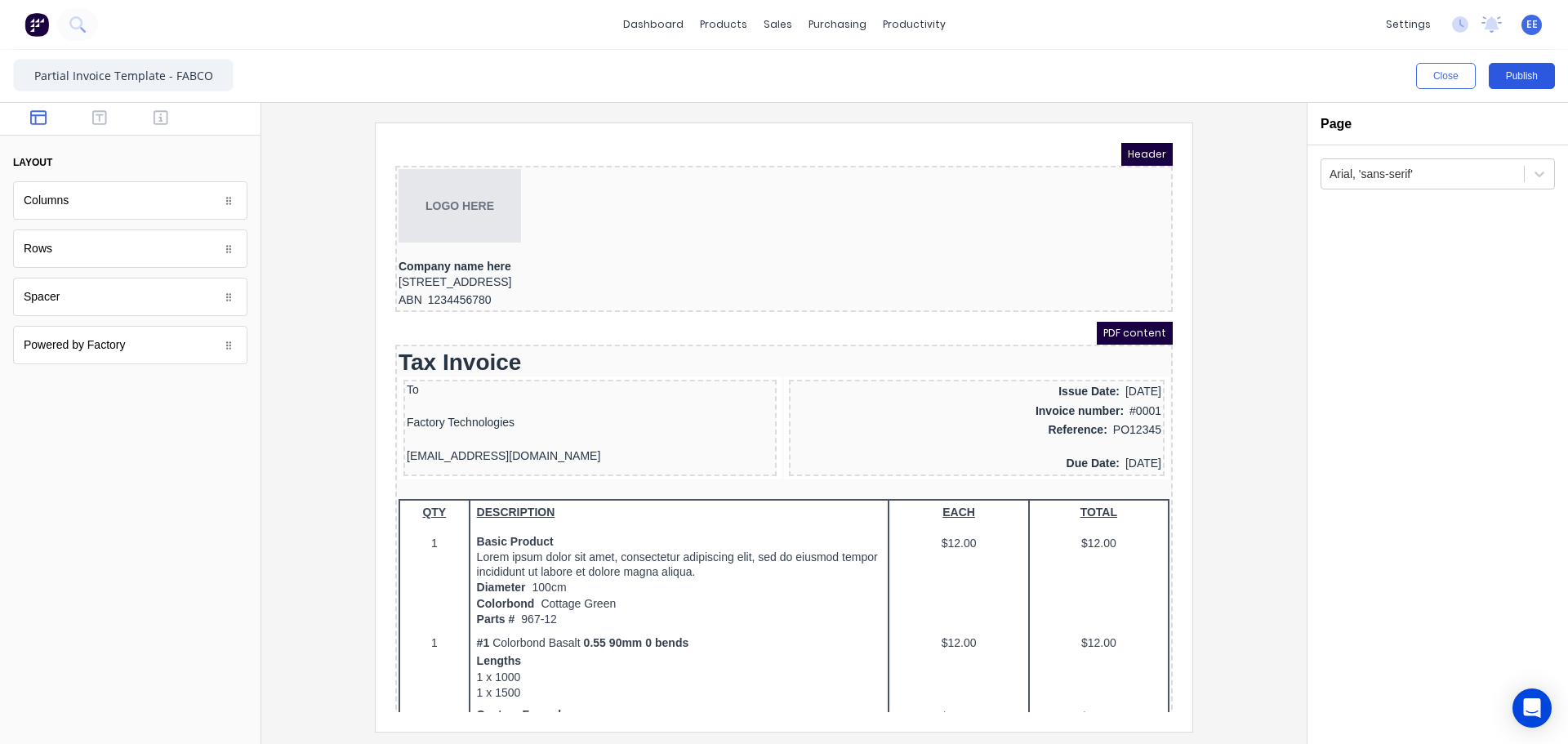
click at [1521, 73] on button "Publish" at bounding box center [1522, 76] width 66 height 26
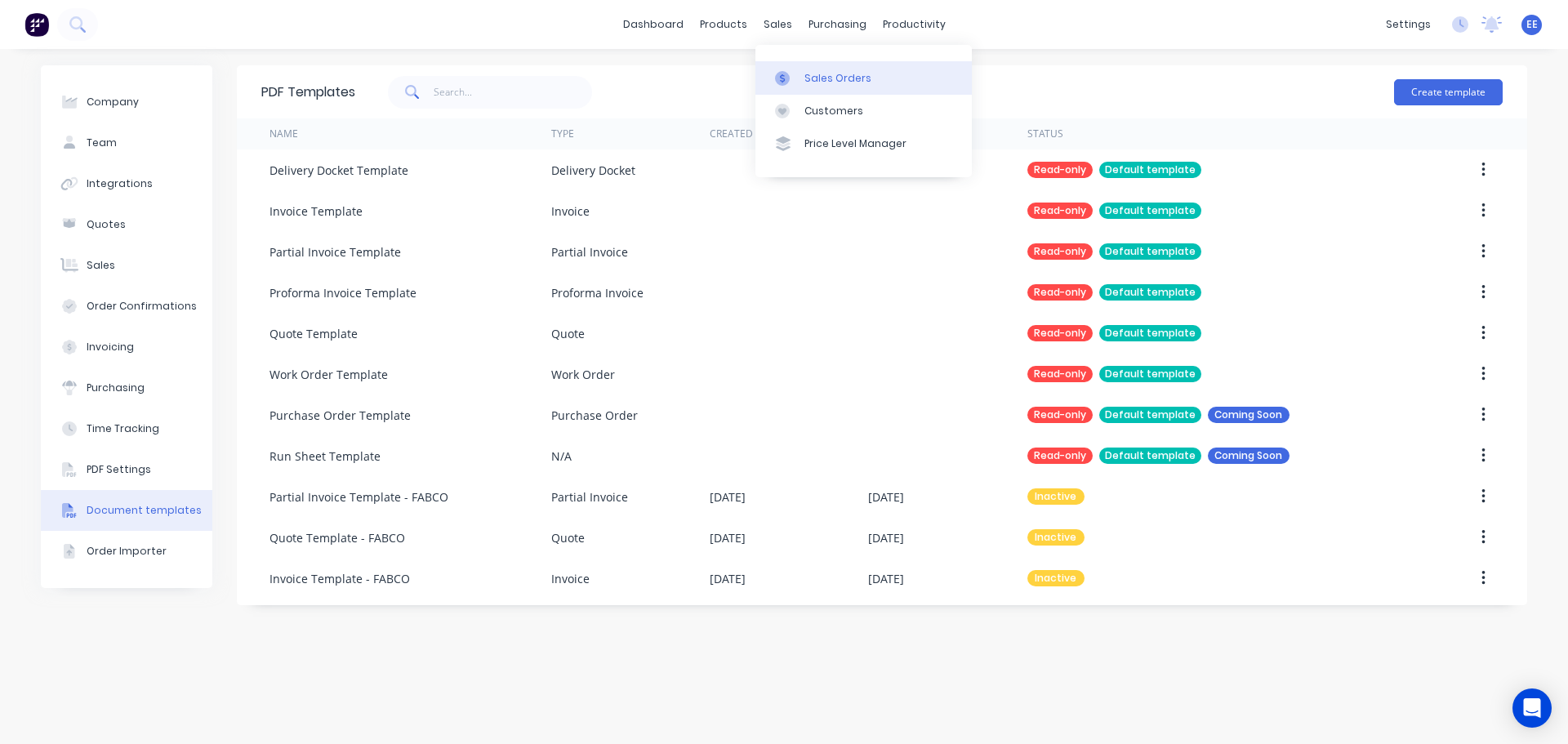
click at [803, 76] on link "Sales Orders" at bounding box center [863, 77] width 216 height 33
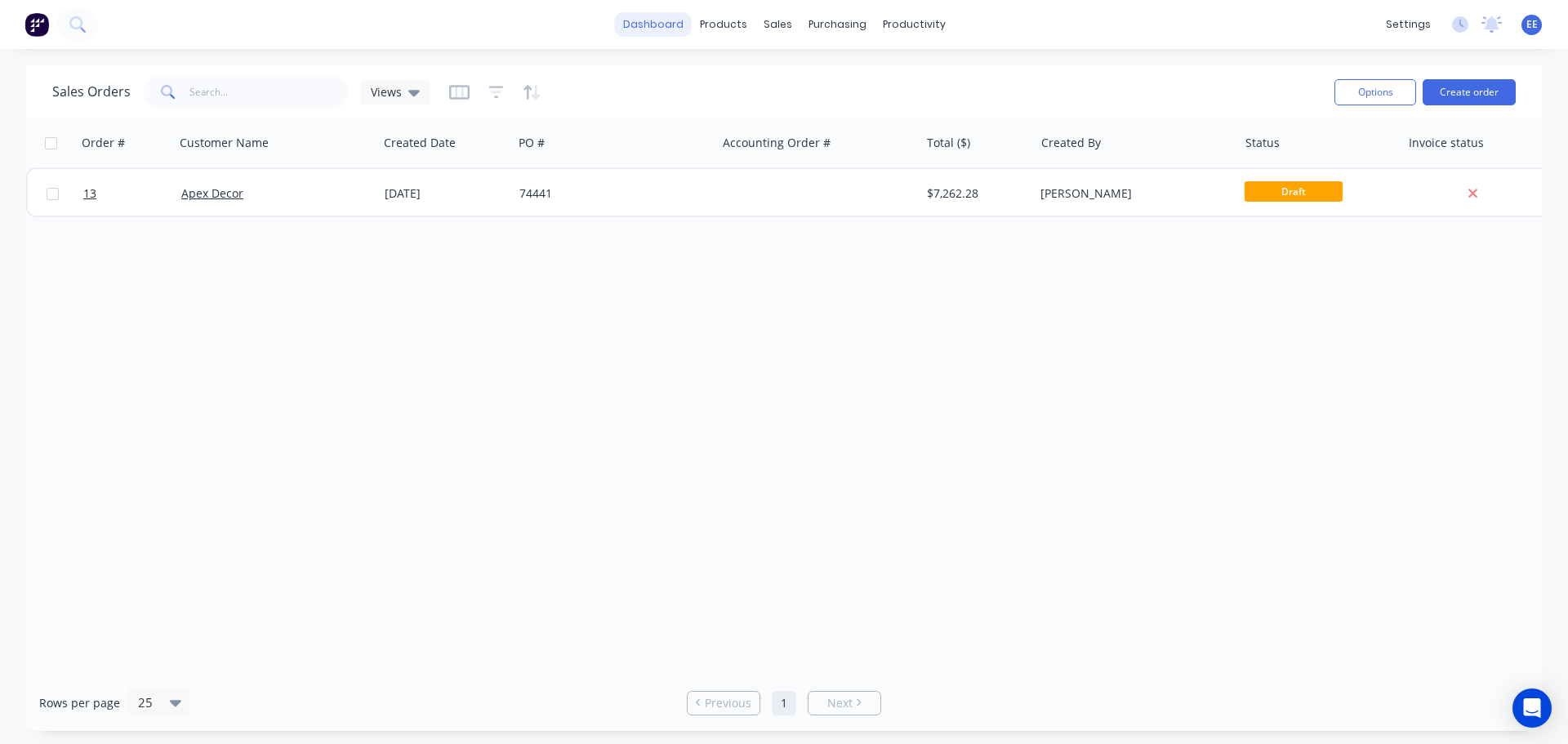
click at [675, 20] on link "dashboard" at bounding box center [653, 25] width 76 height 25
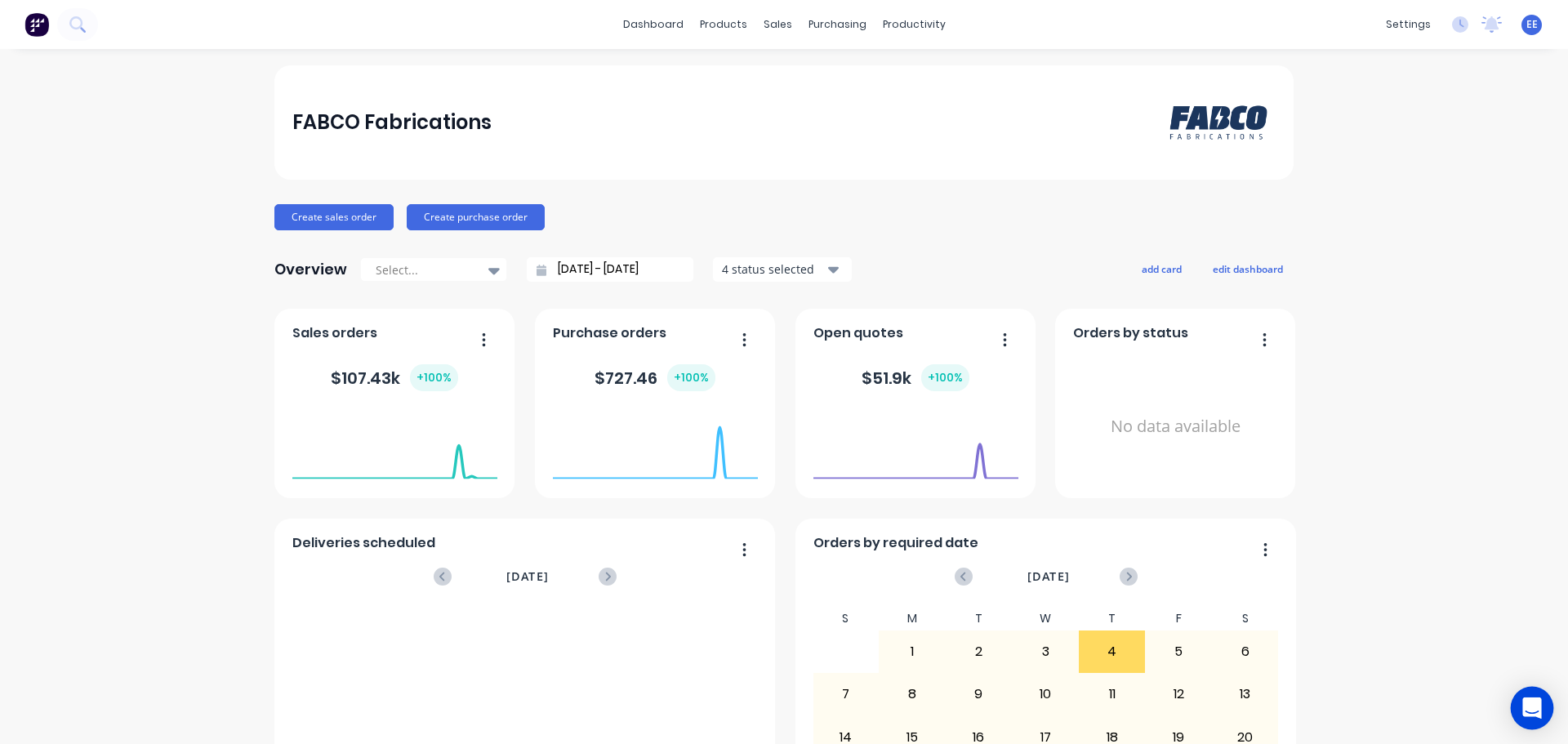
click at [1524, 704] on icon "Open Intercom Messenger" at bounding box center [1531, 708] width 19 height 21
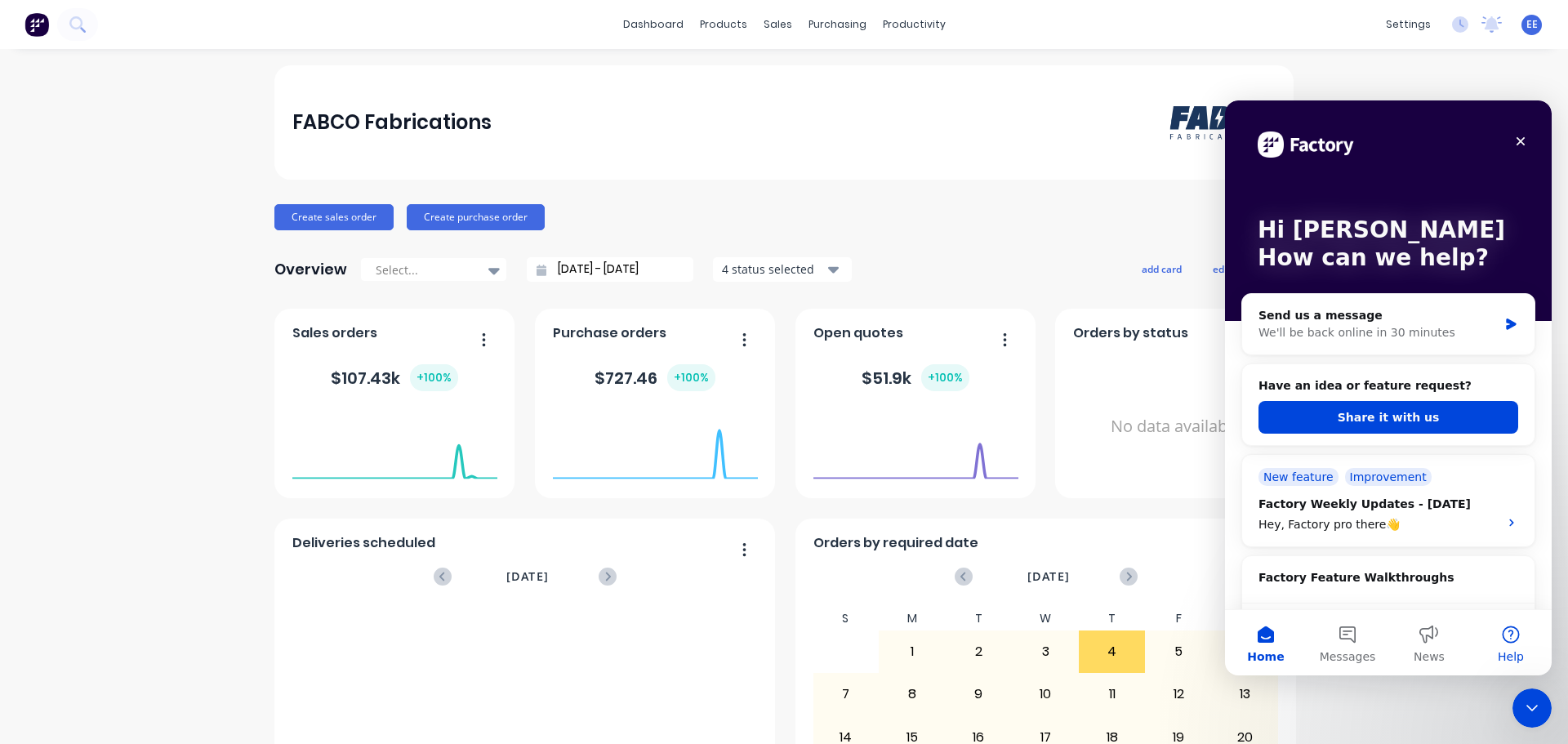
click at [1503, 636] on button "Help" at bounding box center [1511, 642] width 82 height 65
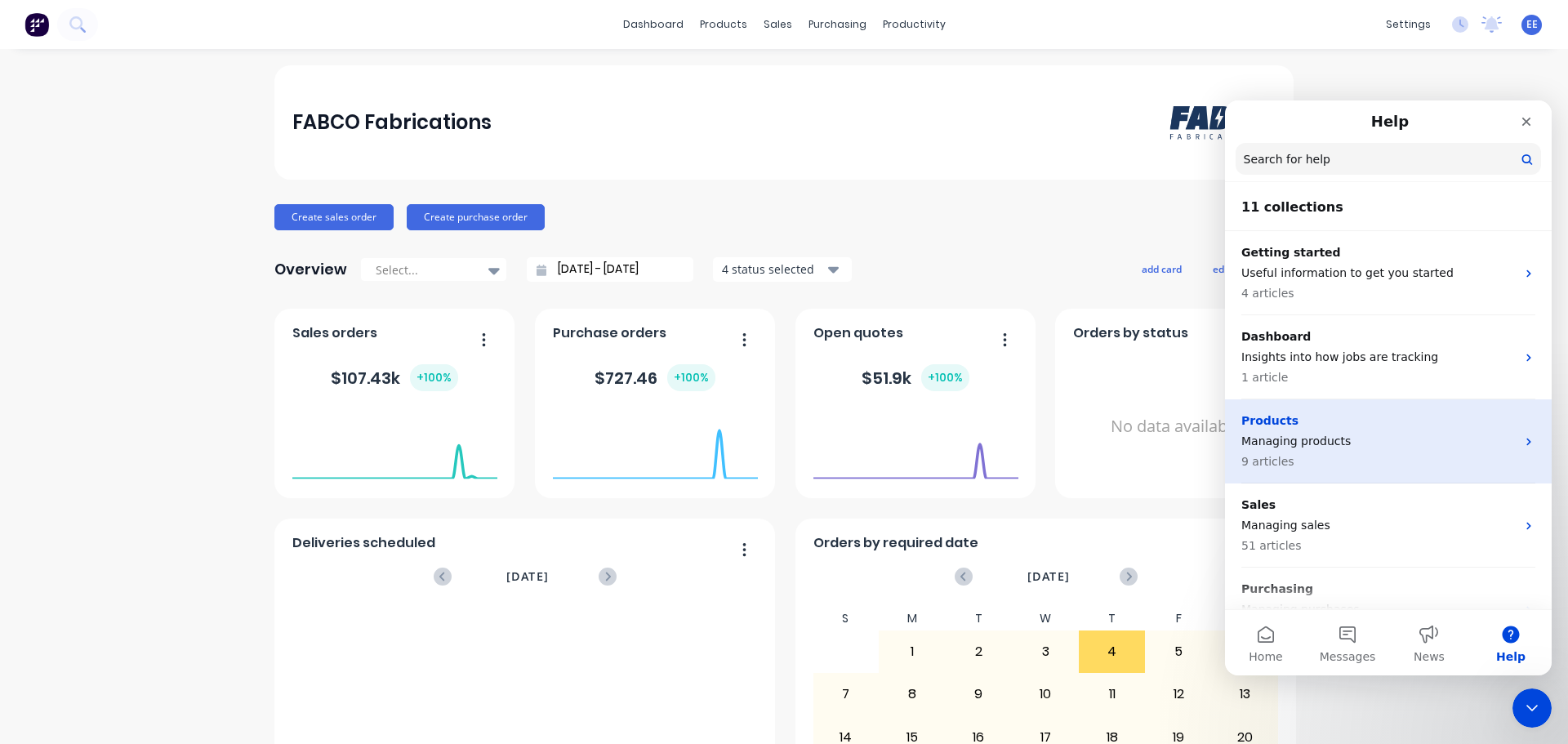
click at [1397, 428] on p "Products" at bounding box center [1378, 420] width 275 height 17
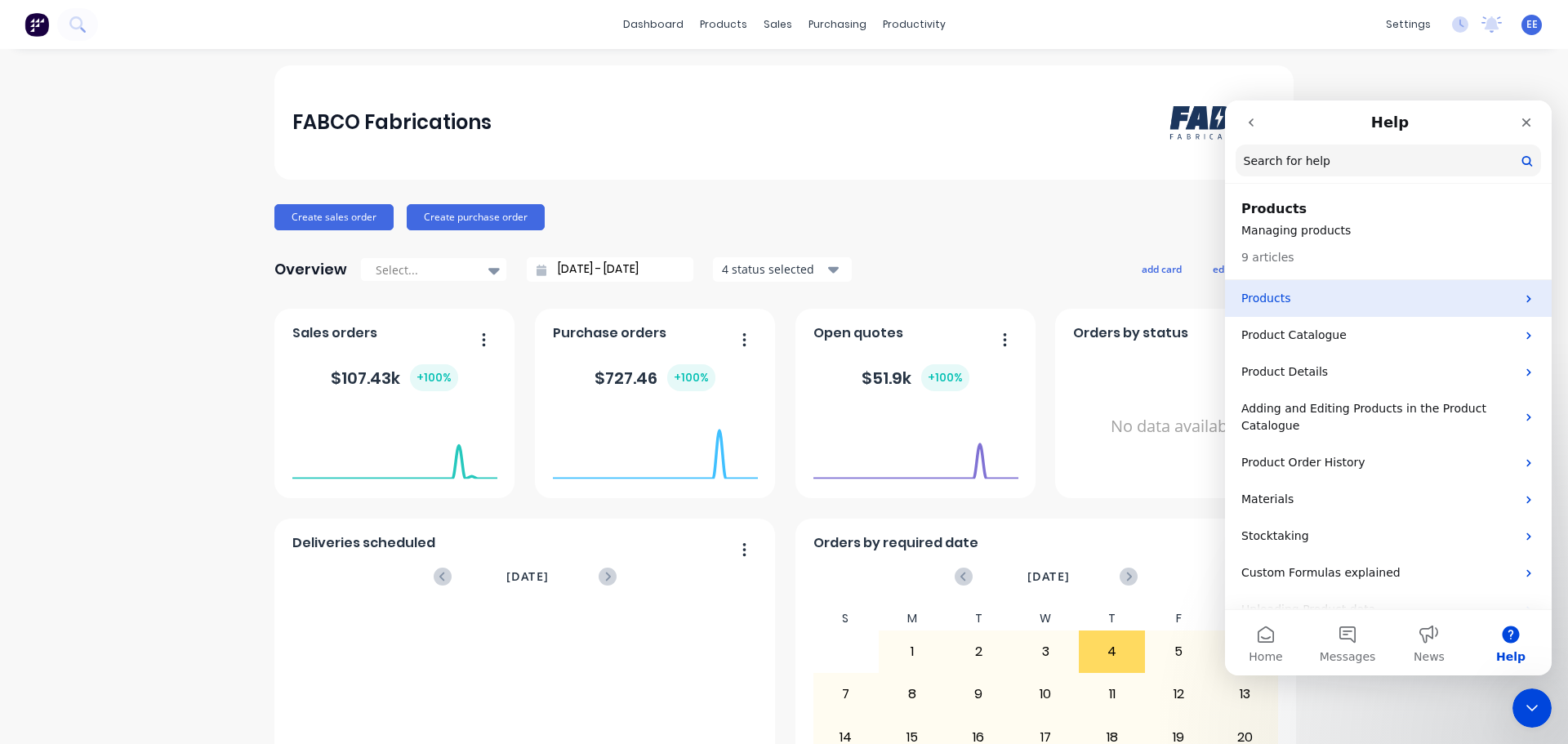
click at [1353, 287] on div "Products" at bounding box center [1388, 298] width 326 height 36
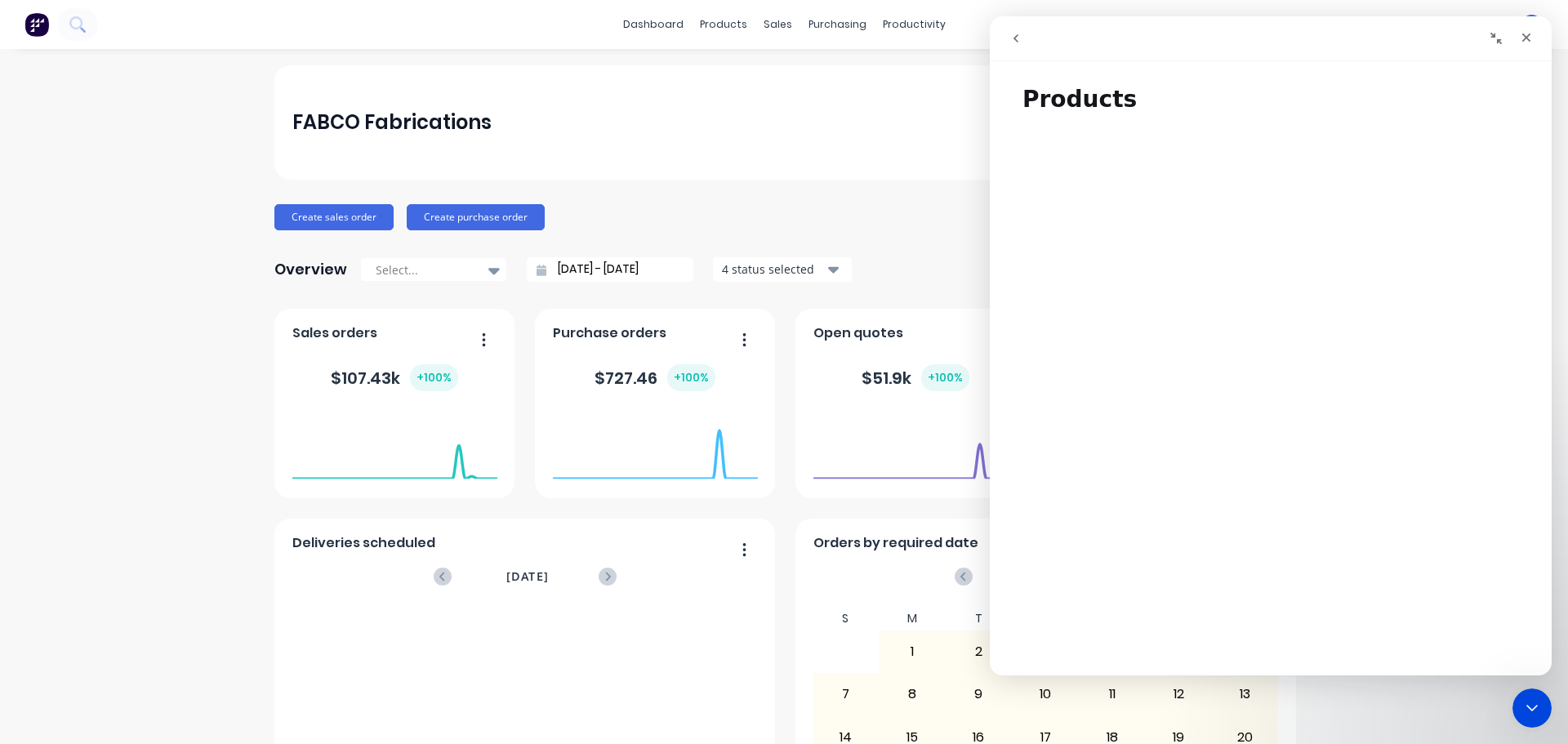
click at [1007, 40] on button "go back" at bounding box center [1015, 38] width 31 height 31
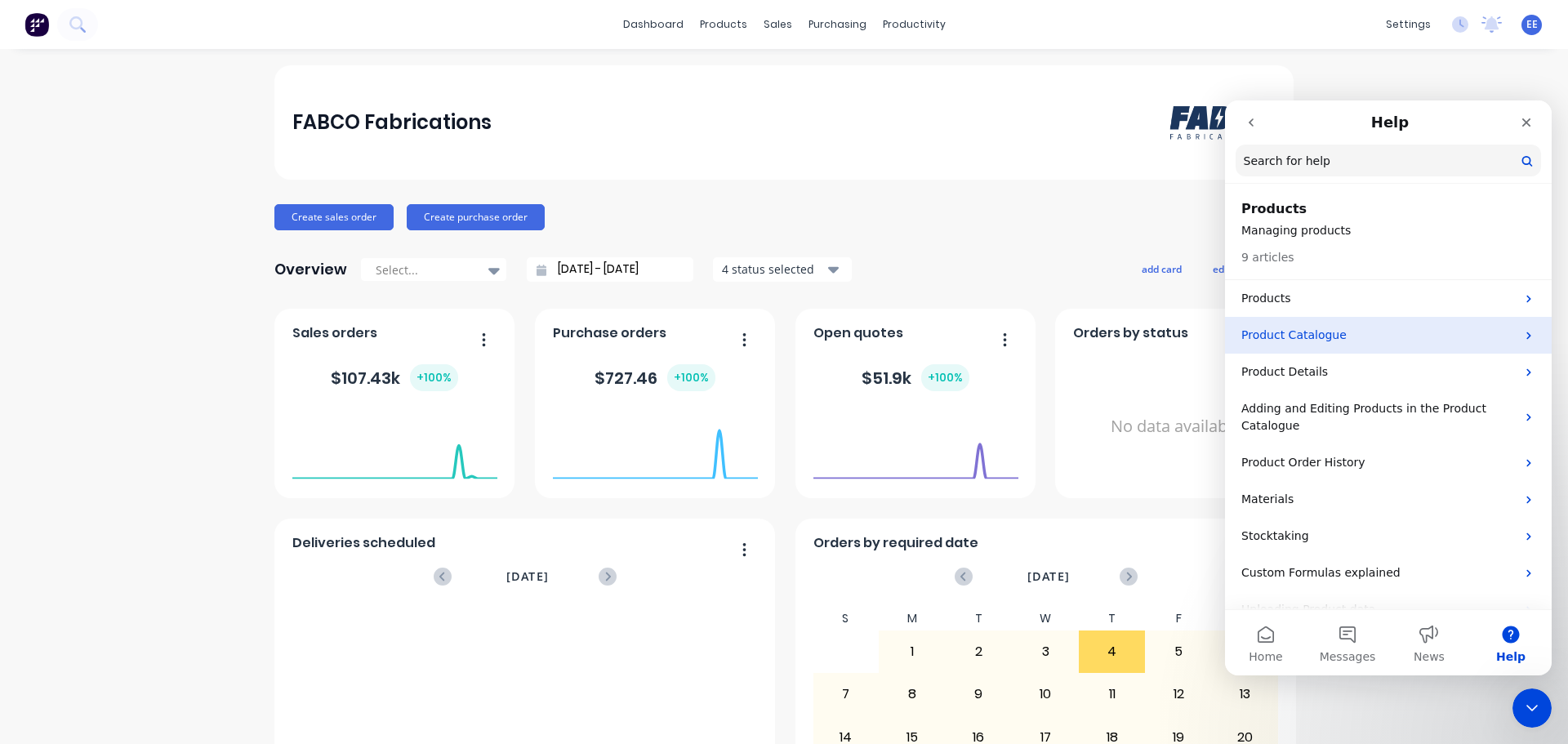
click at [1275, 333] on p "Product Catalogue" at bounding box center [1378, 334] width 275 height 17
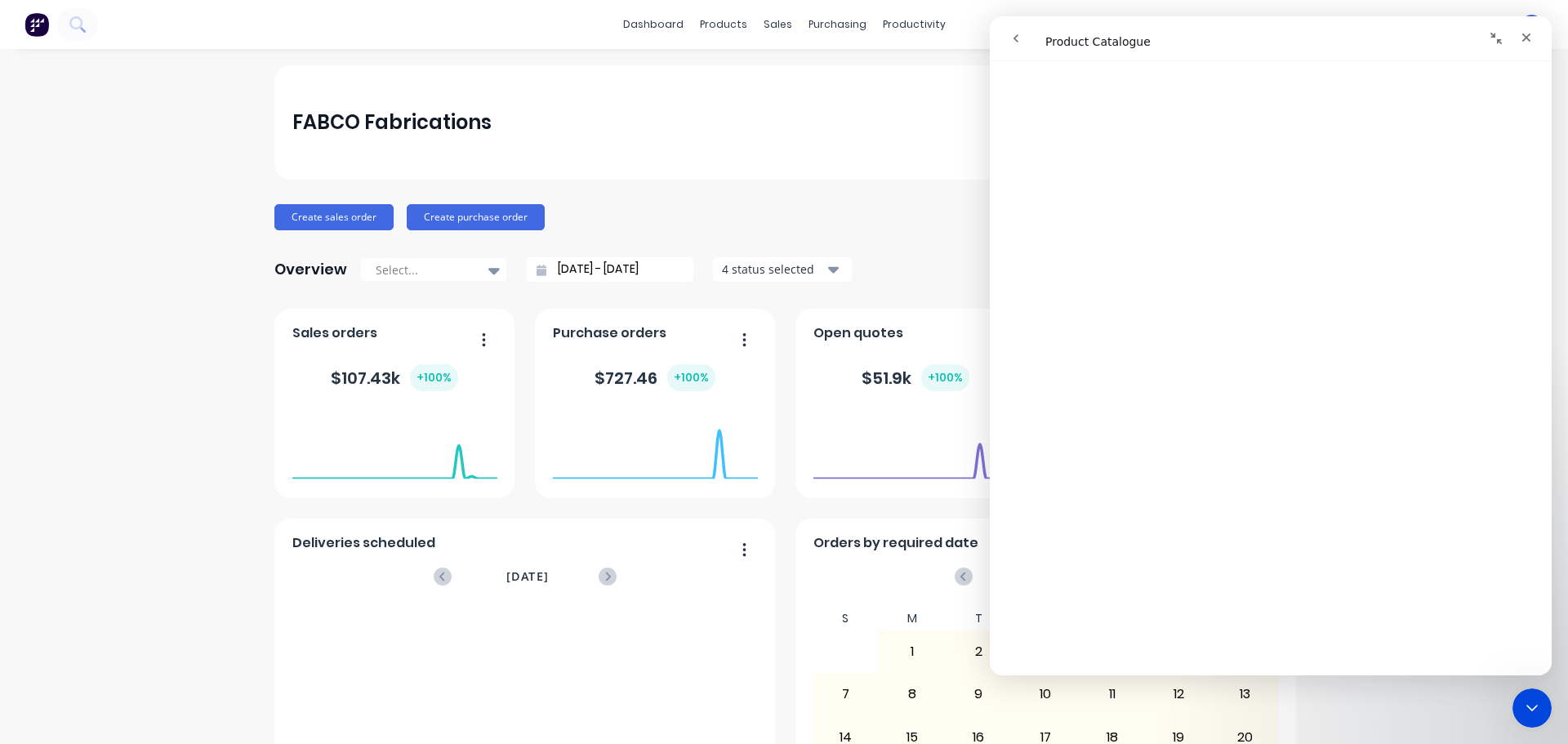
scroll to position [1713, 0]
click at [1019, 38] on icon "go back" at bounding box center [1015, 38] width 13 height 13
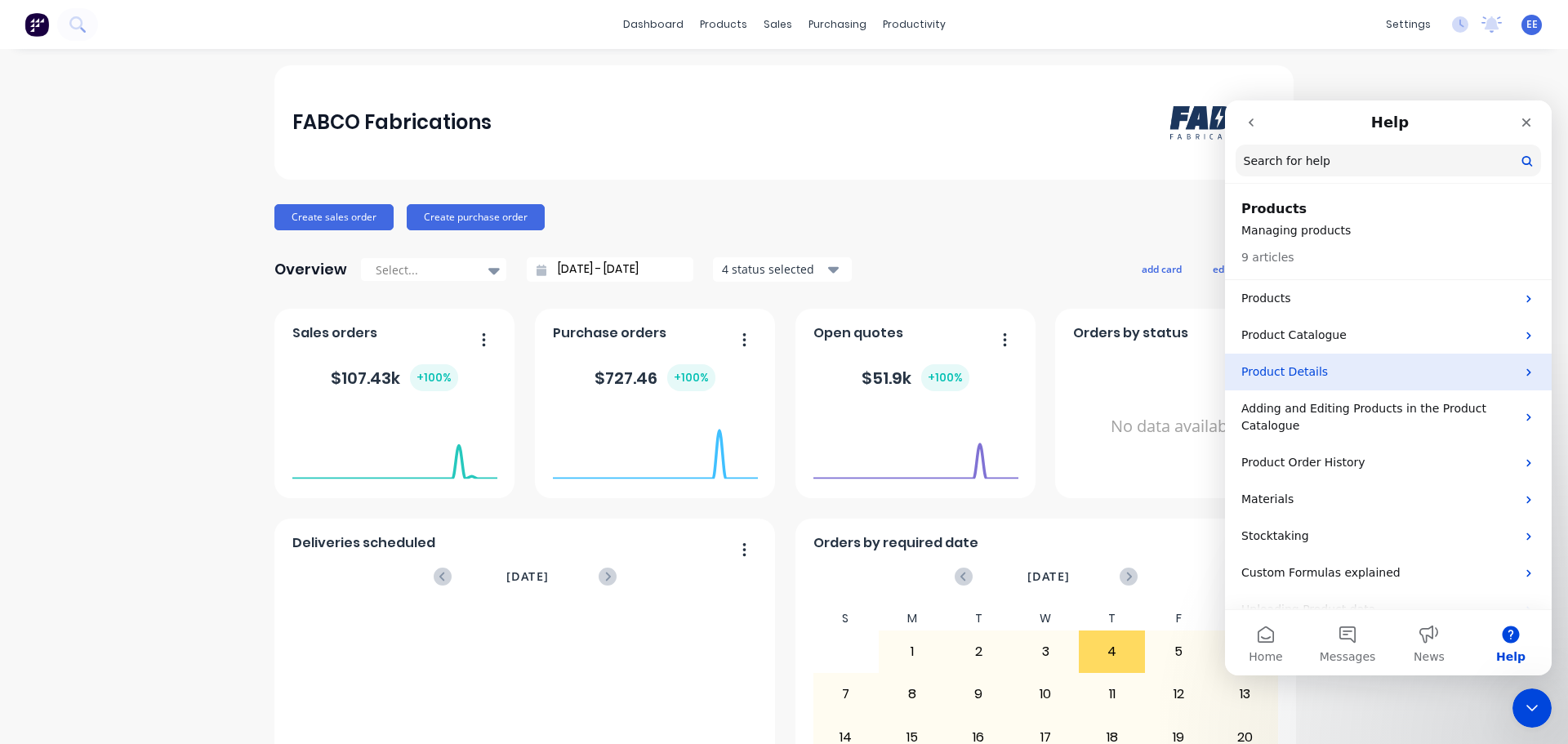
click at [1286, 377] on p "Product Details" at bounding box center [1378, 372] width 275 height 17
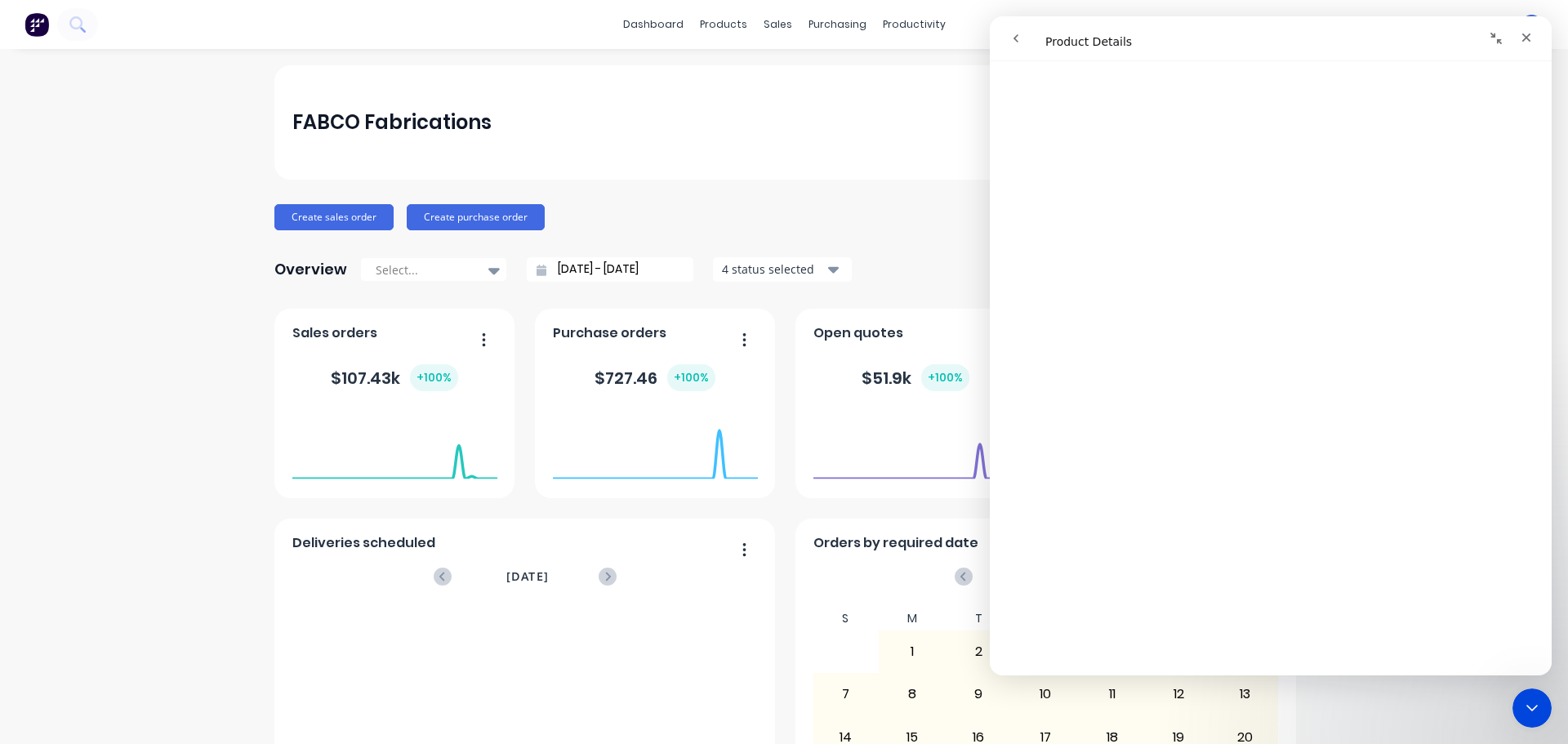
scroll to position [400, 0]
click at [1004, 33] on button "go back" at bounding box center [1015, 38] width 31 height 31
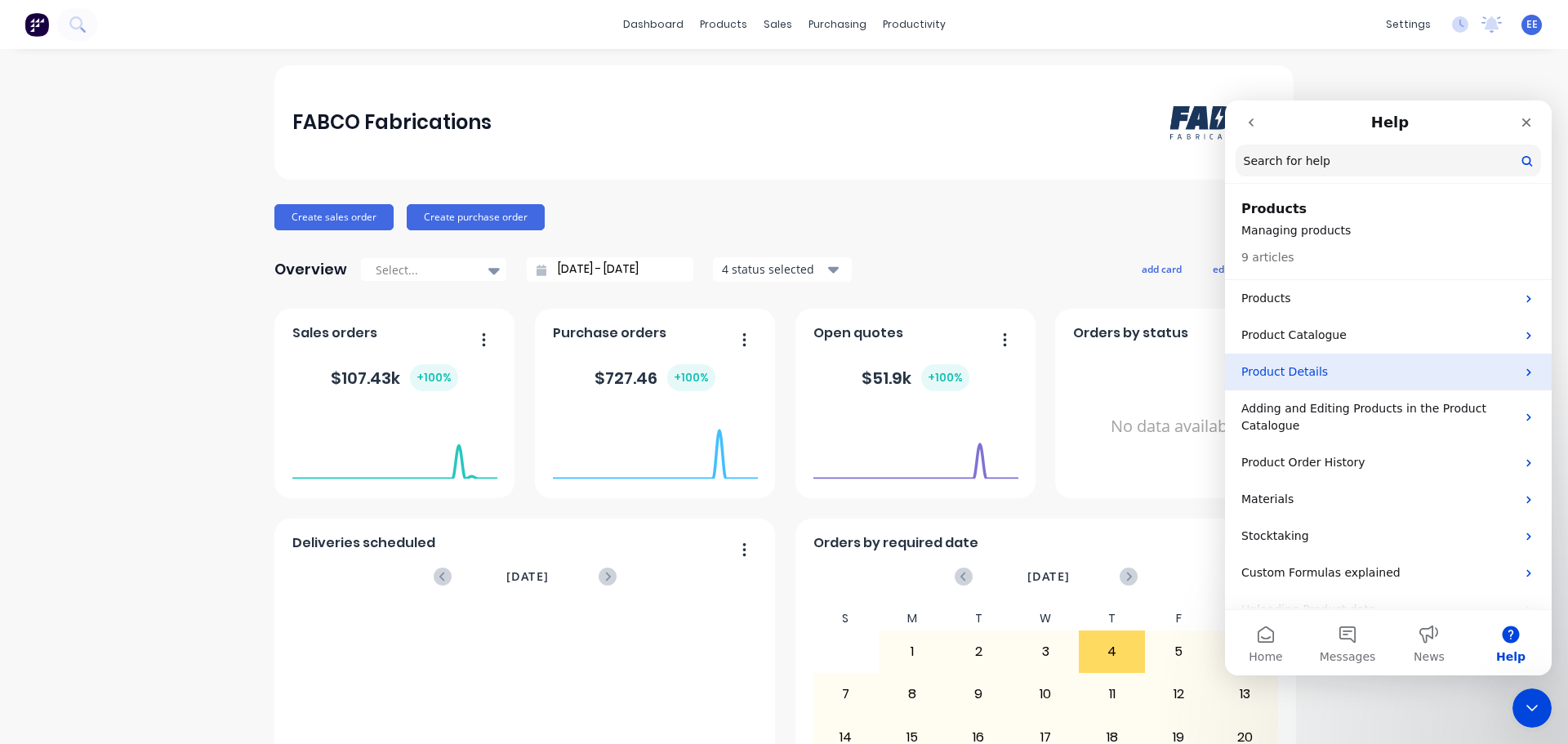
click at [1288, 367] on p "Product Details" at bounding box center [1378, 372] width 275 height 17
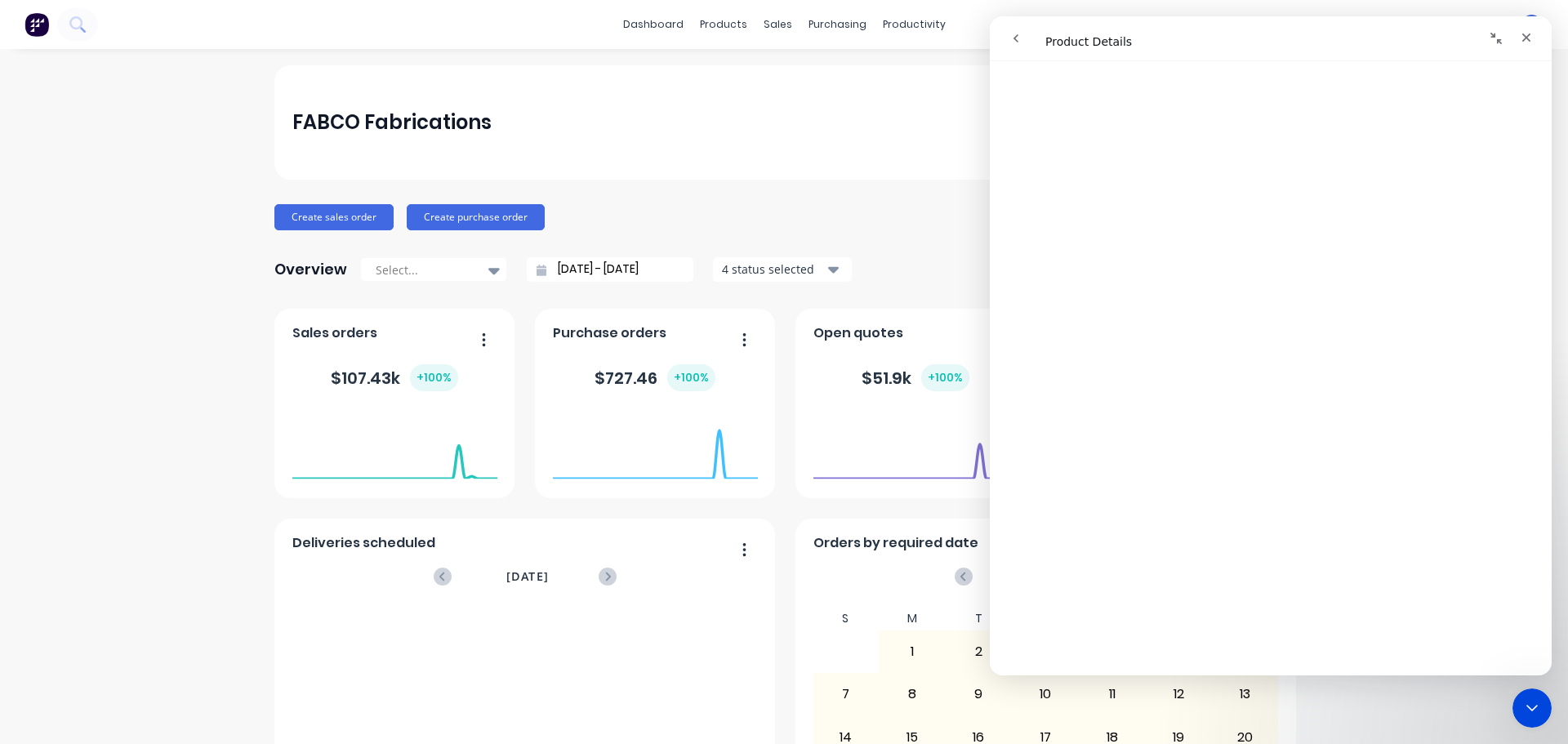
scroll to position [318, 0]
click at [989, 34] on nav "Intercom messenger" at bounding box center [1270, 38] width 562 height 45
click at [1021, 36] on icon "go back" at bounding box center [1015, 38] width 13 height 13
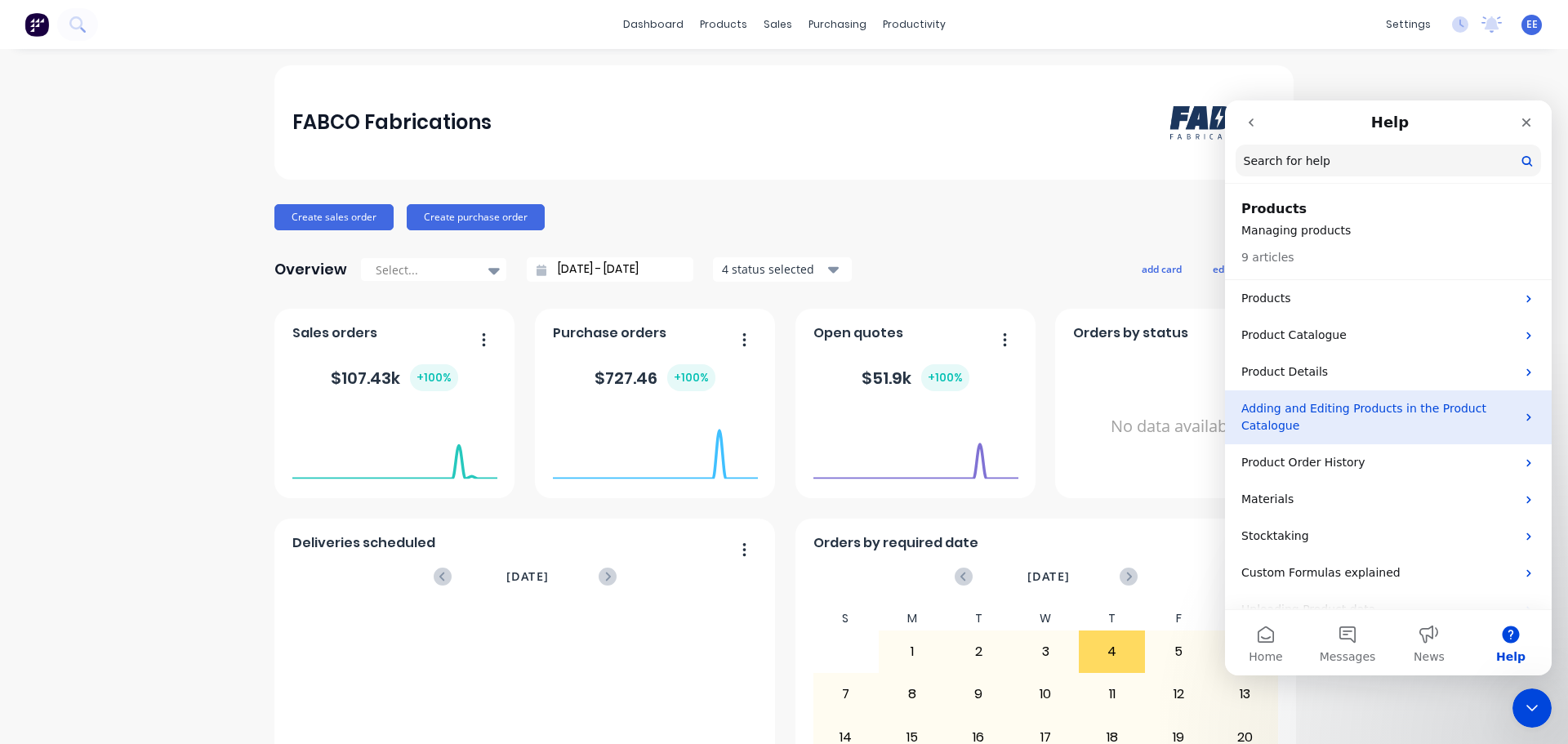
click at [1320, 418] on p "Adding and Editing Products in the Product Catalogue" at bounding box center [1378, 417] width 275 height 35
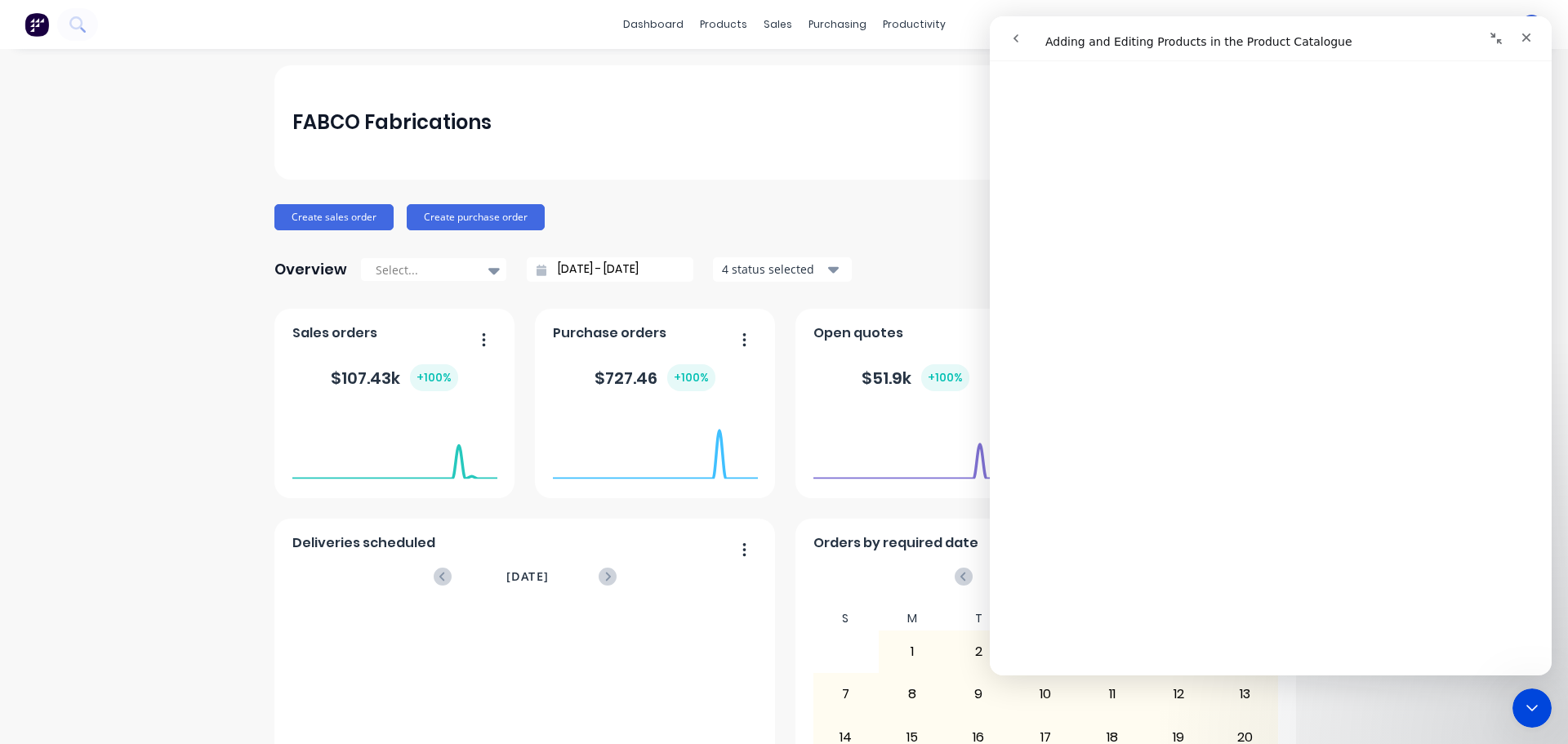
scroll to position [3020, 0]
click at [818, 76] on div "Sales Orders" at bounding box center [831, 78] width 67 height 15
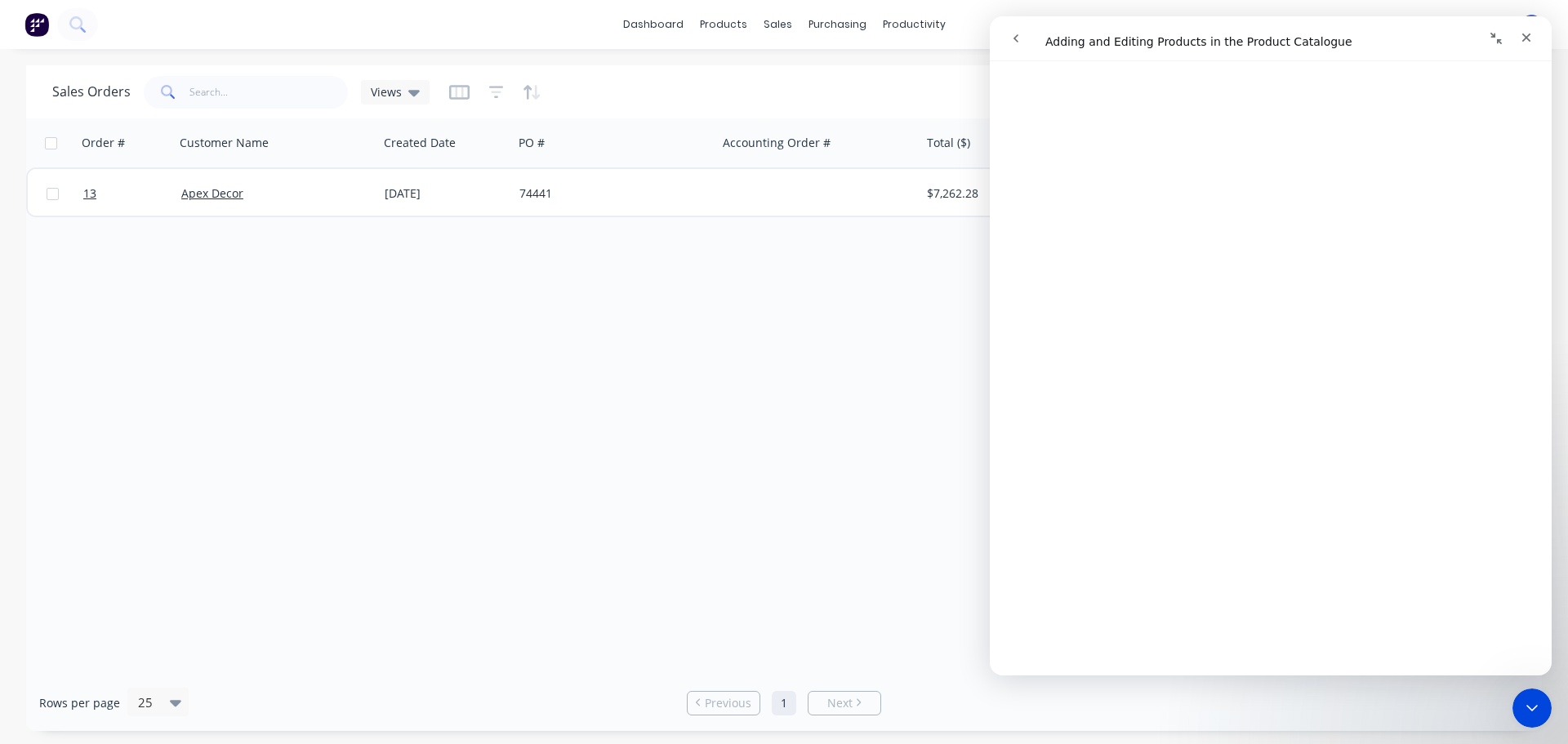
click at [1497, 39] on icon "Collapse window" at bounding box center [1496, 38] width 12 height 12
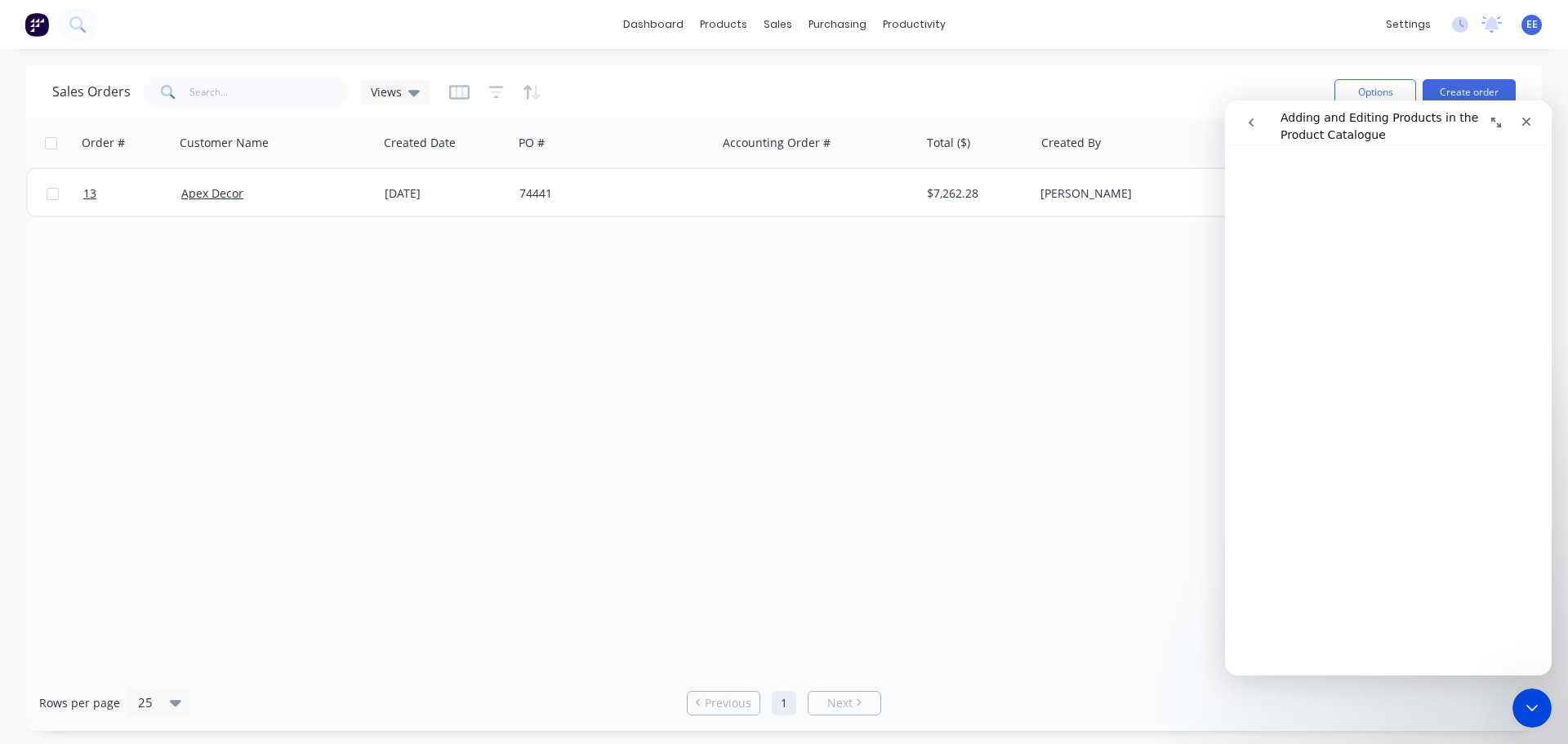
scroll to position [3012, 0]
click at [1453, 26] on icon at bounding box center [1460, 24] width 16 height 16
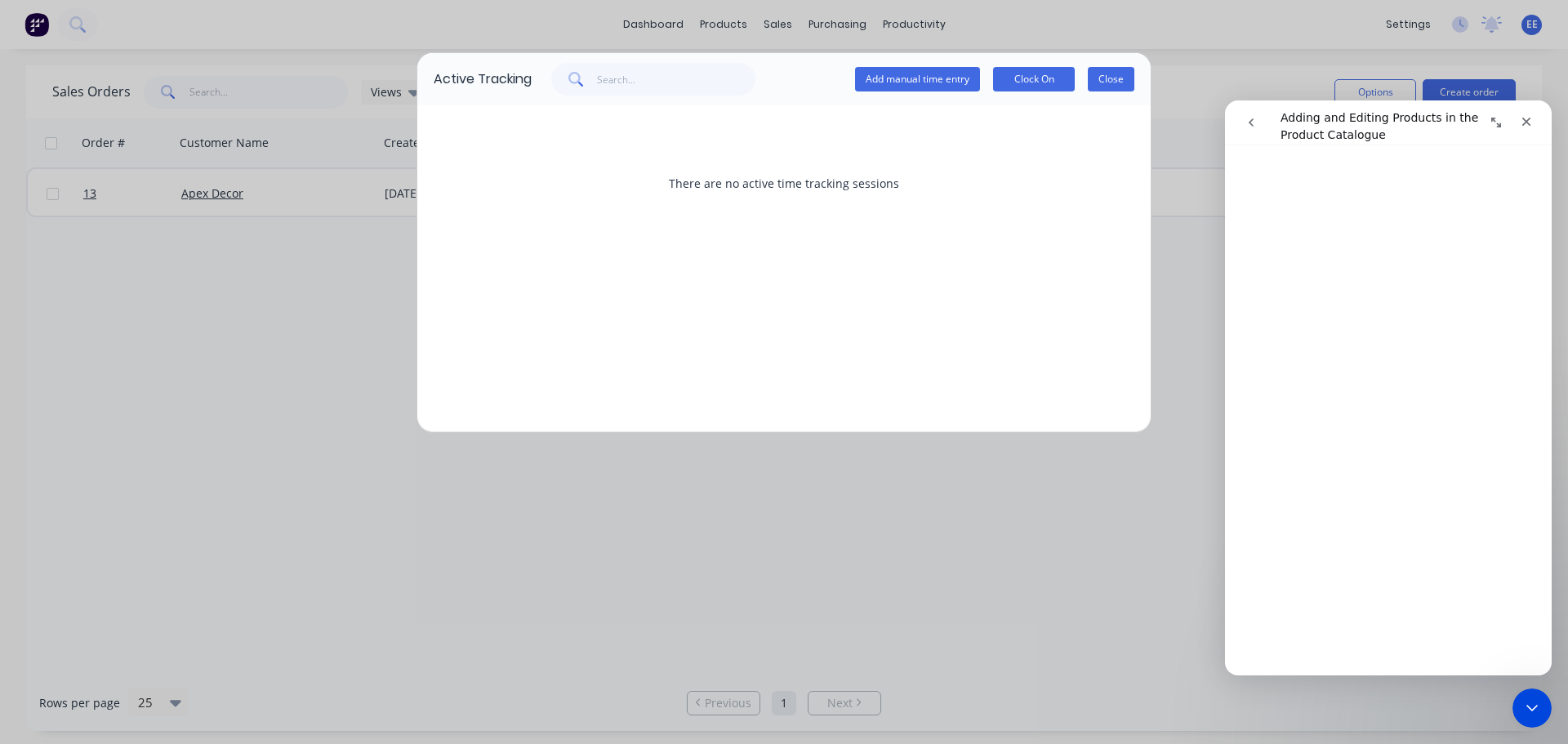
click at [1114, 85] on button "Close" at bounding box center [1111, 79] width 46 height 25
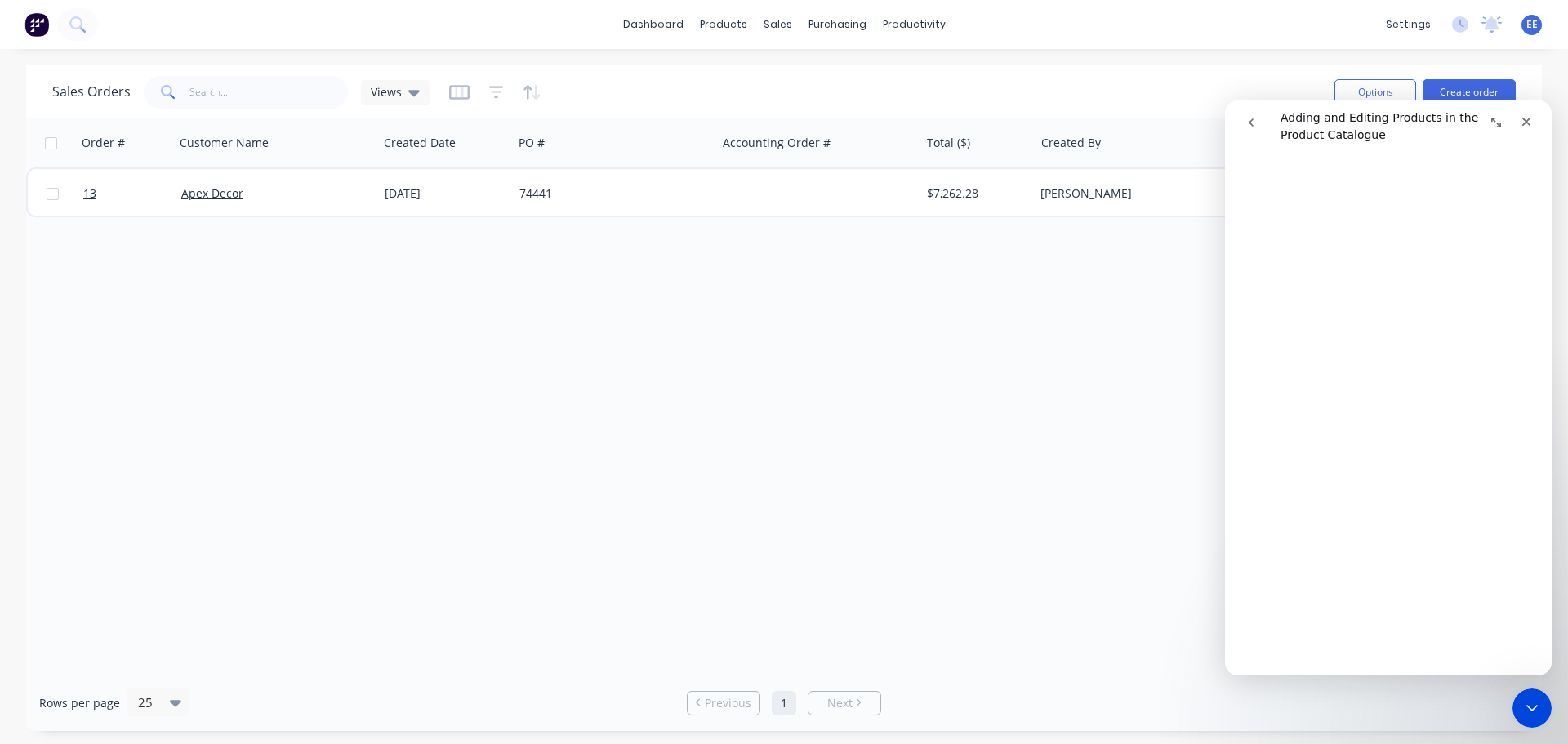
click at [1158, 73] on div "Sales Orders Views" at bounding box center [687, 92] width 1269 height 40
click at [1527, 127] on icon "Close" at bounding box center [1526, 122] width 13 height 13
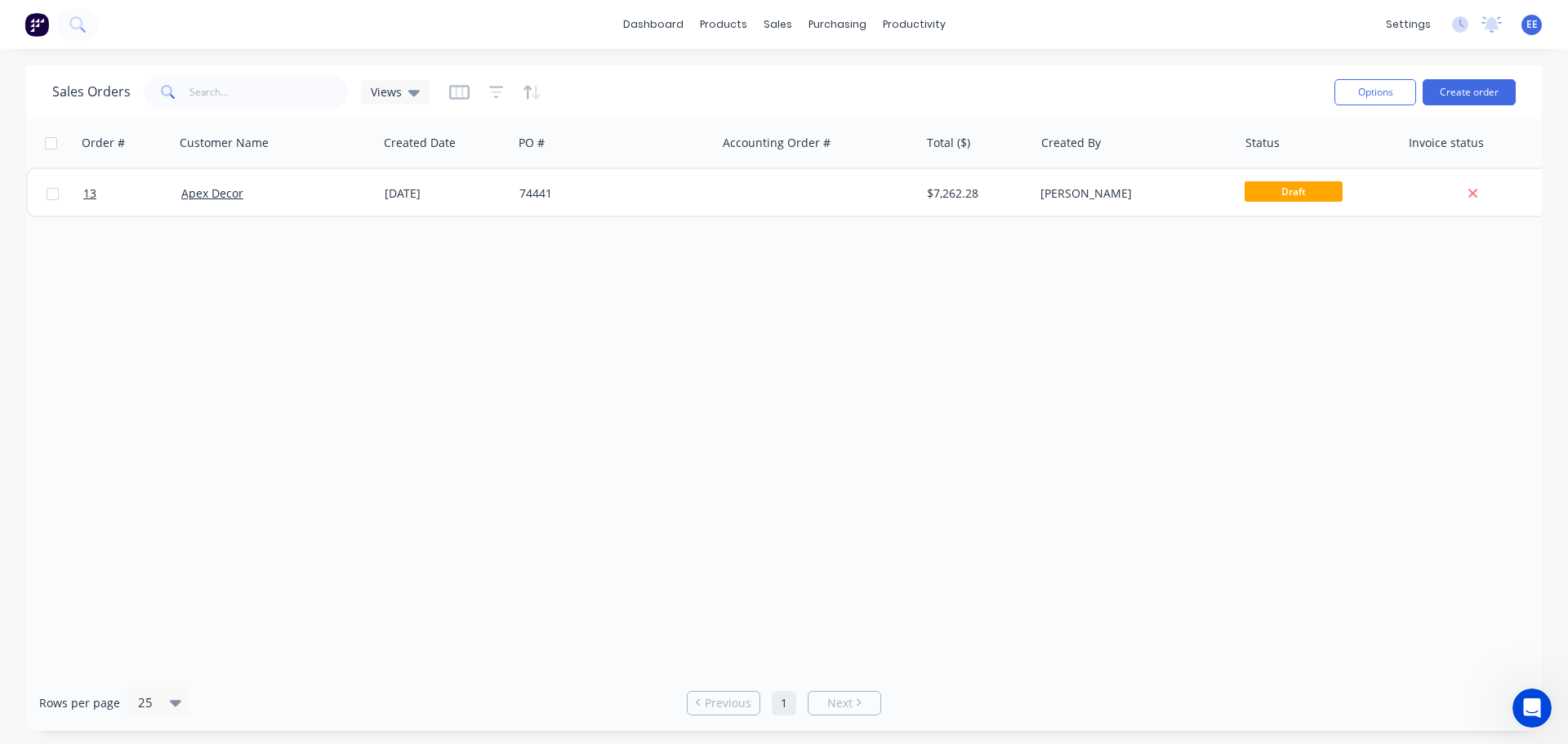
scroll to position [0, 0]
click at [1397, 96] on button "Options" at bounding box center [1375, 92] width 82 height 26
click at [673, 29] on link "dashboard" at bounding box center [653, 25] width 76 height 25
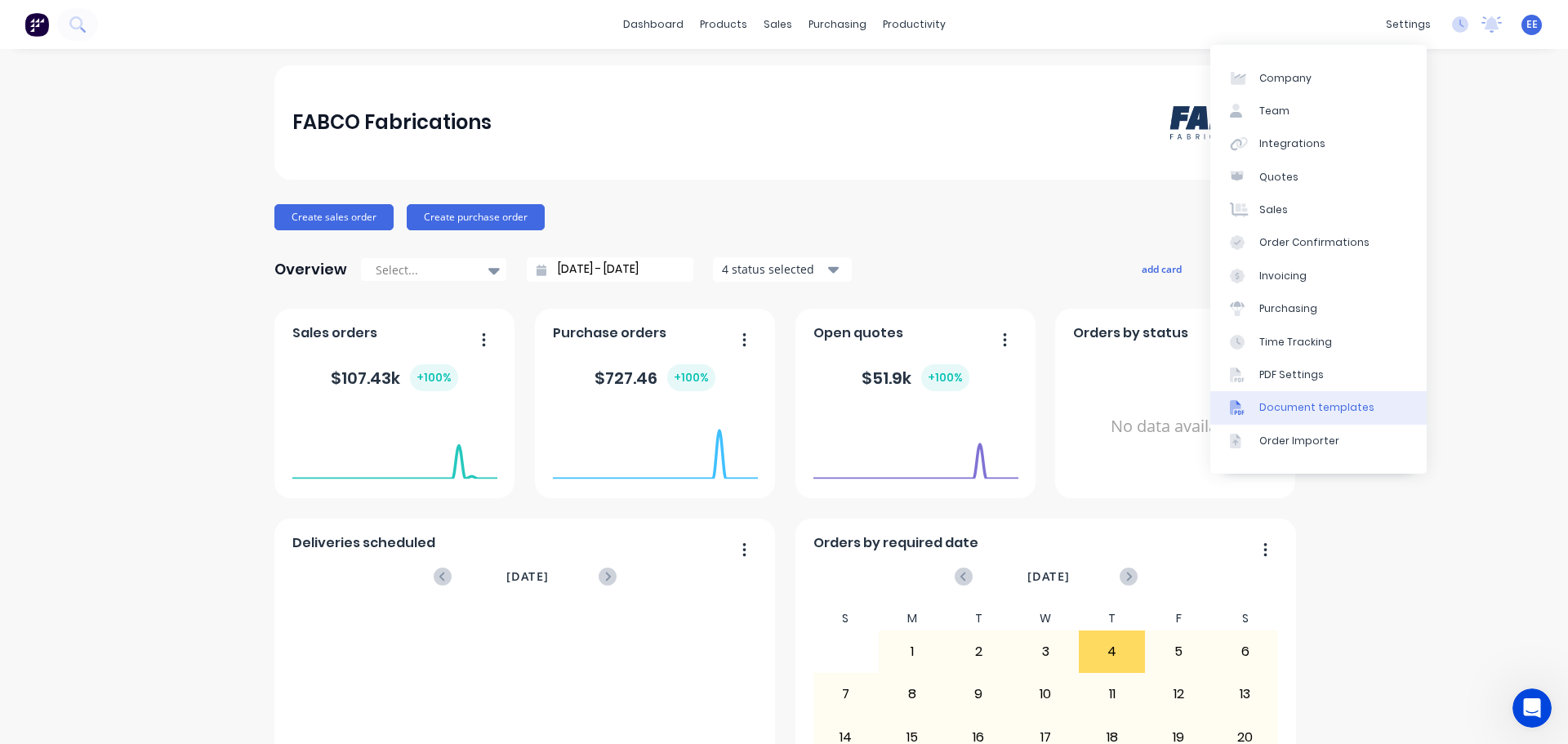
click at [1268, 406] on div "Document templates" at bounding box center [1317, 407] width 116 height 15
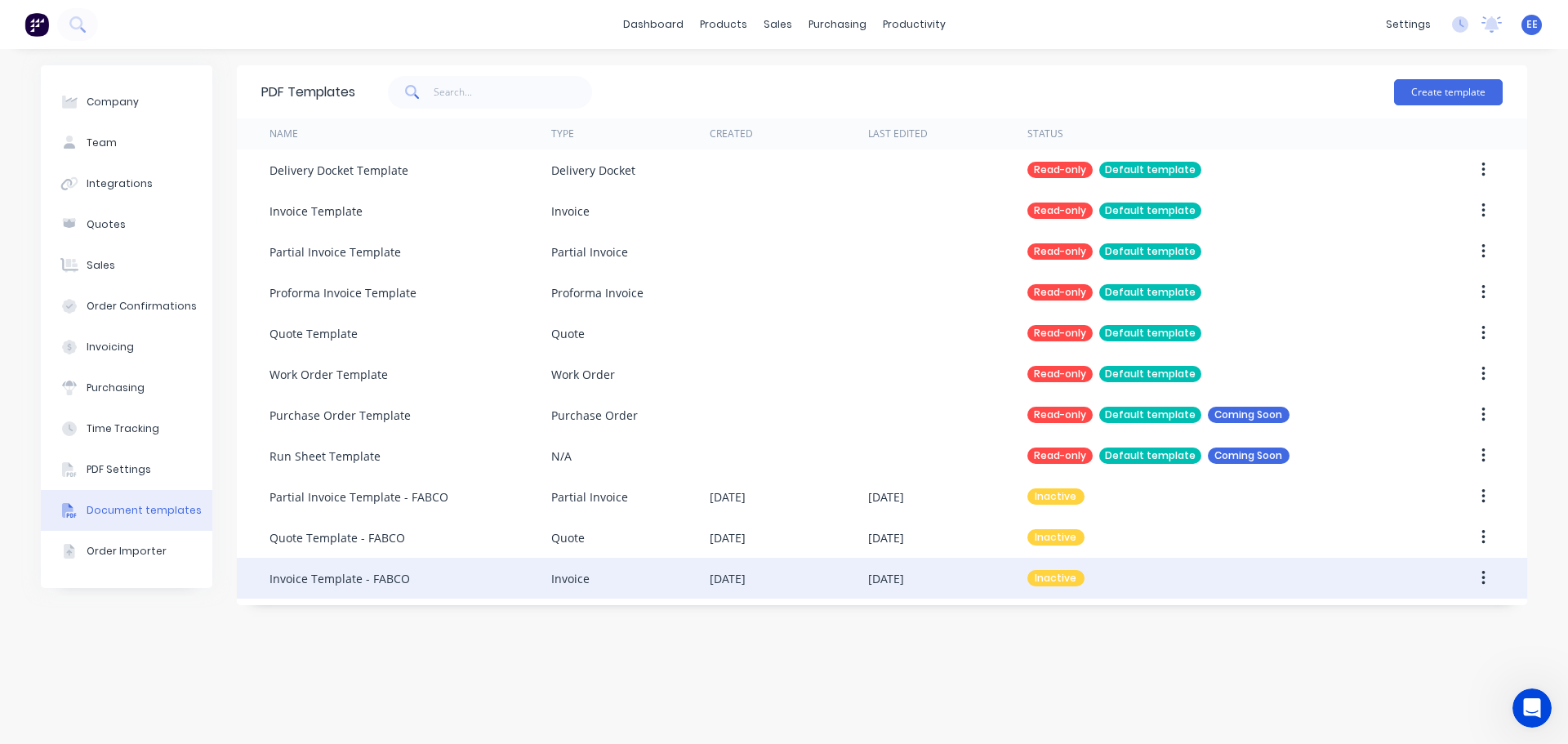
click at [324, 587] on div "Invoice Template - FABCO" at bounding box center [340, 578] width 140 height 17
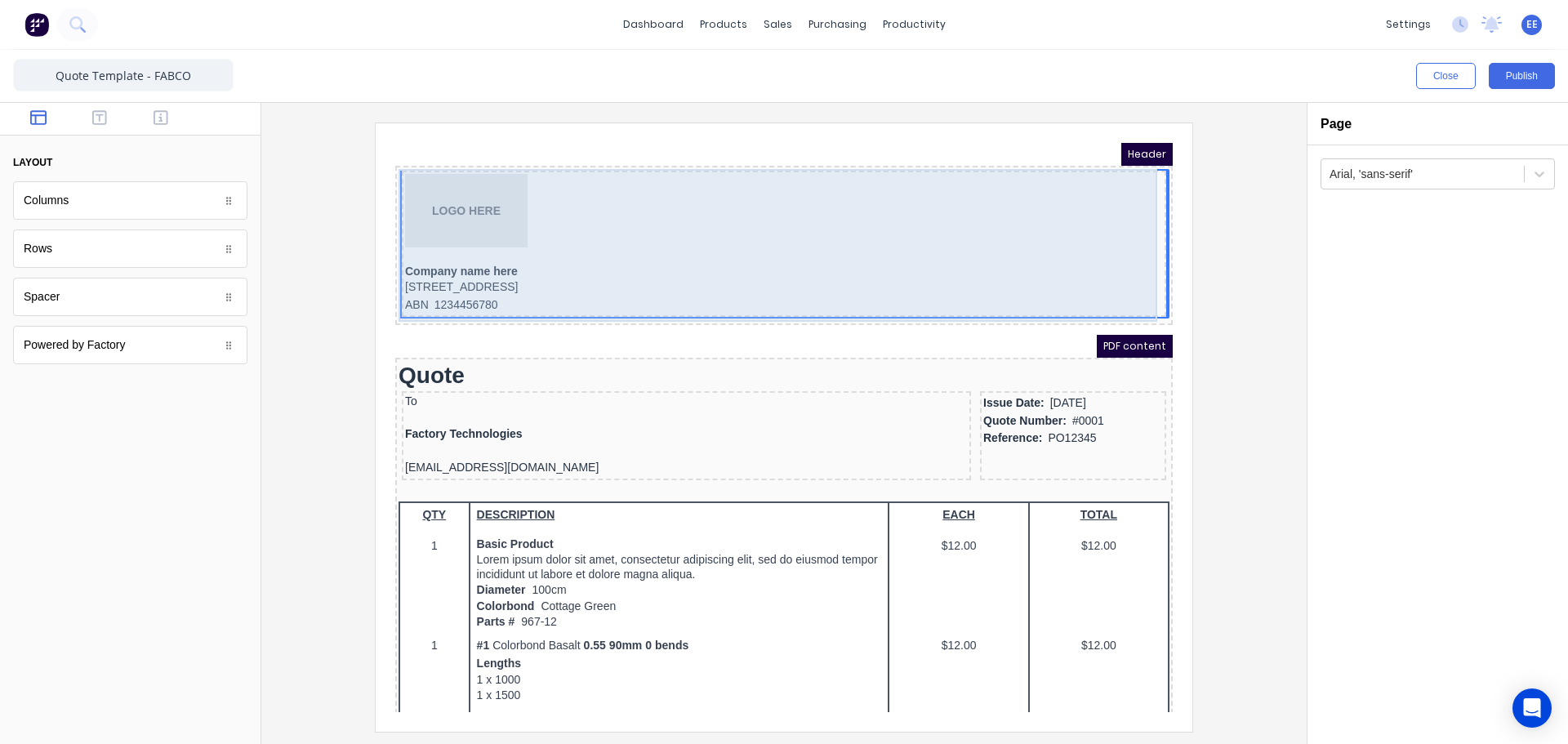
click at [1136, 150] on div "LOGO HERE Company name here [STREET_ADDRESS] ABN 1234456780" at bounding box center [764, 226] width 771 height 153
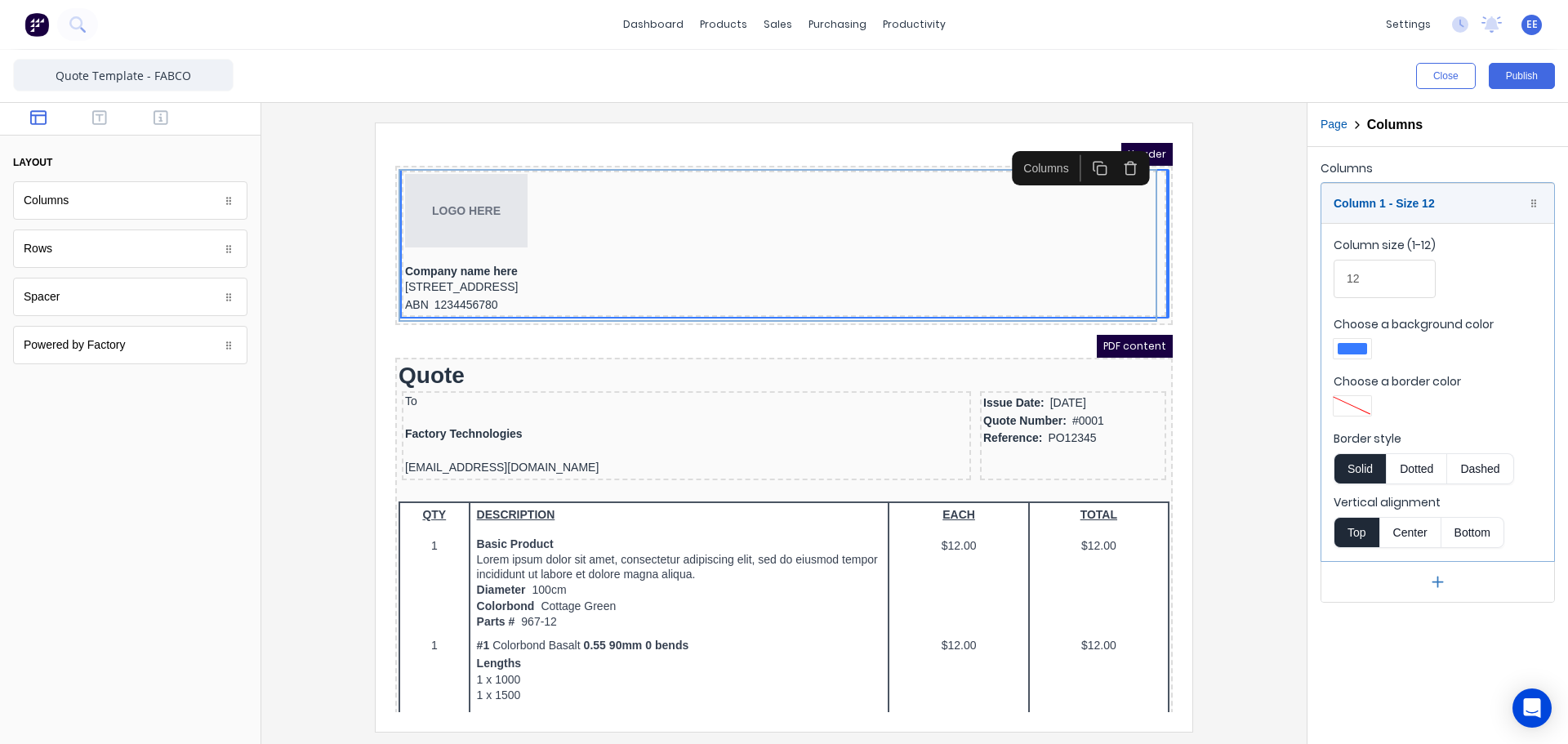
click at [1359, 350] on div at bounding box center [1352, 348] width 29 height 12
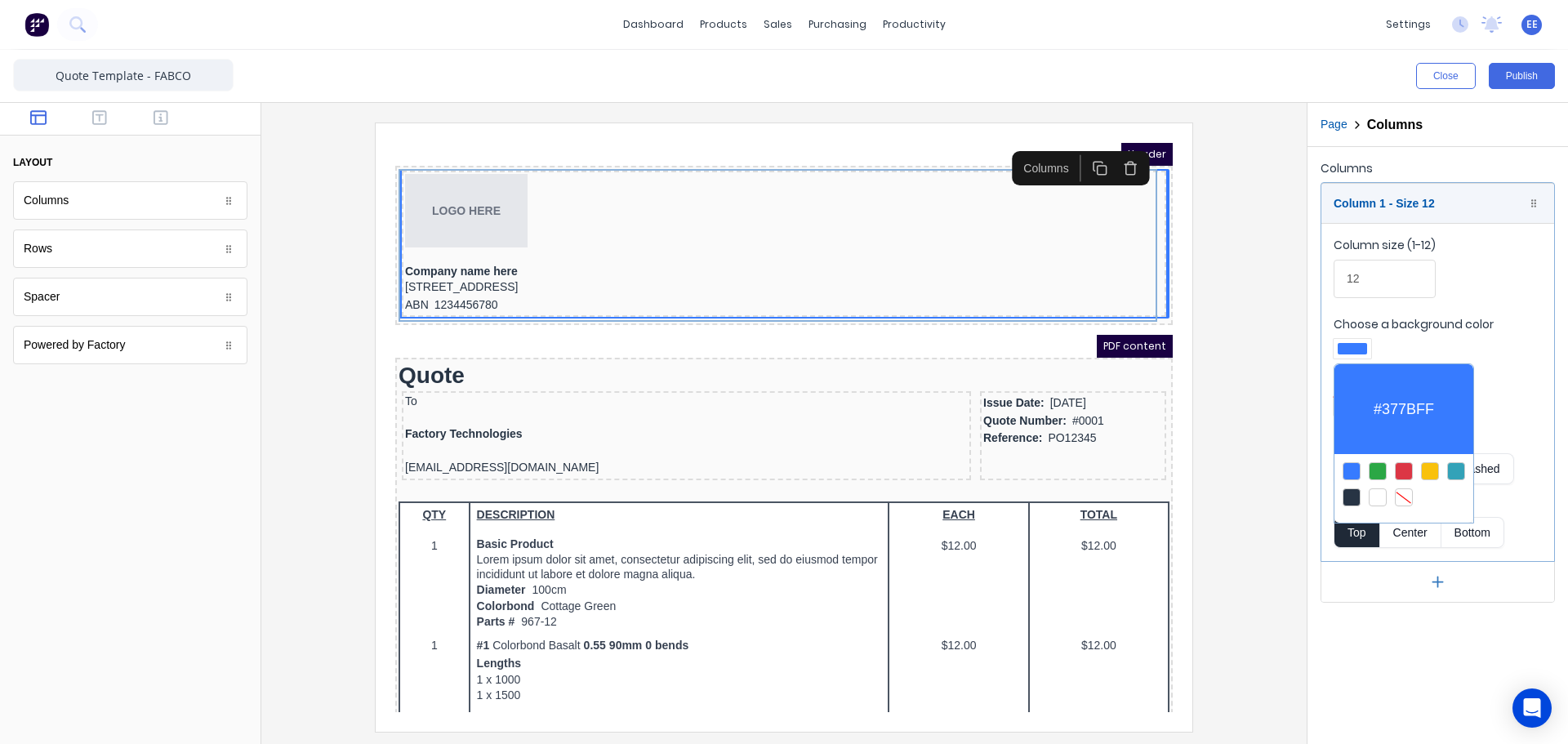
click at [1403, 497] on div at bounding box center [1404, 497] width 18 height 18
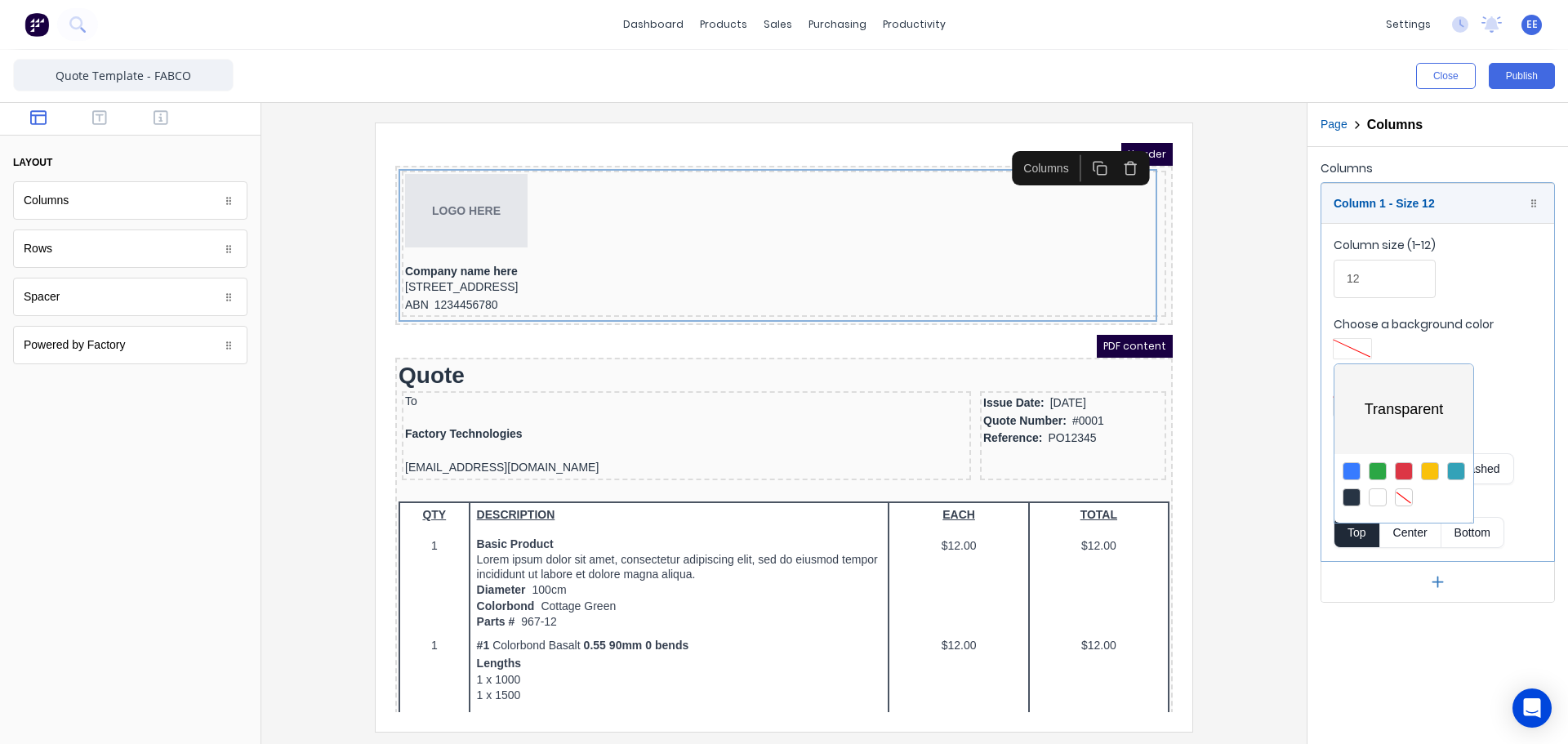
click at [1244, 383] on div at bounding box center [784, 372] width 1568 height 744
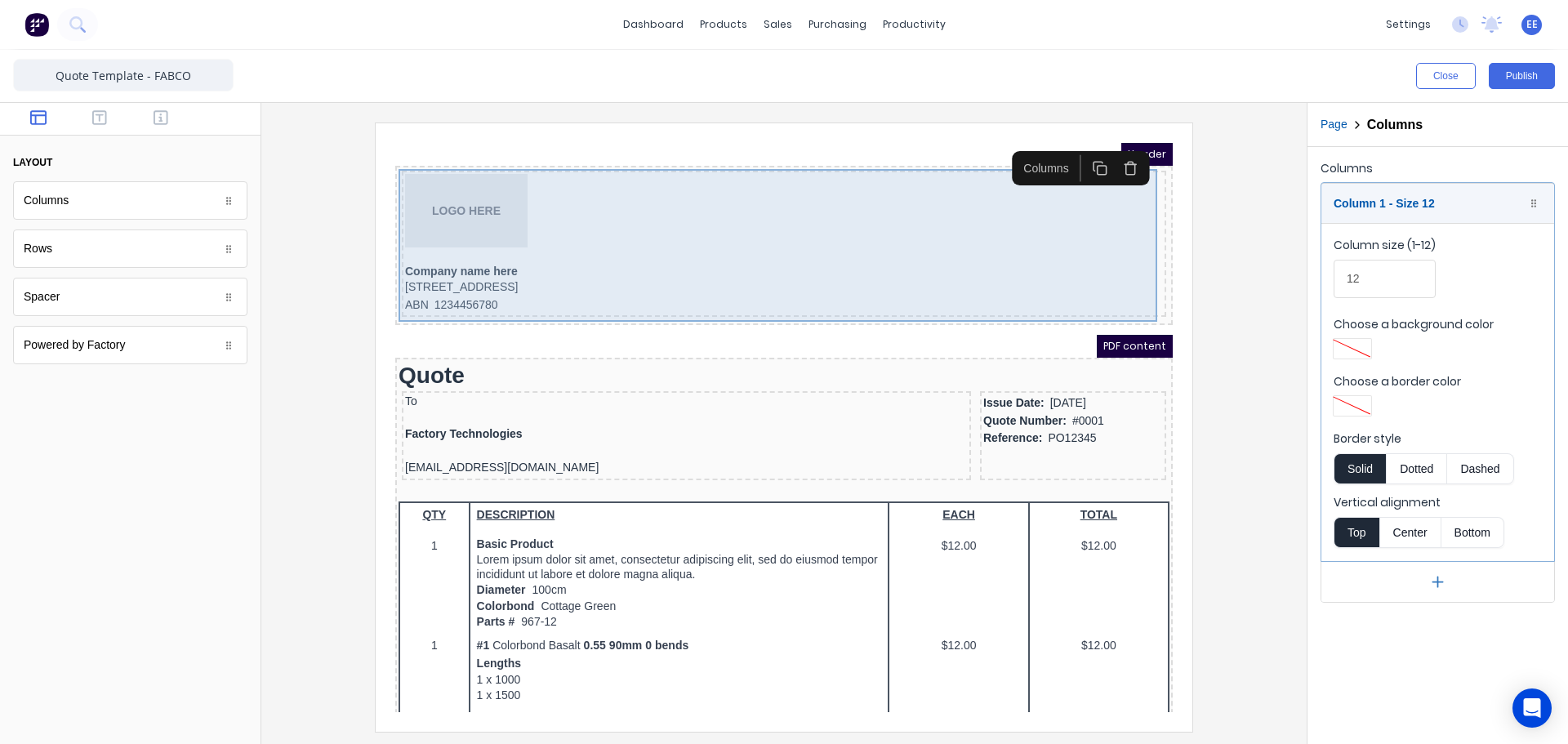
click at [1136, 263] on div "LOGO HERE Company name here [STREET_ADDRESS] ABN 1234456780" at bounding box center [764, 226] width 771 height 153
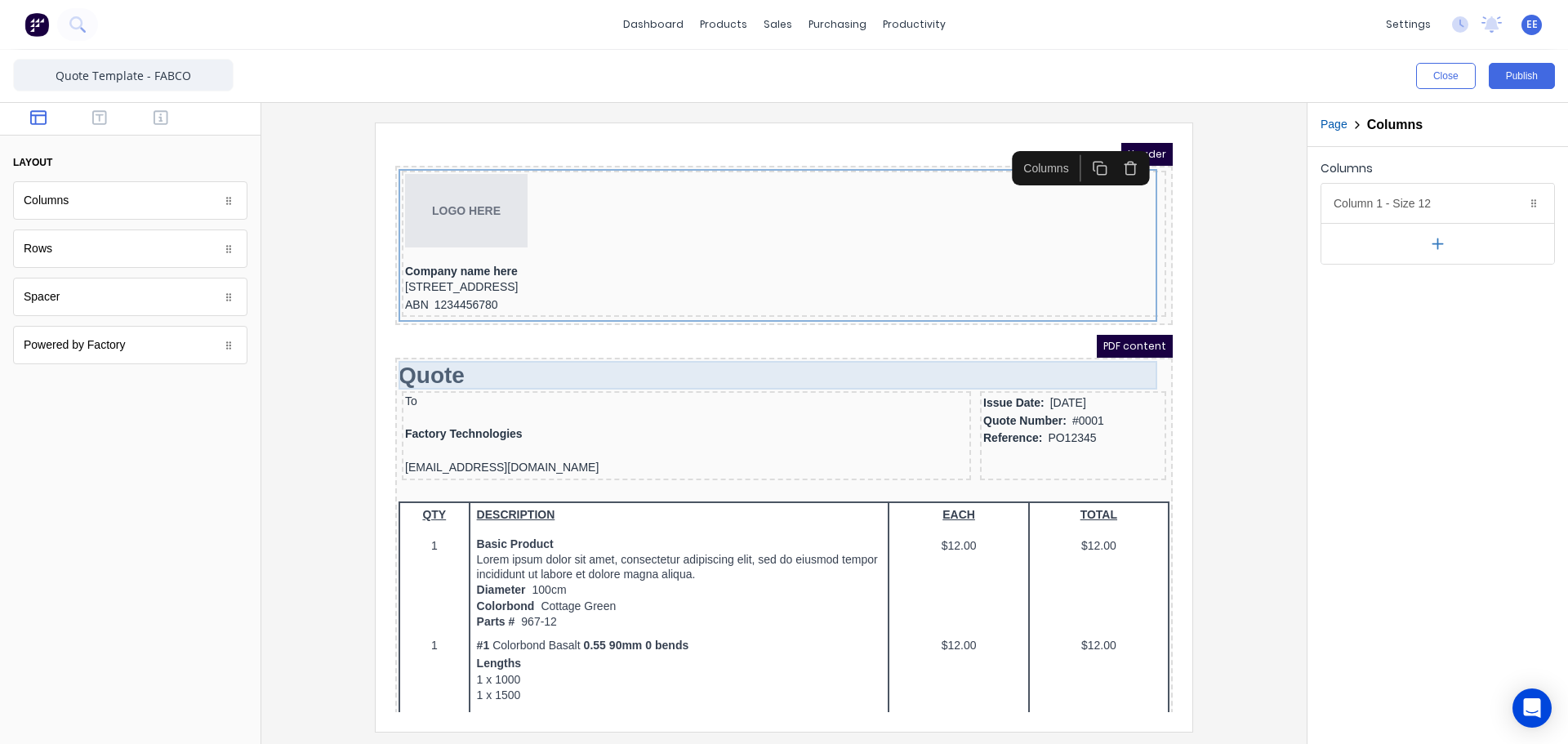
click at [903, 360] on div "Quote" at bounding box center [764, 356] width 771 height 28
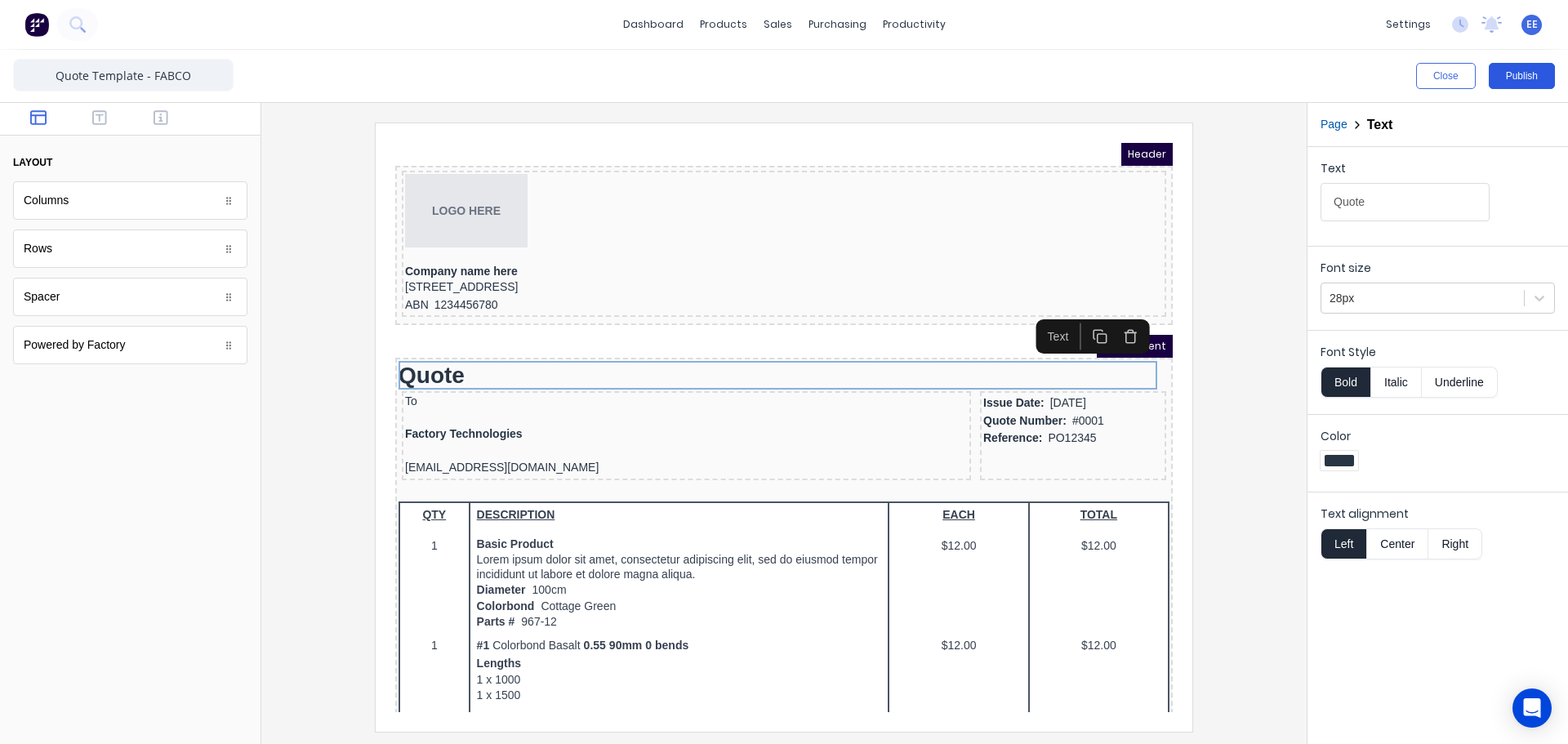
click at [1527, 80] on button "Publish" at bounding box center [1522, 76] width 66 height 26
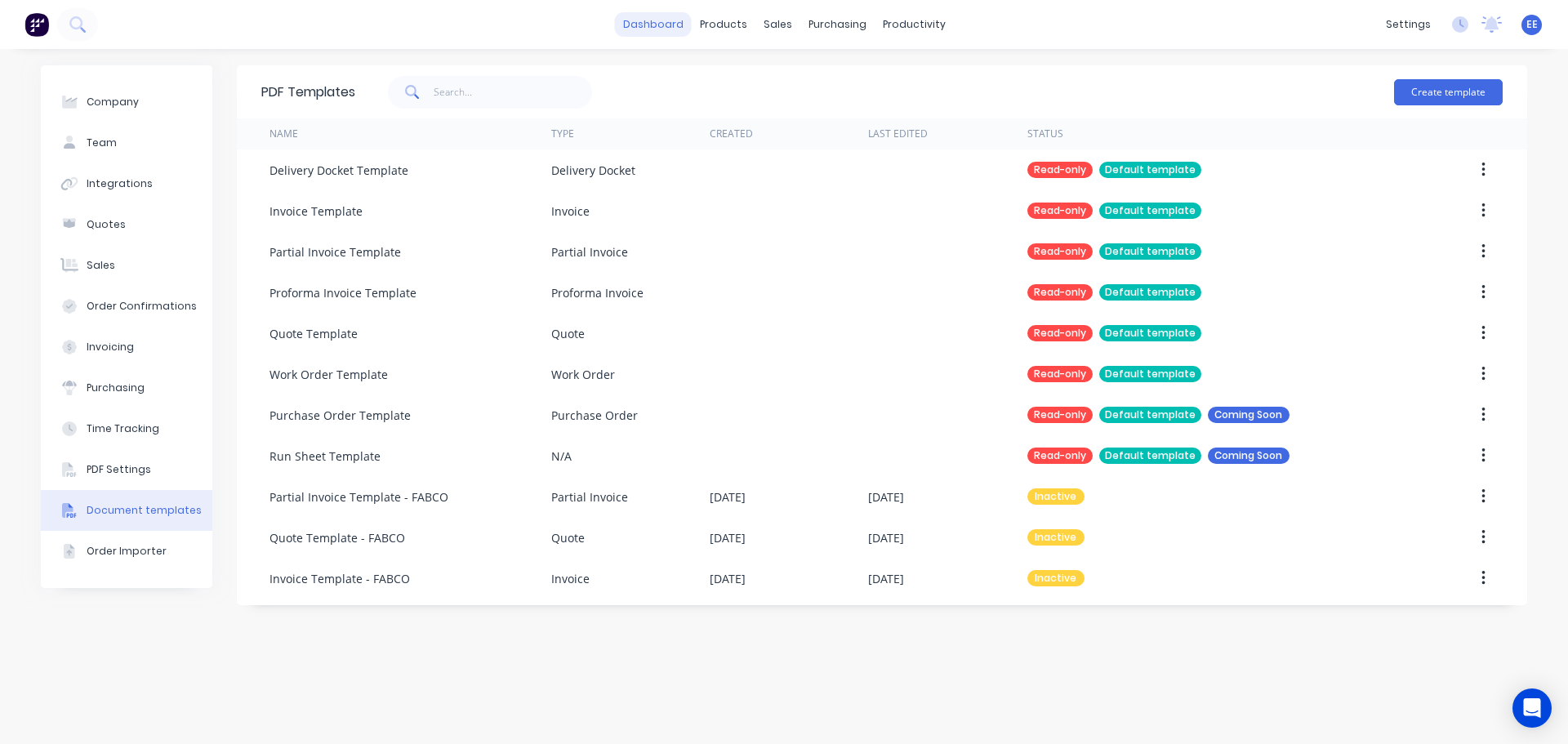
click at [663, 22] on link "dashboard" at bounding box center [653, 25] width 76 height 25
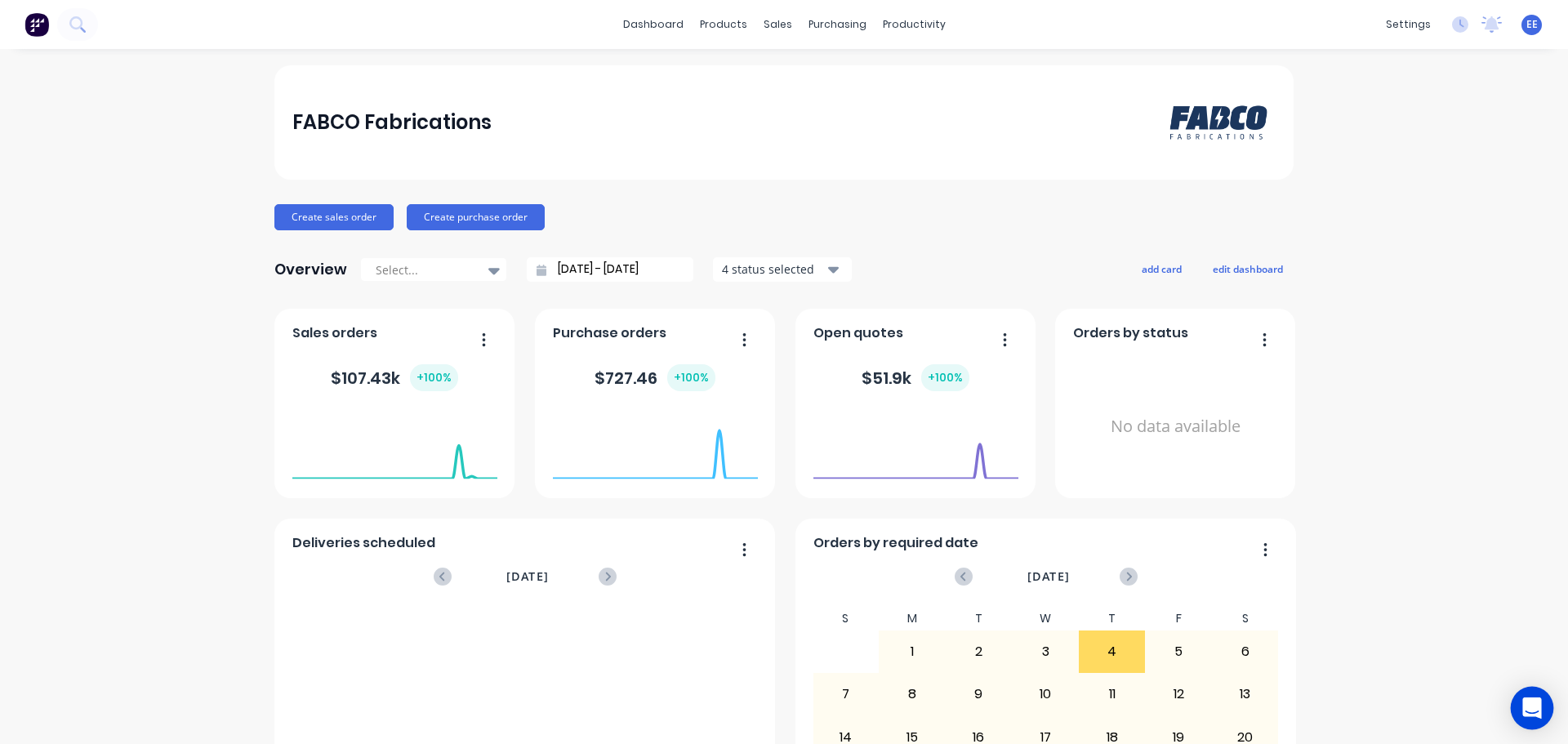
click at [1531, 704] on icon "Open Intercom Messenger" at bounding box center [1531, 708] width 19 height 21
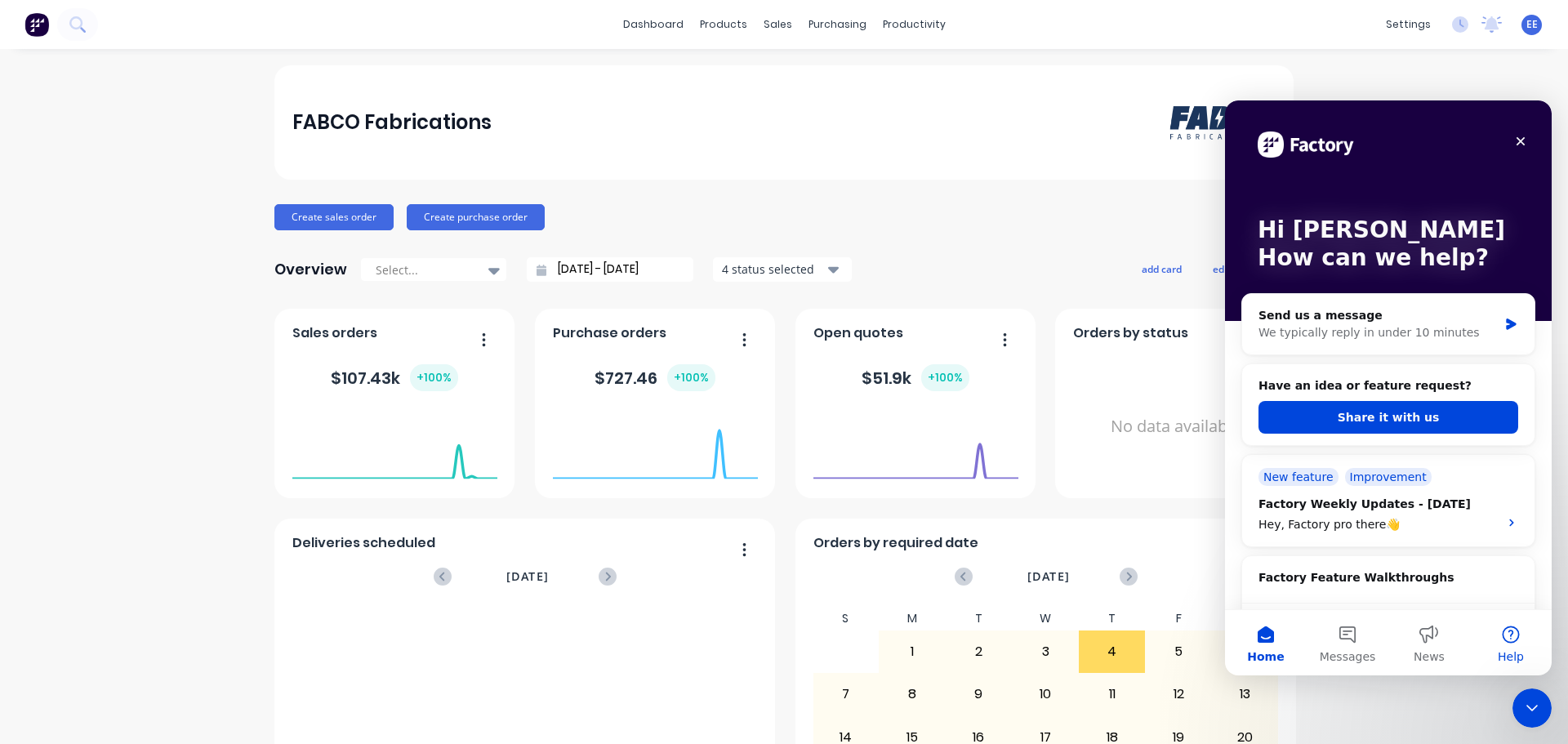
click at [1528, 641] on button "Help" at bounding box center [1511, 642] width 82 height 65
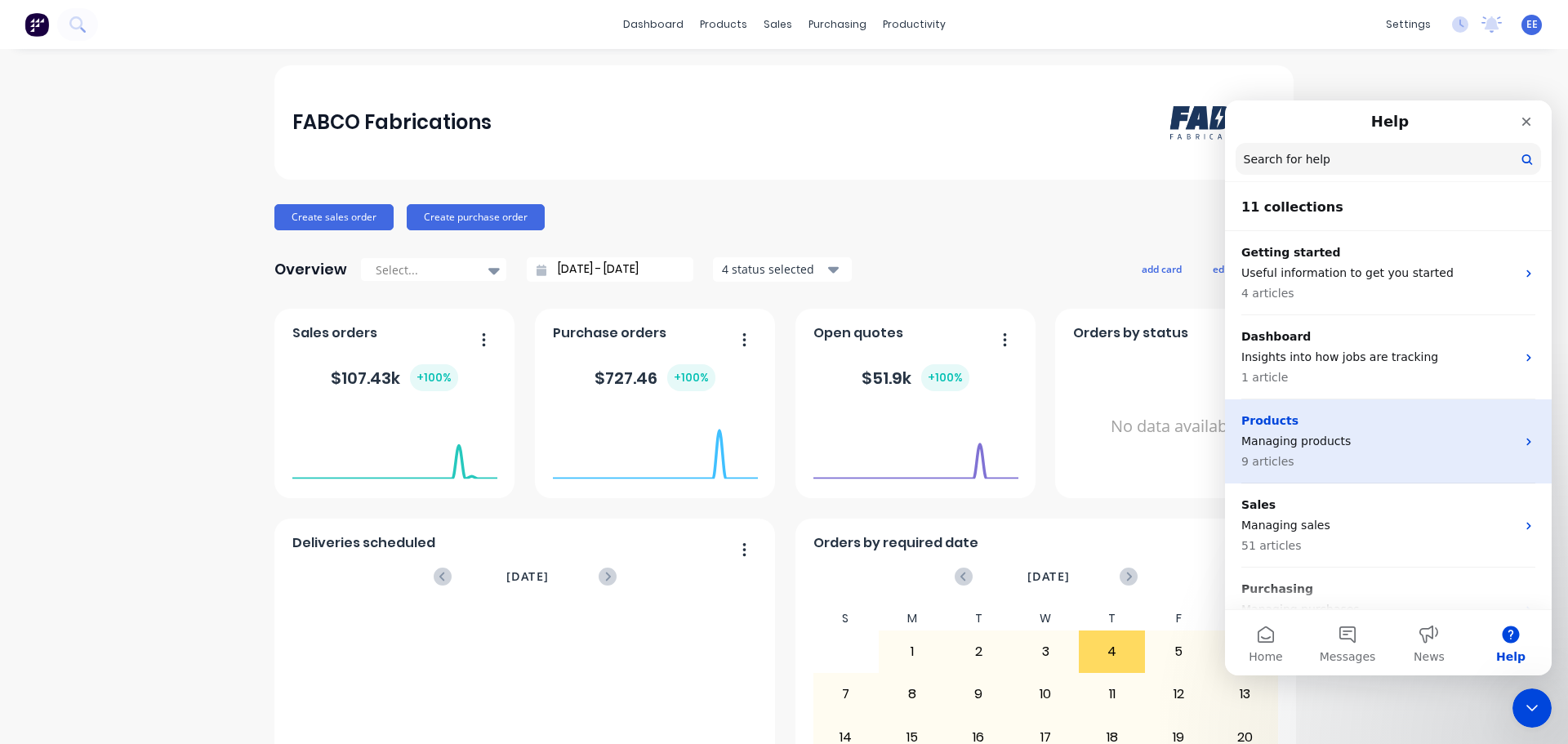
click at [1366, 444] on p "Managing products" at bounding box center [1378, 441] width 275 height 17
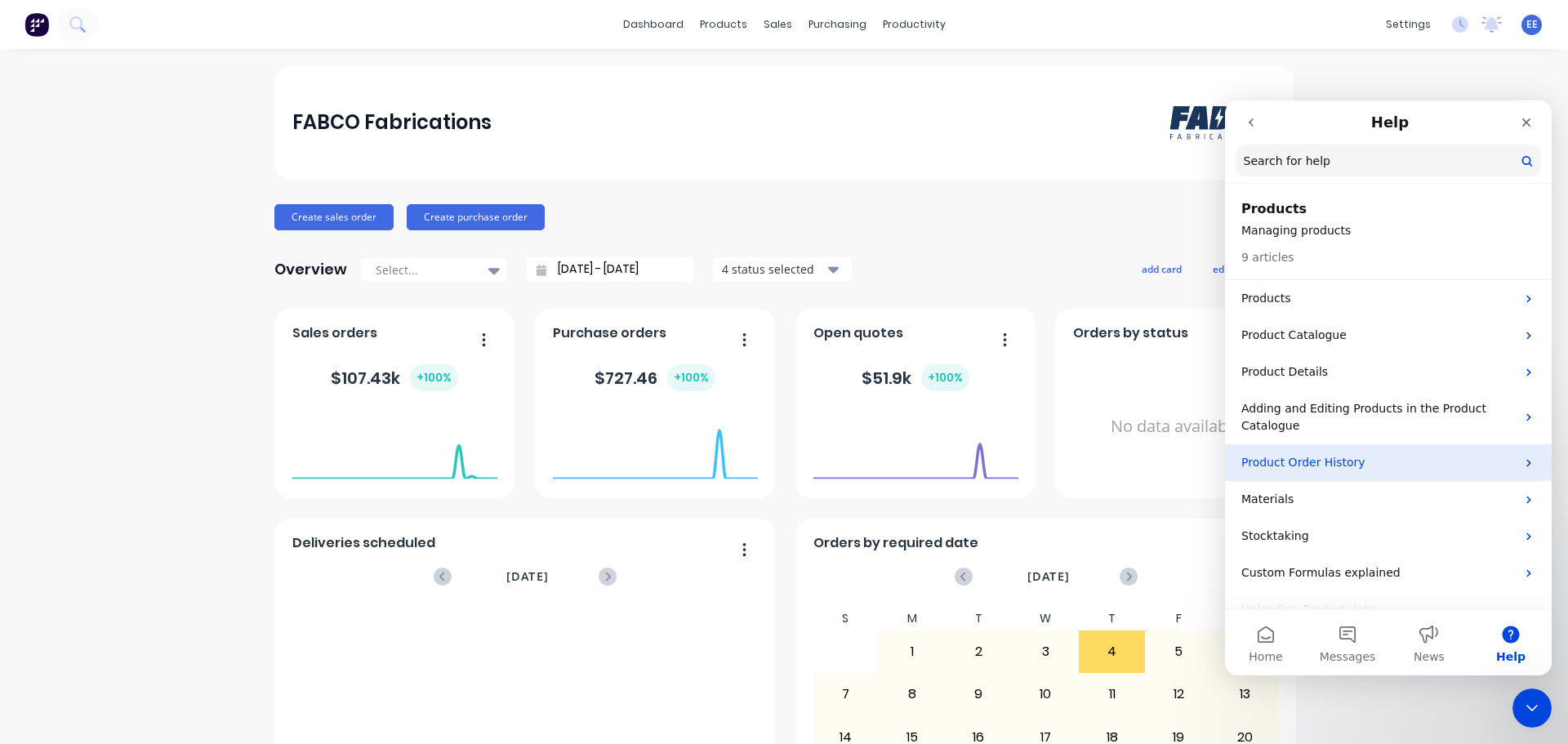
click at [1302, 468] on p "Product Order History" at bounding box center [1378, 462] width 275 height 17
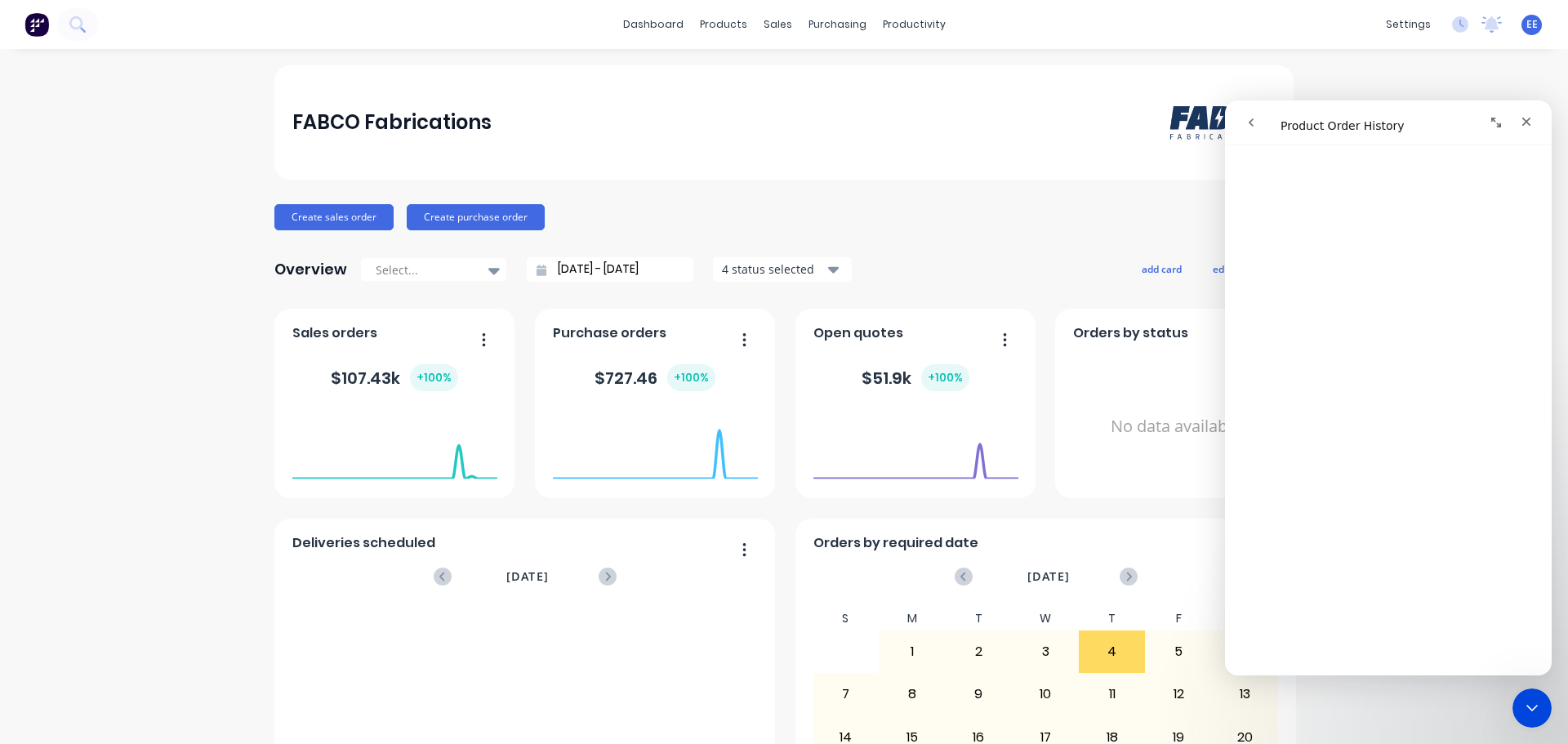
scroll to position [2106, 0]
click at [1260, 120] on button "go back" at bounding box center [1251, 122] width 31 height 31
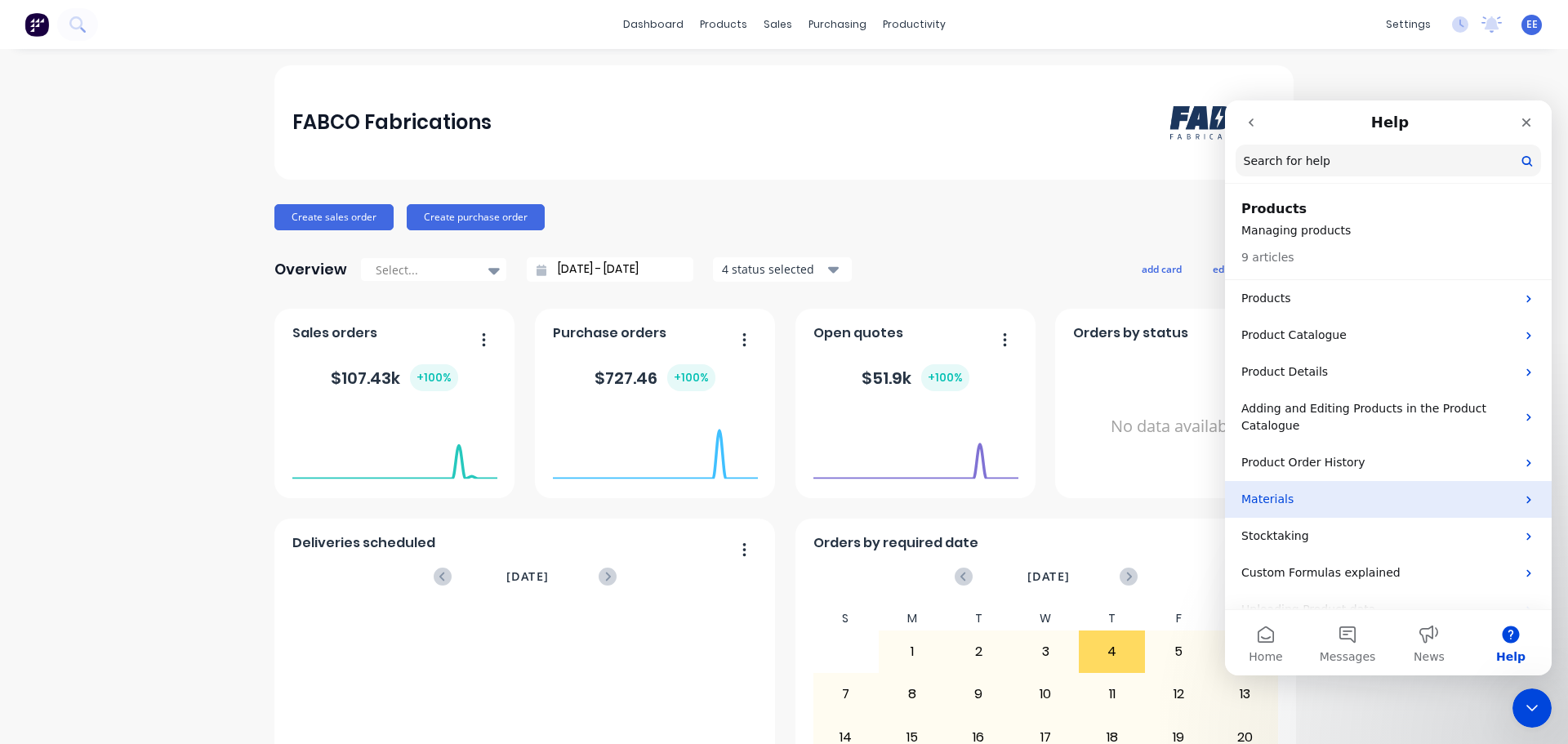
click at [1351, 508] on div "Materials" at bounding box center [1388, 499] width 326 height 36
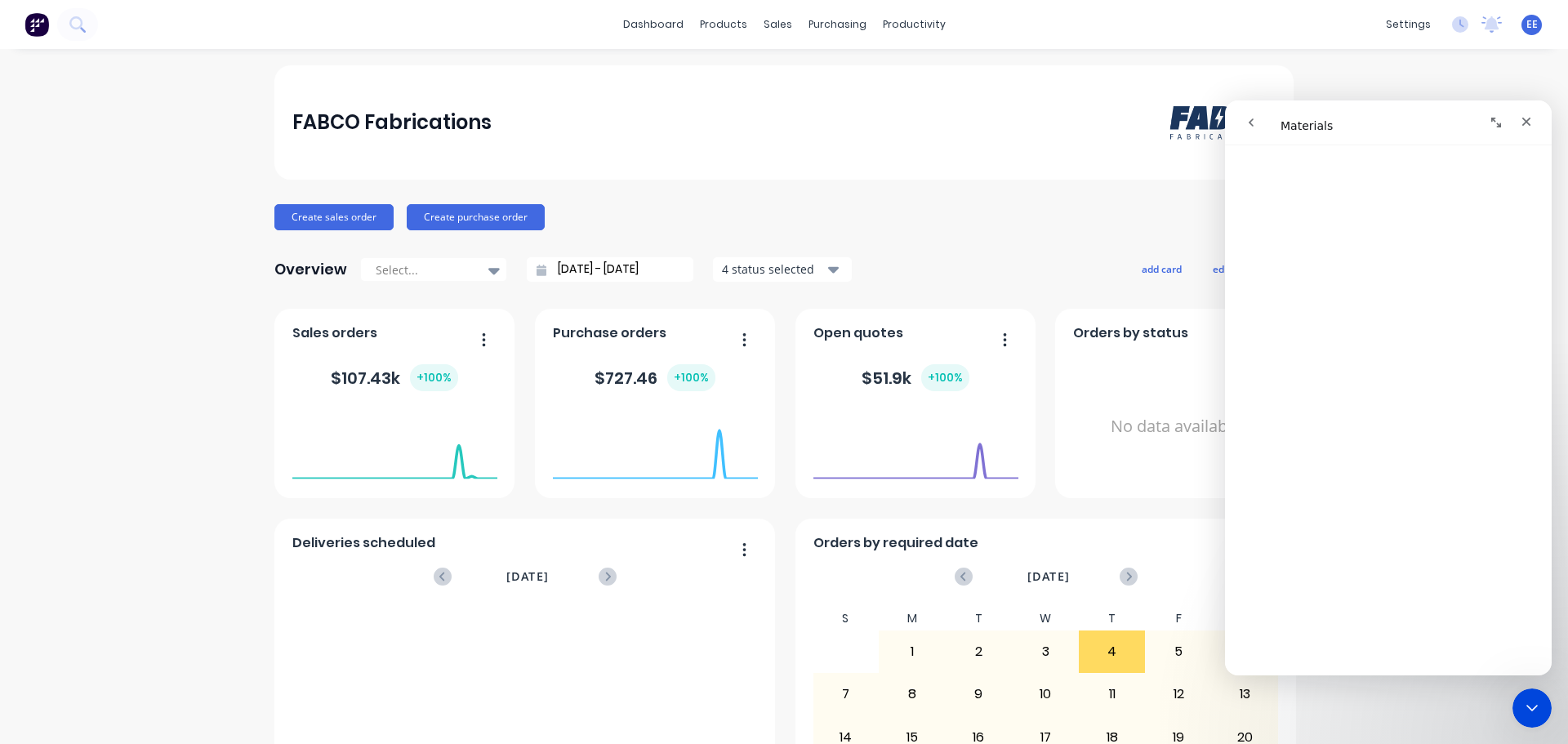
scroll to position [1947, 0]
click at [1254, 120] on icon "go back" at bounding box center [1251, 122] width 13 height 13
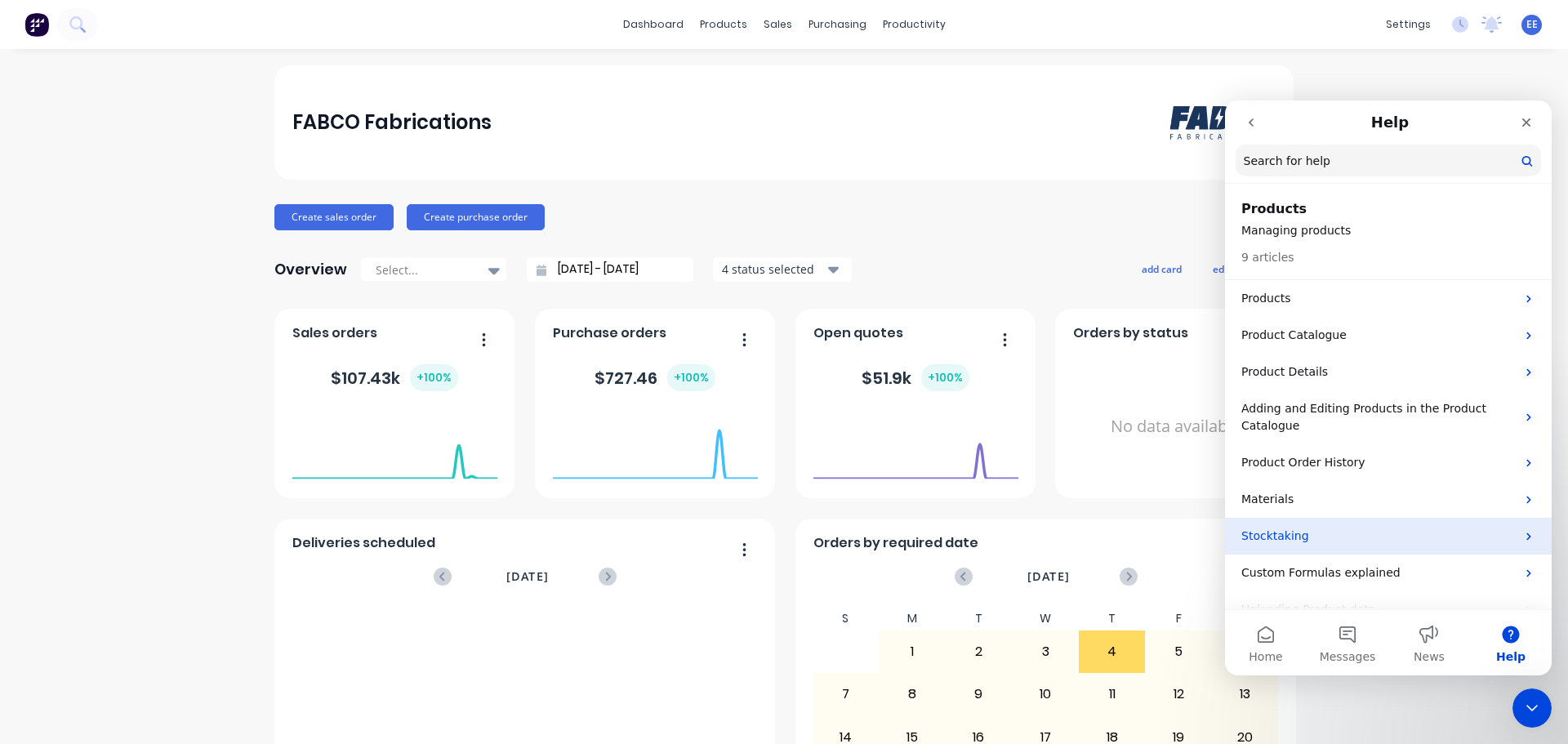
scroll to position [25, 0]
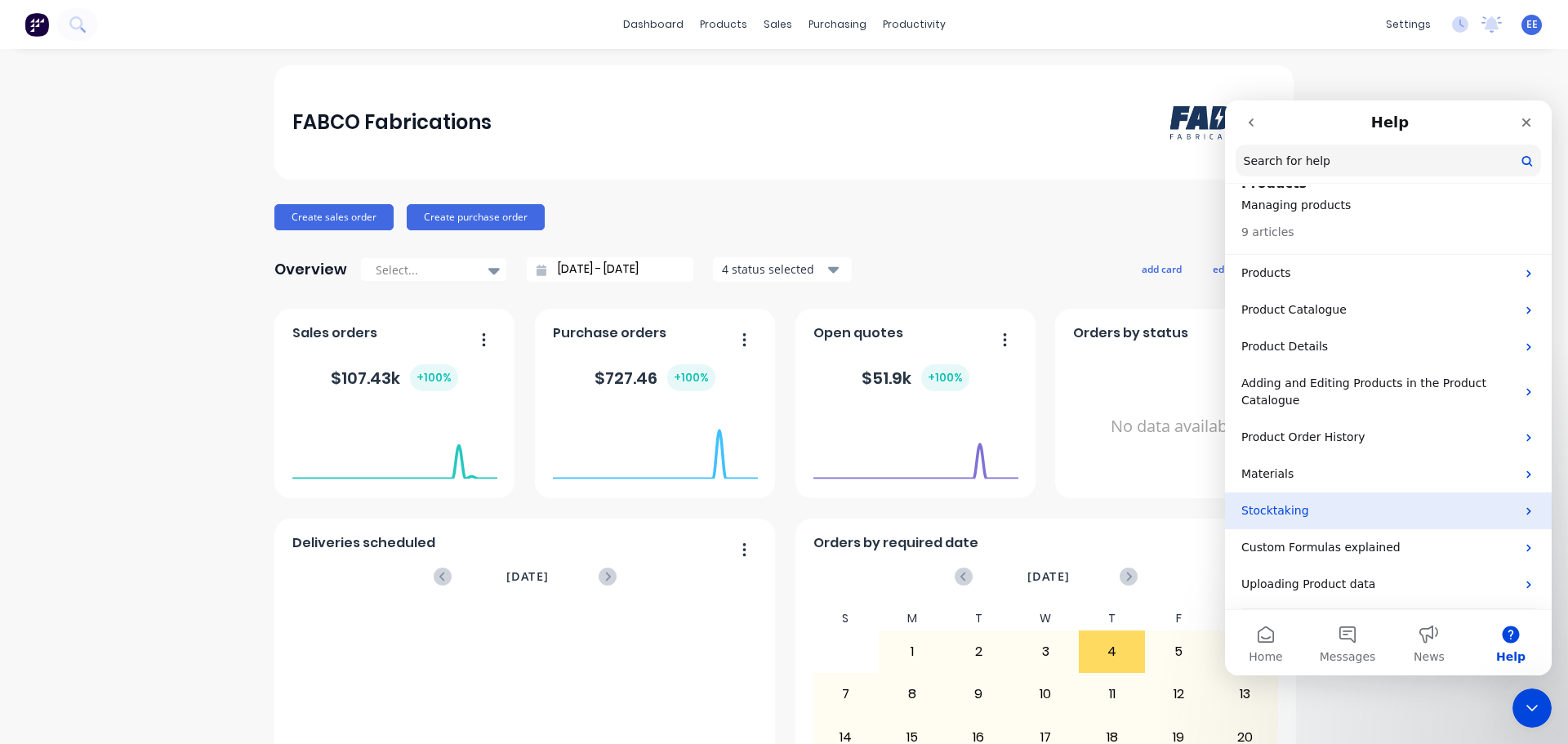
click at [1330, 508] on p "Stocktaking" at bounding box center [1378, 510] width 275 height 17
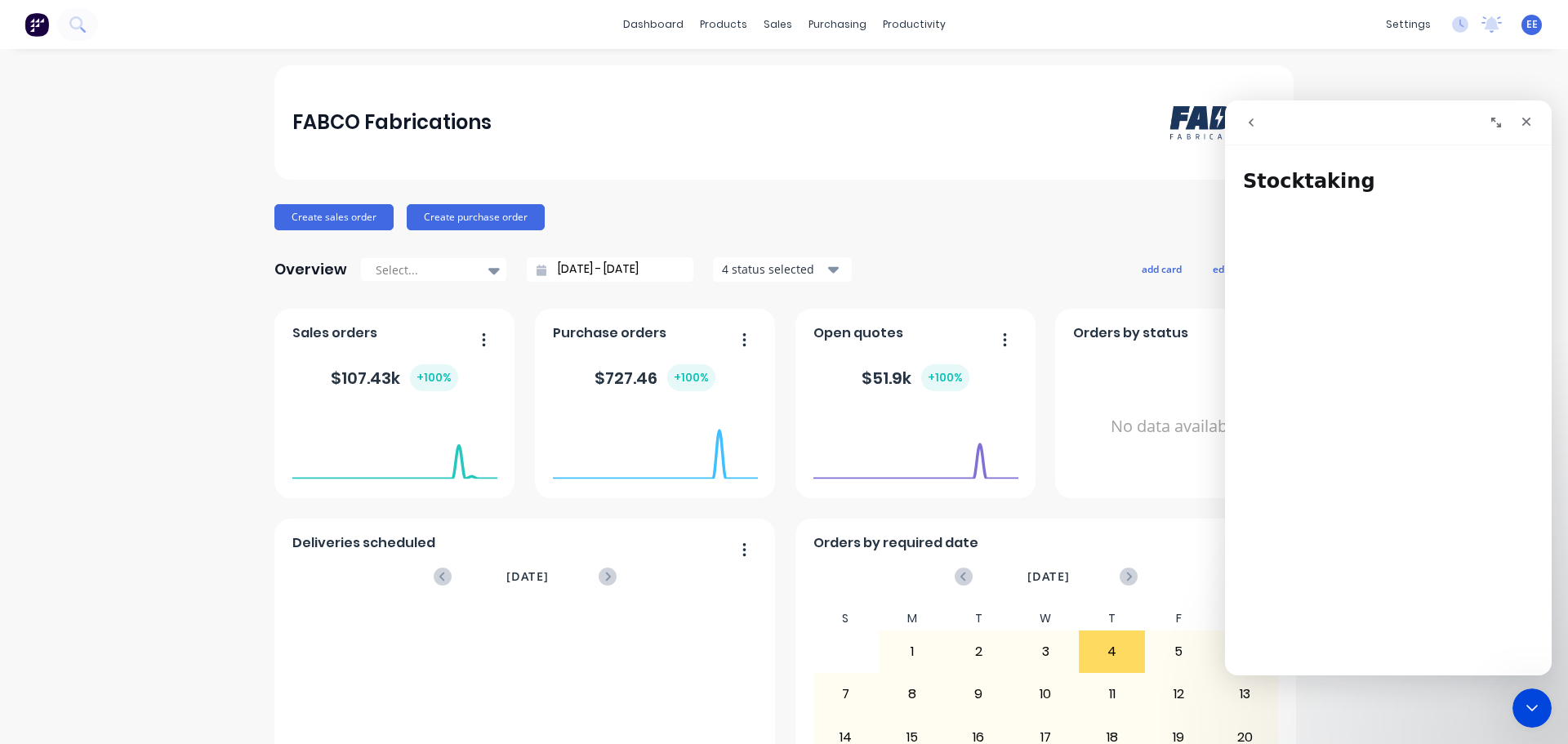
click at [1531, 32] on div "settings No new notifications Mark all as read You have no notifications EE FAB…" at bounding box center [1473, 25] width 190 height 25
click at [1526, 20] on span "EE" at bounding box center [1532, 24] width 12 height 15
click at [1527, 119] on icon "Close" at bounding box center [1526, 122] width 13 height 13
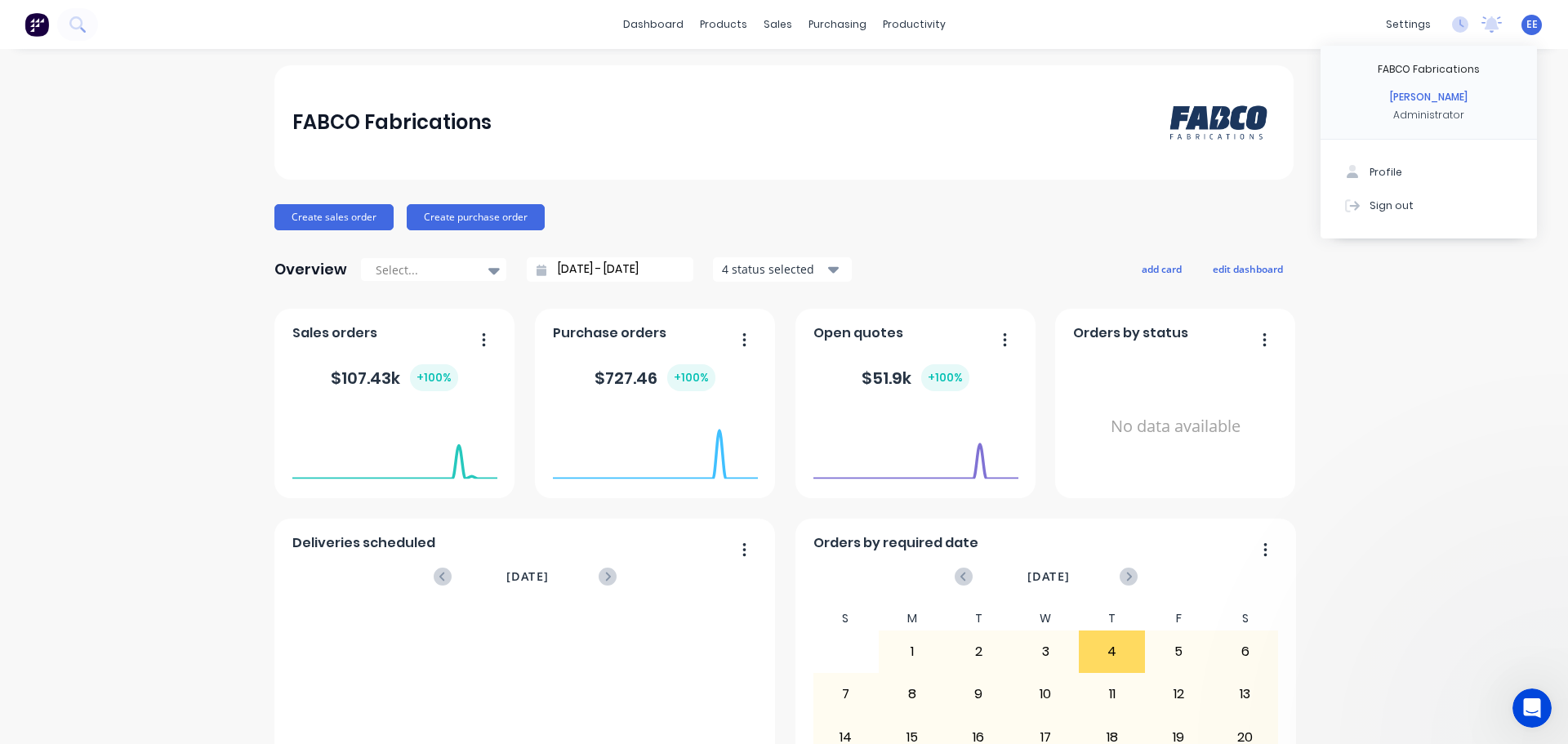
scroll to position [0, 0]
click at [1381, 205] on div "Sign out" at bounding box center [1392, 204] width 44 height 15
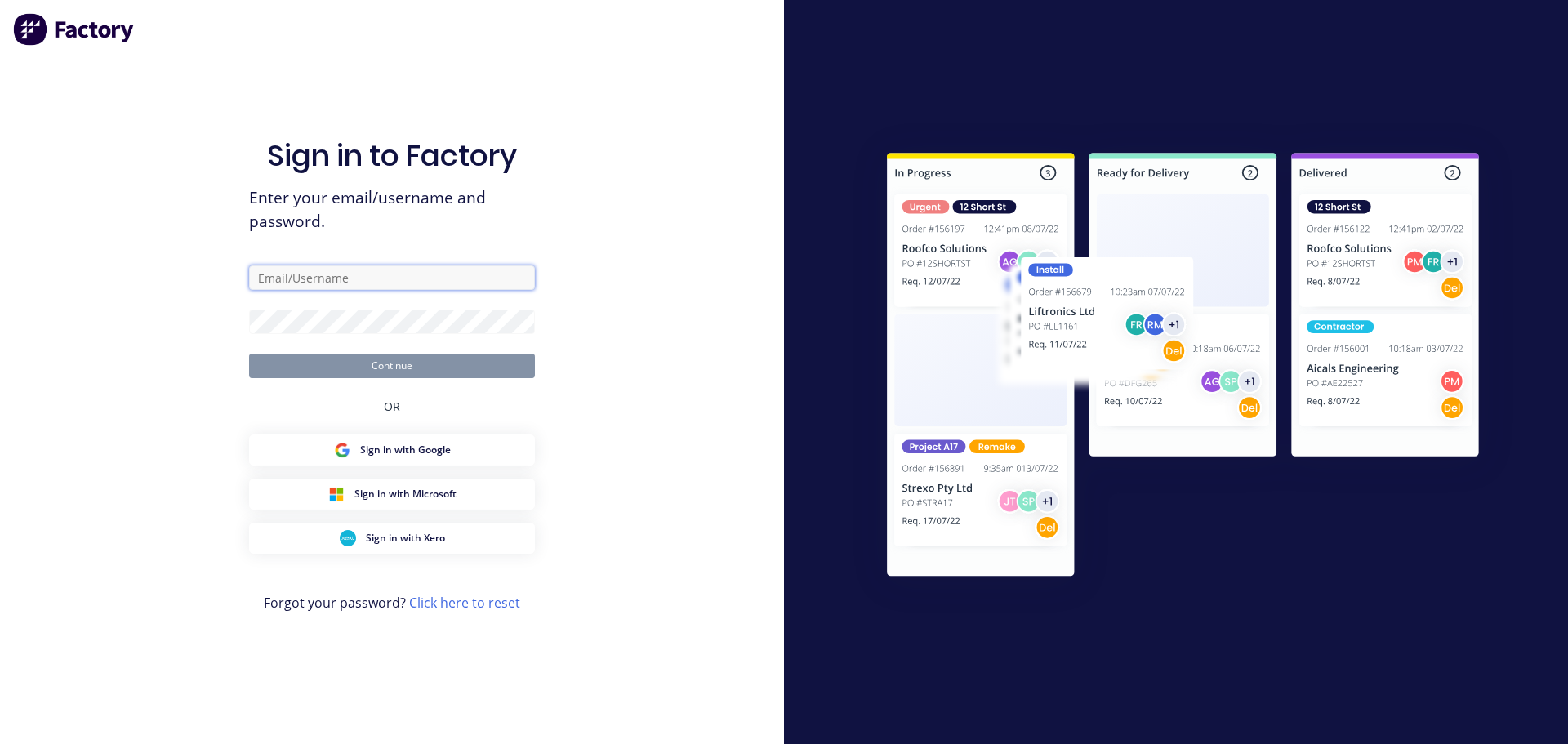
click at [290, 267] on input "text" at bounding box center [392, 278] width 286 height 25
type input "[EMAIL_ADDRESS][DOMAIN_NAME]"
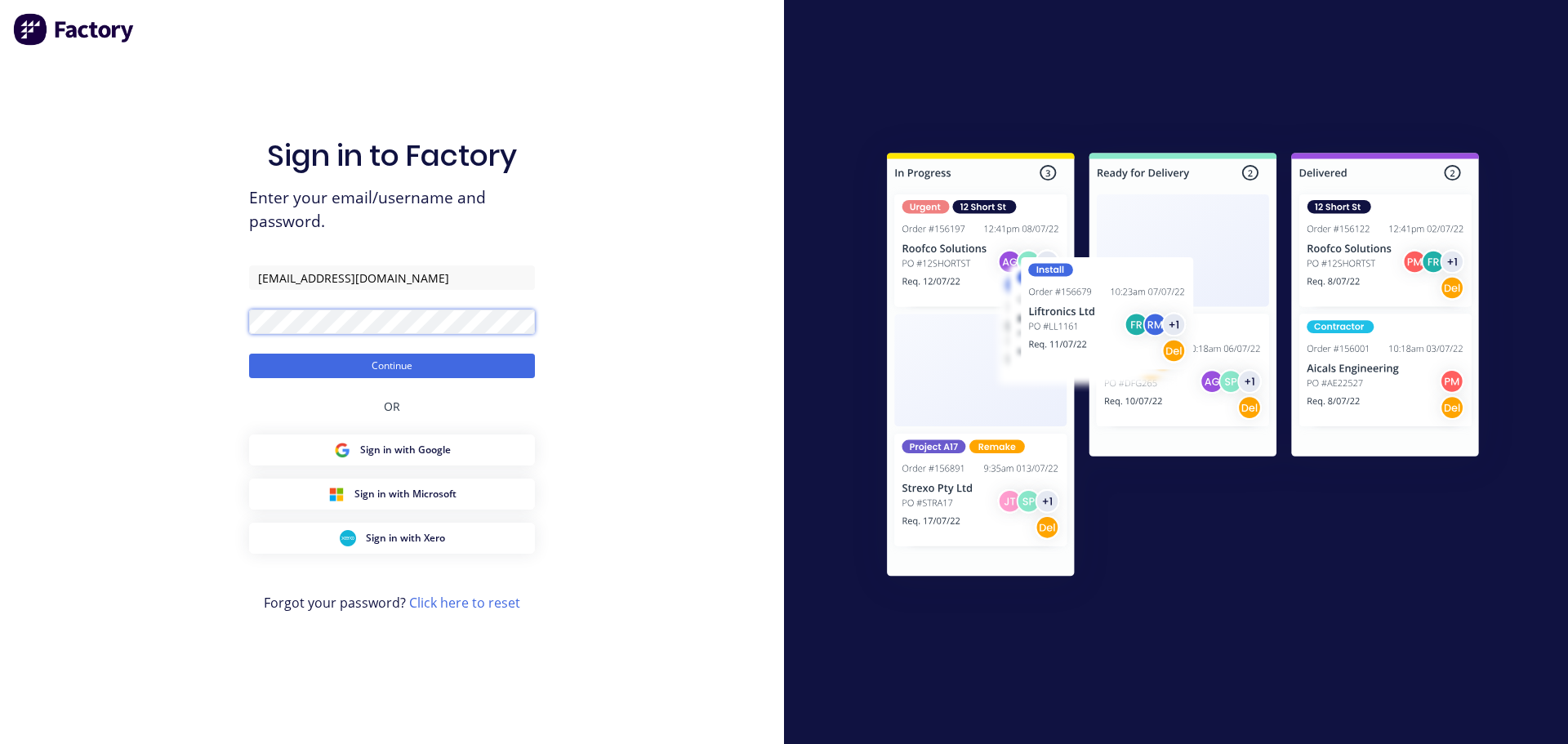
click at [249, 354] on button "Continue" at bounding box center [392, 366] width 286 height 25
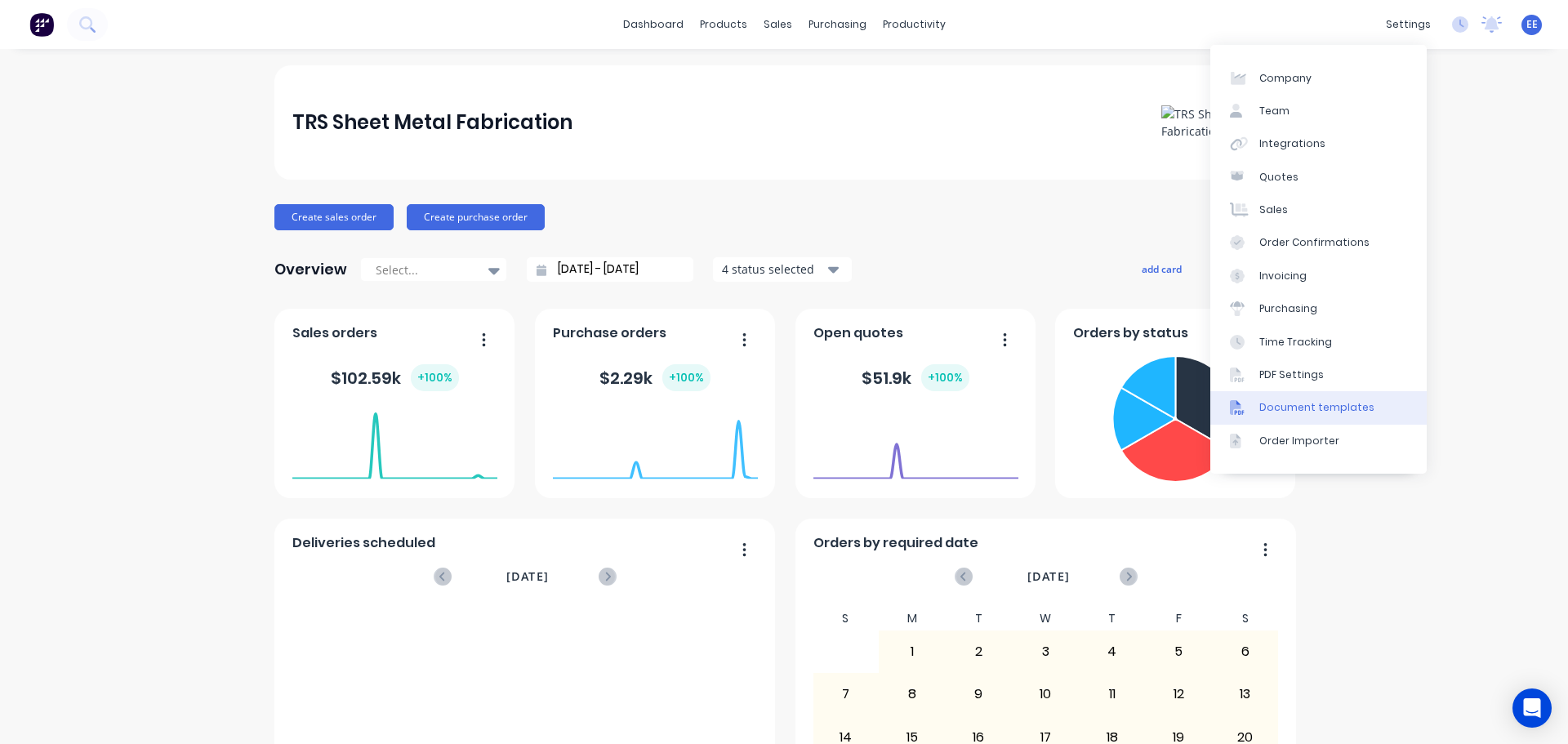
click at [1300, 411] on div "Document templates" at bounding box center [1317, 407] width 116 height 15
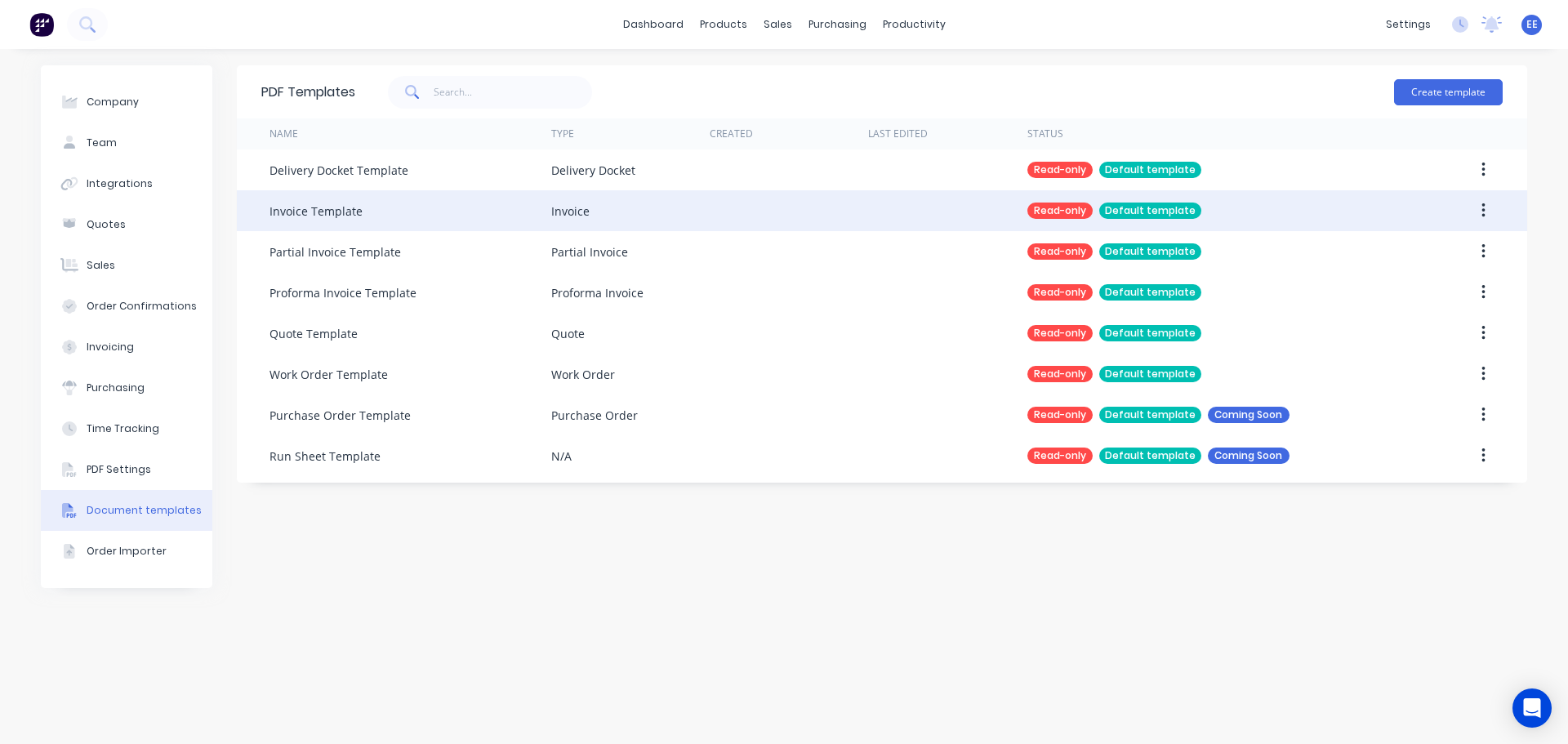
click at [1485, 208] on button "button" at bounding box center [1483, 210] width 38 height 29
click at [1450, 252] on div "Duplicate" at bounding box center [1424, 253] width 125 height 24
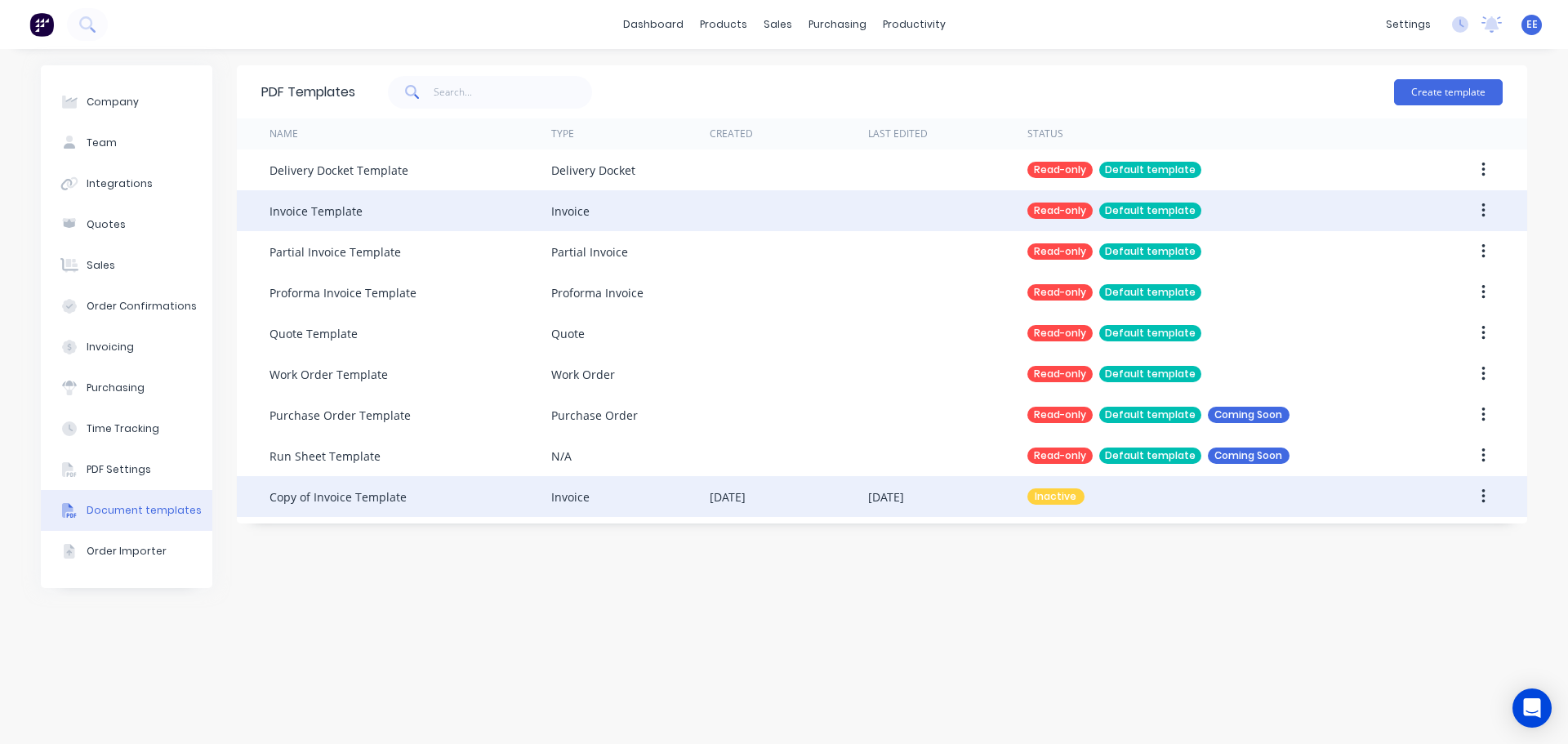
click at [351, 503] on div "Copy of Invoice Template" at bounding box center [338, 496] width 137 height 17
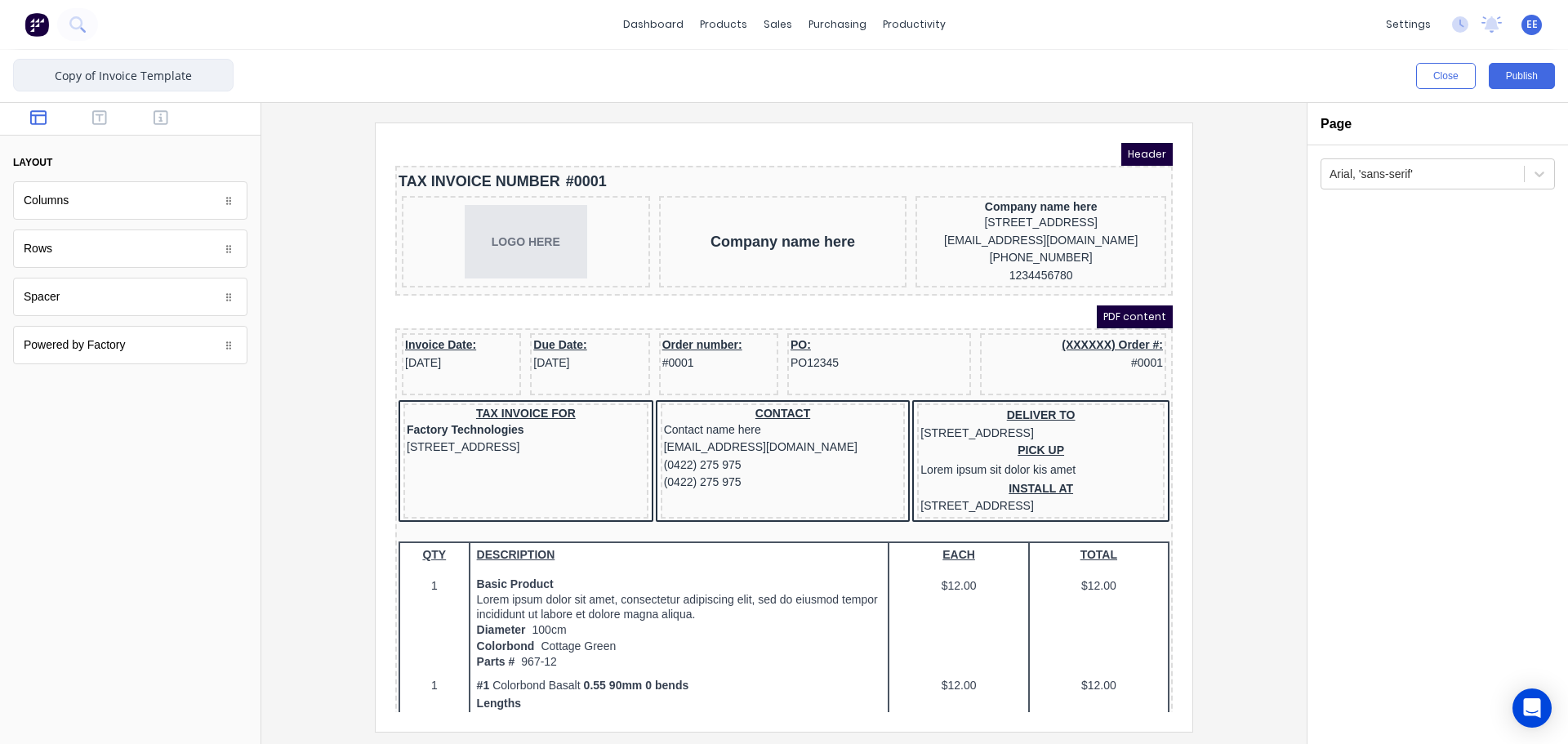
click at [98, 76] on input "Copy of Invoice Template" at bounding box center [124, 75] width 220 height 33
click at [187, 74] on input "Invoice Template" at bounding box center [124, 75] width 220 height 33
type input "Invoice Template - TRS"
click at [1238, 144] on div at bounding box center [784, 427] width 1019 height 608
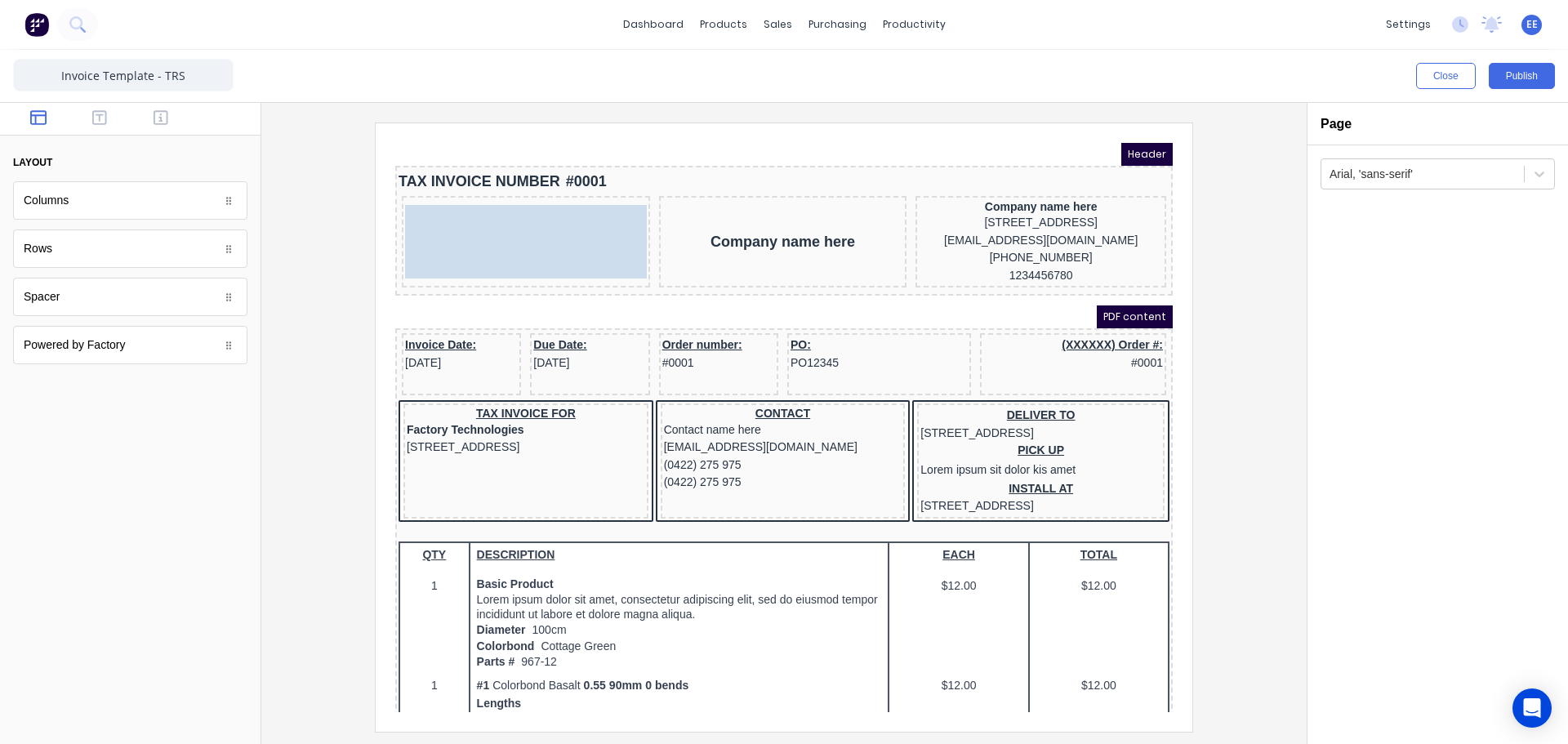
click at [507, 229] on body "Header TAX INVOICE NUMBER #0001 LOGO HERE LOGO HERE Company name here Company n…" at bounding box center [764, 408] width 778 height 569
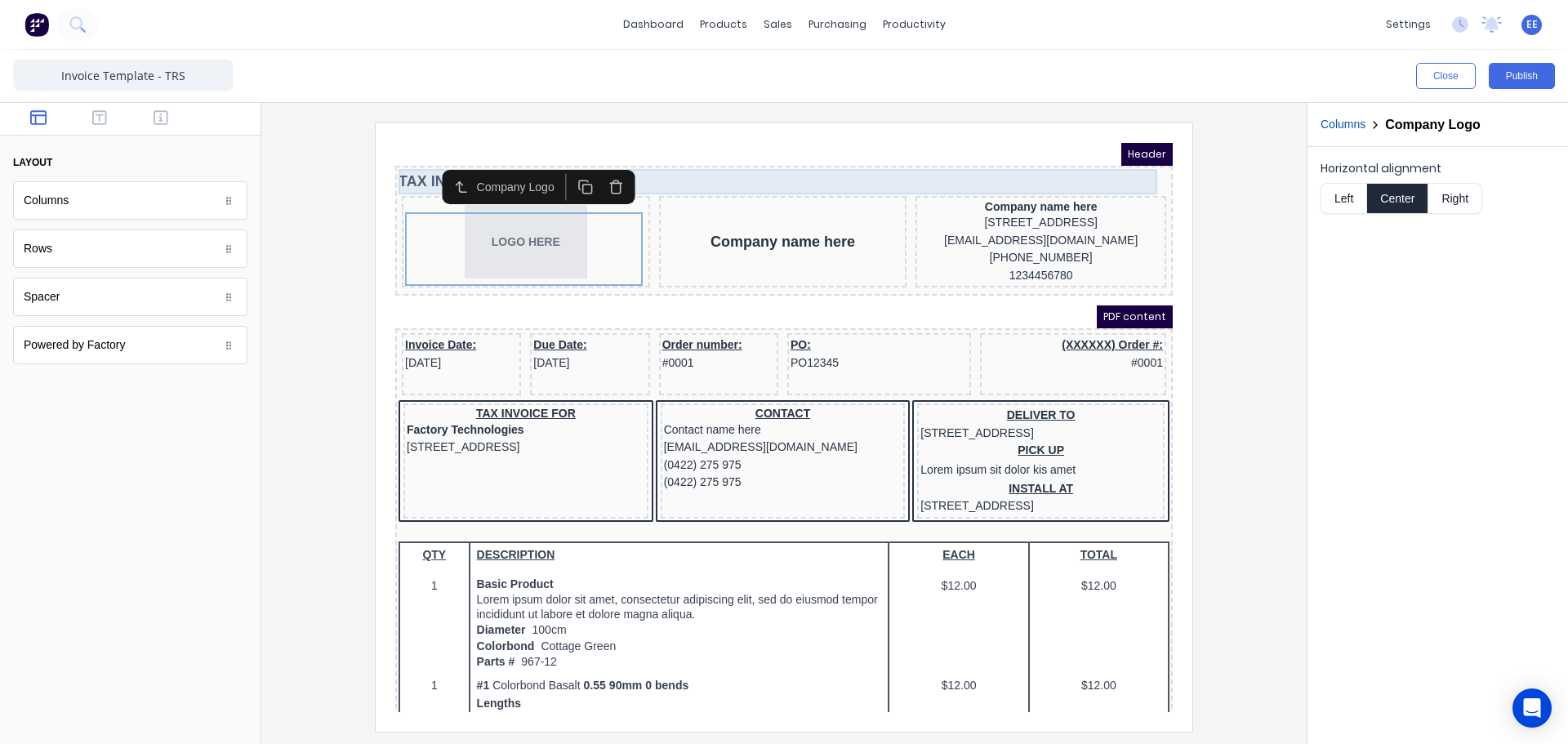
click at [406, 165] on div "TAX INVOICE NUMBER #0001" at bounding box center [764, 162] width 771 height 25
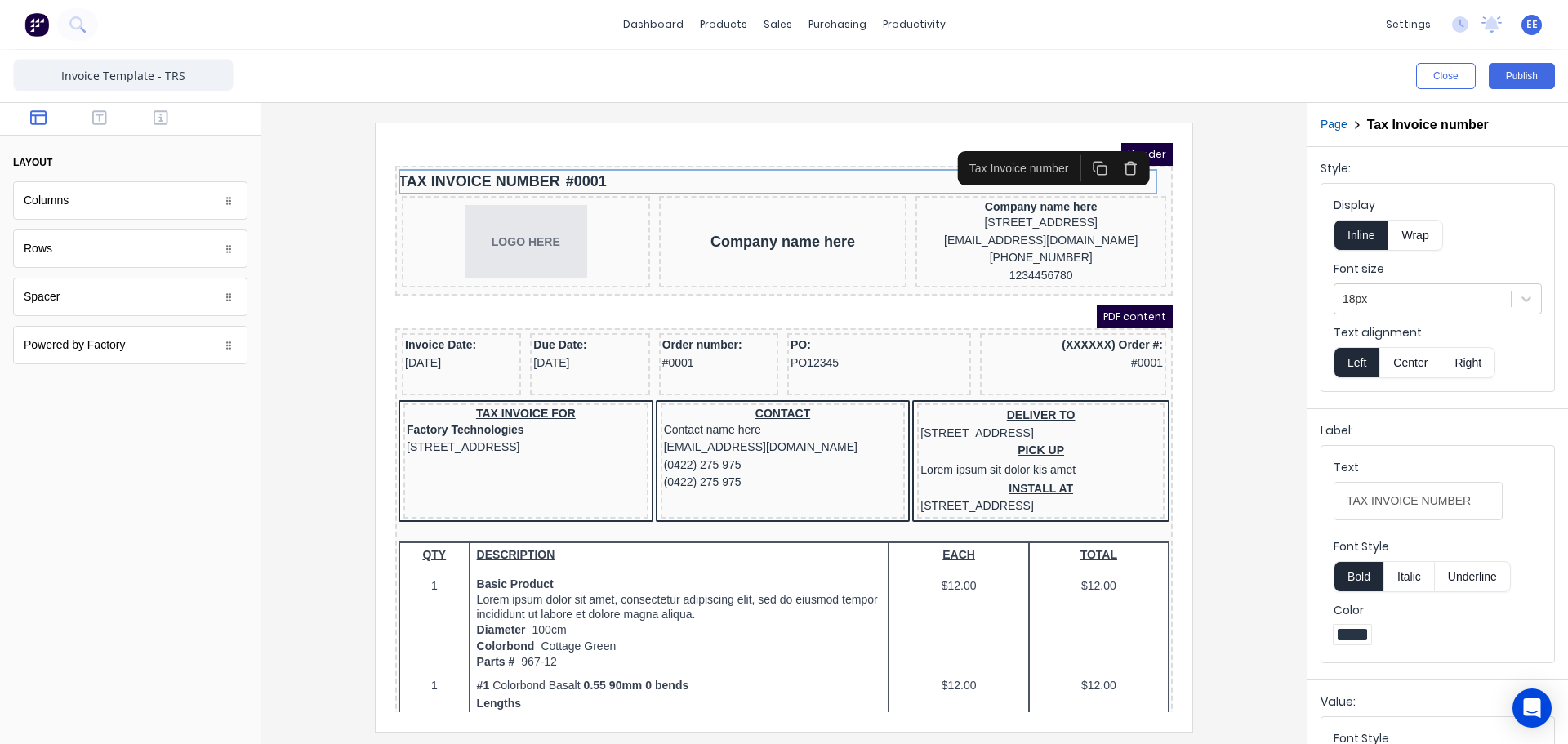
click at [1119, 152] on button "button" at bounding box center [1111, 148] width 30 height 27
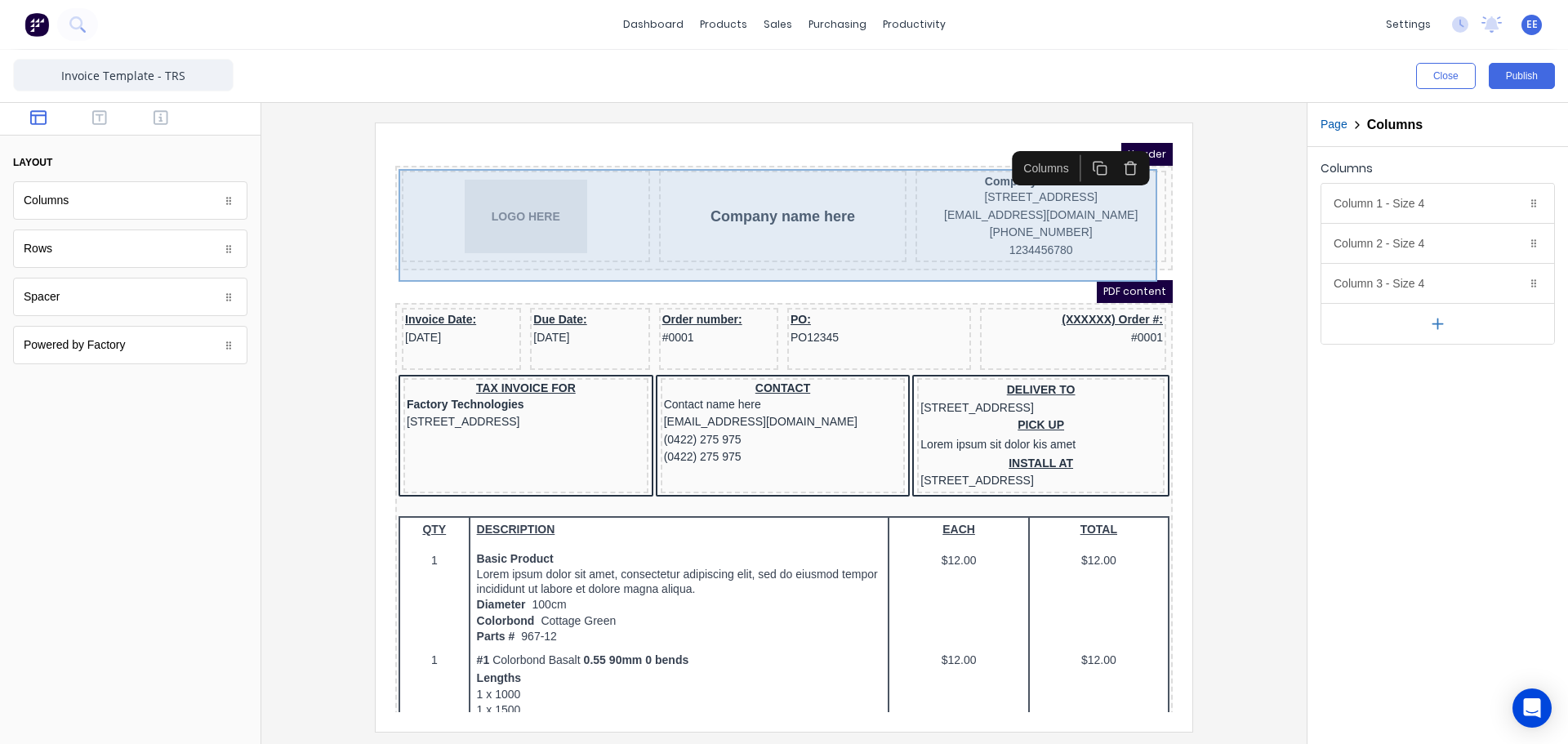
click at [794, 181] on div "Company name here" at bounding box center [763, 196] width 248 height 92
click at [755, 194] on div "Company name here" at bounding box center [763, 196] width 248 height 92
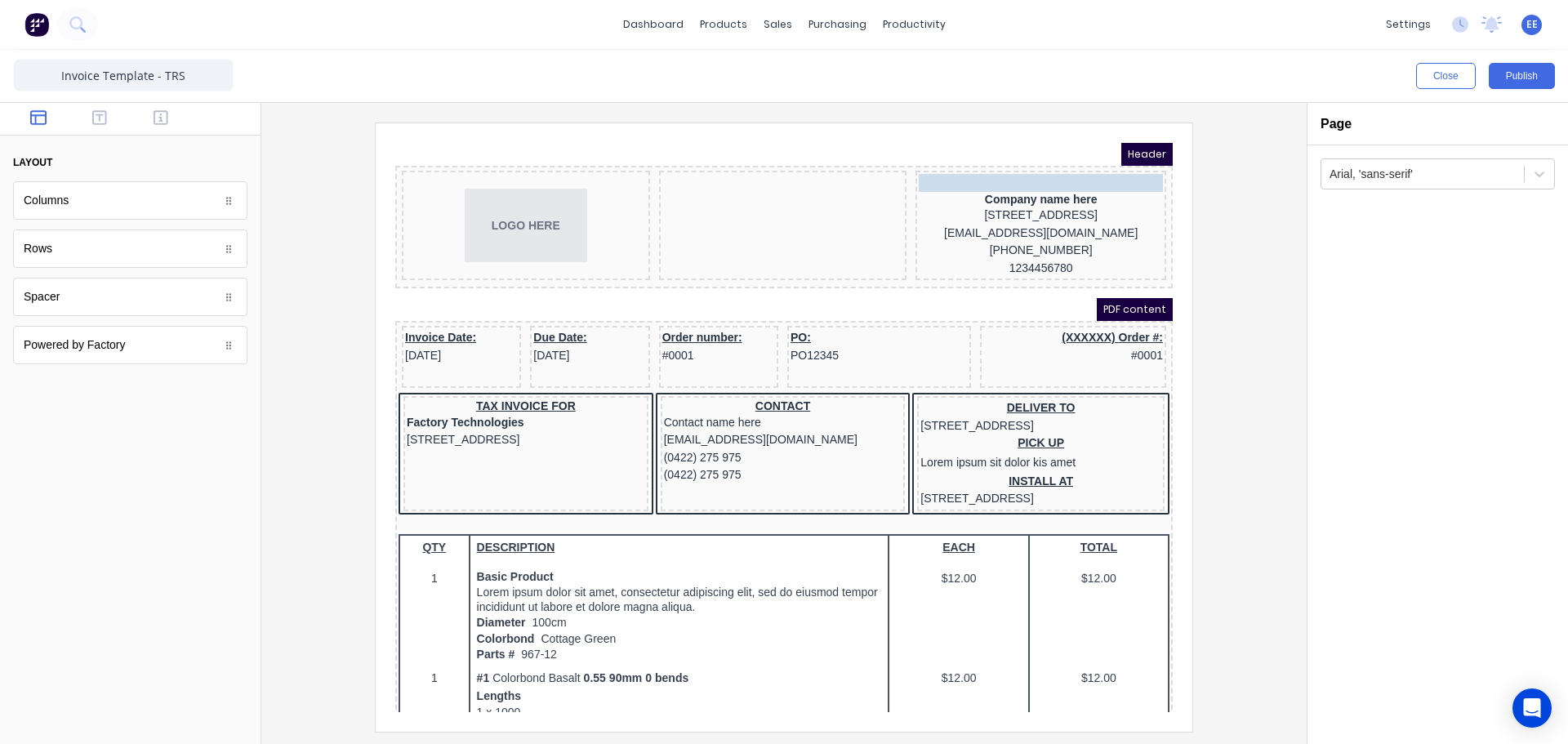
drag, startPoint x: 745, startPoint y: 205, endPoint x: 1026, endPoint y: 162, distance: 284.3
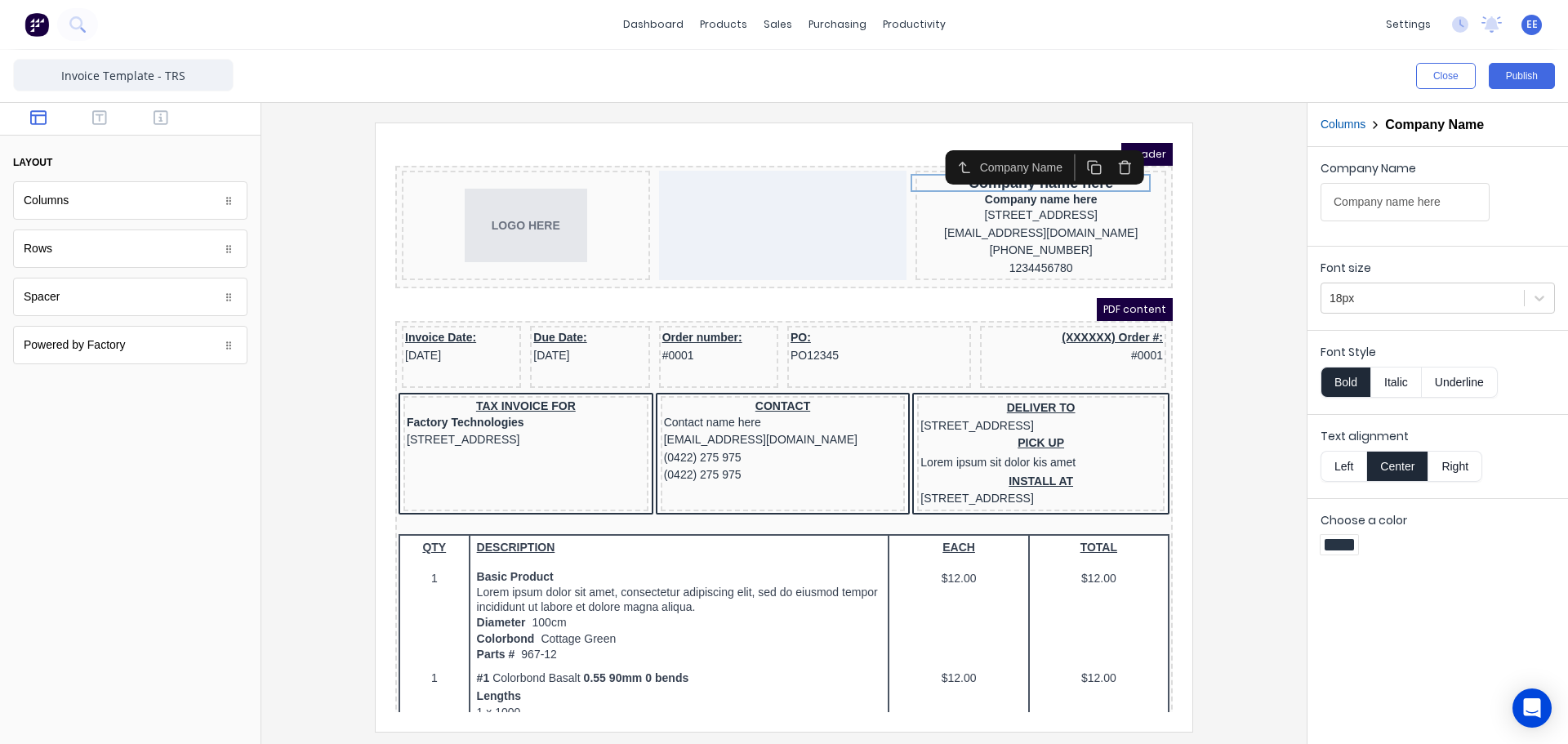
click at [1004, 172] on div "Company name here" at bounding box center [1020, 180] width 244 height 15
click at [1109, 148] on icon "button" at bounding box center [1104, 148] width 15 height 15
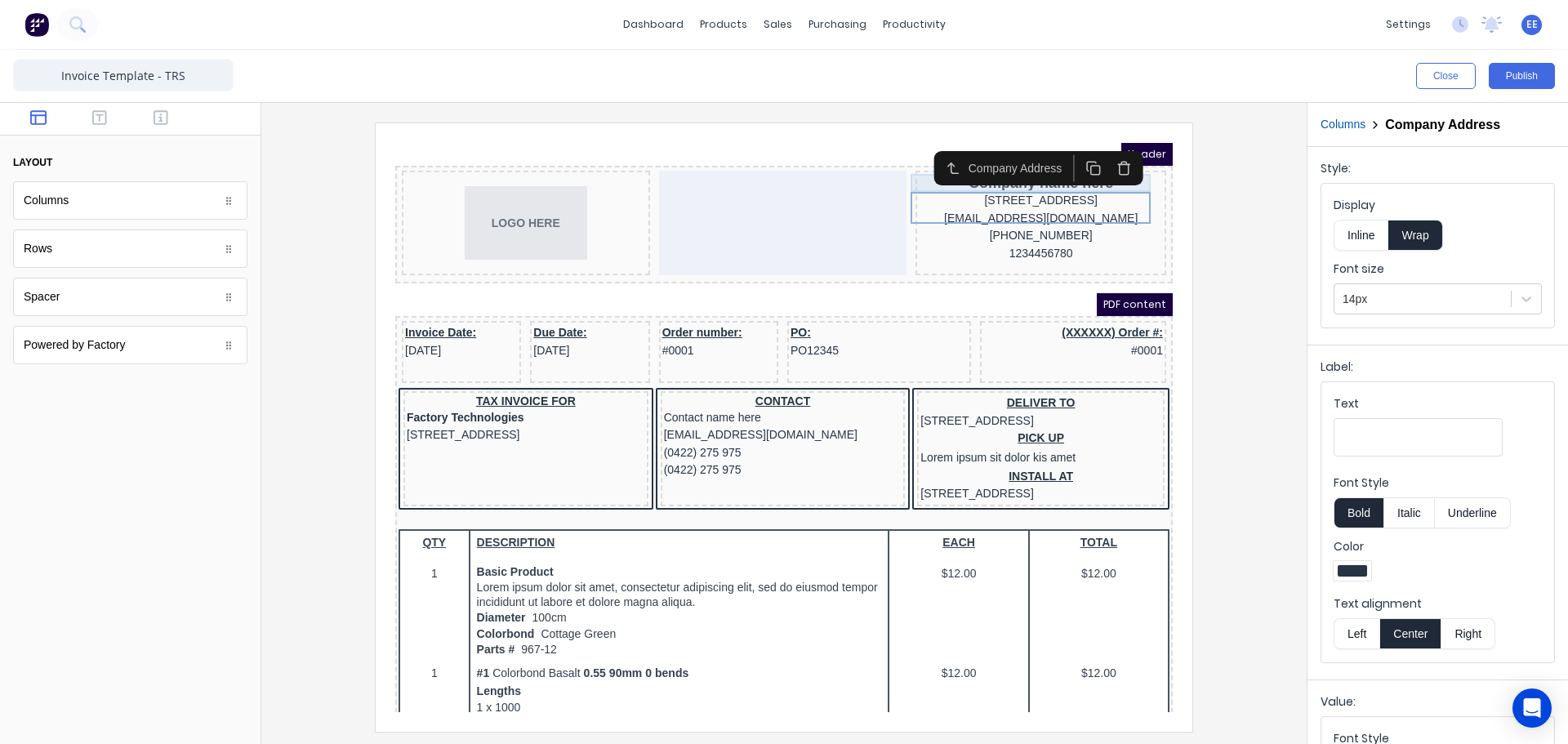
click at [962, 171] on div "Company name here" at bounding box center [1020, 164] width 244 height 18
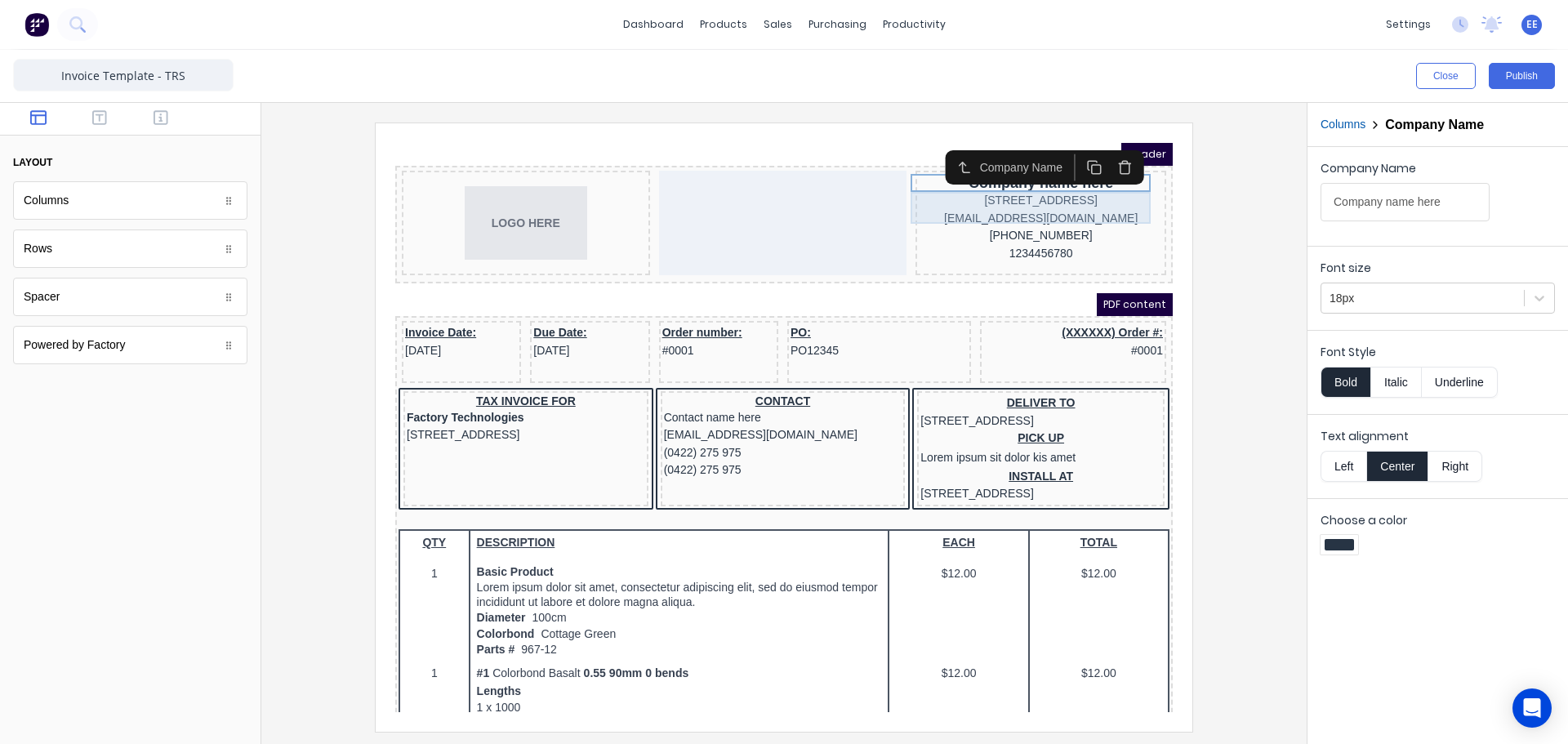
click at [971, 187] on div "[STREET_ADDRESS]" at bounding box center [1020, 181] width 244 height 18
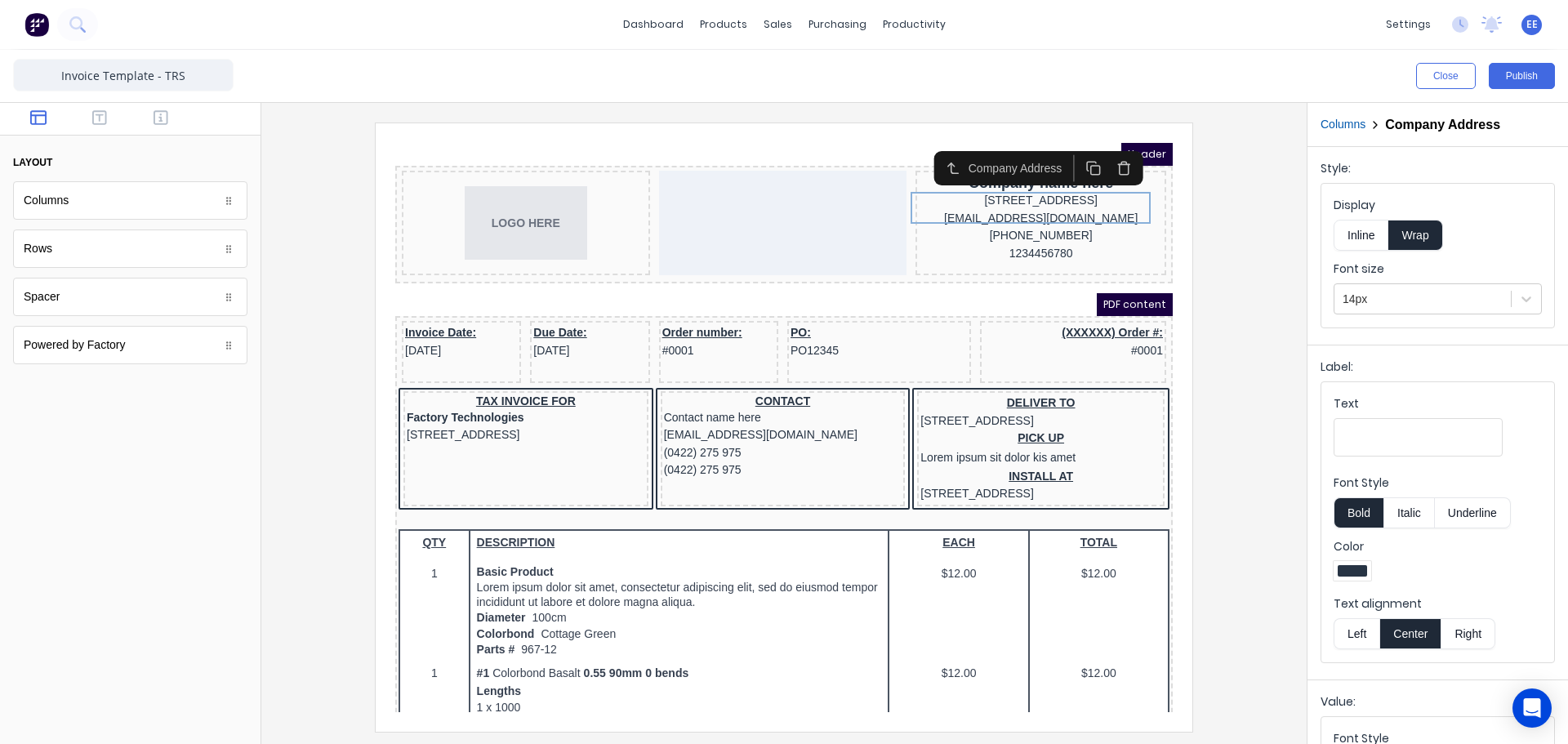
click at [1353, 636] on button "Left" at bounding box center [1356, 633] width 45 height 31
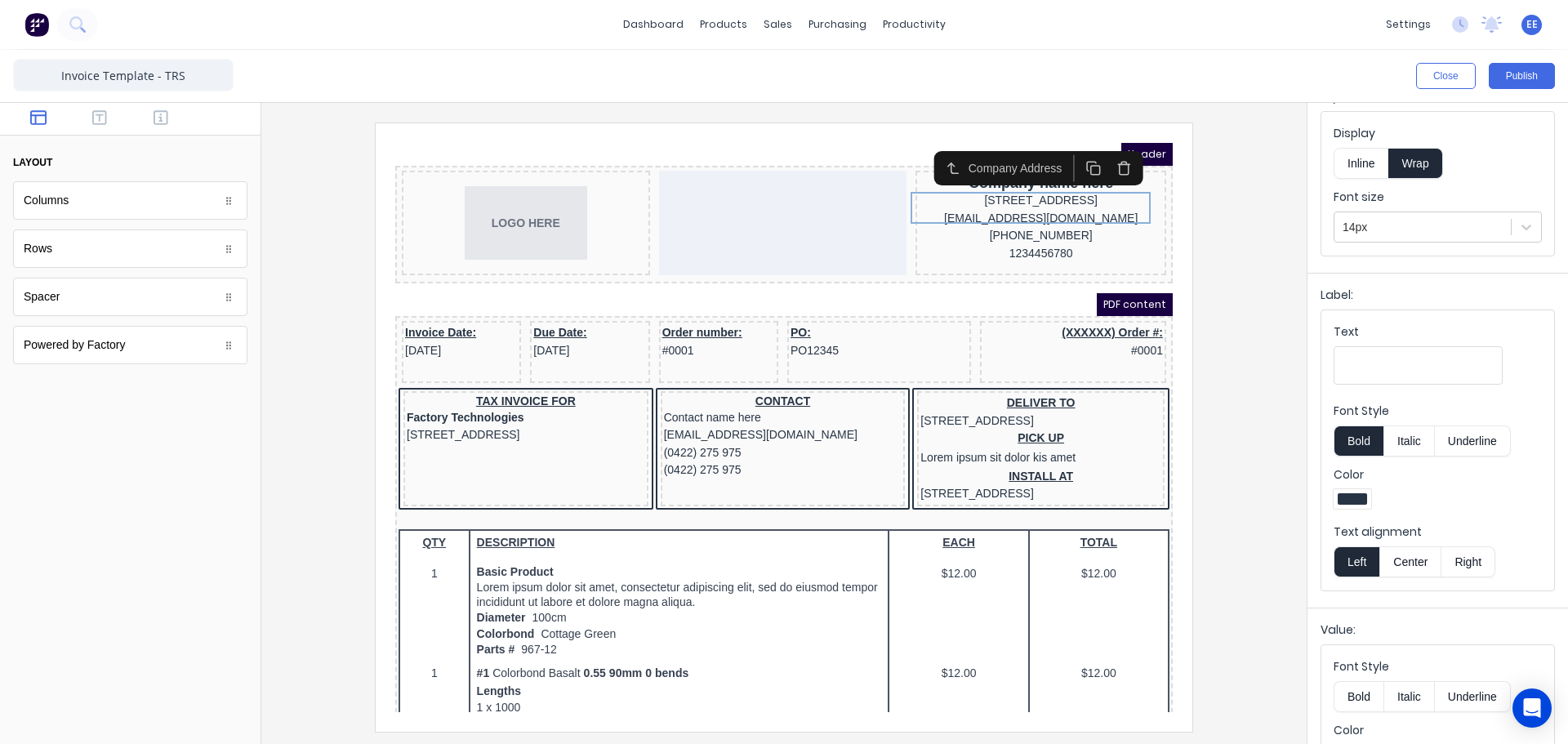
scroll to position [186, 0]
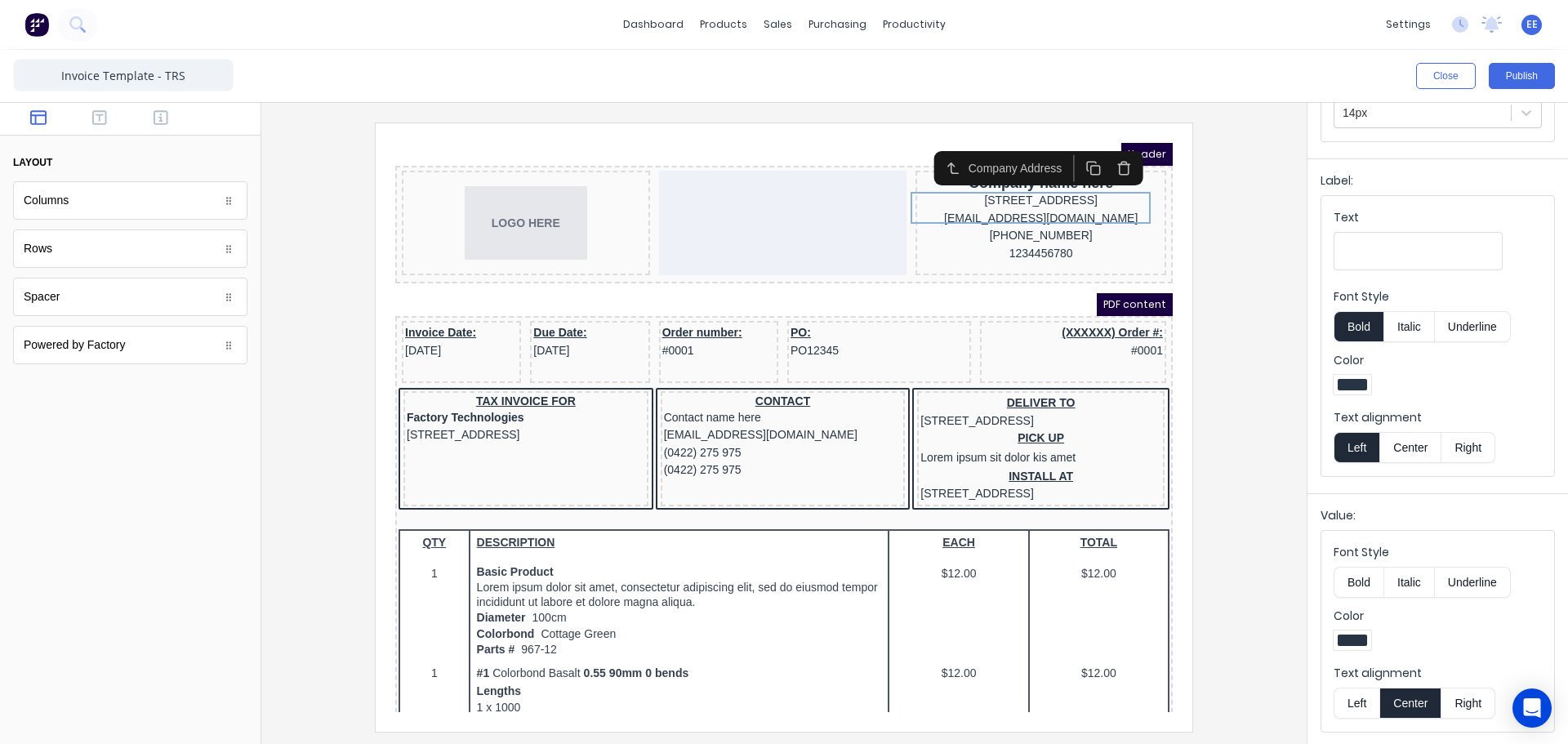
click at [1349, 701] on button "Left" at bounding box center [1356, 702] width 45 height 31
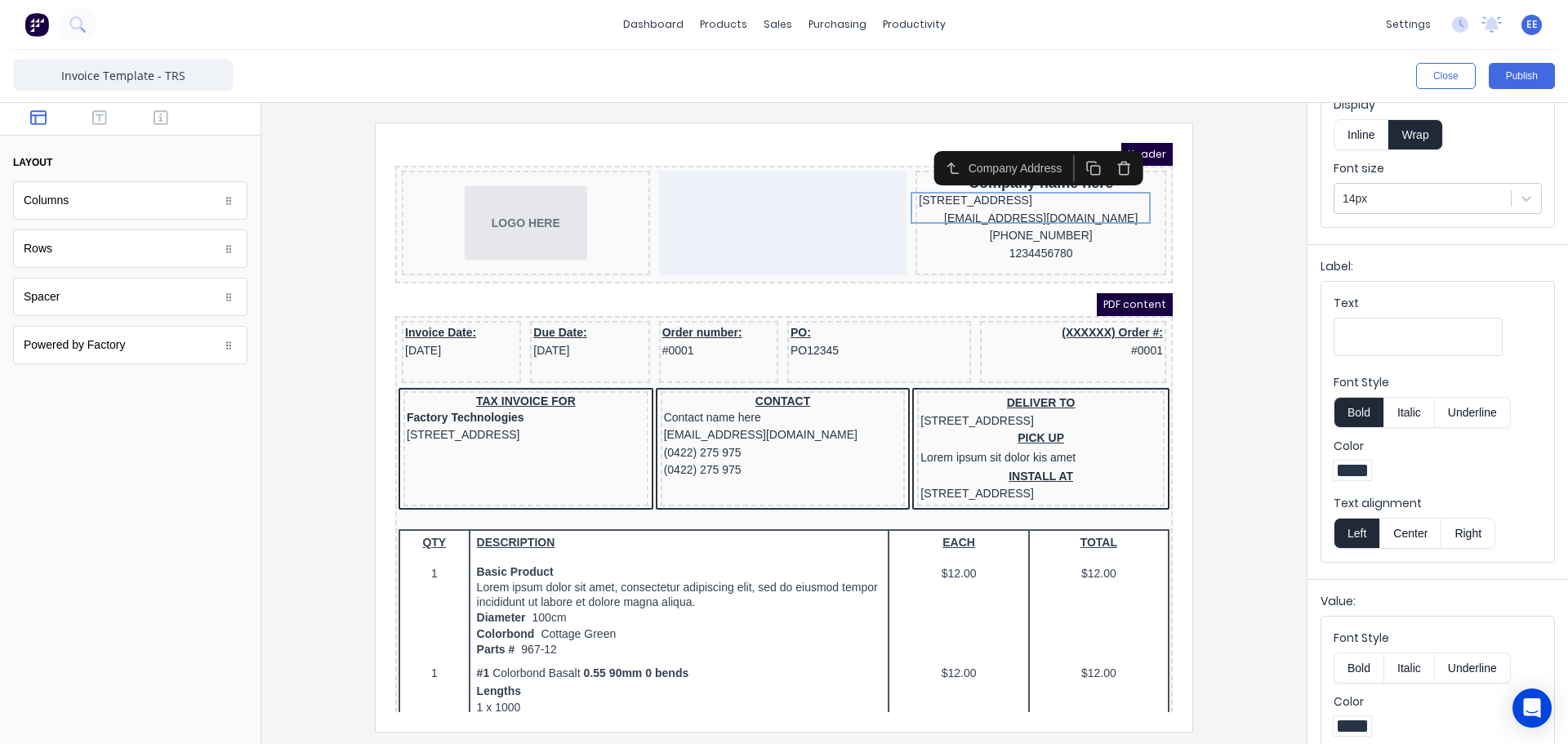
scroll to position [23, 0]
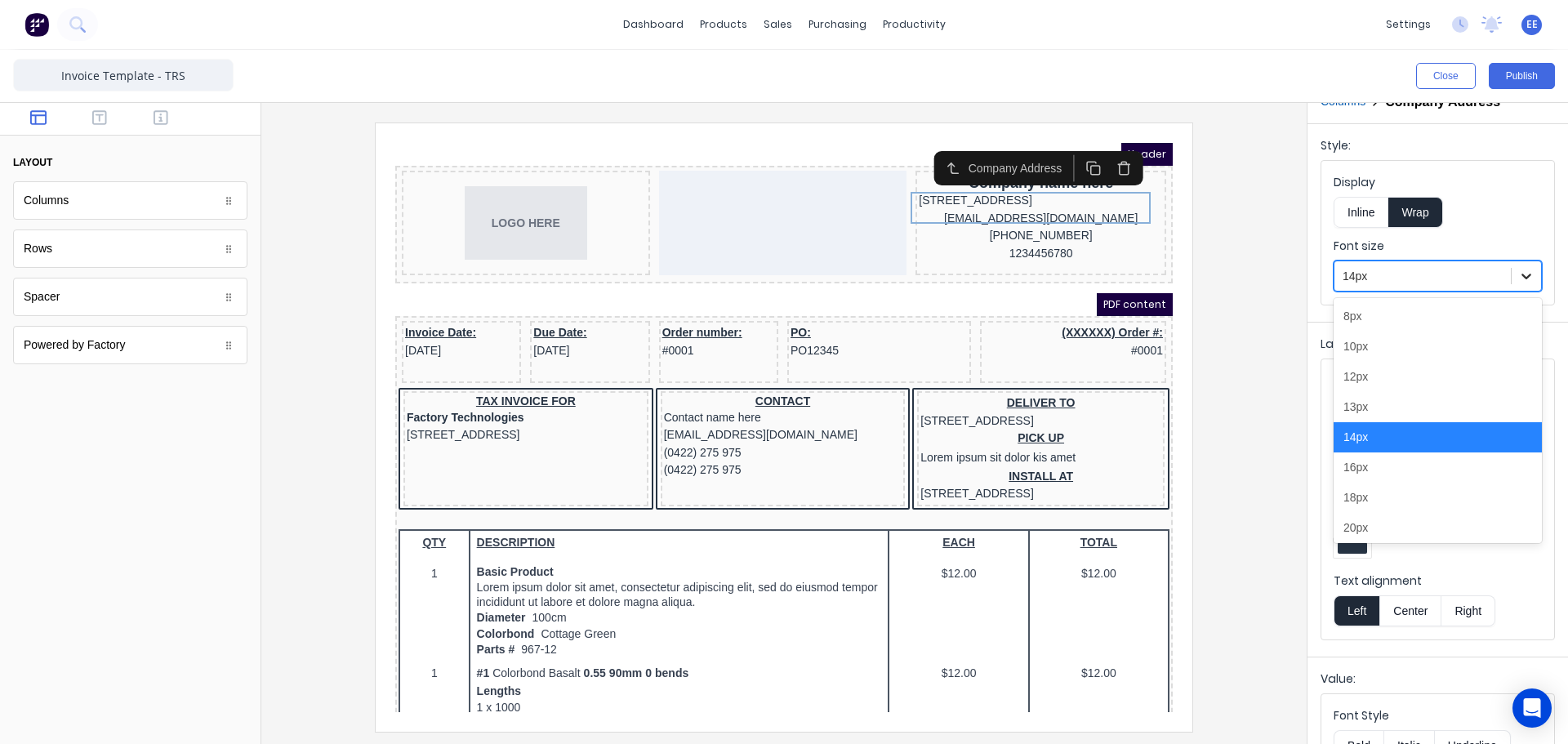
click at [1518, 278] on icon at bounding box center [1526, 276] width 16 height 16
click at [1393, 384] on div "12px" at bounding box center [1437, 377] width 208 height 30
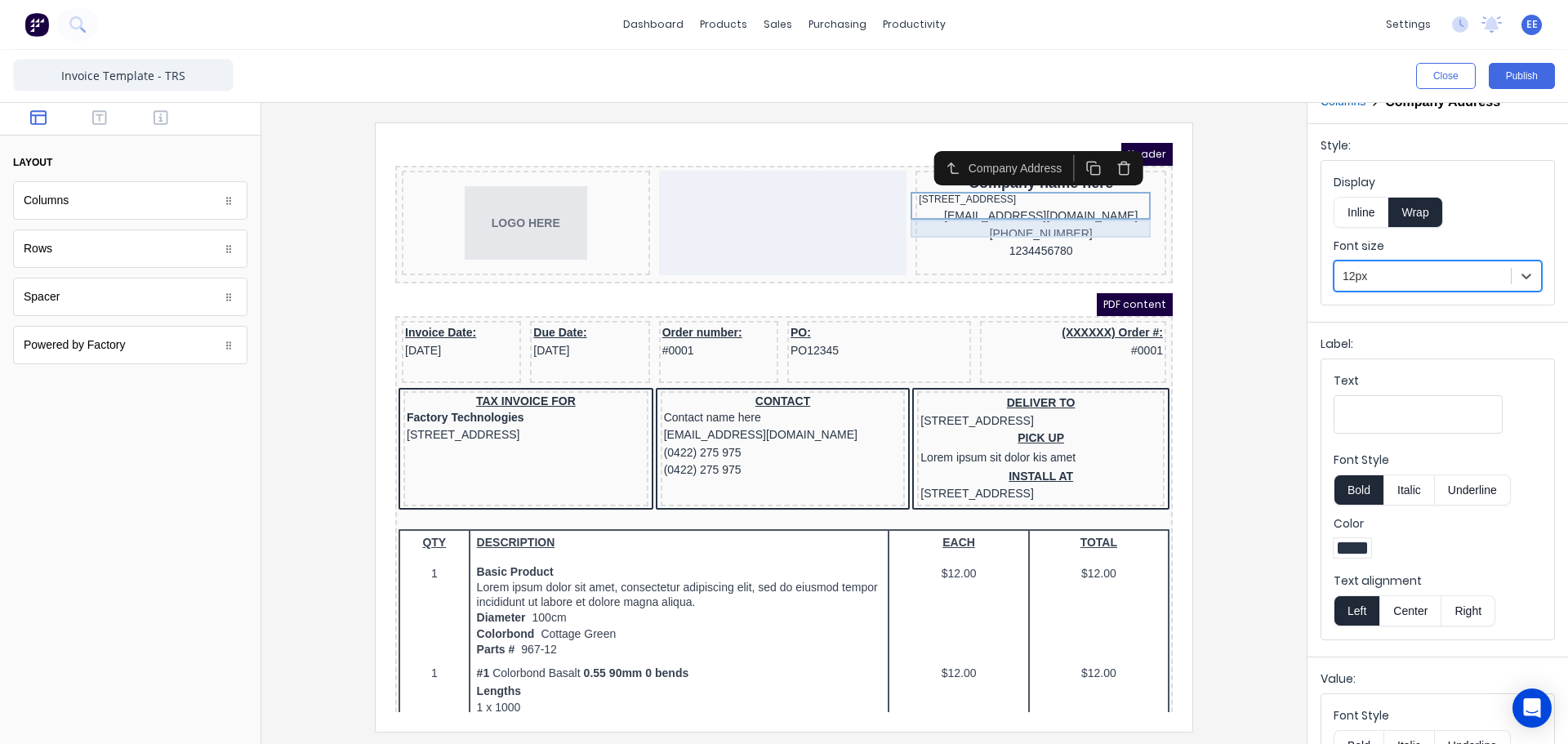
click at [1000, 205] on div "[EMAIL_ADDRESS][DOMAIN_NAME]" at bounding box center [1020, 196] width 244 height 18
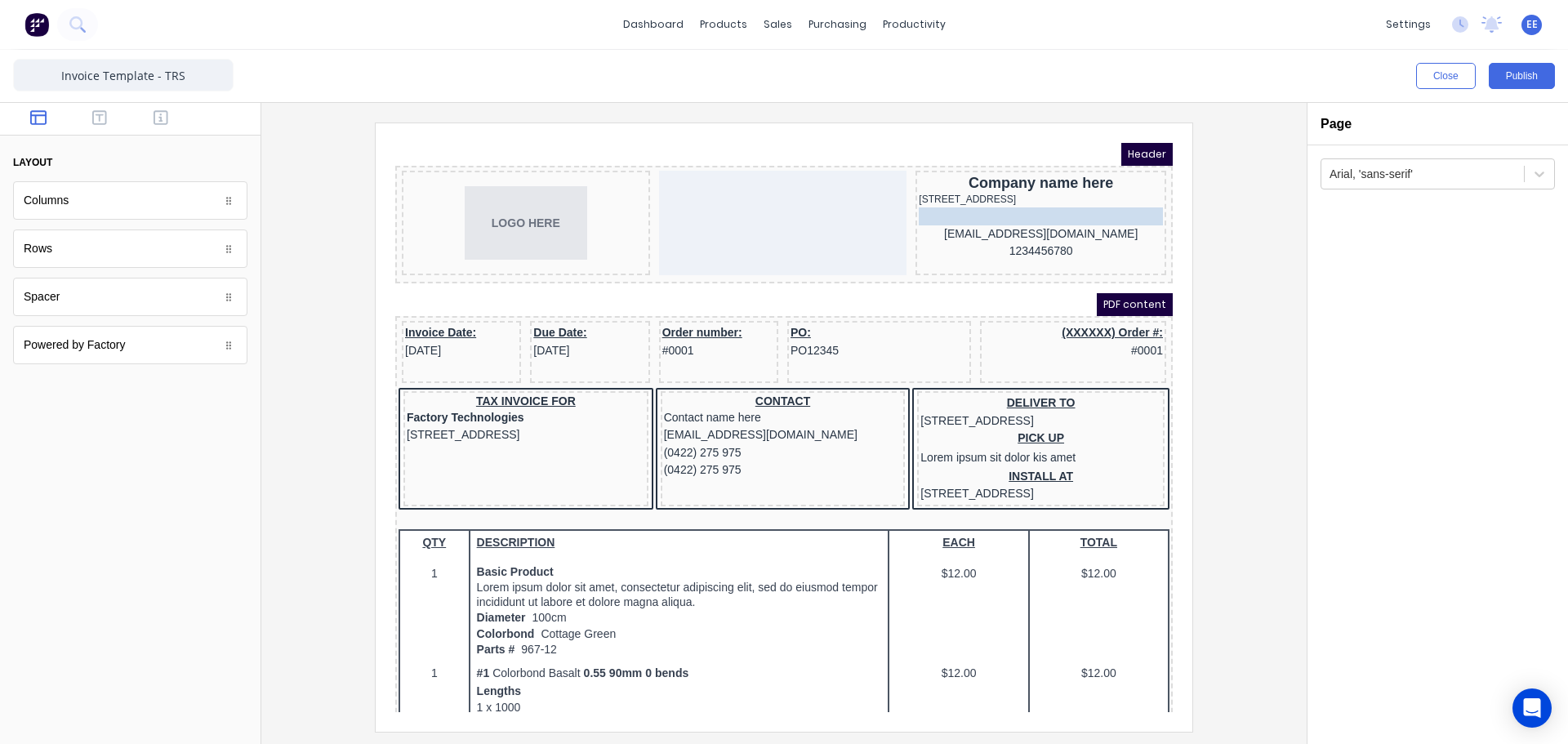
drag, startPoint x: 985, startPoint y: 231, endPoint x: 982, endPoint y: 210, distance: 21.2
click at [982, 210] on body "Header LOGO HERE Company name here [STREET_ADDRESS] (042) 2222 3333 [PHONE_NUMB…" at bounding box center [764, 408] width 778 height 569
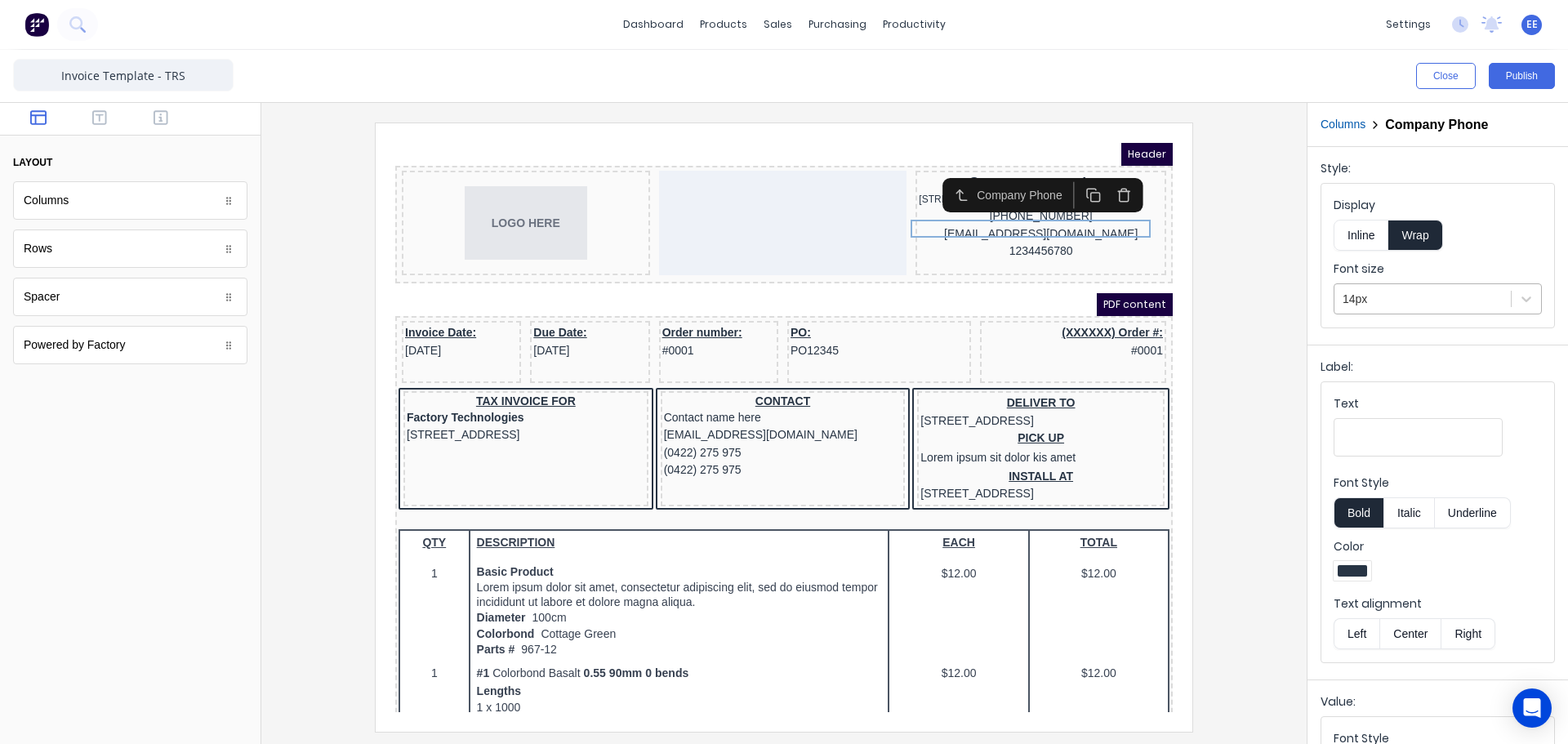
click at [1425, 292] on div at bounding box center [1422, 299] width 160 height 20
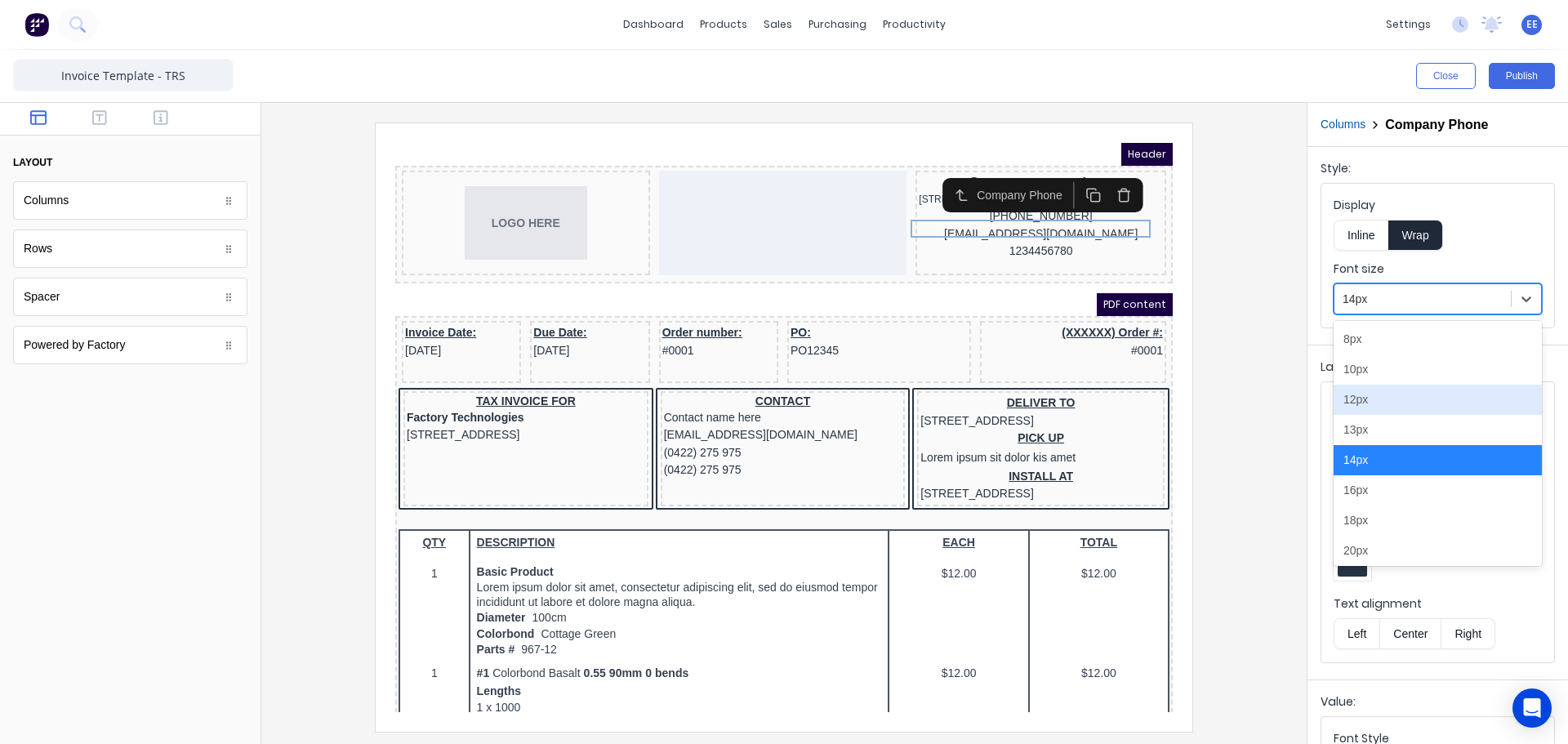
click at [1403, 389] on div "12px" at bounding box center [1437, 400] width 208 height 30
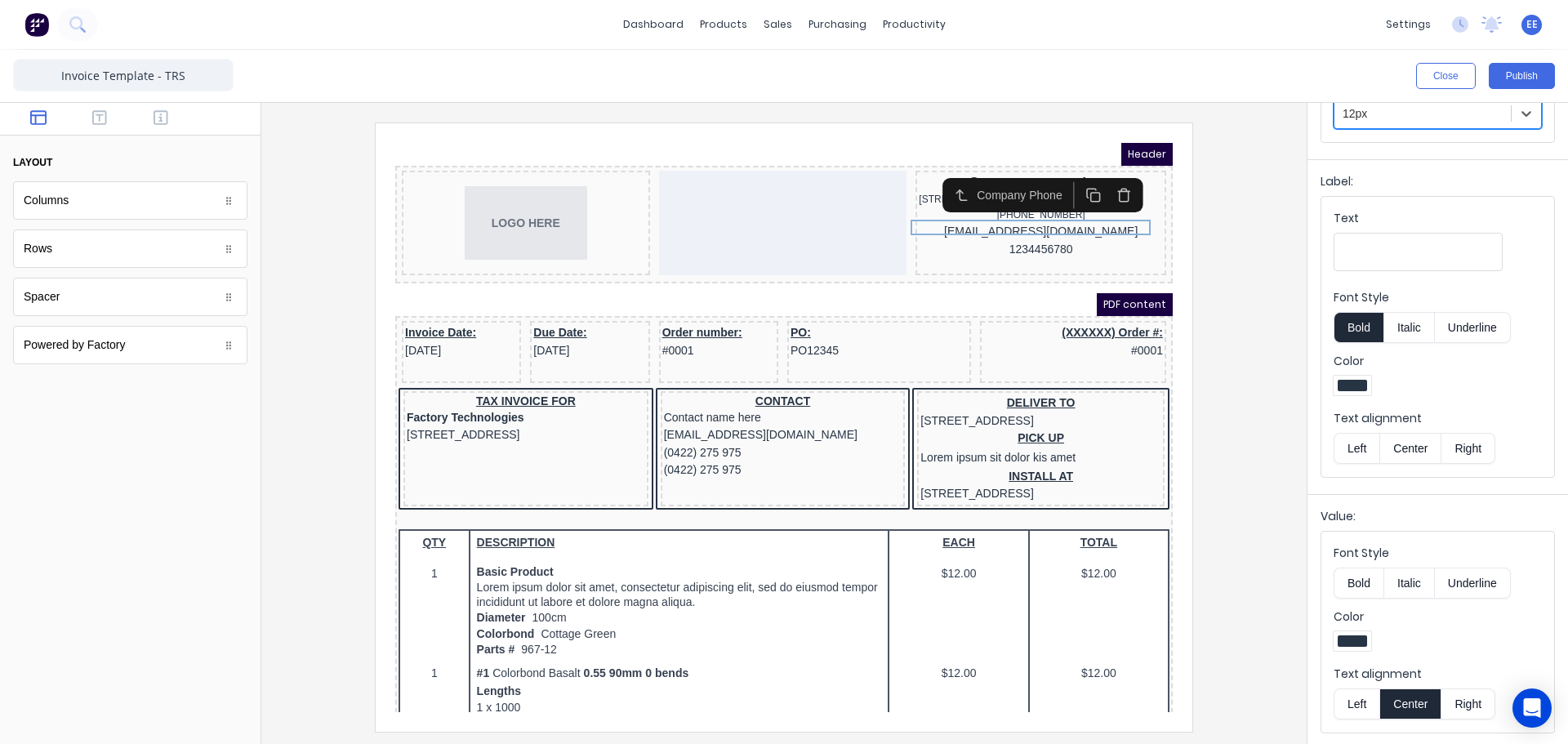
scroll to position [186, 0]
click at [1341, 699] on button "Left" at bounding box center [1356, 702] width 45 height 31
click at [908, 159] on div "Company name here" at bounding box center [1020, 164] width 244 height 18
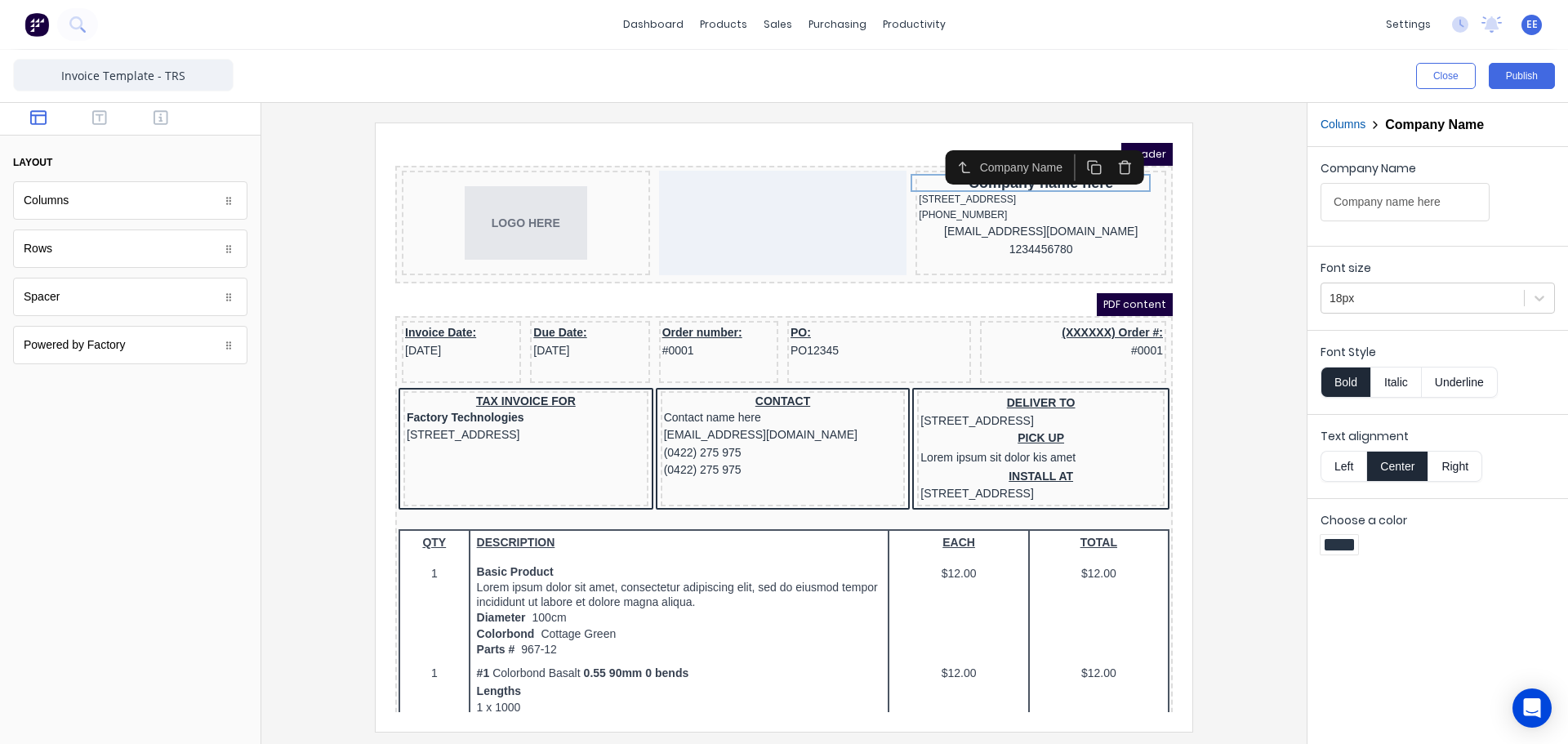
click at [1355, 469] on button "Left" at bounding box center [1342, 466] width 45 height 31
click at [978, 221] on div "[EMAIL_ADDRESS][DOMAIN_NAME]" at bounding box center [1020, 212] width 244 height 18
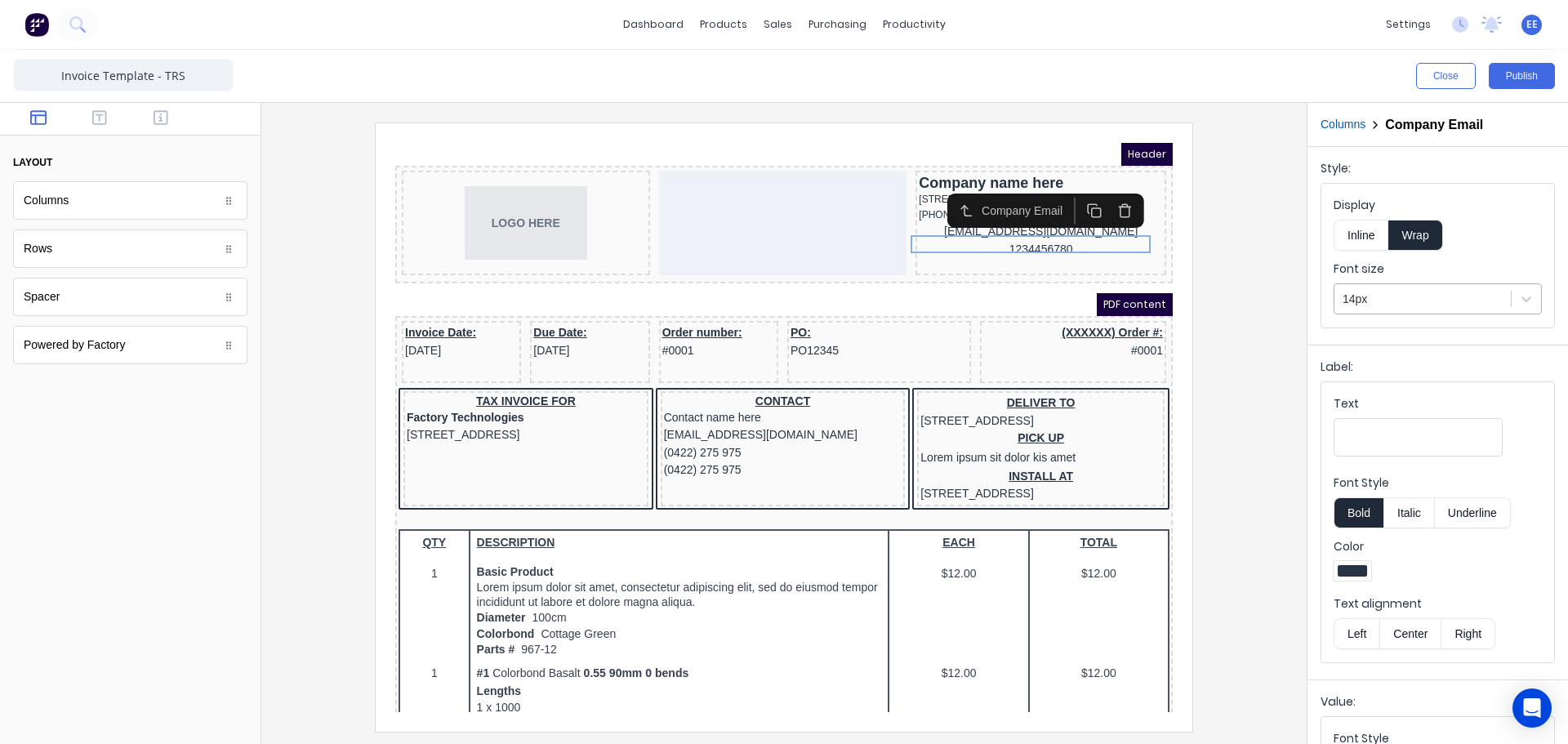
click at [1356, 289] on div at bounding box center [1422, 299] width 160 height 20
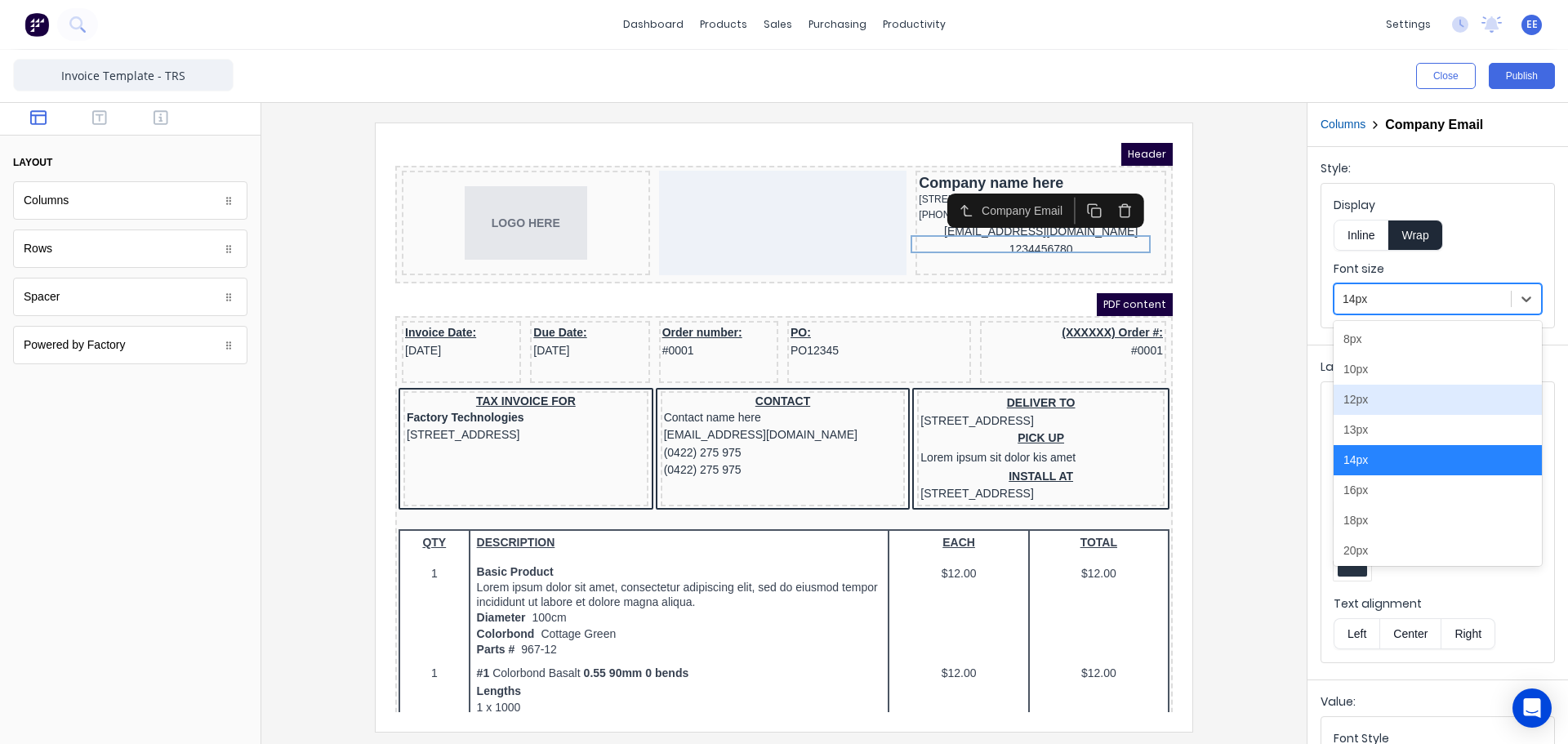
click at [1360, 397] on div "12px" at bounding box center [1437, 400] width 208 height 30
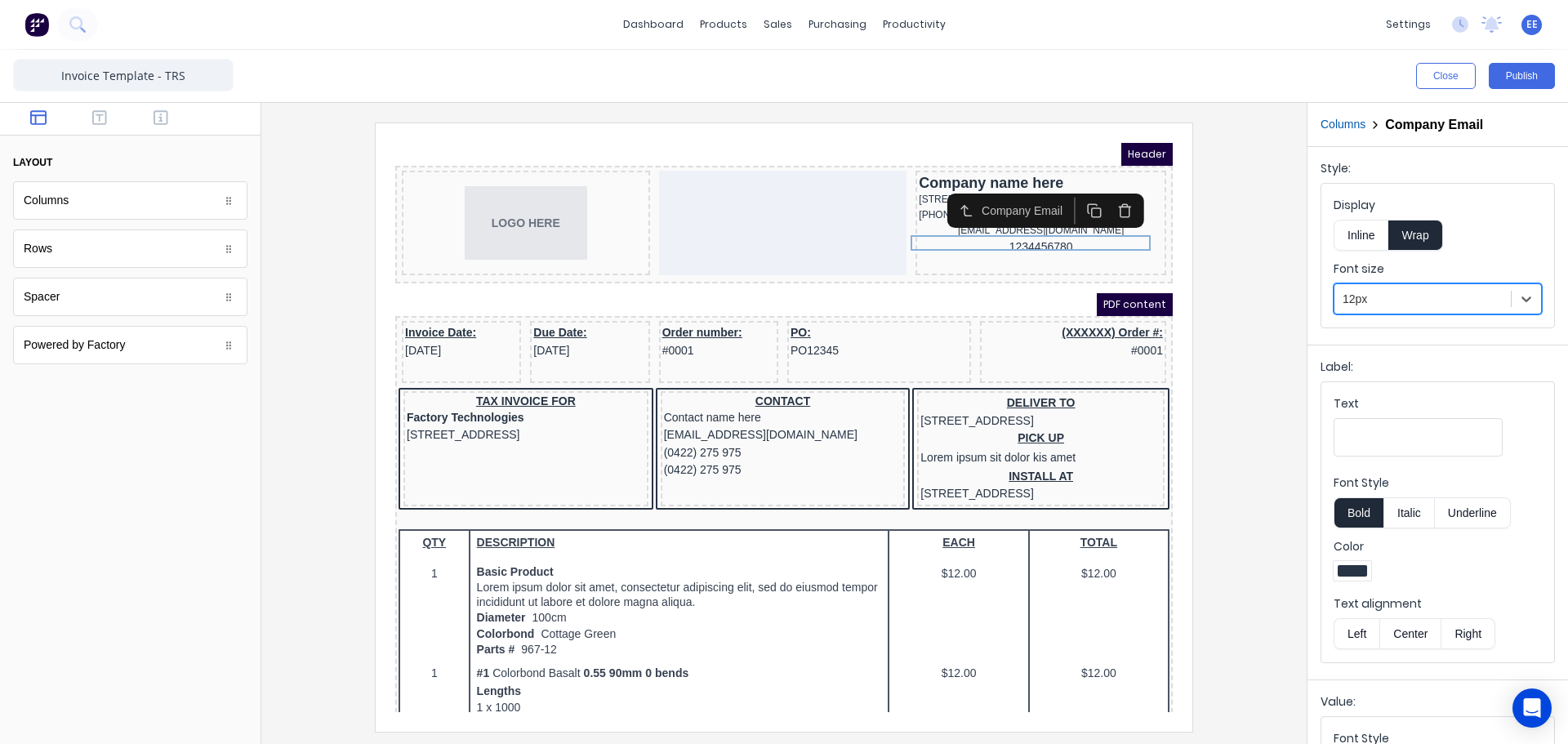
scroll to position [186, 0]
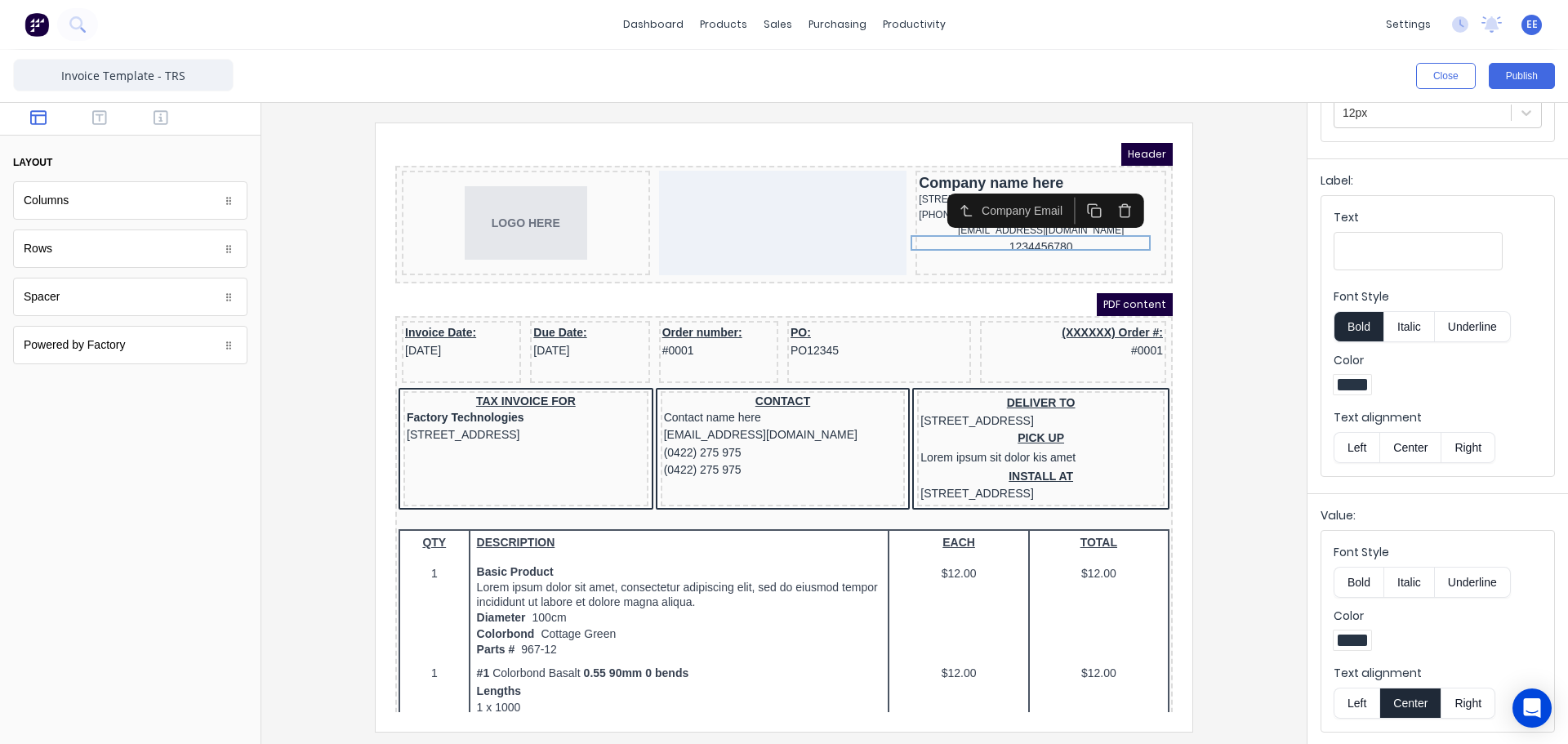
click at [1340, 698] on button "Left" at bounding box center [1356, 702] width 45 height 31
click at [161, 119] on icon "button" at bounding box center [161, 117] width 15 height 15
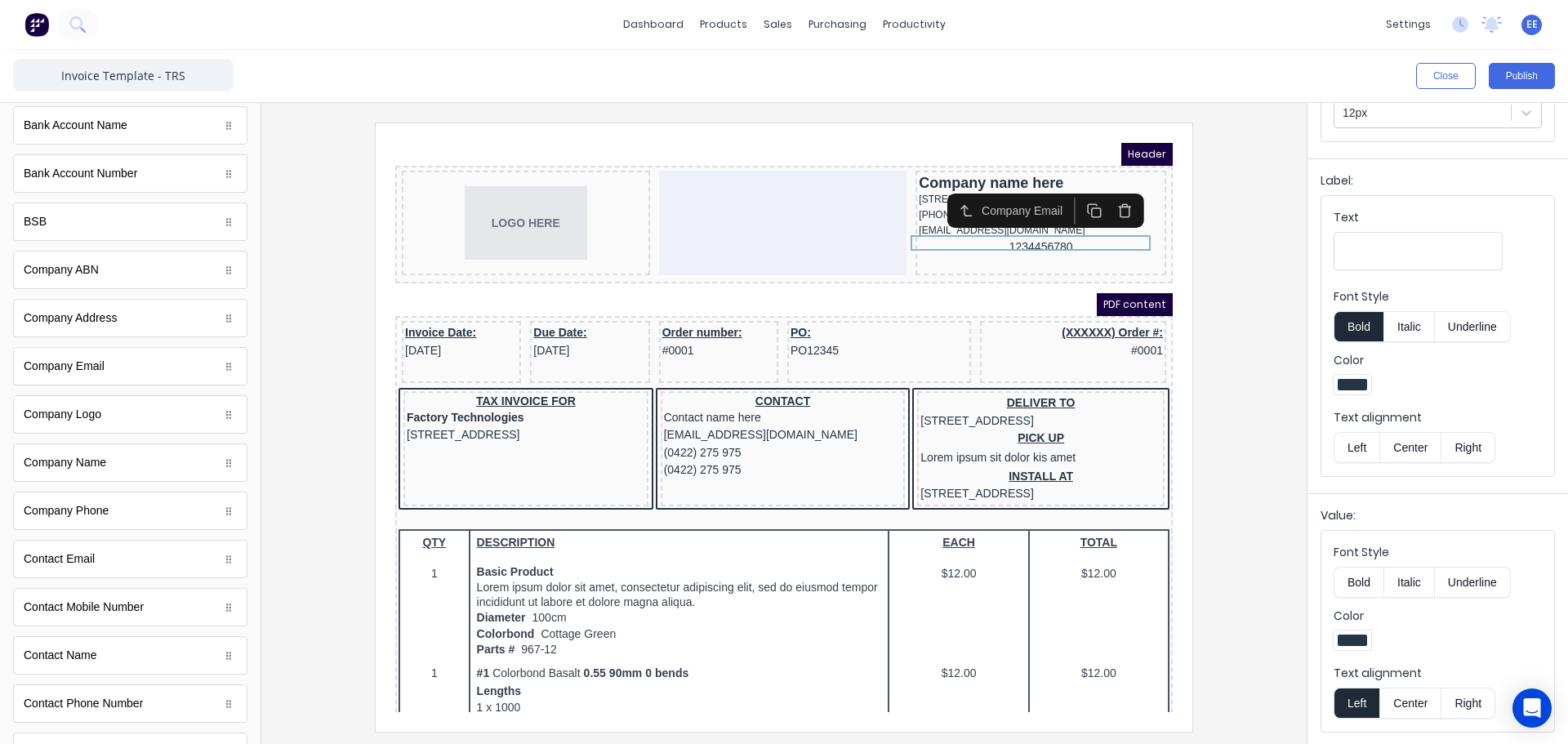
scroll to position [0, 0]
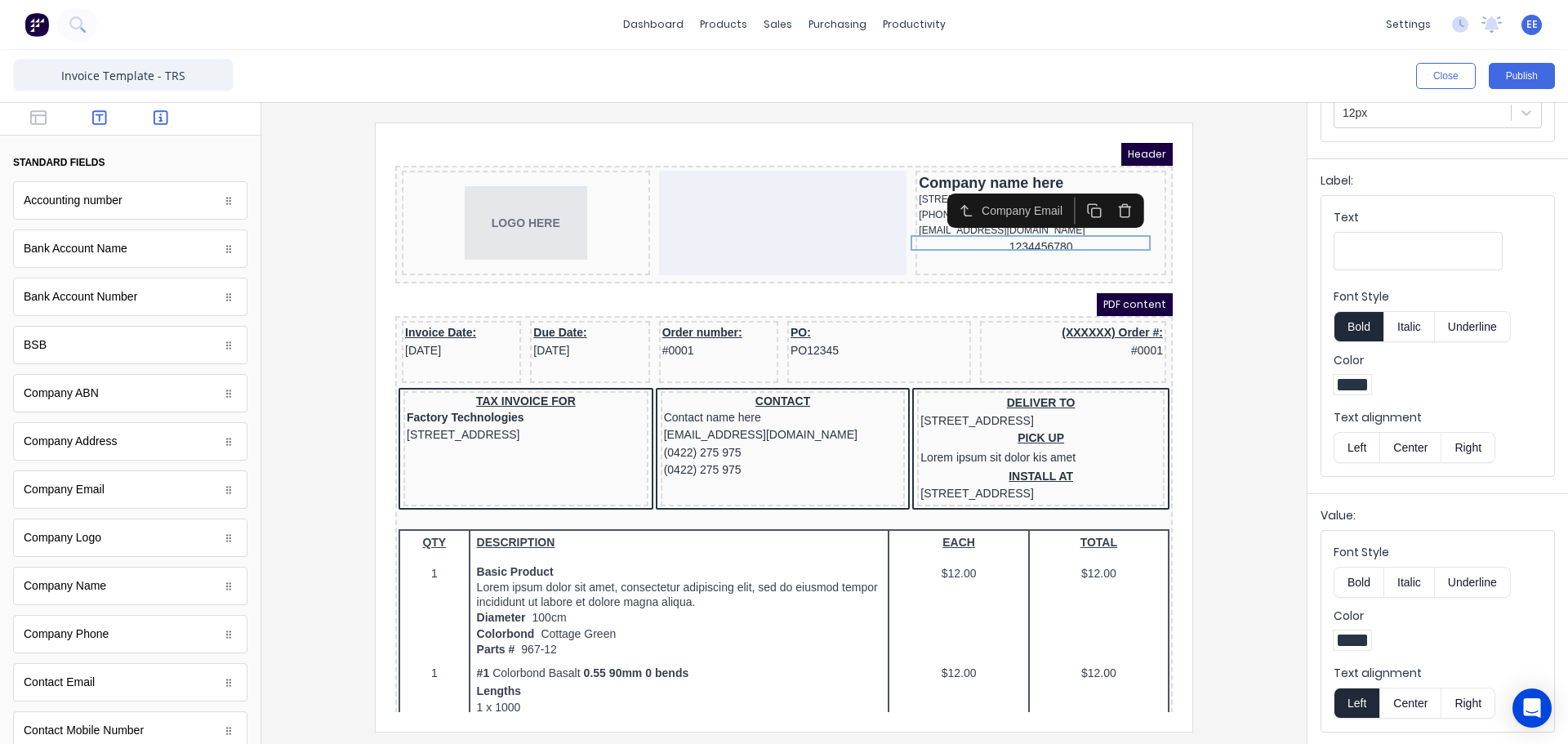
click at [92, 123] on icon "button" at bounding box center [100, 117] width 15 height 16
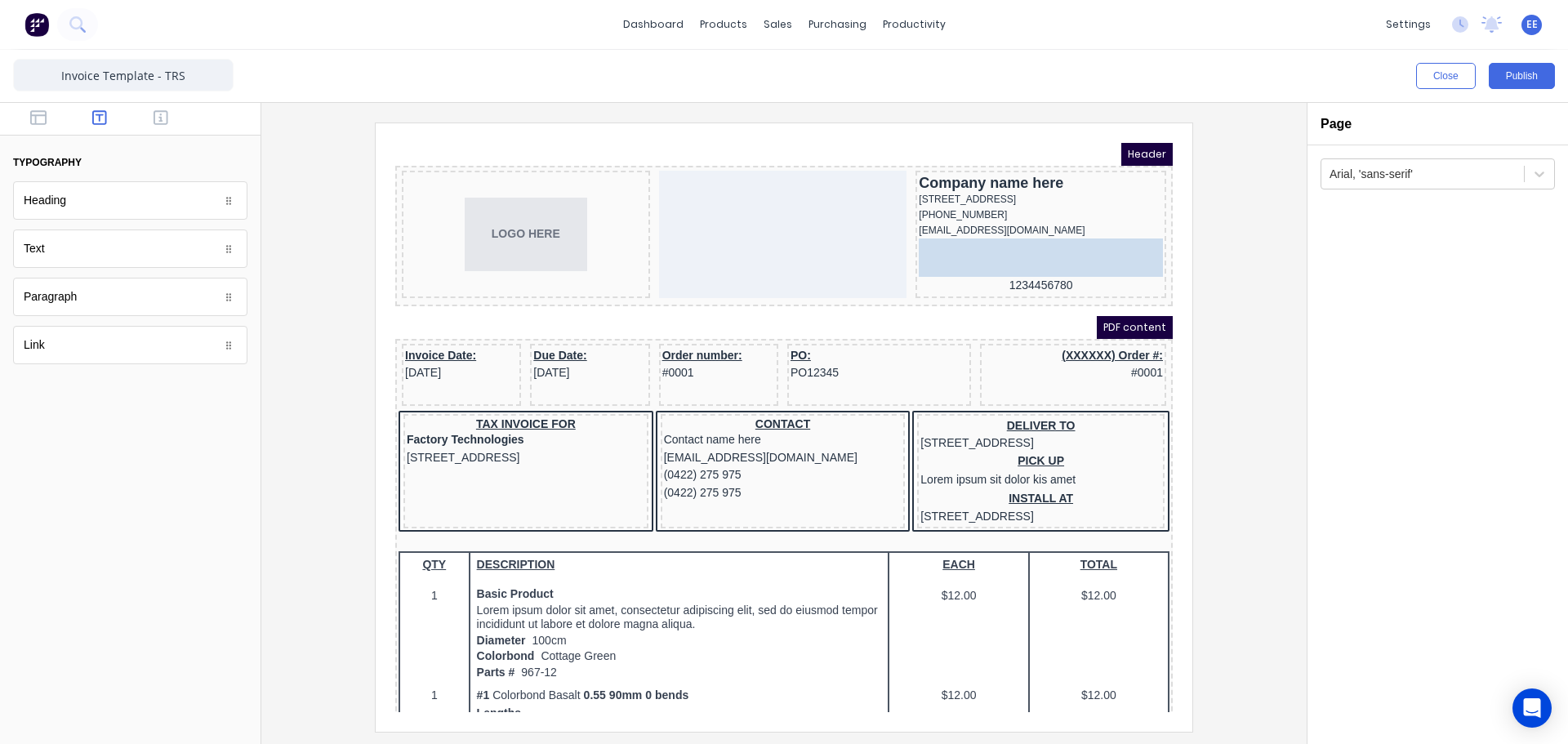
drag, startPoint x: 62, startPoint y: 348, endPoint x: 627, endPoint y: 109, distance: 613.5
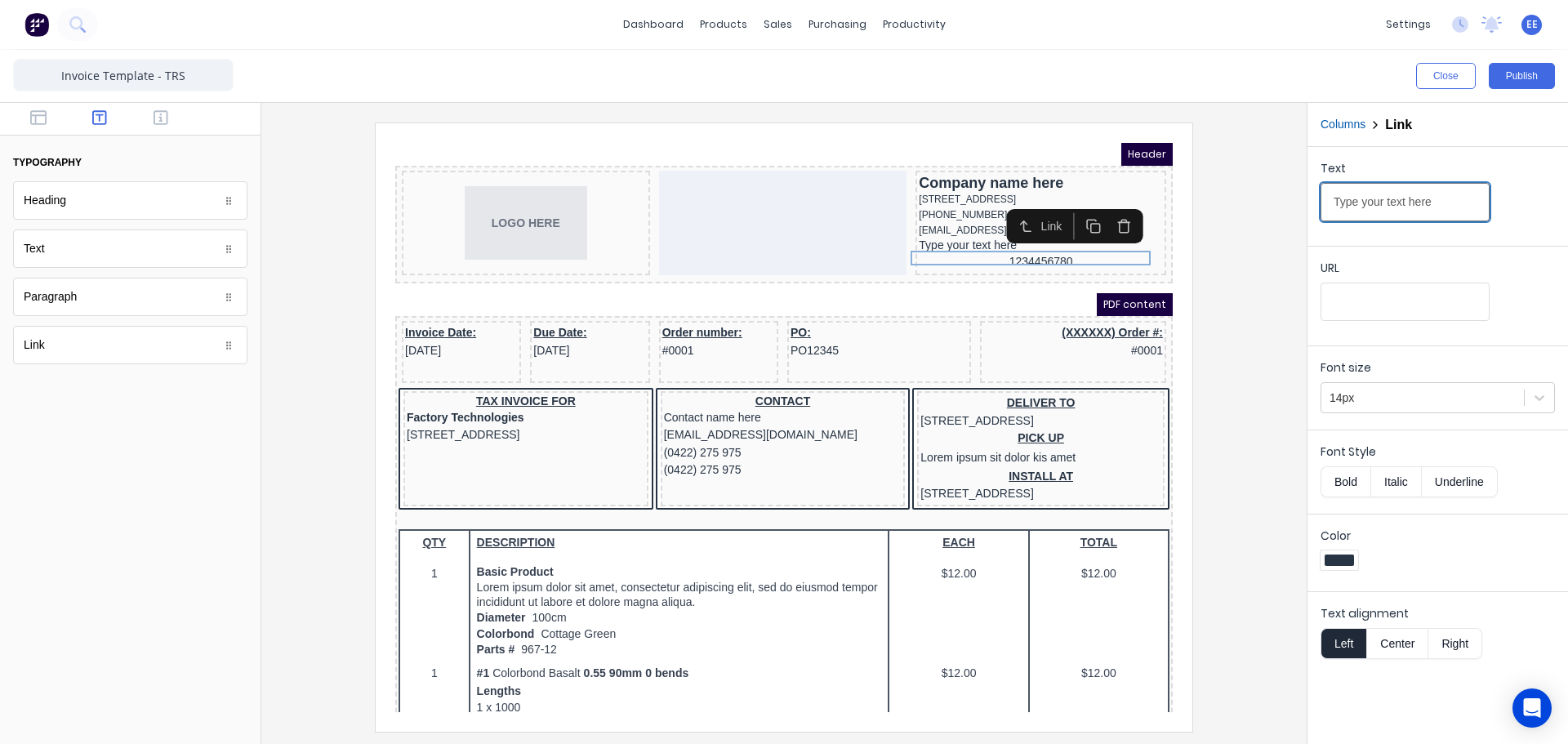
drag, startPoint x: 1446, startPoint y: 205, endPoint x: 1209, endPoint y: 201, distance: 237.0
click at [1220, 202] on div "Close Publish Components typography Heading Heading Text Text Paragraph Paragra…" at bounding box center [784, 396] width 1568 height 694
paste input "[DOMAIN_NAME]"
type input "[DOMAIN_NAME]"
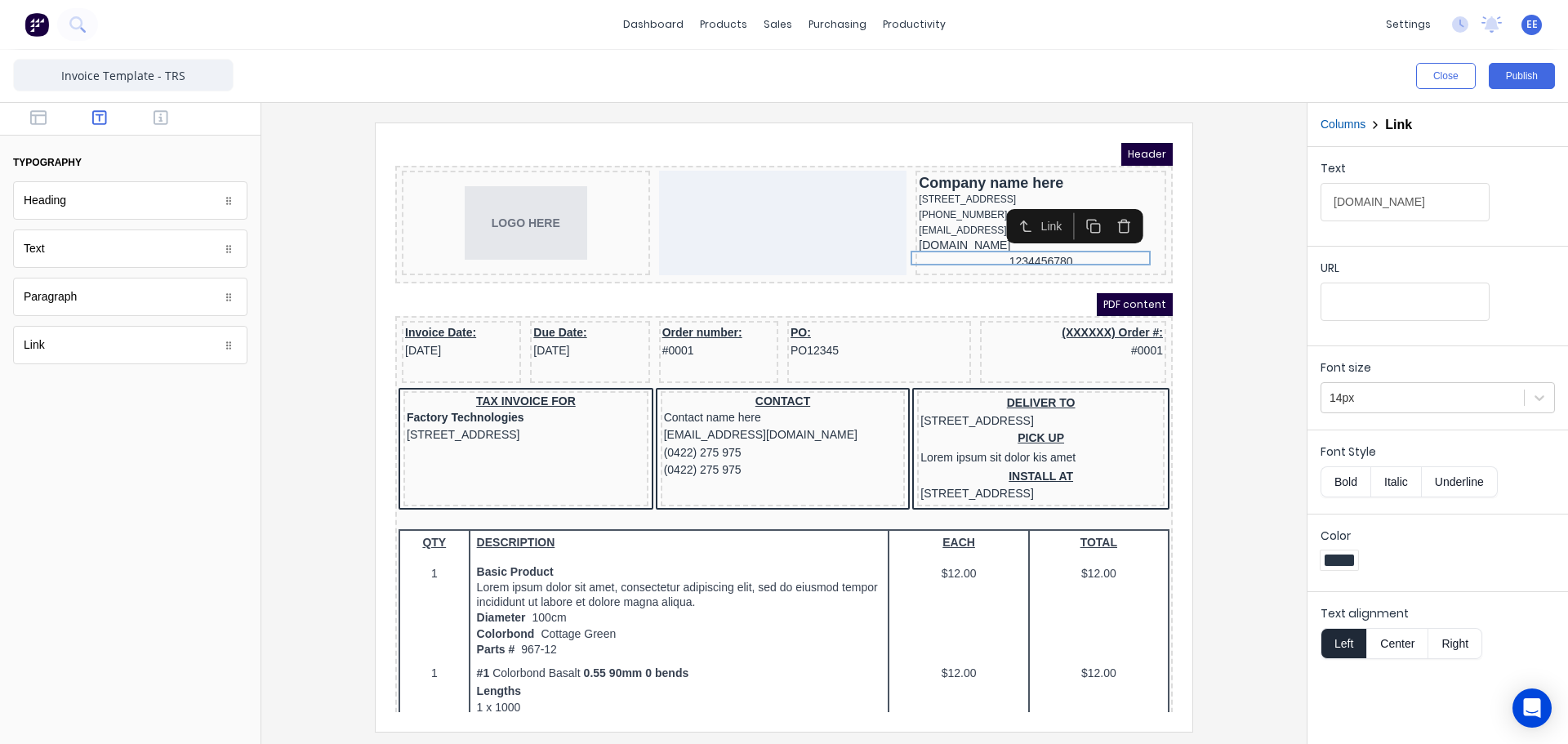
scroll to position [0, 0]
paste input "[URL][DOMAIN_NAME]"
type input "[URL][DOMAIN_NAME]"
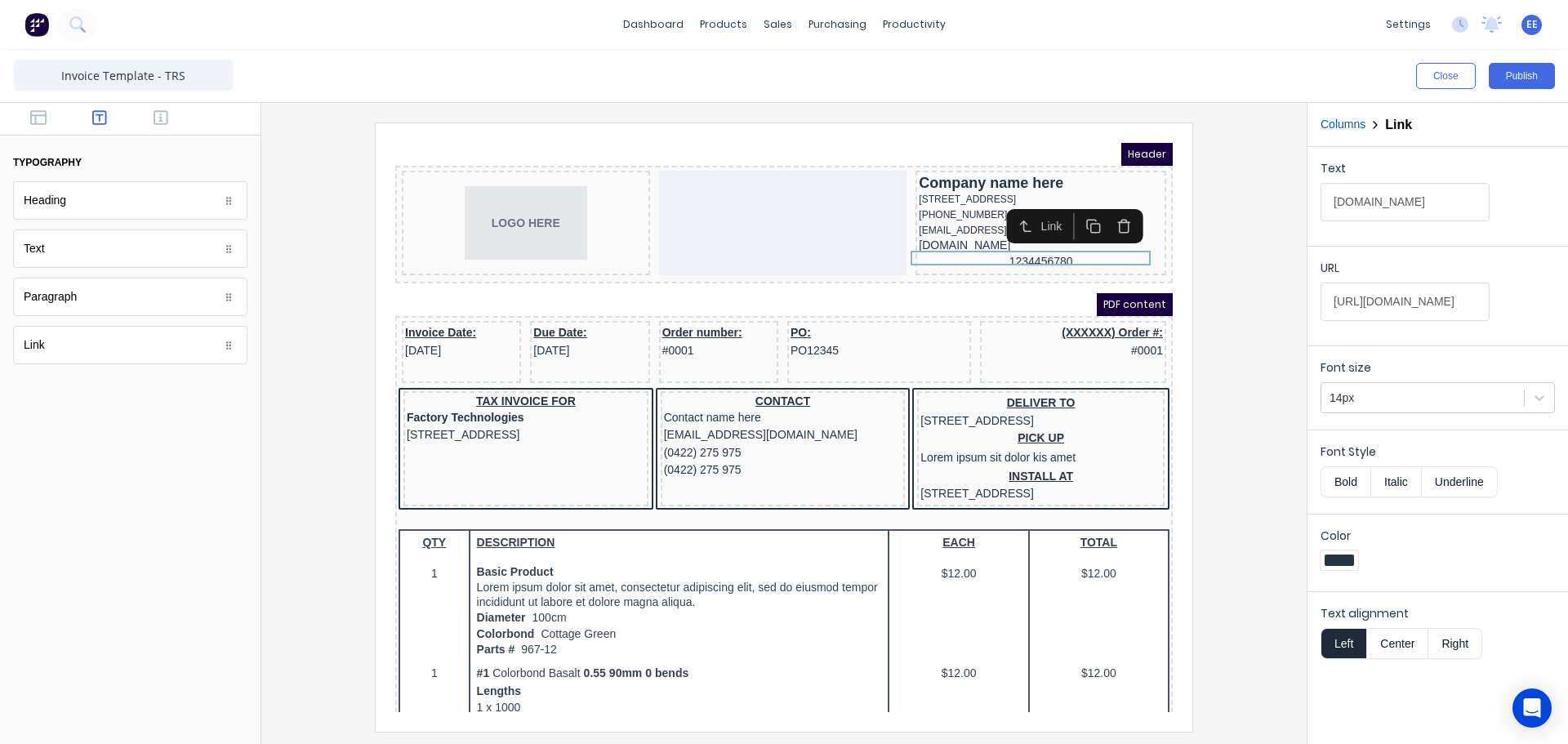
click at [1268, 258] on div at bounding box center [784, 427] width 1019 height 608
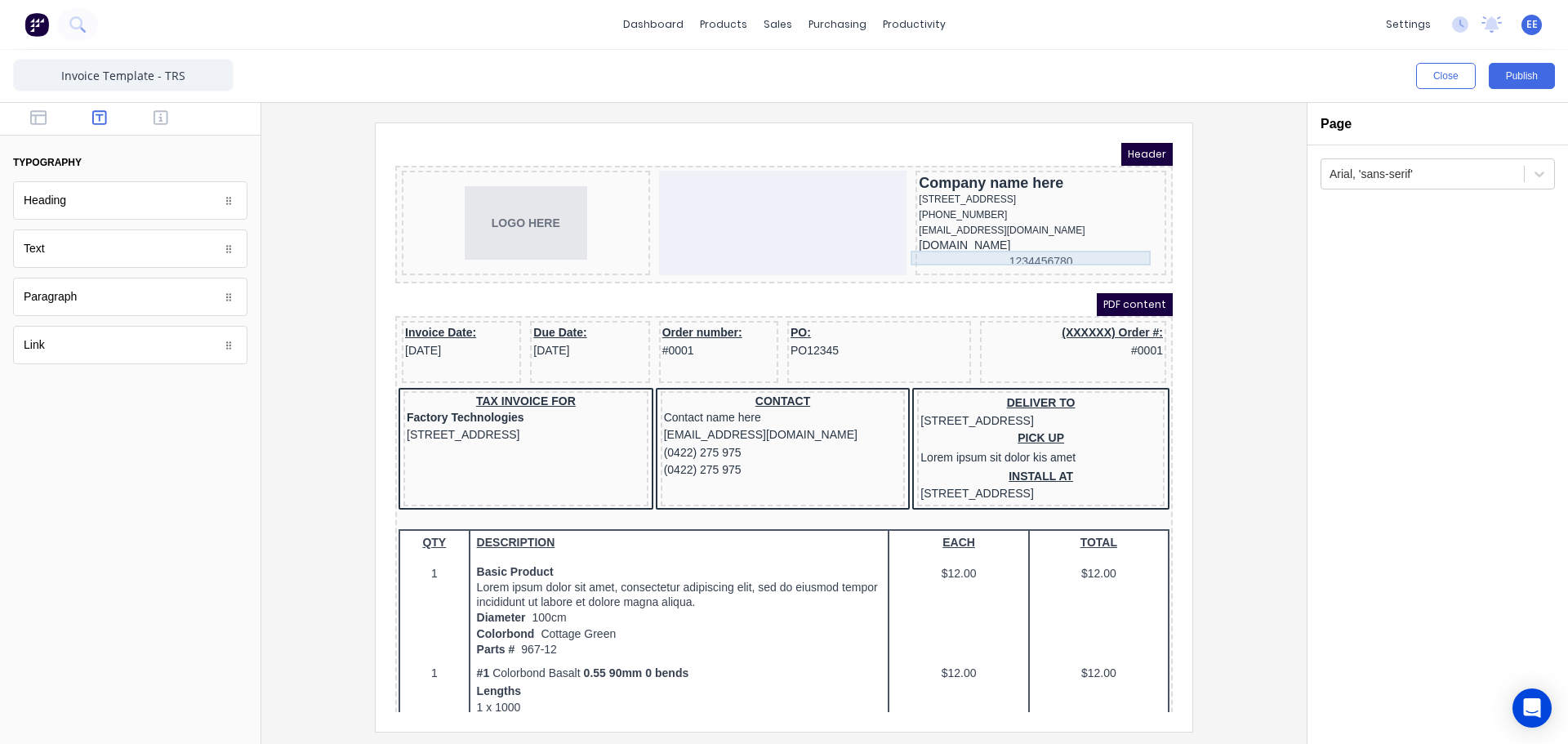
click at [1028, 234] on div "[DOMAIN_NAME]" at bounding box center [1020, 226] width 244 height 15
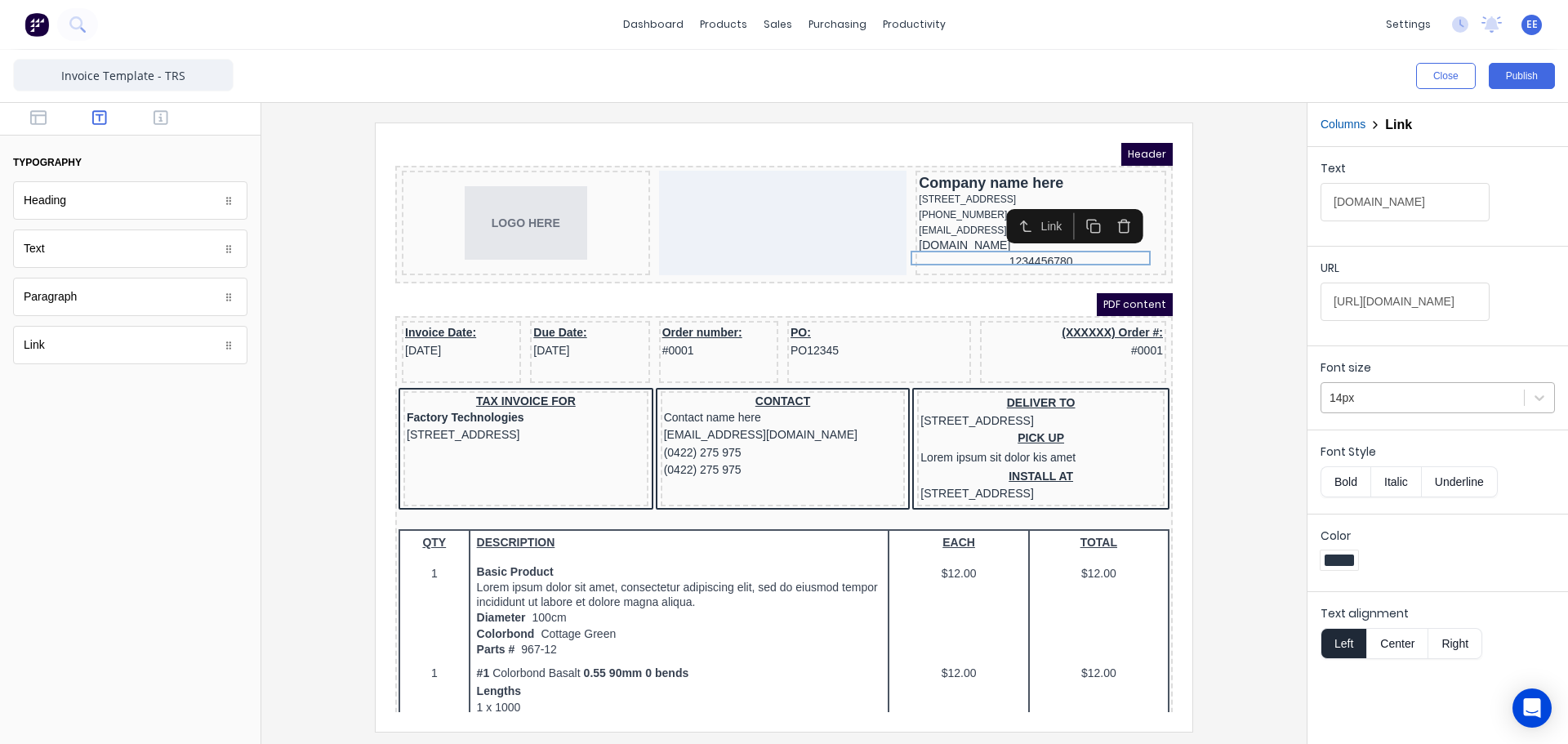
click at [1377, 403] on div at bounding box center [1422, 397] width 186 height 20
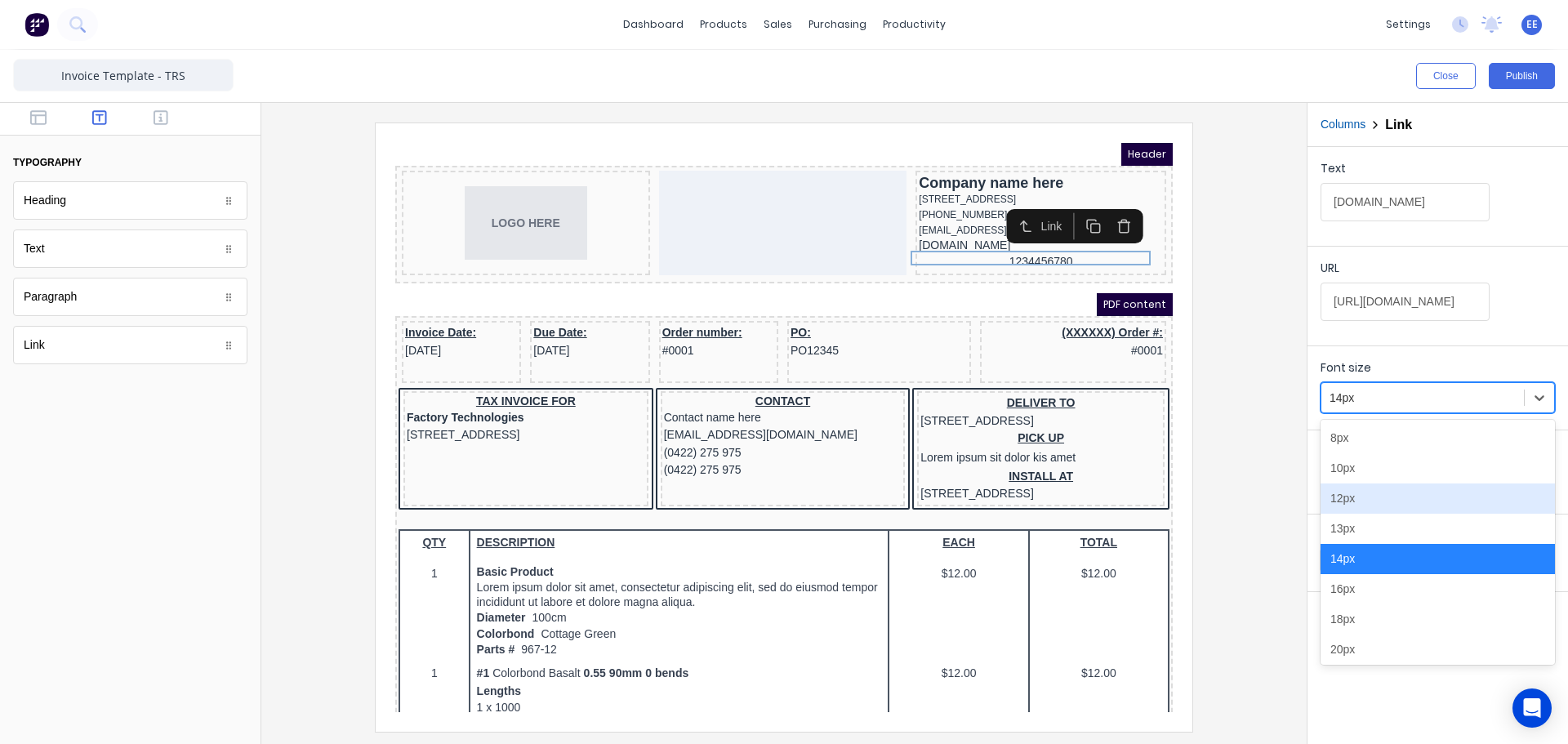
click at [1368, 507] on div "12px" at bounding box center [1437, 499] width 235 height 30
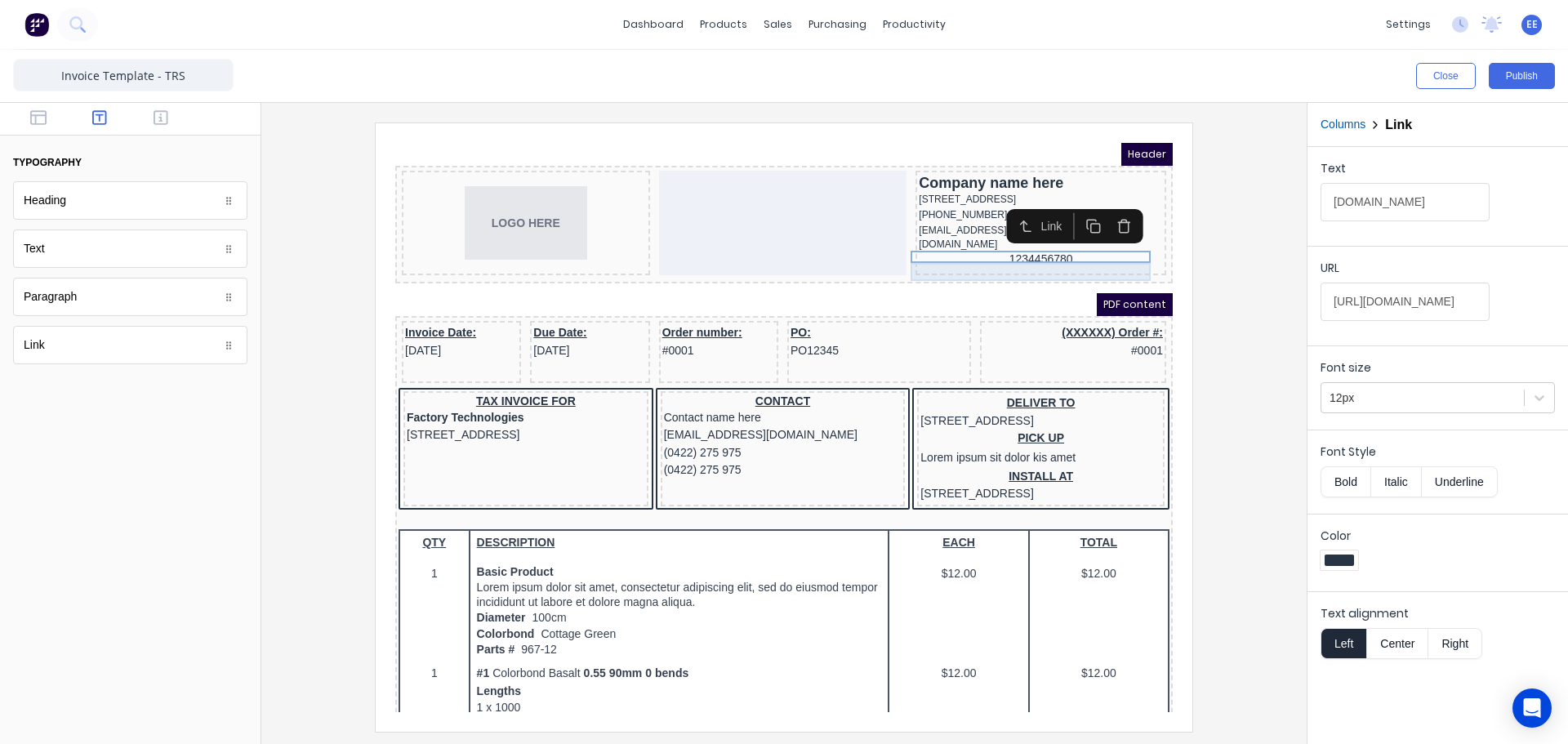
click at [1005, 249] on div "1234456780" at bounding box center [1020, 240] width 244 height 18
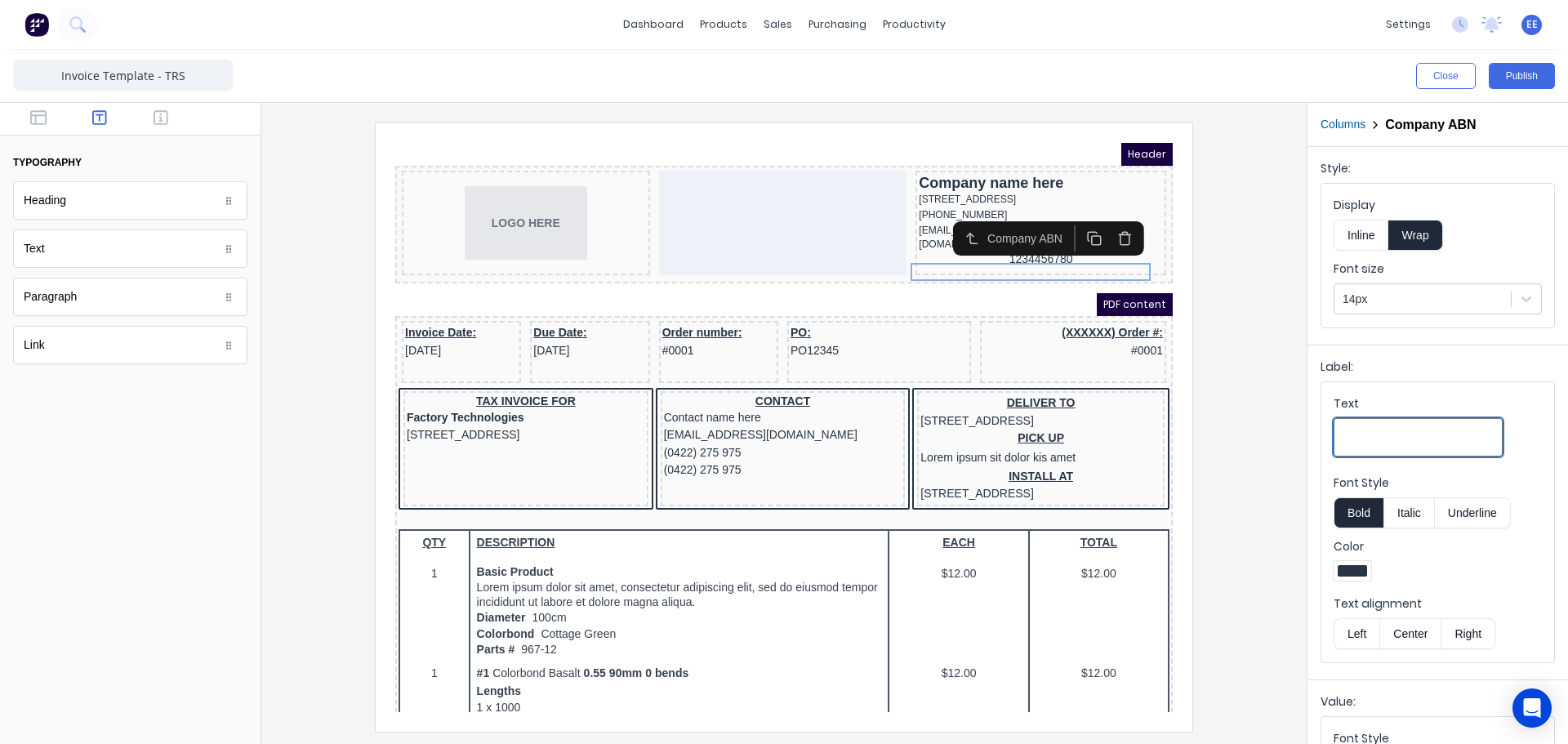
click at [1402, 427] on input "Text" at bounding box center [1418, 436] width 169 height 38
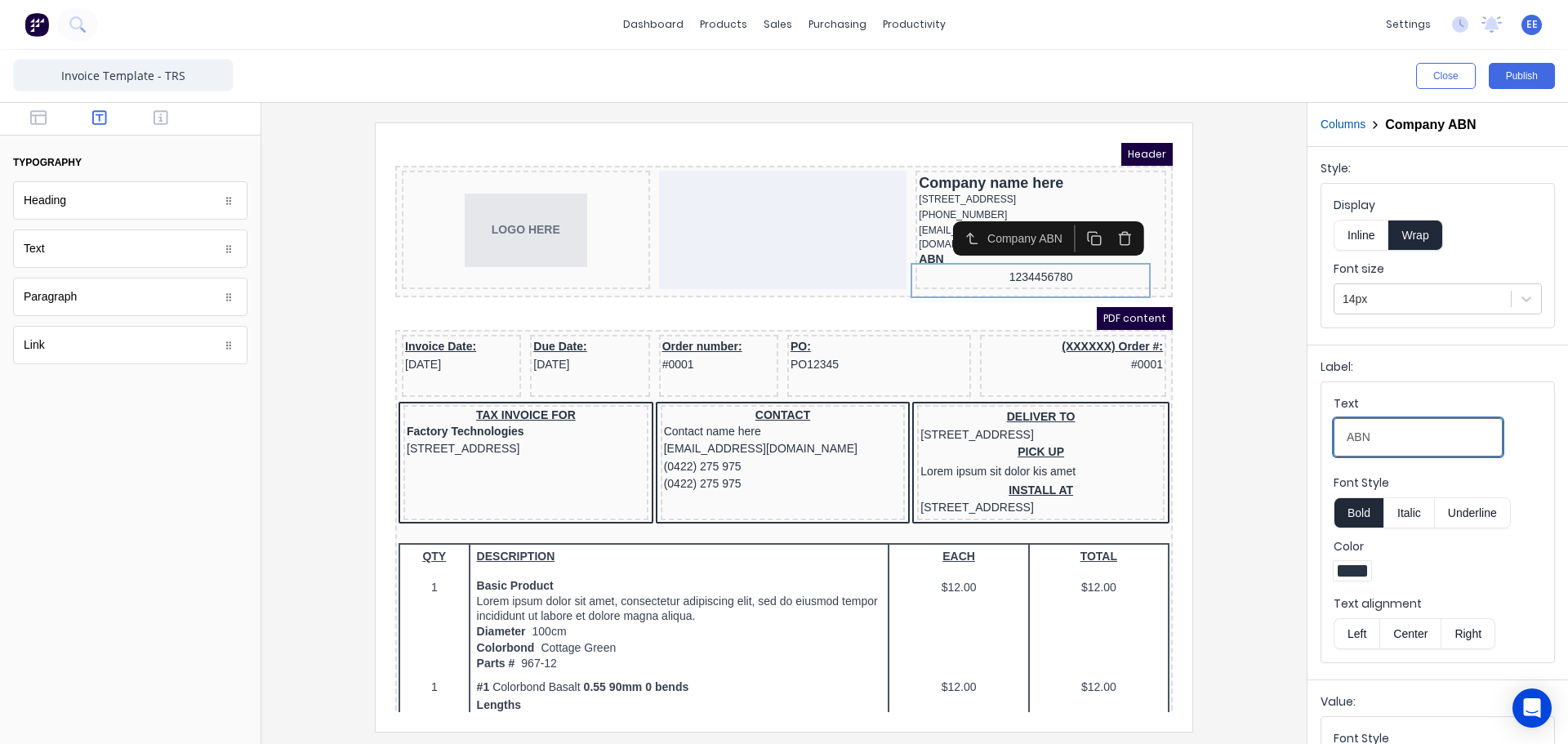
type input "ABN"
click at [1365, 510] on button "Bold" at bounding box center [1358, 512] width 50 height 31
click at [1413, 516] on button "Italic" at bounding box center [1409, 512] width 52 height 31
click at [1360, 508] on button "Bold" at bounding box center [1358, 512] width 50 height 31
click at [1365, 513] on button "Bold" at bounding box center [1358, 512] width 50 height 31
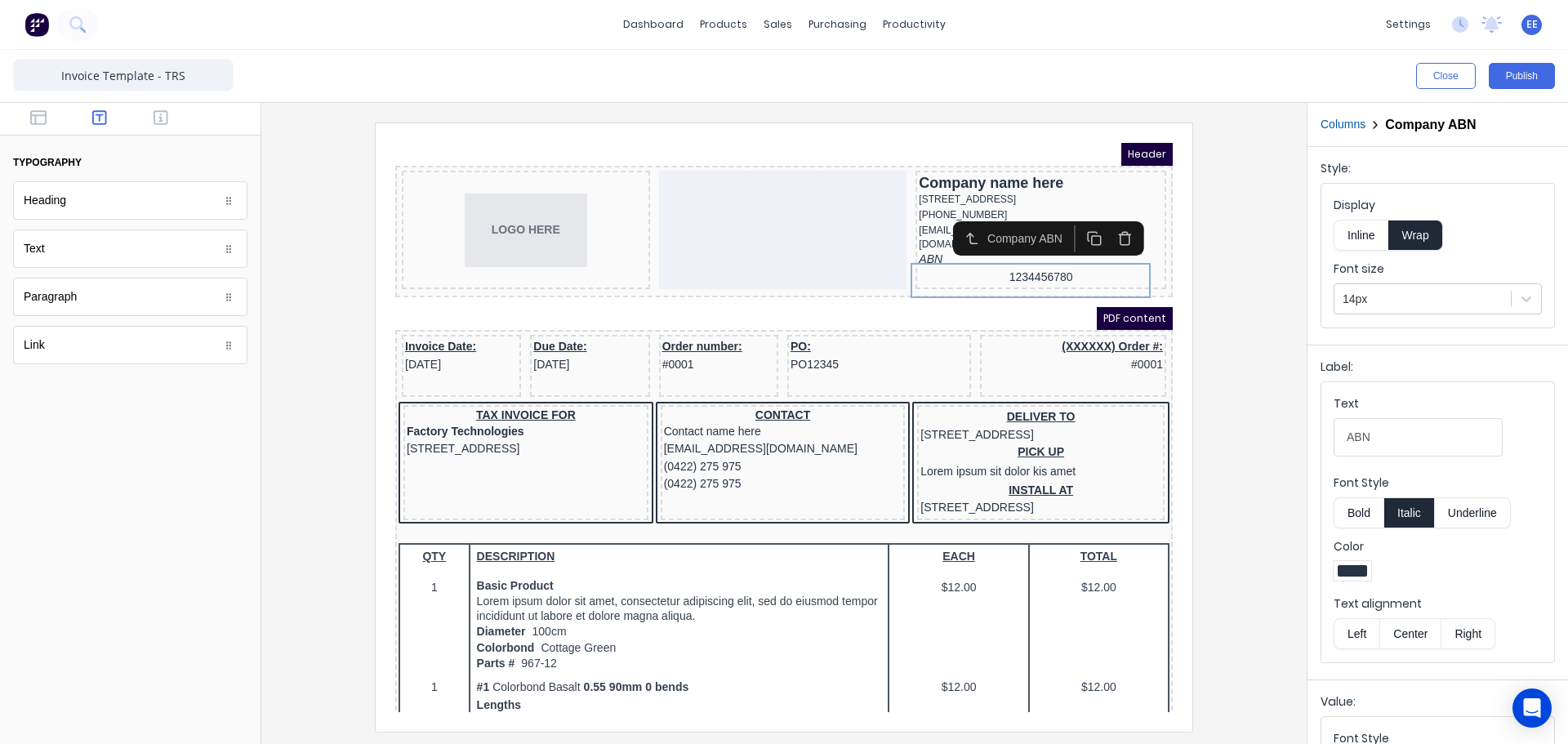
click at [1399, 510] on button "Italic" at bounding box center [1409, 512] width 52 height 31
click at [1351, 230] on button "Inline" at bounding box center [1361, 235] width 55 height 31
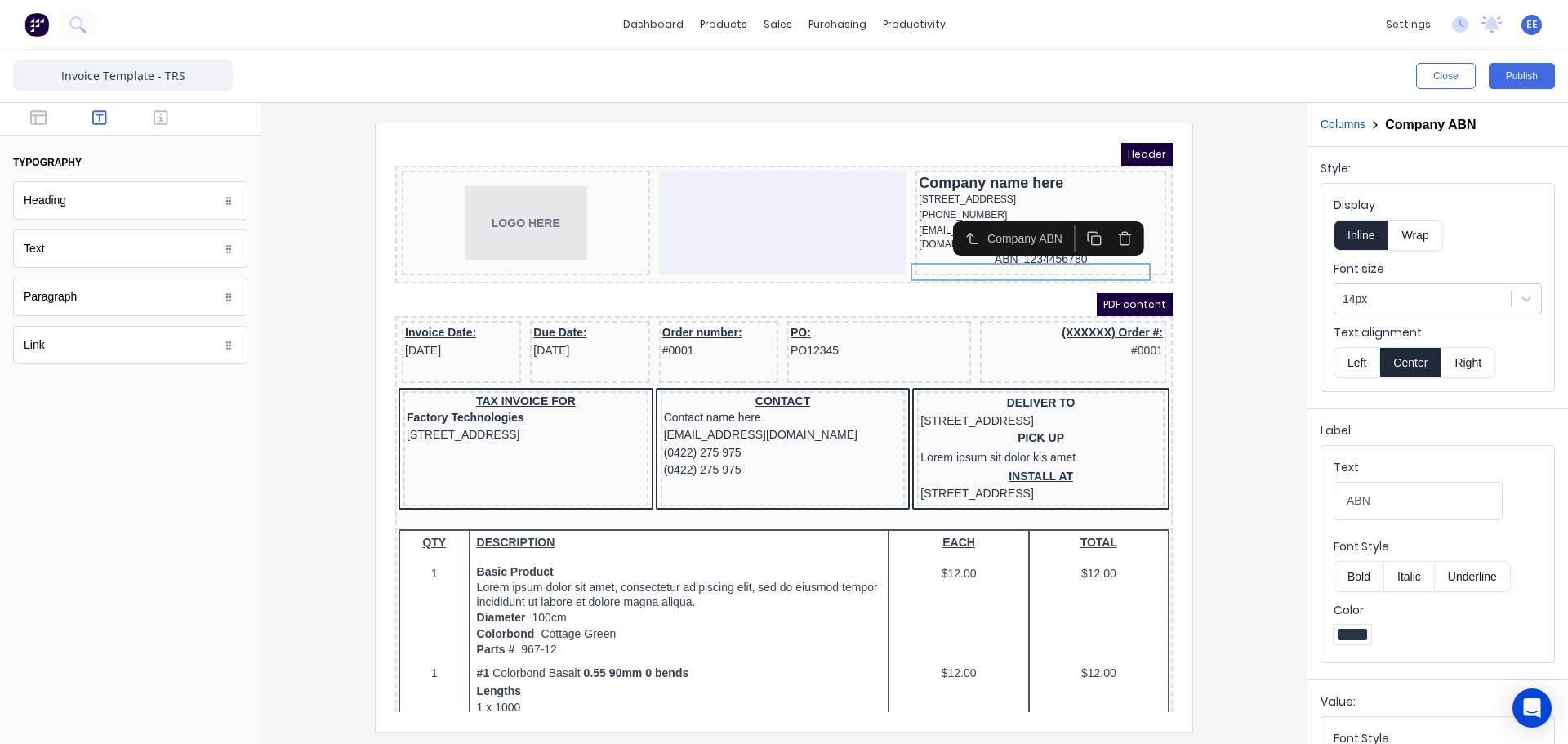
click at [1346, 367] on button "Left" at bounding box center [1356, 362] width 45 height 31
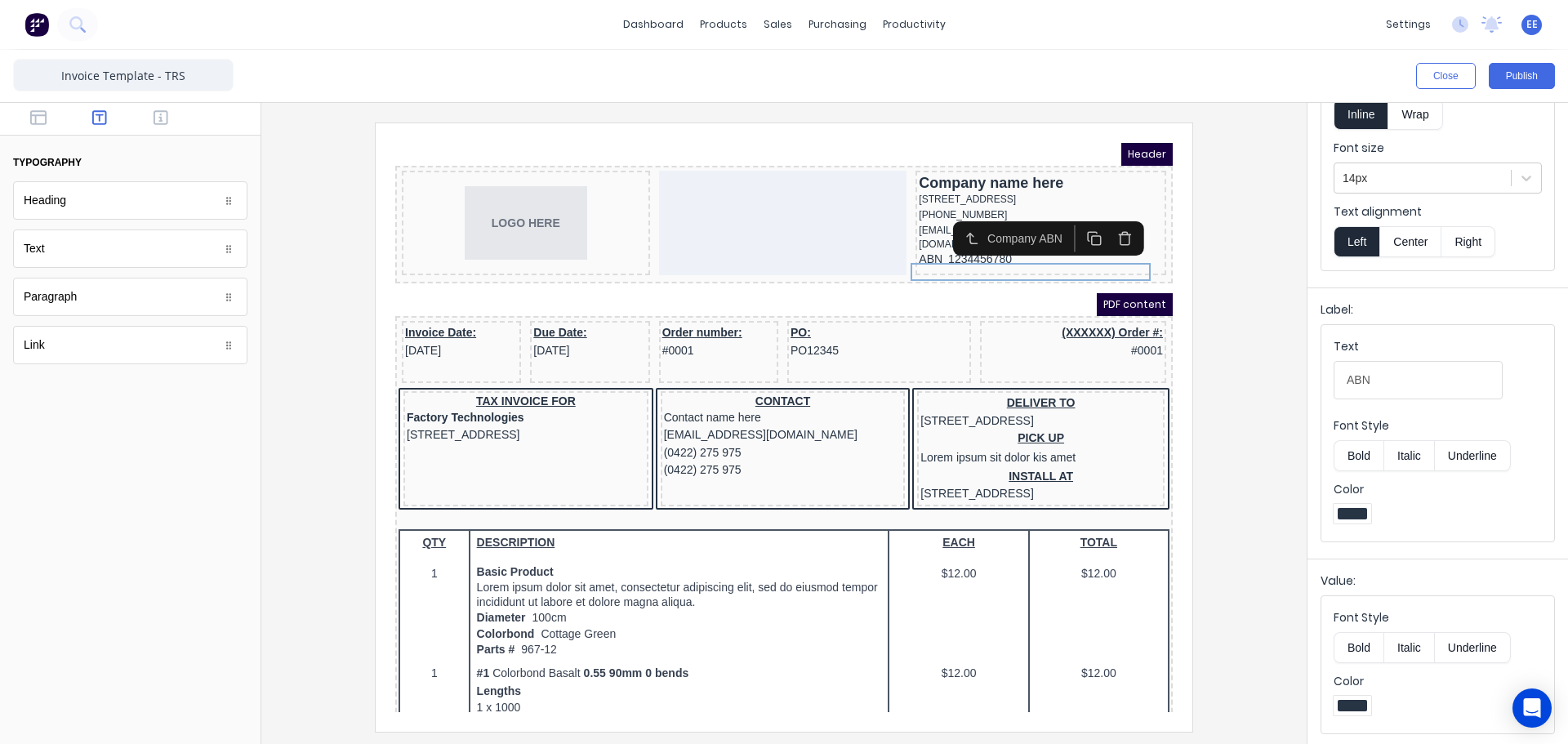
scroll to position [123, 0]
click at [1468, 182] on div at bounding box center [1422, 176] width 160 height 20
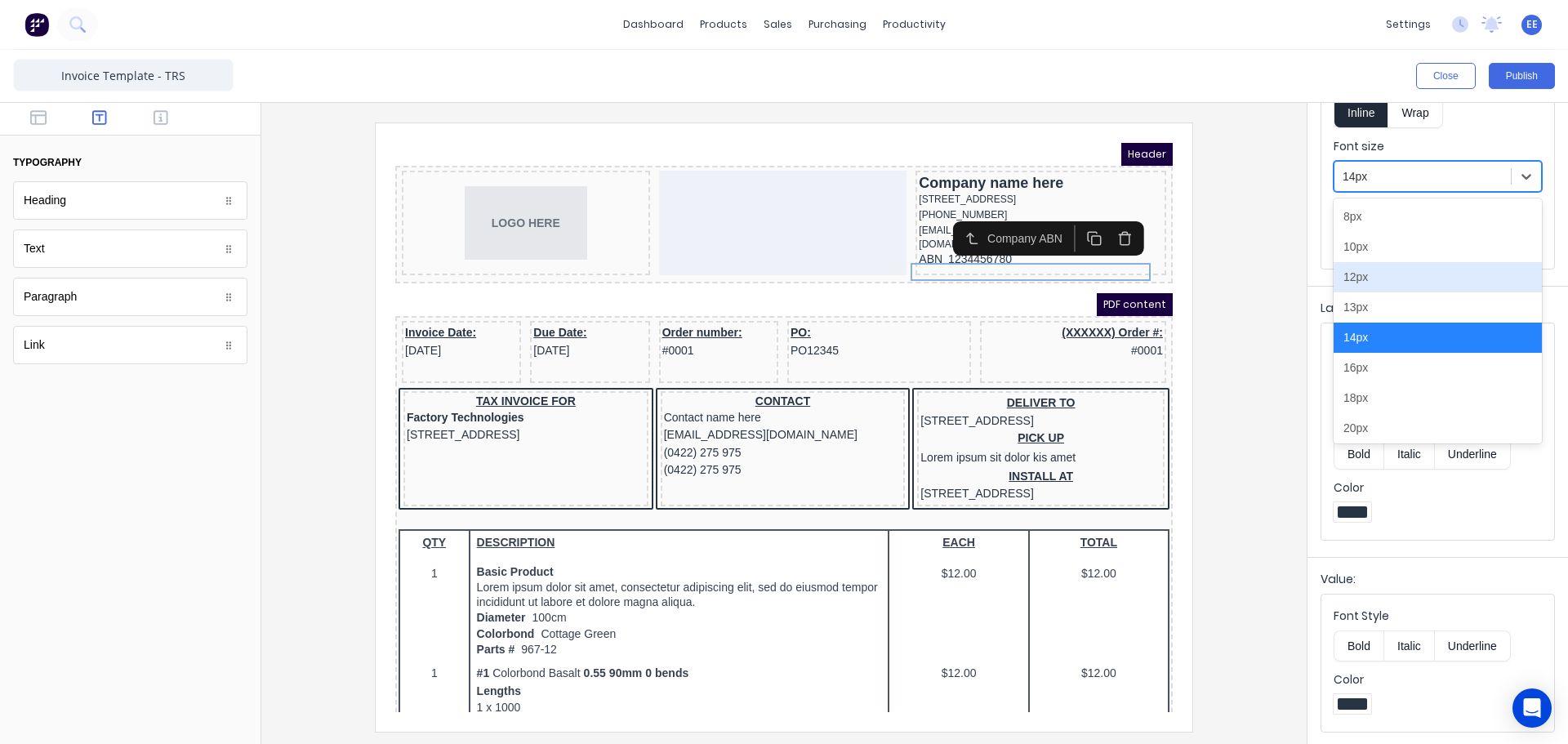
click at [1429, 286] on div "12px" at bounding box center [1437, 277] width 208 height 30
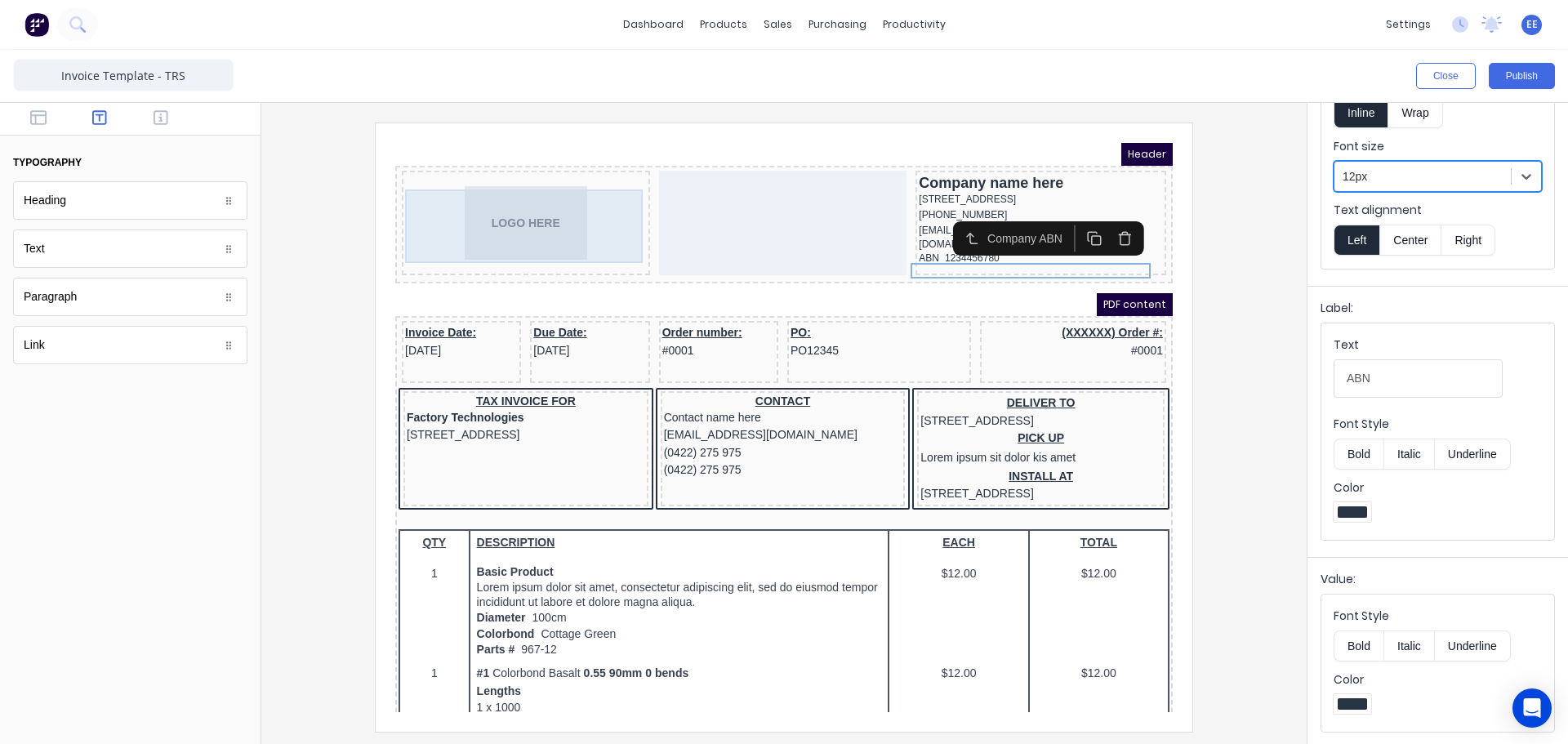
click at [499, 202] on div "LOGO HERE" at bounding box center [507, 203] width 242 height 74
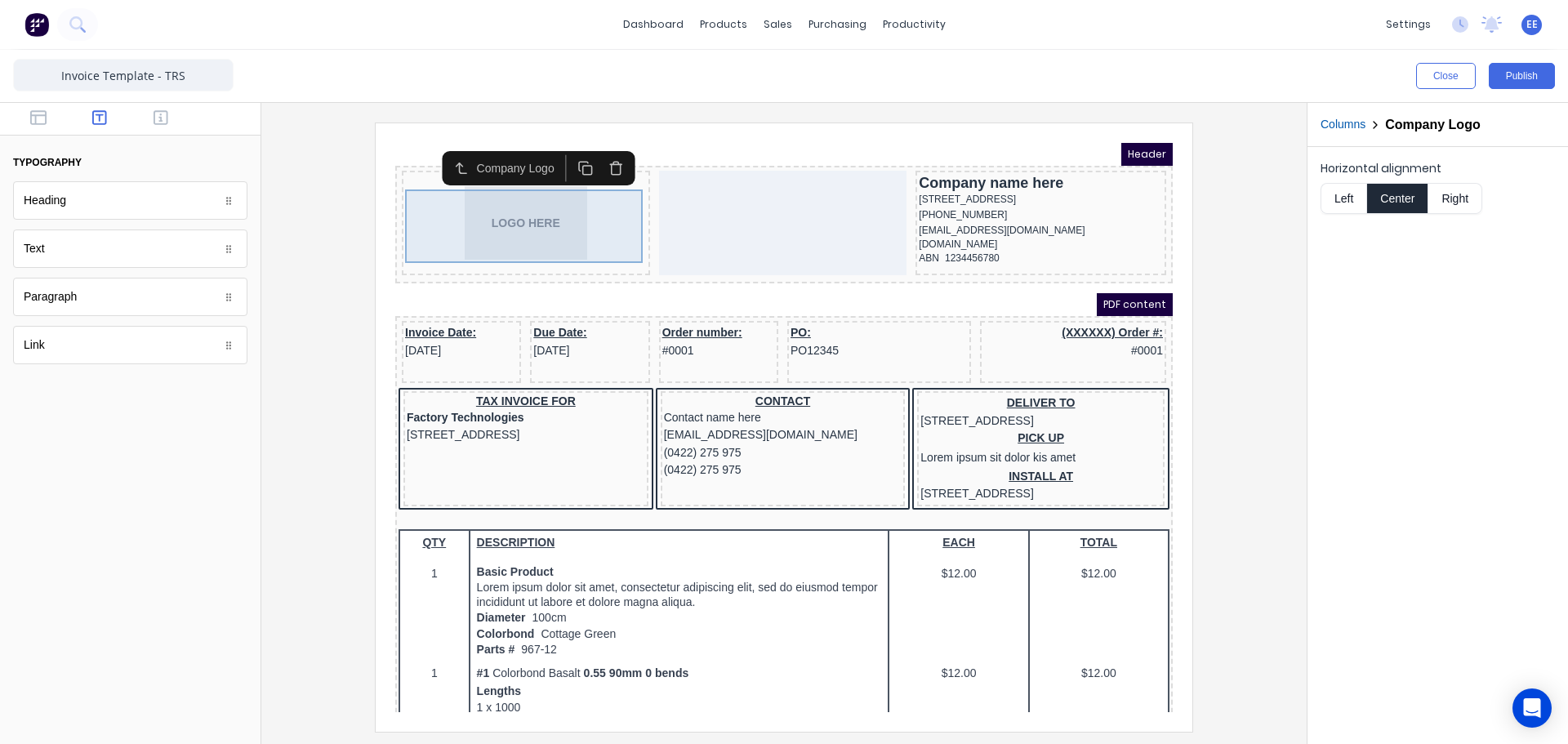
scroll to position [0, 0]
click at [1347, 196] on button "Left" at bounding box center [1342, 198] width 45 height 31
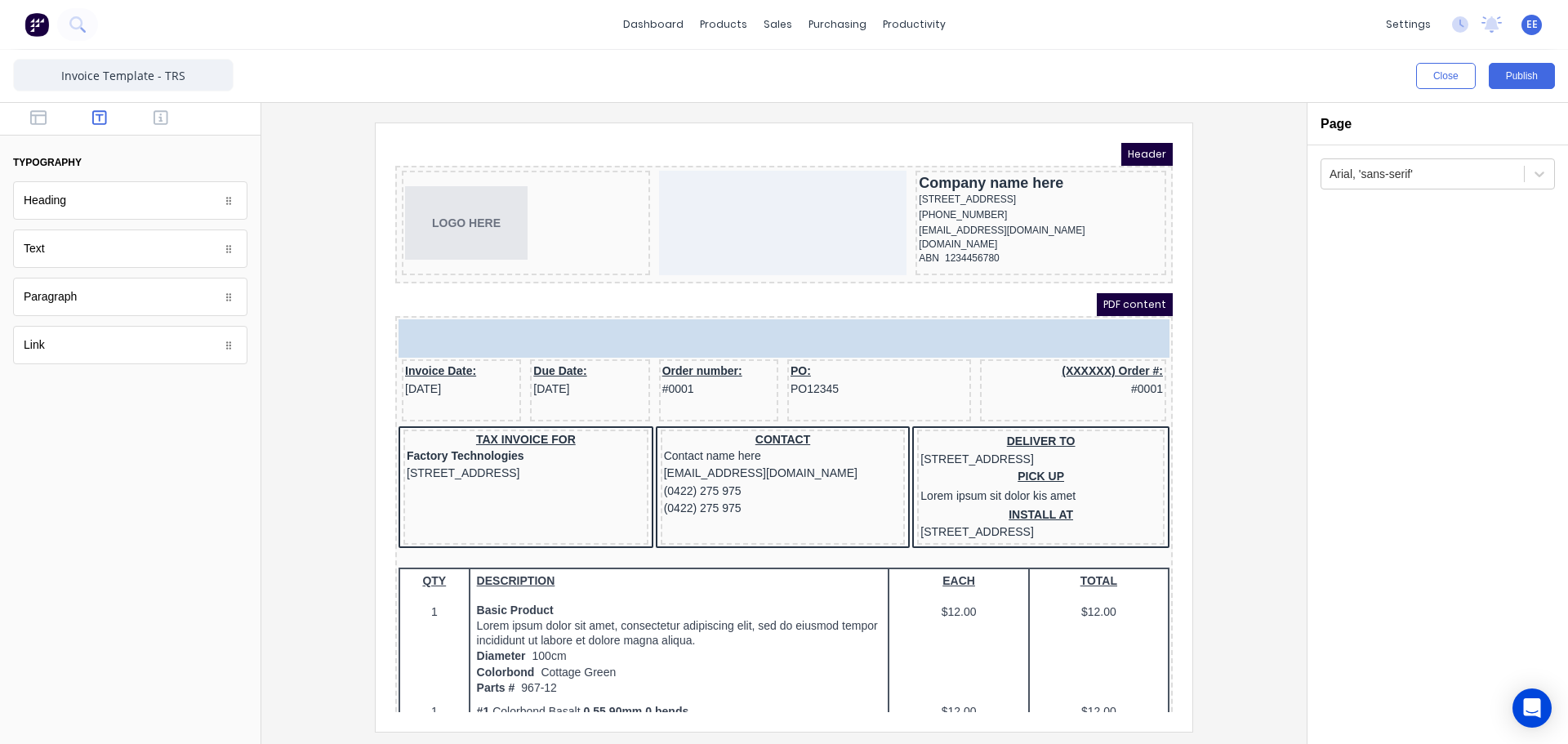
drag, startPoint x: 75, startPoint y: 252, endPoint x: -4, endPoint y: 243, distance: 79.5
drag, startPoint x: 76, startPoint y: 211, endPoint x: 227, endPoint y: 180, distance: 154.1
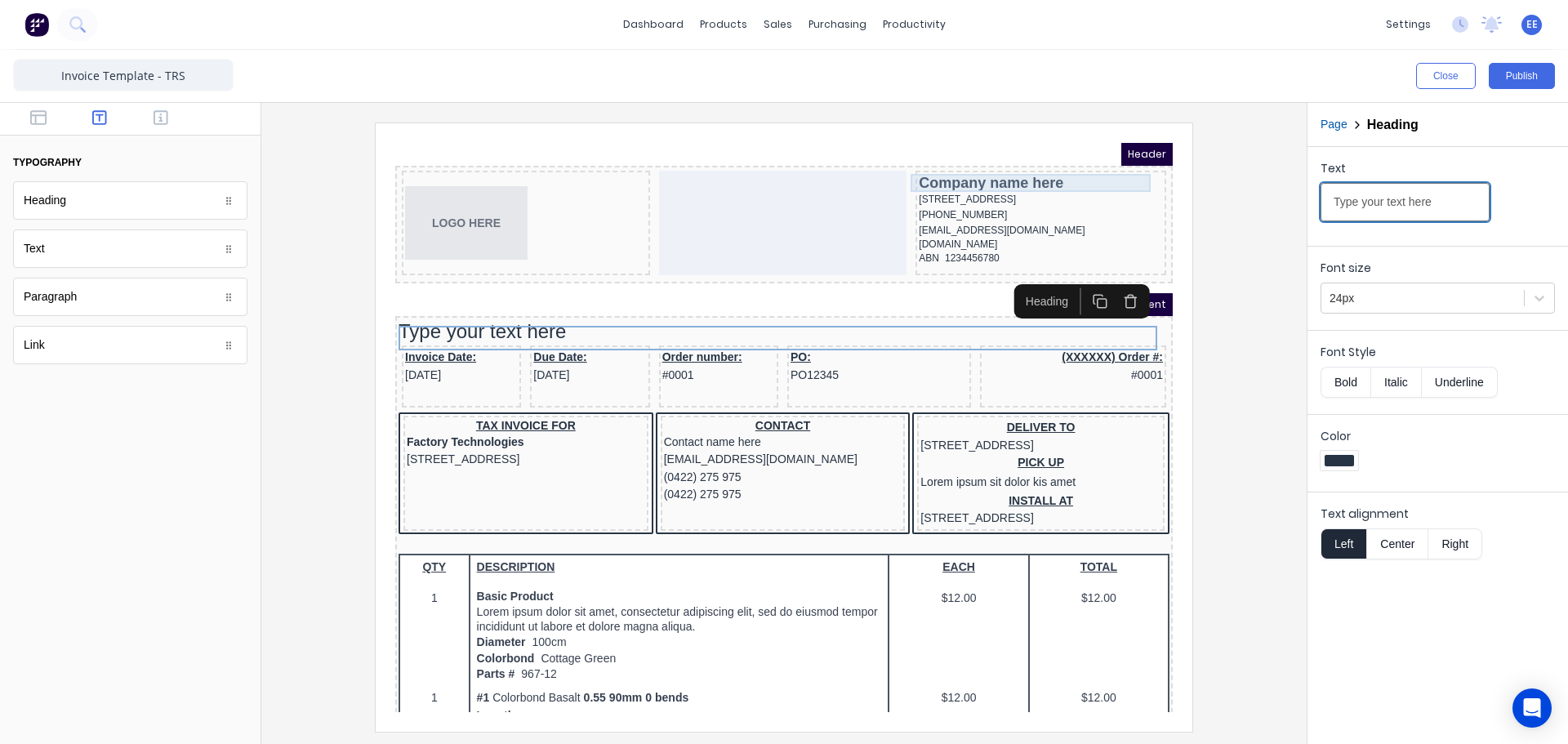
drag, startPoint x: 1812, startPoint y: 325, endPoint x: 1072, endPoint y: 164, distance: 757.3
paste input "ax Invoic"
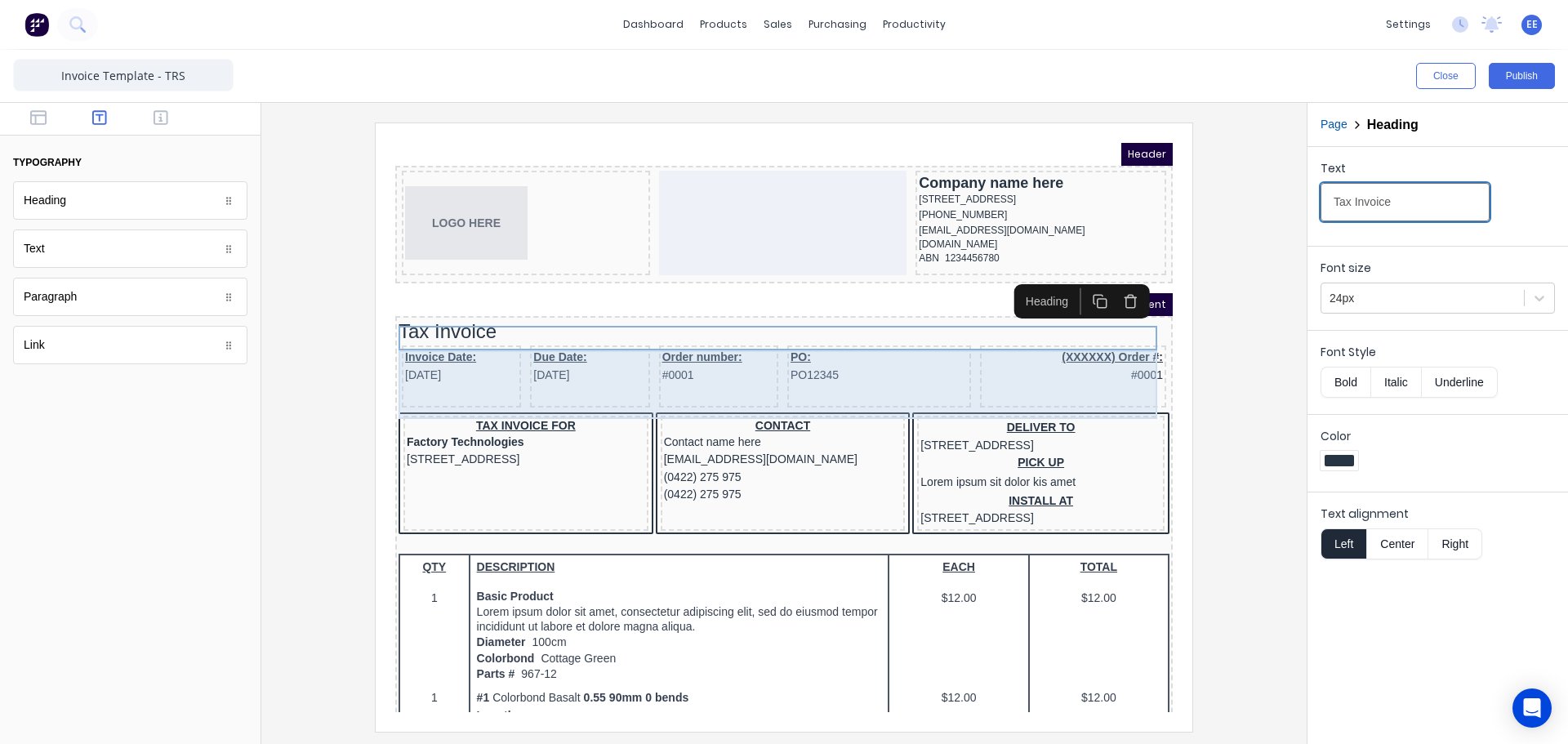
type input "Tax Invoice"
click at [503, 361] on div "Invoice Date: [DATE] Due Date: [DATE] Order number: #0001 PO: PO12345 (XXXXXX) …" at bounding box center [764, 358] width 771 height 68
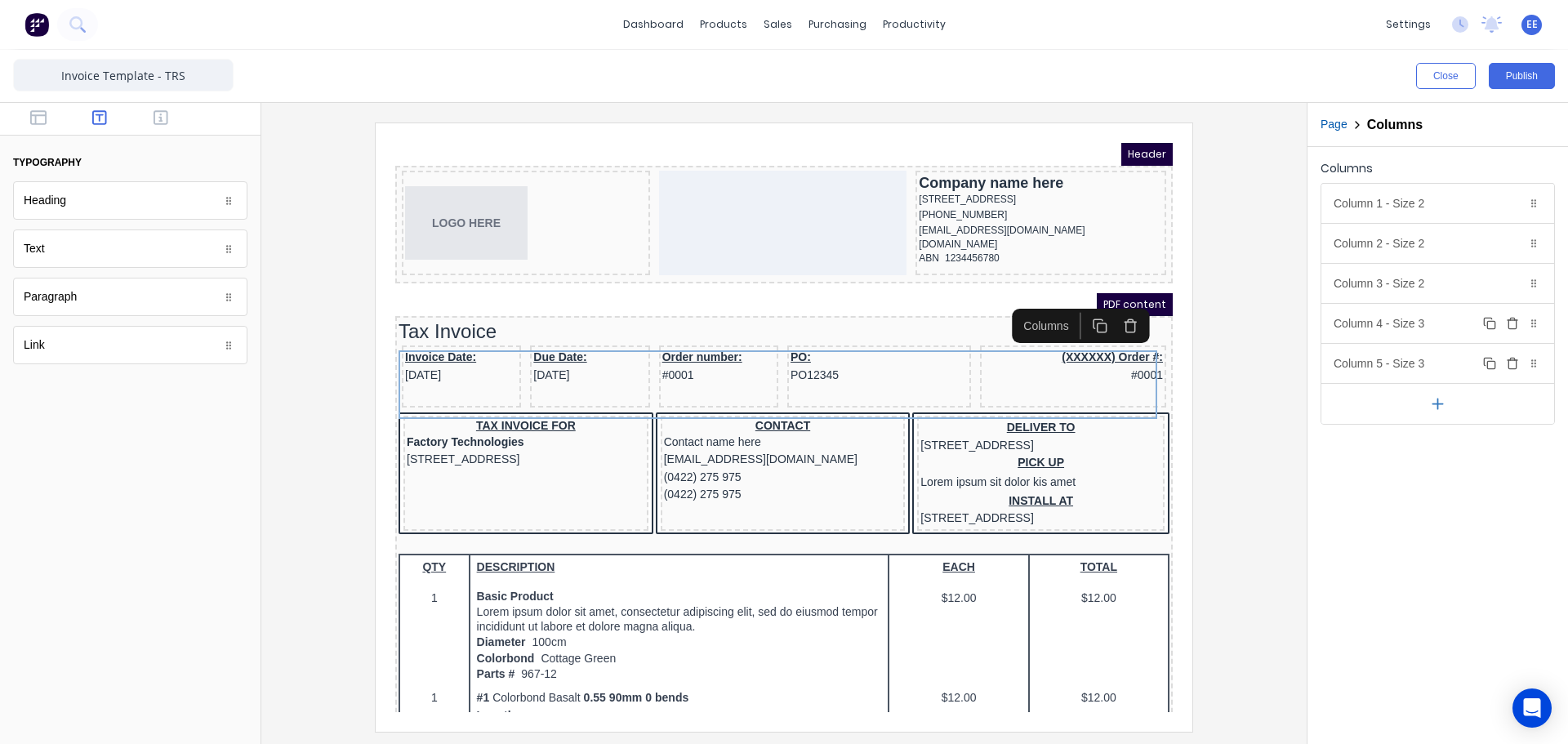
click at [1513, 324] on icon "button" at bounding box center [1512, 323] width 13 height 13
click at [1513, 323] on icon "button" at bounding box center [1512, 323] width 13 height 13
click at [1460, 180] on div "Columns" at bounding box center [1437, 172] width 235 height 23
click at [1455, 209] on div "Column 1 - Size 2 Duplicate Delete" at bounding box center [1437, 204] width 233 height 39
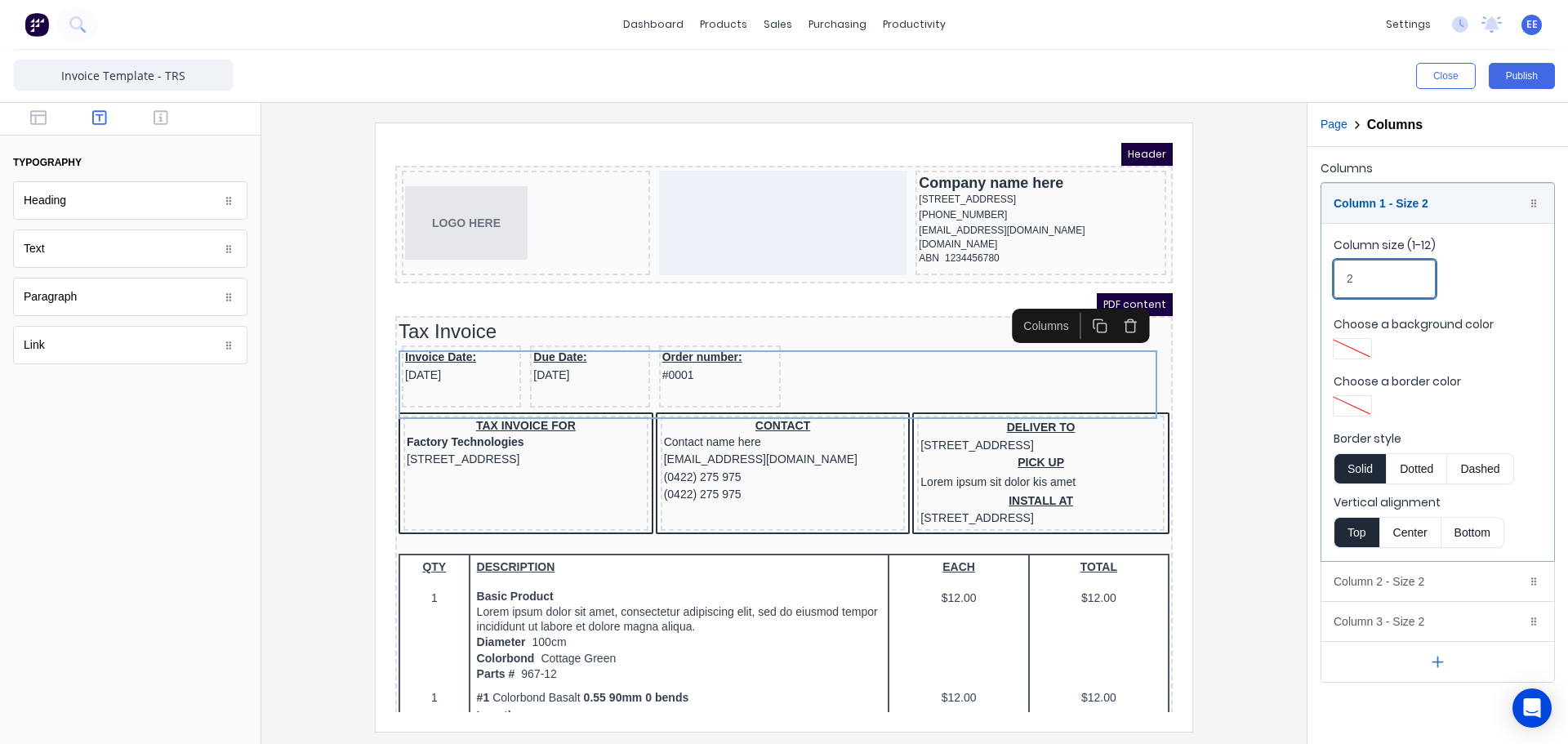
drag, startPoint x: 1357, startPoint y: 280, endPoint x: 1260, endPoint y: 268, distance: 97.7
click at [1260, 268] on div "Close Publish Components typography Heading Heading Text Text Paragraph Paragra…" at bounding box center [784, 396] width 1568 height 694
type input "3"
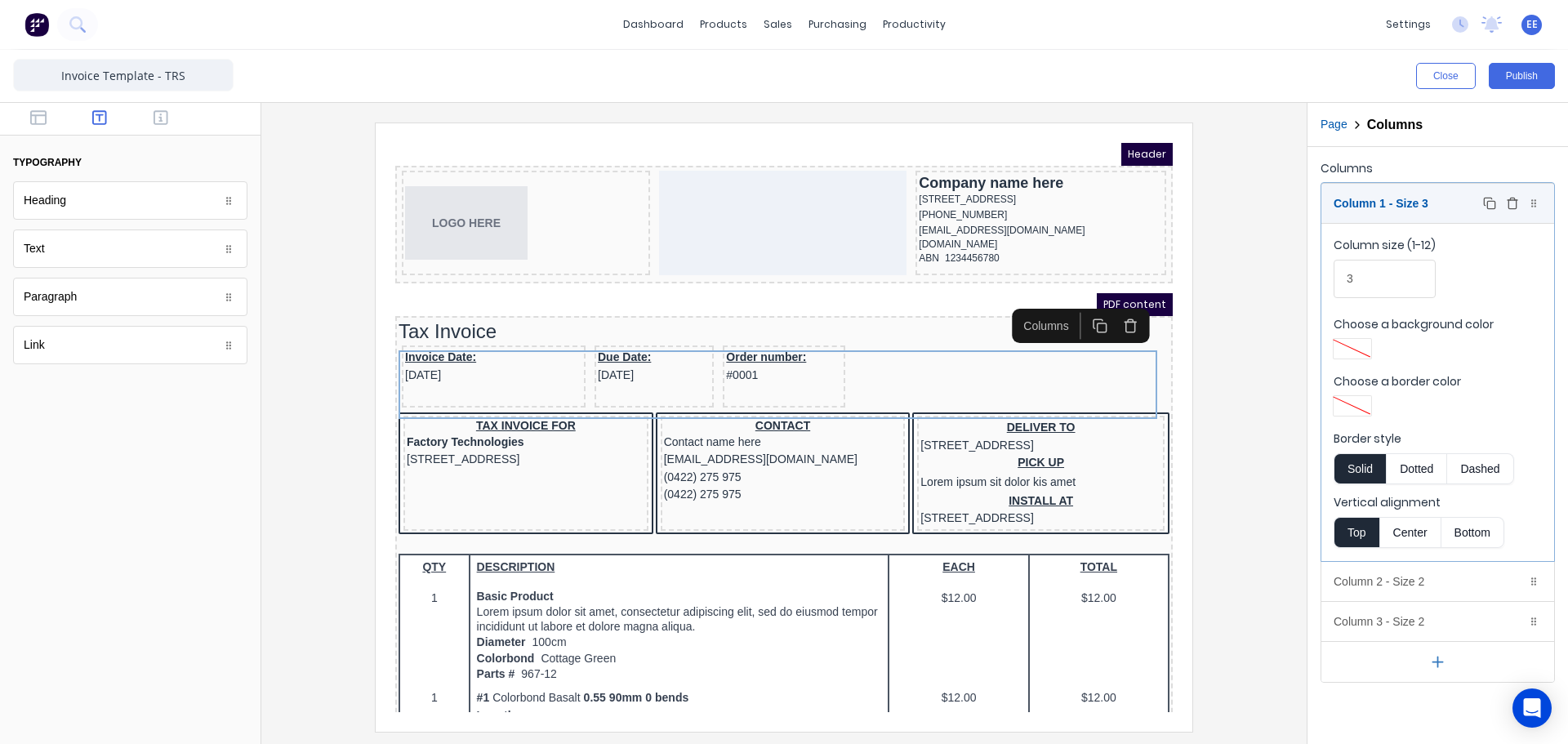
click at [1440, 187] on div "Column 1 - Size 3 Duplicate Delete" at bounding box center [1437, 204] width 233 height 39
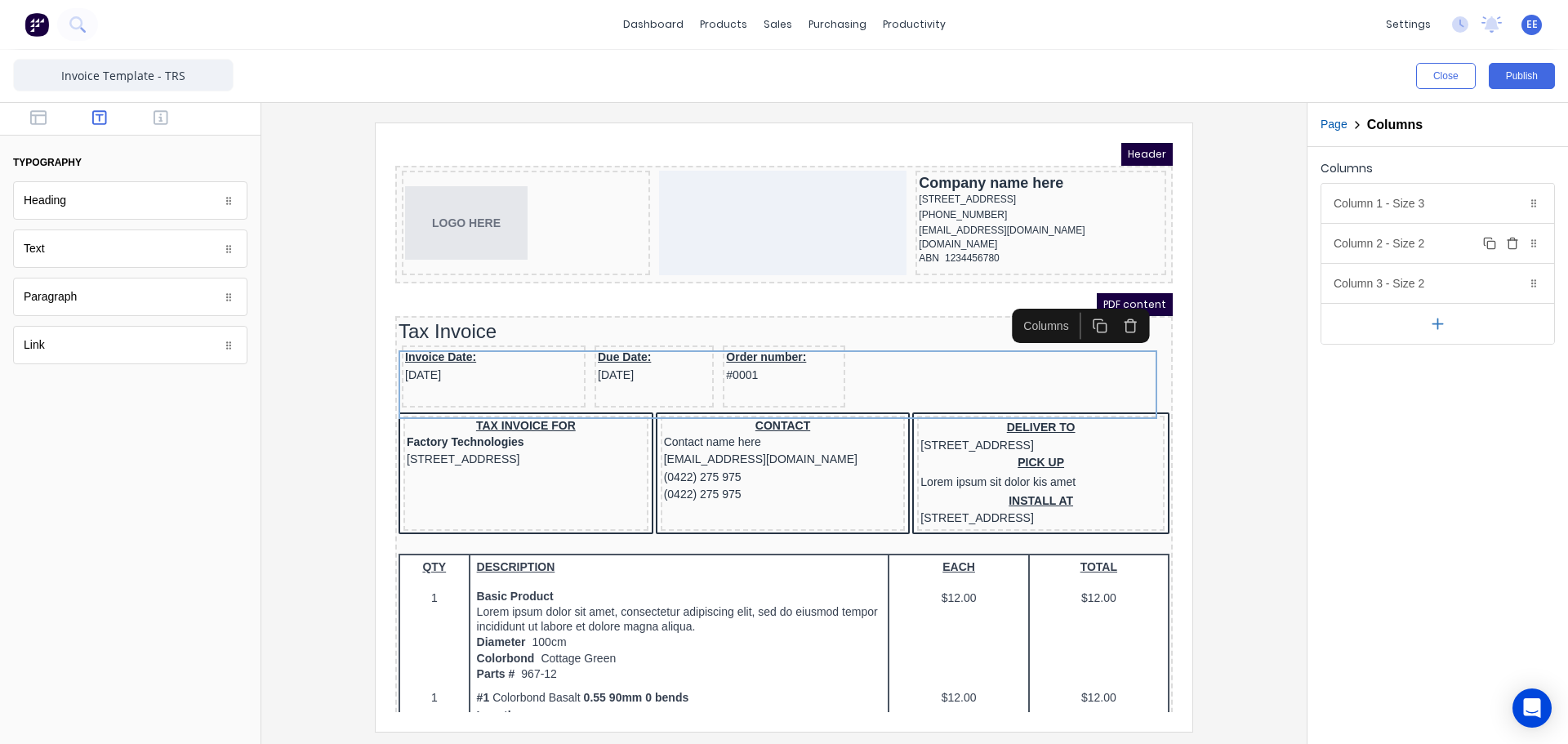
click at [1395, 244] on div "Column 2 - Size 2 Duplicate Delete" at bounding box center [1437, 244] width 233 height 39
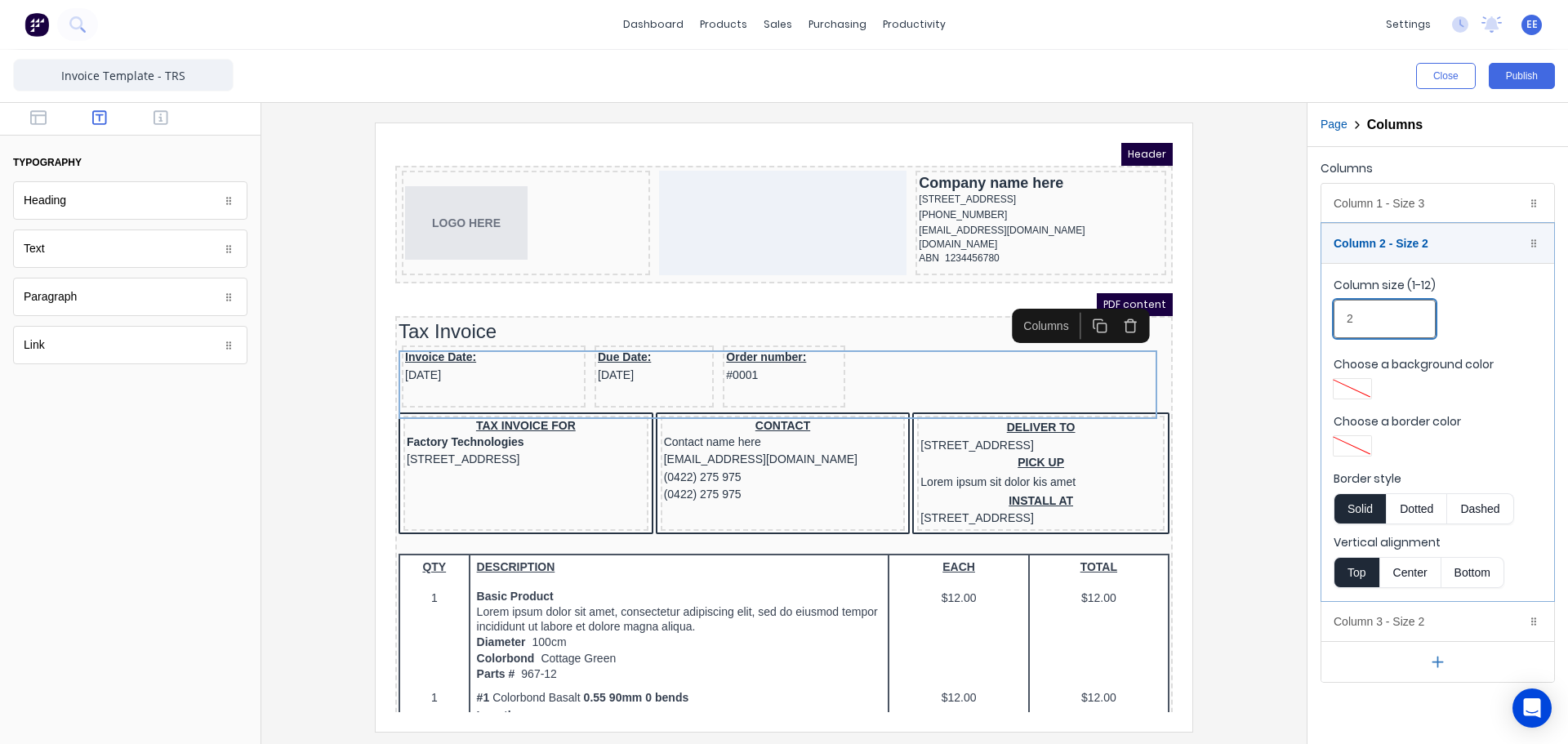
drag, startPoint x: 1363, startPoint y: 319, endPoint x: 1318, endPoint y: 320, distance: 45.0
click at [1318, 320] on div "Columns Column 1 - Size 3 Duplicate Delete Column size (1-12) 3 Choose a backgr…" at bounding box center [1437, 420] width 260 height 546
drag, startPoint x: 1363, startPoint y: 324, endPoint x: 1334, endPoint y: 324, distance: 29.0
click at [1334, 324] on input "6" at bounding box center [1384, 318] width 102 height 38
drag, startPoint x: 1346, startPoint y: 325, endPoint x: 1310, endPoint y: 324, distance: 36.0
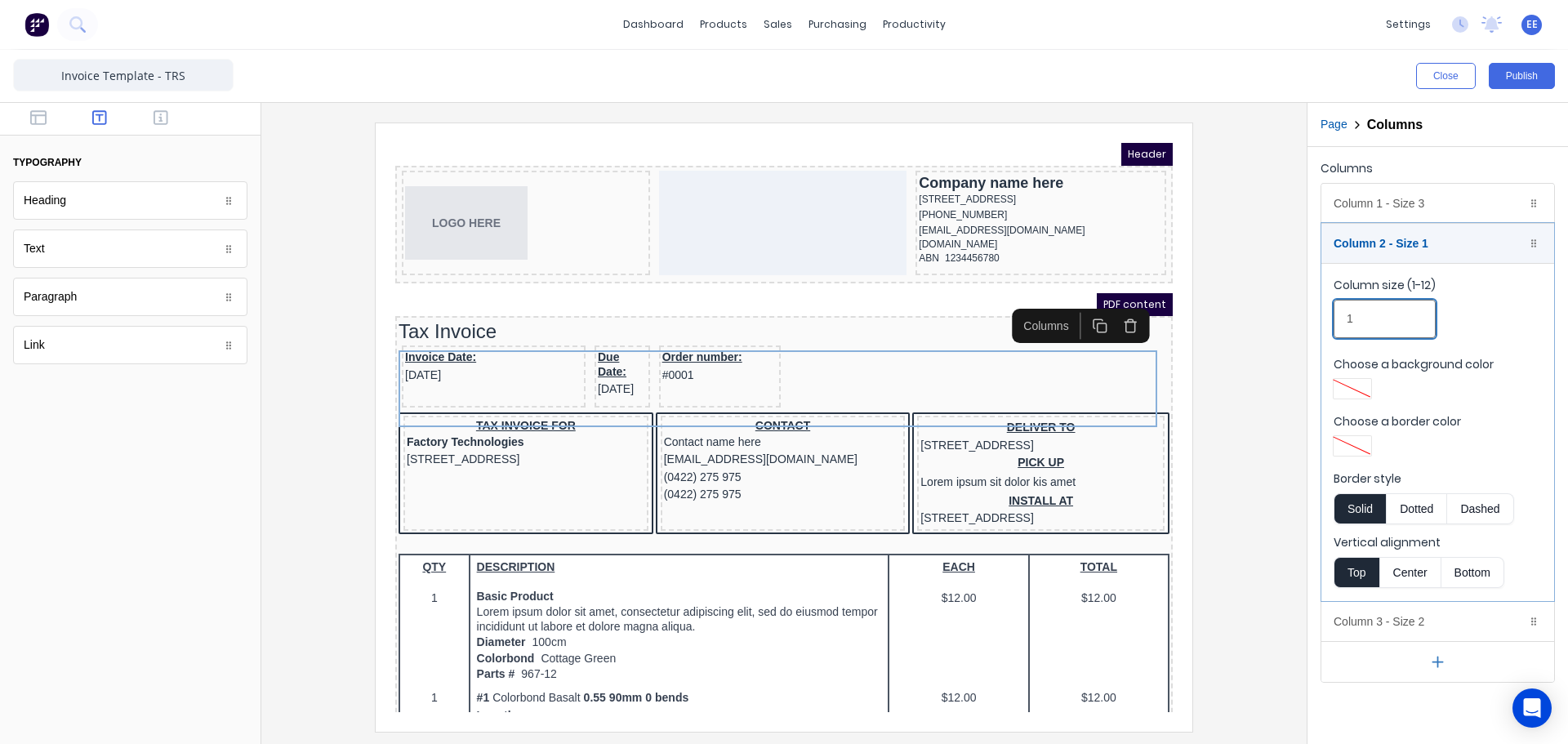
click at [1310, 324] on div "Columns Column 1 - Size 3 Duplicate Delete Column size (1-12) 3 Choose a backgr…" at bounding box center [1437, 420] width 260 height 546
type input "4"
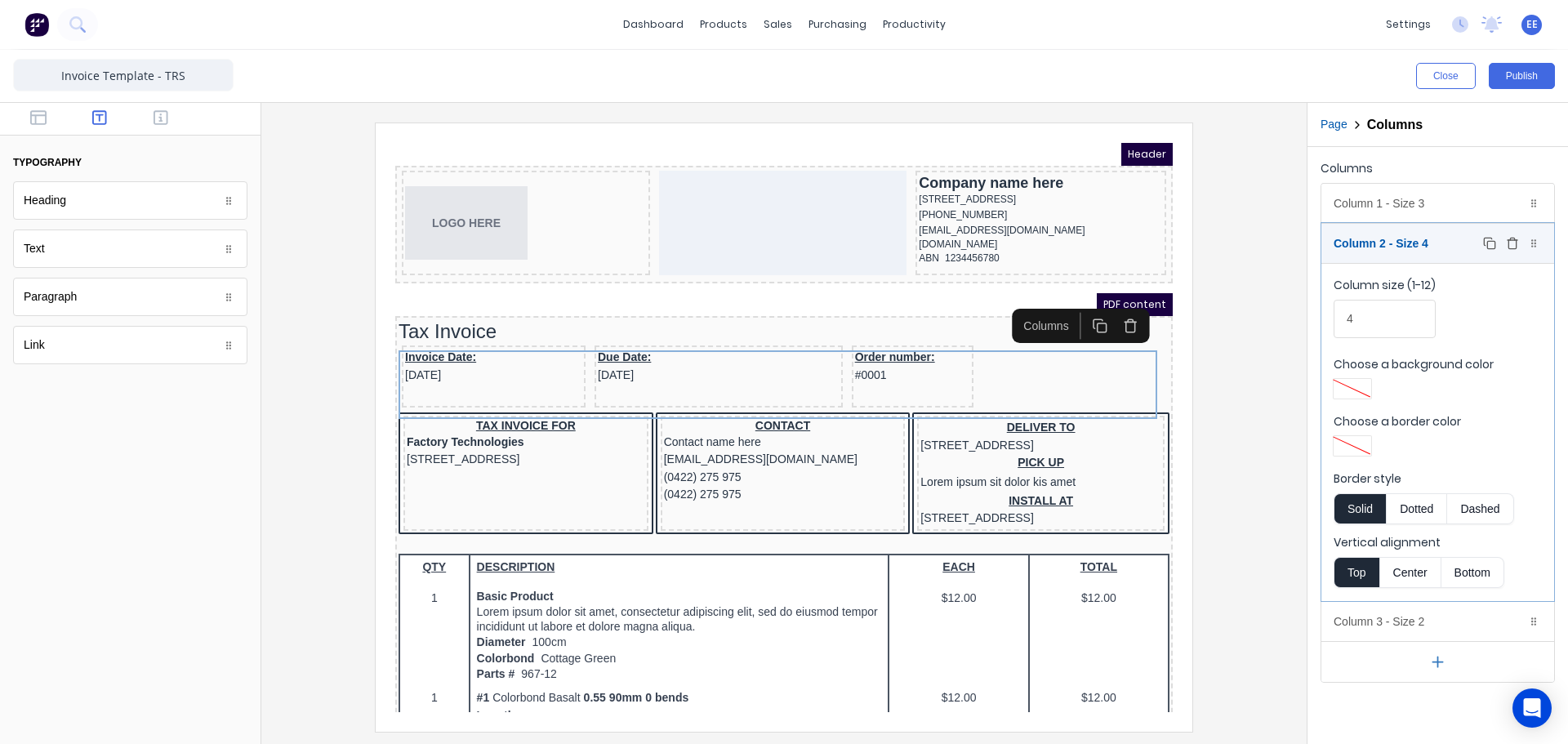
click at [1488, 246] on rect "button" at bounding box center [1491, 244] width 7 height 7
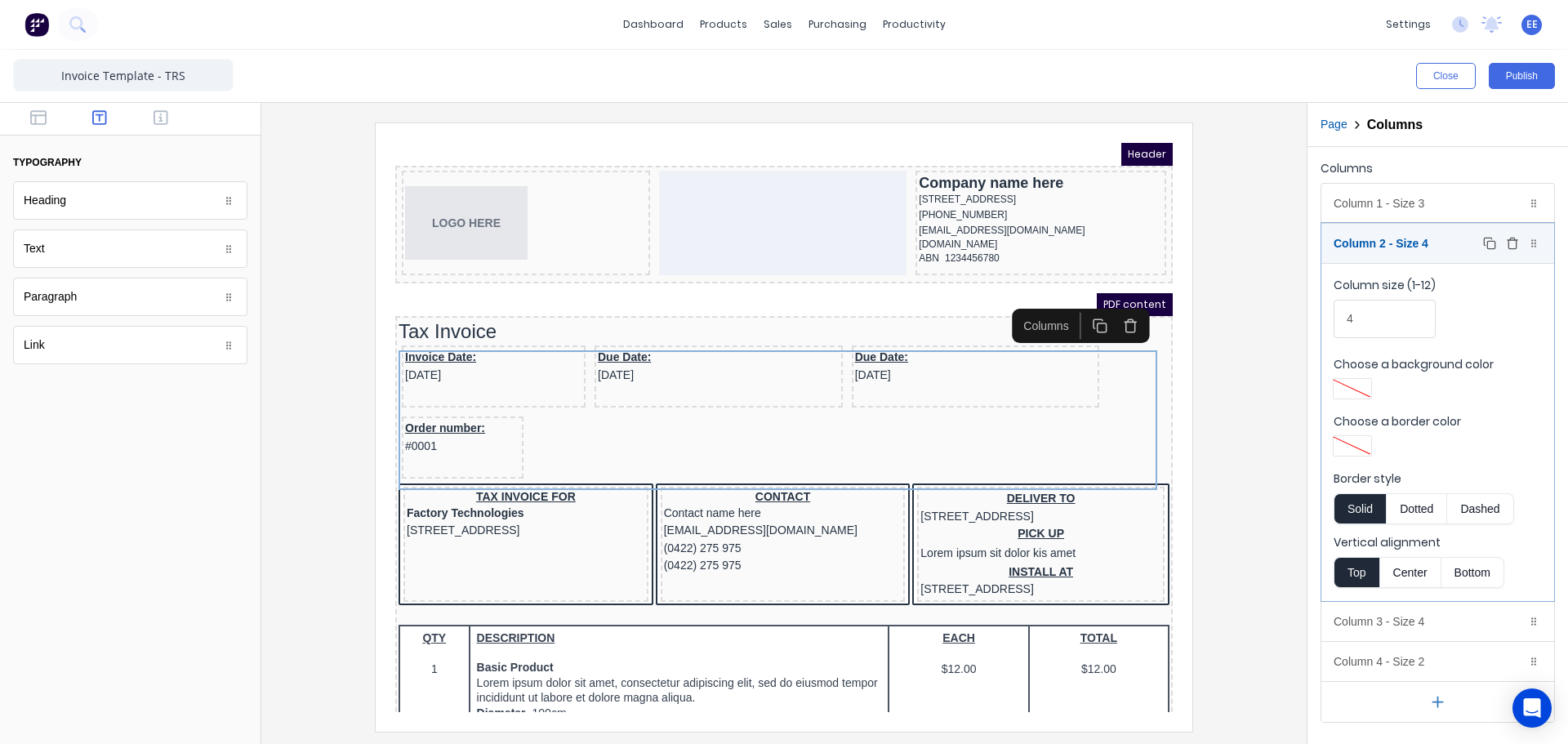
click at [1516, 246] on icon "button" at bounding box center [1512, 244] width 7 height 9
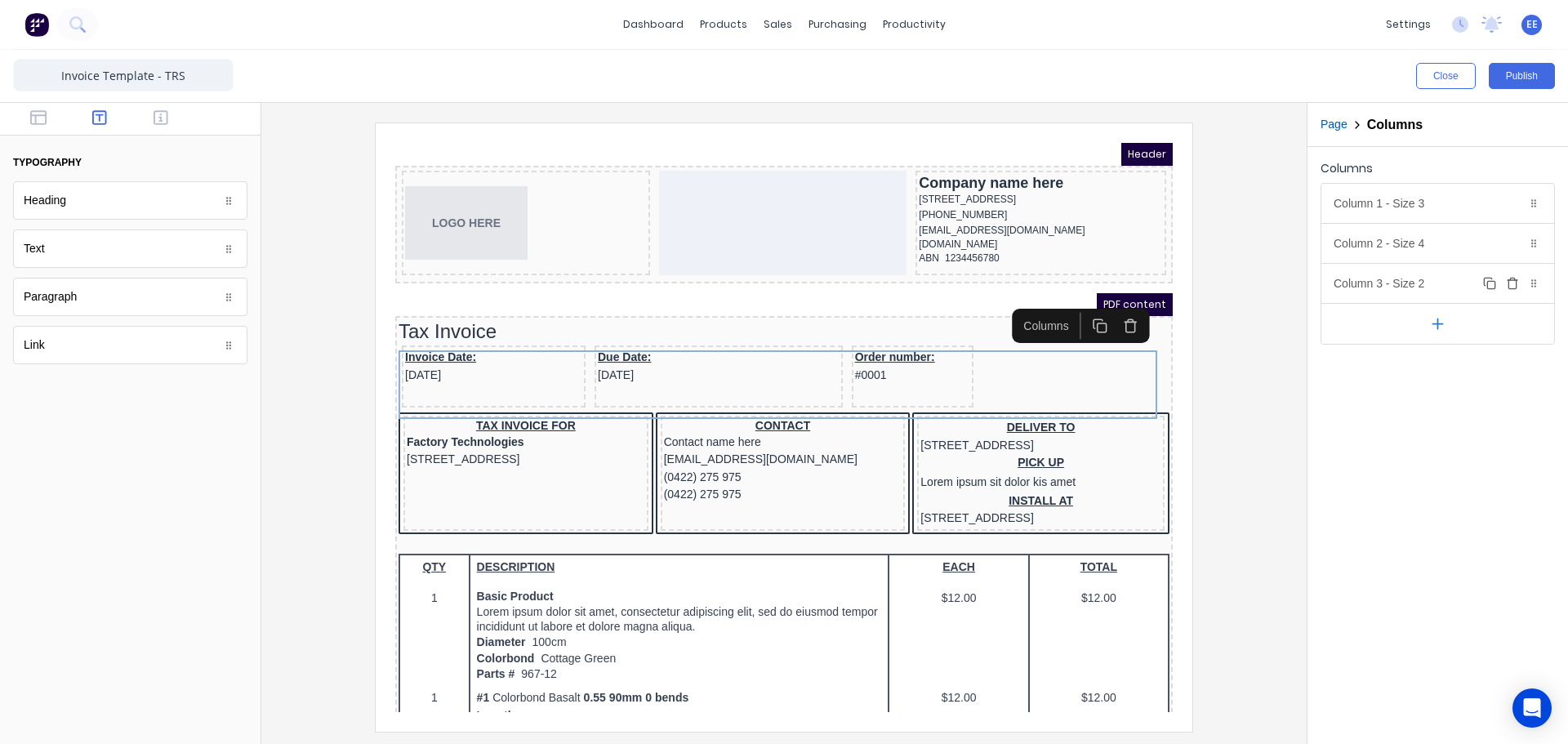
click at [1514, 286] on icon "button" at bounding box center [1512, 283] width 13 height 13
click at [1509, 238] on icon "button" at bounding box center [1512, 243] width 13 height 13
click at [1492, 204] on icon "button" at bounding box center [1489, 203] width 13 height 13
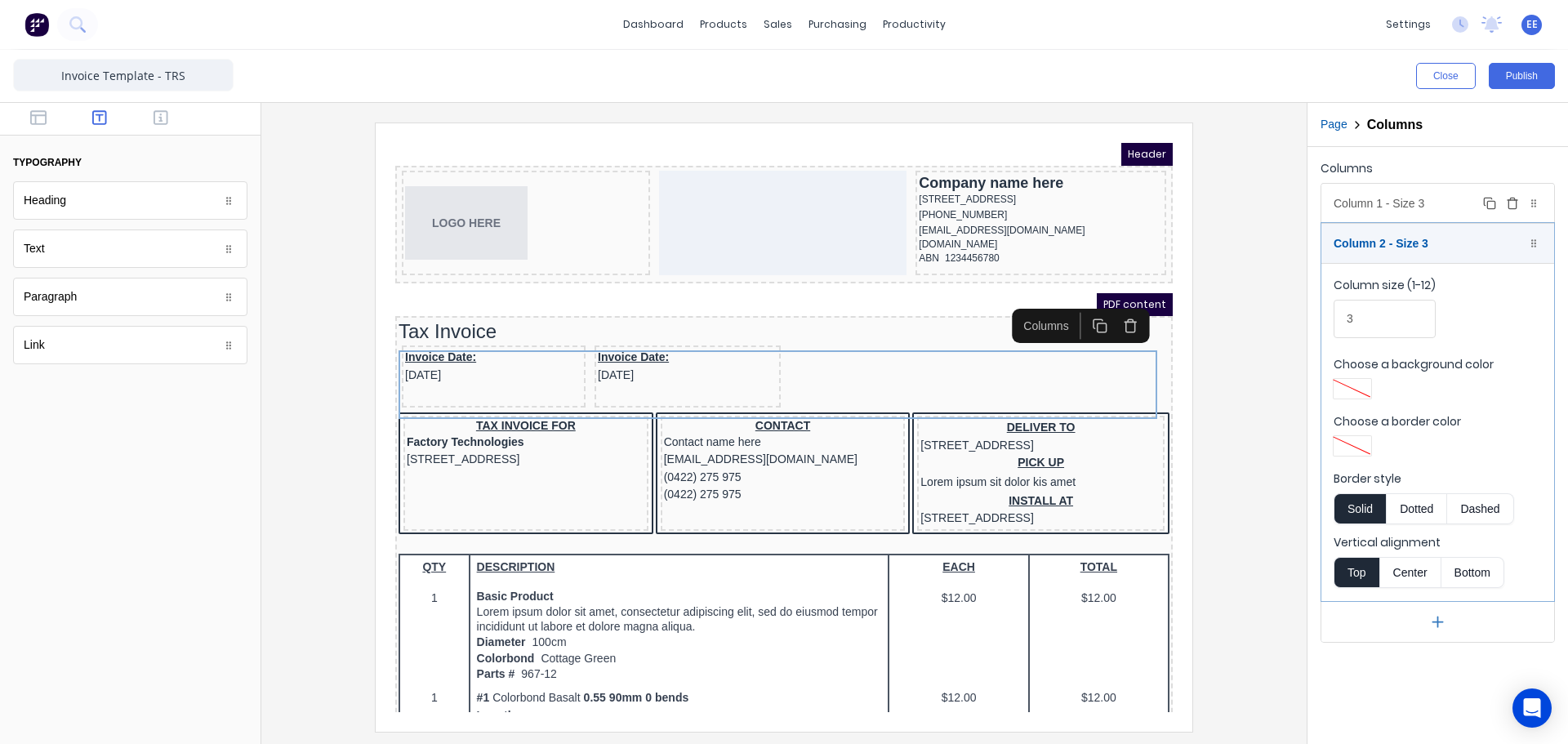
click at [1489, 206] on icon "button" at bounding box center [1489, 203] width 13 height 13
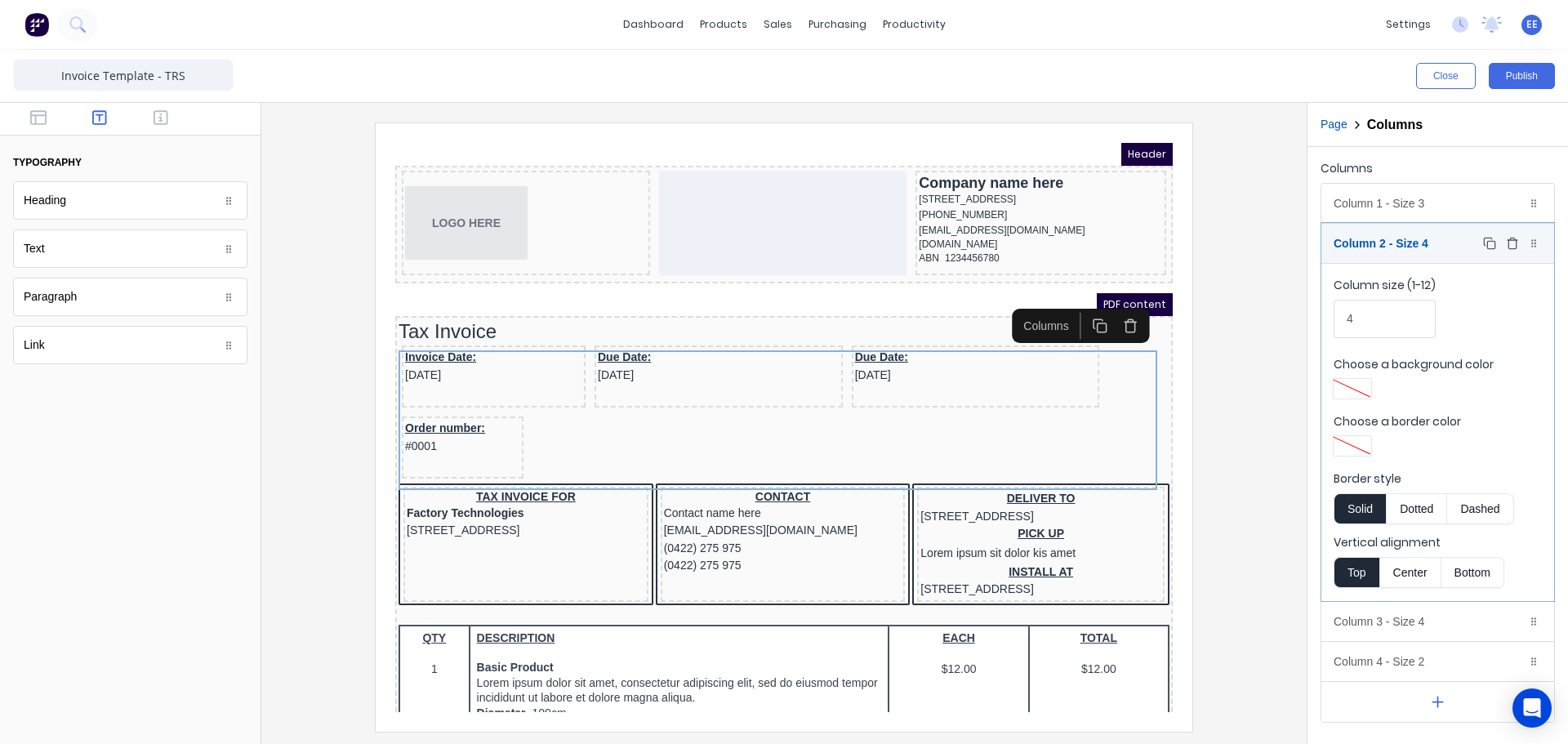
click at [1450, 252] on div "Column 2 - Size 4 Duplicate Delete" at bounding box center [1437, 244] width 233 height 39
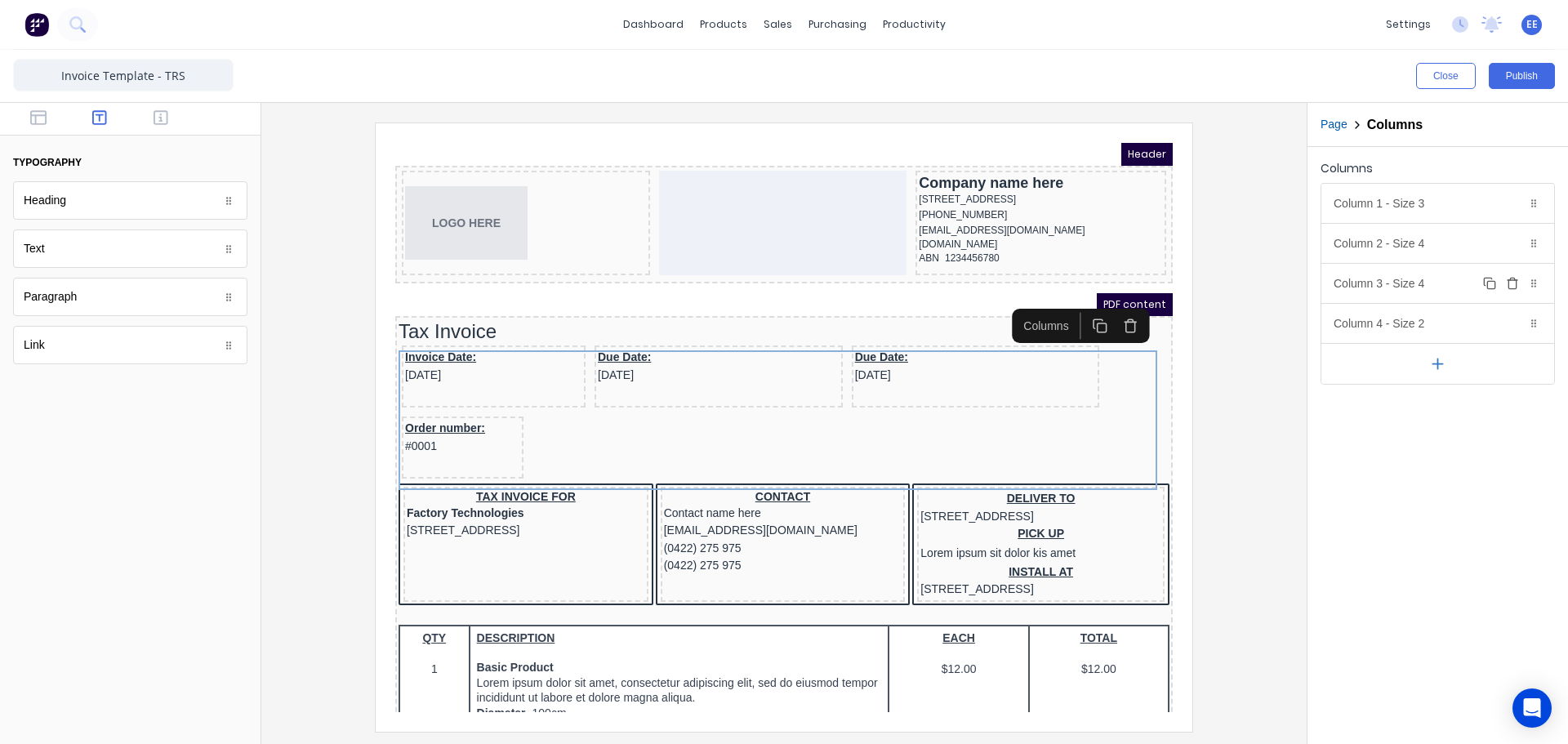
click at [1424, 284] on div "Column 3 - Size 4 Duplicate Delete" at bounding box center [1437, 284] width 233 height 39
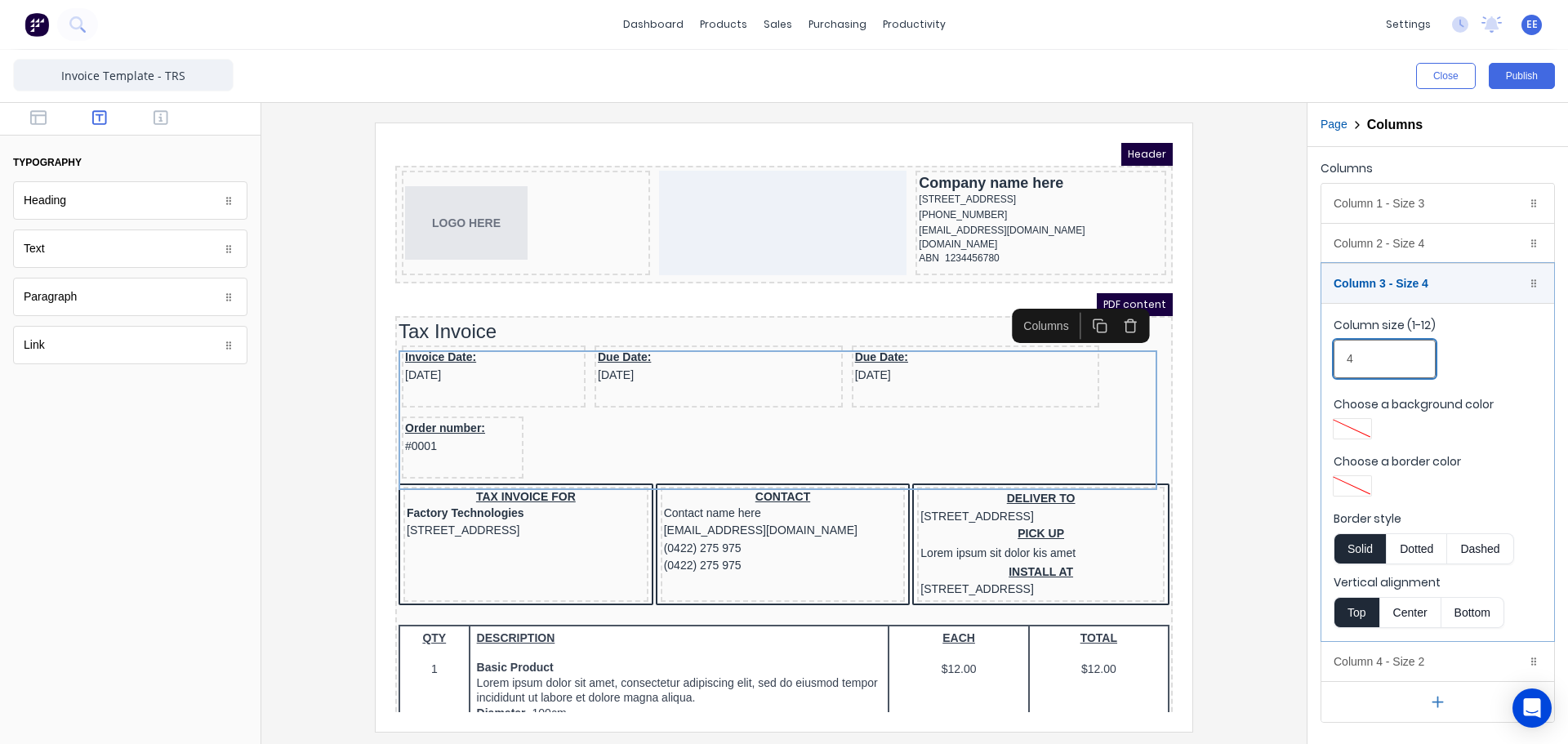
drag, startPoint x: 1365, startPoint y: 356, endPoint x: 1340, endPoint y: 359, distance: 25.2
click at [1340, 359] on input "4" at bounding box center [1384, 358] width 102 height 38
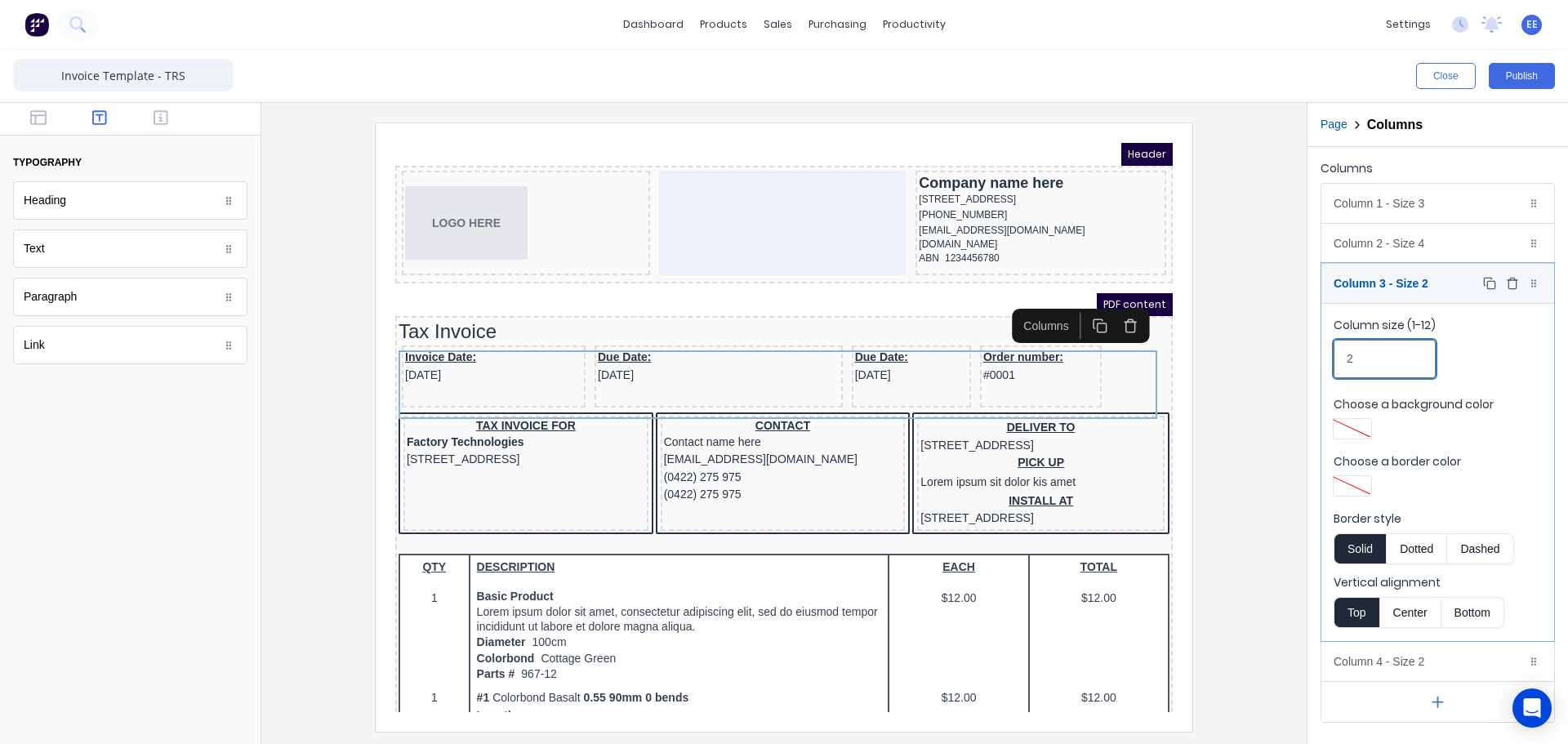
type input "2"
click at [1406, 286] on div "Column 3 - Size 2 Duplicate Delete" at bounding box center [1437, 284] width 233 height 39
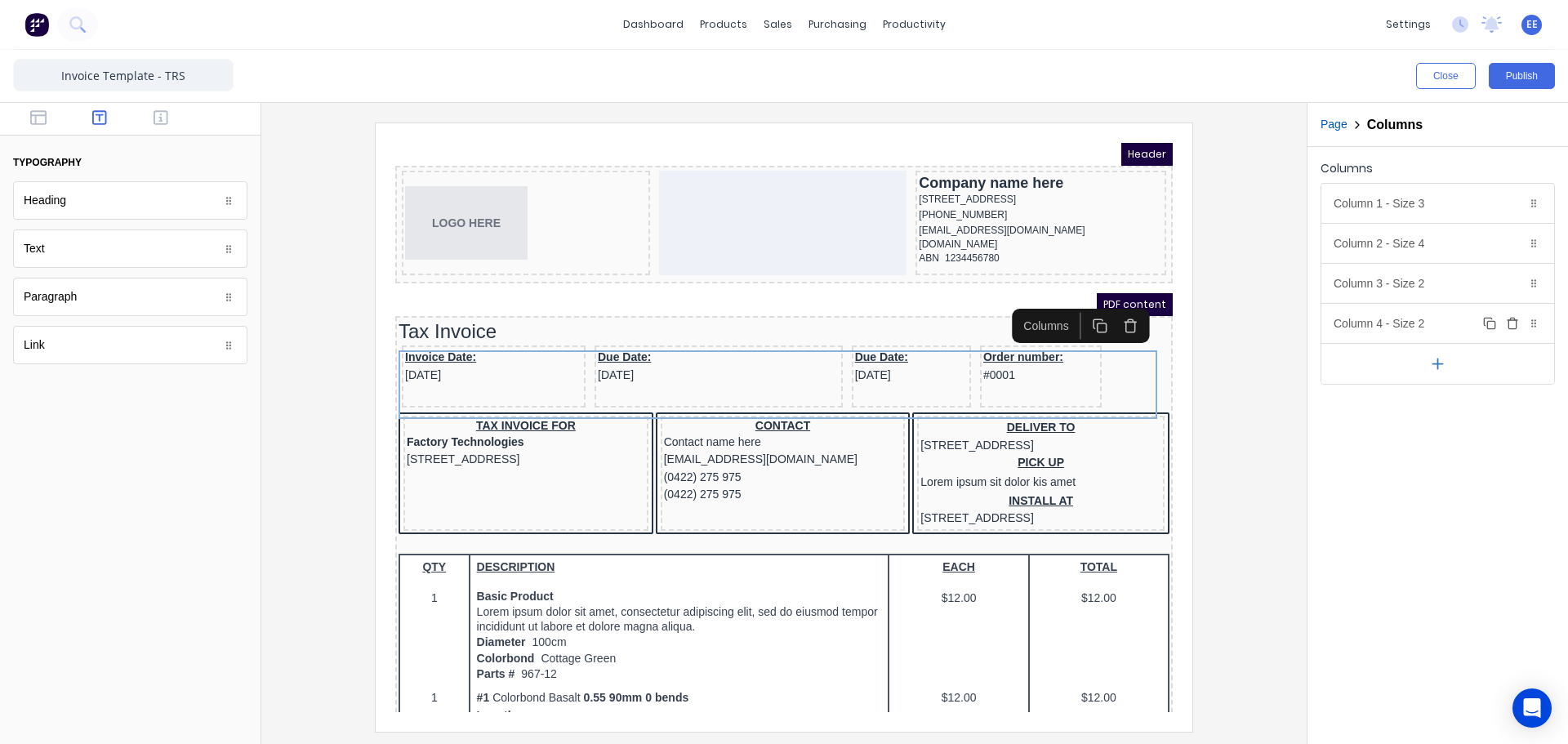
click at [1393, 318] on div "Column 4 - Size 2 Duplicate Delete" at bounding box center [1437, 324] width 233 height 39
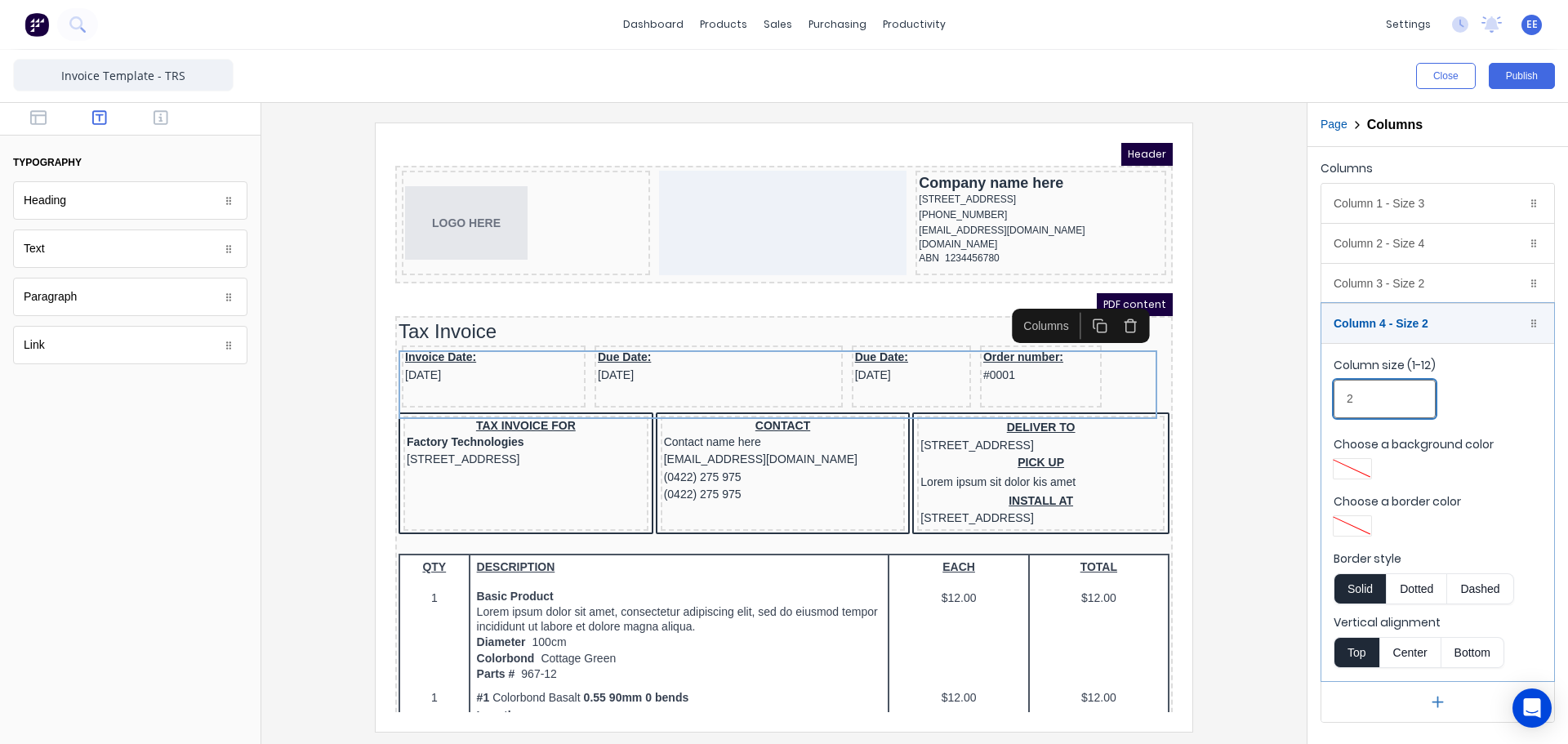
drag, startPoint x: 1363, startPoint y: 390, endPoint x: 1296, endPoint y: 397, distance: 67.4
click at [1296, 397] on div "Close Publish Components typography Heading Heading Text Text Paragraph Paragra…" at bounding box center [784, 396] width 1568 height 694
type input "3"
click at [1433, 324] on div "Column 4 - Size 3 Duplicate Delete" at bounding box center [1437, 324] width 233 height 39
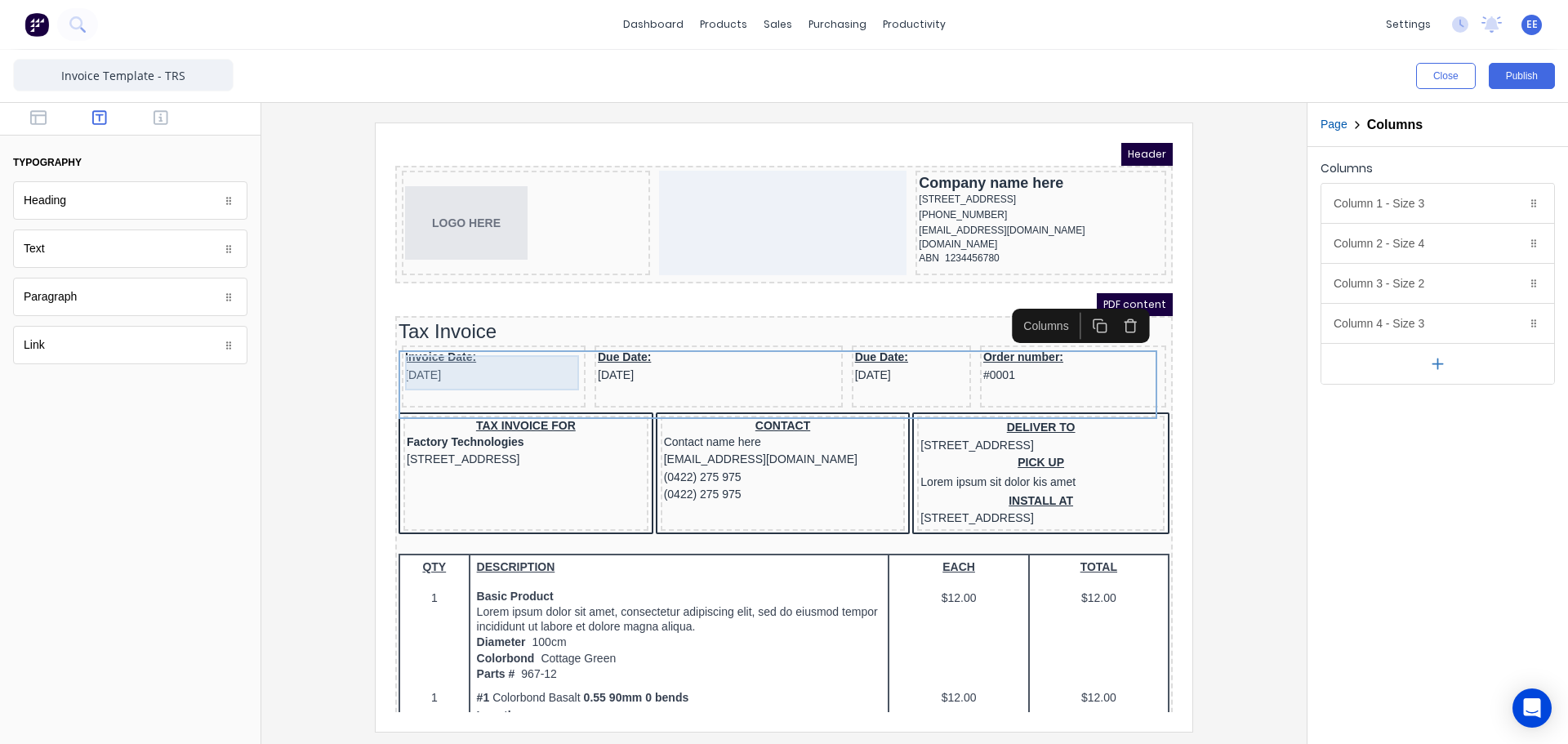
click at [449, 350] on div "Invoice Date: [DATE]" at bounding box center [474, 347] width 177 height 36
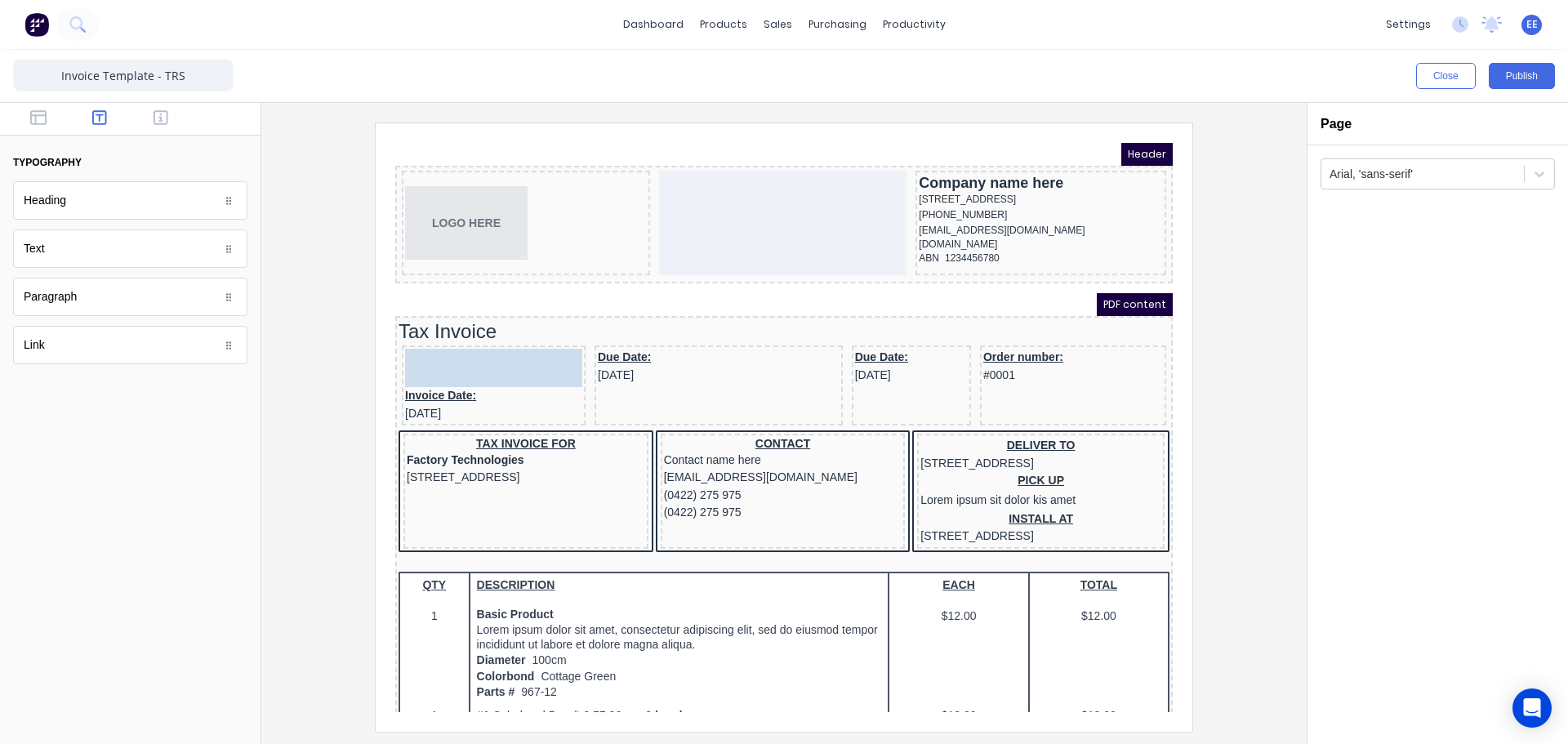
drag, startPoint x: 51, startPoint y: 256, endPoint x: 496, endPoint y: 358, distance: 456.5
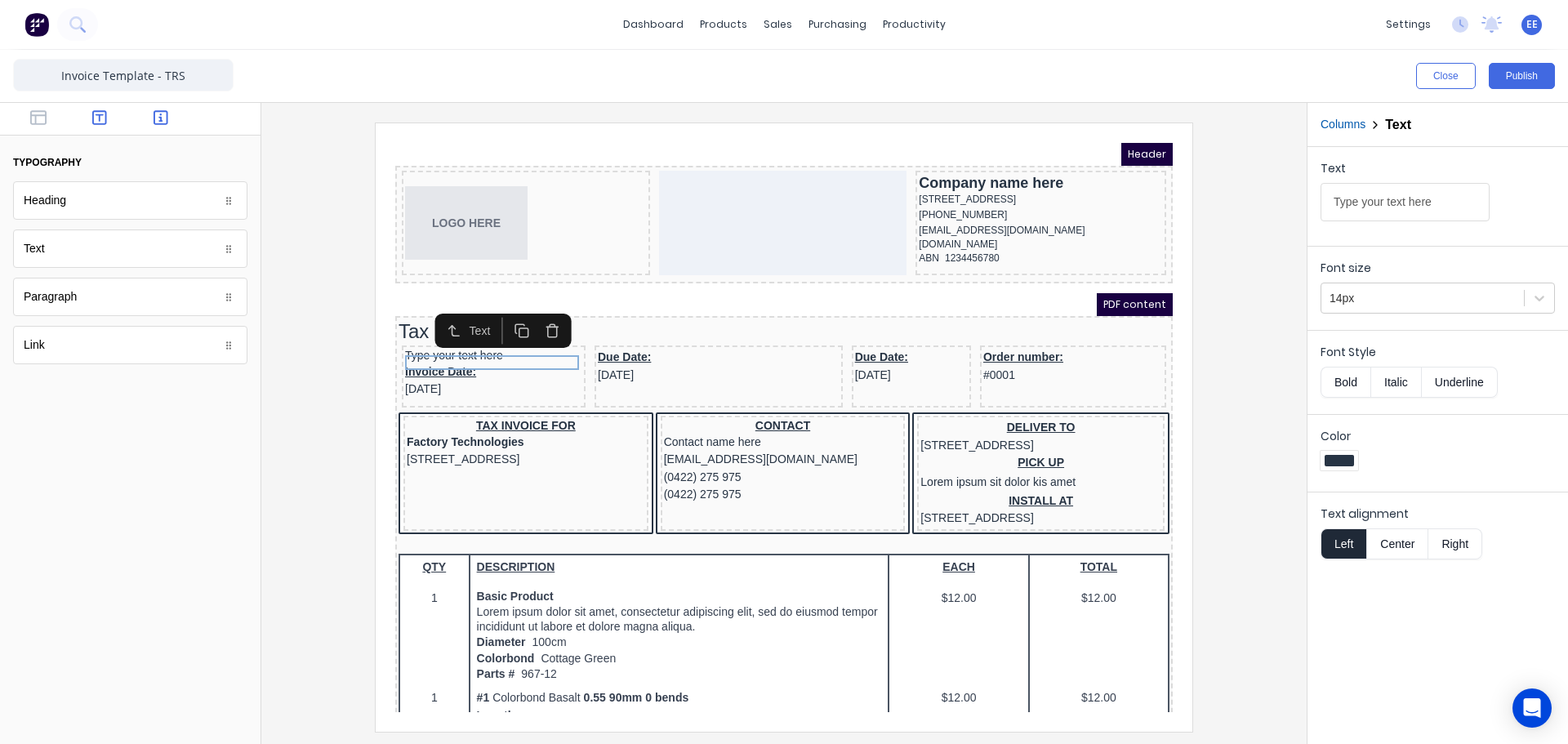
click at [152, 116] on button "button" at bounding box center [161, 119] width 52 height 20
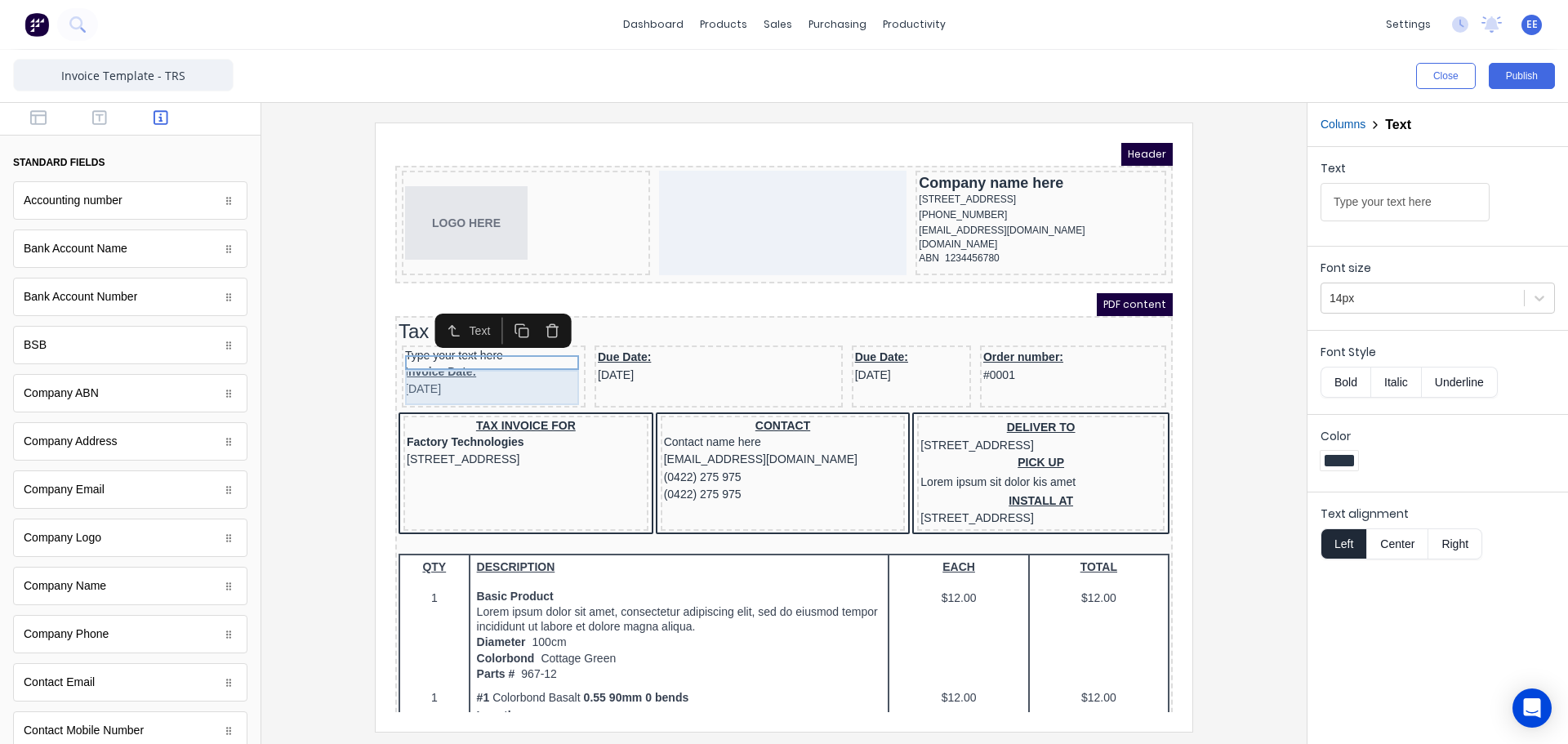
click at [480, 361] on div "Invoice Date: [DATE]" at bounding box center [474, 362] width 177 height 36
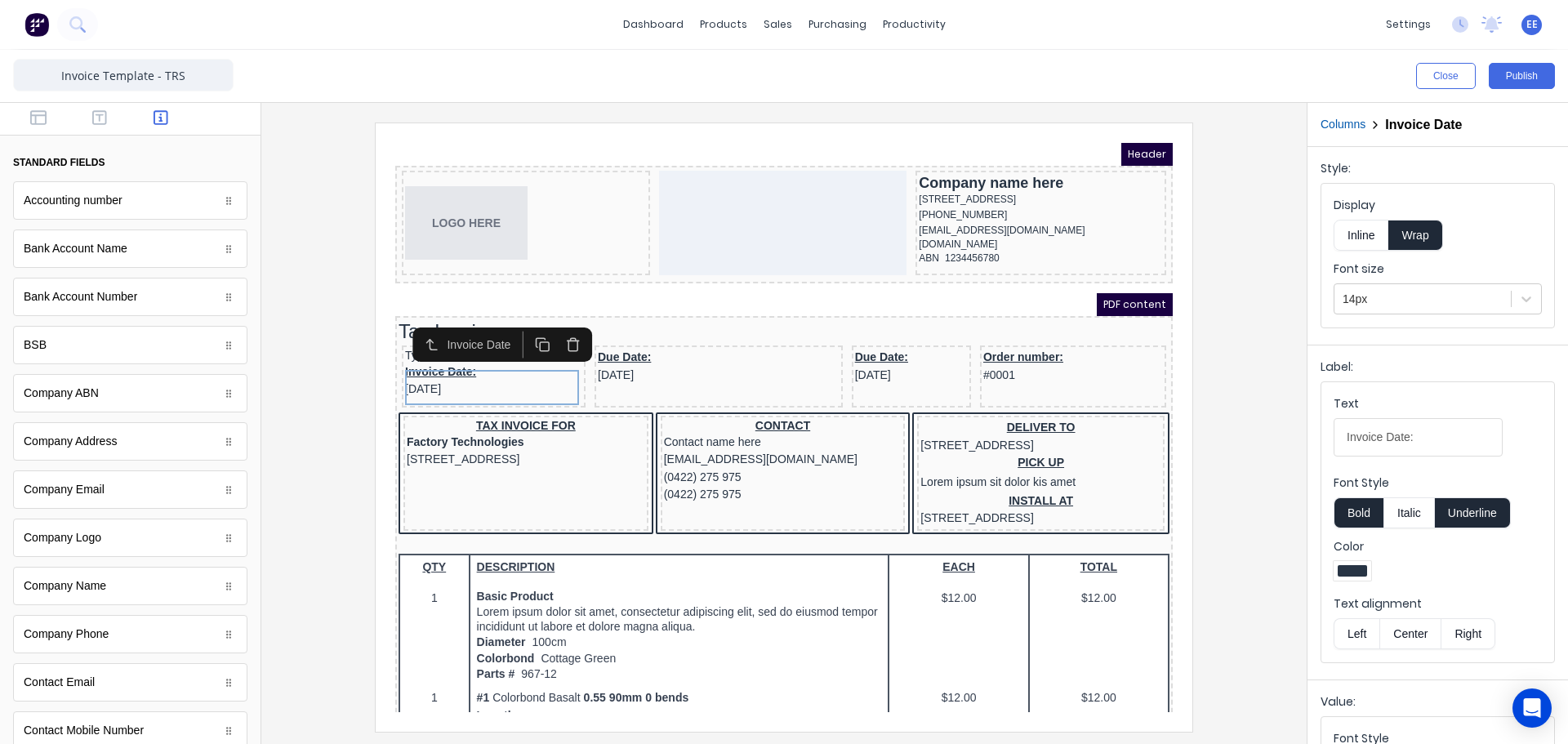
click at [553, 324] on icon "button" at bounding box center [553, 324] width 15 height 15
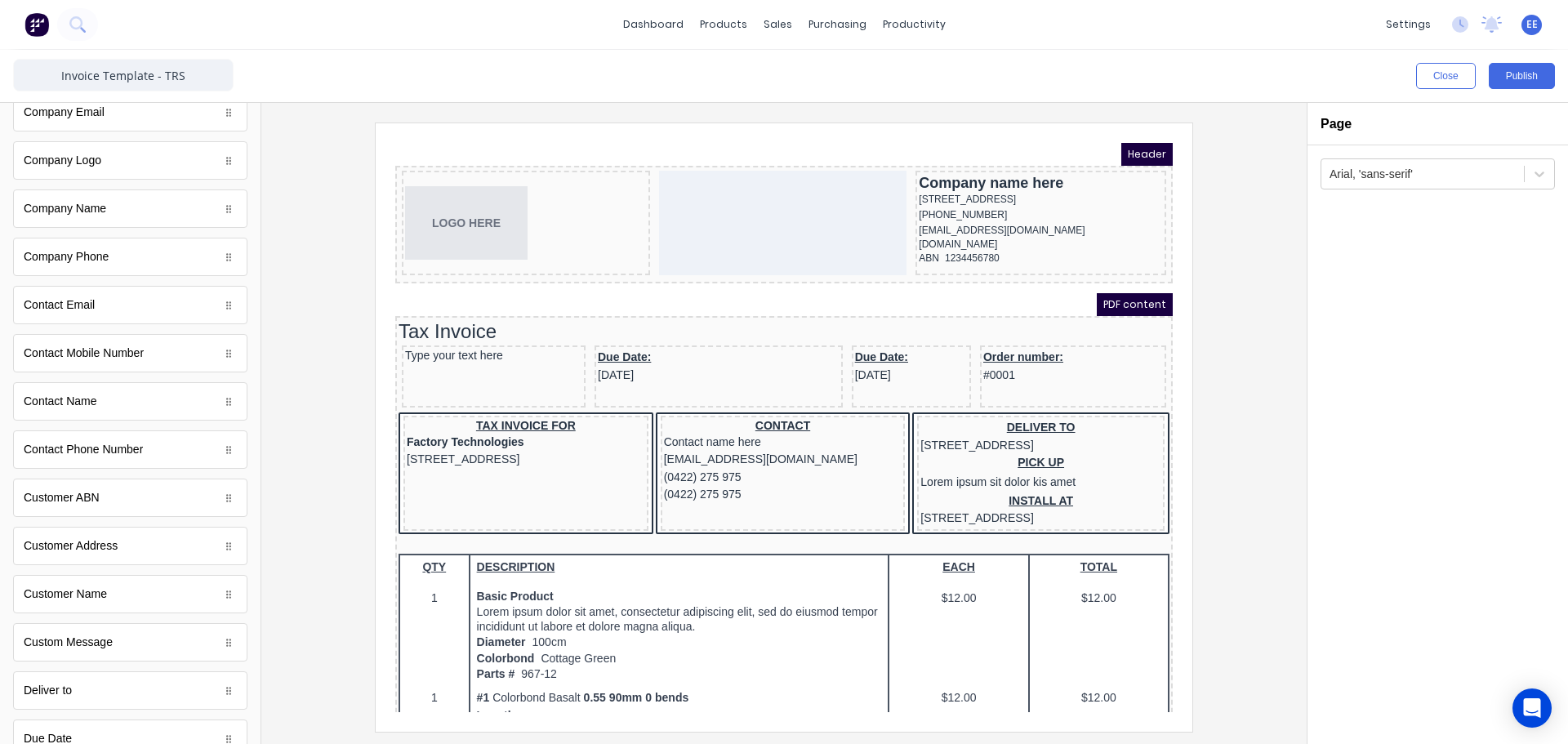
scroll to position [408, 0]
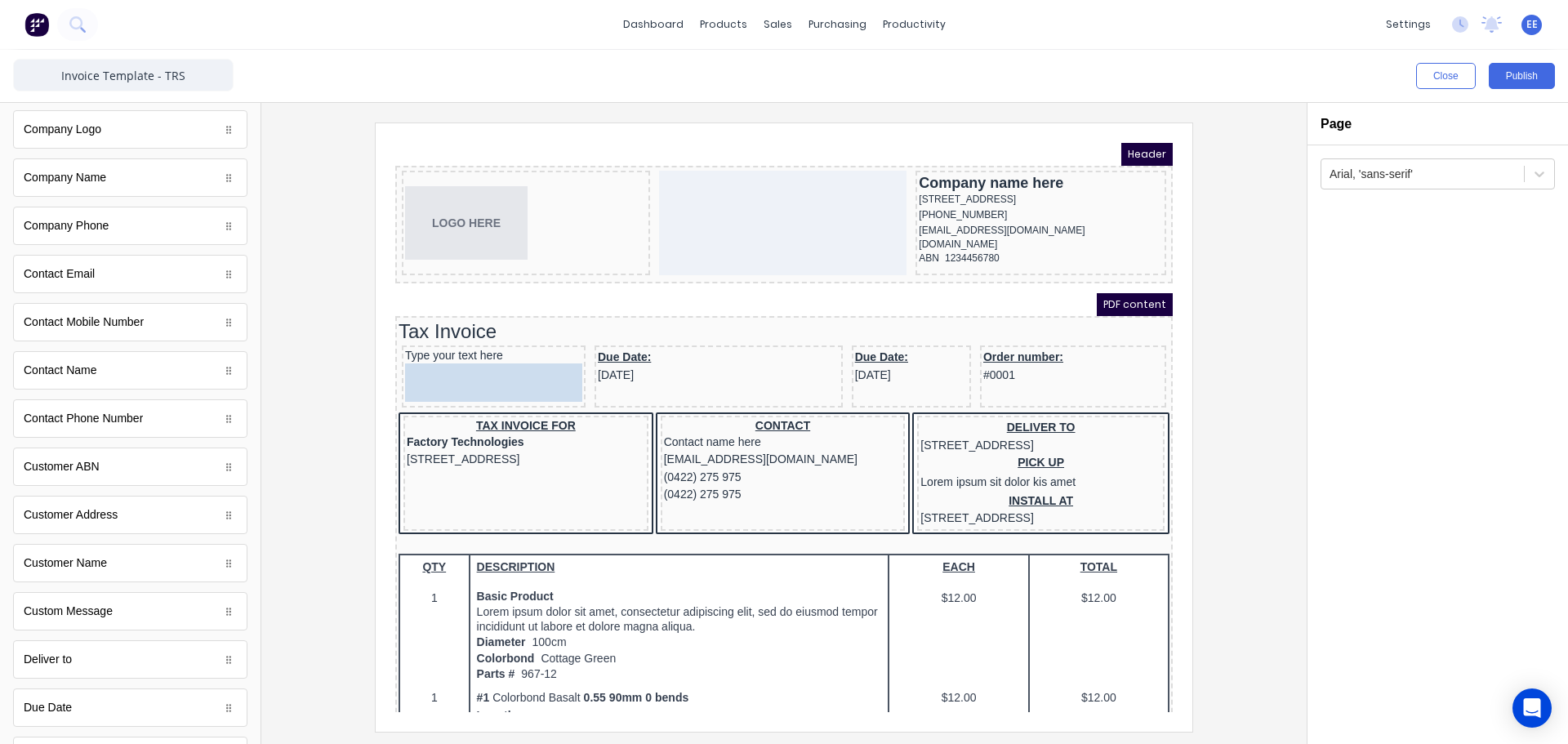
drag, startPoint x: 79, startPoint y: 567, endPoint x: 443, endPoint y: 391, distance: 404.3
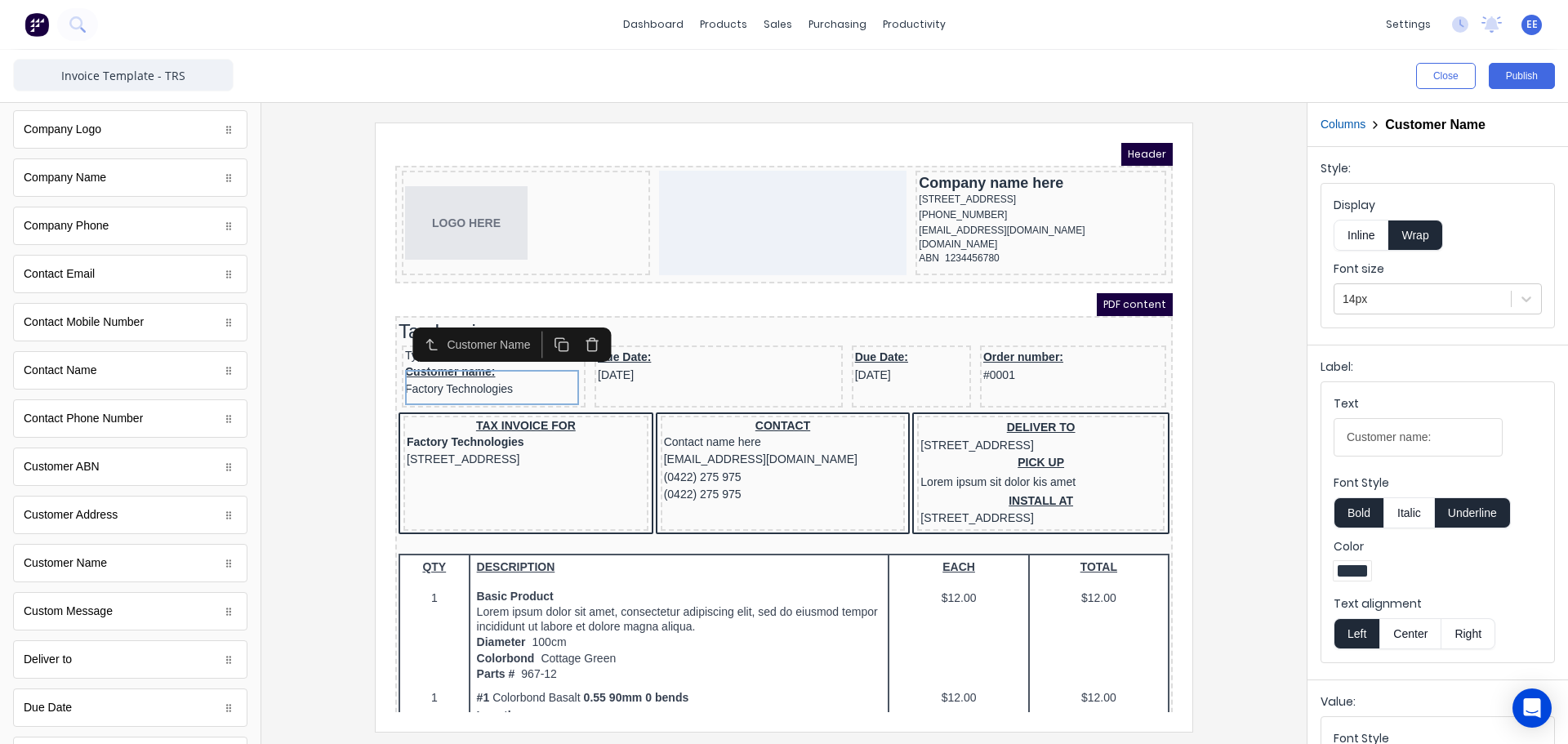
click at [1364, 234] on button "Inline" at bounding box center [1361, 235] width 55 height 31
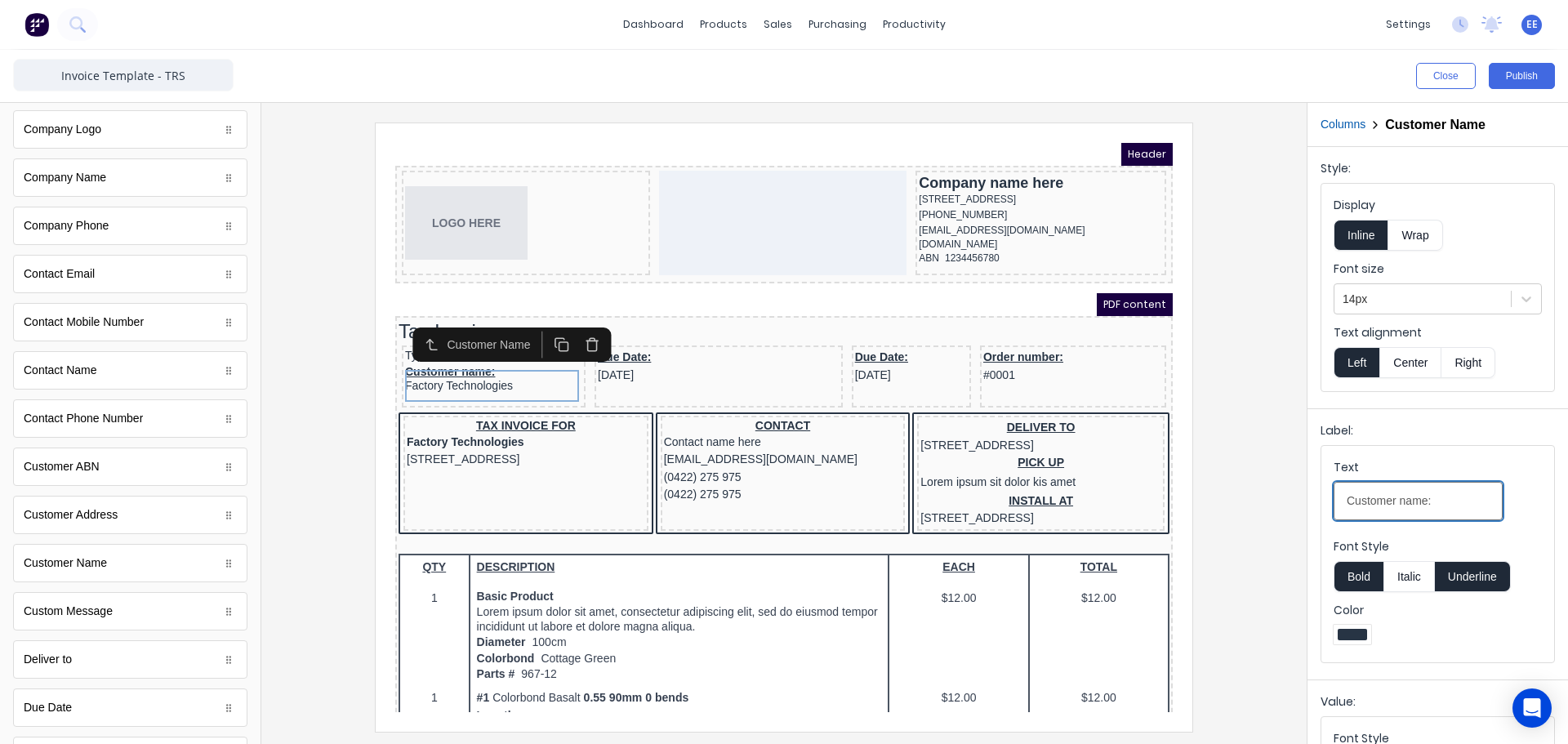
drag, startPoint x: 1426, startPoint y: 507, endPoint x: 1218, endPoint y: 499, distance: 208.2
click at [1219, 499] on div "Close Publish Components standard fields Accounting number Accounting number Ba…" at bounding box center [784, 396] width 1568 height 694
click at [425, 343] on div "Type your text here" at bounding box center [474, 336] width 177 height 15
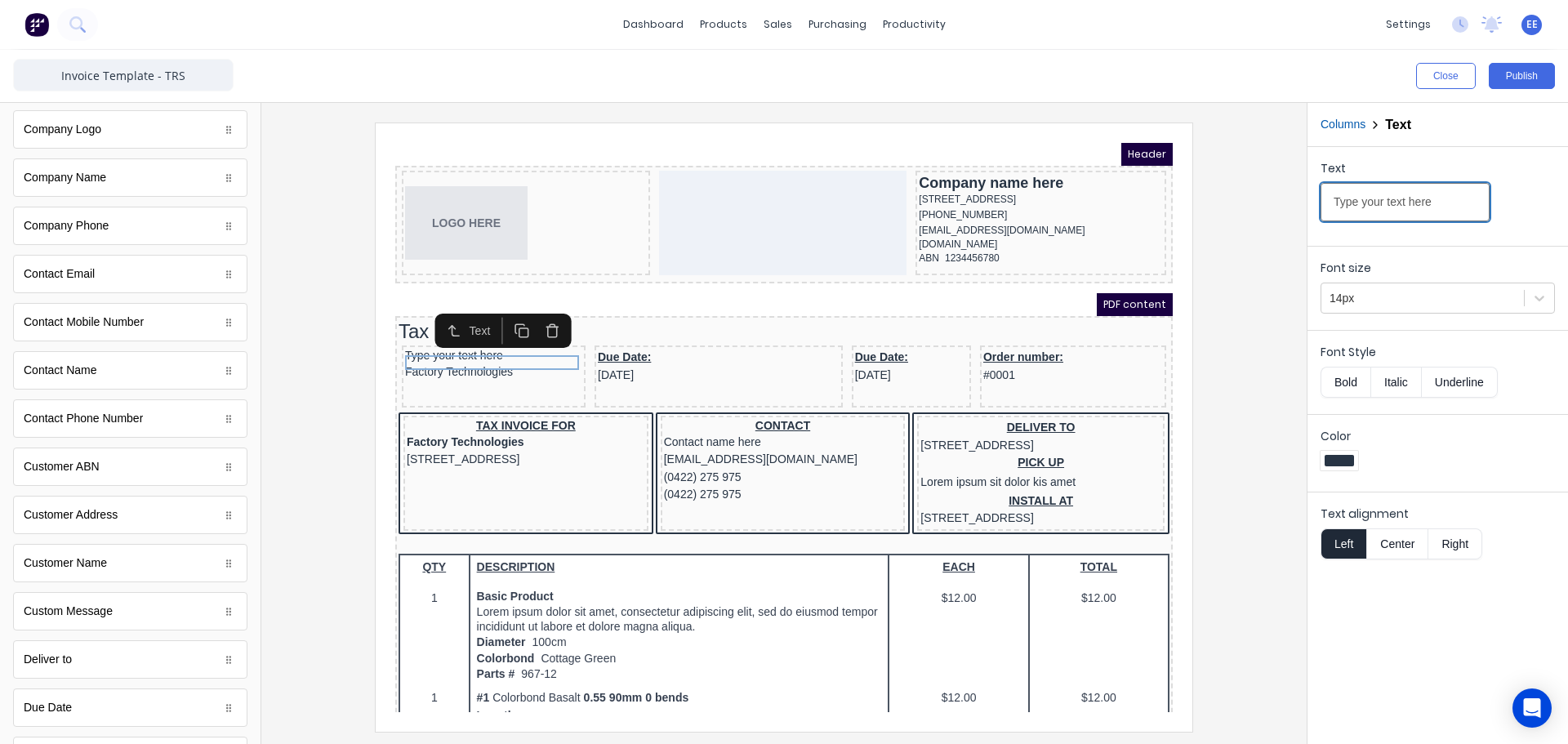
drag, startPoint x: 1819, startPoint y: 332, endPoint x: 1141, endPoint y: 167, distance: 697.8
type input "INVOICE TO"
click at [1339, 467] on div at bounding box center [1339, 460] width 37 height 20
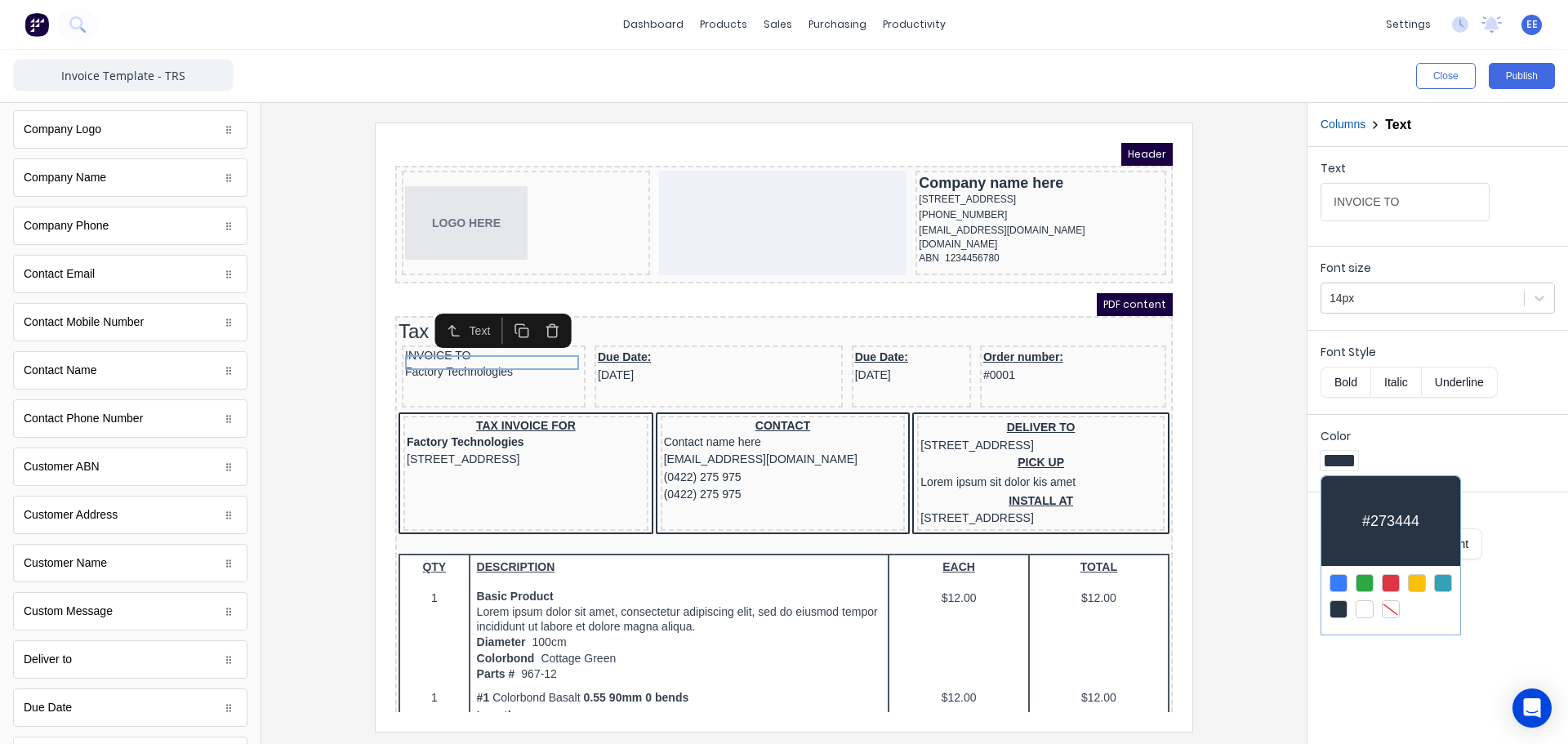
click at [1541, 365] on div at bounding box center [784, 372] width 1568 height 744
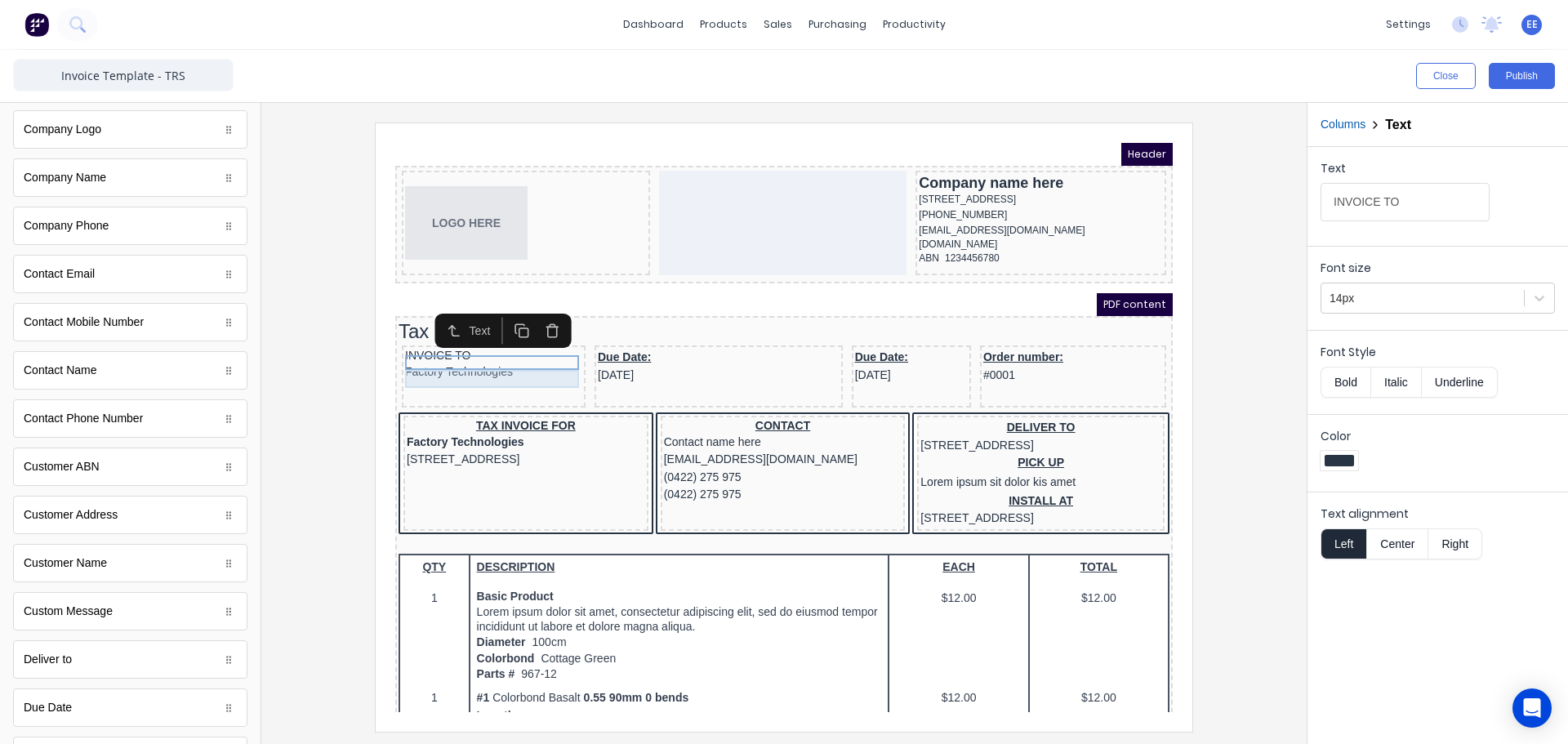
click at [429, 362] on div "Factory Technologies" at bounding box center [474, 353] width 177 height 18
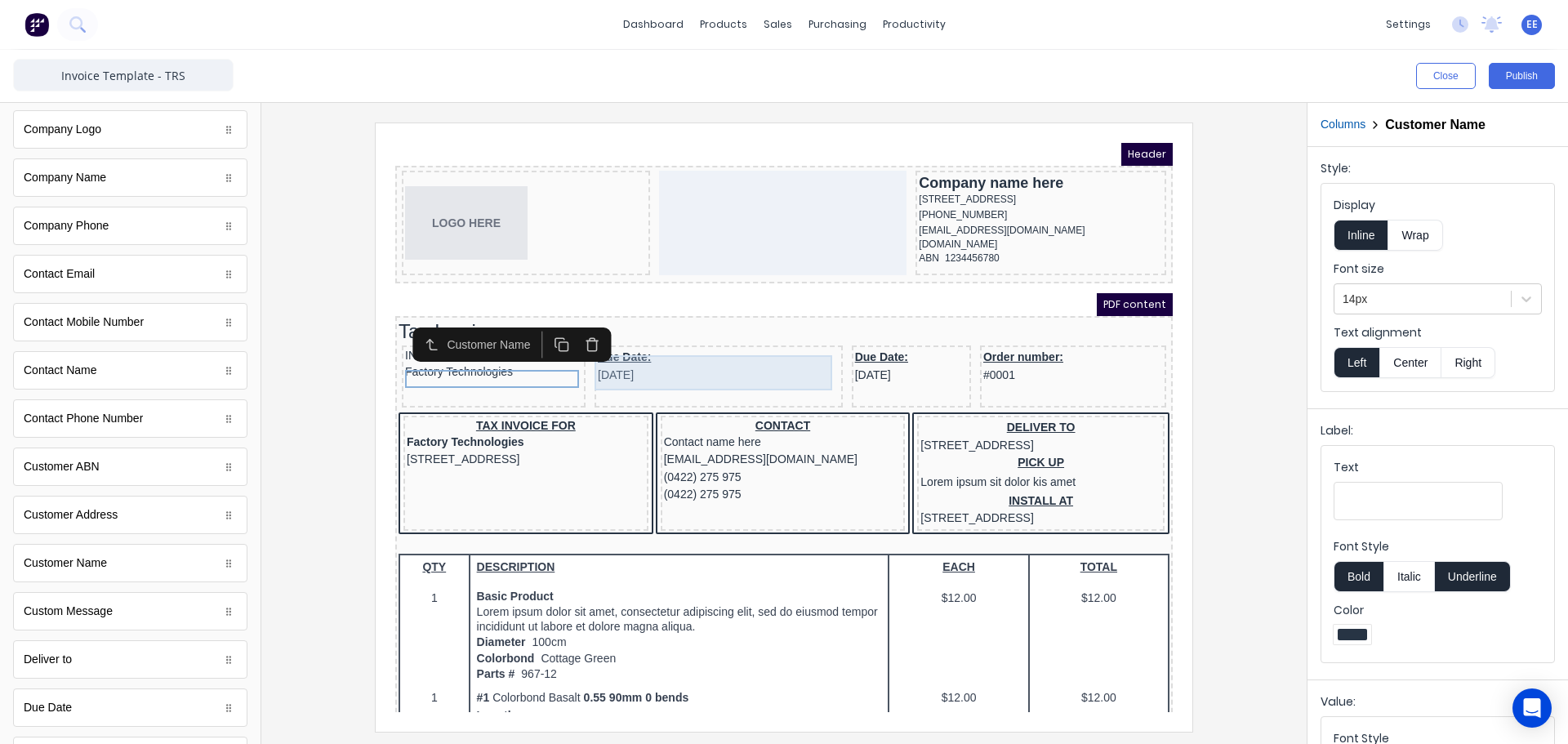
click at [621, 346] on div "Due Date: [DATE]" at bounding box center [699, 347] width 242 height 36
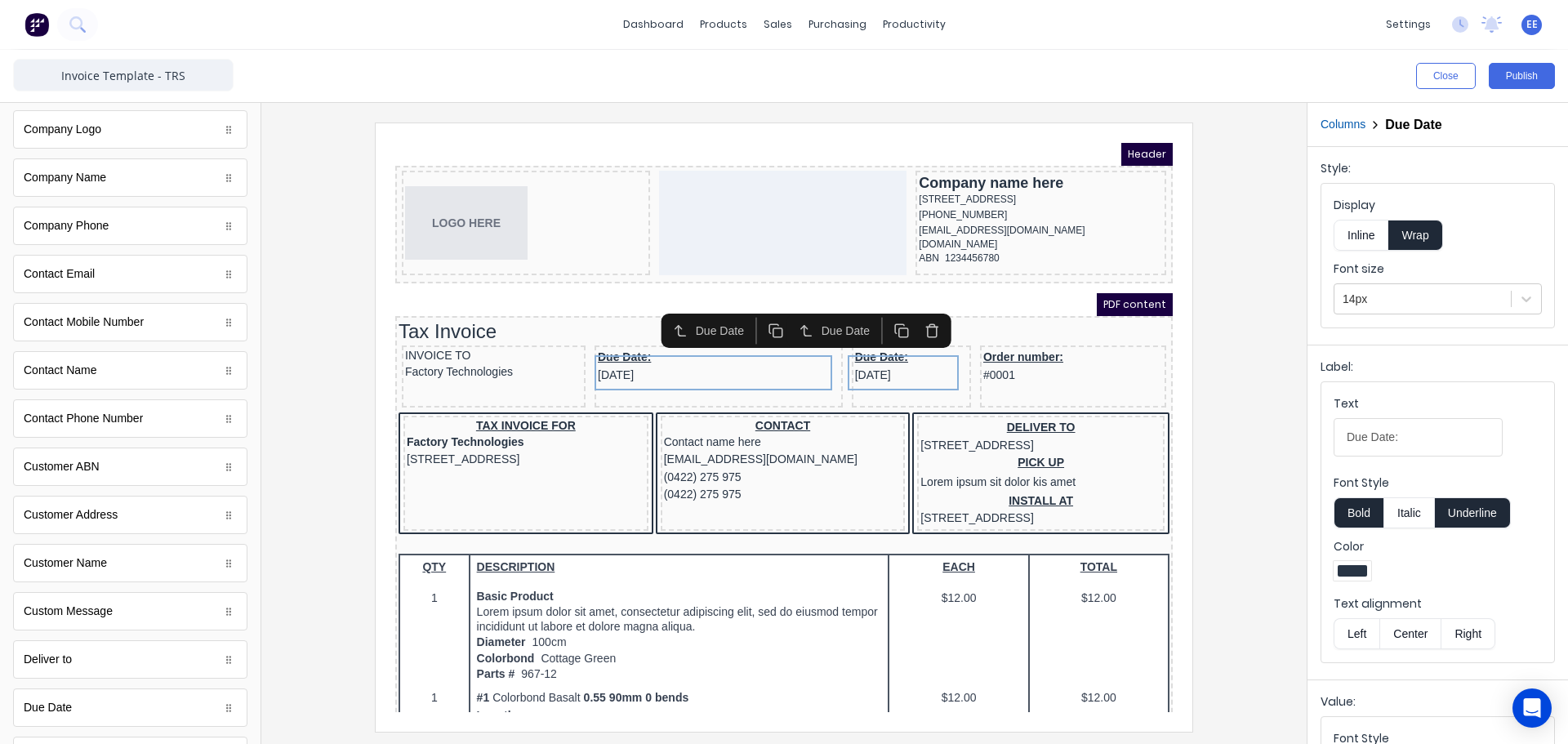
click at [912, 313] on icon "button" at bounding box center [912, 310] width 15 height 15
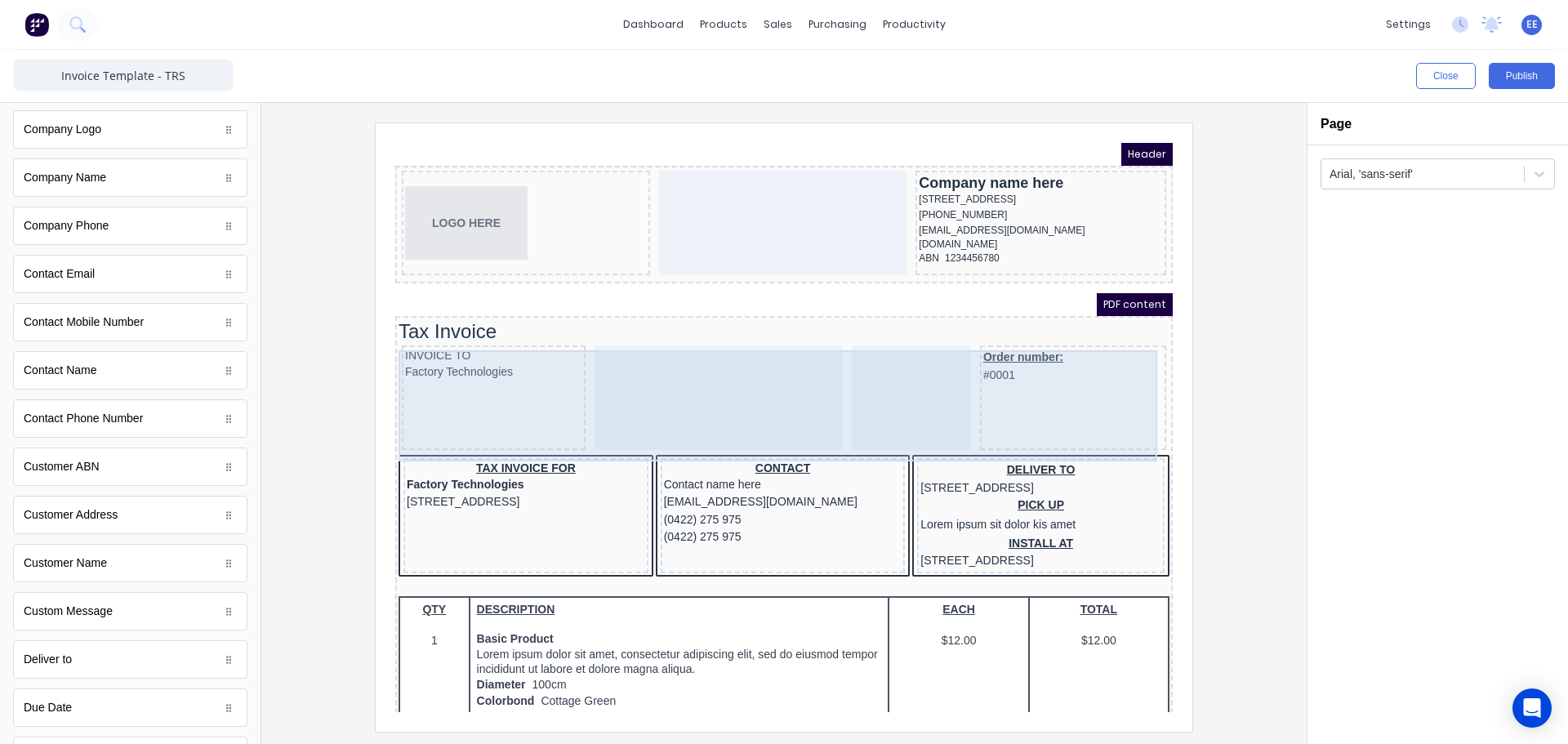
click at [893, 395] on div at bounding box center [892, 379] width 119 height 105
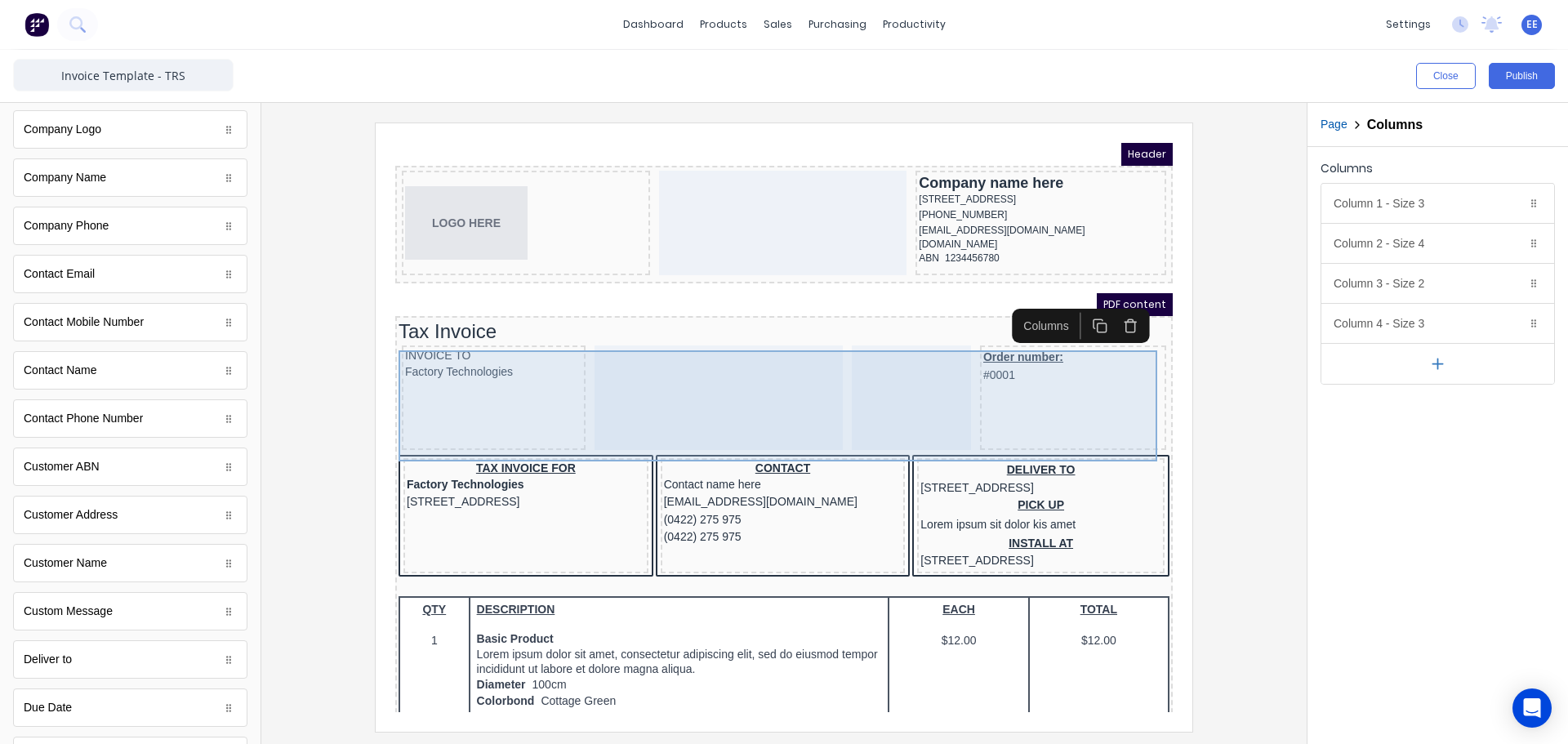
click at [969, 387] on div "Order number: #0001" at bounding box center [1052, 379] width 186 height 105
click at [968, 342] on div "Order number: #0001" at bounding box center [1053, 347] width 180 height 36
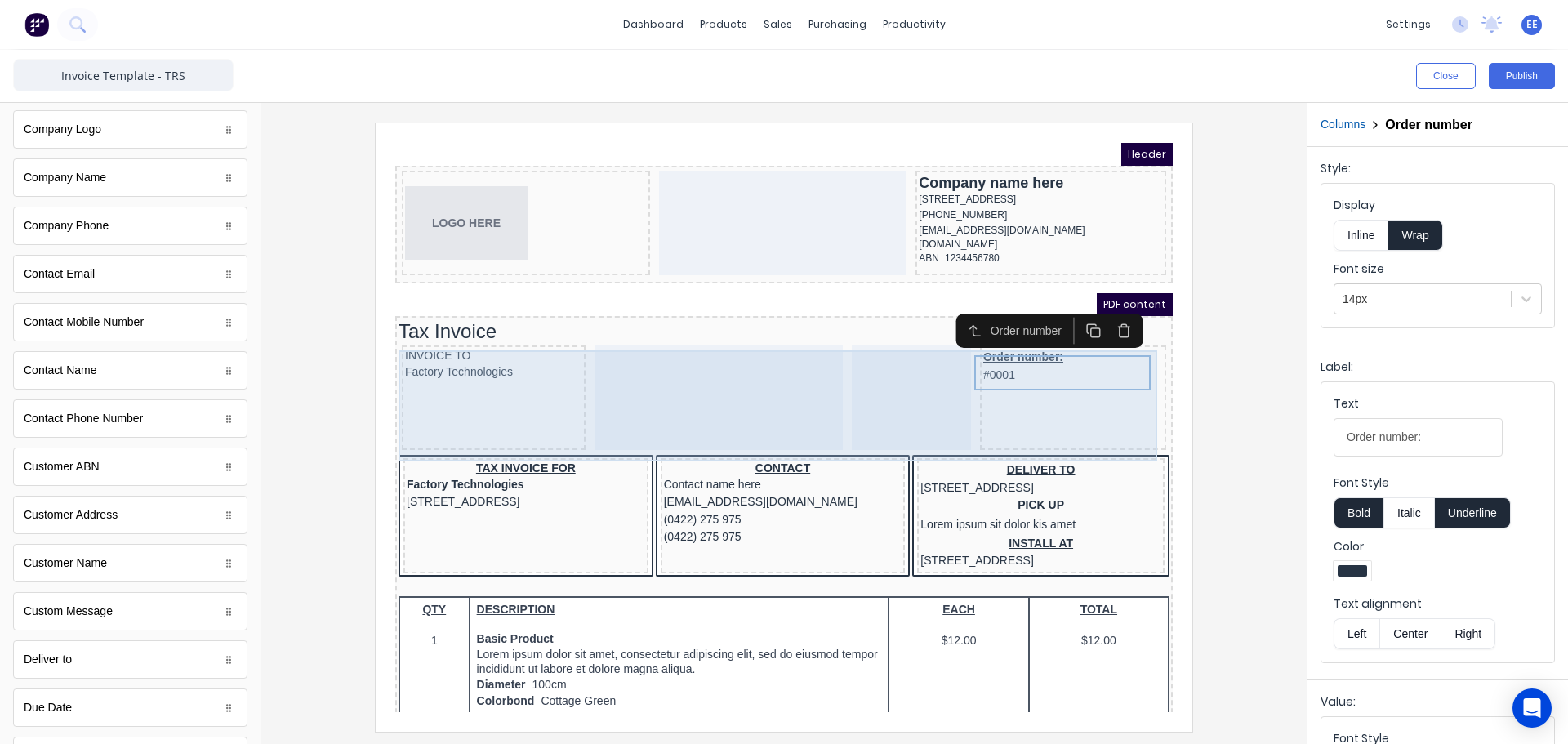
click at [884, 370] on div at bounding box center [892, 379] width 119 height 105
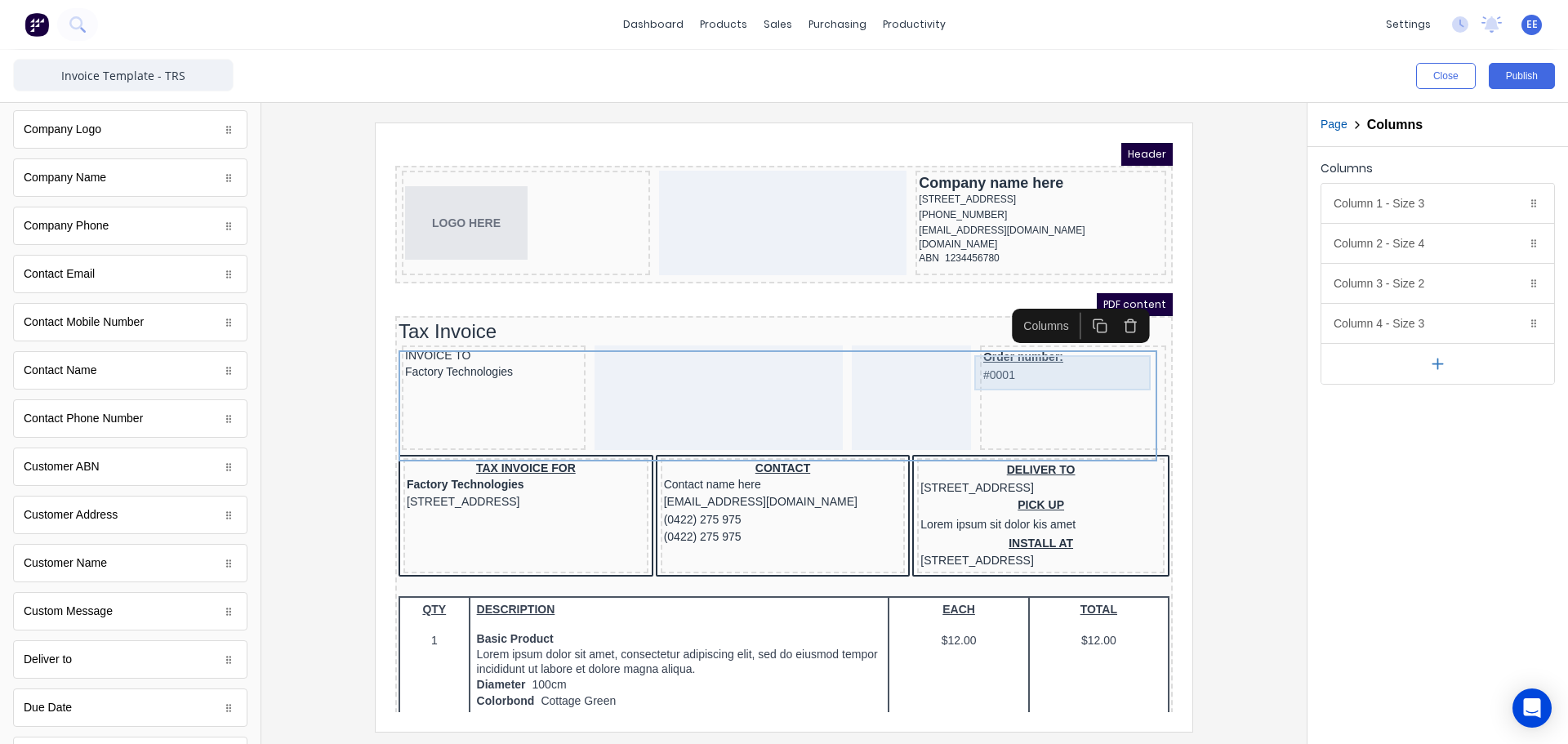
click at [996, 358] on div "Order number: #0001" at bounding box center [1053, 347] width 180 height 36
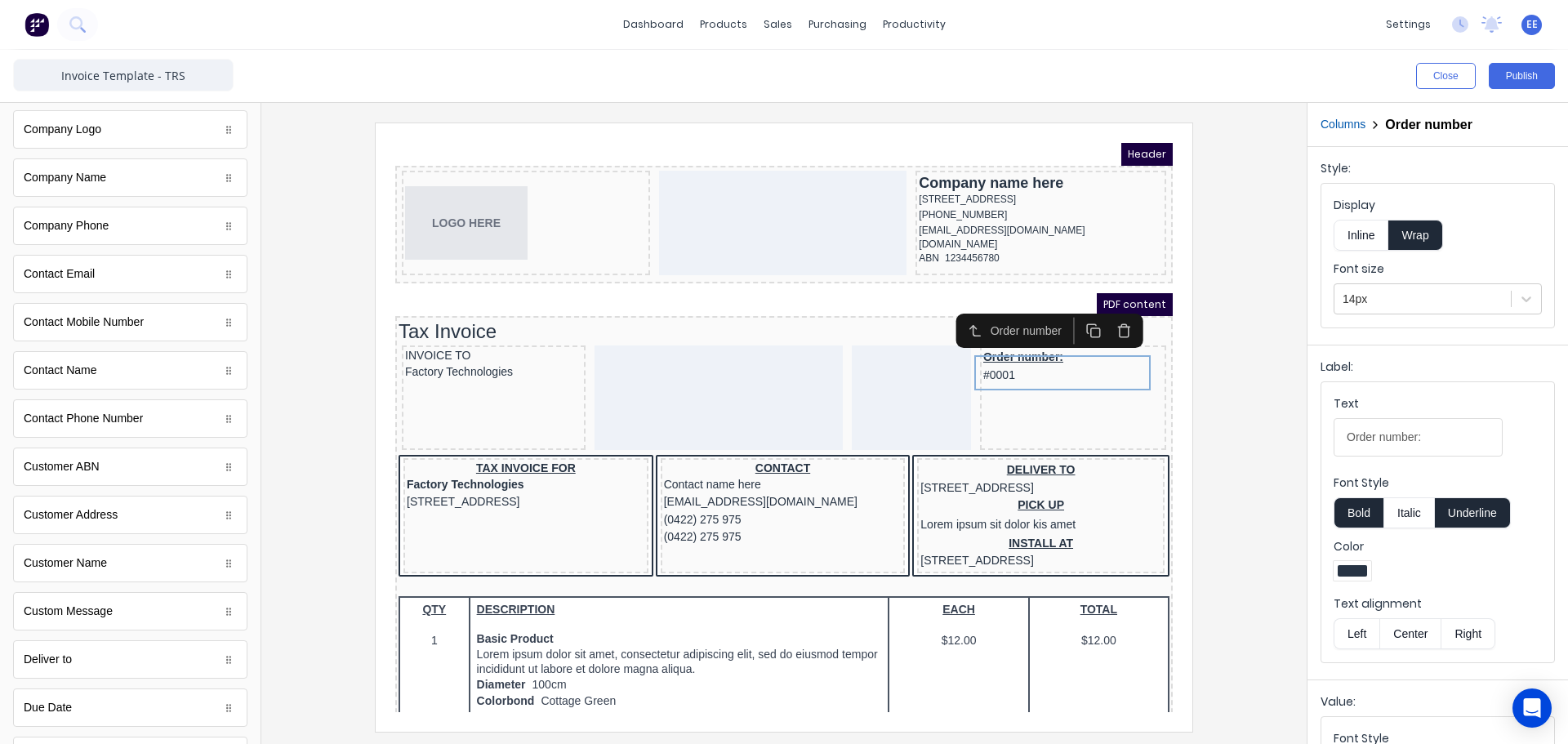
click at [1107, 306] on icon "button" at bounding box center [1104, 306] width 5 height 3
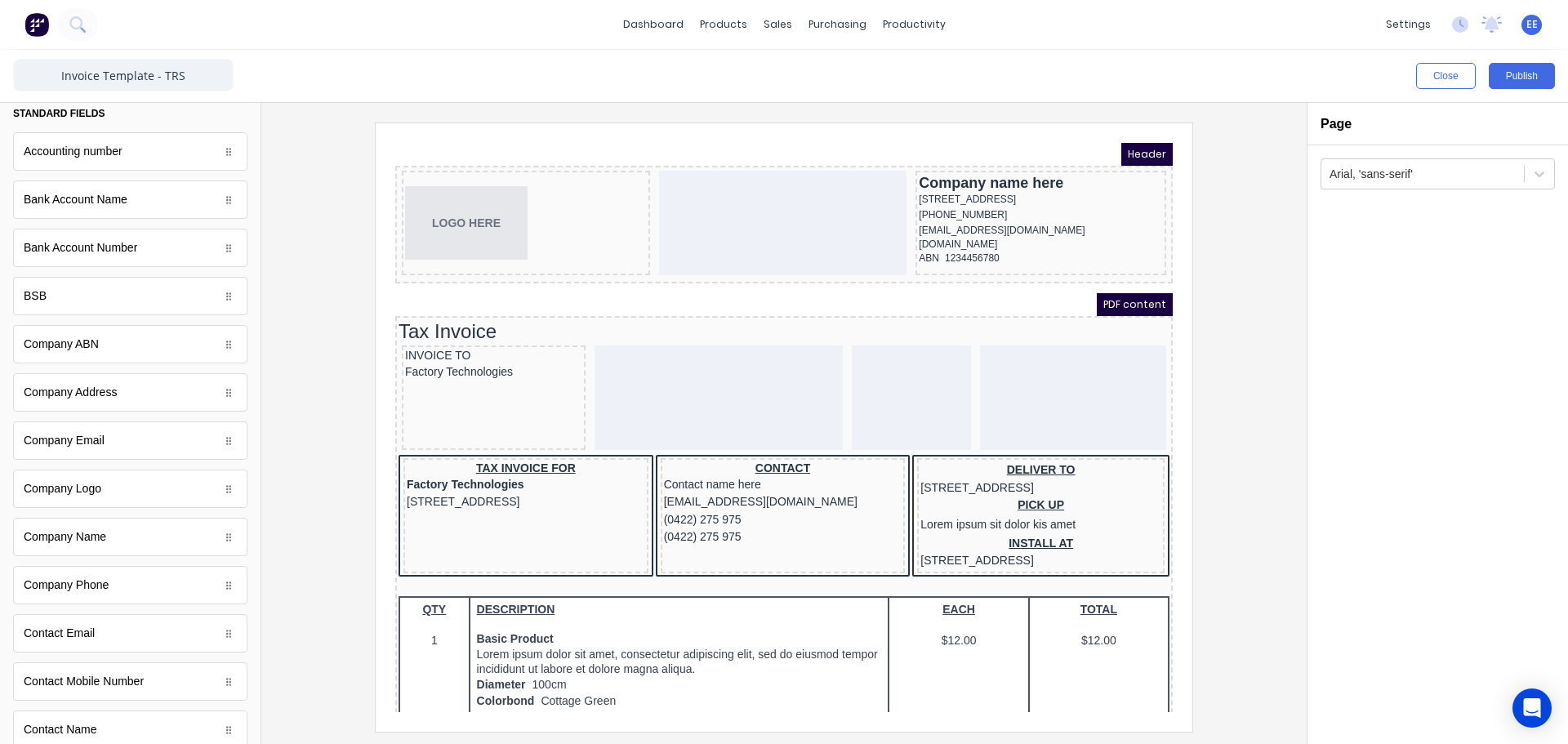
scroll to position [0, 0]
click at [95, 116] on icon "button" at bounding box center [100, 117] width 15 height 15
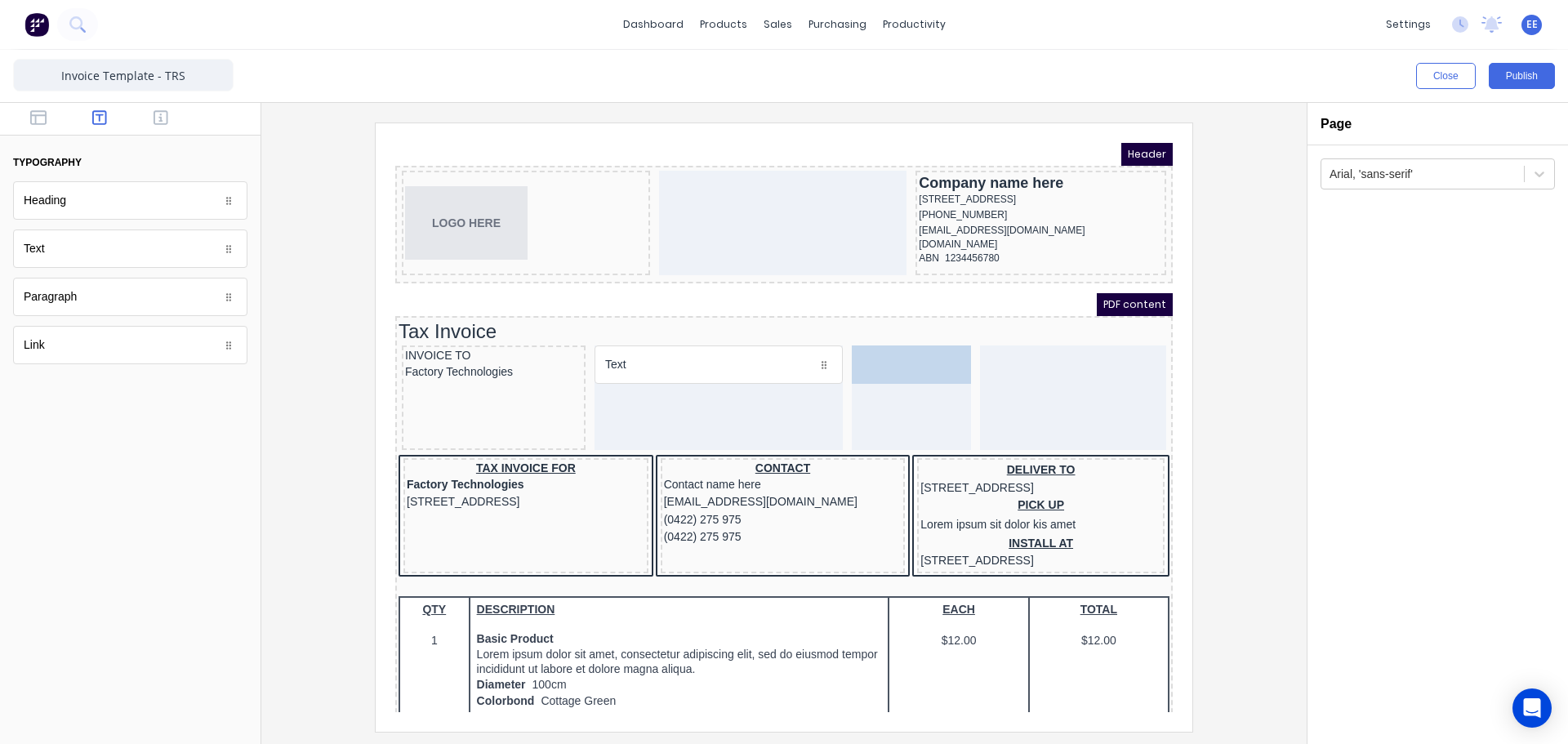
drag, startPoint x: 83, startPoint y: 255, endPoint x: 507, endPoint y: 238, distance: 424.3
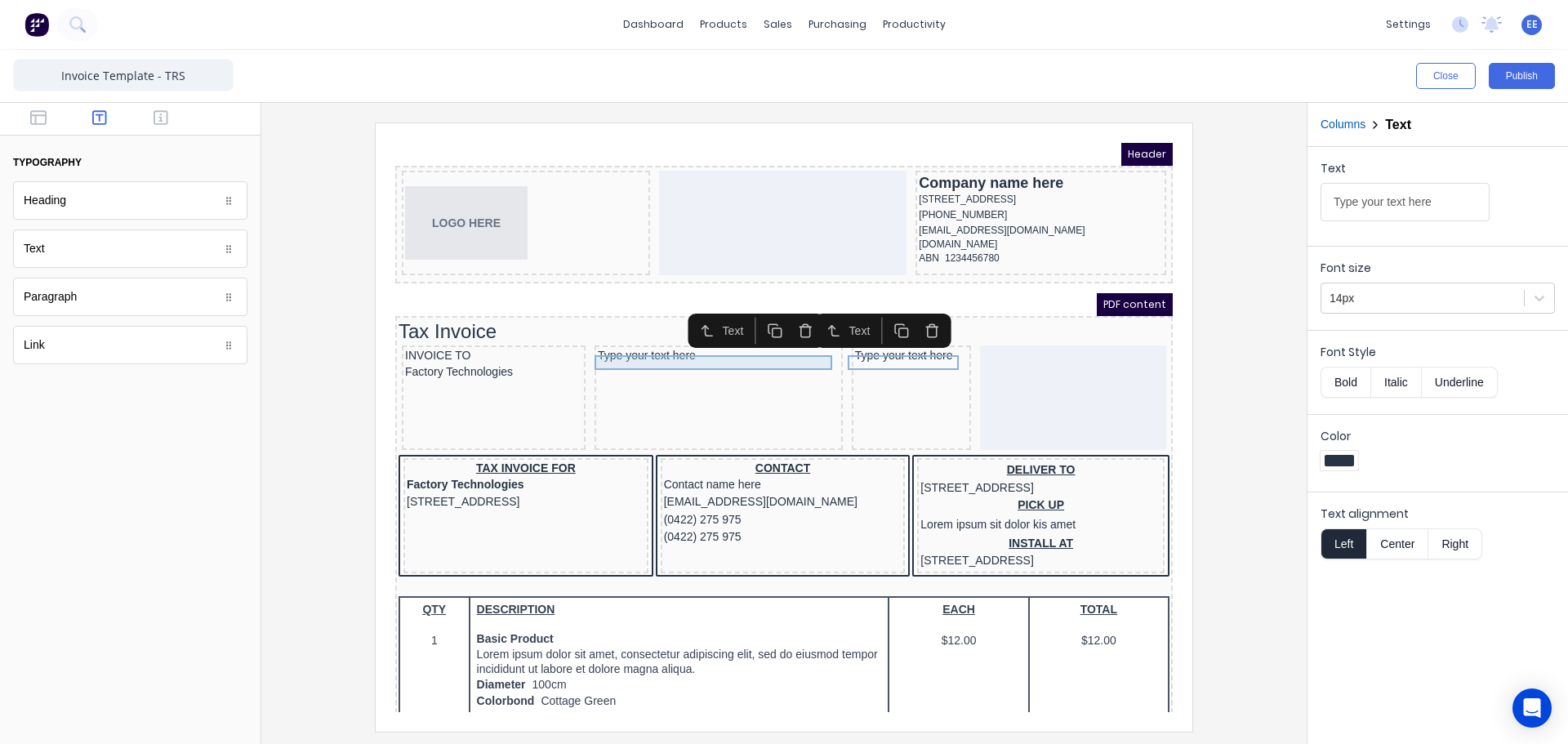
click at [786, 344] on div "Type your text here" at bounding box center [699, 336] width 242 height 15
click at [911, 316] on icon "button" at bounding box center [912, 310] width 15 height 15
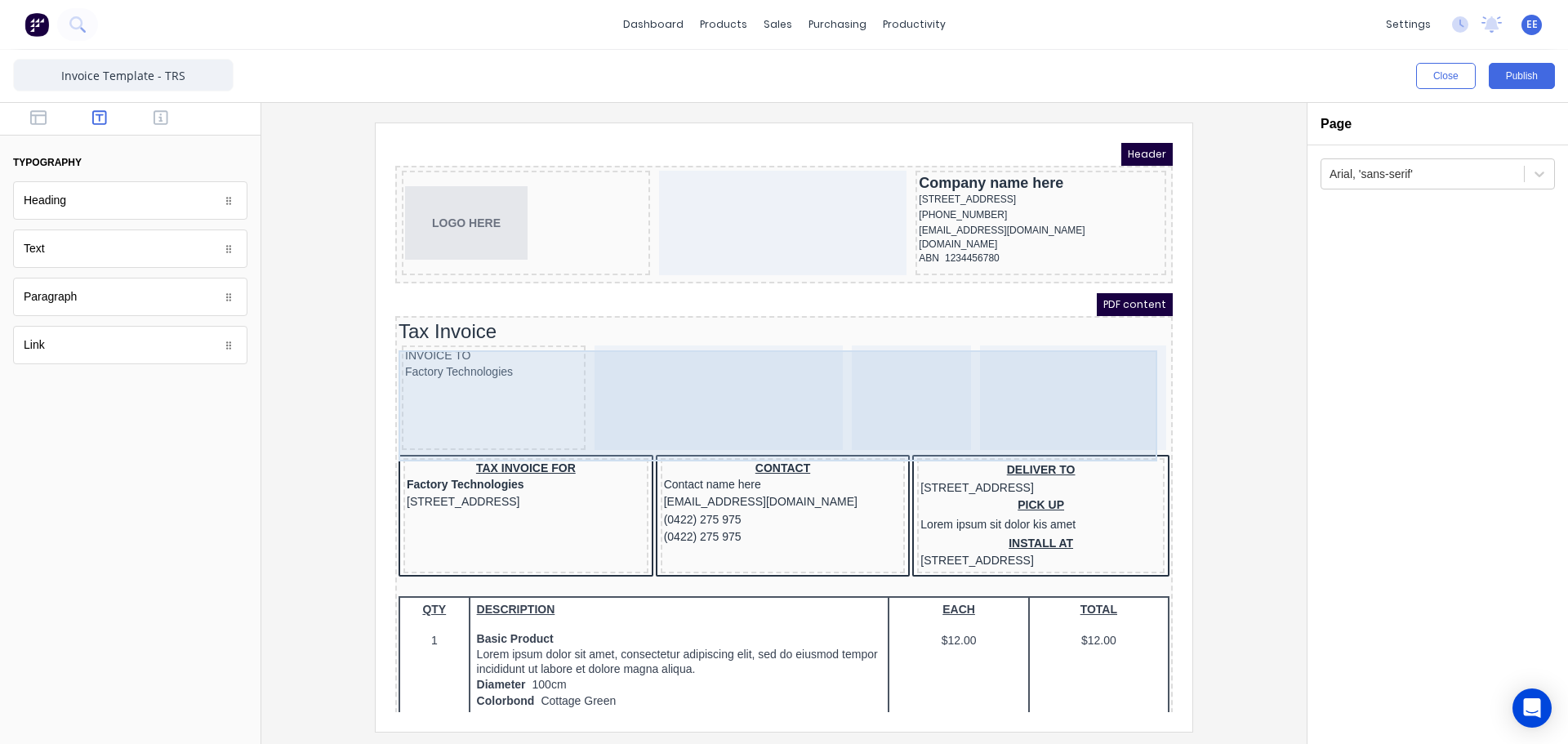
click at [858, 345] on div at bounding box center [892, 379] width 119 height 105
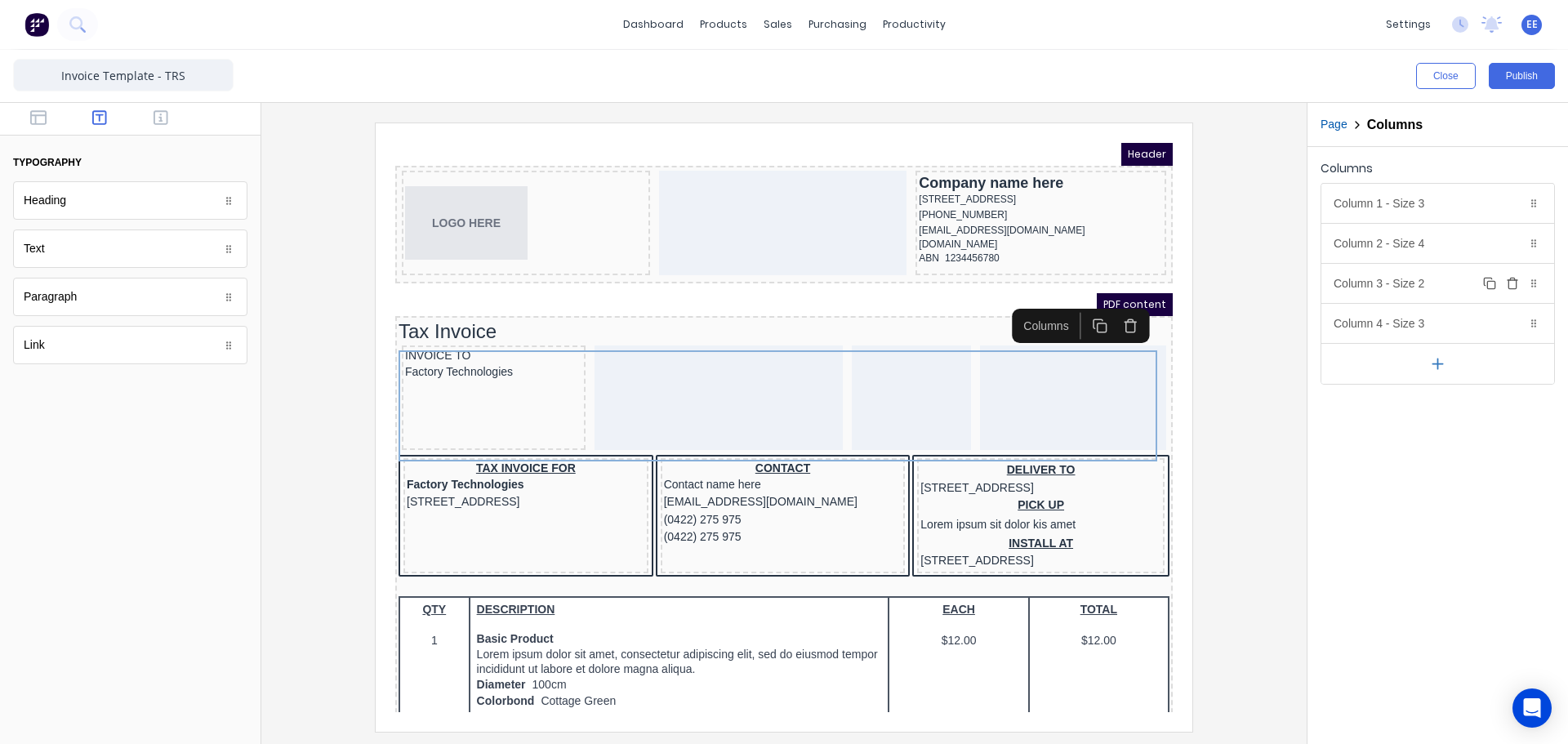
click at [1510, 283] on icon "button" at bounding box center [1512, 283] width 13 height 13
click at [1510, 242] on icon "button" at bounding box center [1512, 243] width 13 height 13
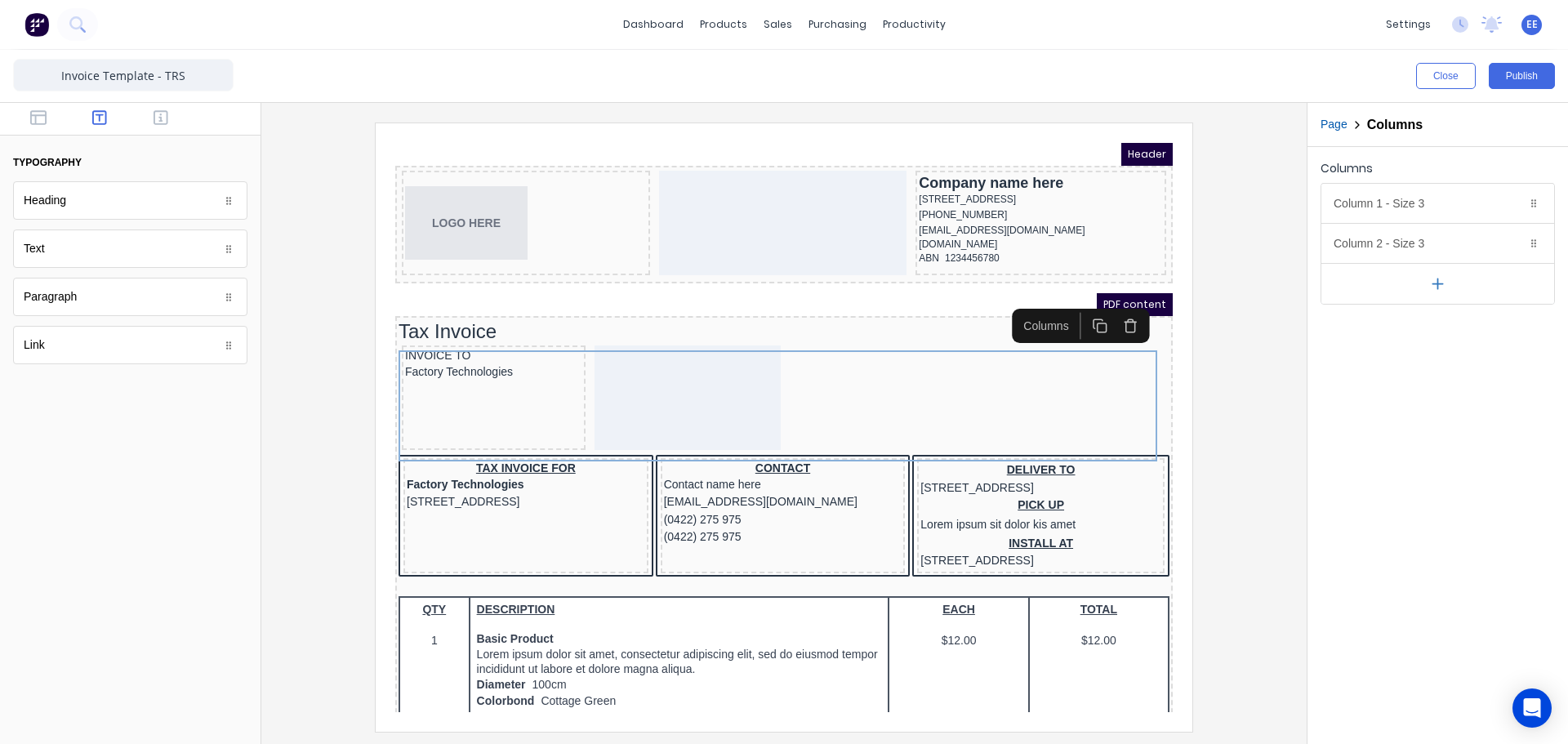
click at [1438, 285] on icon "button" at bounding box center [1438, 283] width 0 height 10
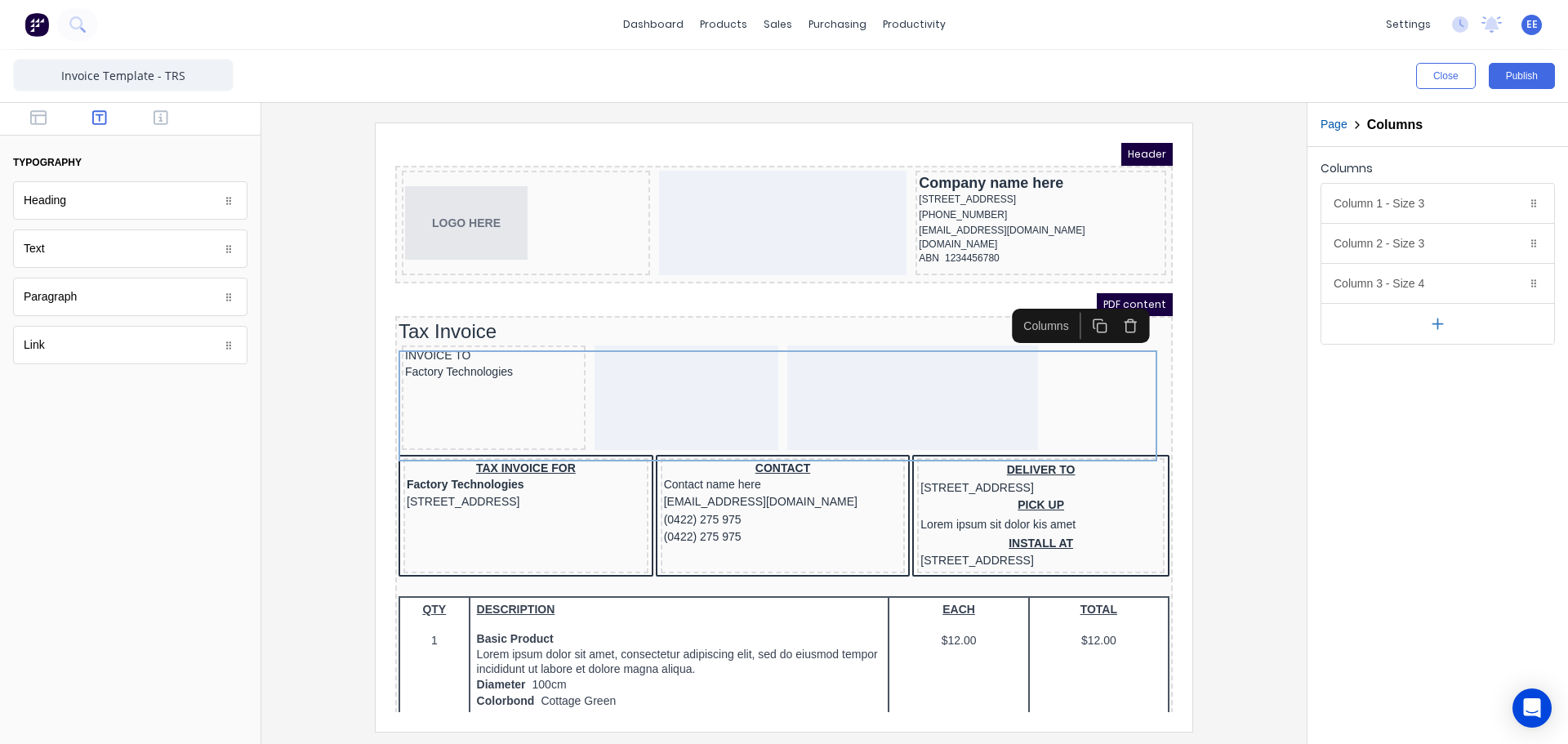
click at [1436, 327] on icon "button" at bounding box center [1437, 324] width 17 height 17
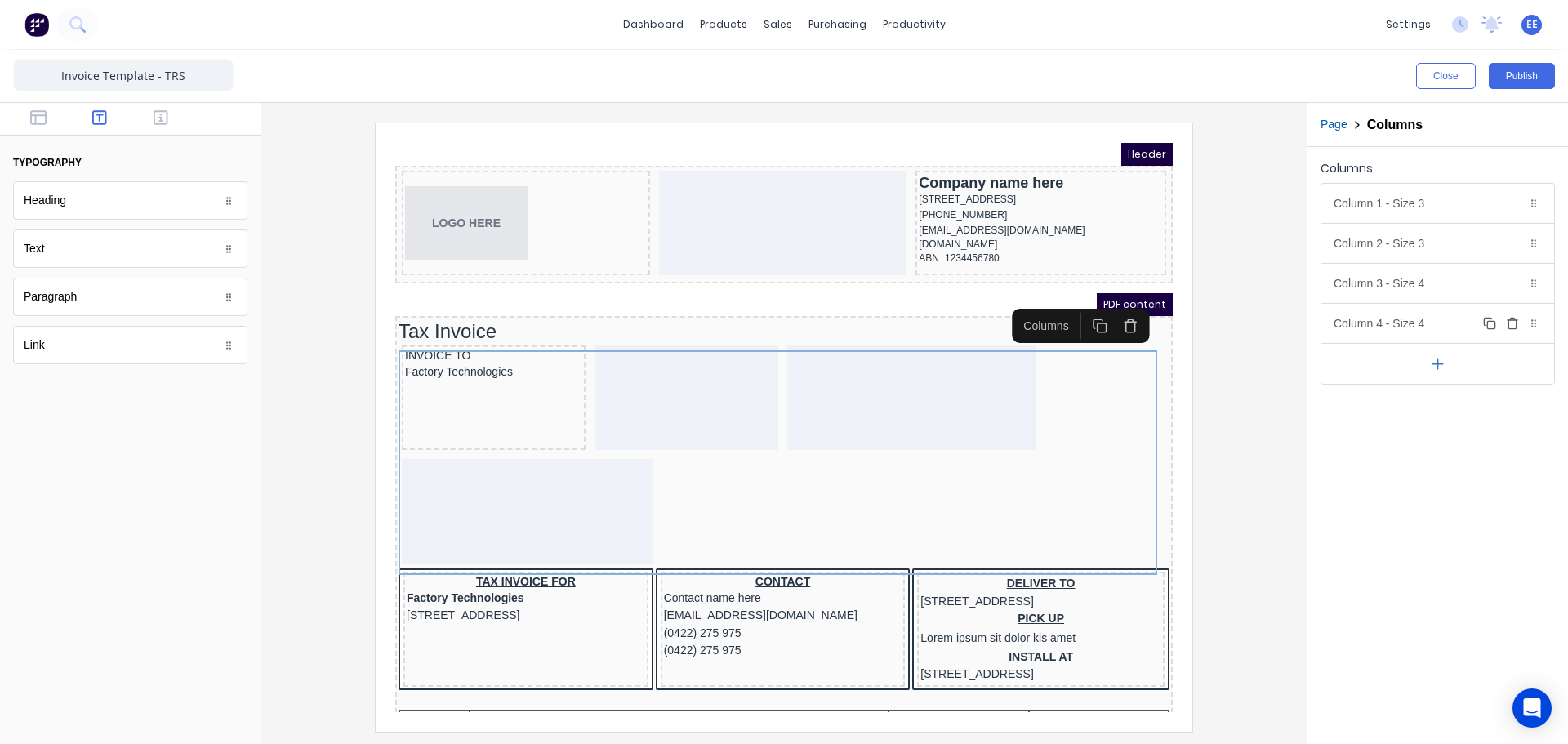
click at [1420, 316] on div "Column 4 - Size 4 Duplicate Delete" at bounding box center [1437, 324] width 233 height 39
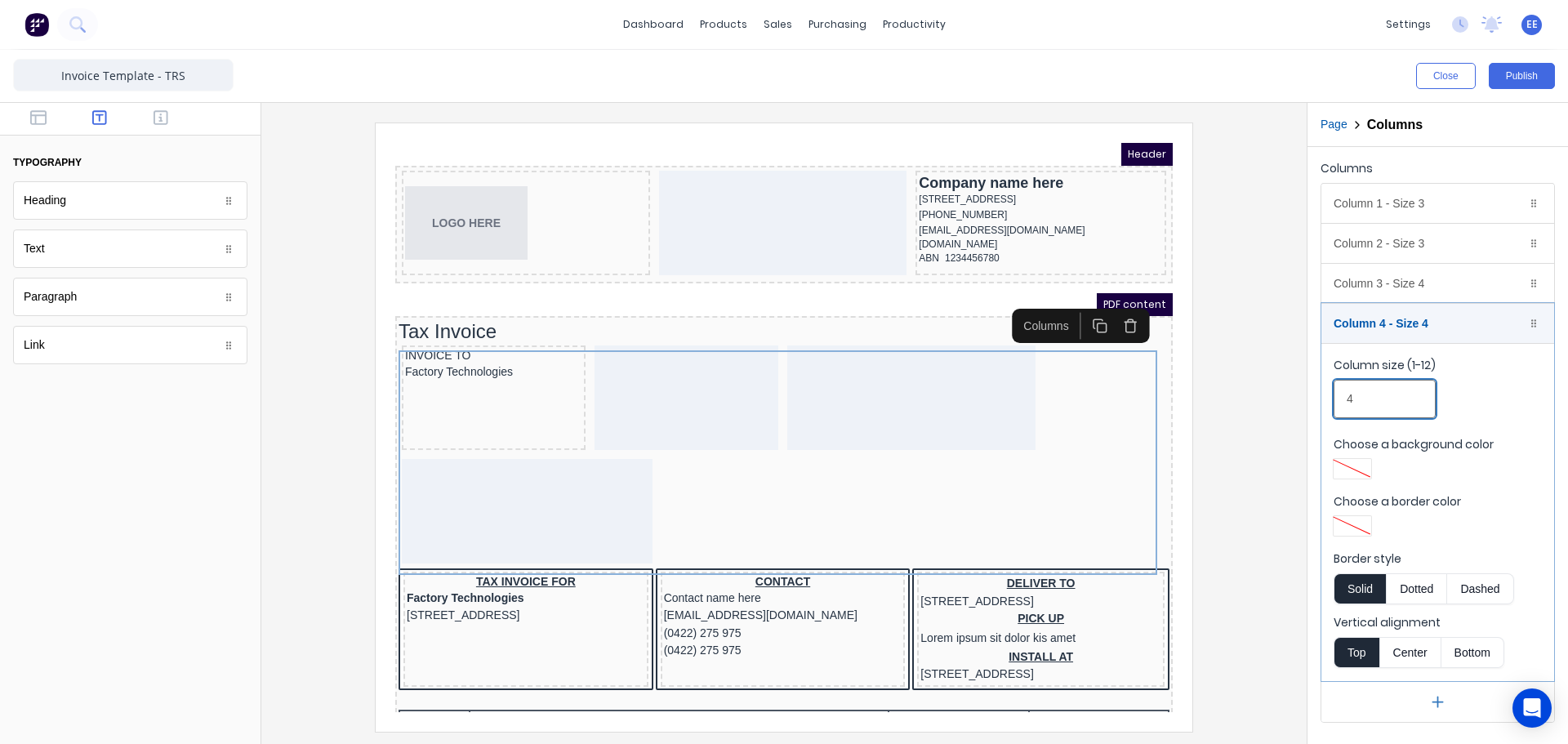
drag, startPoint x: 1356, startPoint y: 401, endPoint x: 1306, endPoint y: 399, distance: 50.0
click at [1306, 399] on div "Close Publish Components typography Heading Heading Text Text Paragraph Paragra…" at bounding box center [784, 396] width 1568 height 694
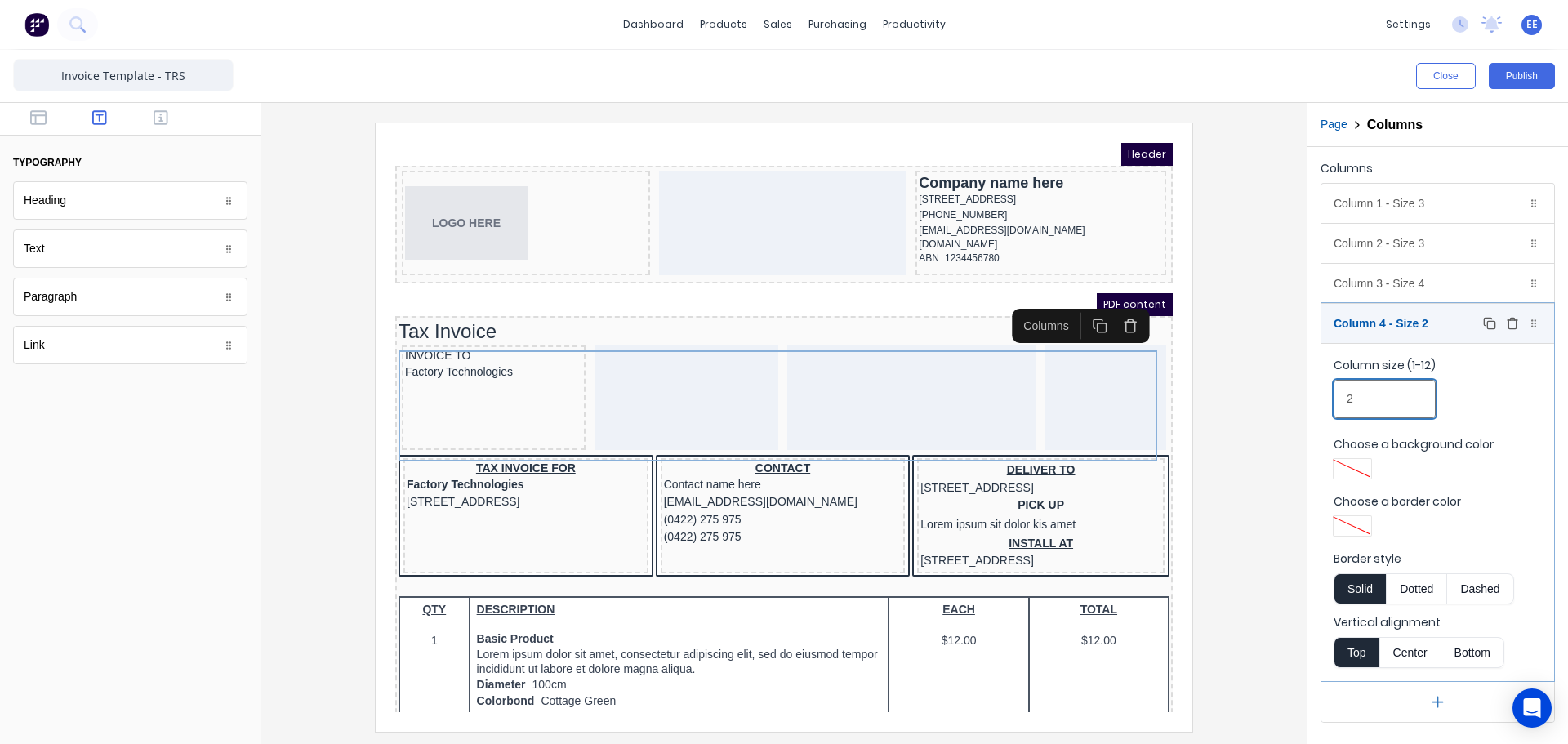
type input "2"
click at [1480, 325] on button "Duplicate" at bounding box center [1490, 324] width 20 height 20
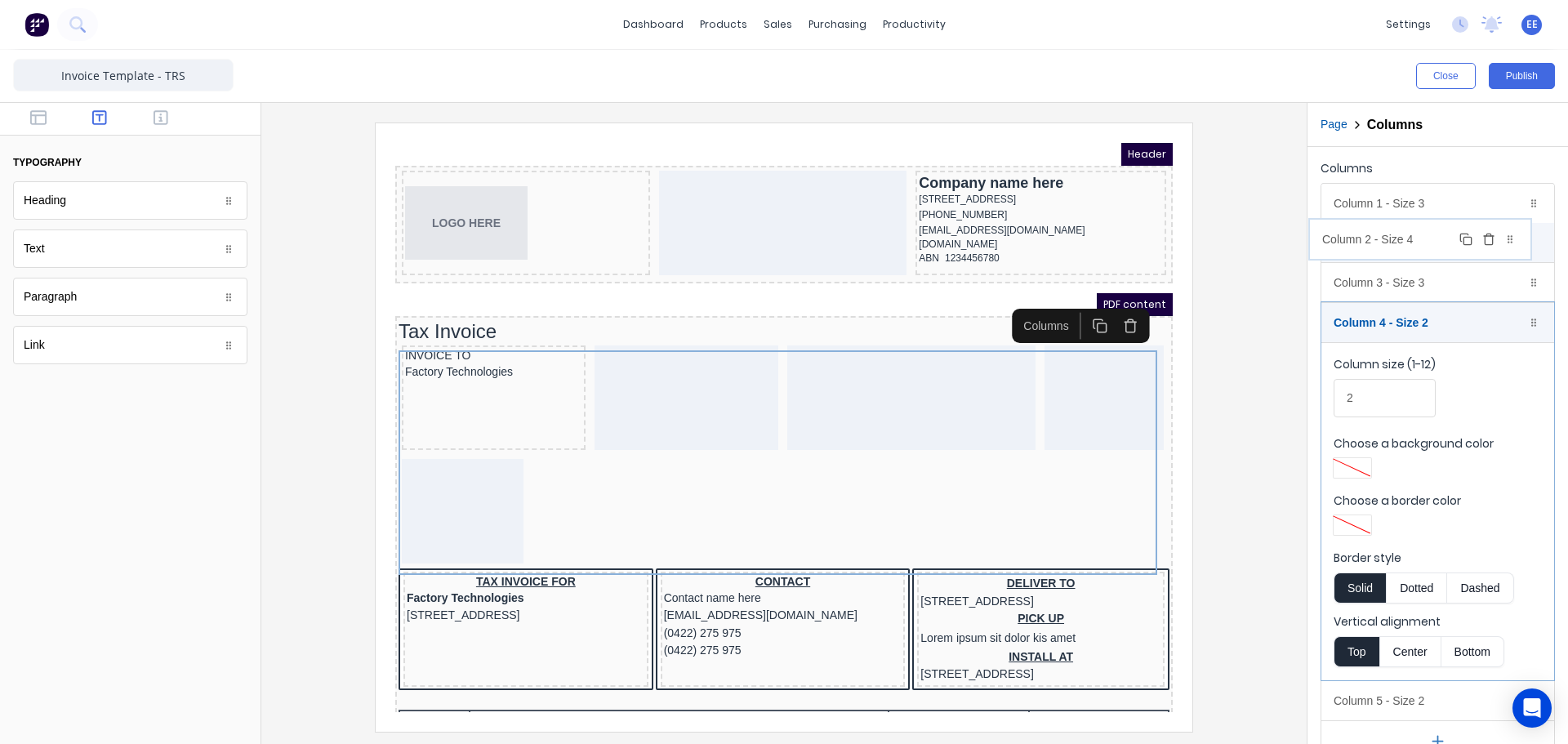
drag, startPoint x: 1444, startPoint y: 282, endPoint x: 1432, endPoint y: 237, distance: 46.6
click at [1432, 237] on body "dashboard products sales purchasing productivity dashboard products Product Cat…" at bounding box center [784, 372] width 1568 height 744
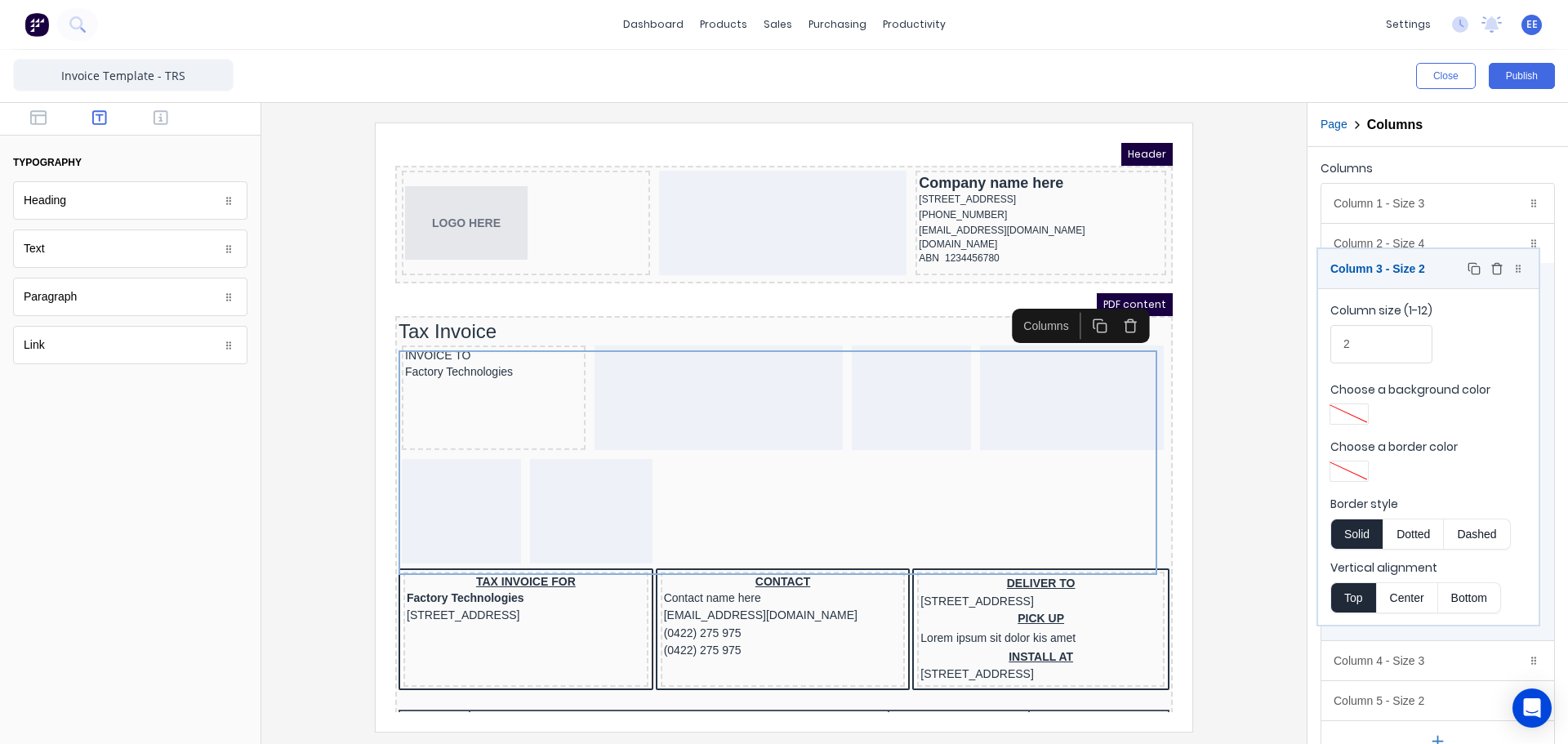
drag, startPoint x: 1436, startPoint y: 320, endPoint x: 1433, endPoint y: 269, distance: 51.1
click at [1433, 269] on body "dashboard products sales purchasing productivity dashboard products Product Cat…" at bounding box center [784, 372] width 1568 height 744
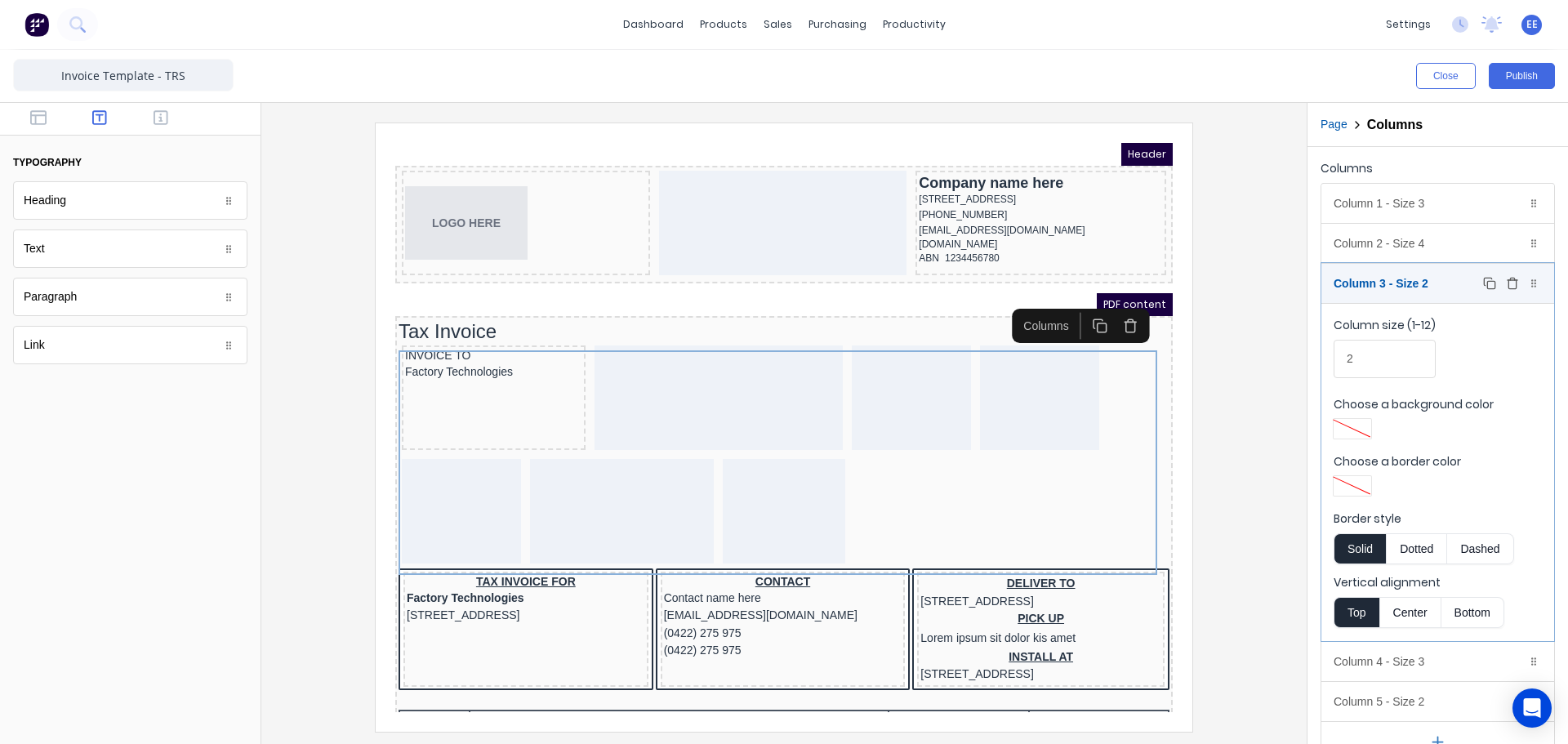
click at [1455, 277] on div "Column 3 - Size 2 Duplicate Delete" at bounding box center [1437, 284] width 233 height 39
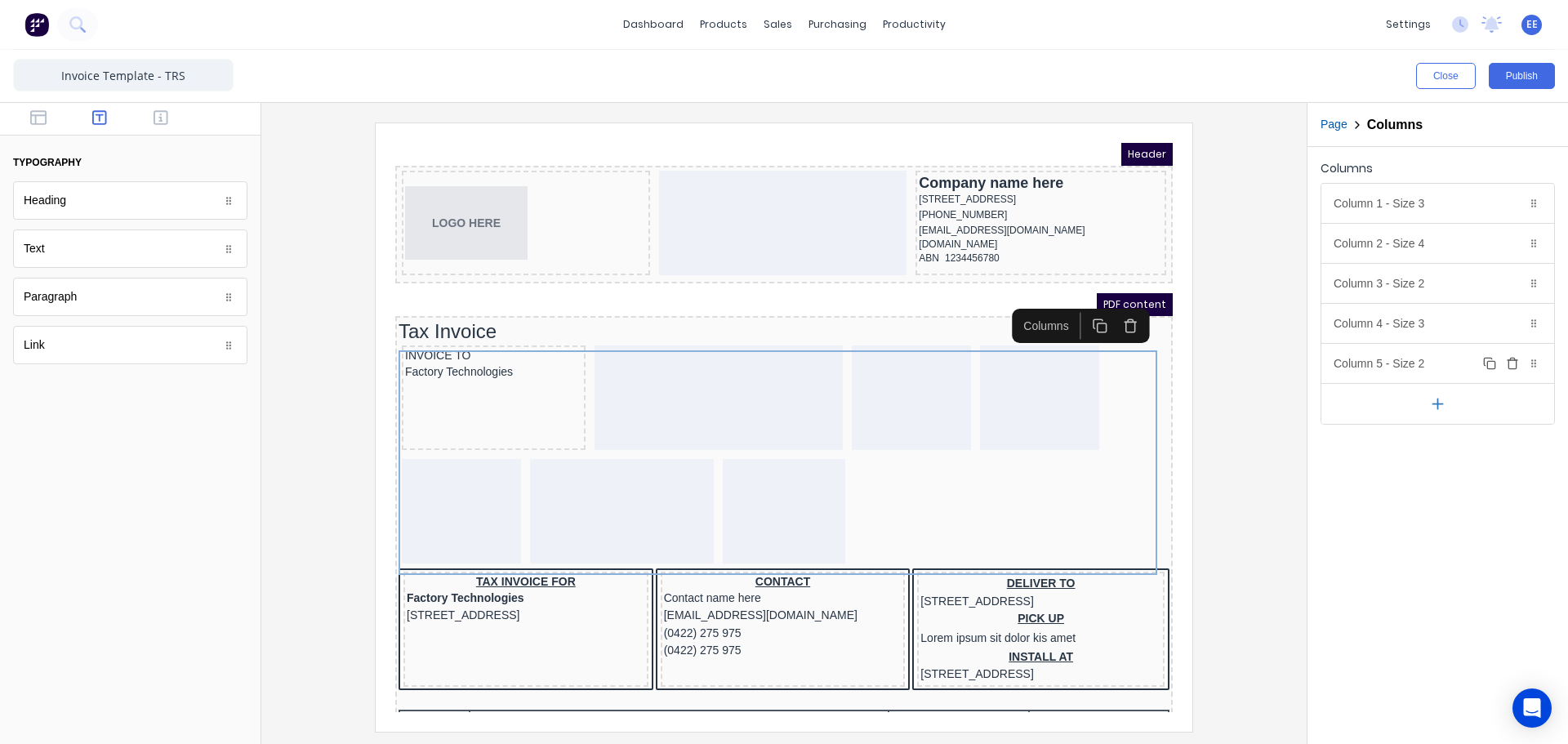
click at [1511, 361] on icon "button" at bounding box center [1512, 363] width 13 height 13
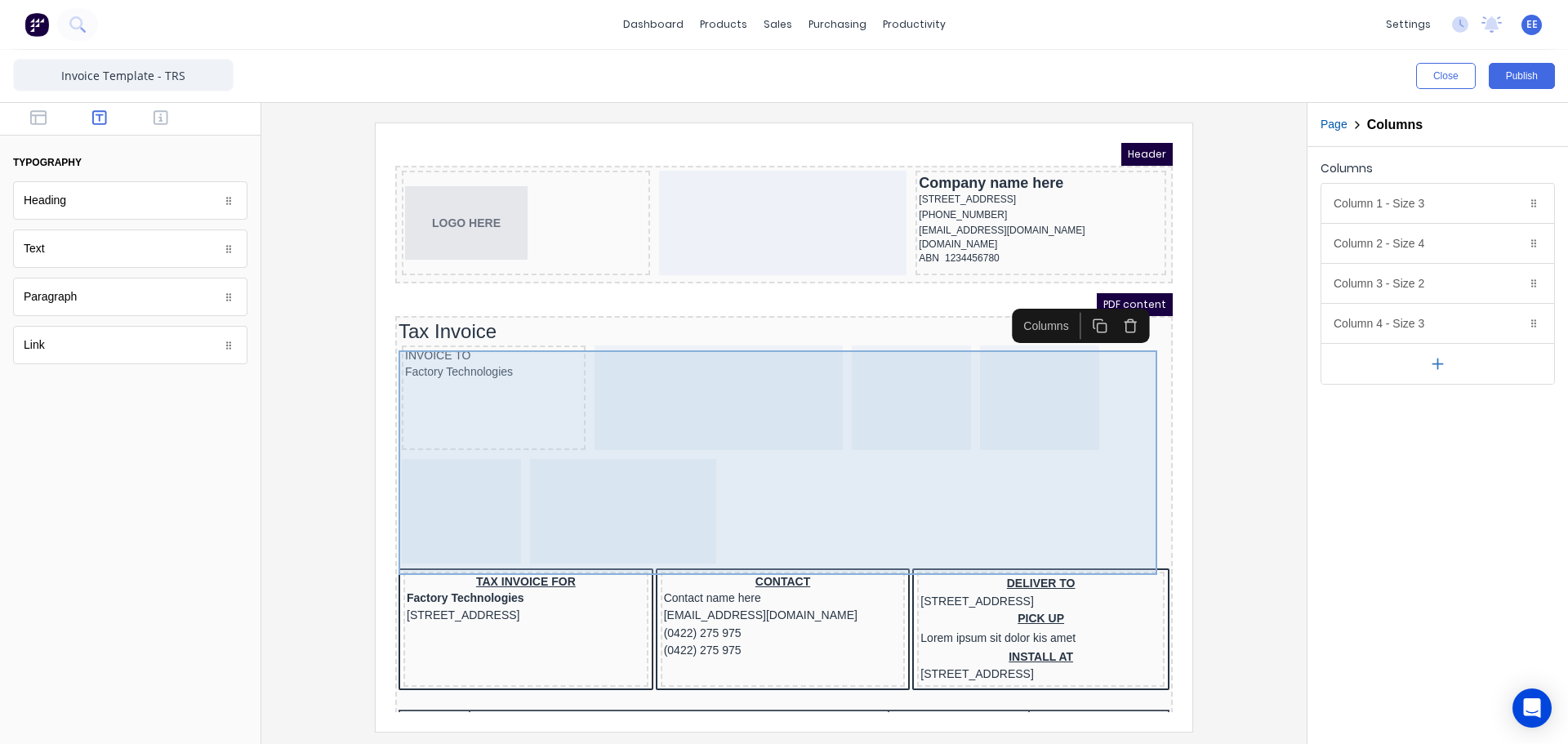
click at [823, 350] on div "INVOICE TO Factory Technologies" at bounding box center [764, 436] width 771 height 225
click at [782, 387] on div at bounding box center [699, 379] width 248 height 105
drag, startPoint x: 585, startPoint y: 450, endPoint x: 546, endPoint y: 477, distance: 47.4
click at [584, 451] on div at bounding box center [603, 492] width 186 height 105
drag, startPoint x: 457, startPoint y: 500, endPoint x: 428, endPoint y: 507, distance: 29.8
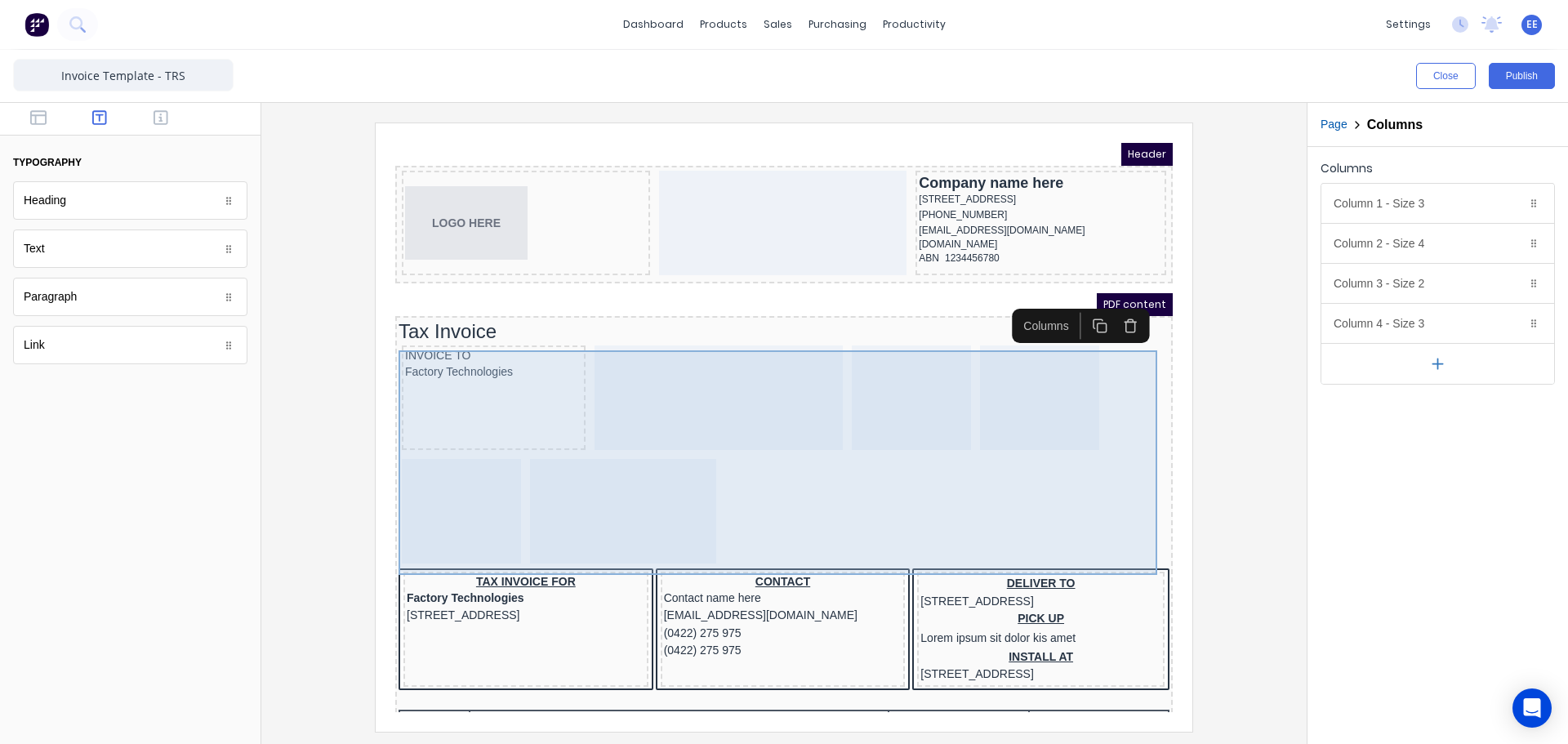
click at [455, 500] on div at bounding box center [442, 492] width 119 height 105
click at [411, 490] on div at bounding box center [442, 492] width 119 height 105
drag, startPoint x: 746, startPoint y: 481, endPoint x: 762, endPoint y: 479, distance: 16.1
click at [748, 481] on div "INVOICE TO Factory Technologies" at bounding box center [764, 436] width 771 height 225
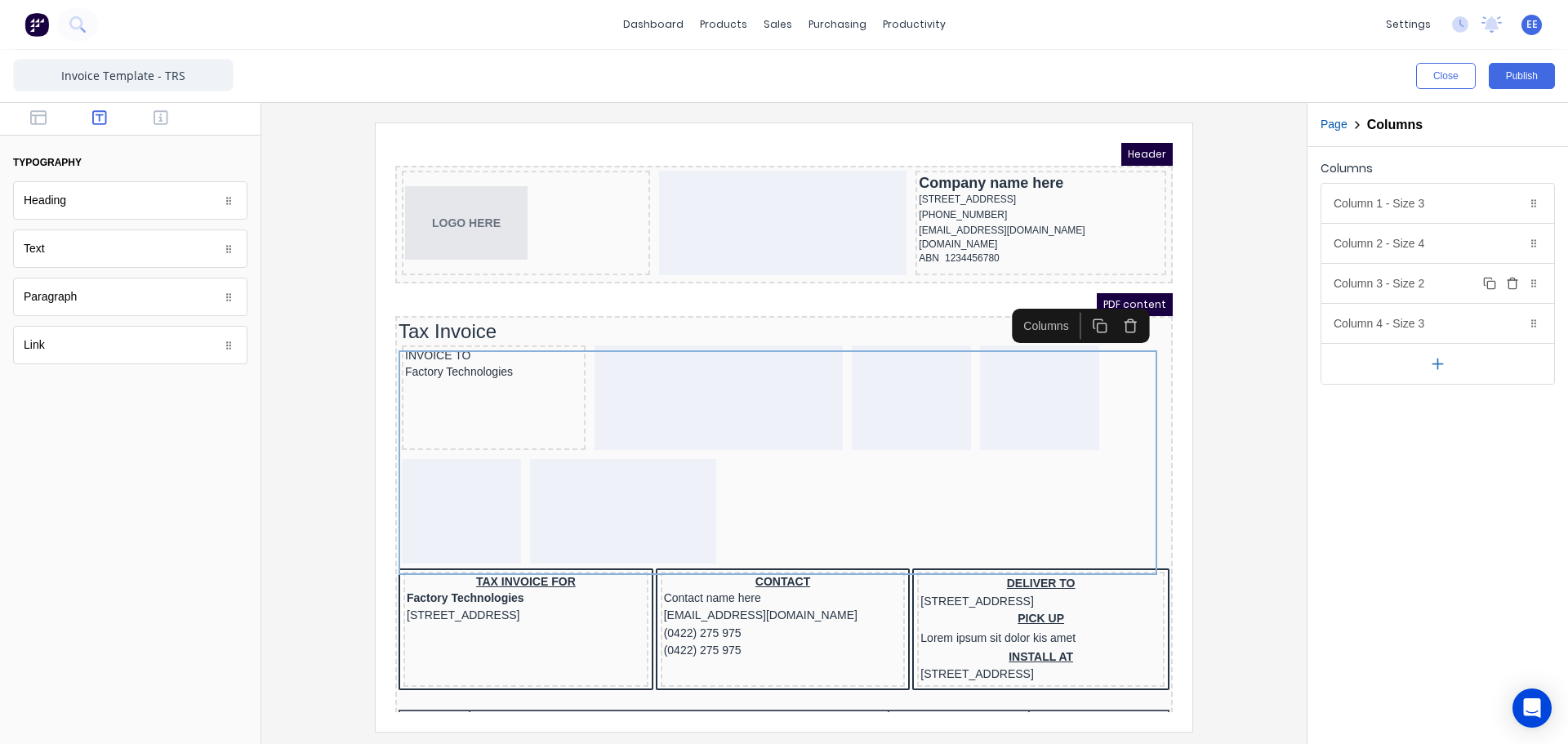
click at [1511, 279] on icon "button" at bounding box center [1512, 283] width 13 height 13
click at [1514, 240] on icon "button" at bounding box center [1512, 238] width 4 height 3
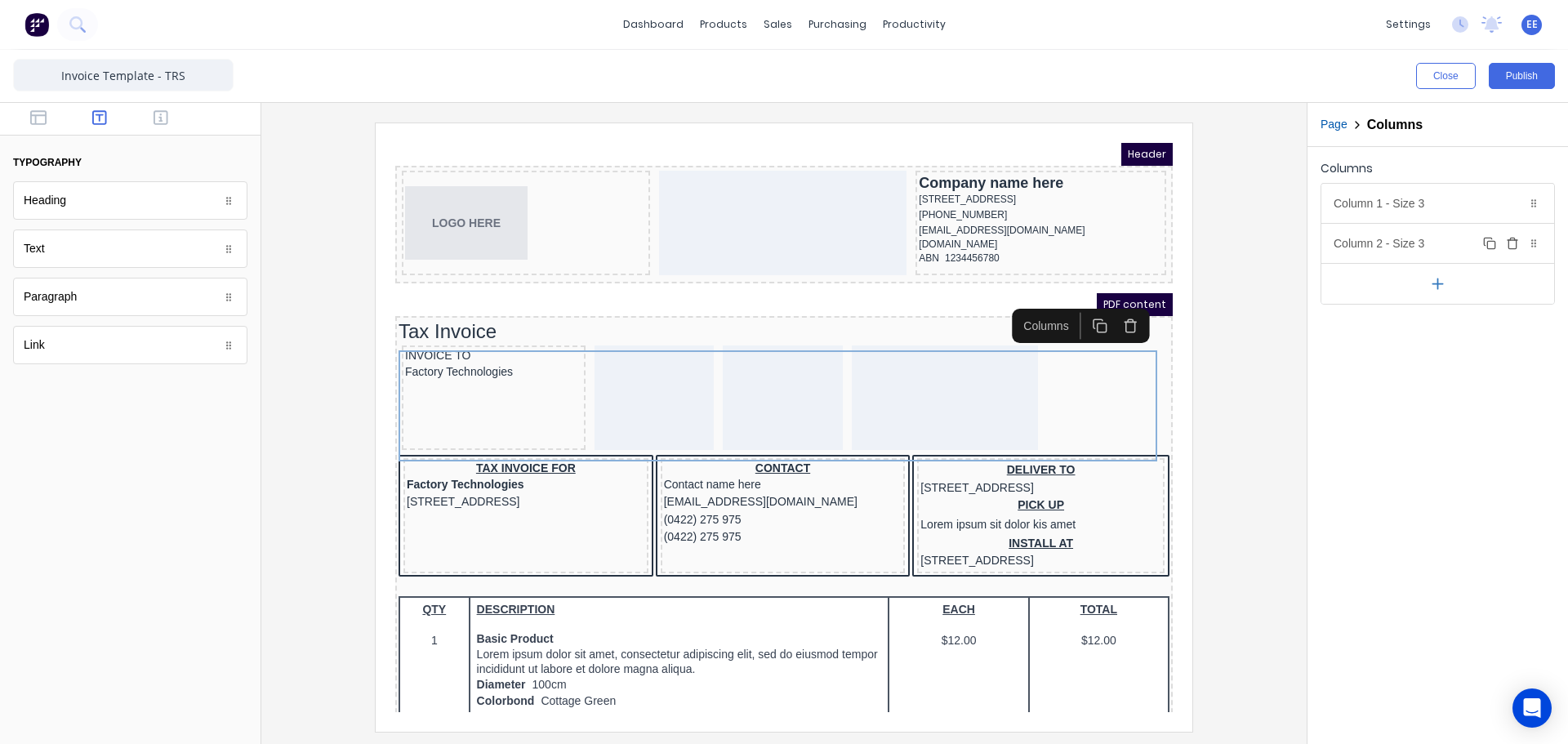
click at [1514, 240] on icon "button" at bounding box center [1512, 238] width 4 height 3
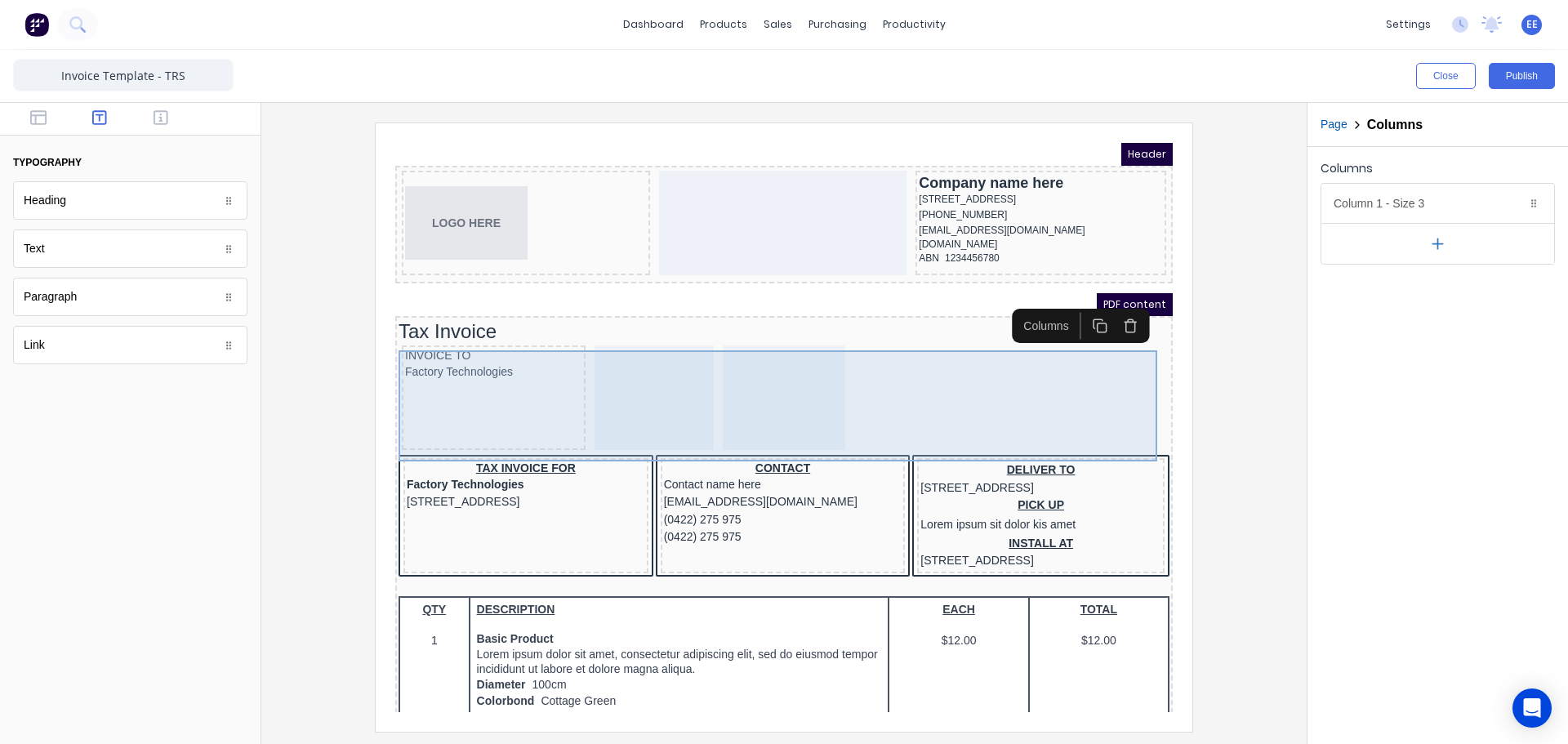
click at [708, 367] on div at bounding box center [764, 379] width 122 height 105
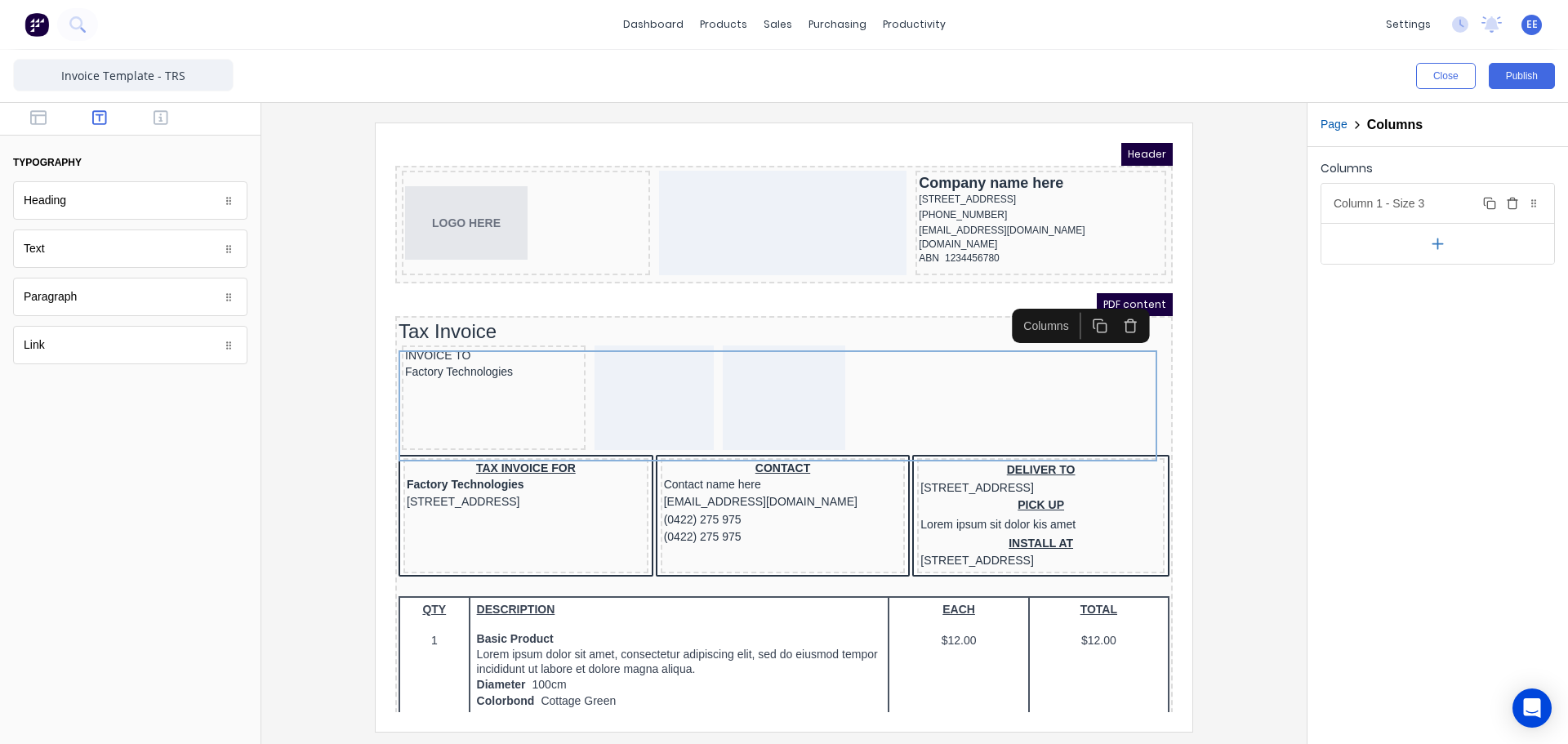
click at [1509, 204] on icon "button" at bounding box center [1512, 204] width 7 height 9
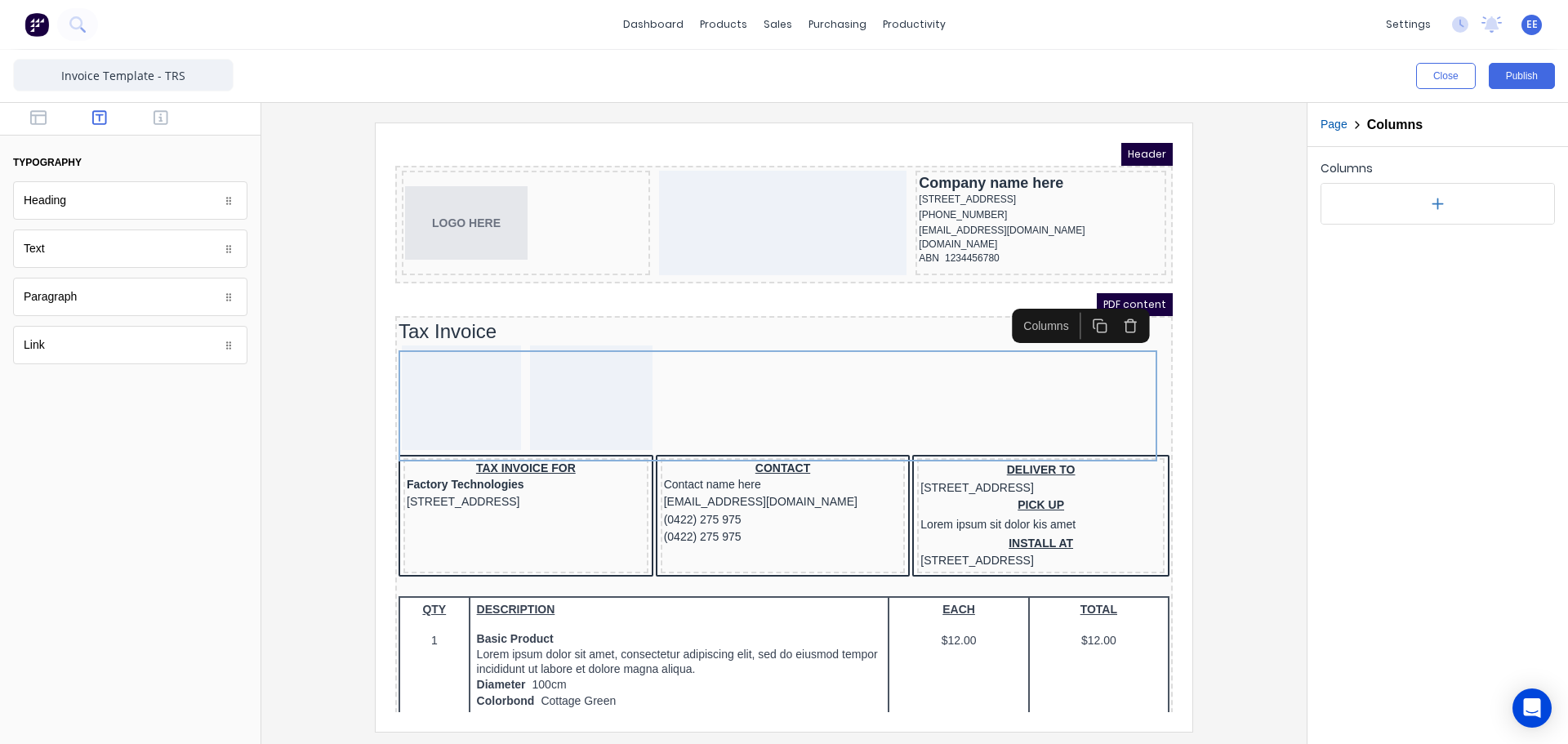
click at [1105, 308] on icon "button" at bounding box center [1110, 305] width 15 height 15
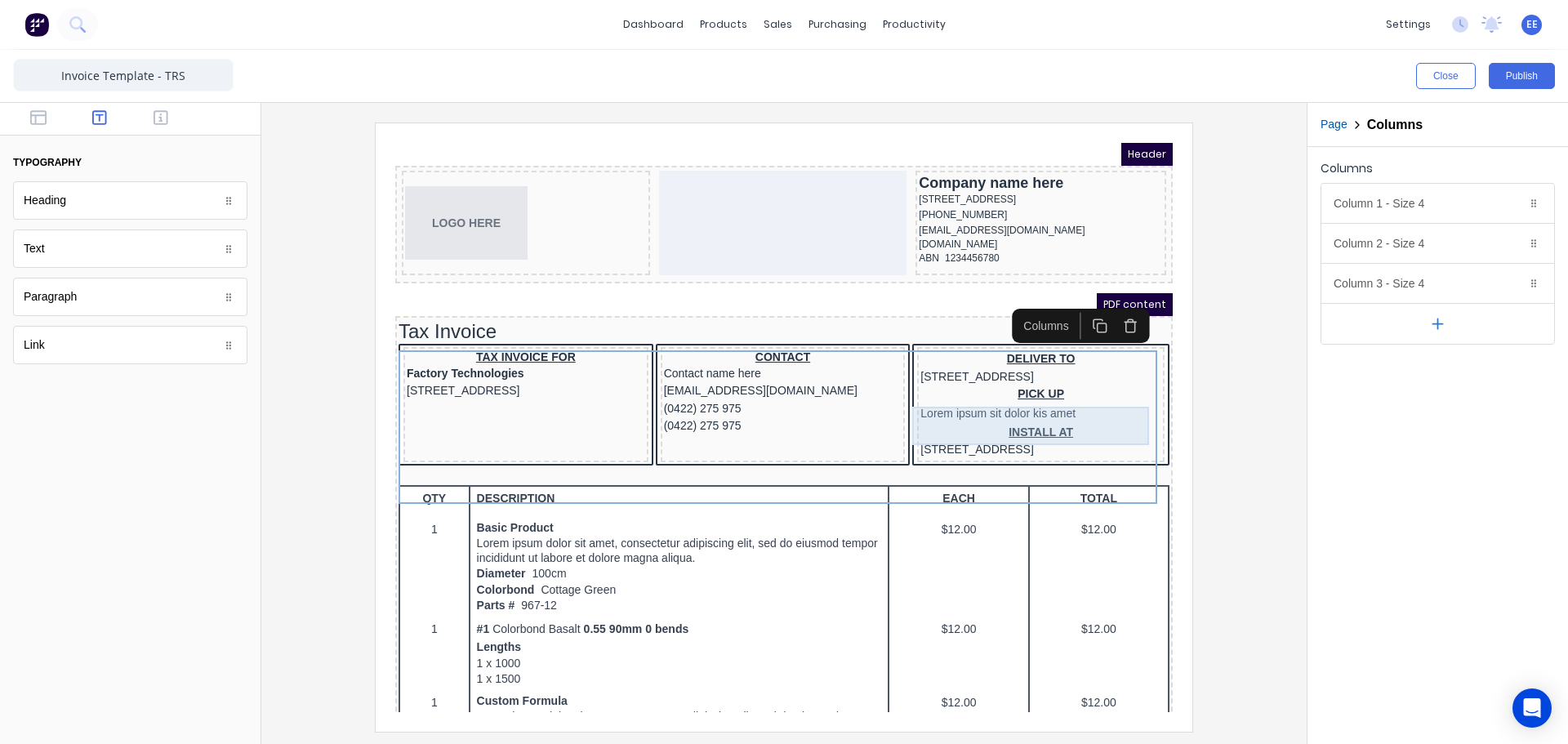
click at [972, 390] on div "PICK UP Lorem ipsum sit dolor kis amet" at bounding box center [1020, 385] width 241 height 38
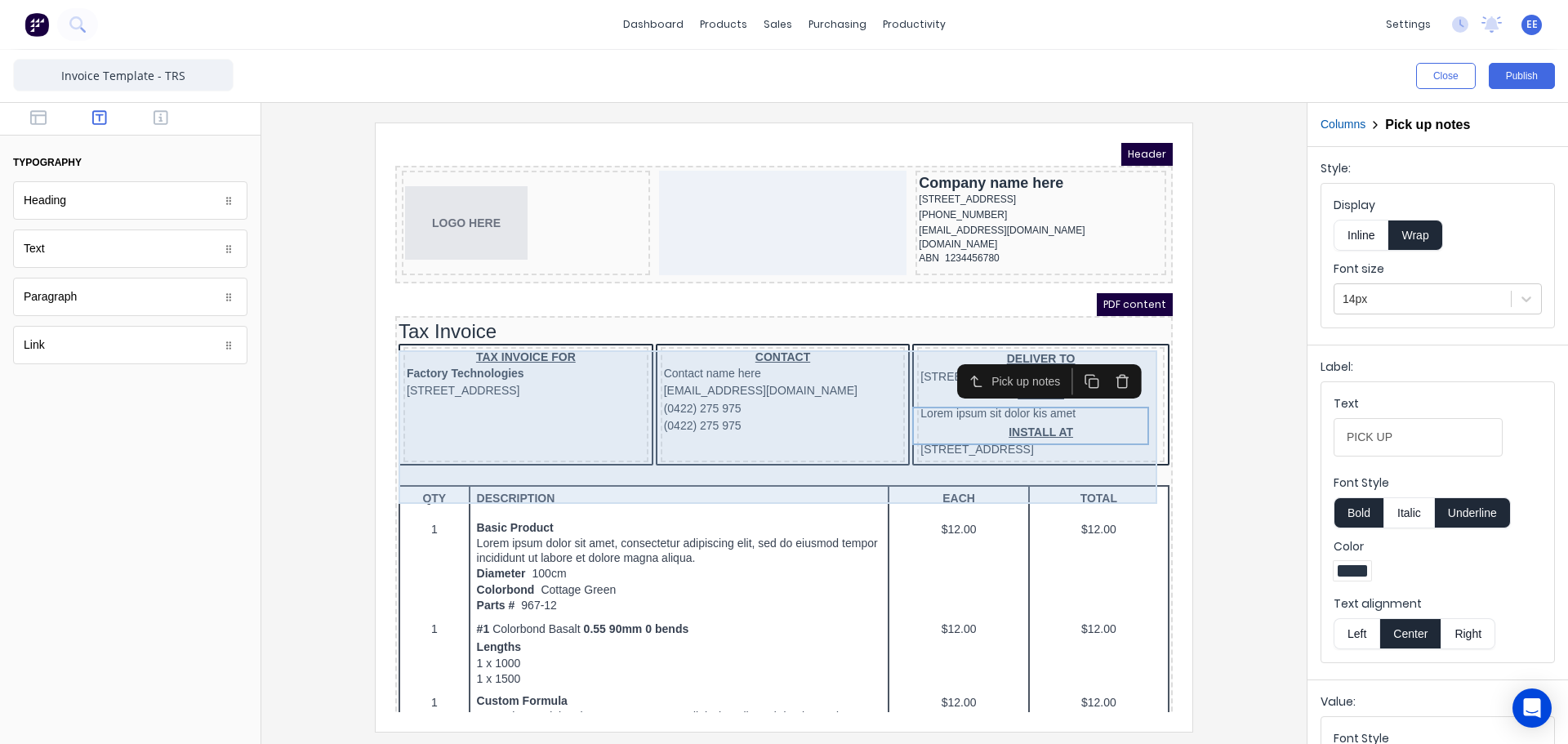
click at [828, 426] on div "CONTACT Contact name here [EMAIL_ADDRESS][DOMAIN_NAME] (0422) 275 975 (0422) 27…" at bounding box center [764, 385] width 245 height 116
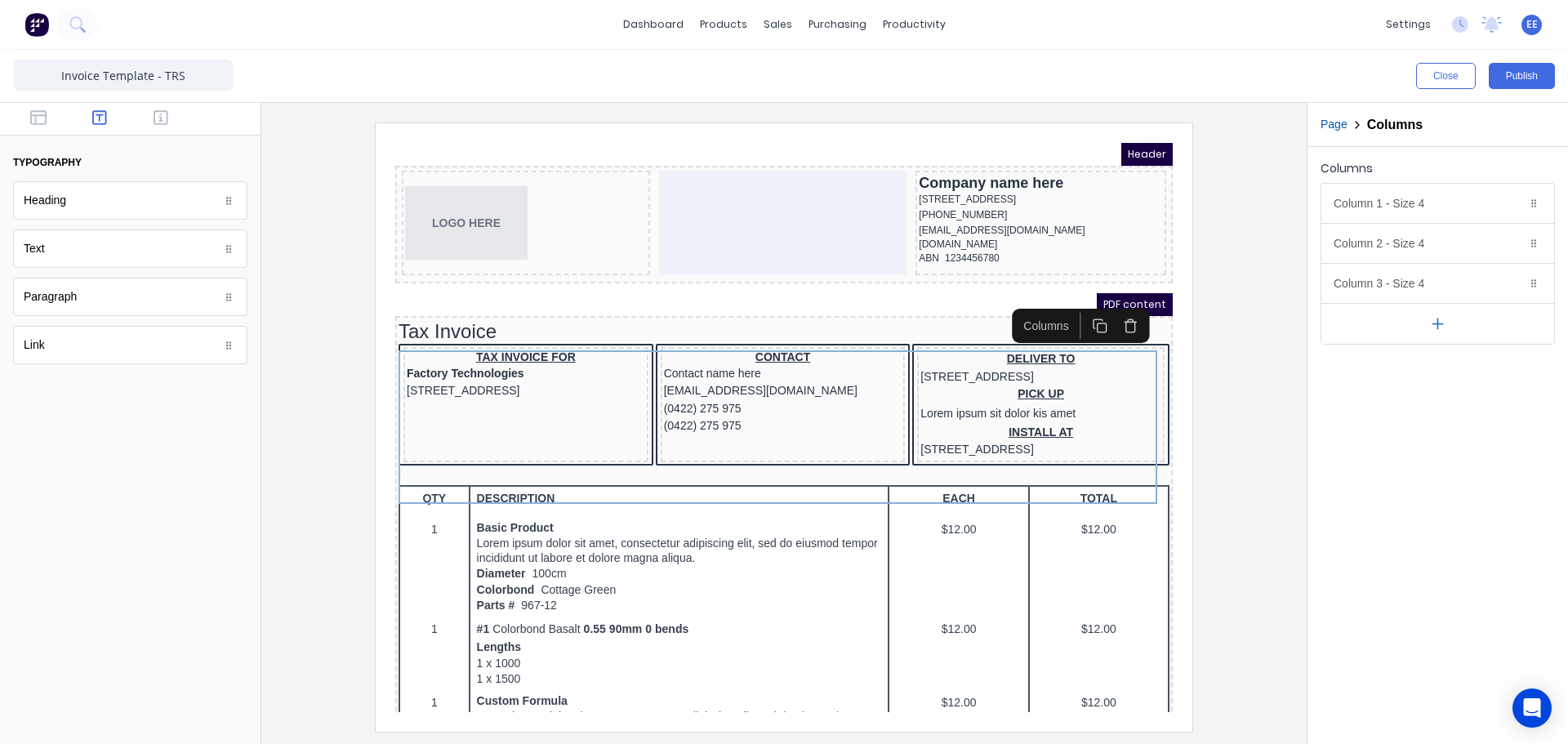
click at [1441, 331] on icon "button" at bounding box center [1437, 324] width 17 height 17
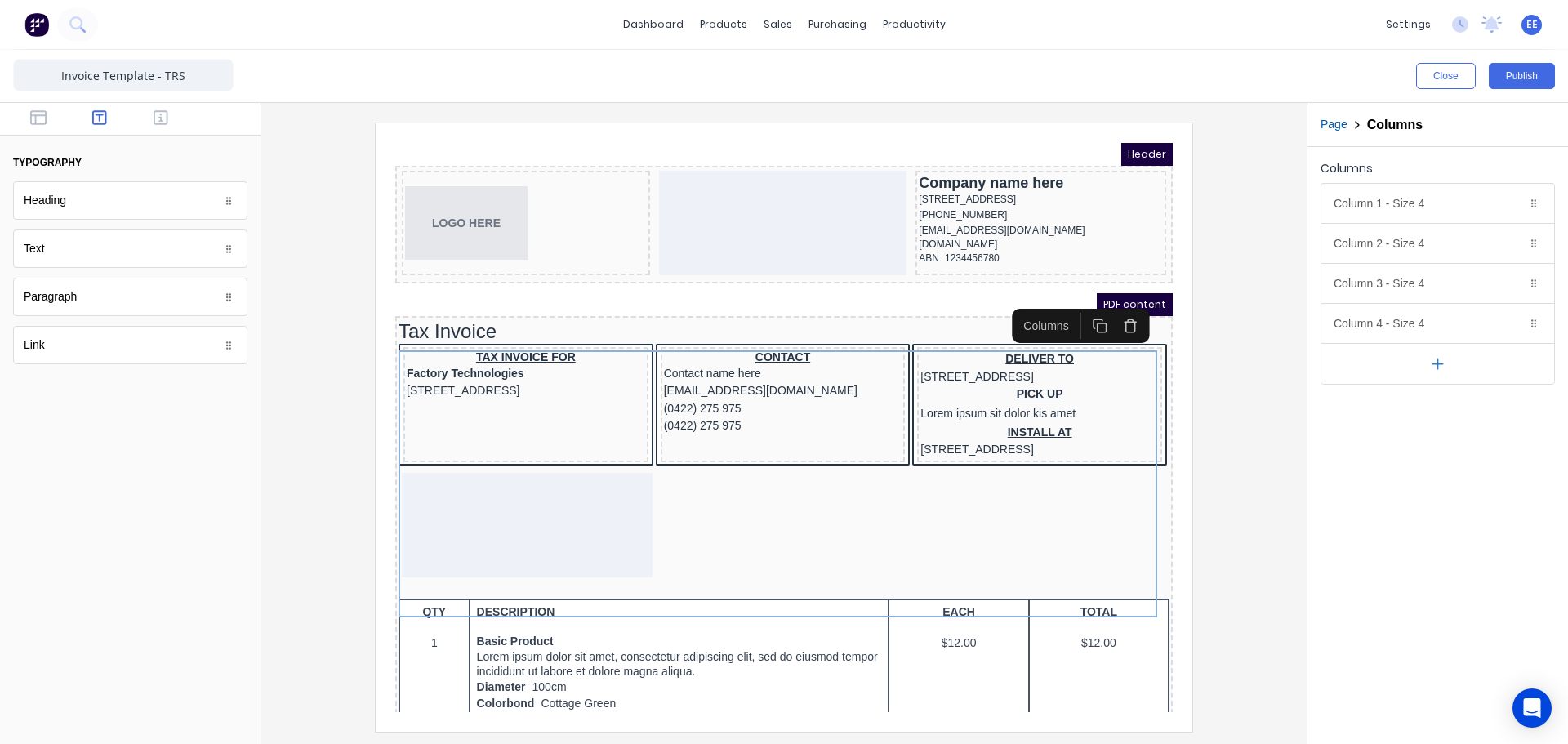
click at [1440, 366] on icon "button" at bounding box center [1437, 364] width 17 height 17
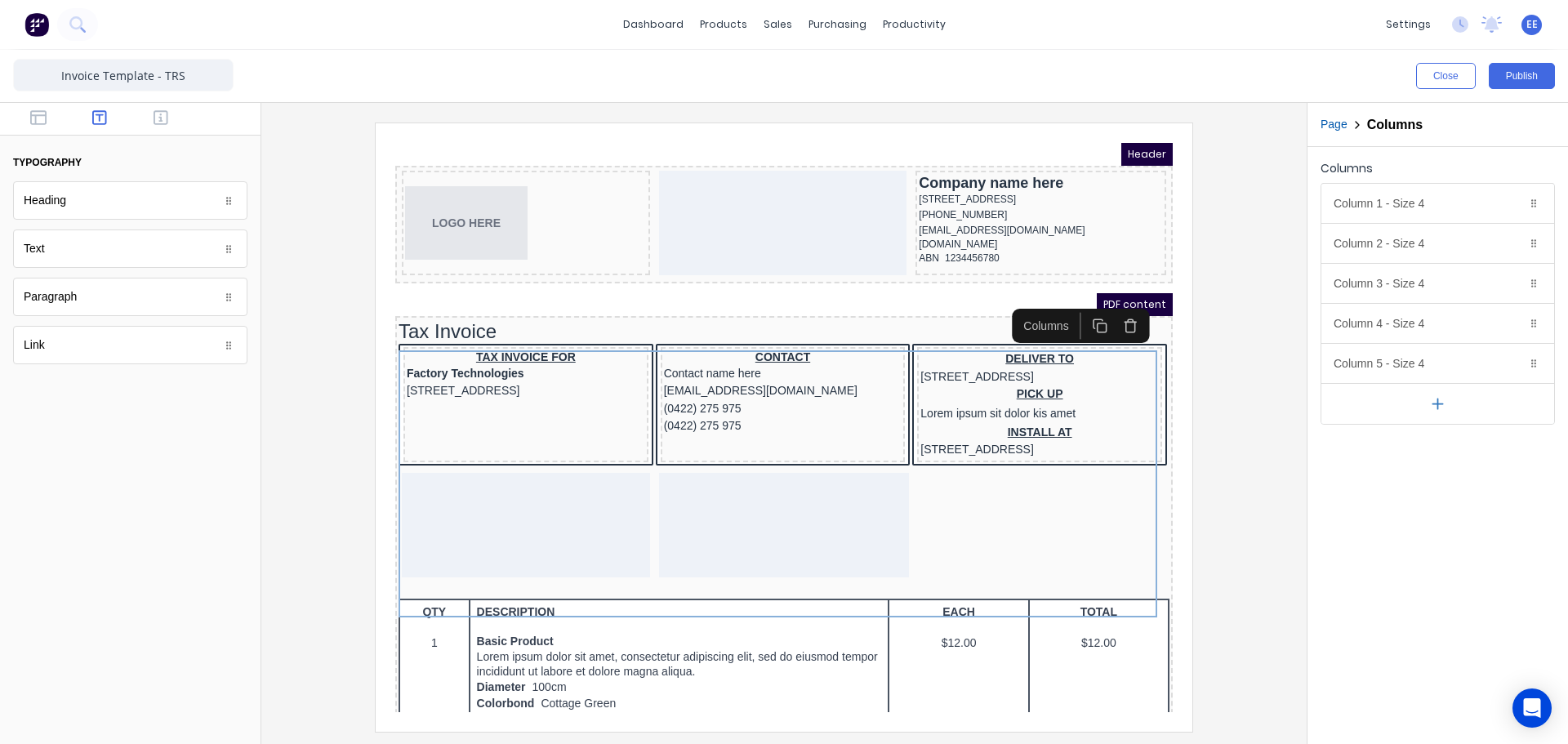
click at [1438, 402] on icon "button" at bounding box center [1438, 403] width 0 height 10
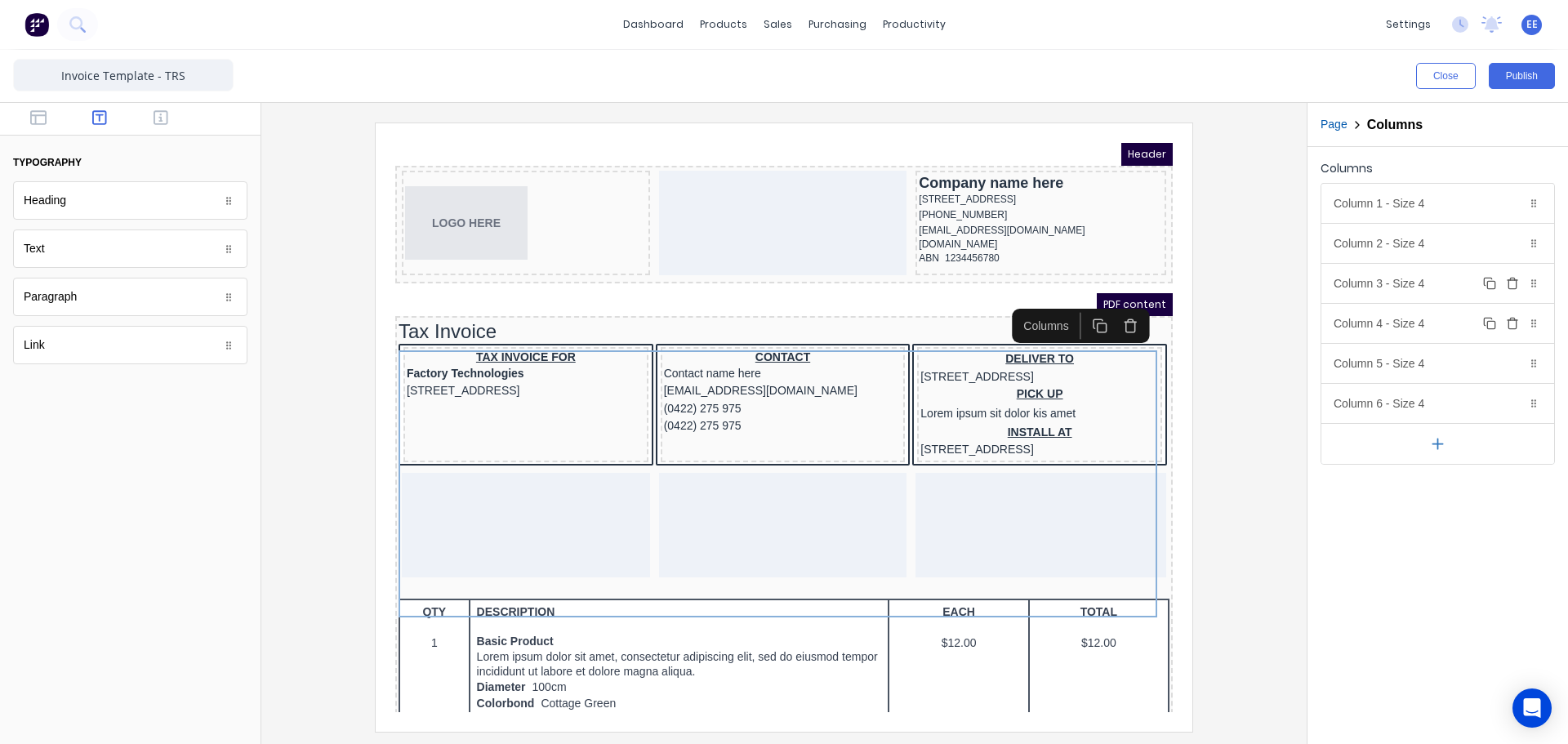
click at [1510, 279] on icon "button" at bounding box center [1512, 278] width 4 height 3
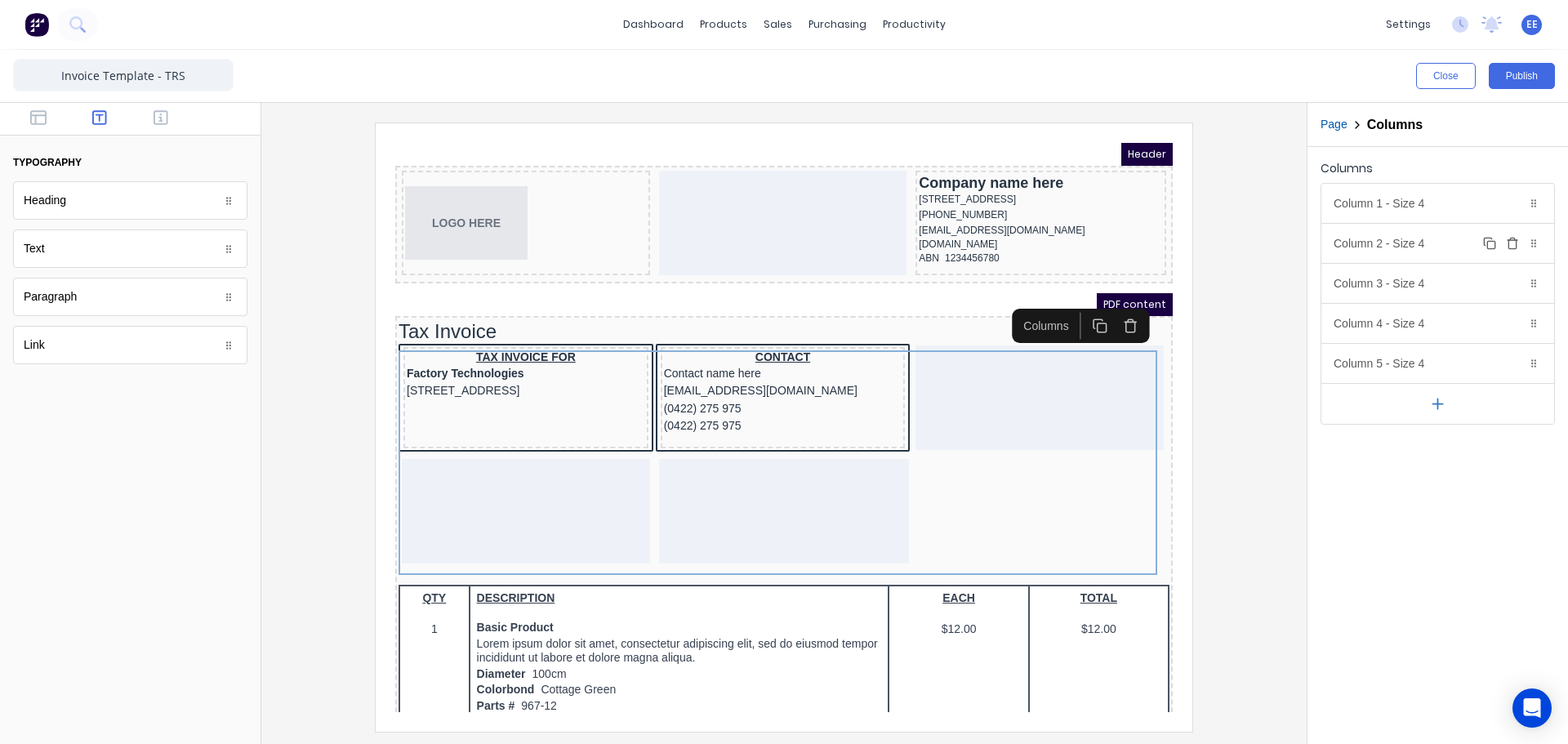
click at [1516, 242] on icon "button" at bounding box center [1512, 244] width 7 height 9
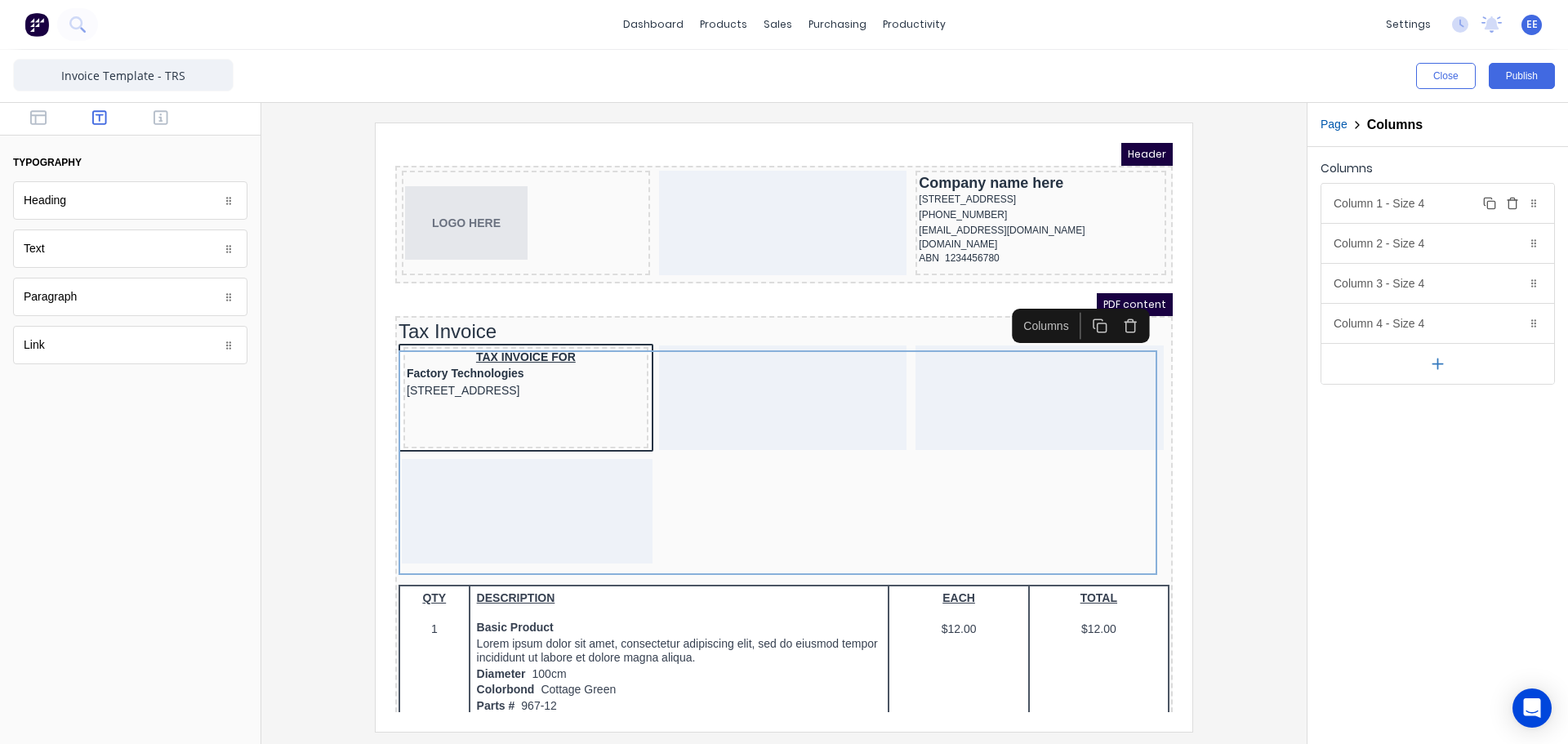
click at [1517, 200] on icon "button" at bounding box center [1512, 200] width 10 height 0
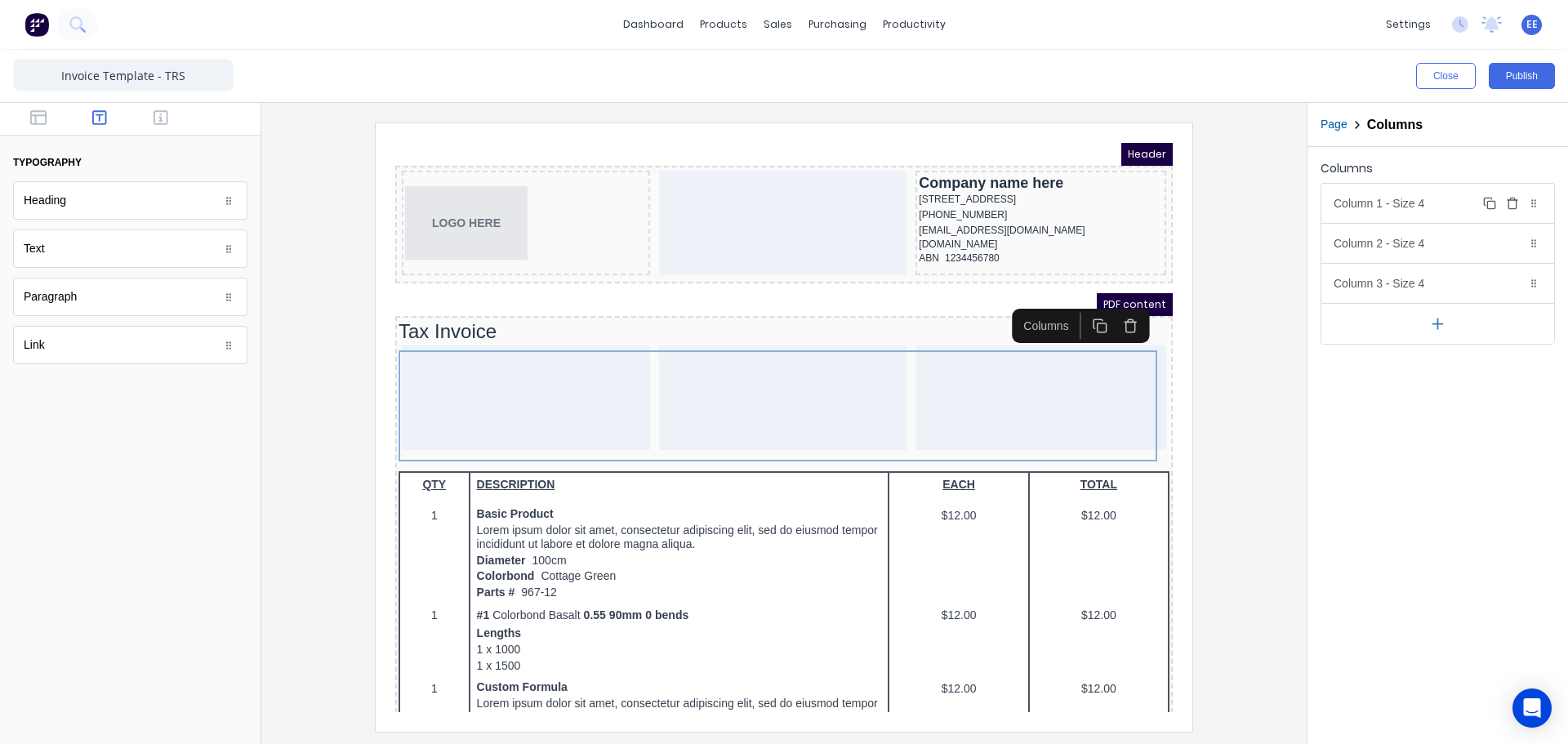
click at [1444, 207] on div "Column 1 - Size 4 Duplicate Delete" at bounding box center [1437, 204] width 233 height 39
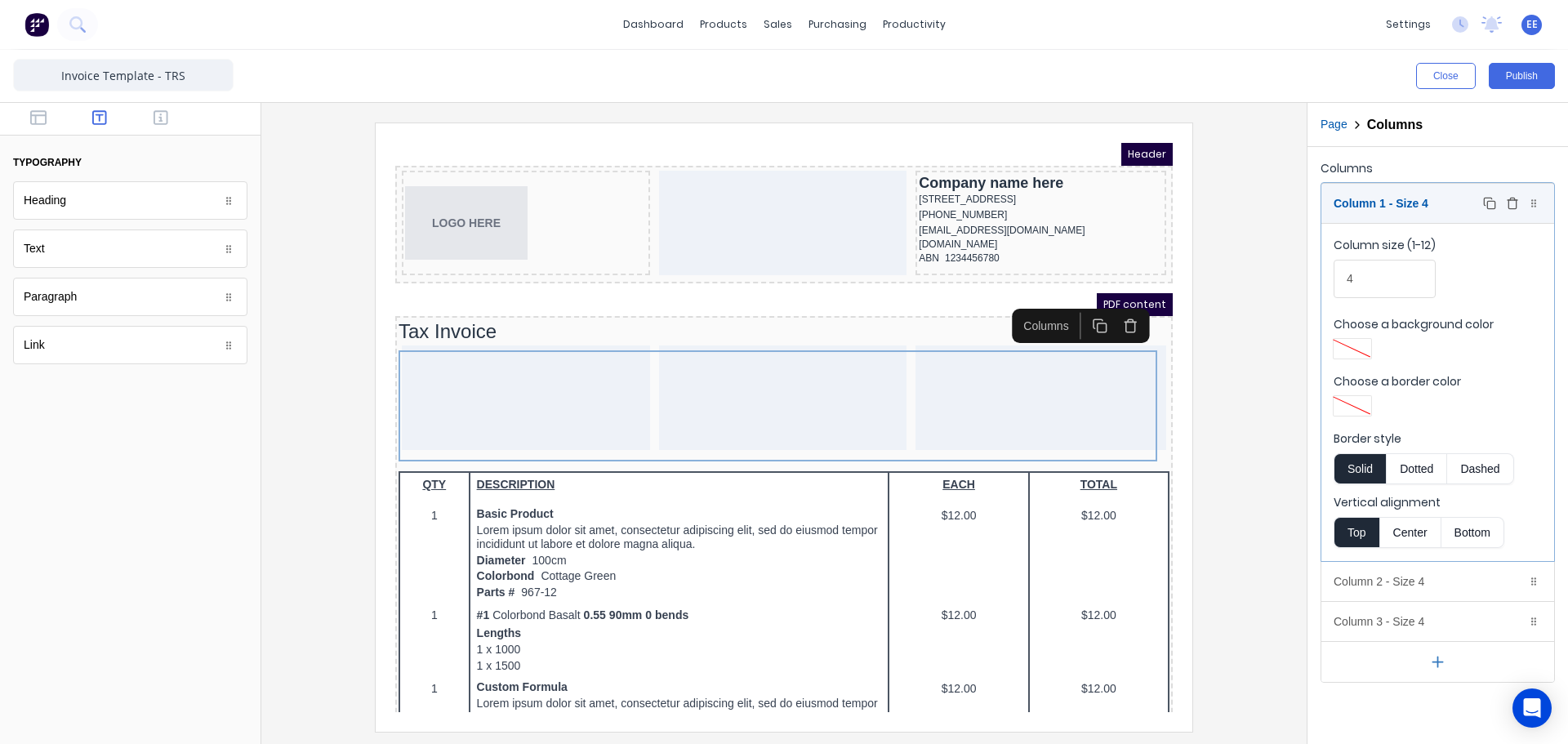
click at [1444, 201] on div "Column 1 - Size 4 Duplicate Delete" at bounding box center [1437, 204] width 233 height 39
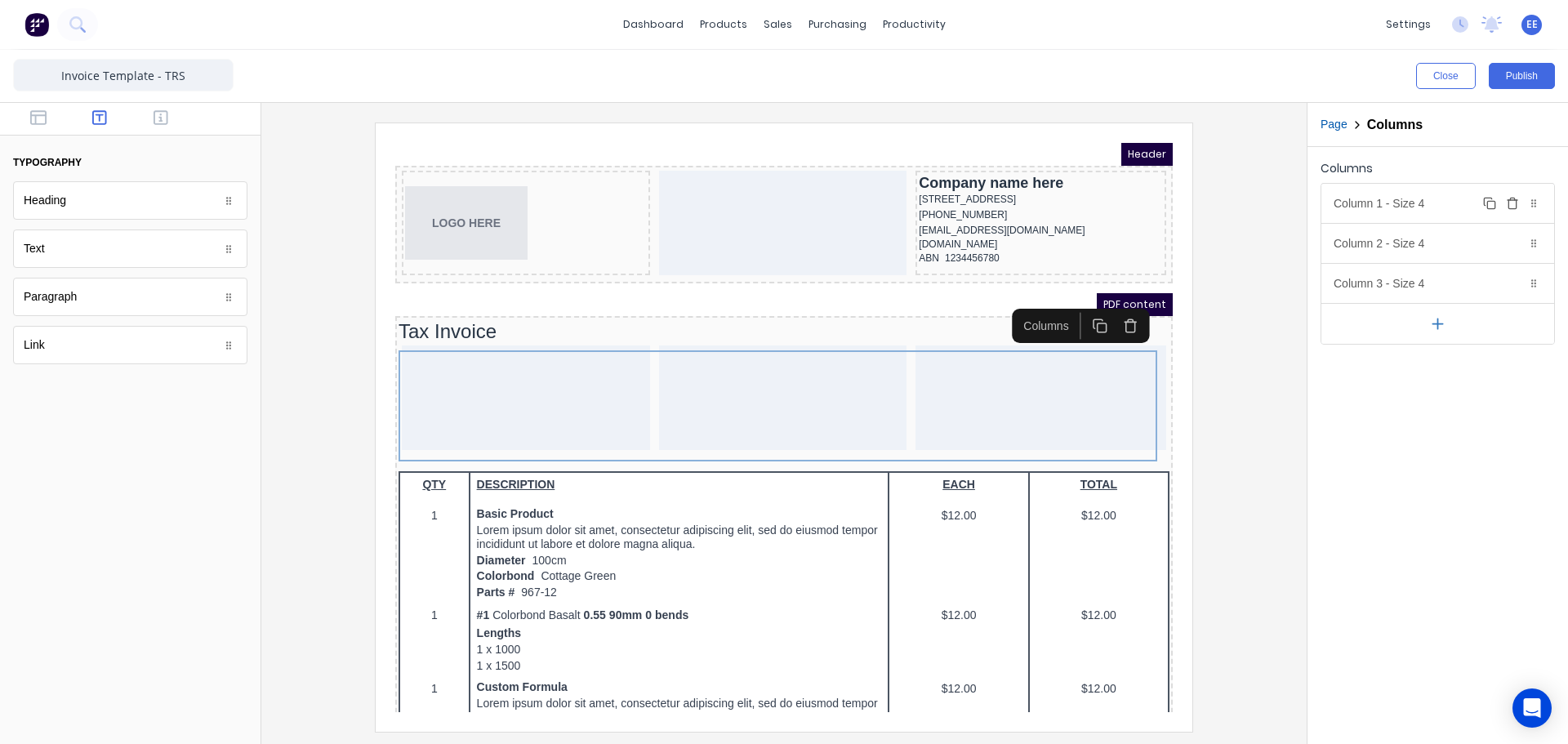
click at [1444, 201] on div "Column 1 - Size 4 Duplicate Delete" at bounding box center [1437, 204] width 233 height 39
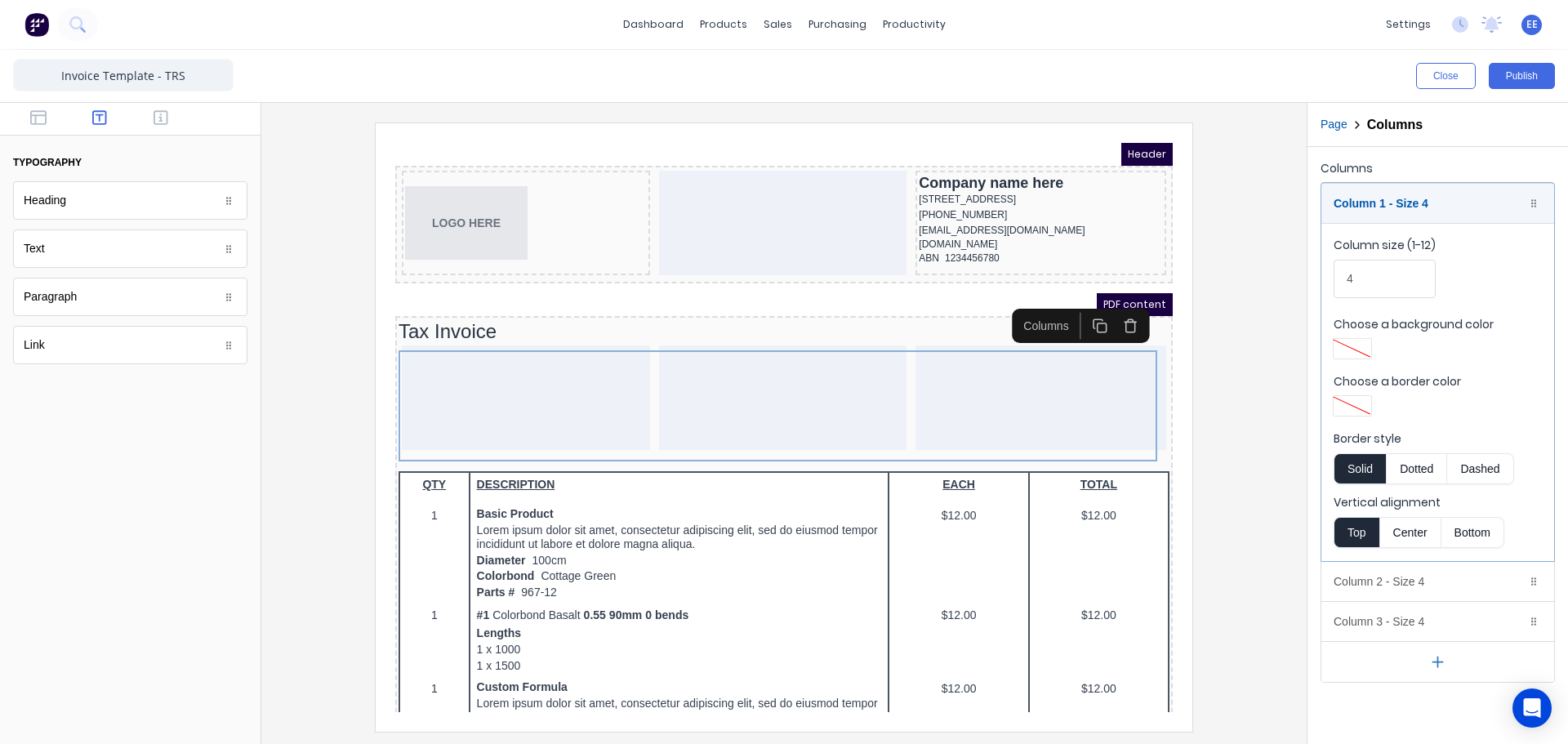
drag, startPoint x: 1300, startPoint y: 279, endPoint x: 1334, endPoint y: 272, distance: 34.7
click at [1330, 274] on div "Close Publish Components typography Heading Heading Text Text Paragraph Paragra…" at bounding box center [784, 396] width 1568 height 694
drag, startPoint x: 1361, startPoint y: 276, endPoint x: 1332, endPoint y: 279, distance: 29.2
click at [1332, 279] on fieldset "Column size (1-12) 4 Choose a background color Choose a border color Border sty…" at bounding box center [1437, 392] width 233 height 338
type input "3"
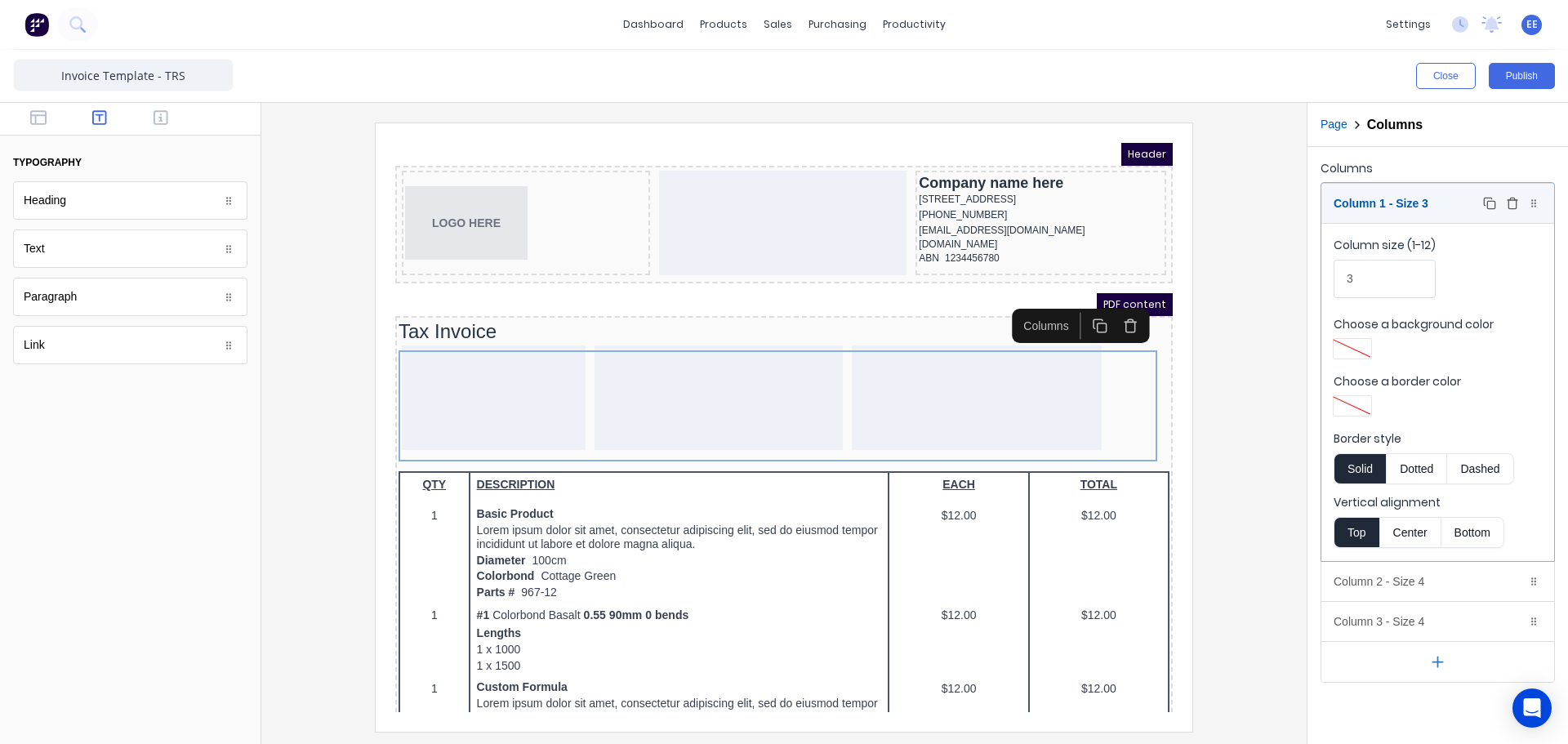
click at [1462, 201] on div "Column 1 - Size 3 Duplicate Delete" at bounding box center [1437, 204] width 233 height 39
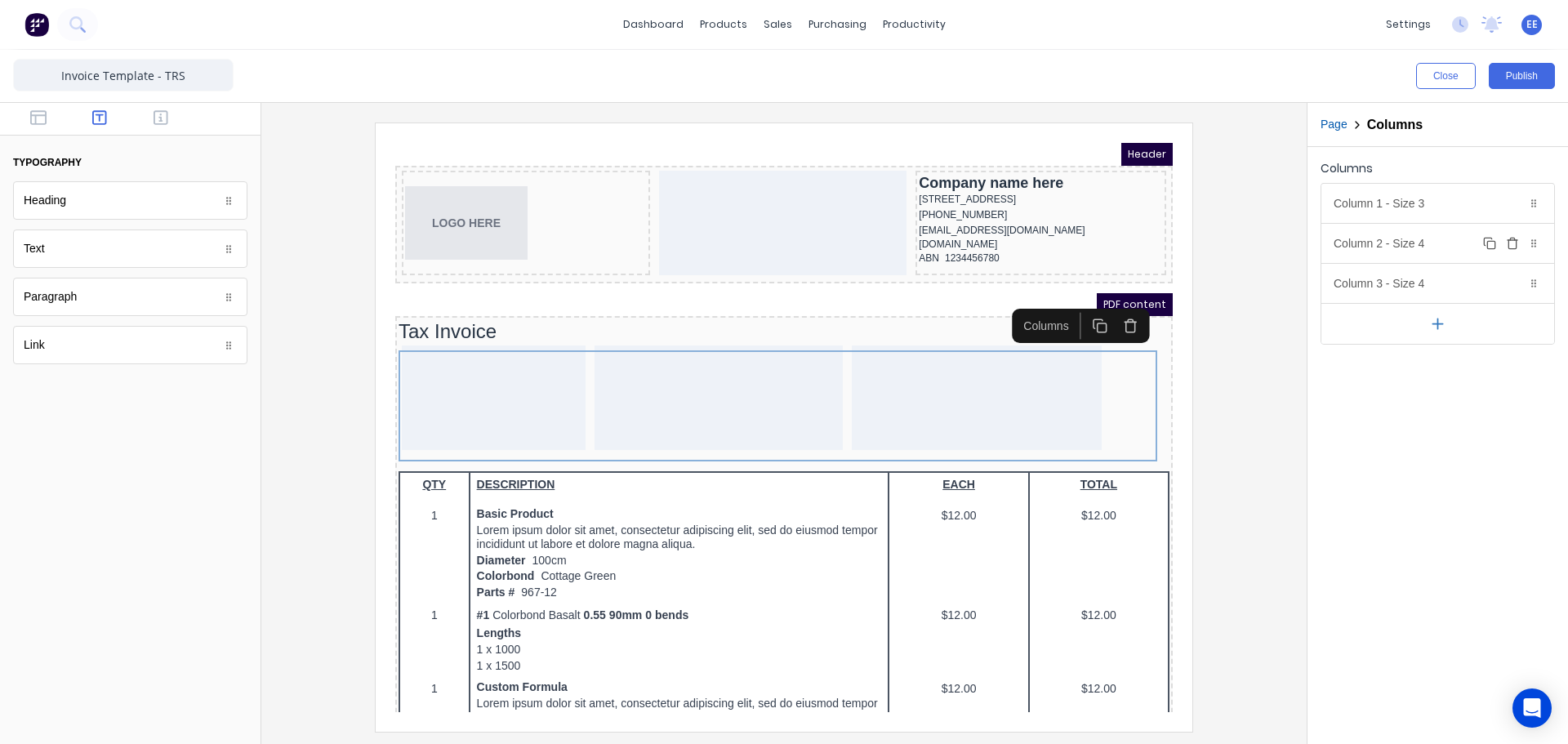
click at [1436, 255] on div "Column 2 - Size 4 Duplicate Delete" at bounding box center [1437, 244] width 233 height 39
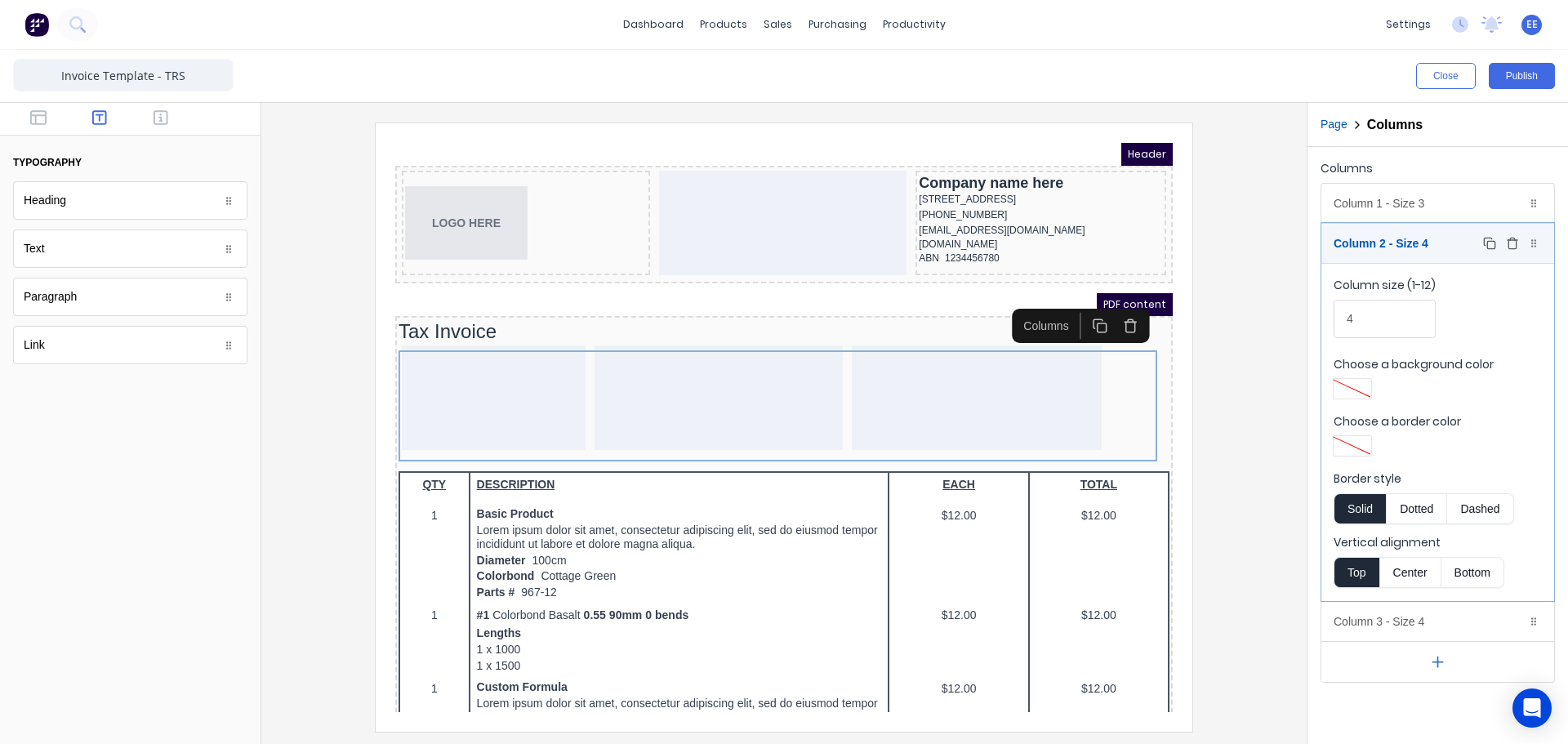
click at [1457, 246] on div "Column 2 - Size 4 Duplicate Delete" at bounding box center [1437, 244] width 233 height 39
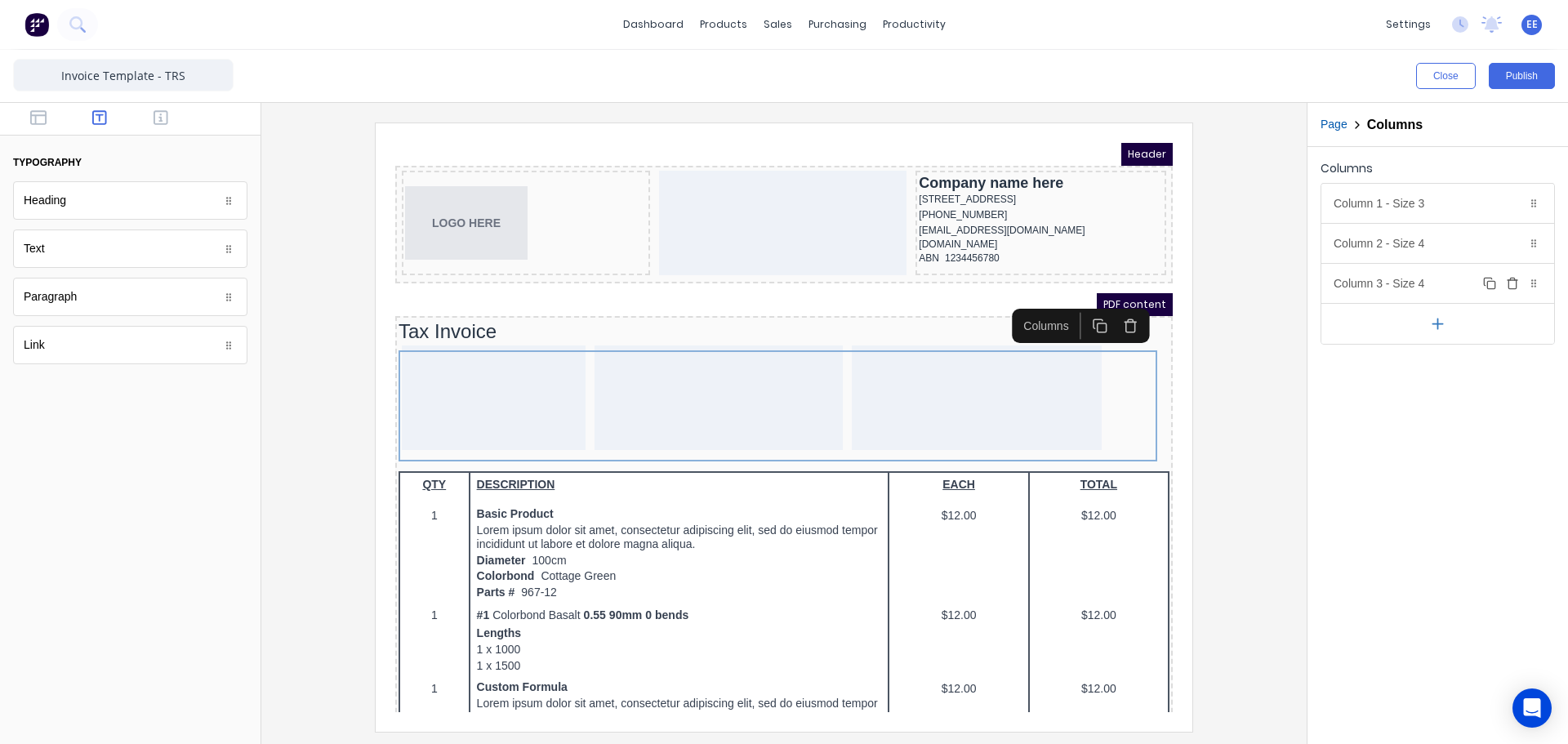
click at [1489, 284] on icon "button" at bounding box center [1489, 283] width 13 height 13
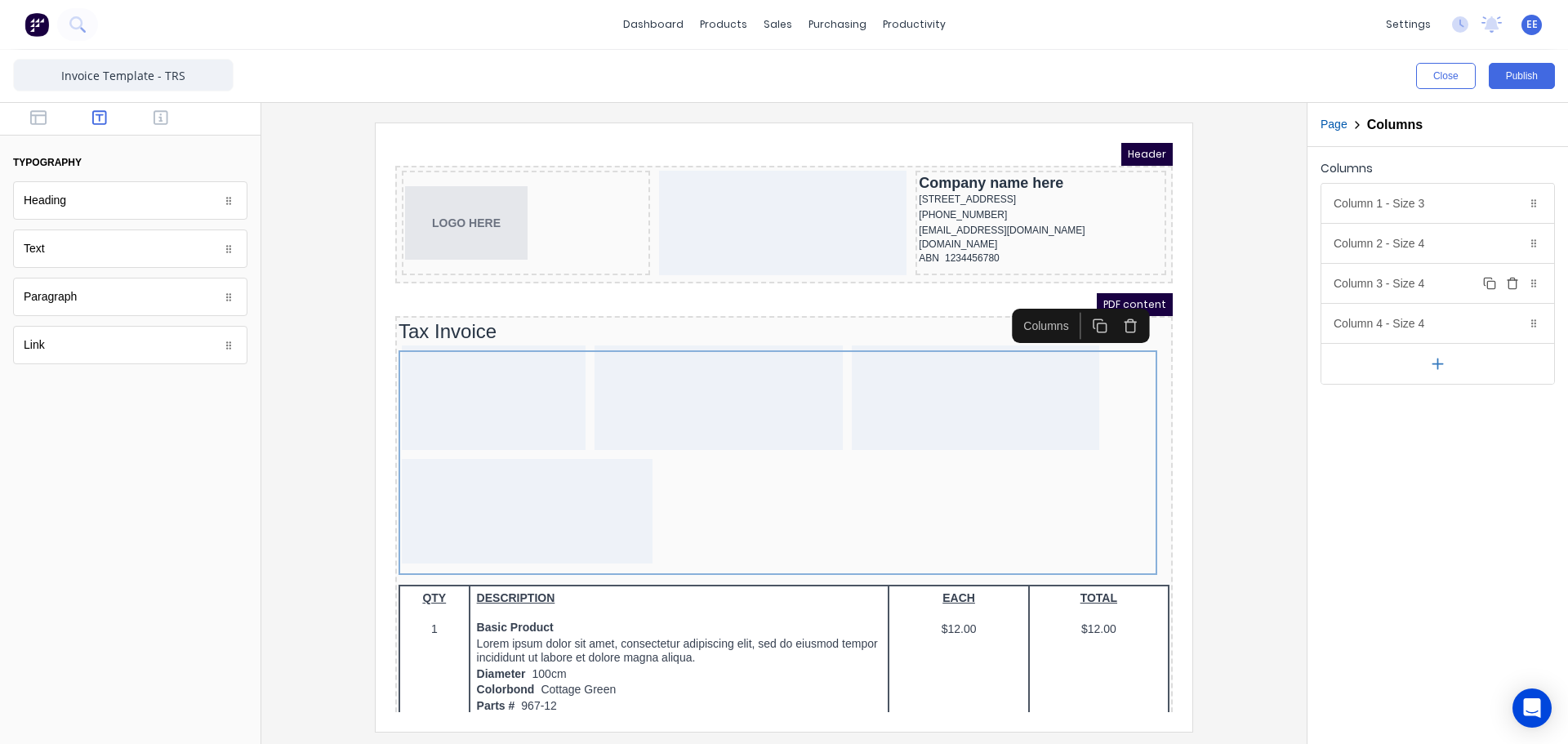
click at [1433, 284] on div "Column 3 - Size 4 Duplicate Delete" at bounding box center [1437, 284] width 233 height 39
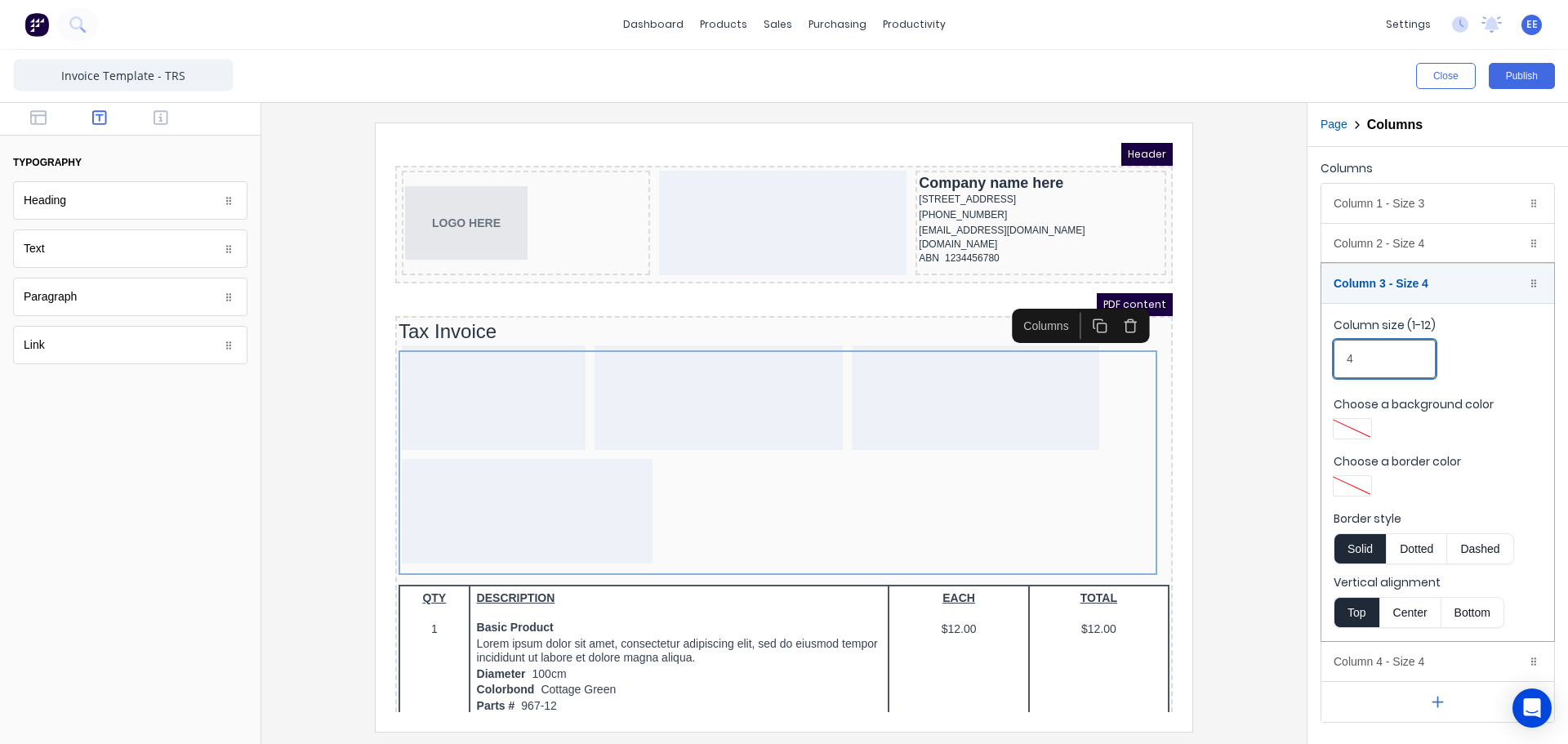
drag, startPoint x: 1348, startPoint y: 356, endPoint x: 1318, endPoint y: 356, distance: 30.0
click at [1318, 356] on div "Columns Column 1 - Size 3 Duplicate Delete Column size (1-12) 3 Choose a backgr…" at bounding box center [1437, 439] width 260 height 586
type input "2"
click at [1479, 274] on div "Column 3 - Size 2 Duplicate Delete" at bounding box center [1437, 284] width 233 height 39
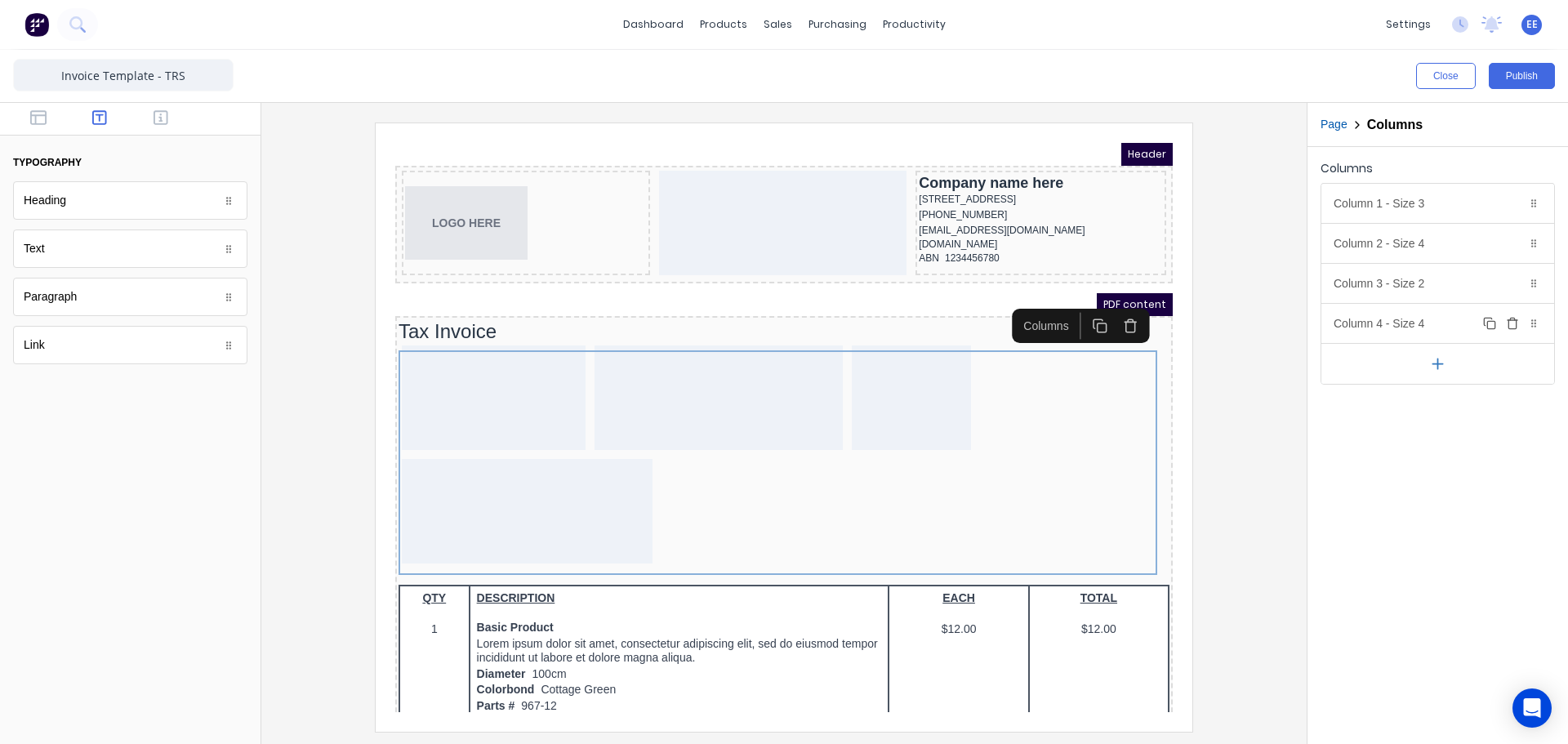
click at [1406, 323] on div "Column 4 - Size 4 Duplicate Delete" at bounding box center [1437, 324] width 233 height 39
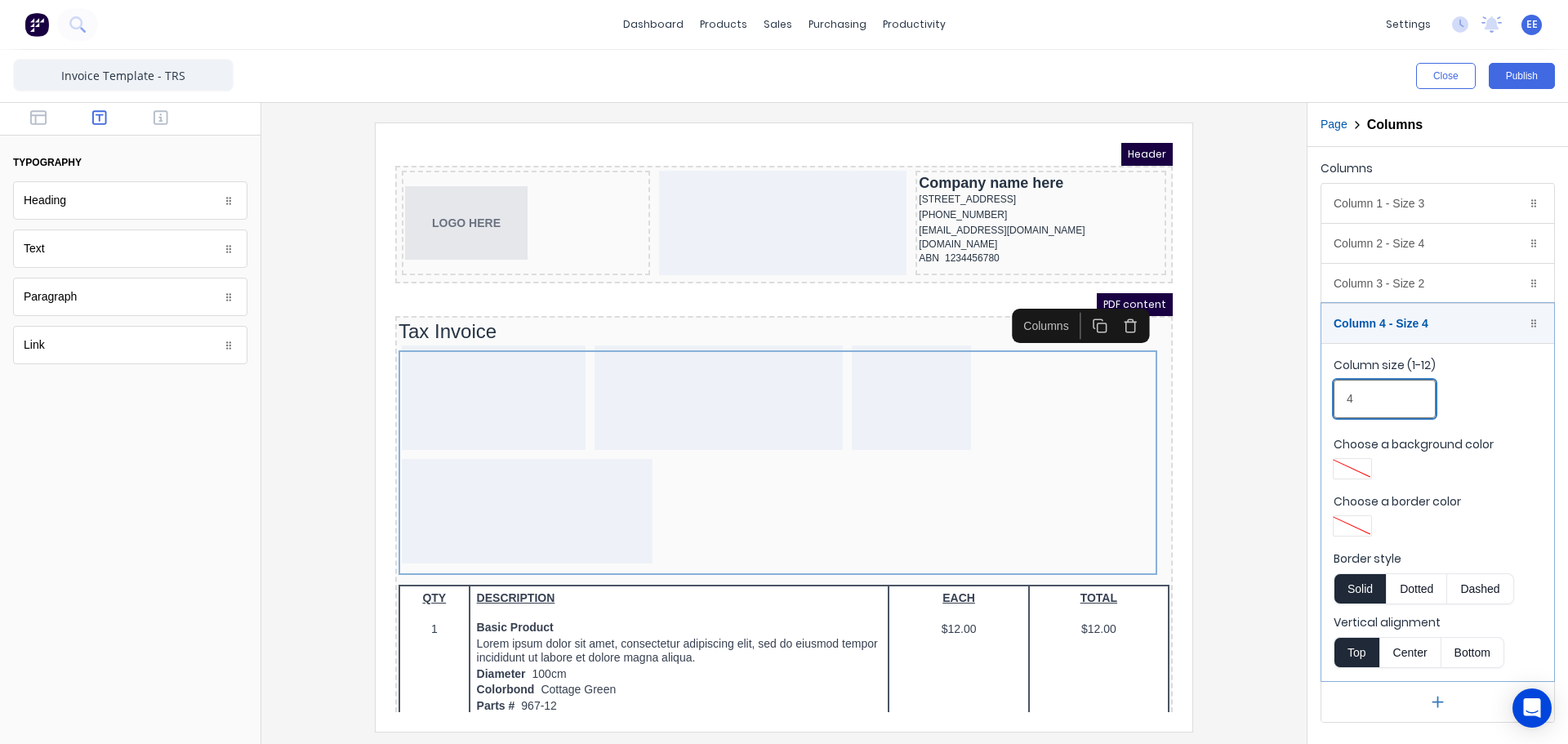
drag, startPoint x: 1367, startPoint y: 394, endPoint x: 1332, endPoint y: 400, distance: 35.5
click at [1332, 400] on fieldset "Column size (1-12) 4 Choose a background color Choose a border color Border sty…" at bounding box center [1437, 512] width 233 height 338
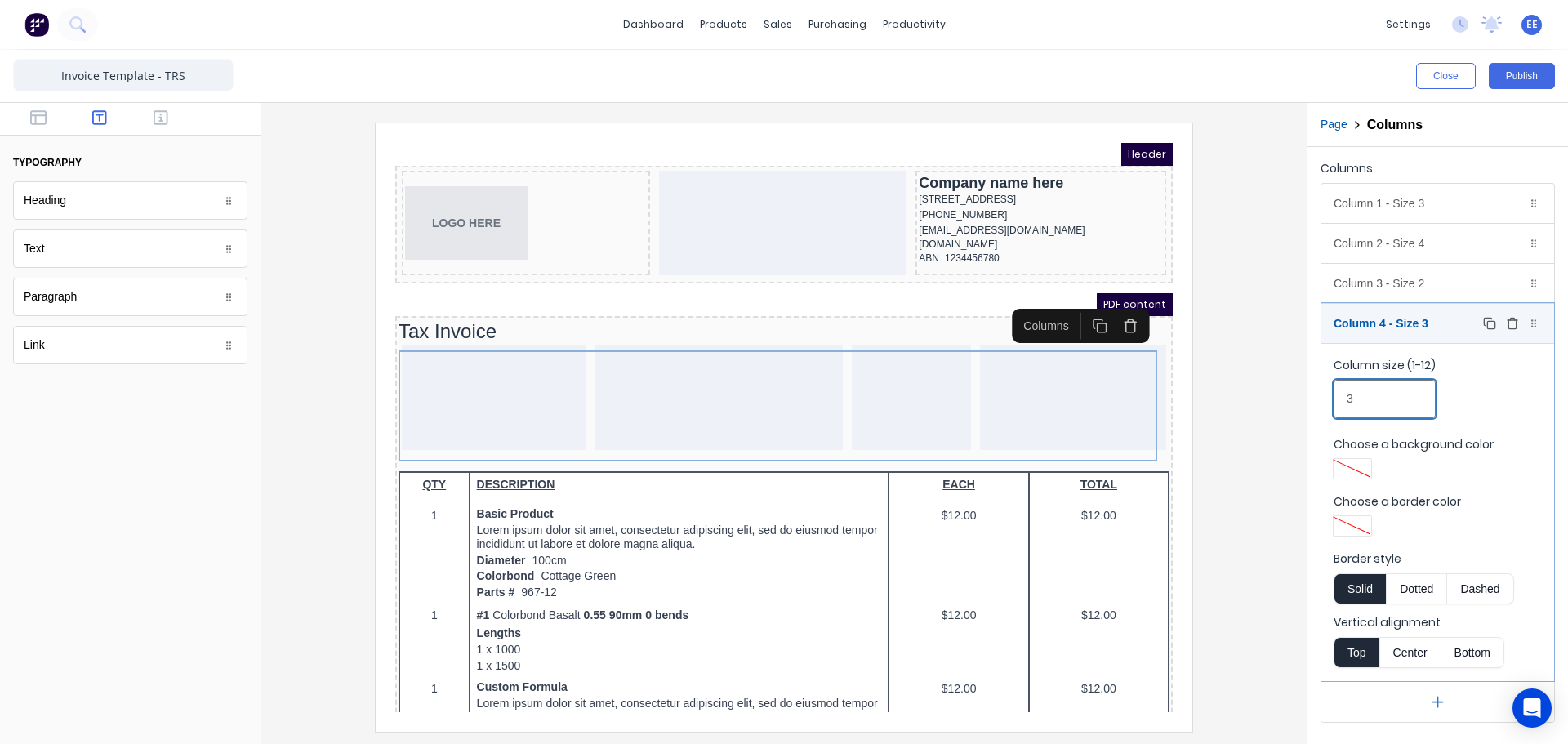
type input "3"
click at [1467, 324] on div "Column 4 - Size 3 Duplicate Delete" at bounding box center [1437, 324] width 233 height 39
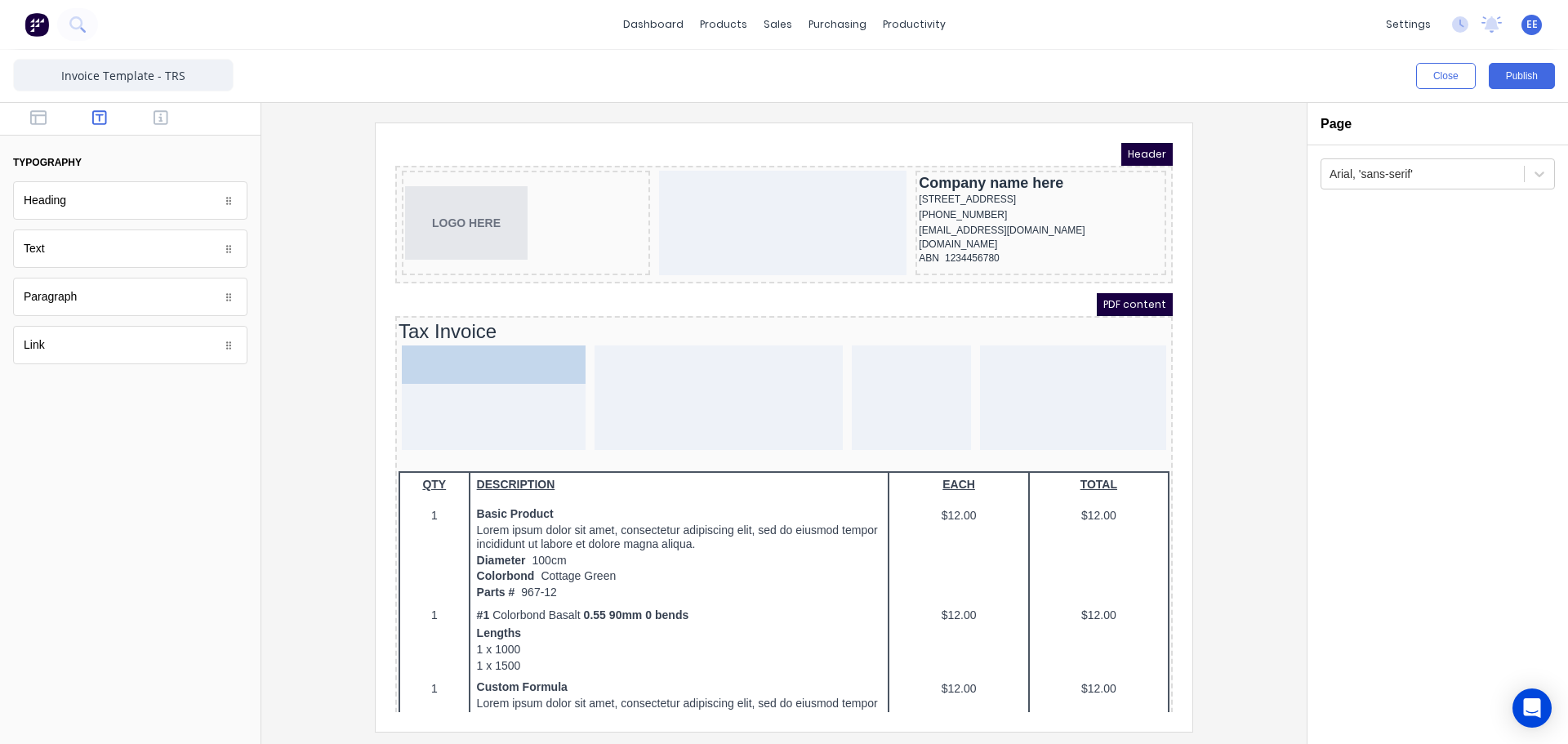
drag, startPoint x: 76, startPoint y: 252, endPoint x: 62, endPoint y: 235, distance: 22.0
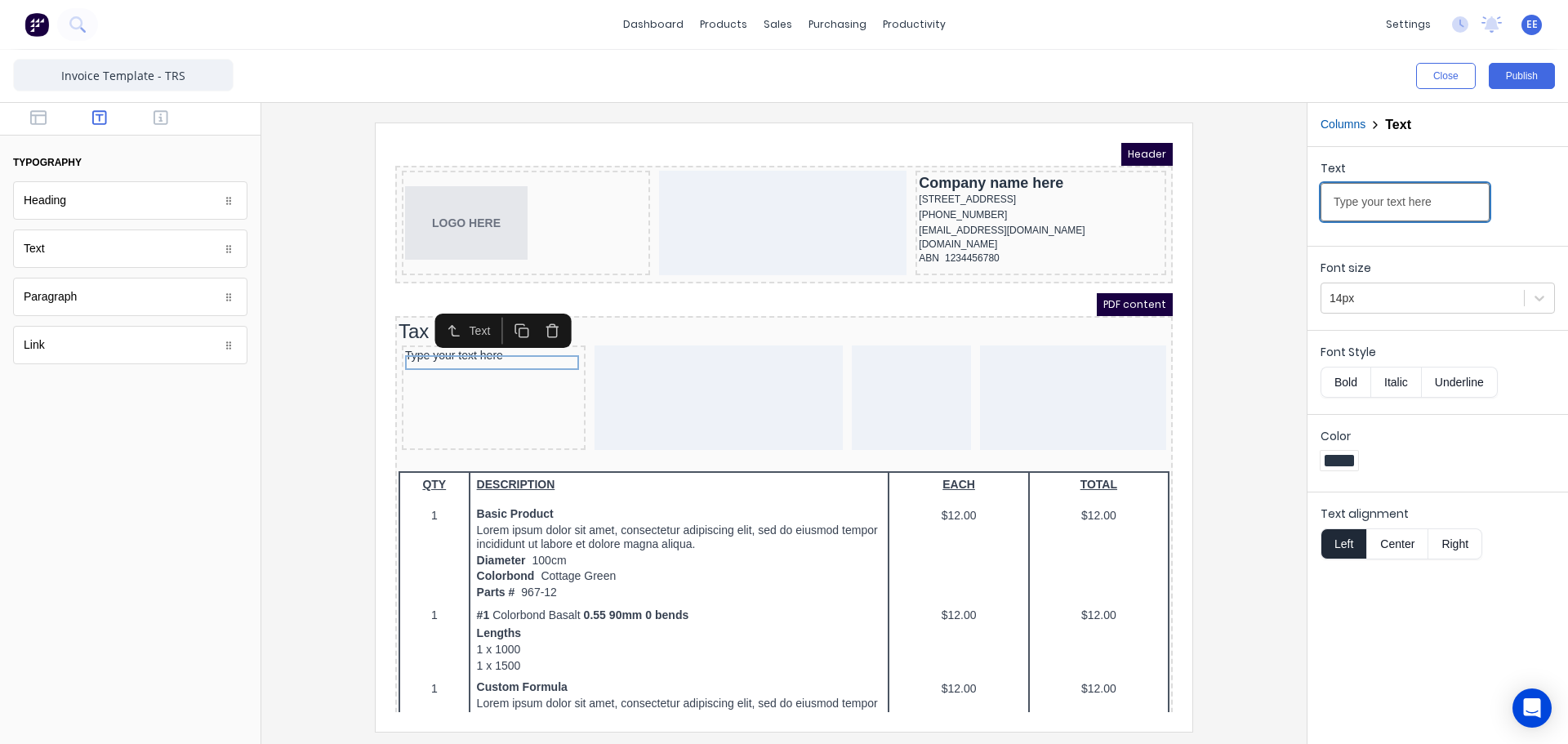
drag, startPoint x: 1439, startPoint y: 205, endPoint x: 1233, endPoint y: 204, distance: 206.0
click at [1236, 205] on div "Close Publish Components typography Heading Heading Text Text Paragraph Paragra…" at bounding box center [784, 396] width 1568 height 694
paste input "INVOICE TO"
type input "INVOICE TO"
click at [164, 113] on icon "button" at bounding box center [161, 117] width 15 height 16
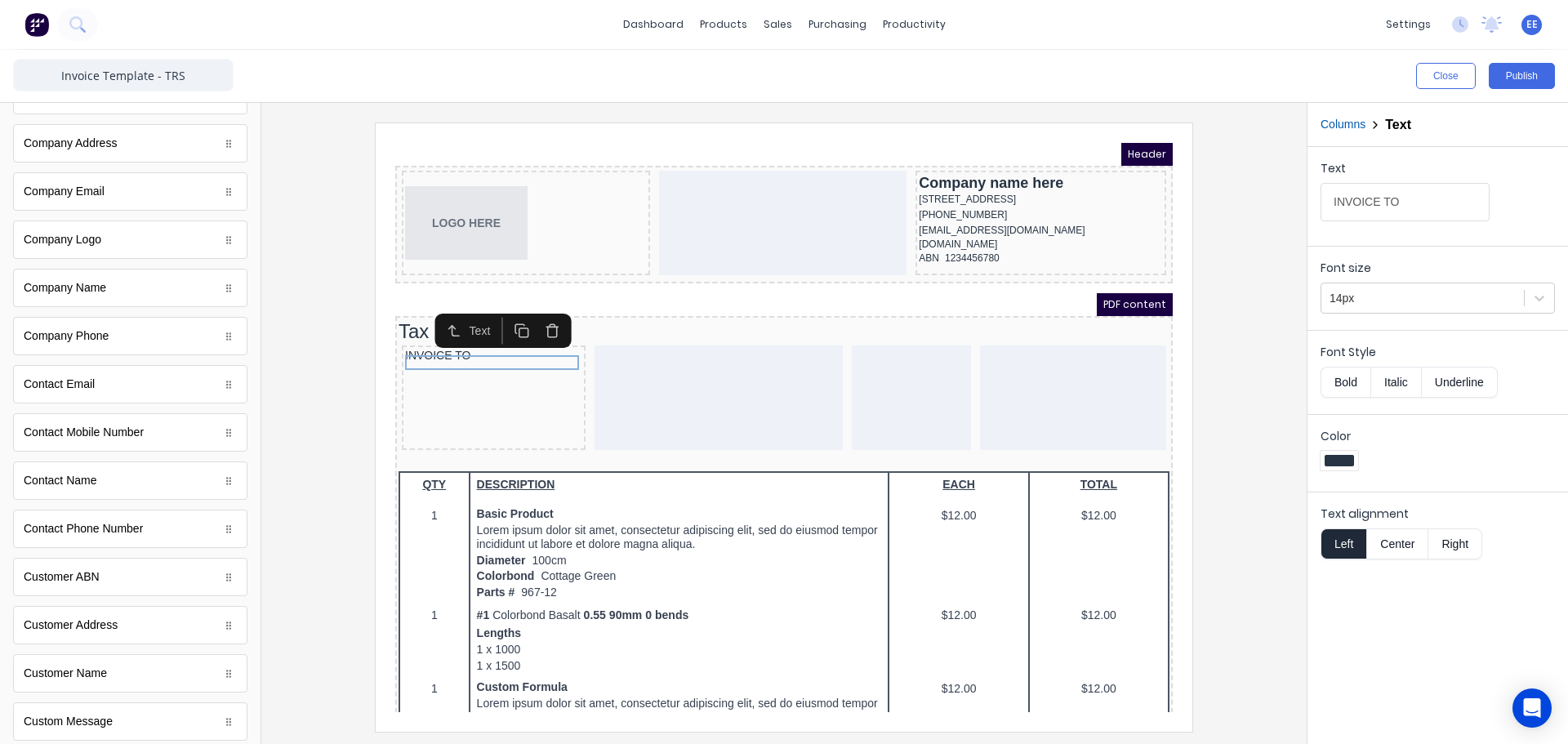
scroll to position [326, 0]
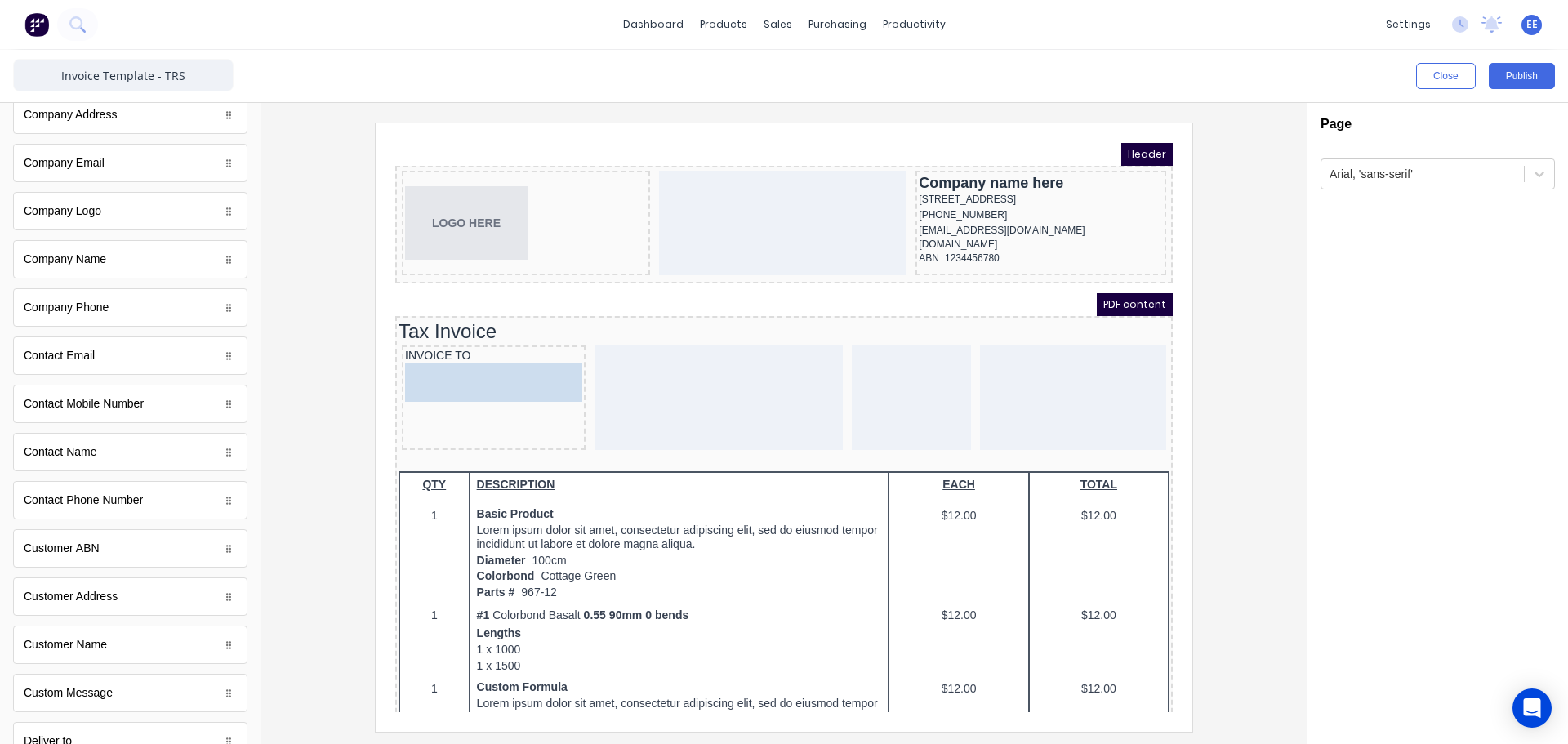
drag, startPoint x: 69, startPoint y: 654, endPoint x: 580, endPoint y: 402, distance: 569.8
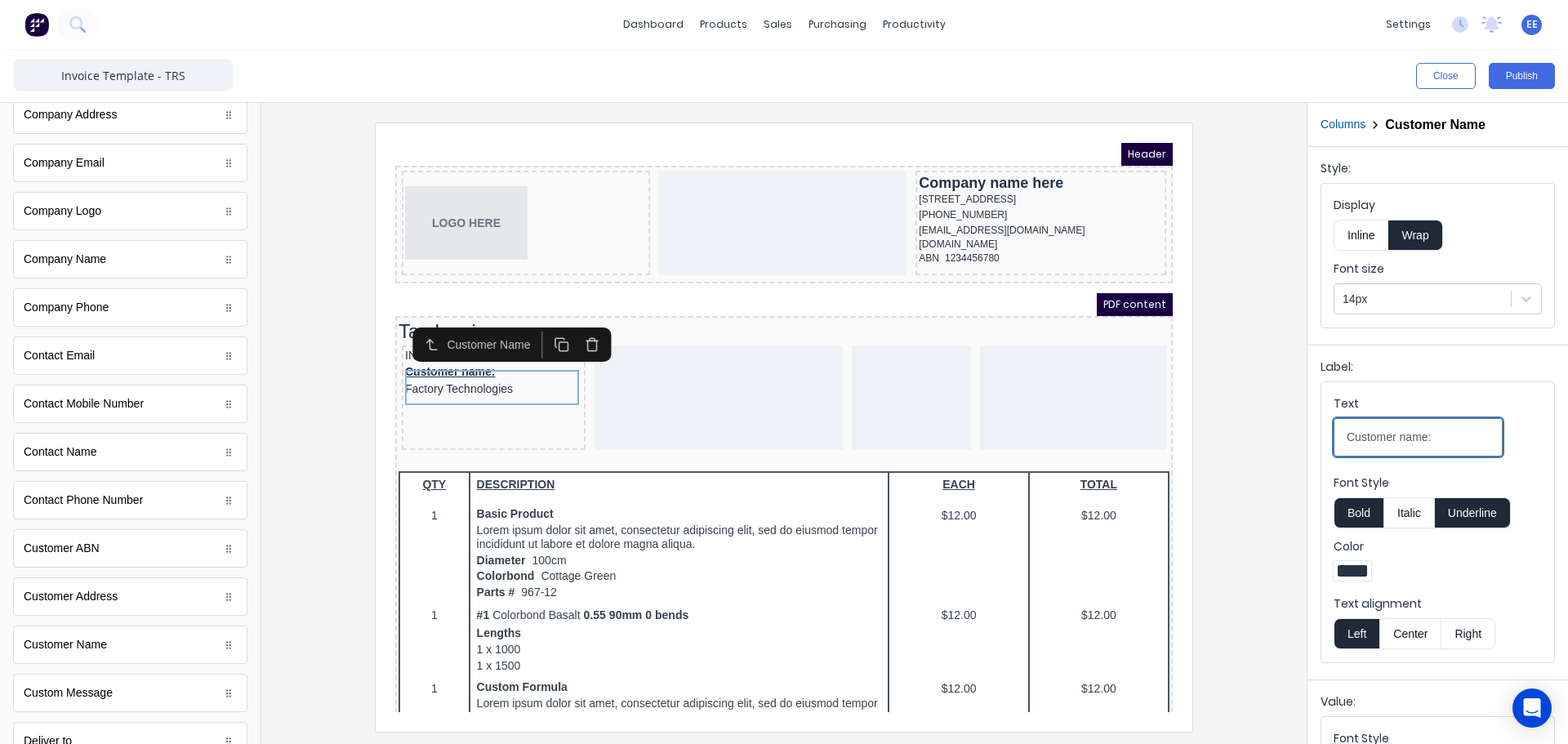
drag, startPoint x: 1436, startPoint y: 436, endPoint x: 1175, endPoint y: 449, distance: 261.3
click at [1176, 449] on div "Close Publish Components standard fields Accounting number Accounting number Ba…" at bounding box center [784, 396] width 1568 height 694
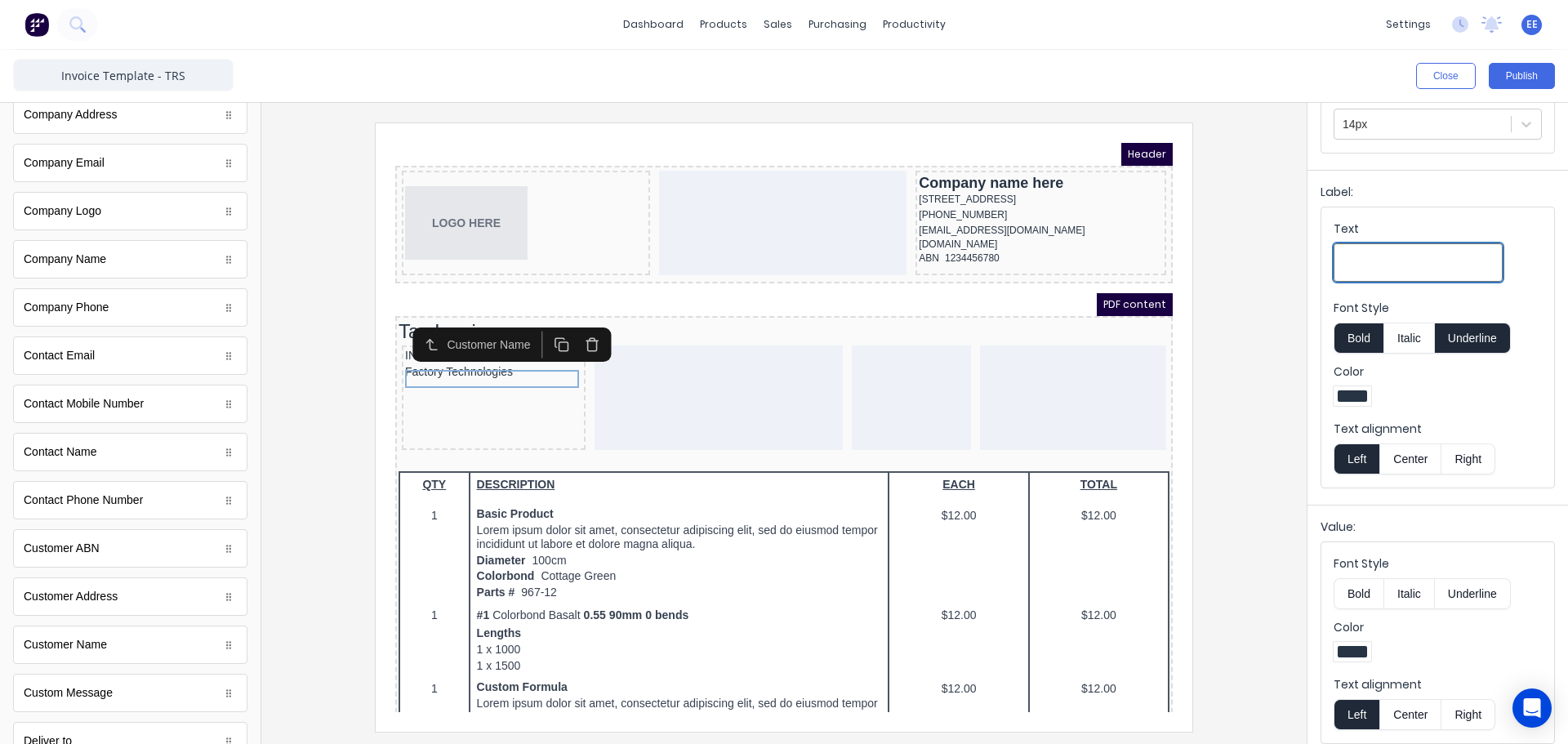
scroll to position [186, 0]
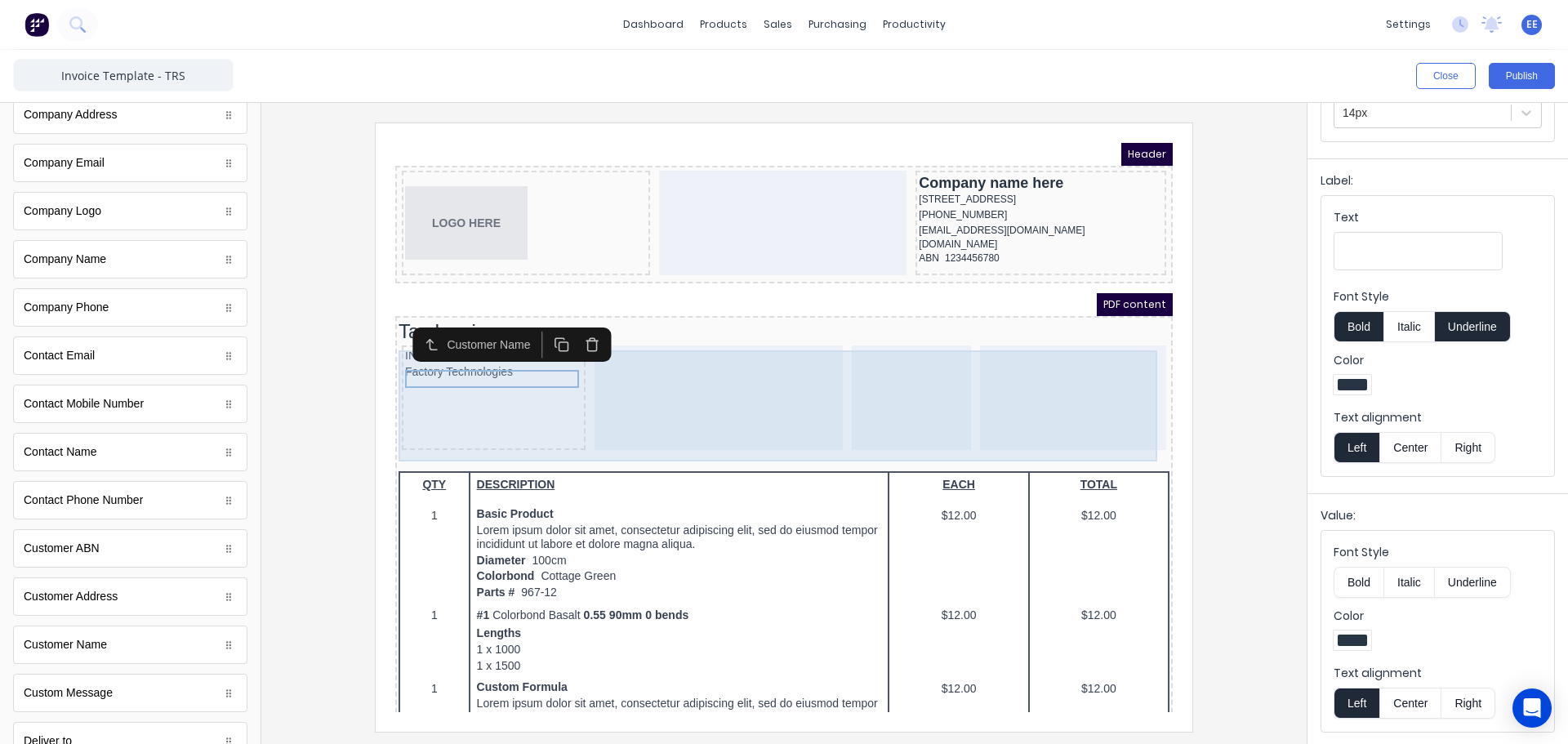
click at [629, 354] on div at bounding box center [699, 379] width 248 height 105
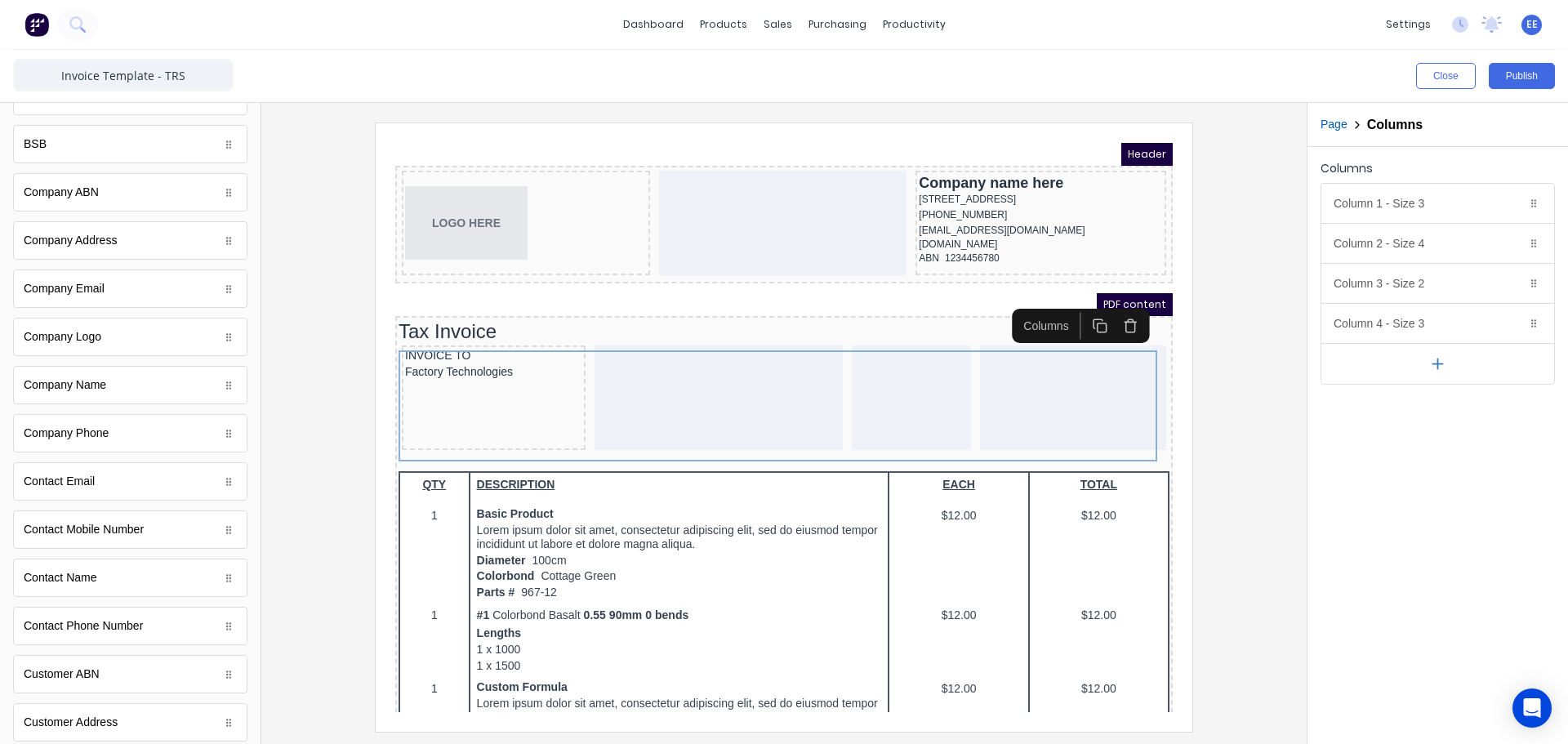
scroll to position [0, 0]
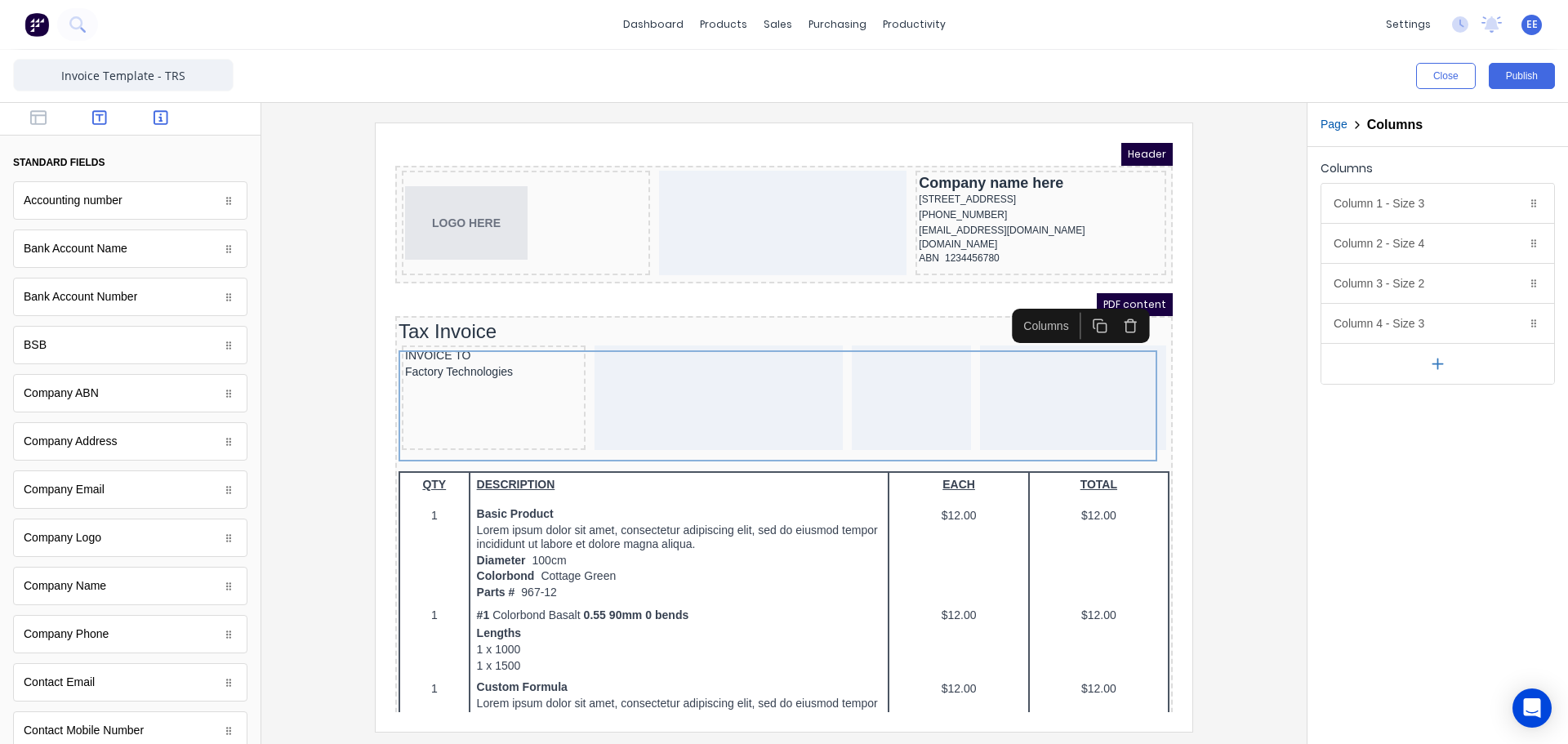
click at [97, 120] on icon "button" at bounding box center [100, 117] width 15 height 16
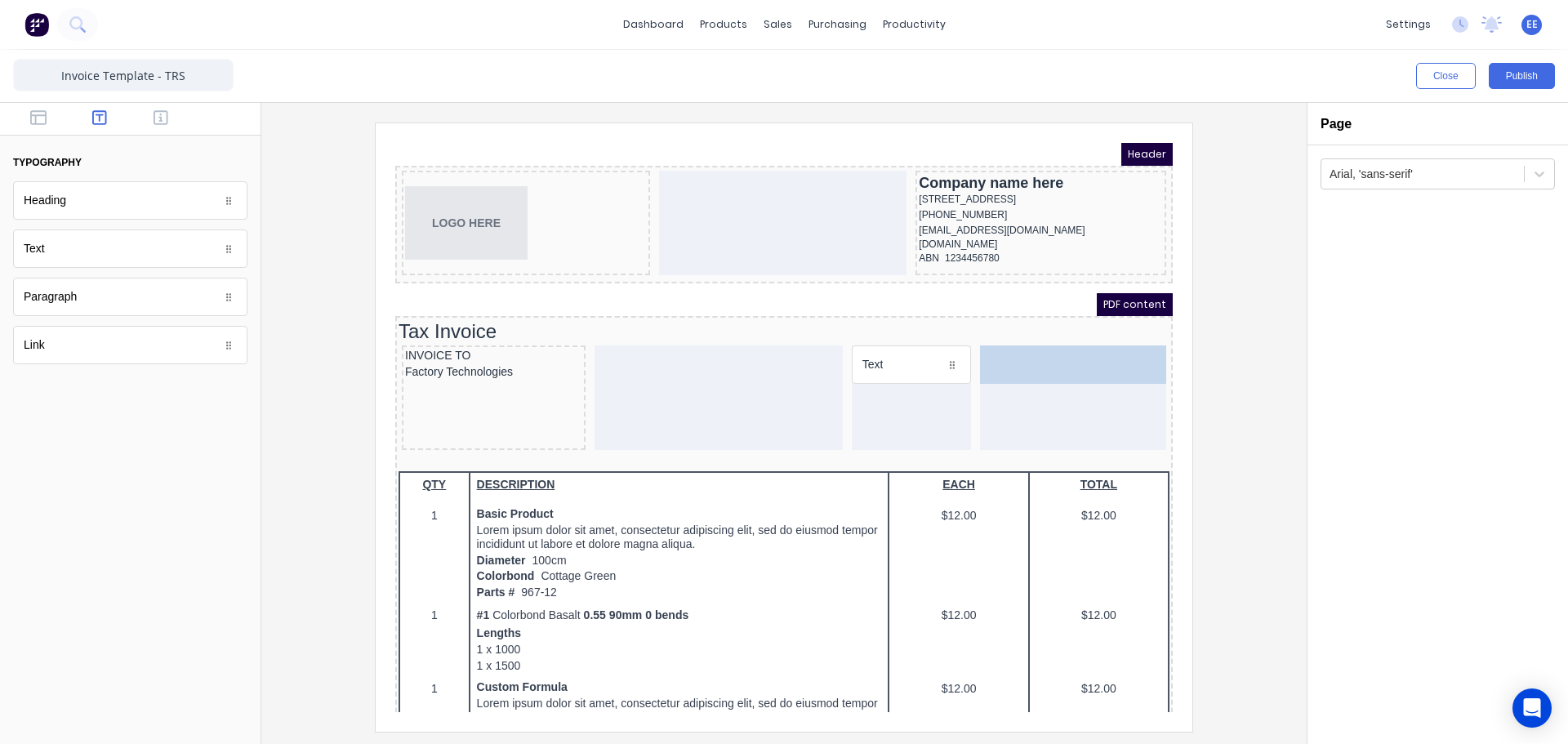
drag, startPoint x: 54, startPoint y: 255, endPoint x: 972, endPoint y: 381, distance: 926.6
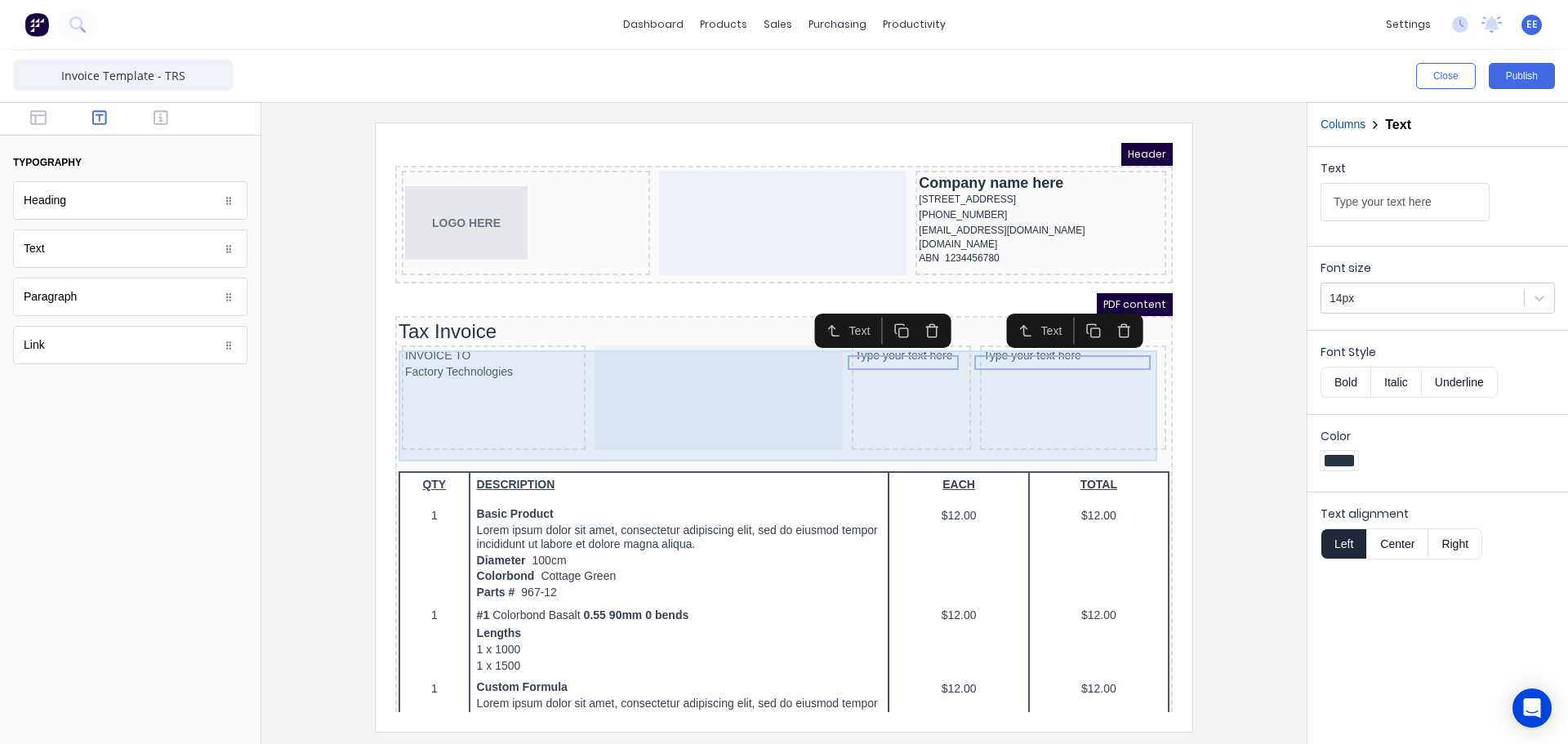
click at [1032, 407] on div "Type your text here" at bounding box center [1052, 379] width 186 height 105
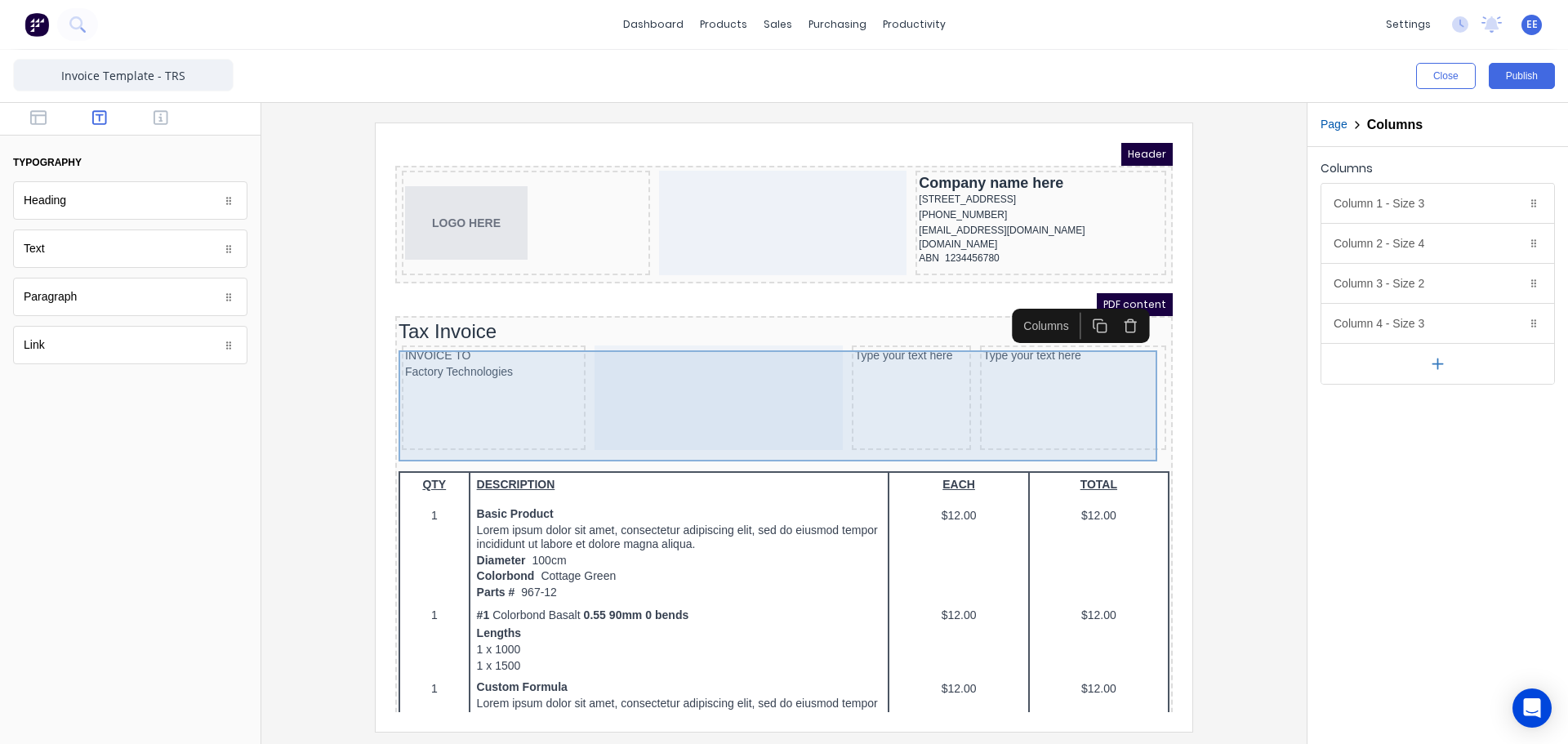
click at [946, 392] on div "INVOICE TO Factory Technologies Type your text here Type your text here" at bounding box center [764, 380] width 771 height 111
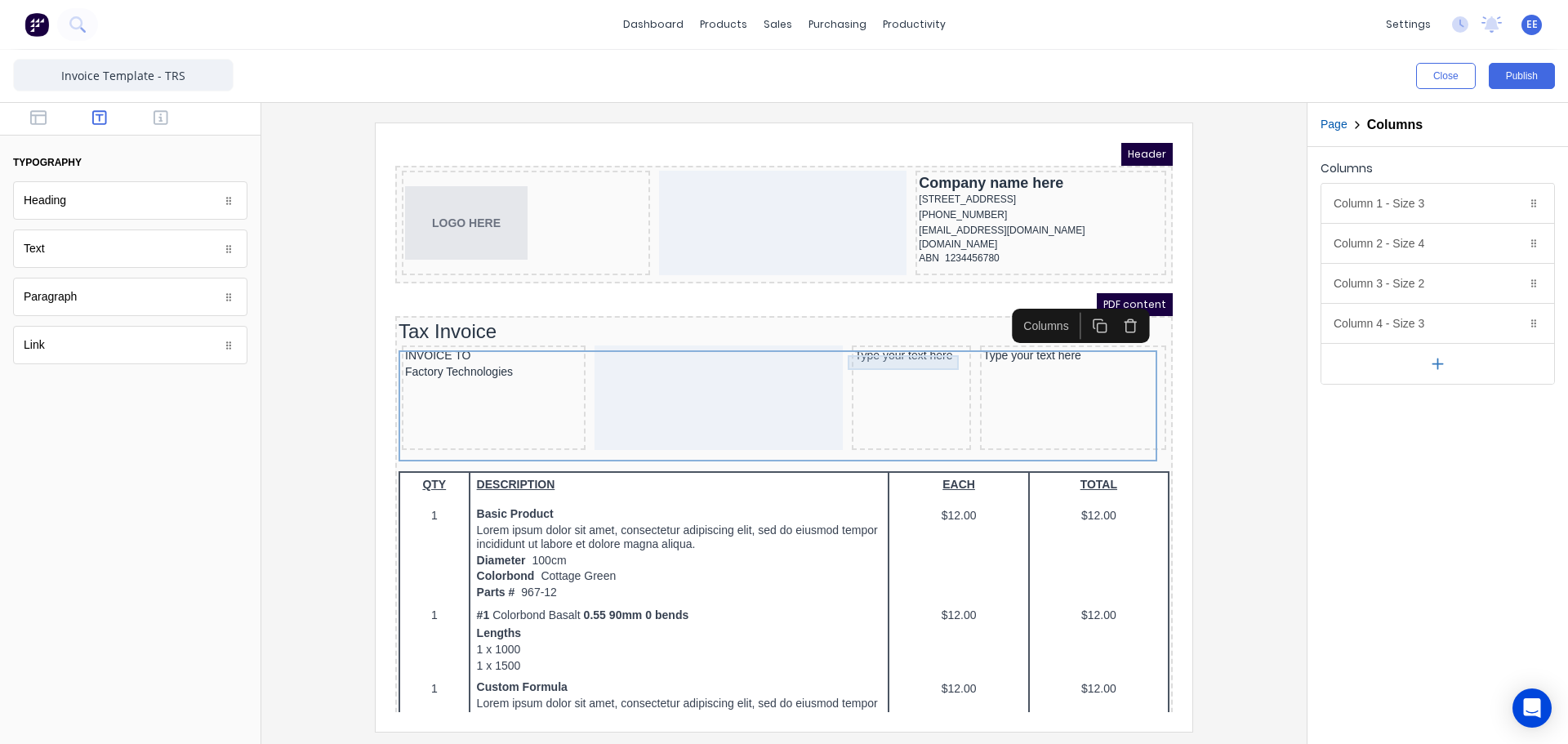
click at [916, 344] on div "Type your text here" at bounding box center [892, 336] width 113 height 15
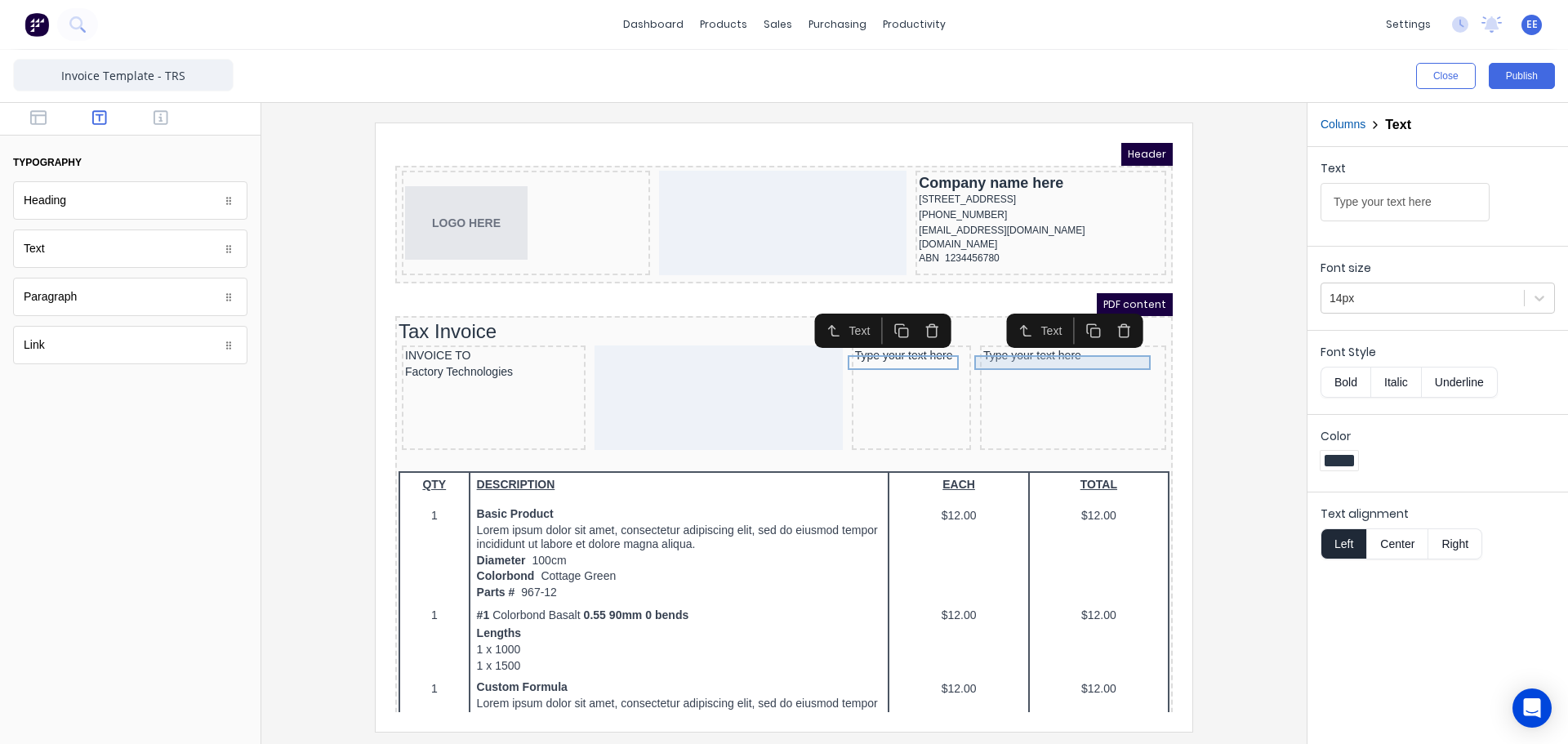
click at [1003, 343] on div "Type your text here" at bounding box center [1053, 336] width 180 height 15
click at [1104, 314] on icon "button" at bounding box center [1104, 310] width 15 height 15
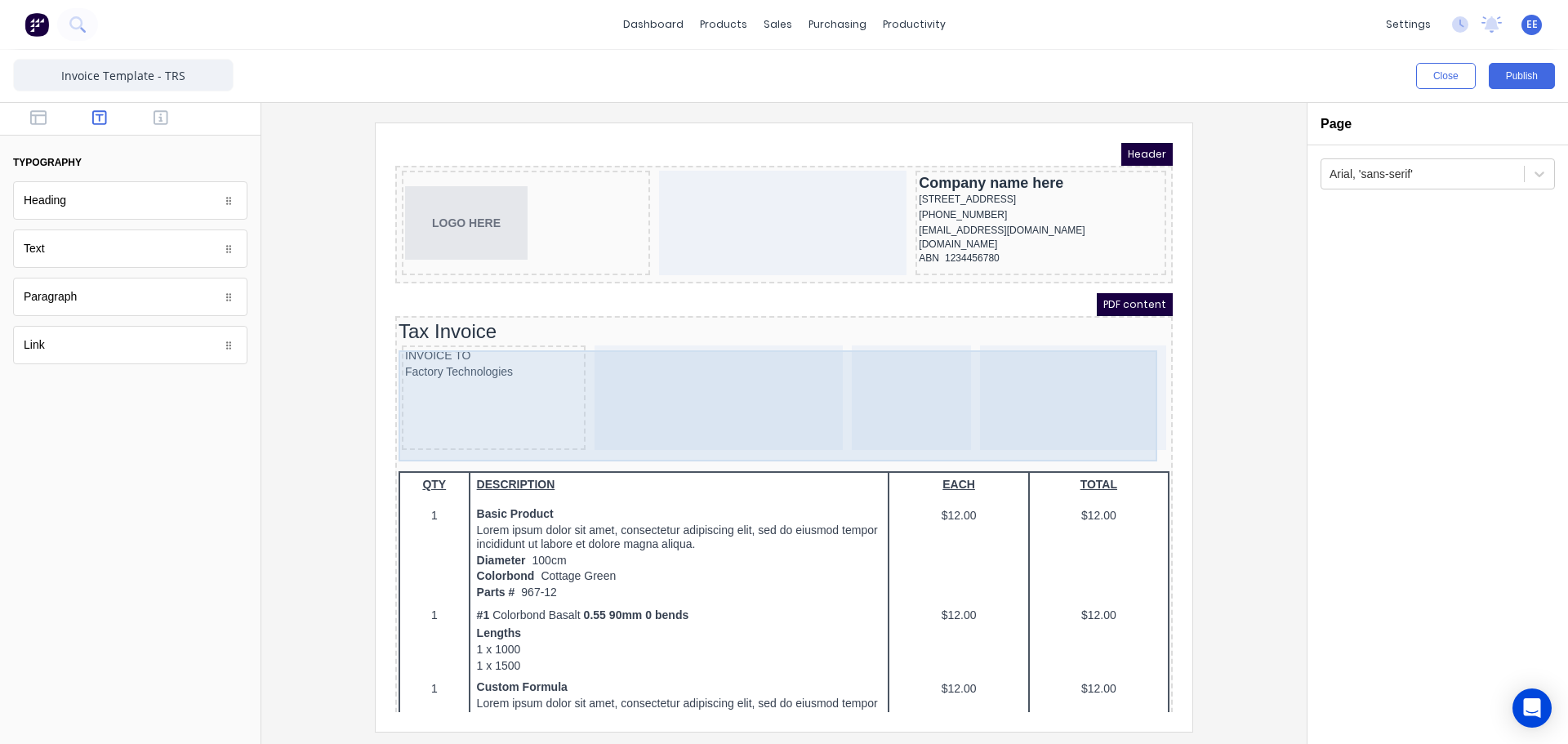
click at [979, 366] on div at bounding box center [1052, 379] width 186 height 105
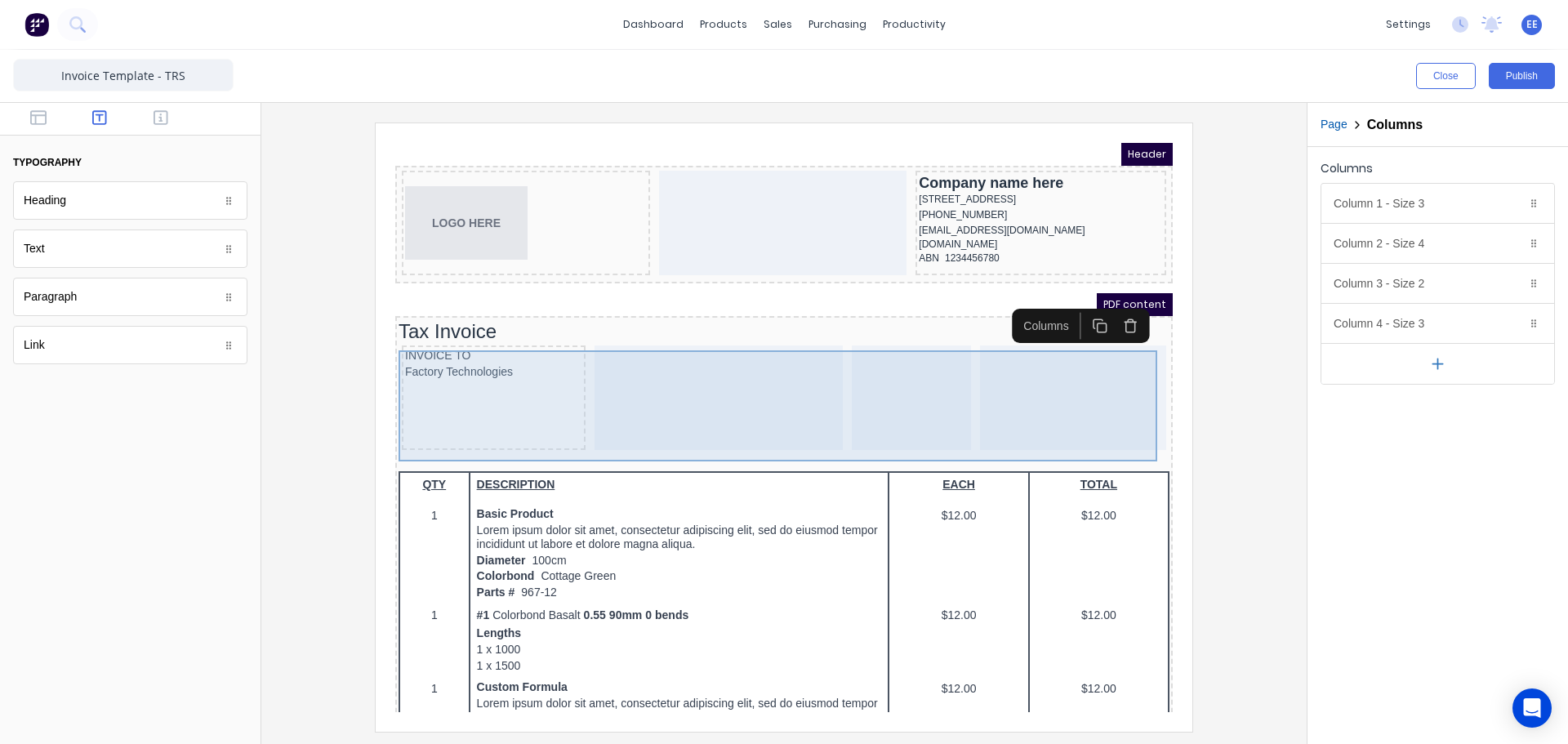
click at [888, 373] on div at bounding box center [892, 379] width 119 height 105
click at [703, 374] on div at bounding box center [699, 379] width 248 height 105
